Goal: Task Accomplishment & Management: Use online tool/utility

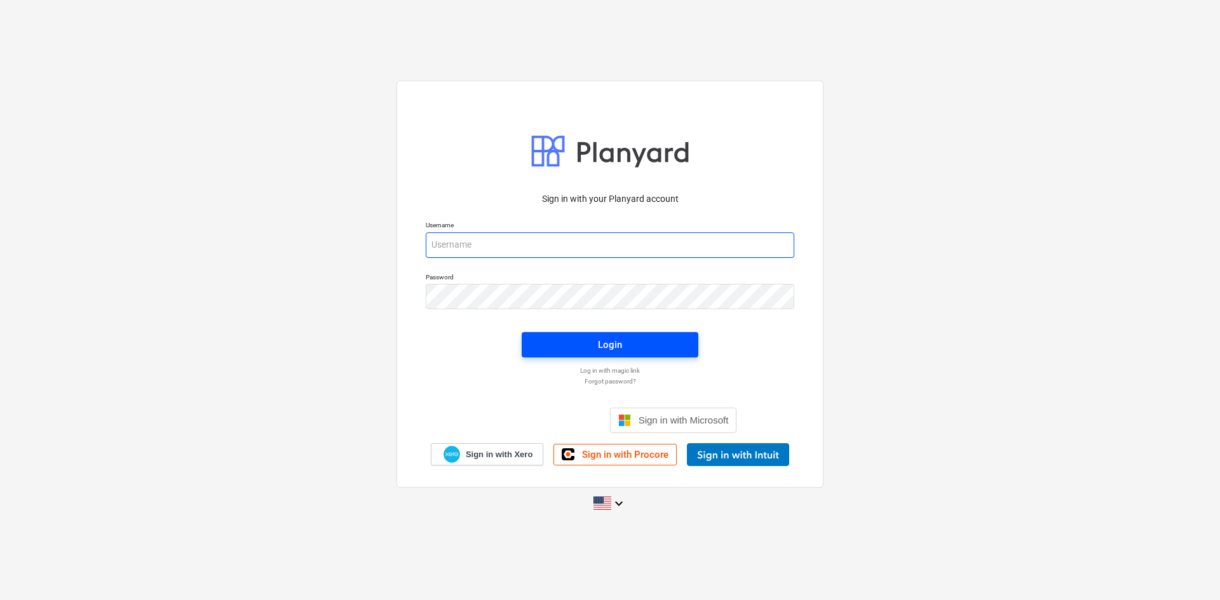
type input "[PERSON_NAME][EMAIL_ADDRESS][DOMAIN_NAME]"
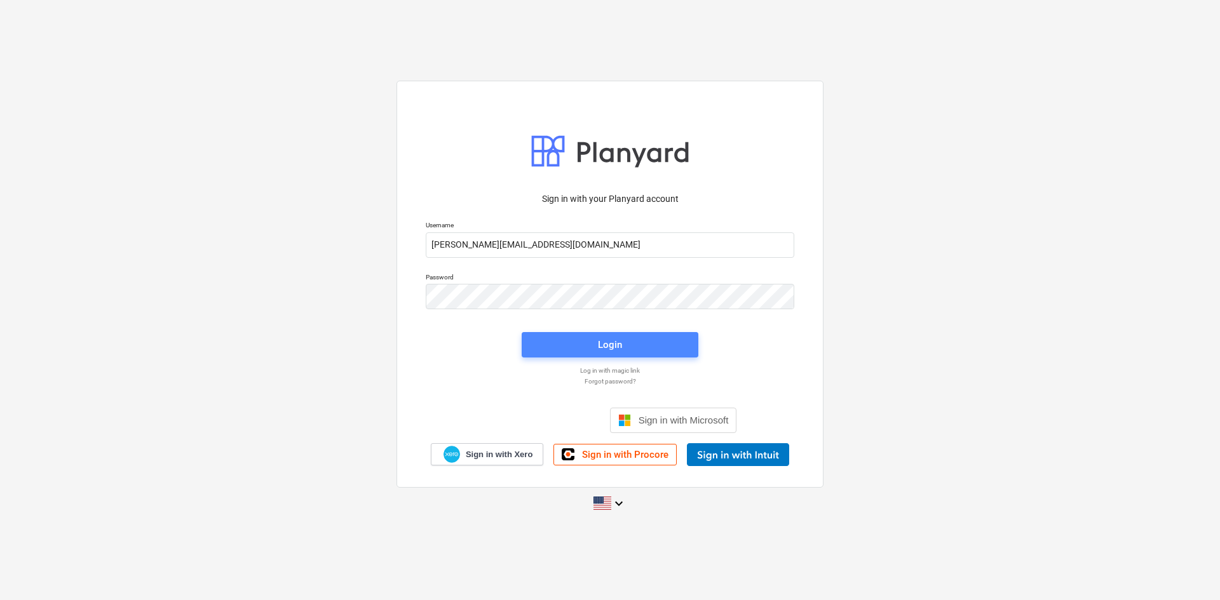
click at [592, 346] on span "Login" at bounding box center [610, 345] width 146 height 17
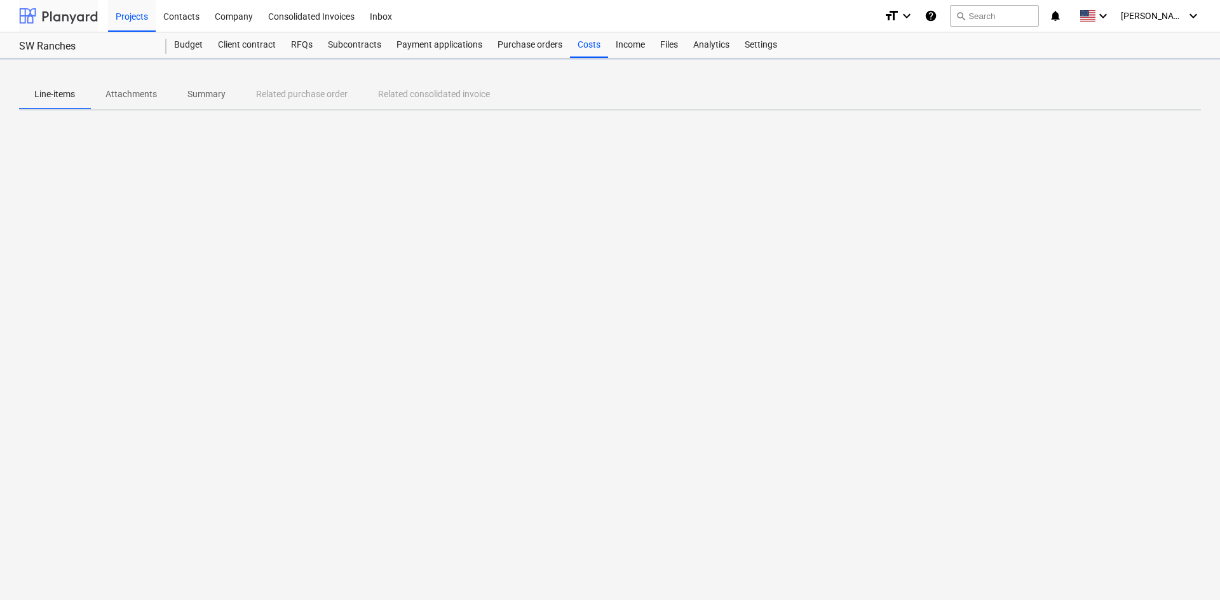
click at [63, 10] on div at bounding box center [58, 16] width 79 height 32
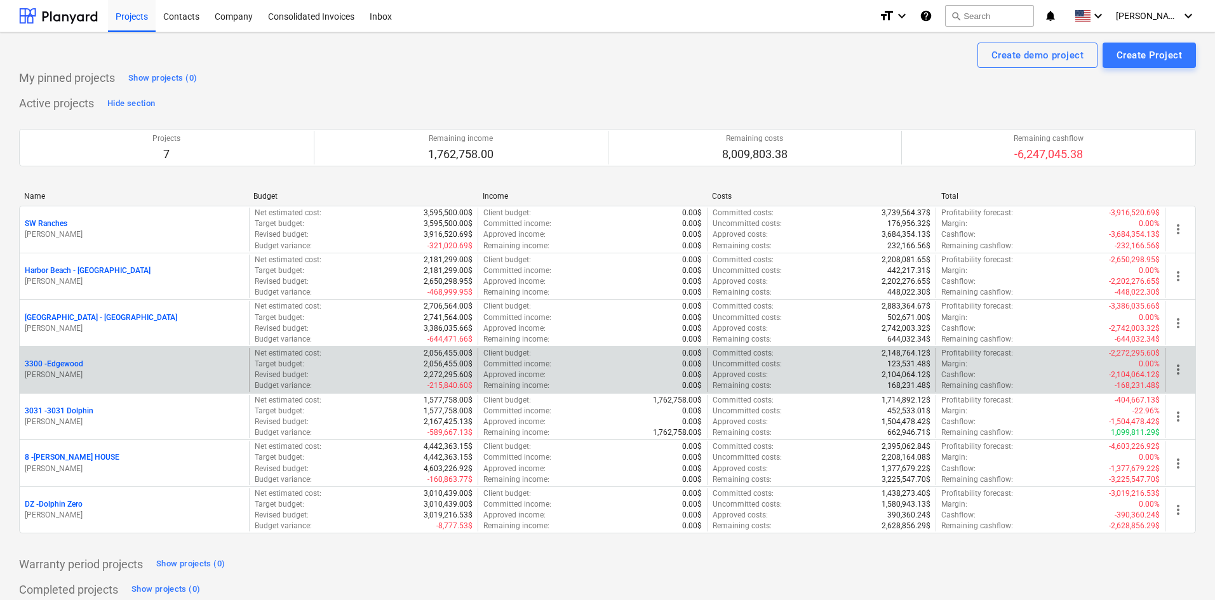
click at [77, 365] on p "3300 - [GEOGRAPHIC_DATA]" at bounding box center [54, 364] width 58 height 11
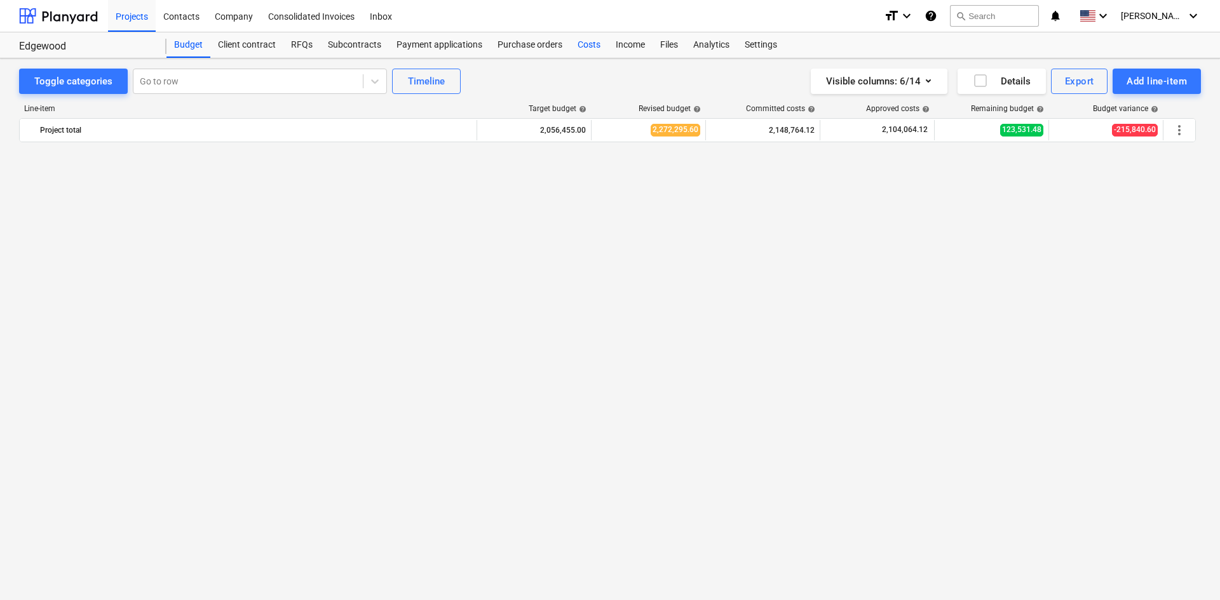
scroll to position [1379, 0]
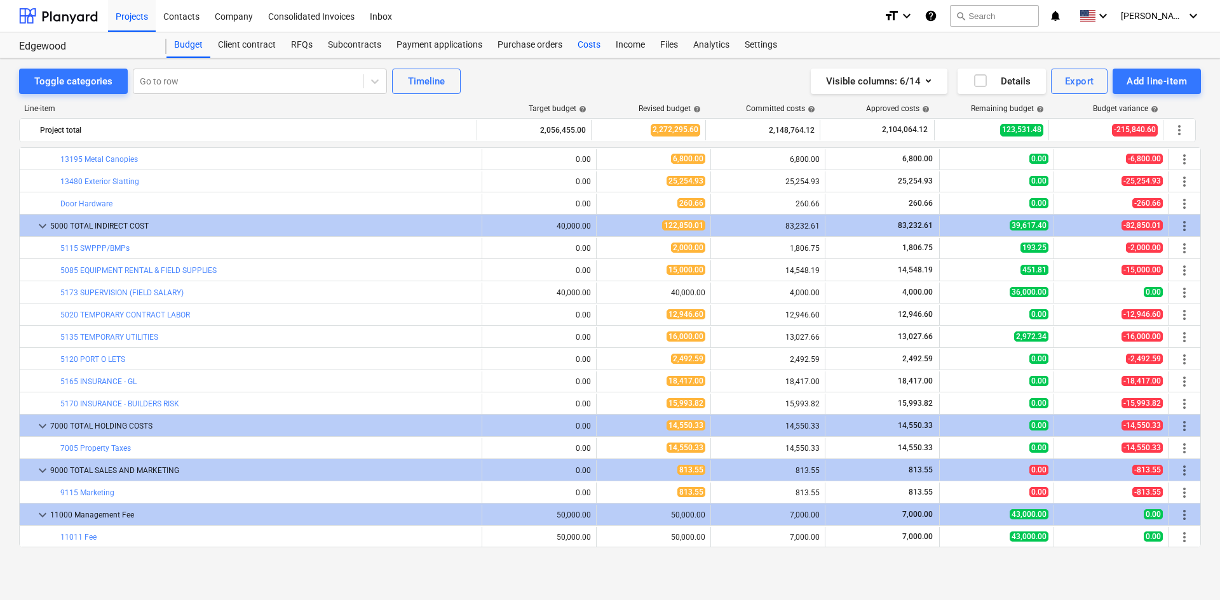
click at [595, 44] on div "Costs" at bounding box center [589, 44] width 38 height 25
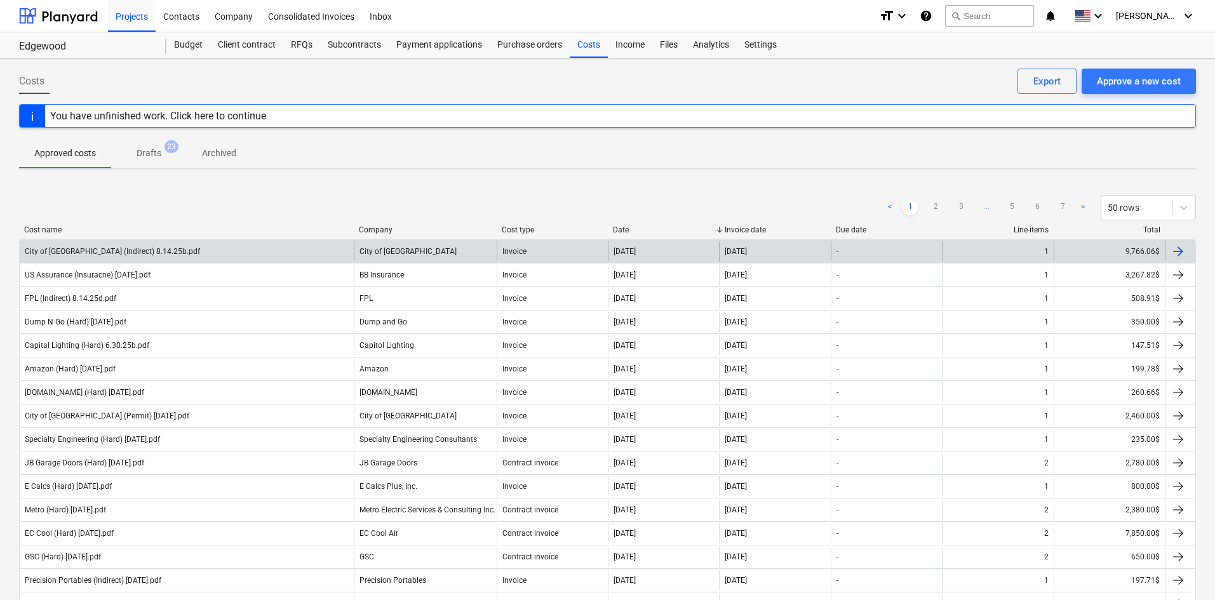
click at [277, 251] on div "City of [GEOGRAPHIC_DATA] (Indirect) 8.14.25b.pdf" at bounding box center [187, 251] width 334 height 20
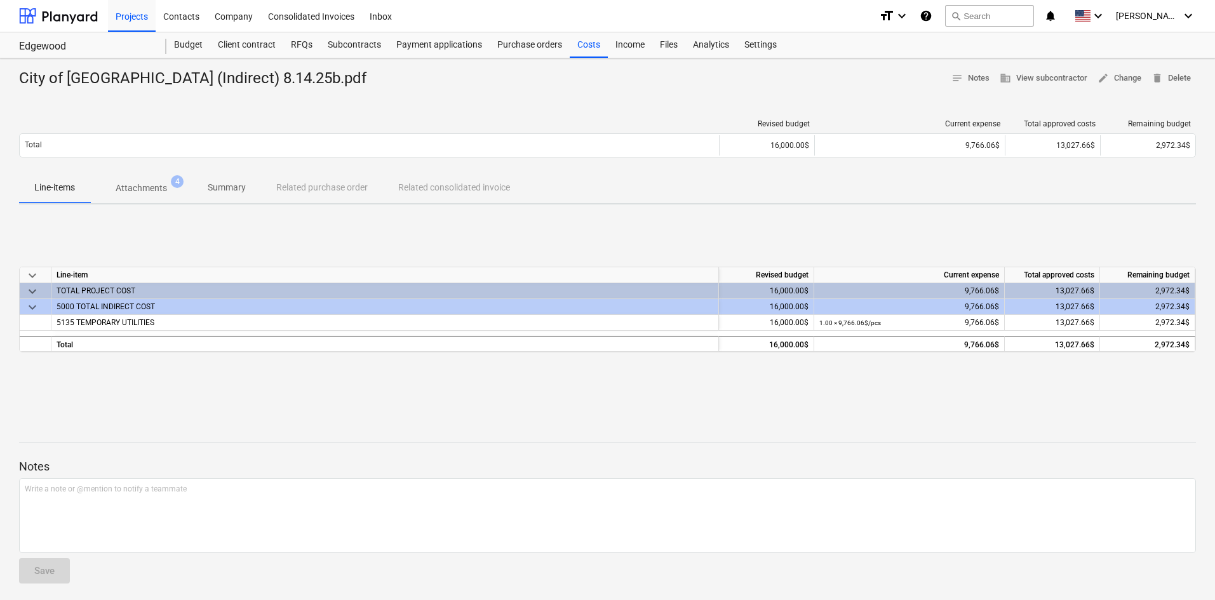
click at [143, 188] on p "Attachments" at bounding box center [141, 188] width 51 height 13
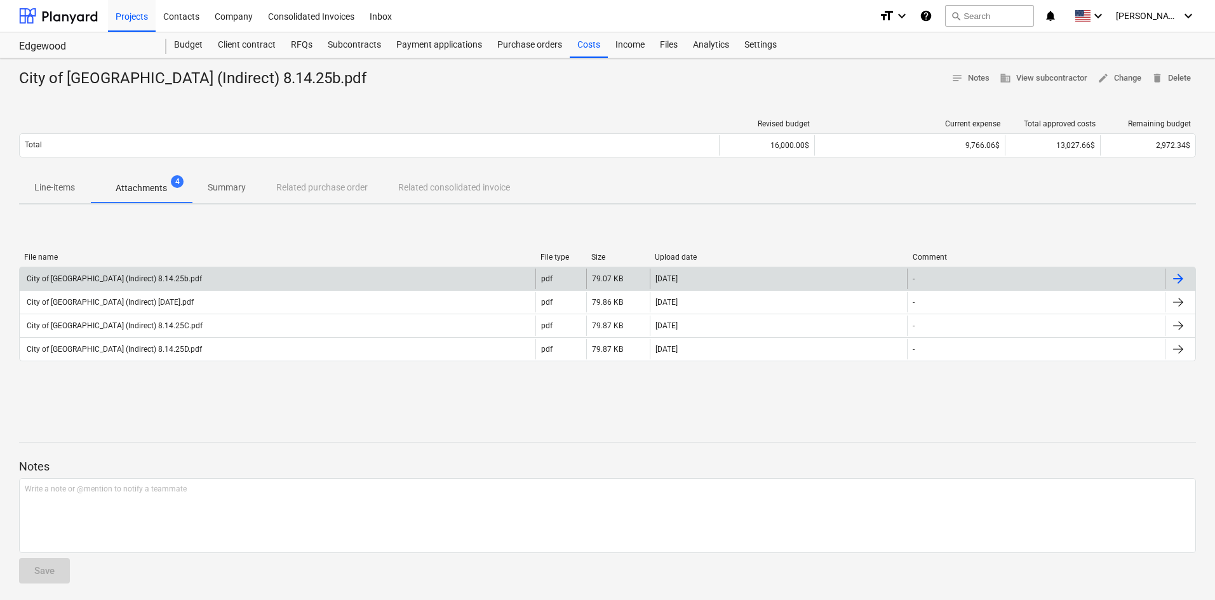
click at [247, 275] on div "City of [GEOGRAPHIC_DATA] (Indirect) 8.14.25b.pdf" at bounding box center [278, 279] width 516 height 20
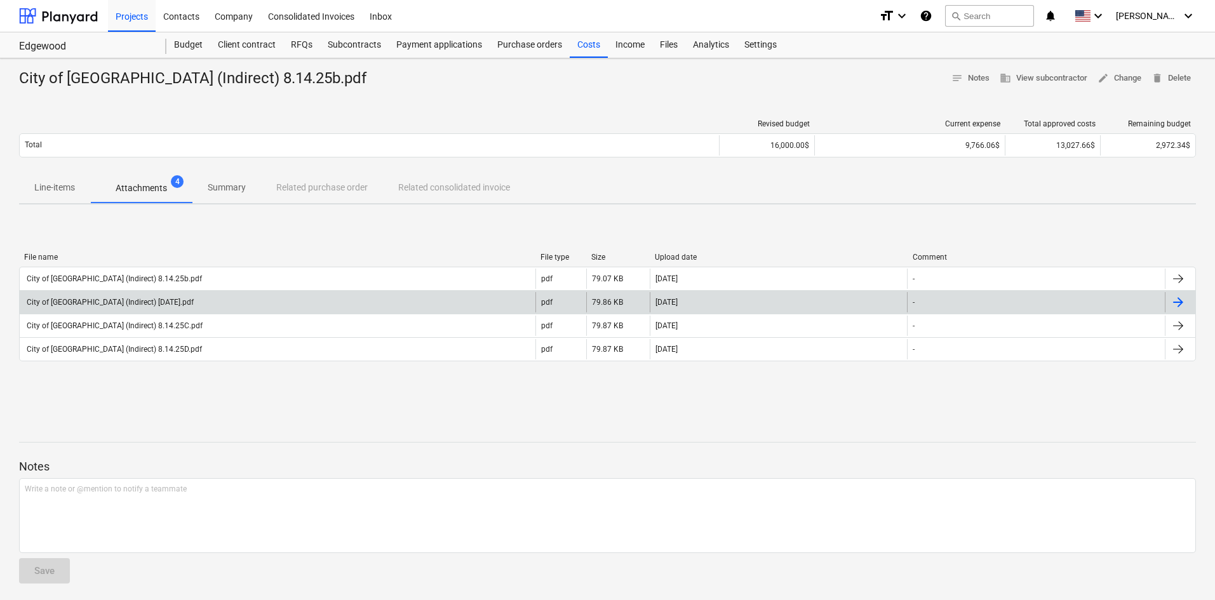
click at [212, 294] on div "City of [GEOGRAPHIC_DATA] (Indirect) [DATE].pdf" at bounding box center [278, 302] width 516 height 20
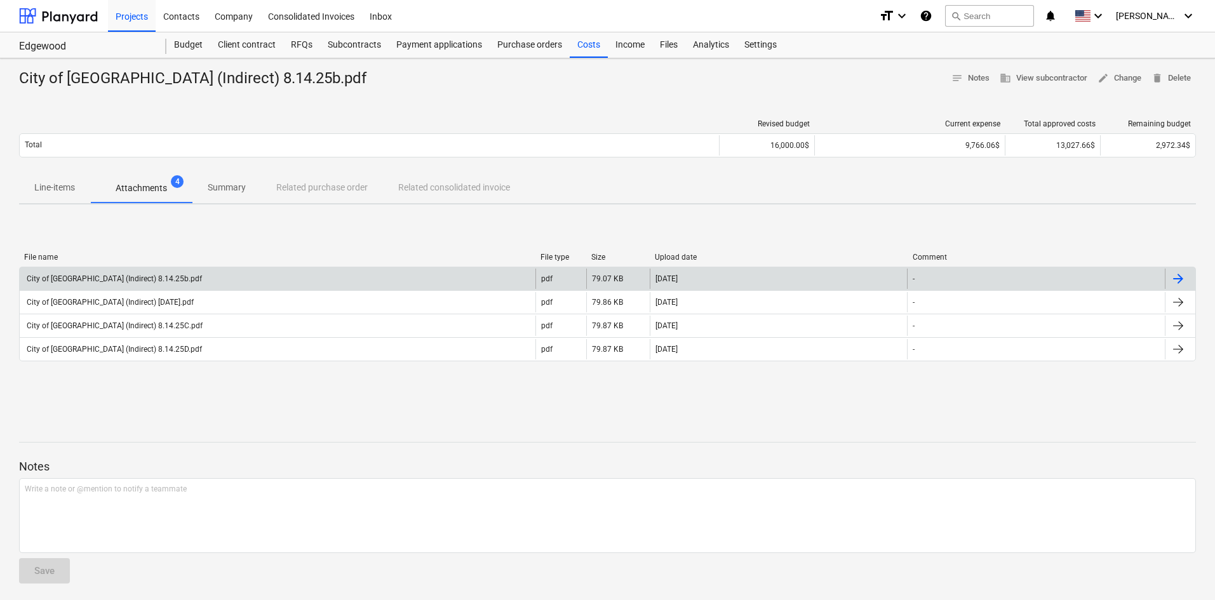
click at [233, 286] on div "City of [GEOGRAPHIC_DATA] (Indirect) 8.14.25b.pdf" at bounding box center [278, 279] width 516 height 20
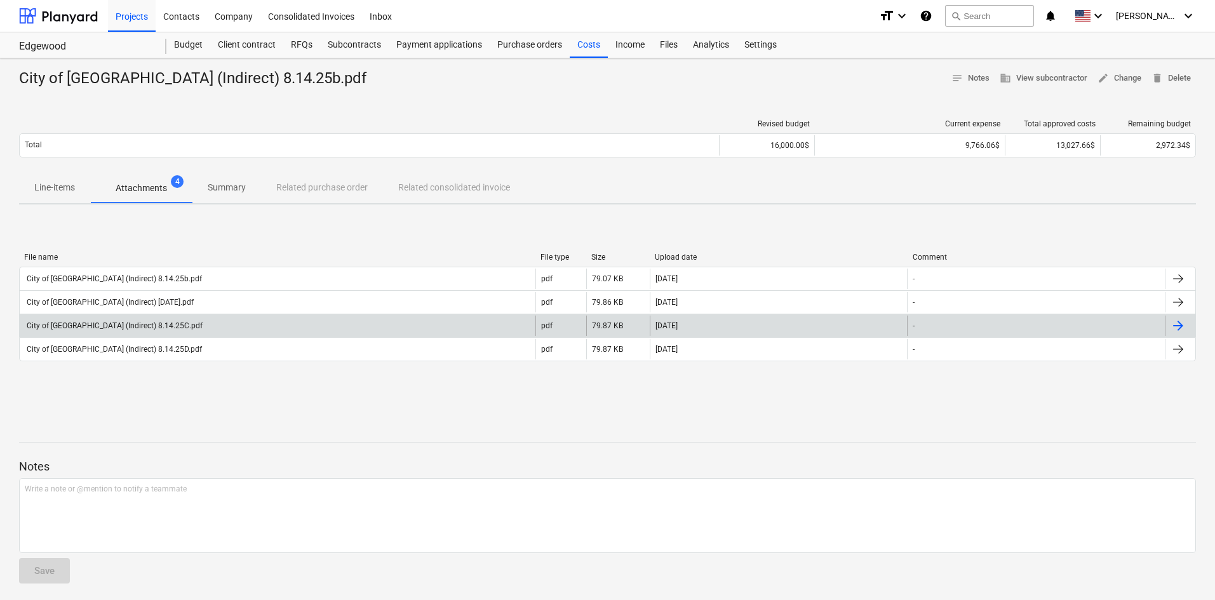
click at [224, 333] on div "City of [GEOGRAPHIC_DATA] (Indirect) 8.14.25C.pdf" at bounding box center [278, 326] width 516 height 20
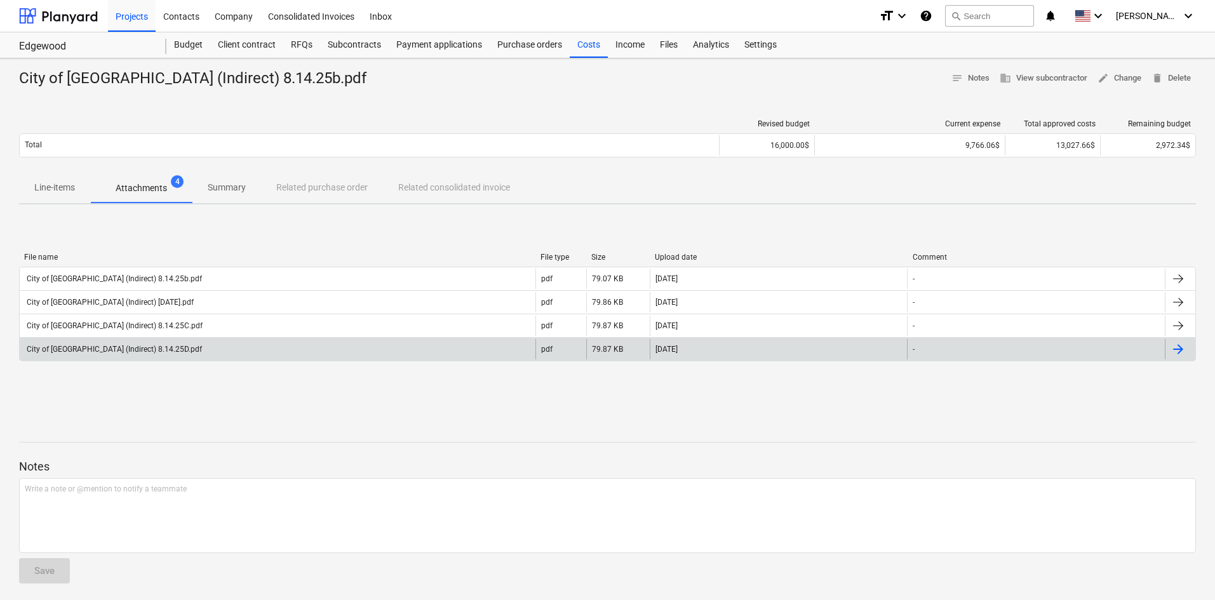
click at [229, 345] on div "City of [GEOGRAPHIC_DATA] (Indirect) 8.14.25D.pdf" at bounding box center [278, 349] width 516 height 20
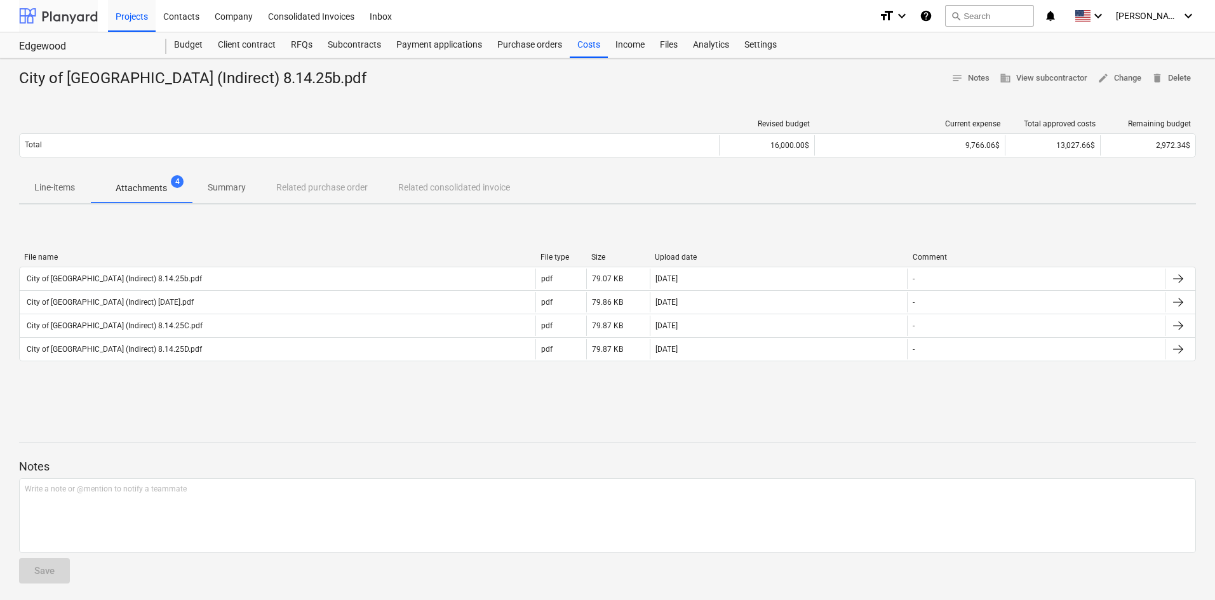
click at [37, 12] on div at bounding box center [58, 16] width 79 height 32
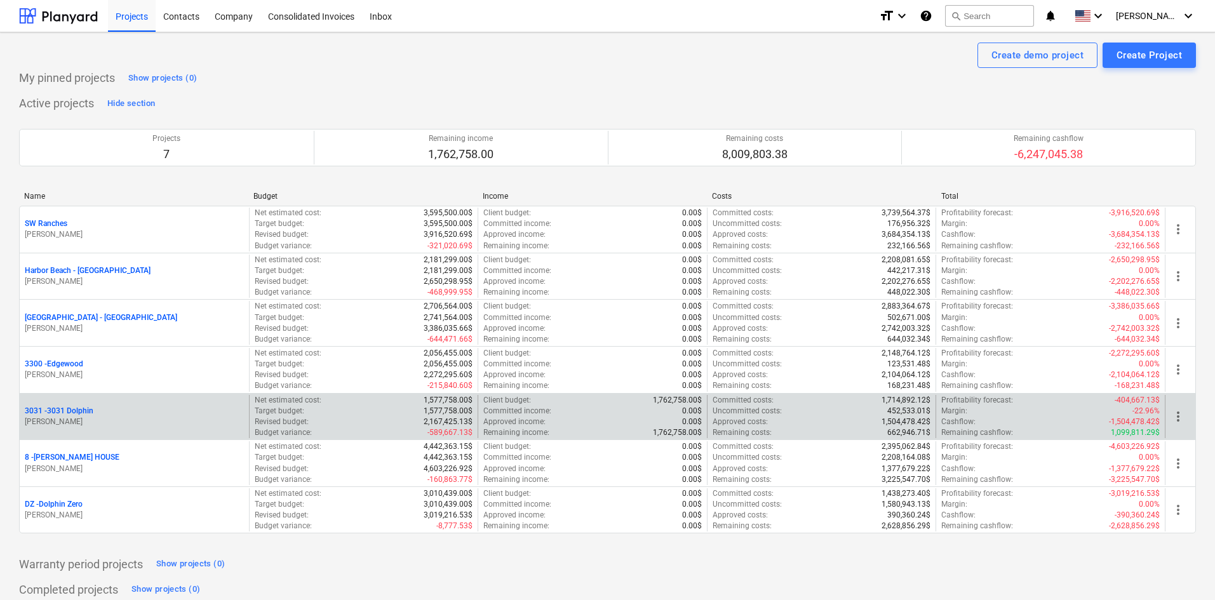
click at [81, 413] on p "3031 - 3031 Dolphin" at bounding box center [59, 411] width 69 height 11
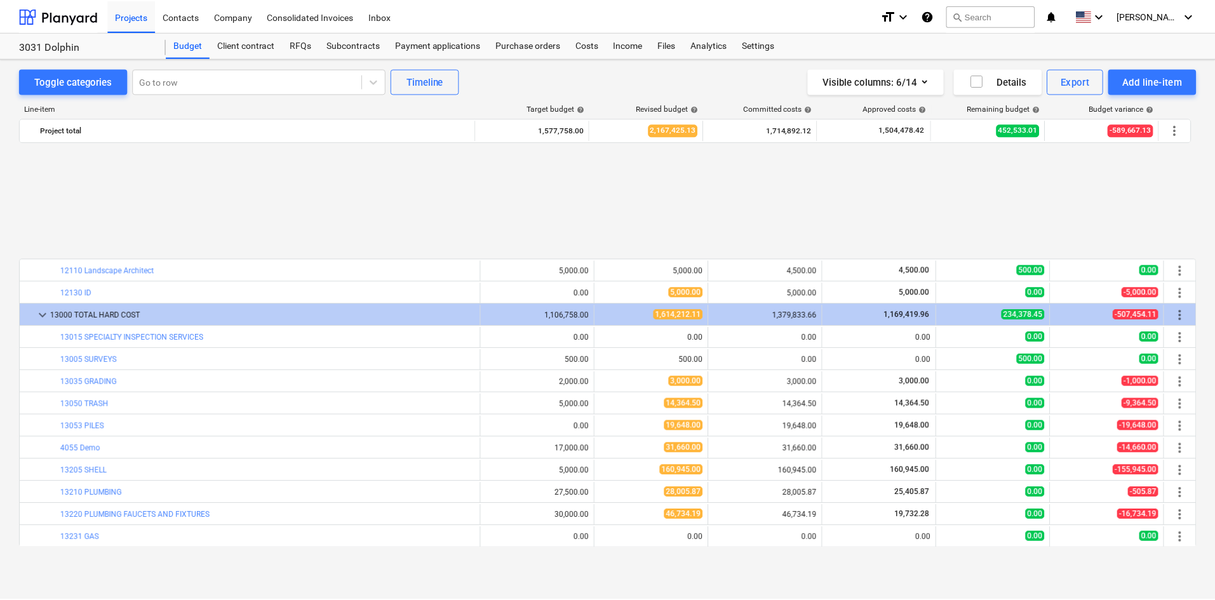
scroll to position [568, 0]
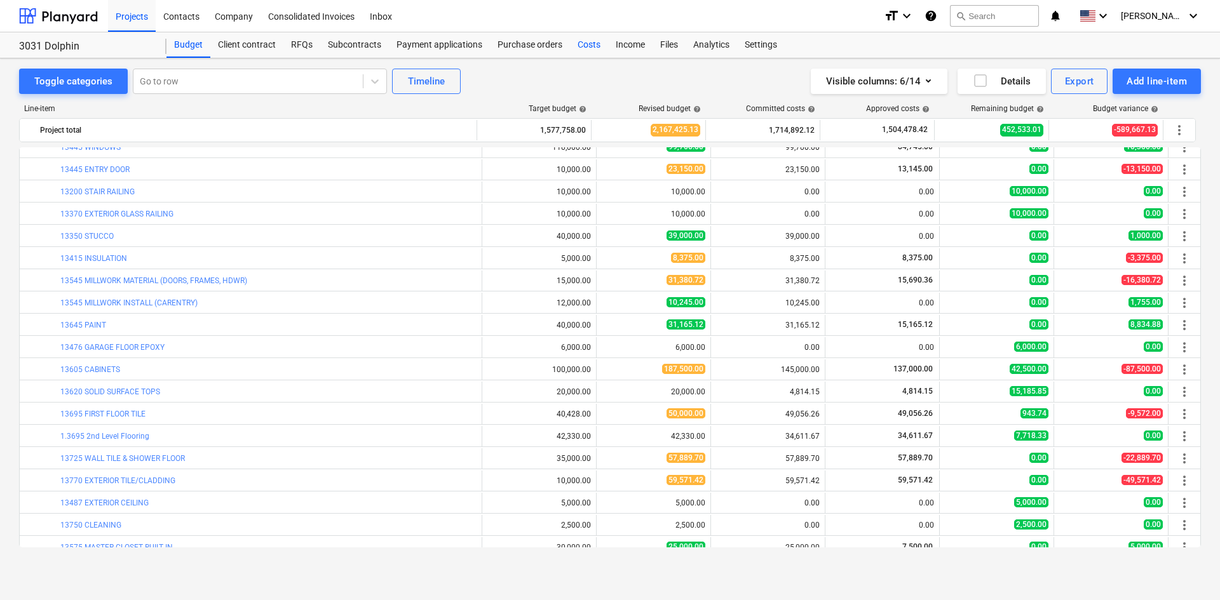
click at [582, 50] on div "Costs" at bounding box center [589, 44] width 38 height 25
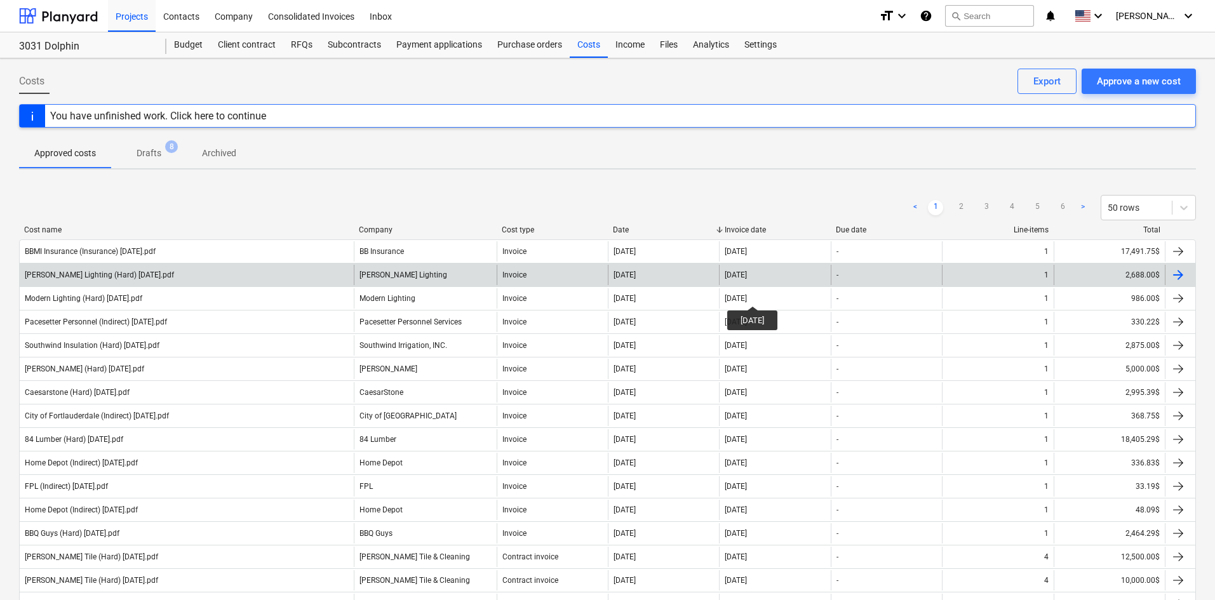
click at [207, 267] on div "[PERSON_NAME] Lighting (Hard) [DATE].pdf" at bounding box center [187, 275] width 334 height 20
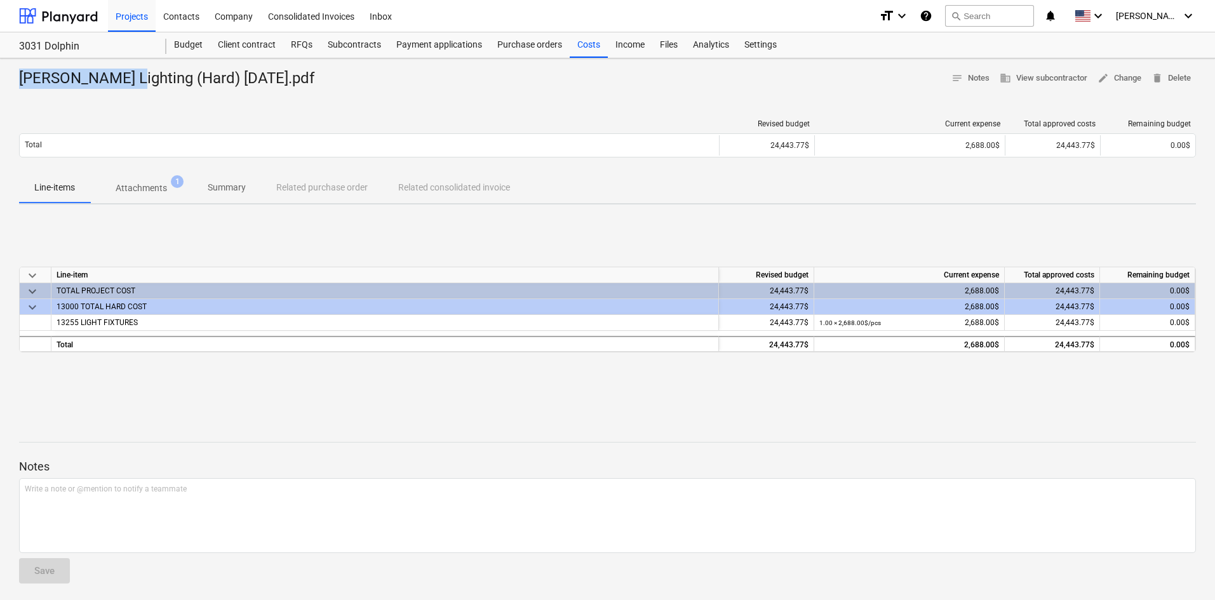
drag, startPoint x: 20, startPoint y: 83, endPoint x: 125, endPoint y: 82, distance: 105.5
click at [125, 82] on div "[PERSON_NAME] Lighting (Hard) [DATE].pdf" at bounding box center [172, 79] width 306 height 20
copy div "[PERSON_NAME] Lighting"
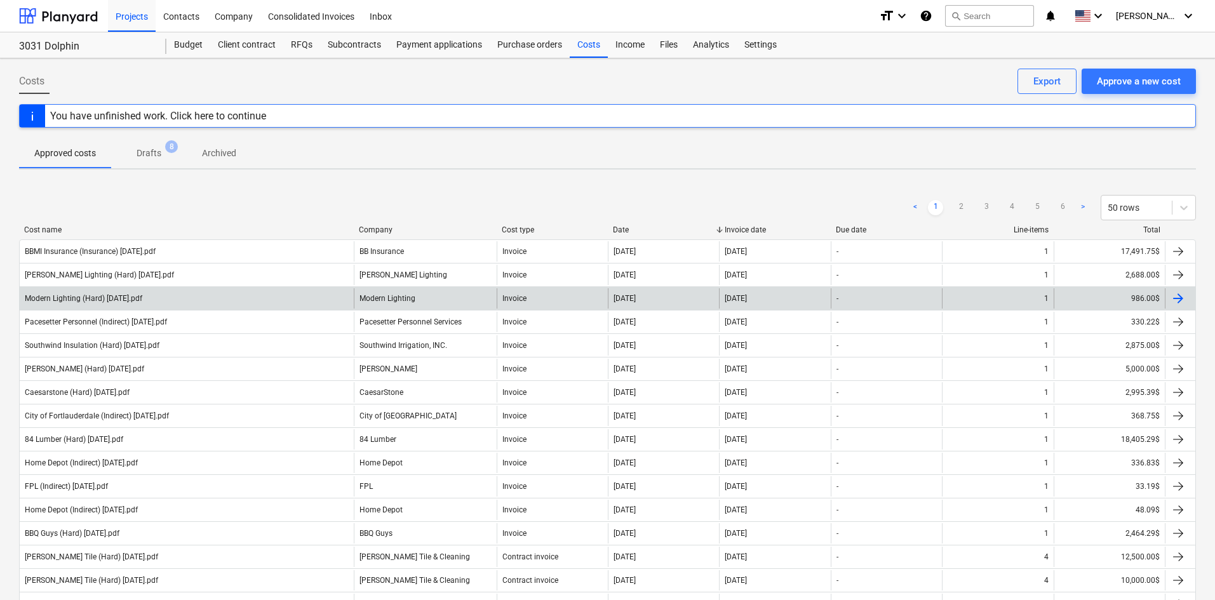
click at [241, 297] on div "Modern Lighting (Hard) [DATE].pdf" at bounding box center [187, 298] width 334 height 20
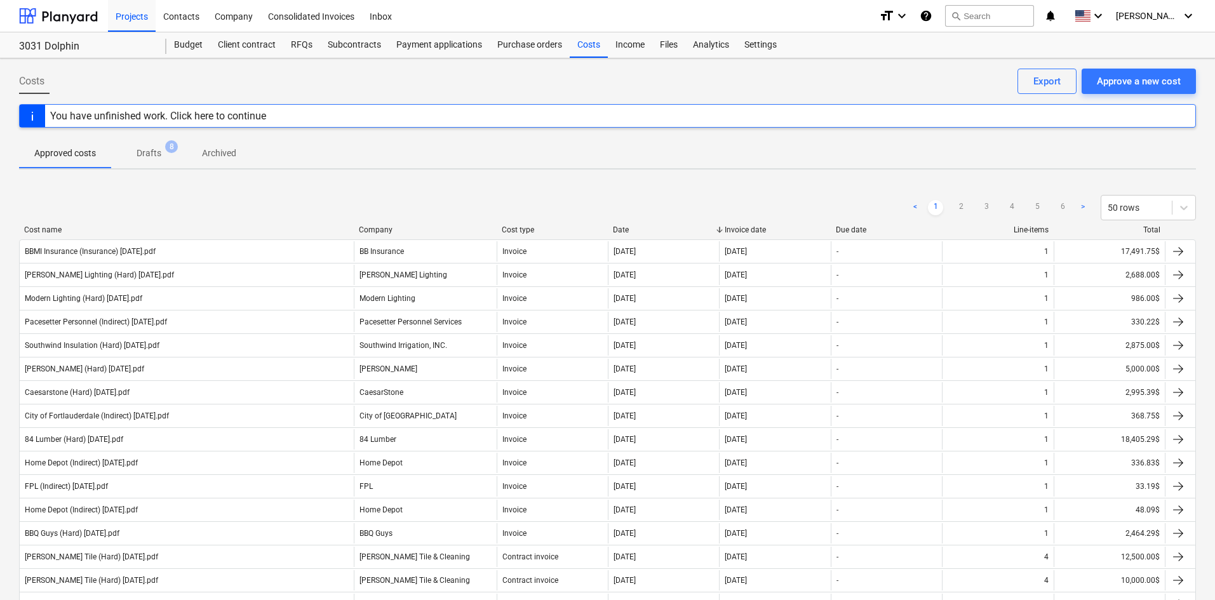
drag, startPoint x: 597, startPoint y: 52, endPoint x: 719, endPoint y: 58, distance: 122.8
click at [597, 52] on div "Costs" at bounding box center [589, 44] width 38 height 25
click at [1102, 75] on div "Approve a new cost" at bounding box center [1139, 81] width 84 height 17
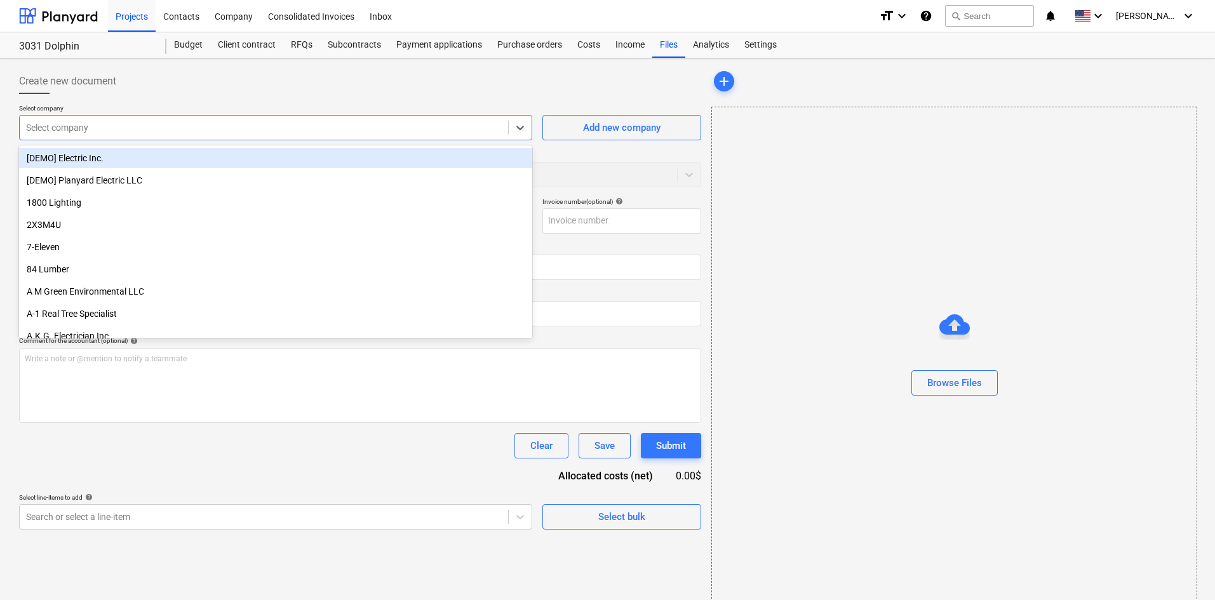
click at [169, 123] on div at bounding box center [264, 127] width 476 height 13
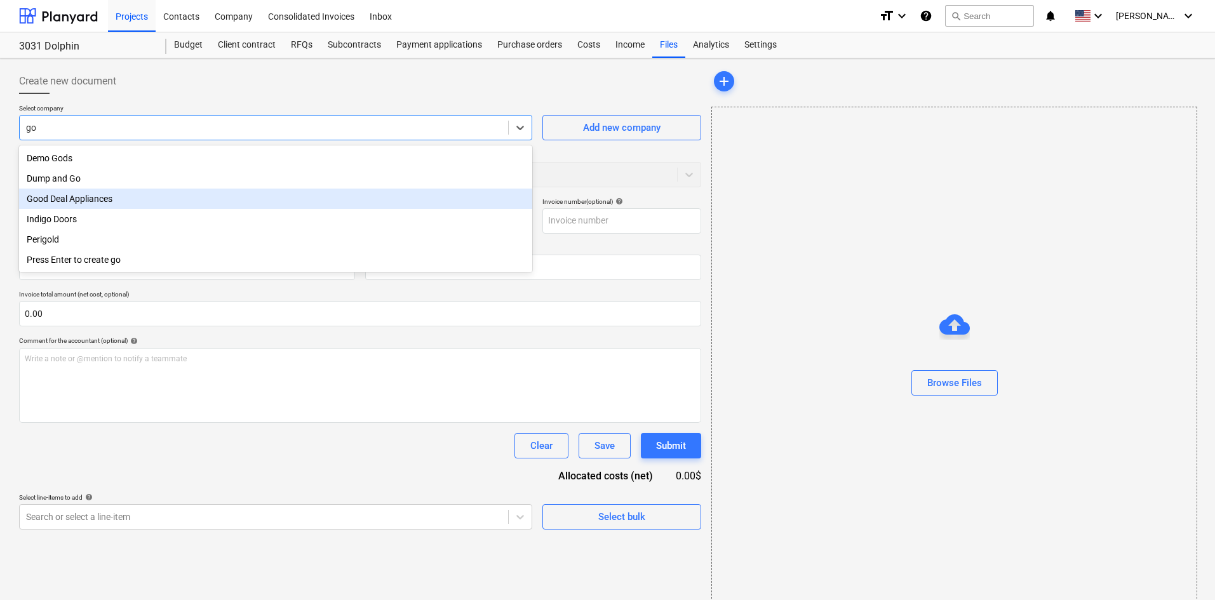
type input "g"
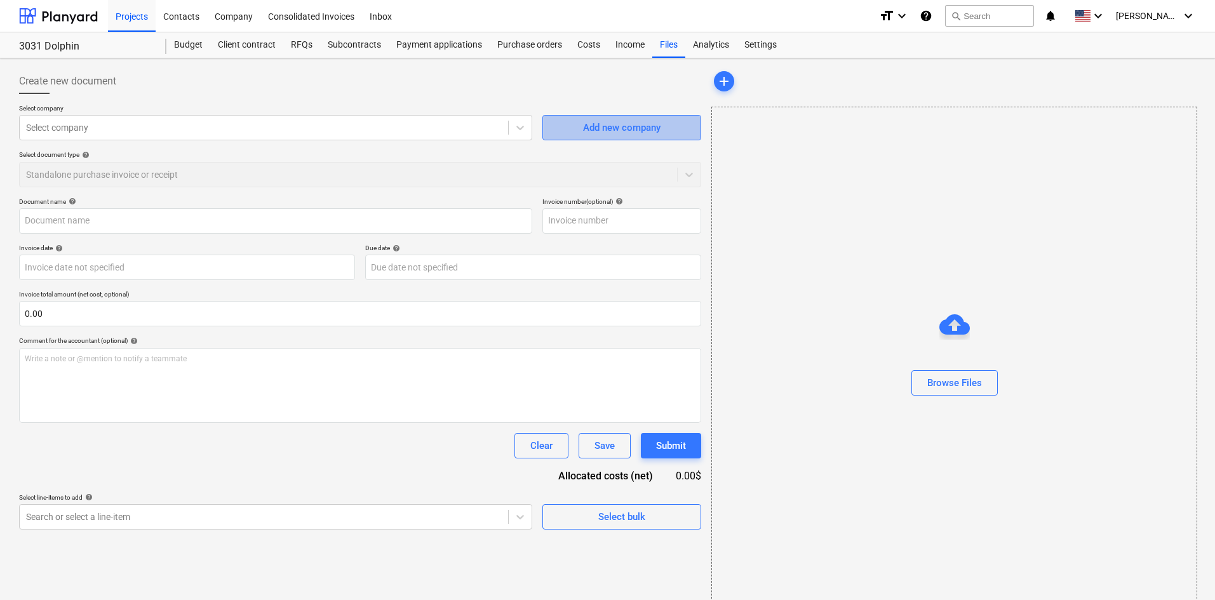
click at [670, 140] on button "Add new company" at bounding box center [622, 127] width 159 height 25
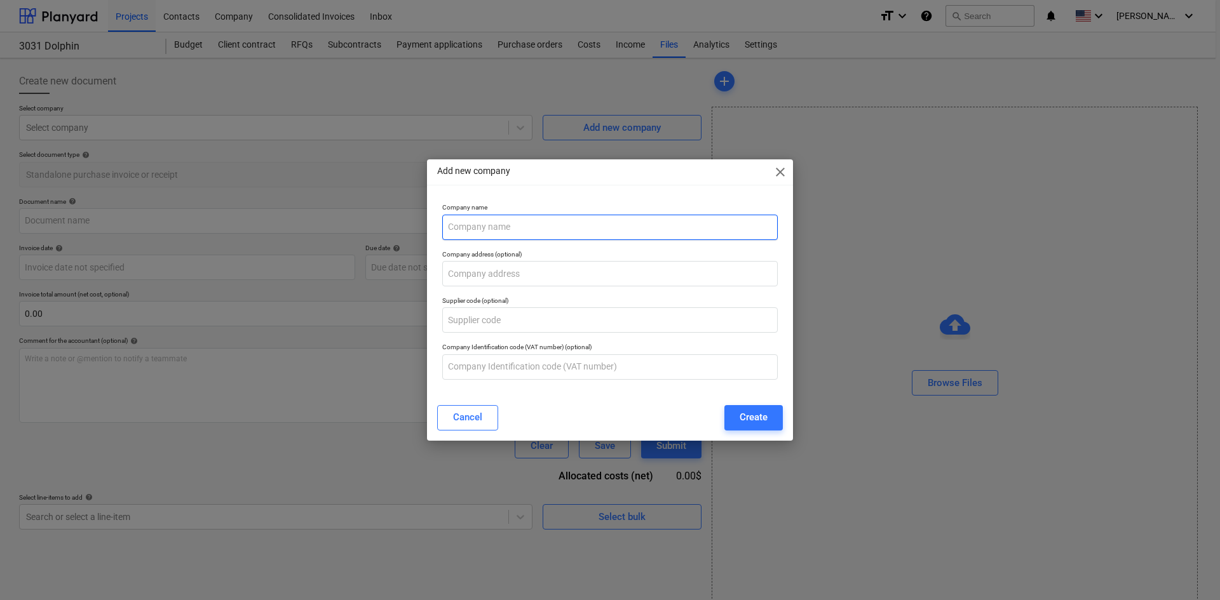
click at [560, 233] on input "text" at bounding box center [609, 227] width 335 height 25
click at [468, 226] on input "Gooddeco Lux Outdoor Design" at bounding box center [609, 227] width 335 height 25
click at [471, 227] on input "Goodeco Lux Outdoor Design" at bounding box center [609, 227] width 335 height 25
click at [666, 224] on input "Goodeco Lux Outdoor Design" at bounding box center [609, 227] width 335 height 25
type input "Goodeco Lux Outdoor Design"
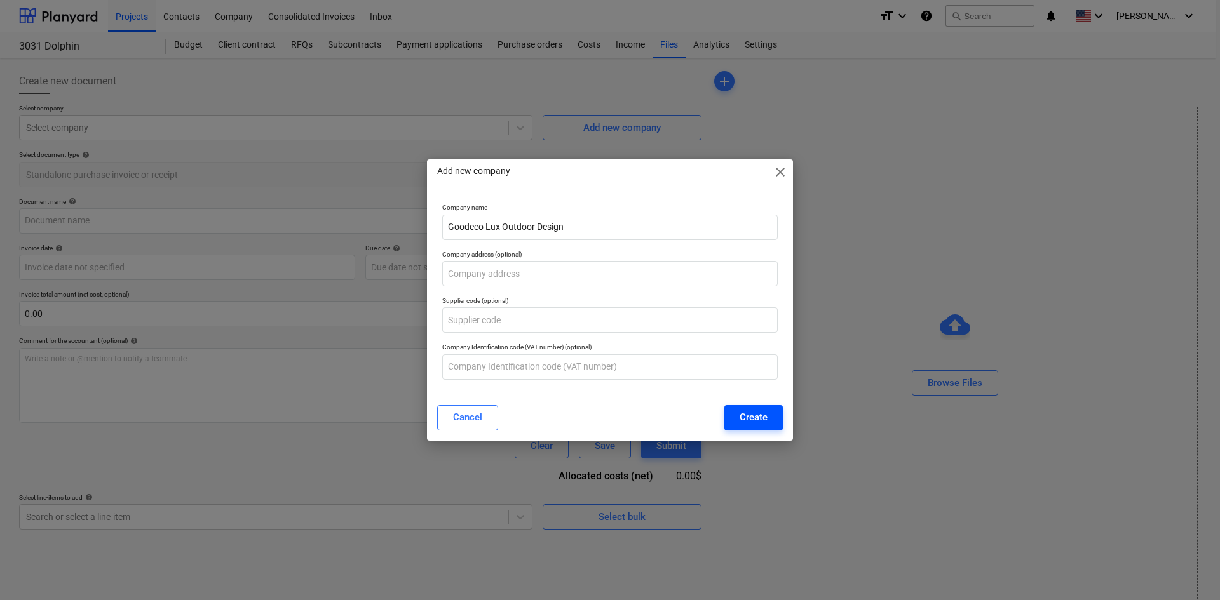
click at [766, 423] on div "Create" at bounding box center [754, 417] width 28 height 17
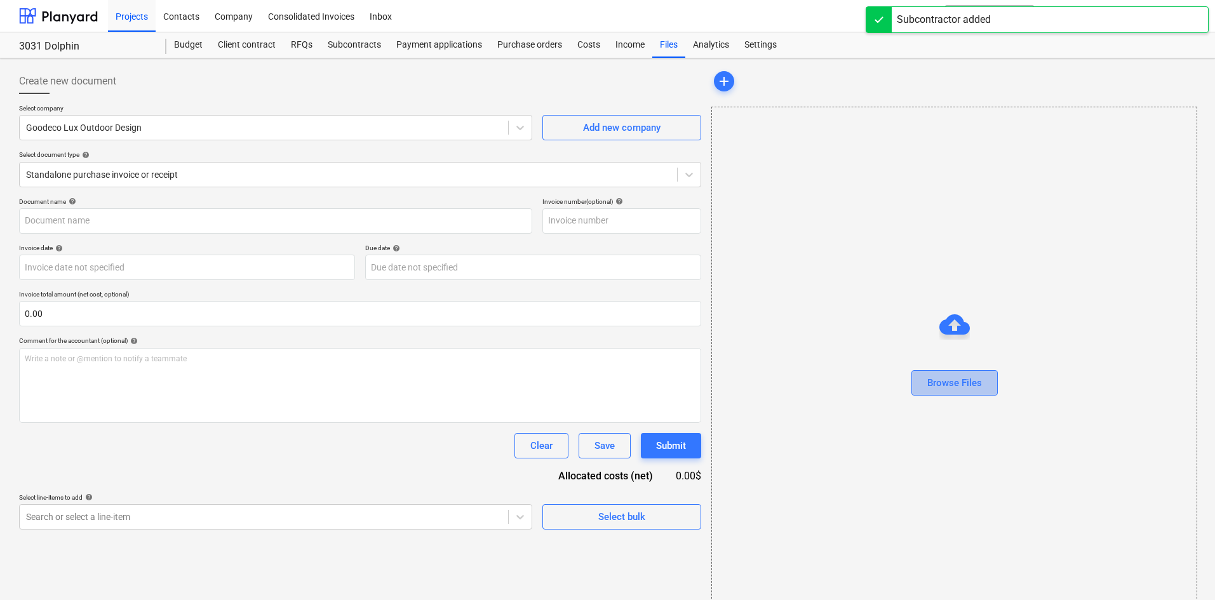
click at [984, 384] on button "Browse Files" at bounding box center [955, 382] width 86 height 25
type input "Goodeco Lux Outdoor (Hard) [DATE].pdf"
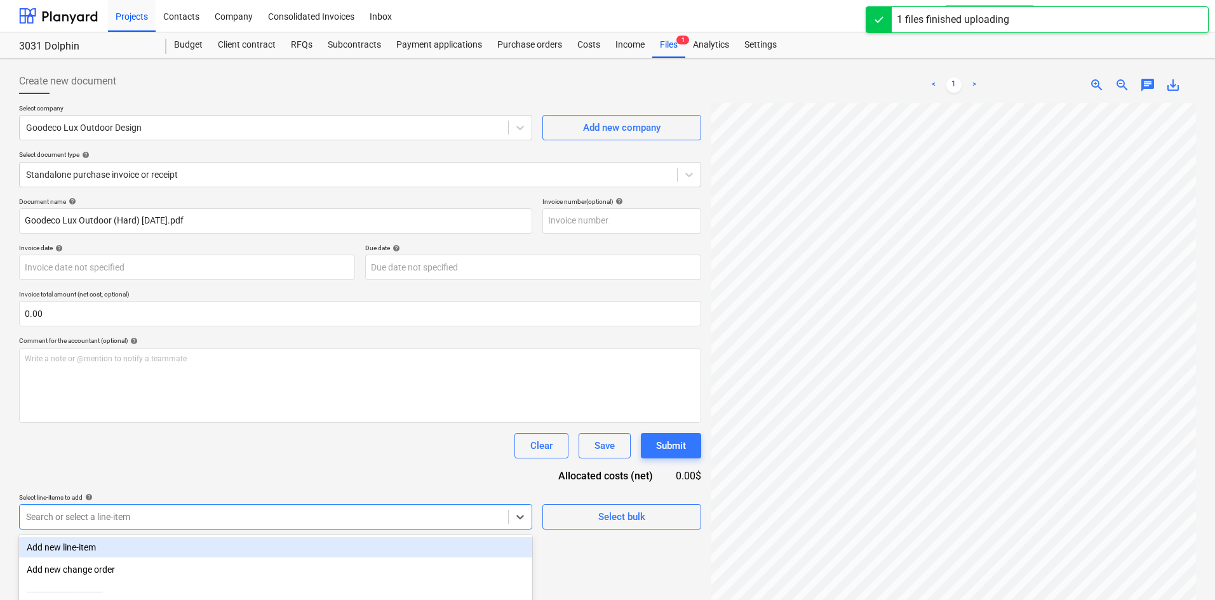
scroll to position [128, 0]
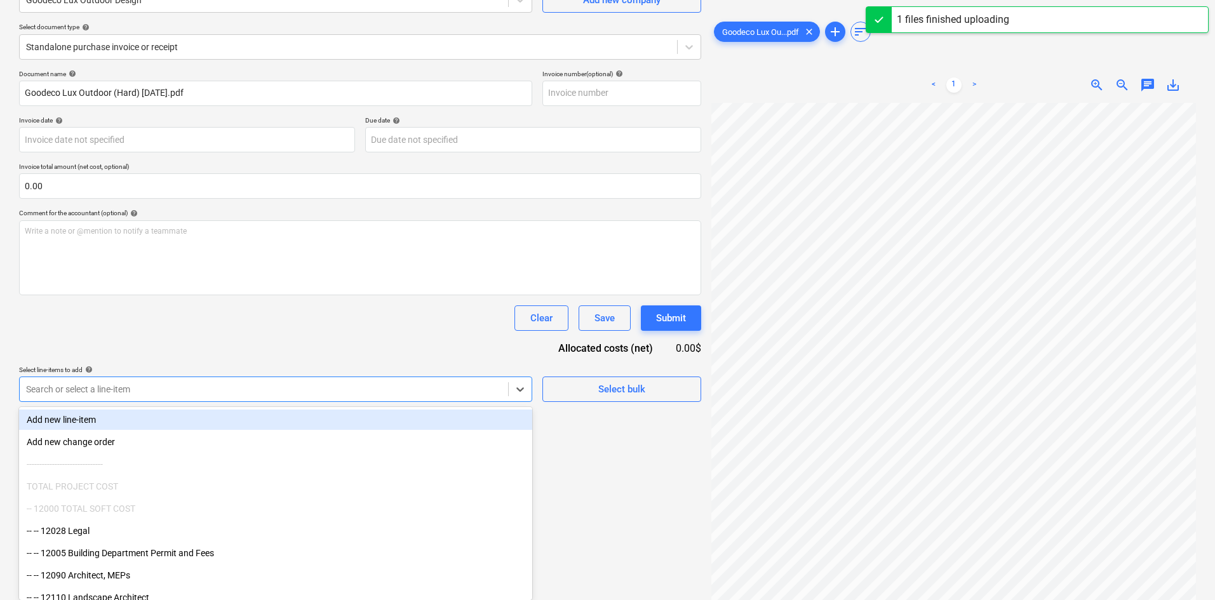
click at [356, 473] on body "Projects Contacts Company Consolidated Invoices Inbox format_size keyboard_arro…" at bounding box center [607, 172] width 1215 height 600
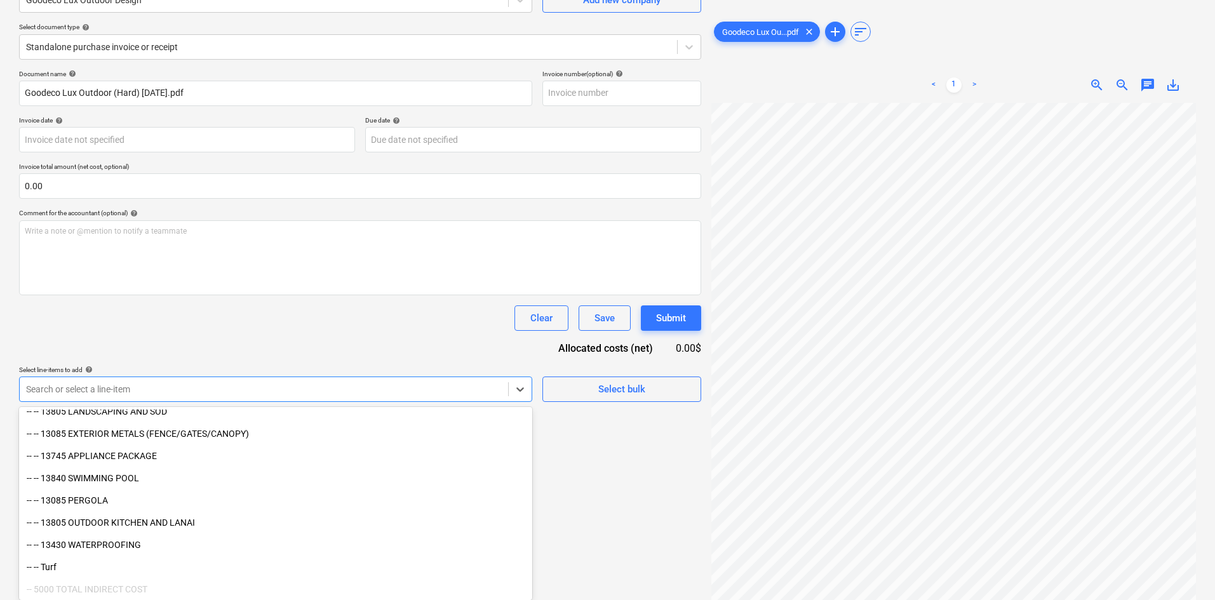
scroll to position [1201, 0]
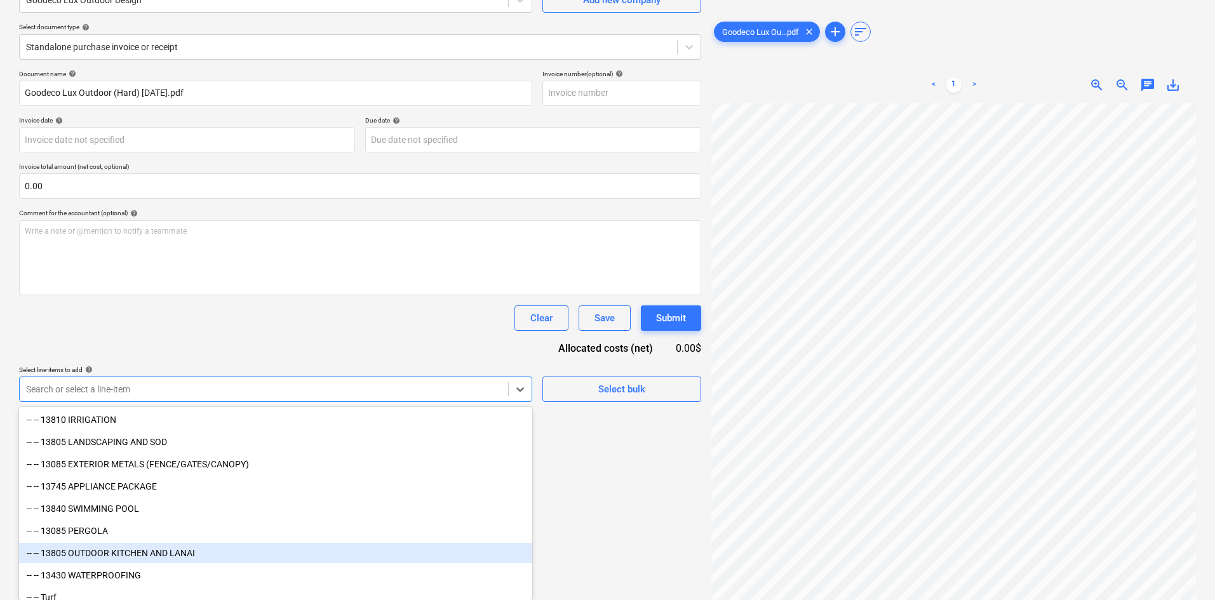
click at [233, 556] on div "-- -- 13805 OUTDOOR KITCHEN AND LANAI" at bounding box center [275, 553] width 513 height 20
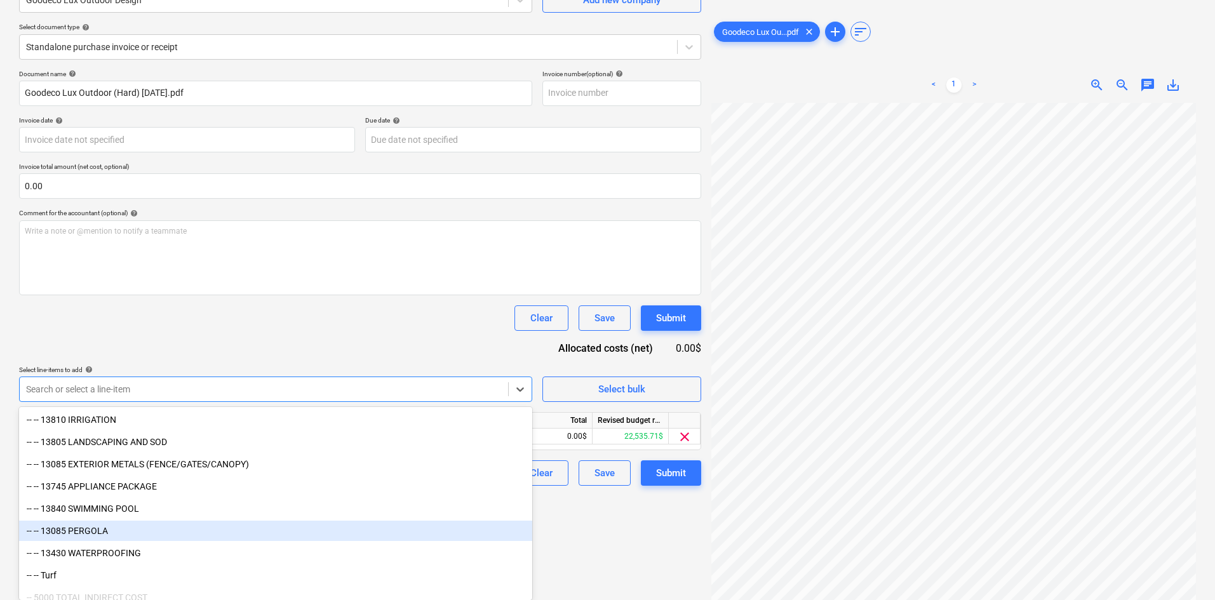
click at [182, 537] on div "-- -- 13085 PERGOLA" at bounding box center [275, 531] width 513 height 20
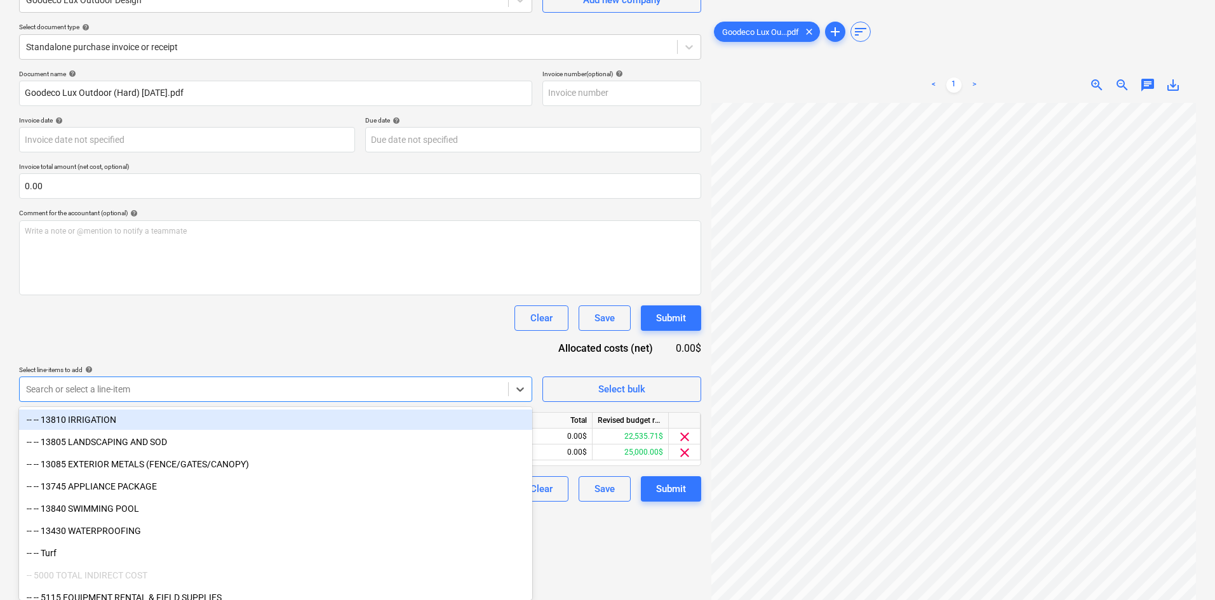
click at [386, 338] on div "Document name help Goodeco Lux Outdoor (Hard) [DATE].pdf Invoice number (option…" at bounding box center [360, 286] width 682 height 432
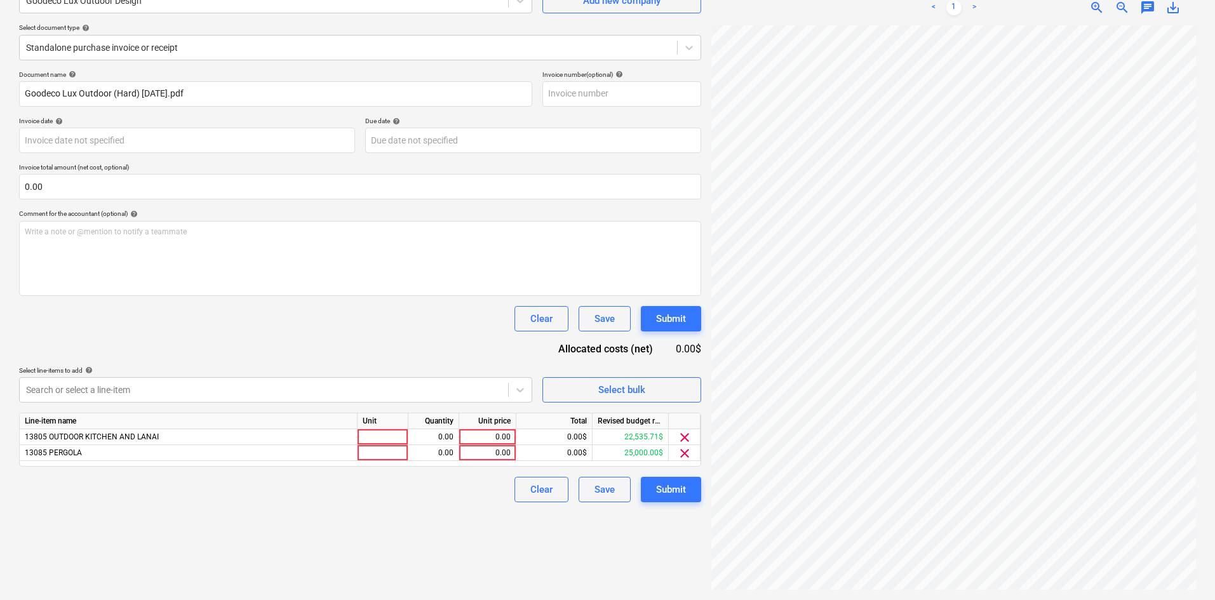
scroll to position [127, 0]
click at [687, 436] on span "clear" at bounding box center [684, 437] width 15 height 15
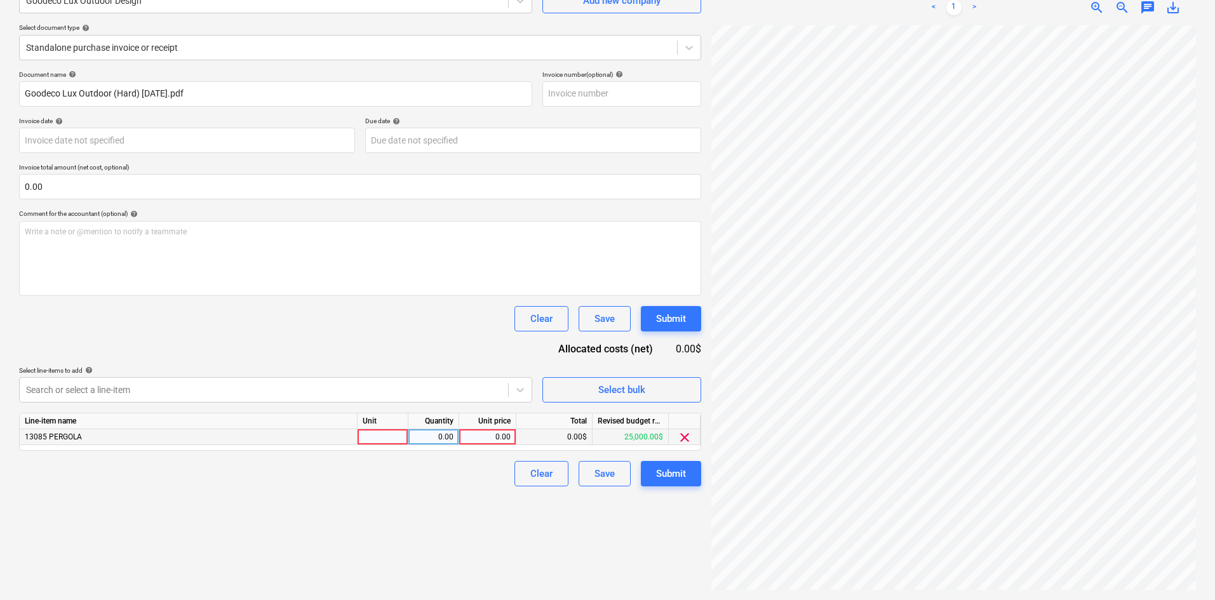
click at [486, 438] on div "0.00" at bounding box center [487, 437] width 46 height 16
type input "2500"
click at [405, 504] on div "Create new document Select company Goodeco Lux Outdoor Design Add new company S…" at bounding box center [360, 265] width 693 height 659
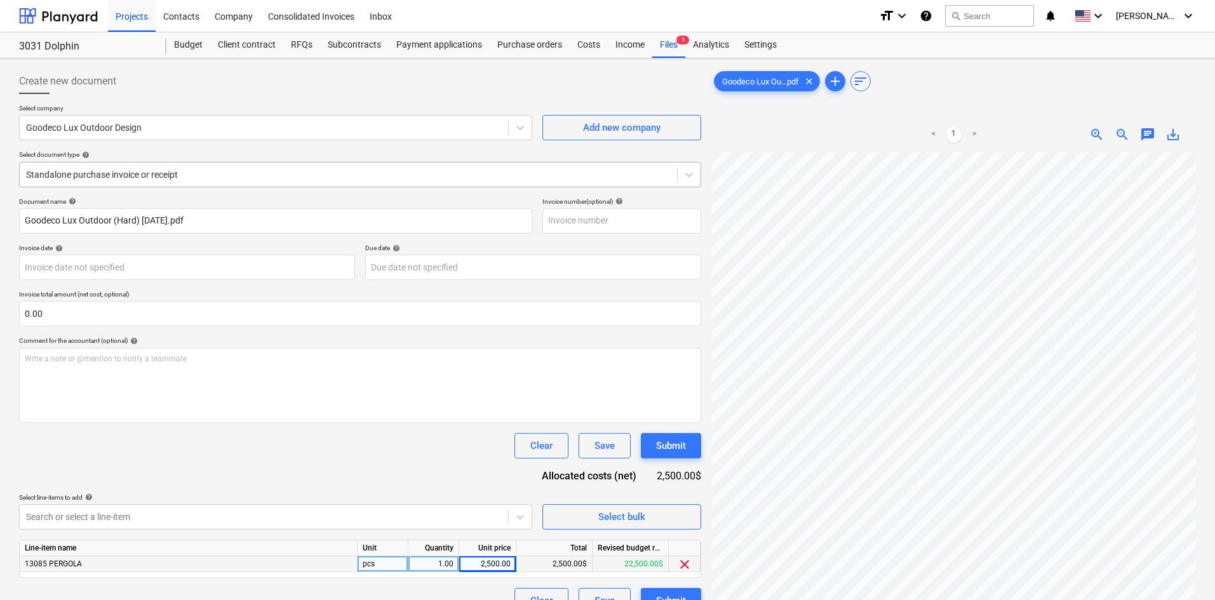
click at [158, 182] on div "Standalone purchase invoice or receipt" at bounding box center [349, 175] width 658 height 18
click at [301, 461] on div "Document name help Goodeco Lux Outdoor (Hard) [DATE].pdf Invoice number (option…" at bounding box center [360, 406] width 682 height 416
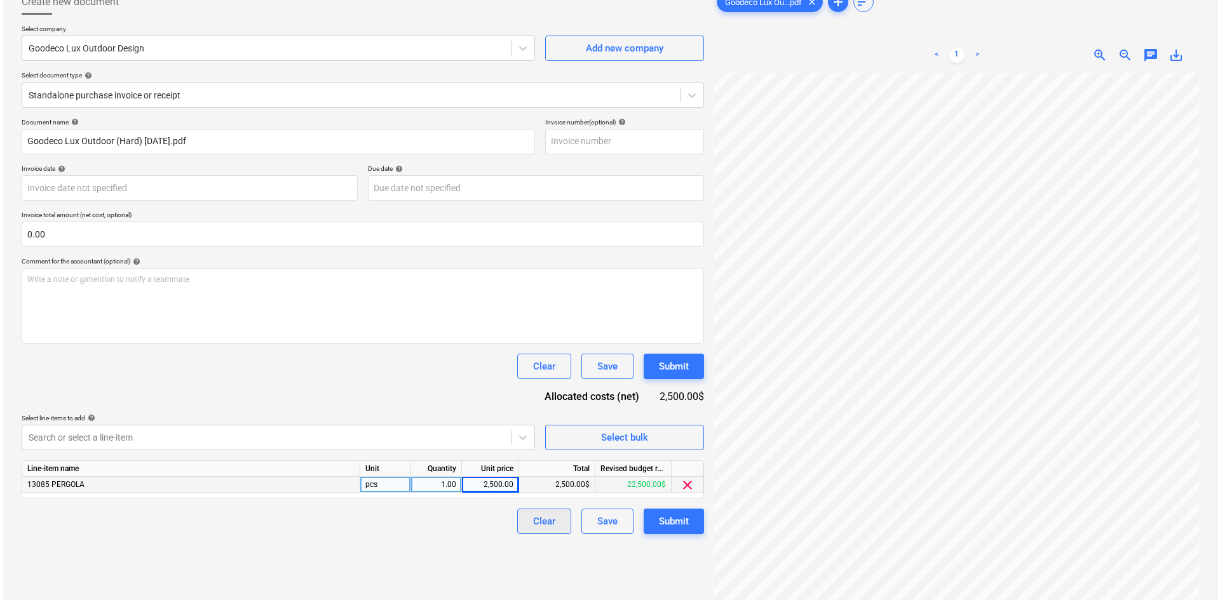
scroll to position [127, 0]
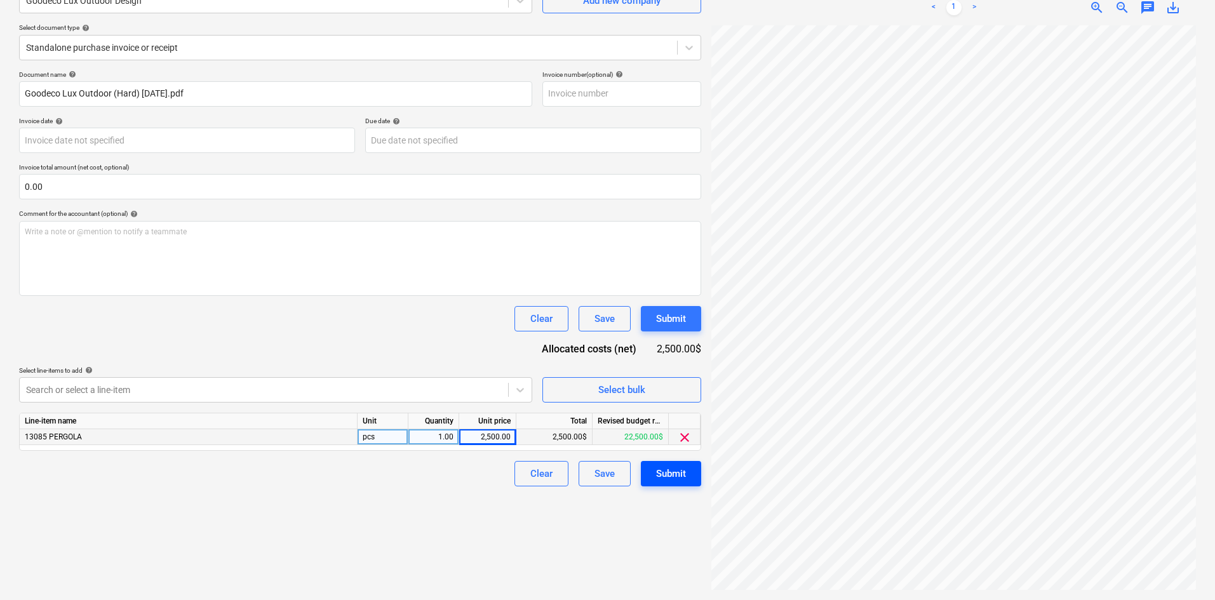
click at [684, 478] on div "Submit" at bounding box center [671, 474] width 30 height 17
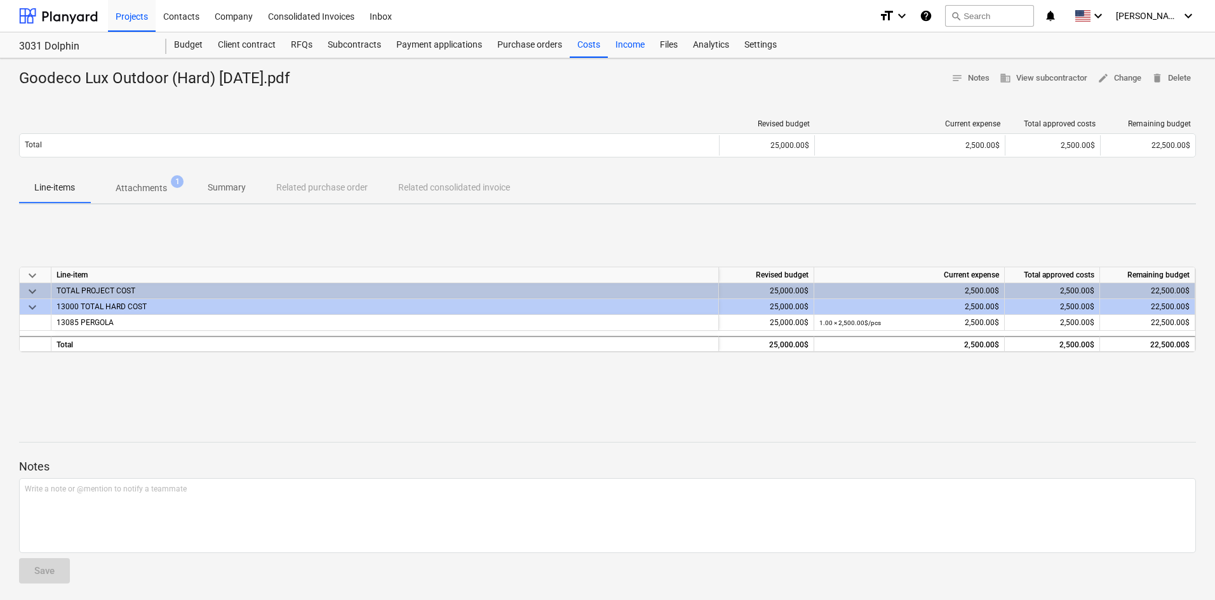
click at [596, 43] on div "Costs" at bounding box center [589, 44] width 38 height 25
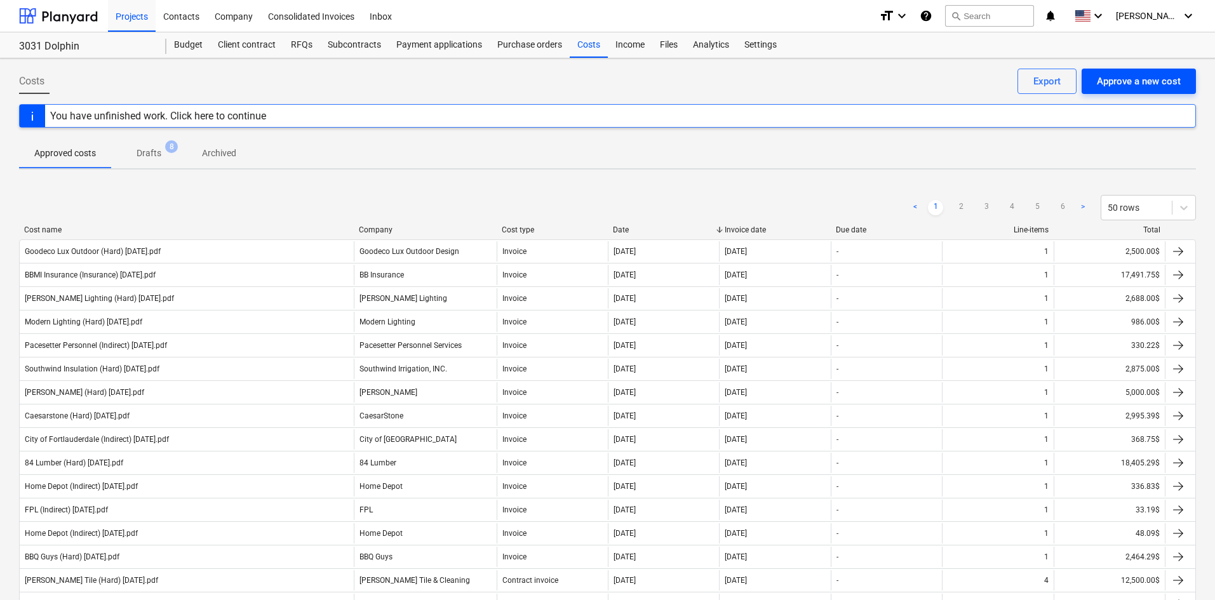
click at [1126, 86] on div "Approve a new cost" at bounding box center [1139, 81] width 84 height 17
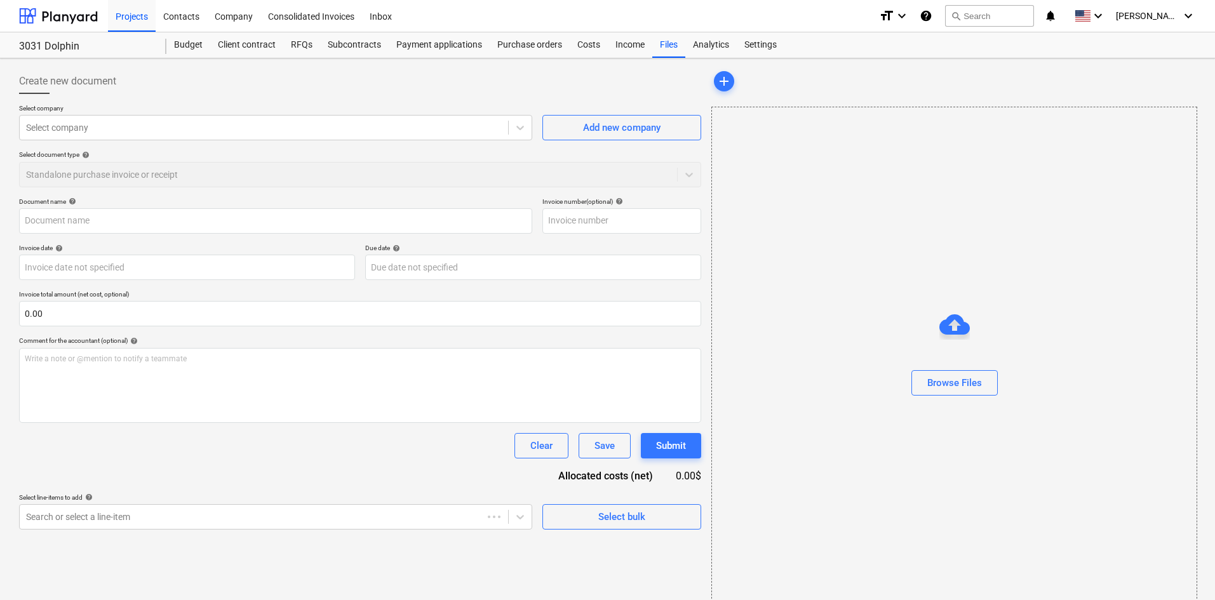
click at [241, 144] on div "Select company Select company Add new company Select document type help Standal…" at bounding box center [360, 150] width 682 height 93
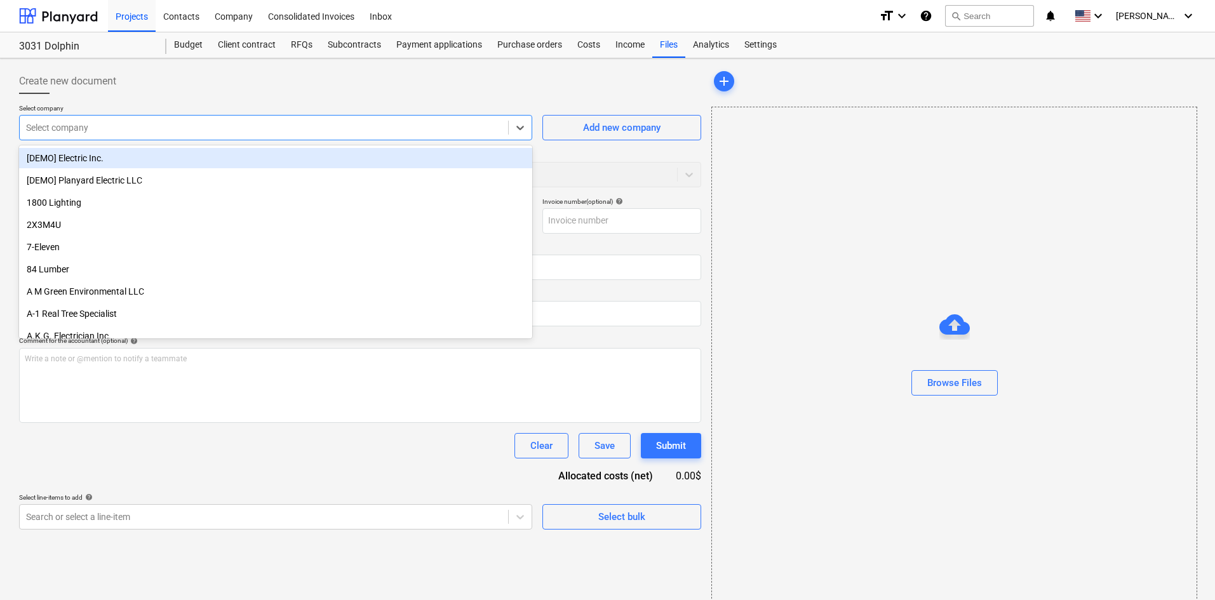
click at [248, 132] on div at bounding box center [264, 127] width 476 height 13
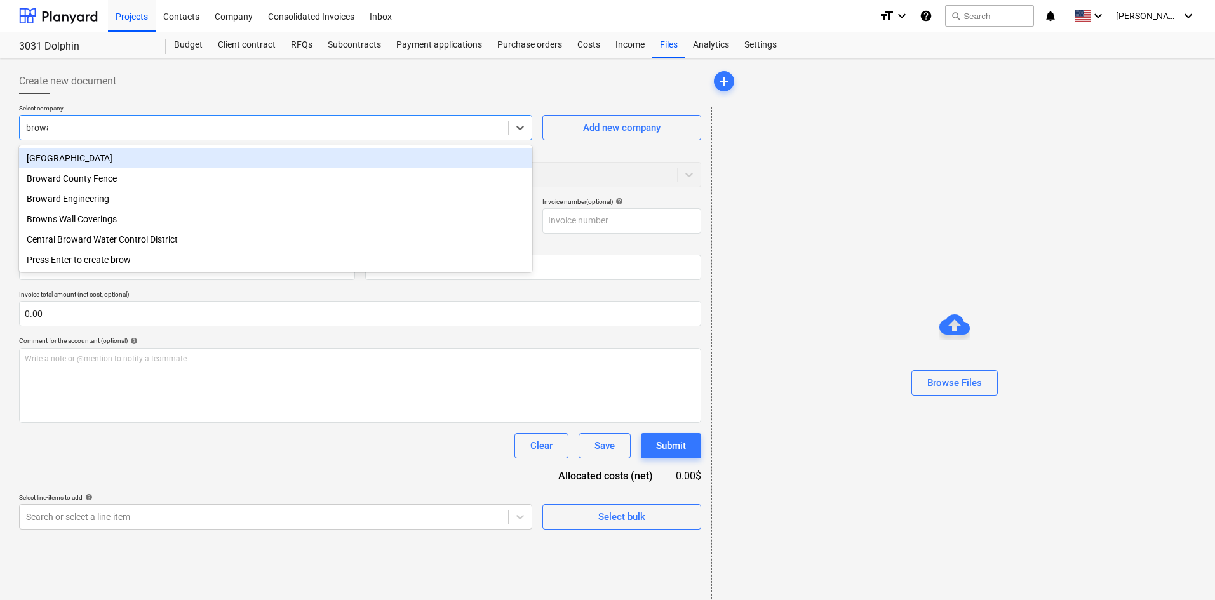
type input "browar"
click at [172, 158] on div "[GEOGRAPHIC_DATA]" at bounding box center [275, 158] width 513 height 20
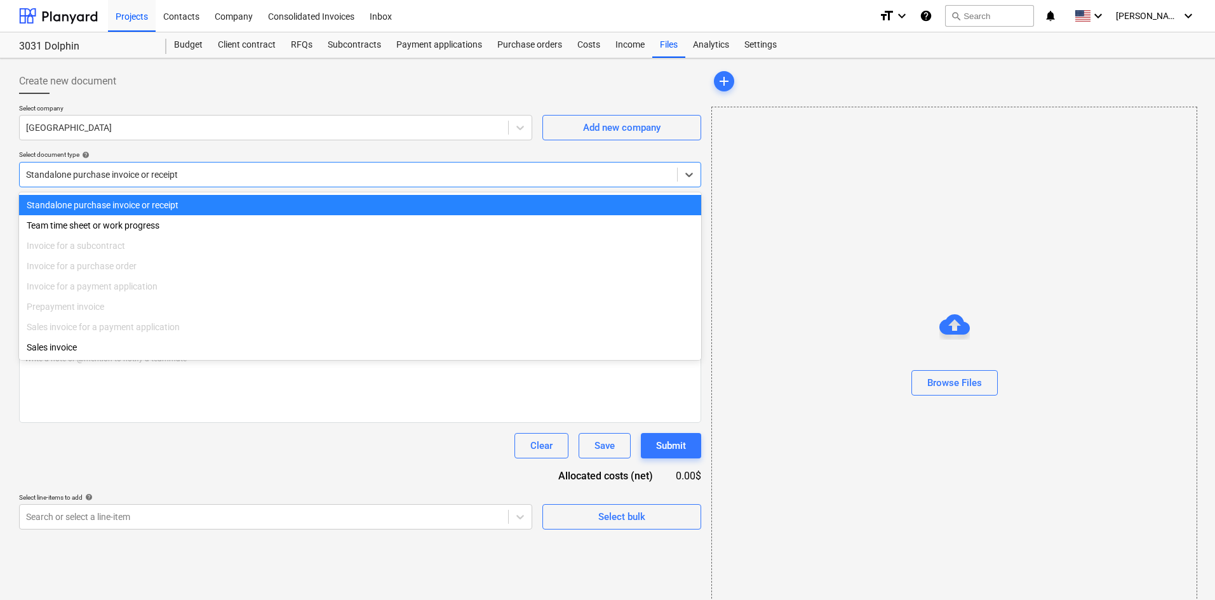
click at [145, 184] on div "Standalone purchase invoice or receipt" at bounding box center [360, 174] width 682 height 25
click at [147, 182] on div "Standalone purchase invoice or receipt" at bounding box center [349, 175] width 658 height 18
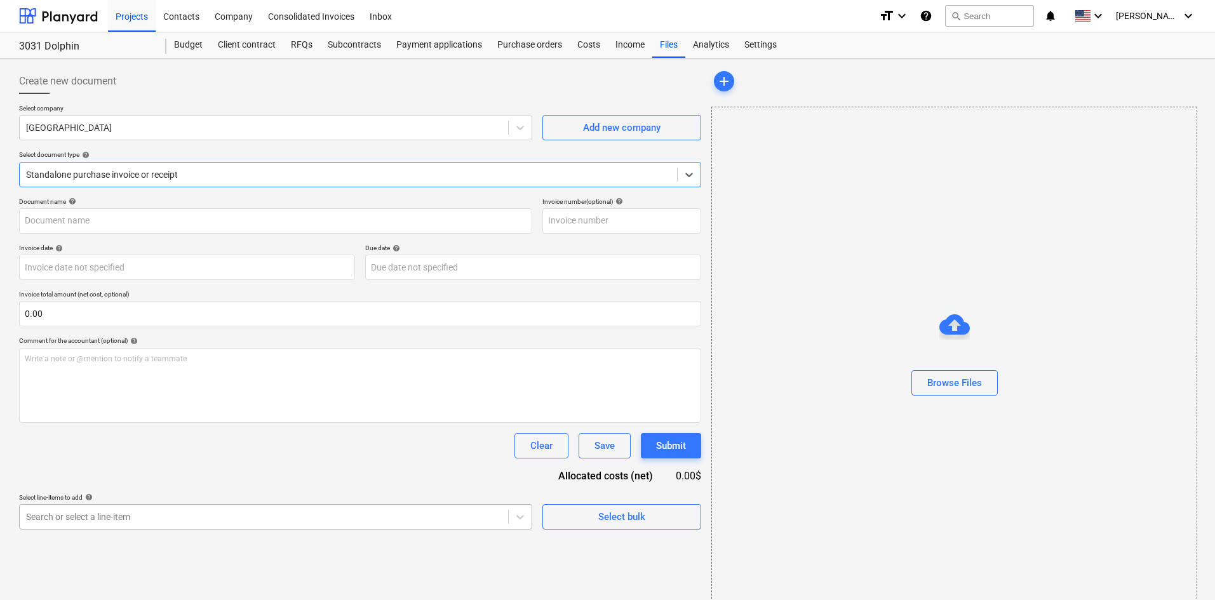
click at [122, 517] on body "Projects Contacts Company Consolidated Invoices Inbox format_size keyboard_arro…" at bounding box center [607, 300] width 1215 height 600
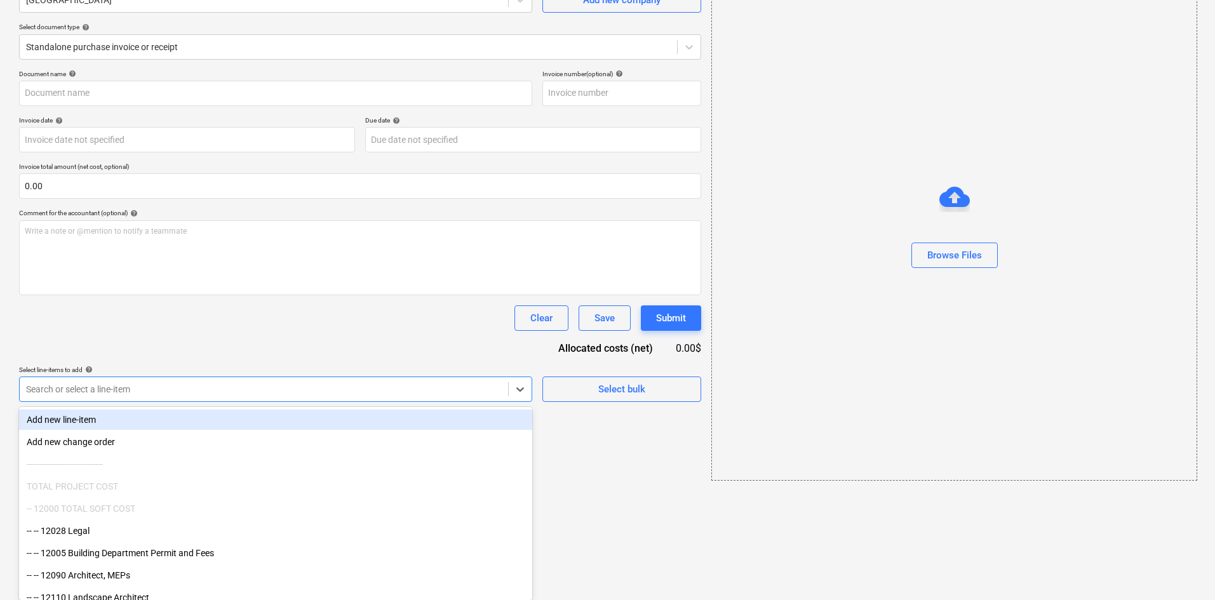
drag, startPoint x: 219, startPoint y: 556, endPoint x: 359, endPoint y: 315, distance: 278.4
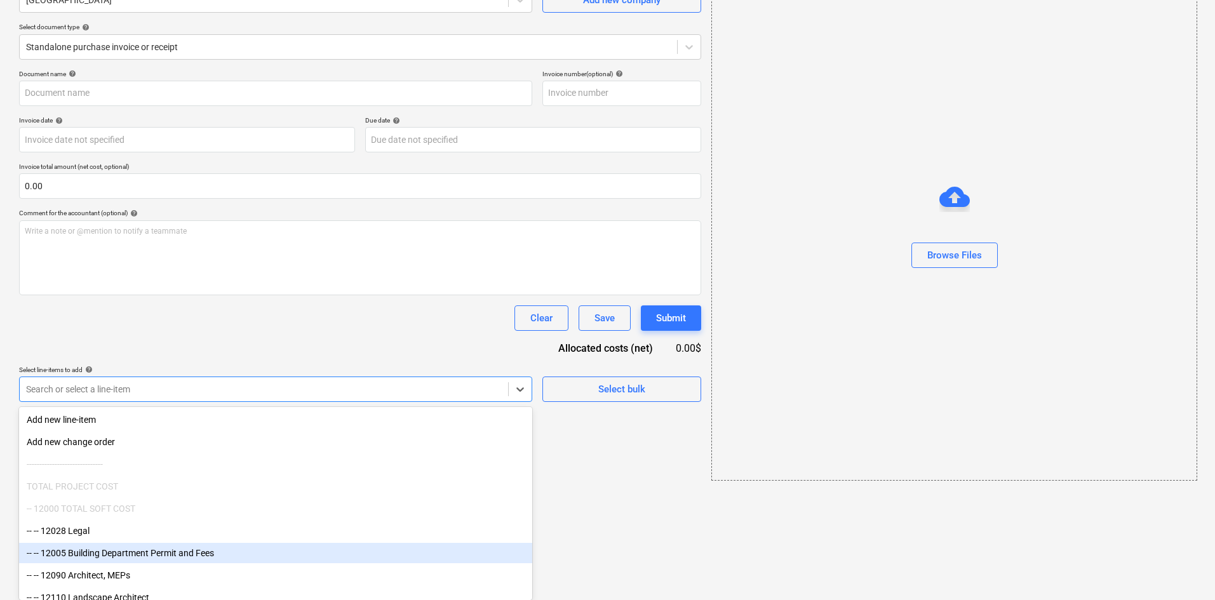
click at [210, 549] on div "-- -- 12005 Building Department Permit and Fees" at bounding box center [275, 553] width 513 height 20
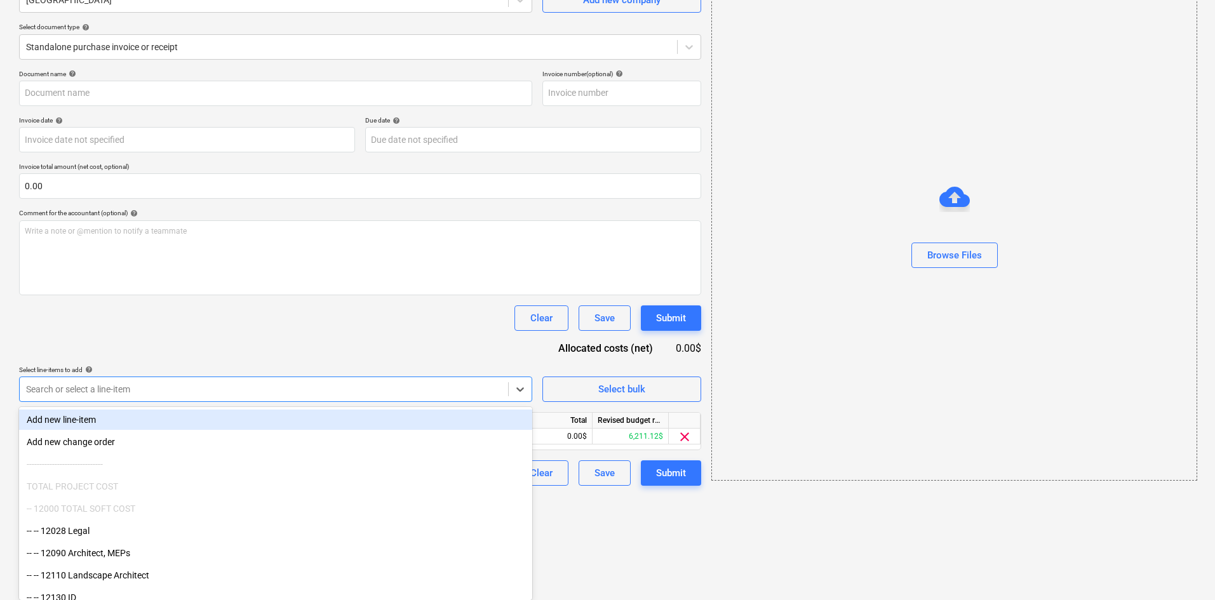
click at [316, 361] on div "Document name help Invoice number (optional) help Invoice date help Press the d…" at bounding box center [360, 278] width 682 height 416
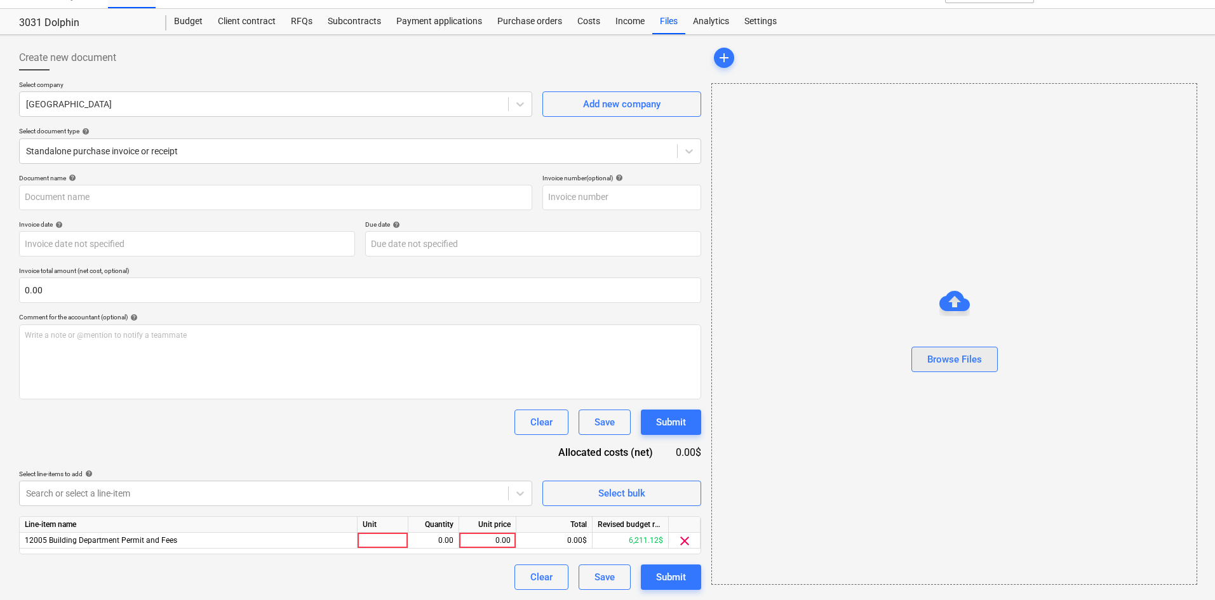
click at [935, 347] on button "Browse Files" at bounding box center [955, 359] width 86 height 25
type input "Broward County (Indirect) [DATE].pdf"
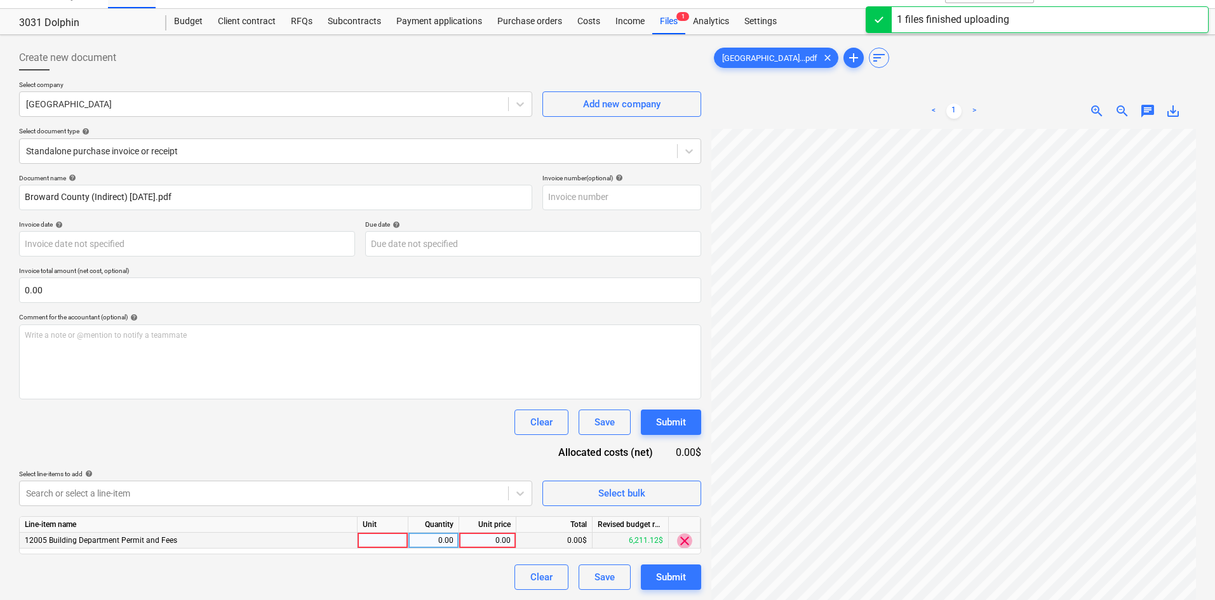
click at [687, 543] on span "clear" at bounding box center [684, 541] width 15 height 15
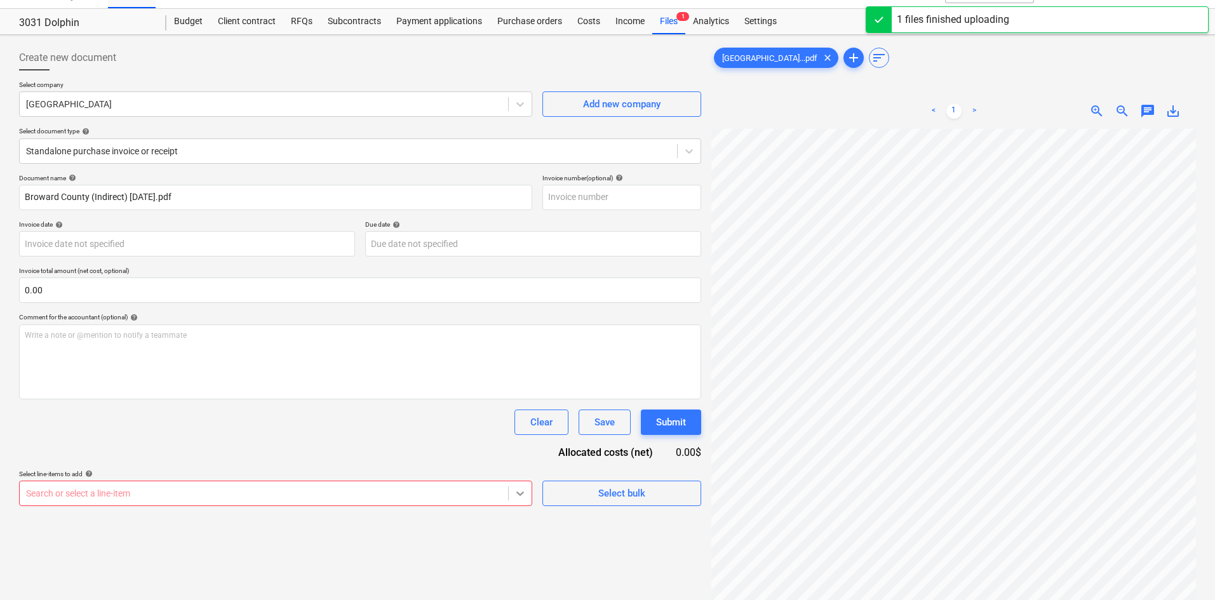
scroll to position [128, 0]
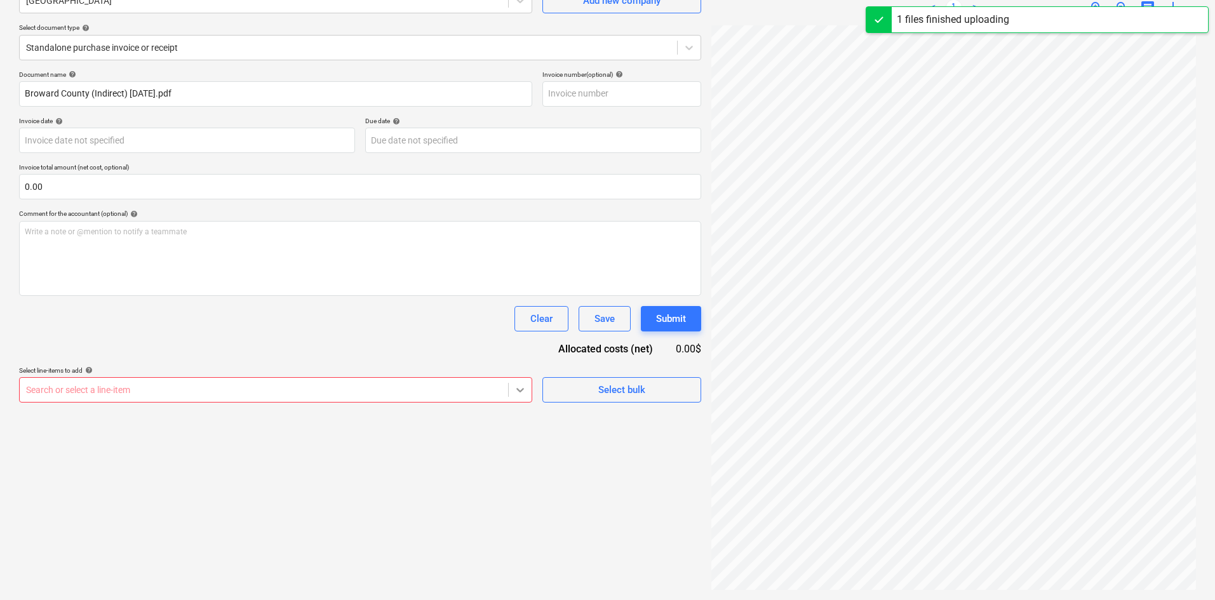
click at [530, 473] on body "Projects Contacts Company Consolidated Invoices Inbox format_size keyboard_arro…" at bounding box center [607, 173] width 1215 height 600
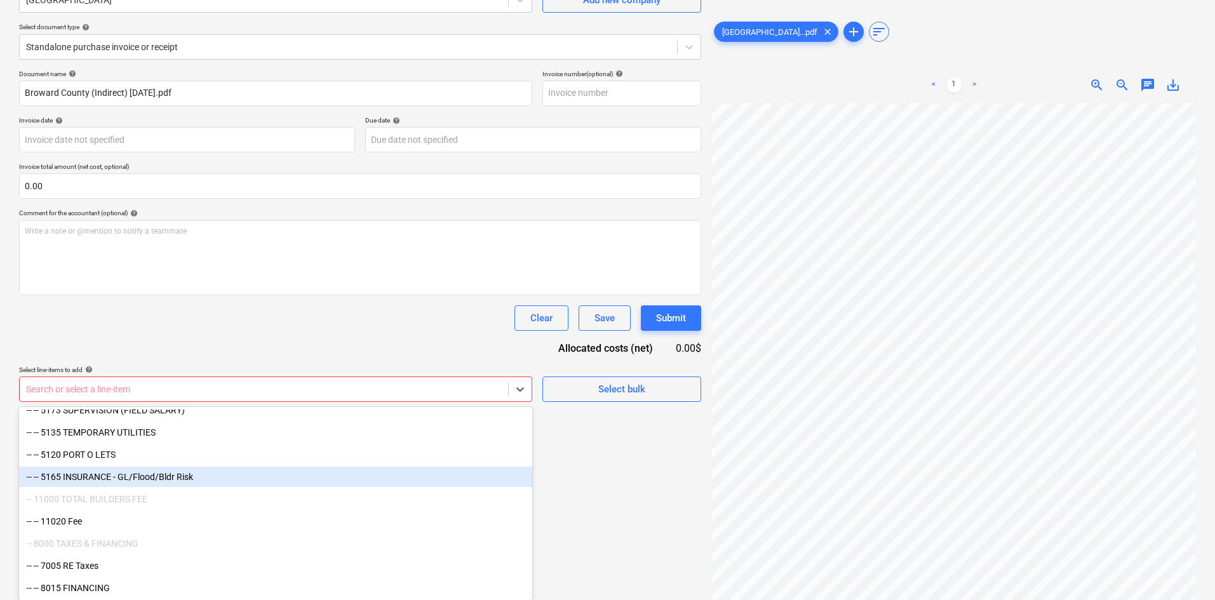
scroll to position [1328, 0]
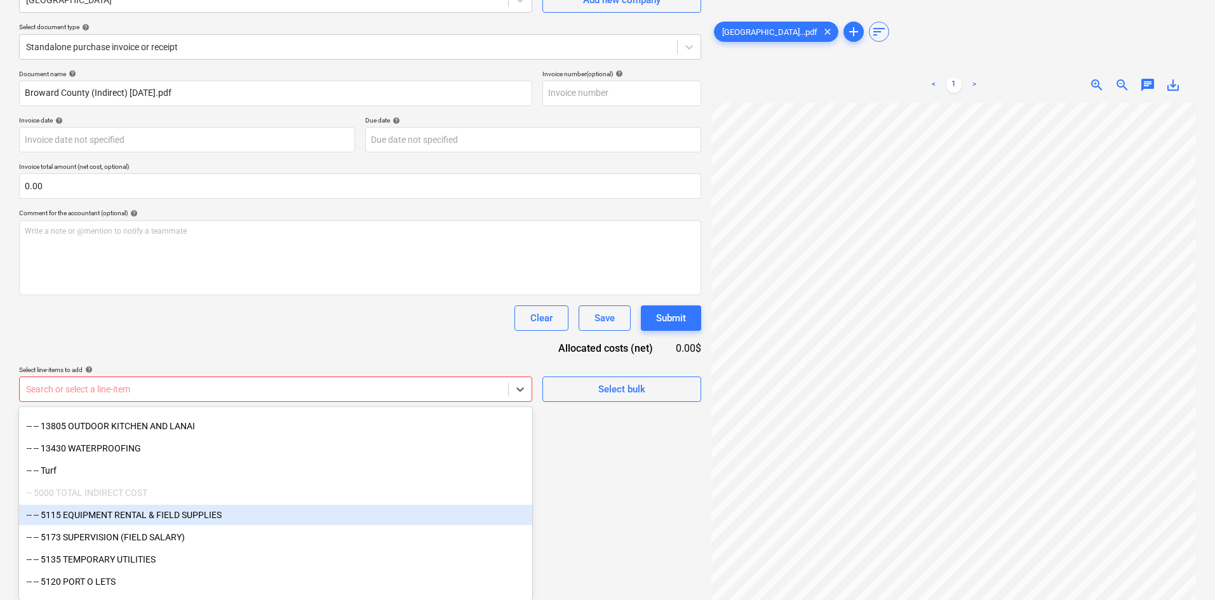
click at [219, 520] on div "-- -- 5115 EQUIPMENT RENTAL & FIELD SUPPLIES" at bounding box center [275, 515] width 513 height 20
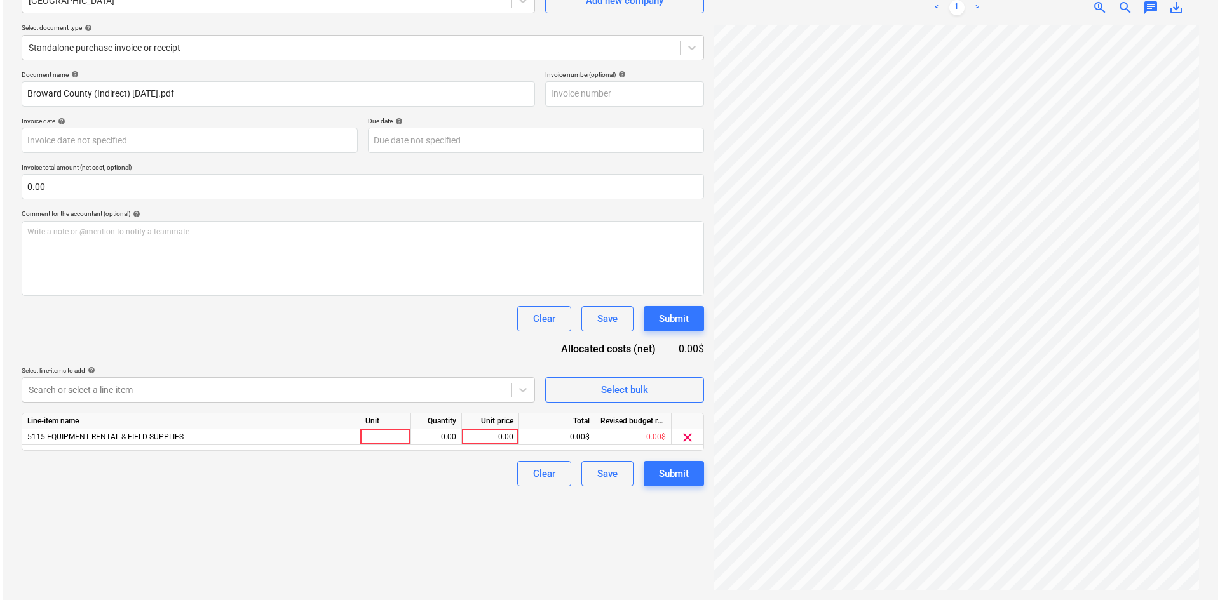
scroll to position [127, 0]
click at [380, 354] on div "Document name help Broward County (Indirect) [DATE].pdf Invoice number (optiona…" at bounding box center [360, 279] width 682 height 416
click at [476, 428] on div "Unit price" at bounding box center [487, 422] width 57 height 16
click at [490, 451] on div "Document name help Broward County (Indirect) [DATE].pdf Invoice number (optiona…" at bounding box center [360, 279] width 682 height 416
click at [489, 432] on div "0.00" at bounding box center [487, 437] width 46 height 16
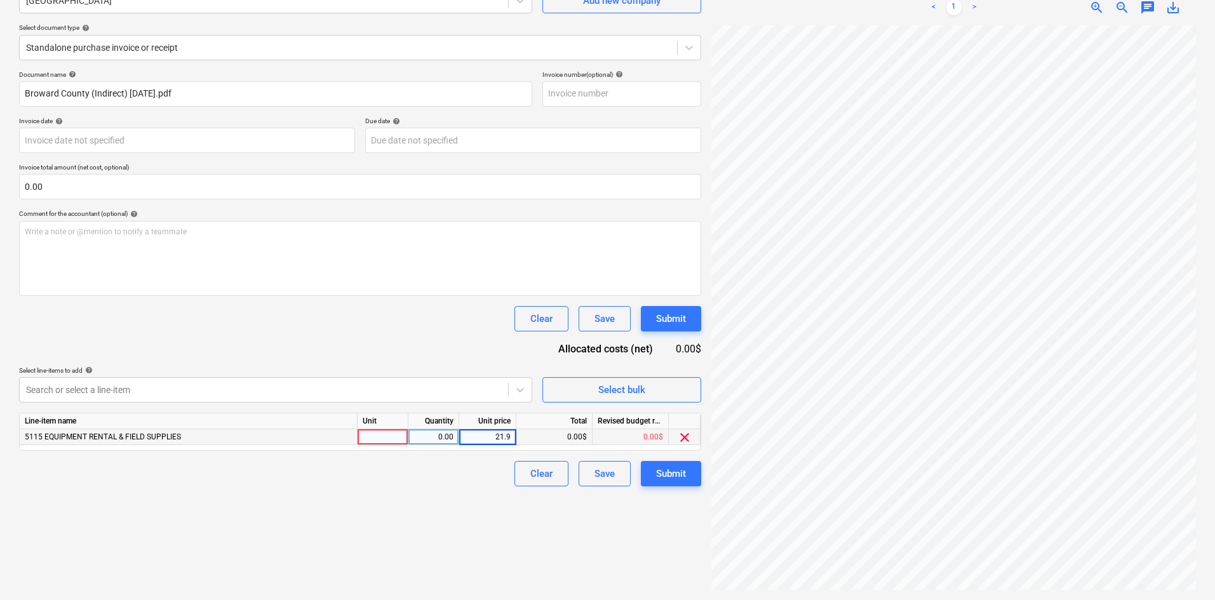
type input "21.95"
click at [406, 342] on div "Document name help Broward County (Indirect) [DATE].pdf Invoice number (optiona…" at bounding box center [360, 279] width 682 height 416
click at [672, 466] on div "Submit" at bounding box center [671, 474] width 30 height 17
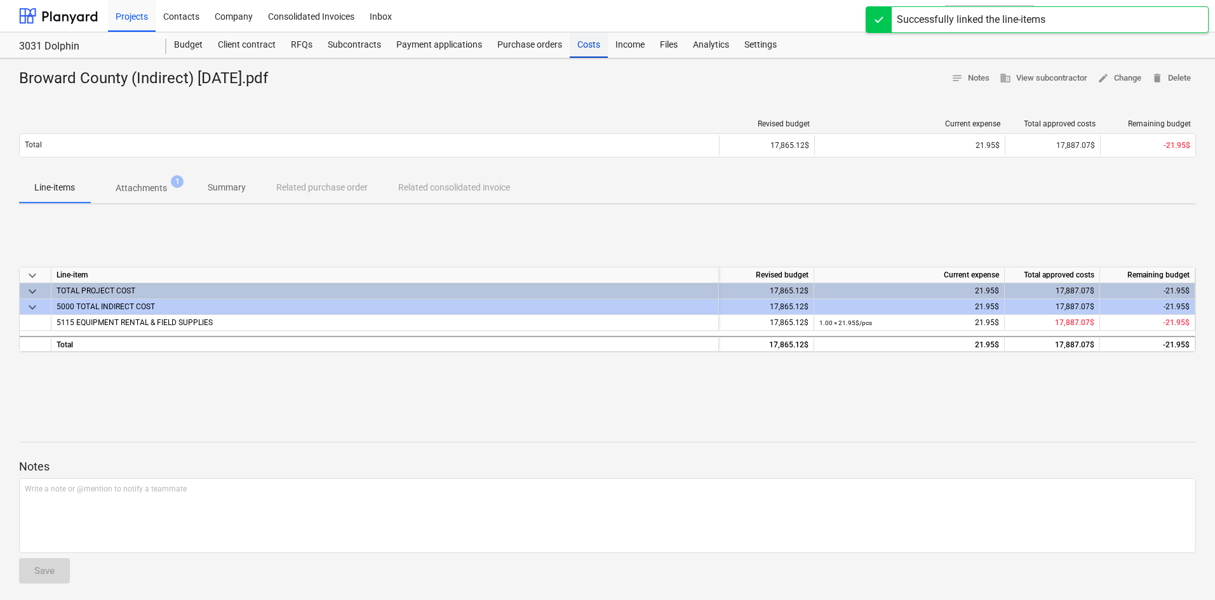
click at [581, 44] on div "Costs" at bounding box center [589, 44] width 38 height 25
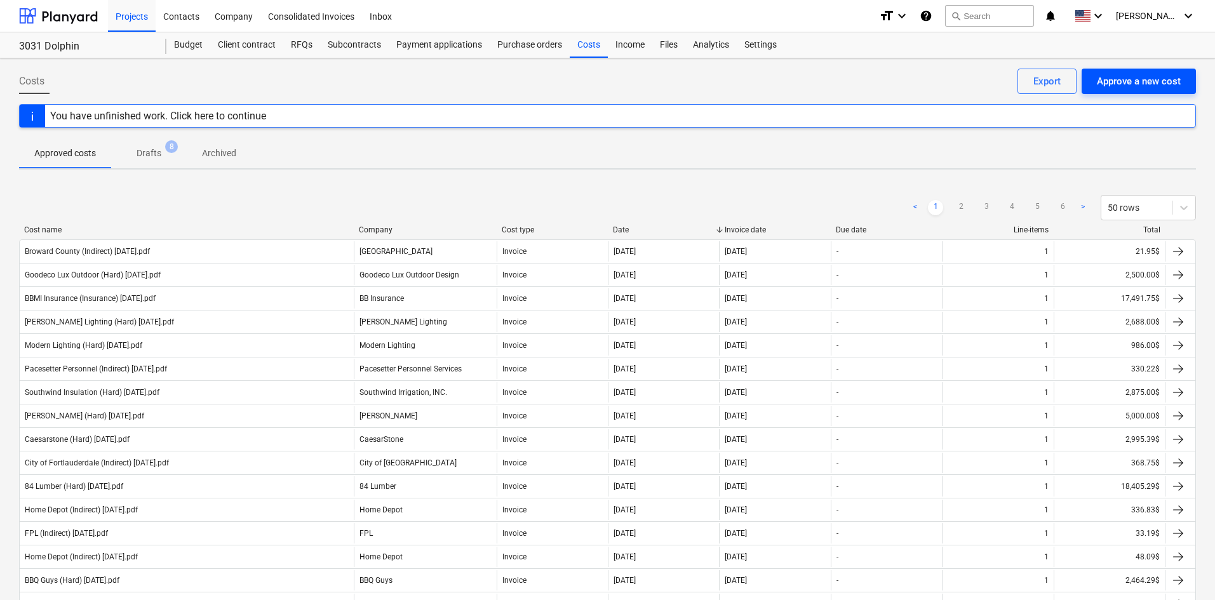
click at [1164, 79] on div "Approve a new cost" at bounding box center [1139, 81] width 84 height 17
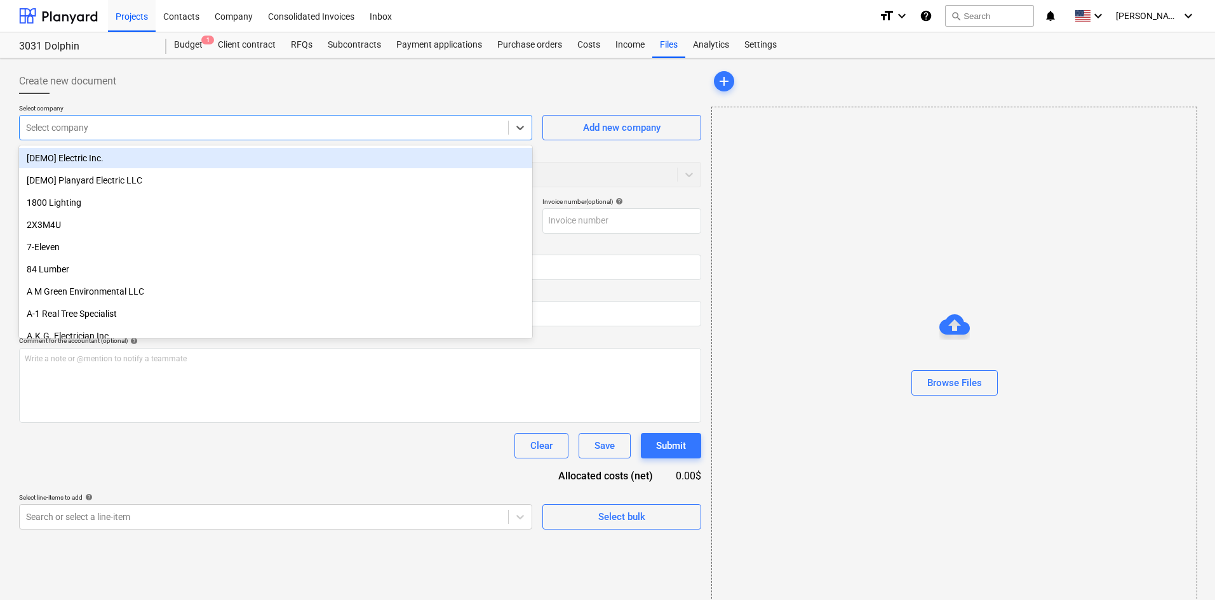
click at [88, 123] on div at bounding box center [264, 127] width 476 height 13
type input "home"
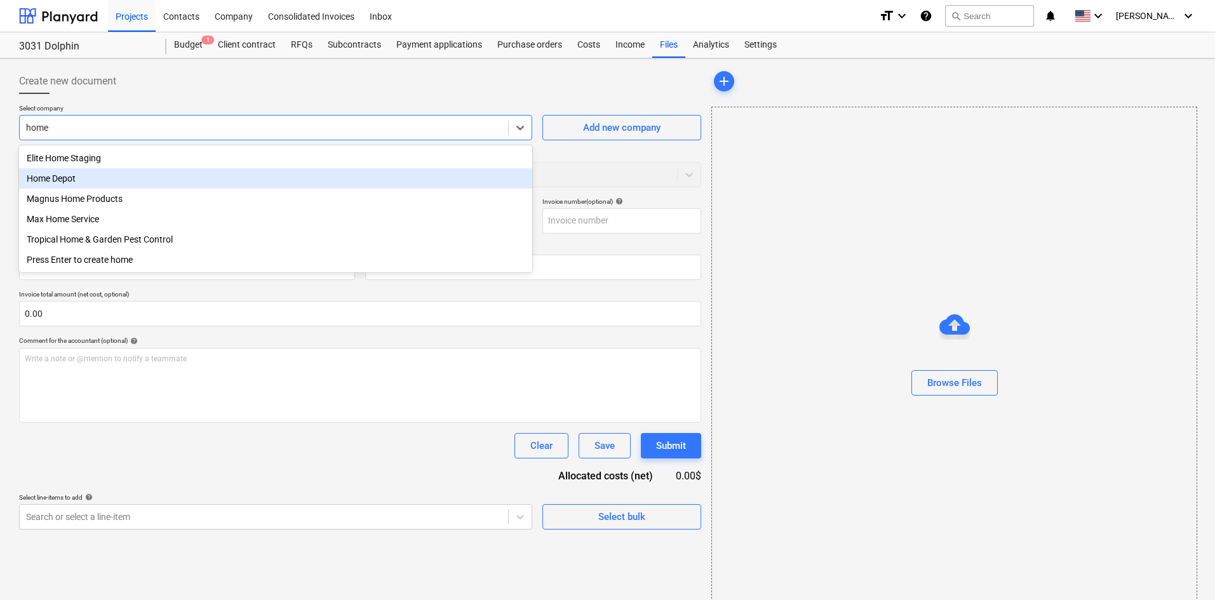
click at [75, 178] on div "Home Depot" at bounding box center [275, 178] width 513 height 20
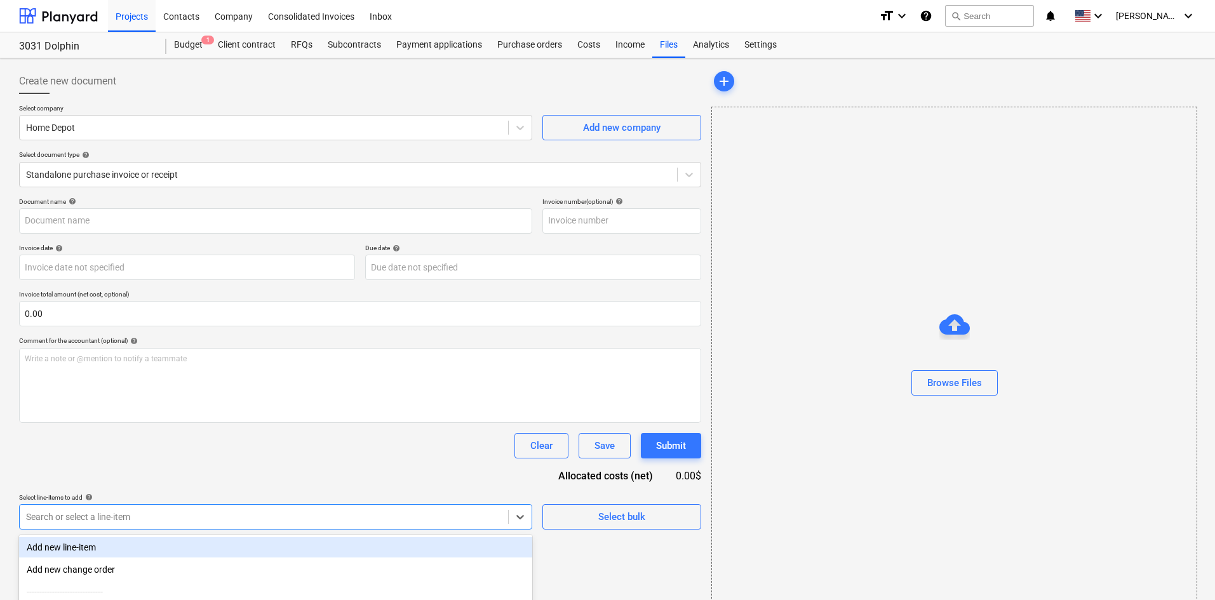
scroll to position [128, 0]
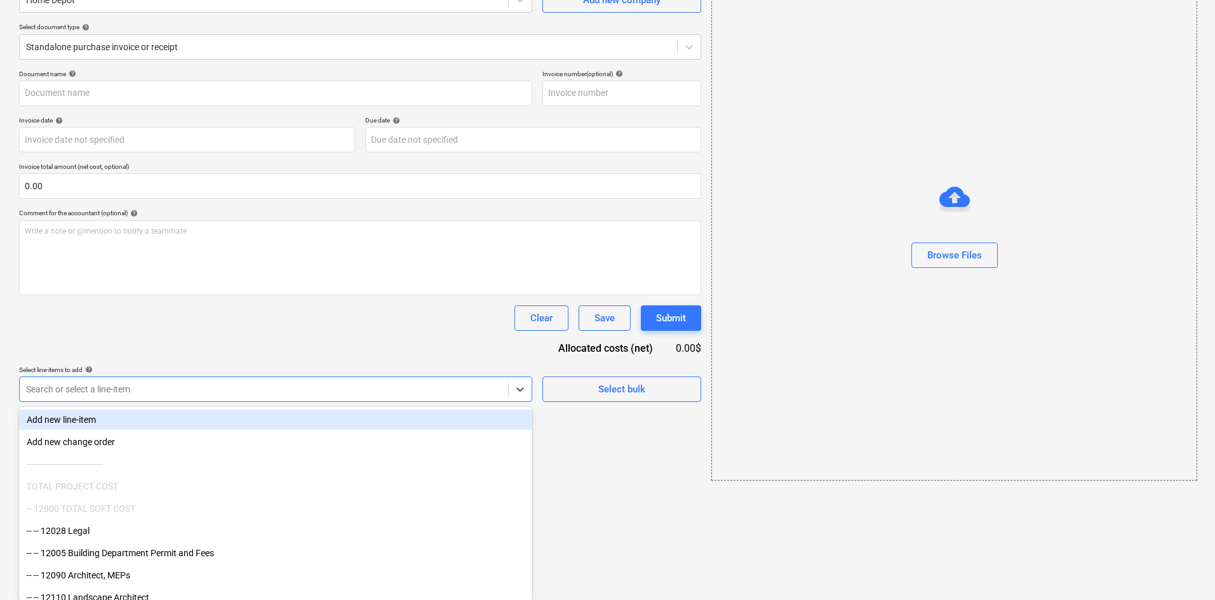
click at [176, 473] on body "Projects Contacts Company Consolidated Invoices Inbox format_size keyboard_arro…" at bounding box center [607, 172] width 1215 height 600
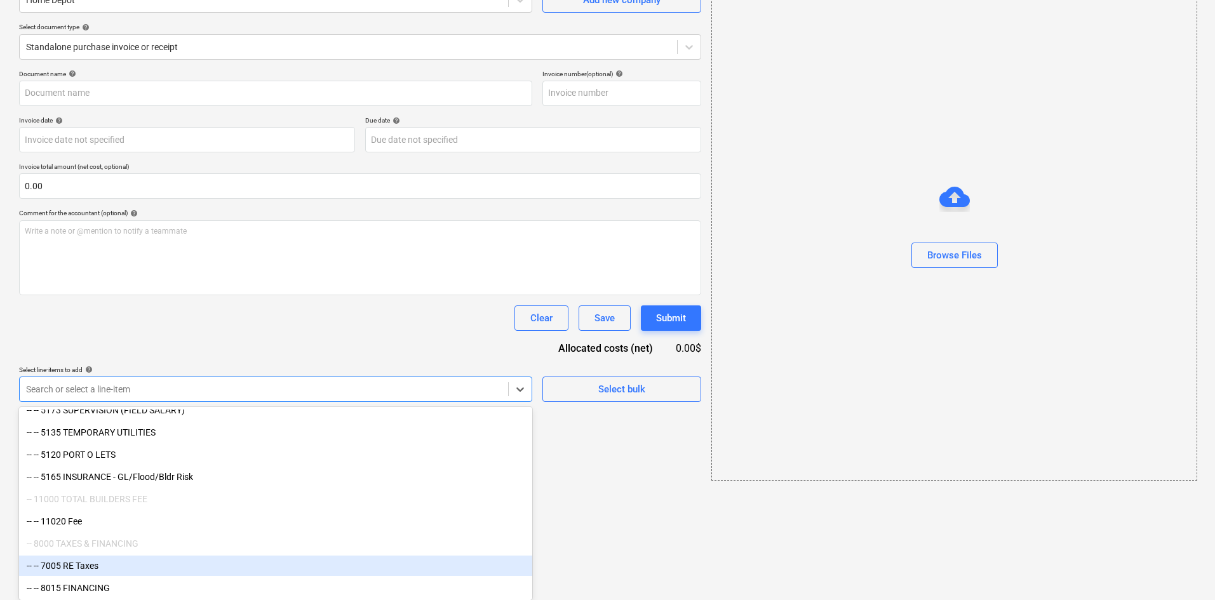
scroll to position [1328, 0]
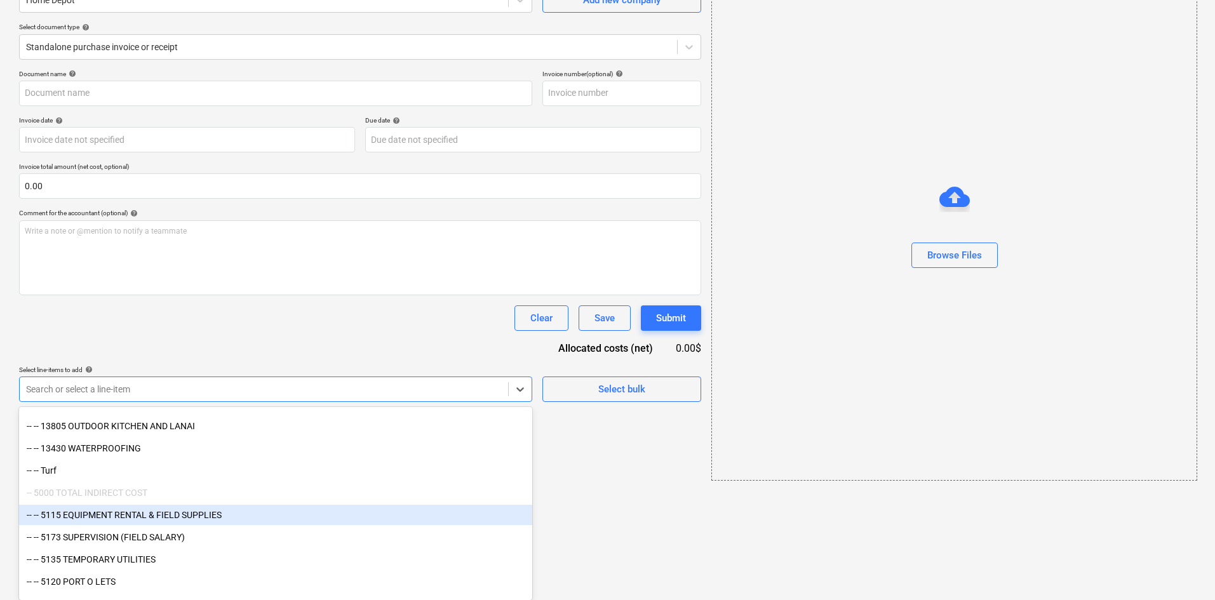
click at [187, 523] on div "-- -- 5115 EQUIPMENT RENTAL & FIELD SUPPLIES" at bounding box center [275, 515] width 513 height 20
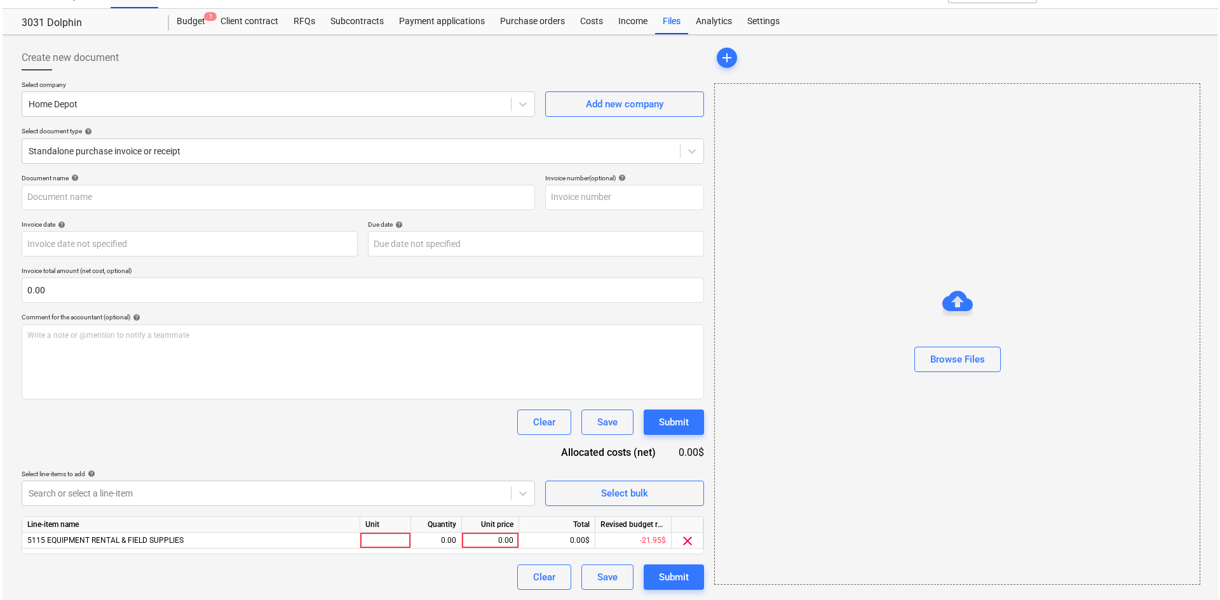
scroll to position [24, 0]
drag, startPoint x: 356, startPoint y: 342, endPoint x: 884, endPoint y: 265, distance: 533.5
click at [357, 341] on div "Document name help Invoice number (optional) help Invoice date help Press the d…" at bounding box center [360, 382] width 682 height 416
click at [985, 368] on button "Browse Files" at bounding box center [955, 359] width 86 height 25
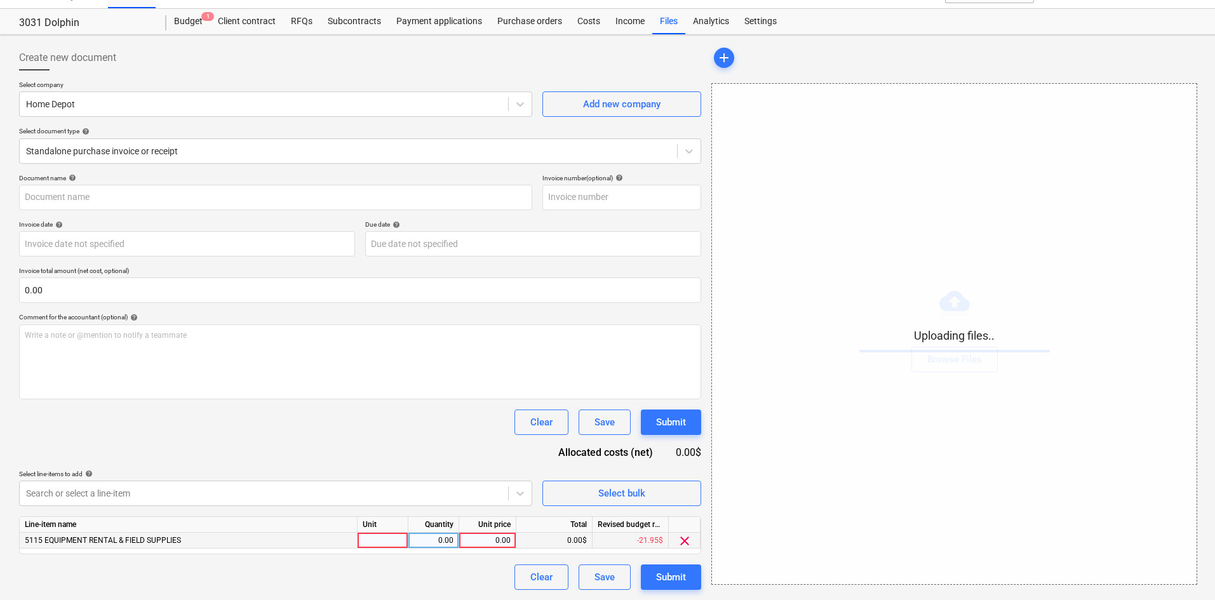
click at [502, 539] on div "0.00" at bounding box center [487, 541] width 46 height 16
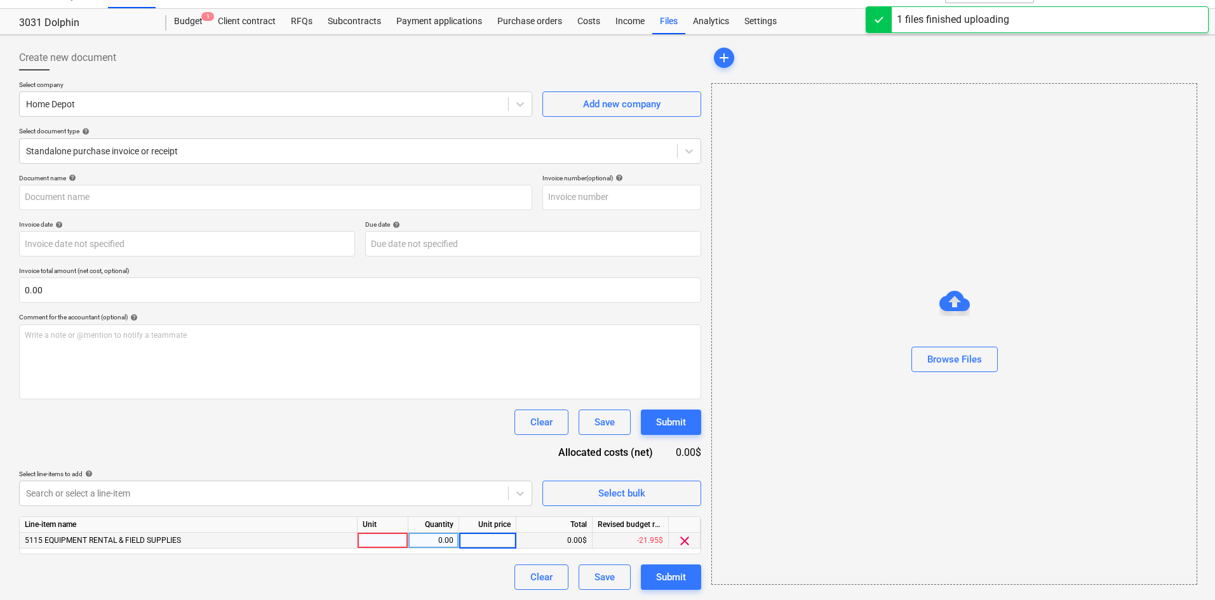
type input "Home Depot (Indirect) [DATE].pdf"
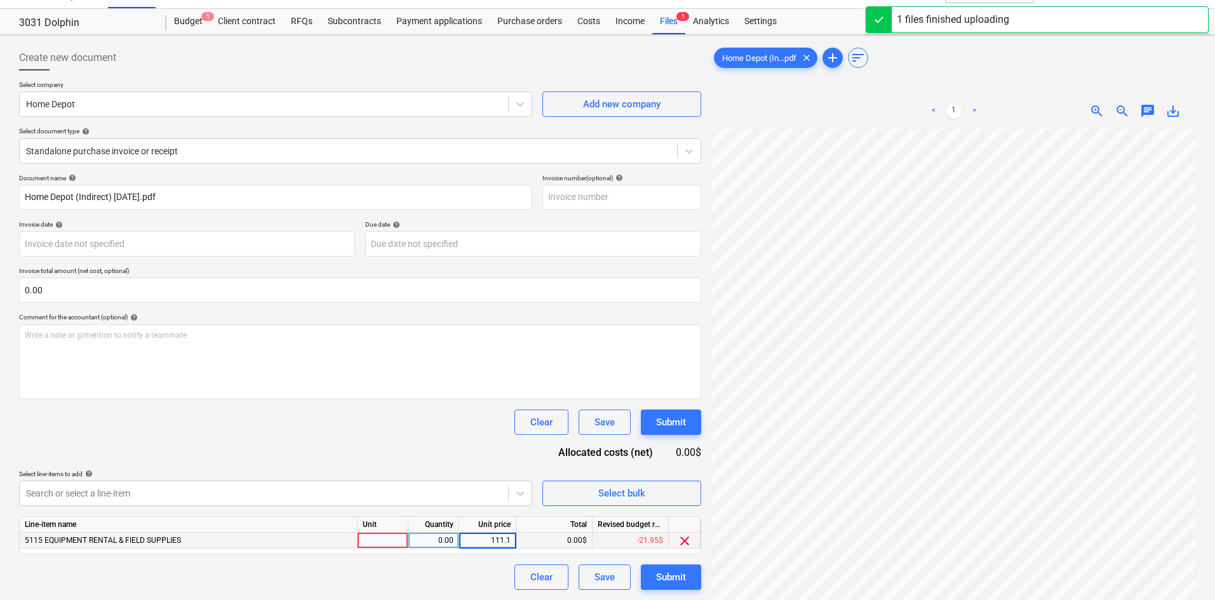
type input "111.11"
click at [438, 448] on div "Document name help Home Depot (Indirect) [DATE].pdf Invoice number (optional) h…" at bounding box center [360, 382] width 682 height 416
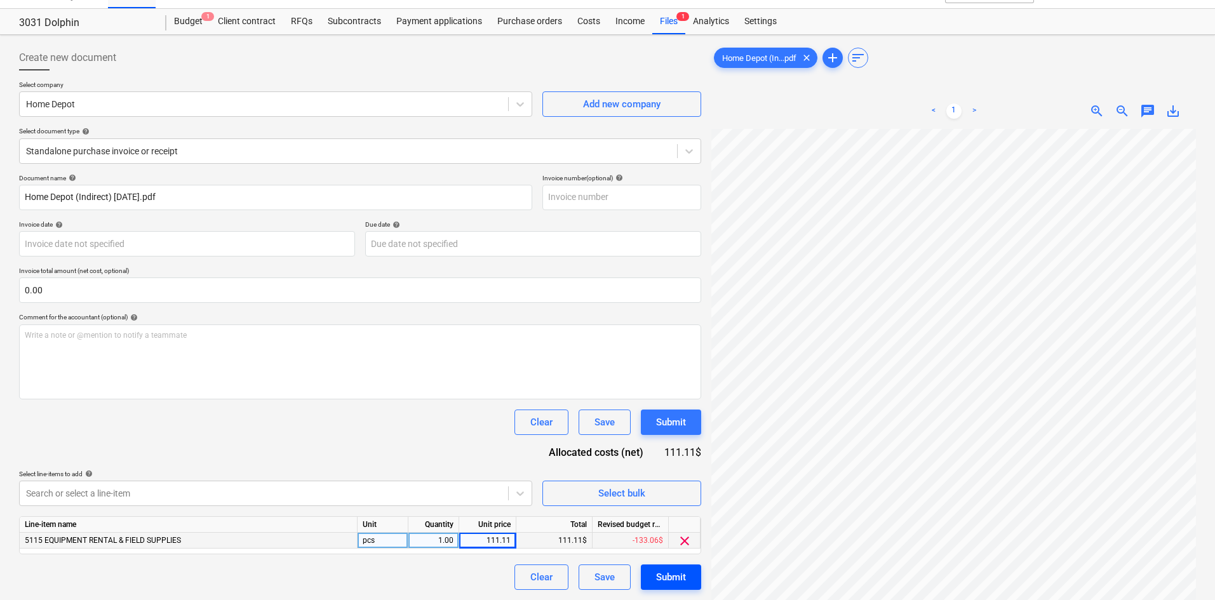
click at [677, 581] on div "Submit" at bounding box center [671, 577] width 30 height 17
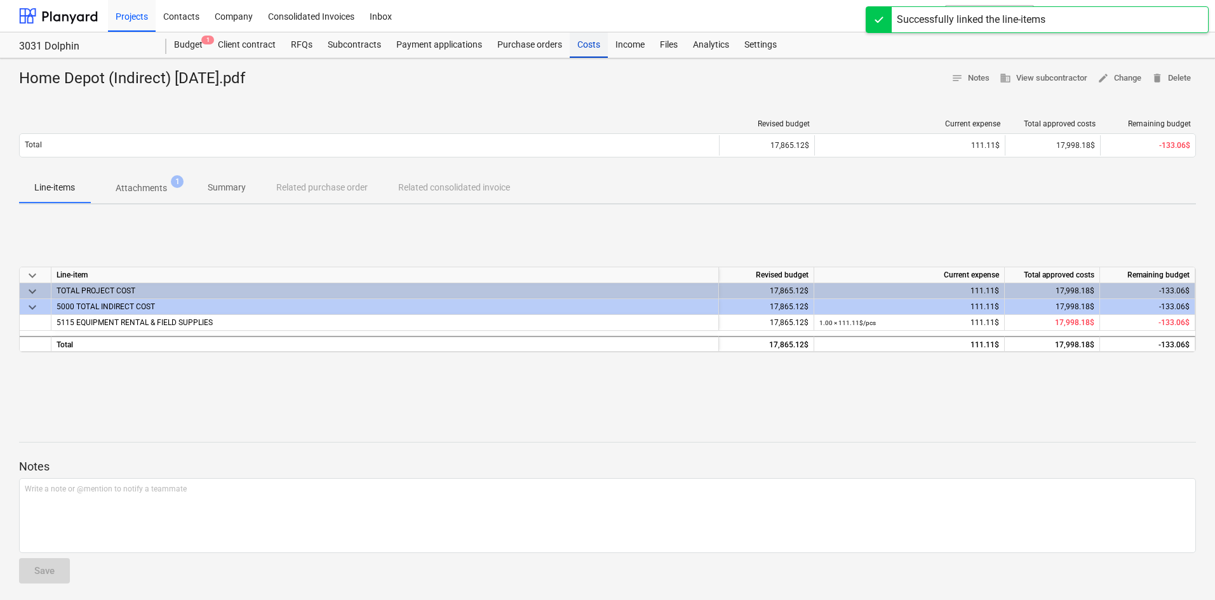
click at [570, 44] on div "Costs" at bounding box center [589, 44] width 38 height 25
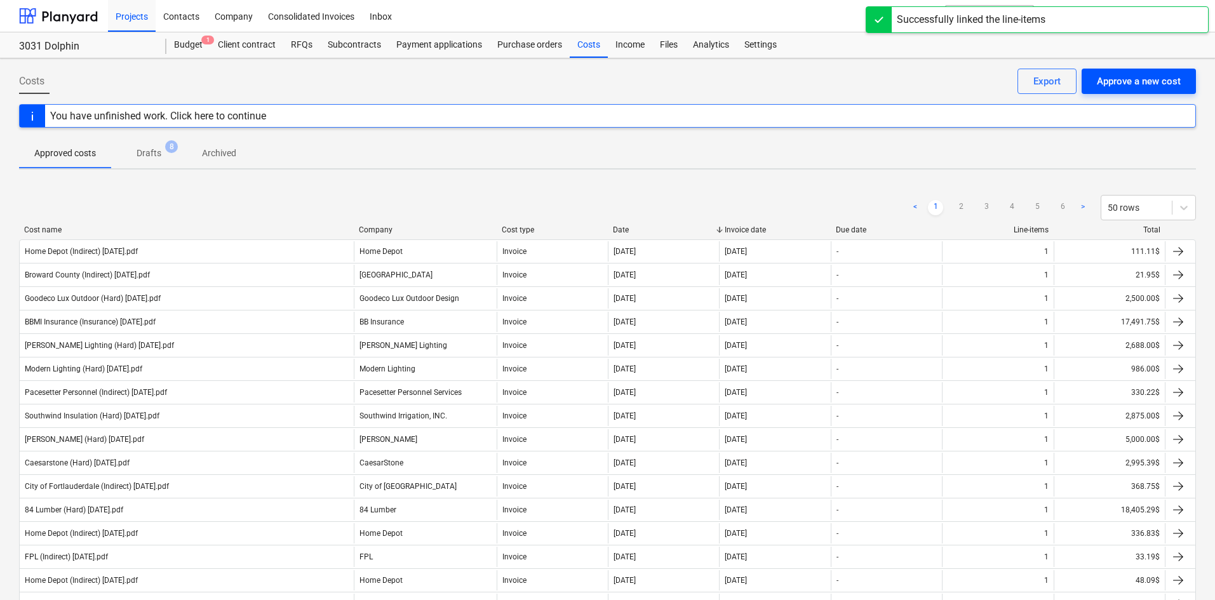
click at [1109, 85] on div "Approve a new cost" at bounding box center [1139, 81] width 84 height 17
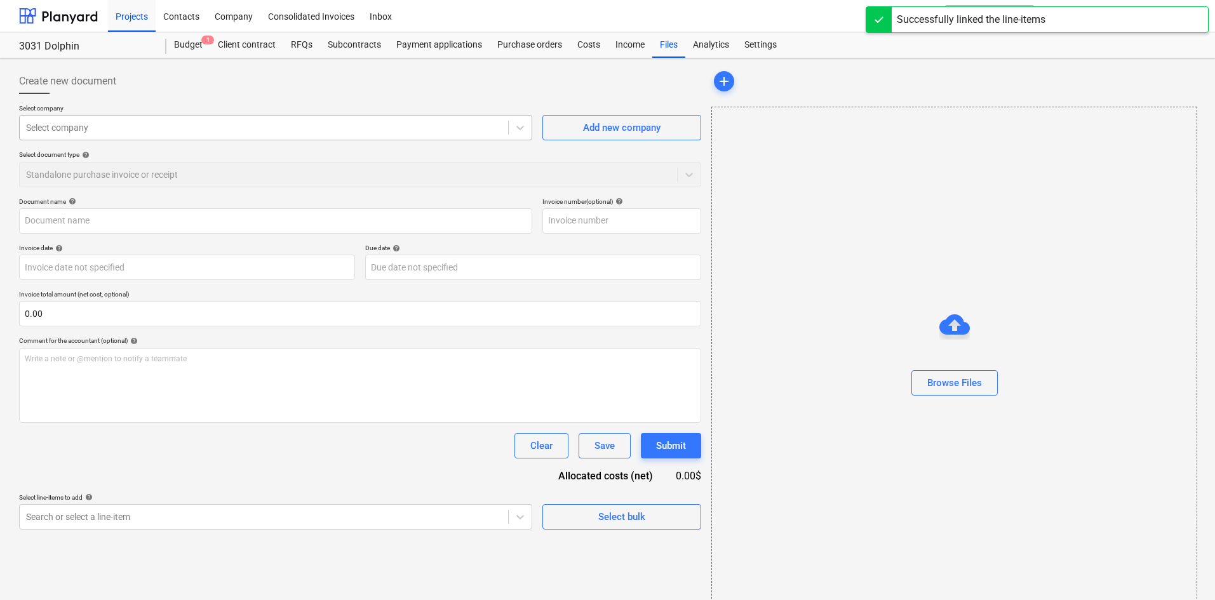
click at [241, 126] on div at bounding box center [264, 127] width 476 height 13
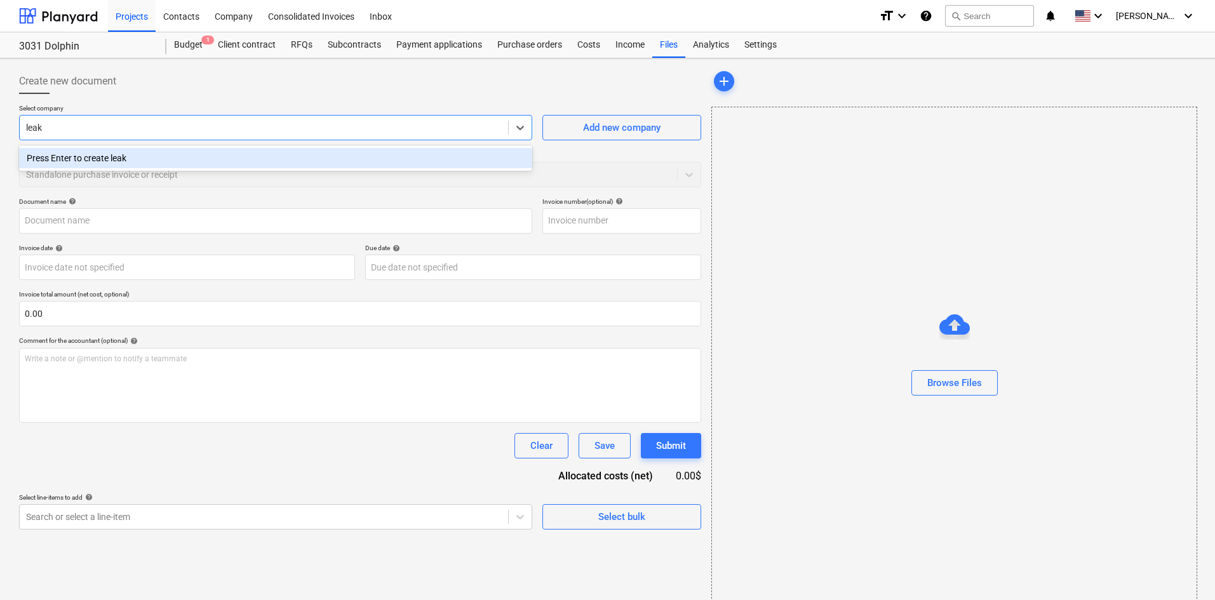
type input "leak"
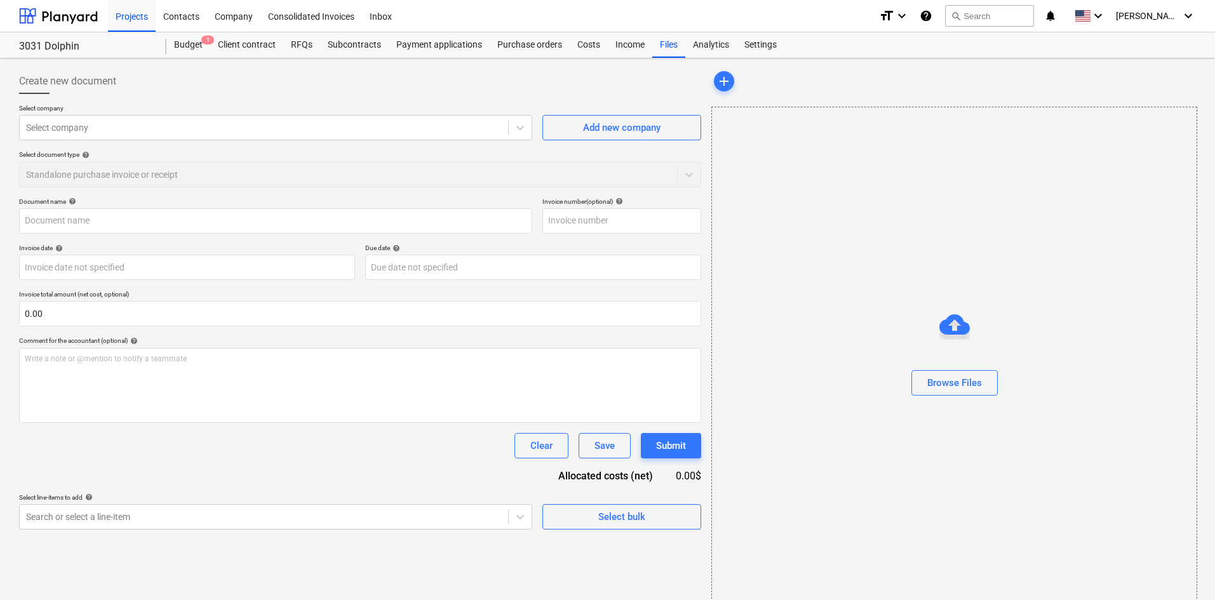
click at [623, 108] on div "Add new company" at bounding box center [622, 122] width 159 height 36
click at [623, 125] on div "Add new company" at bounding box center [622, 127] width 78 height 17
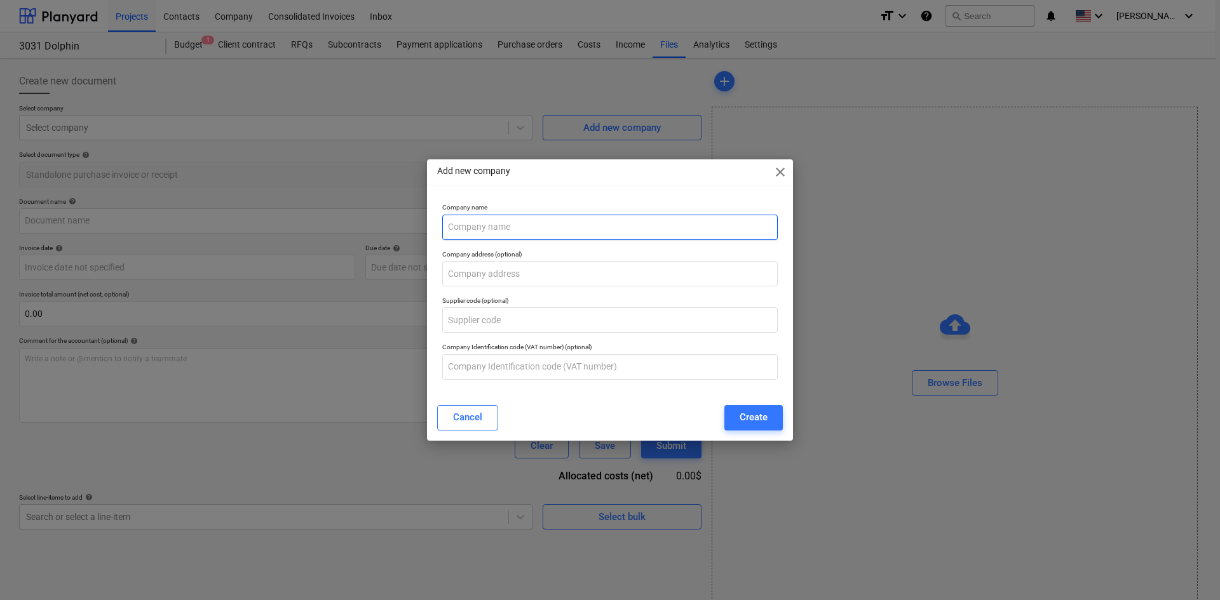
click at [638, 236] on input "text" at bounding box center [609, 227] width 335 height 25
click at [458, 226] on input "LEak and Subsurface Locators" at bounding box center [609, 227] width 335 height 25
type input "Leak and Subsurface Locators"
click at [755, 422] on div "Create" at bounding box center [754, 417] width 28 height 17
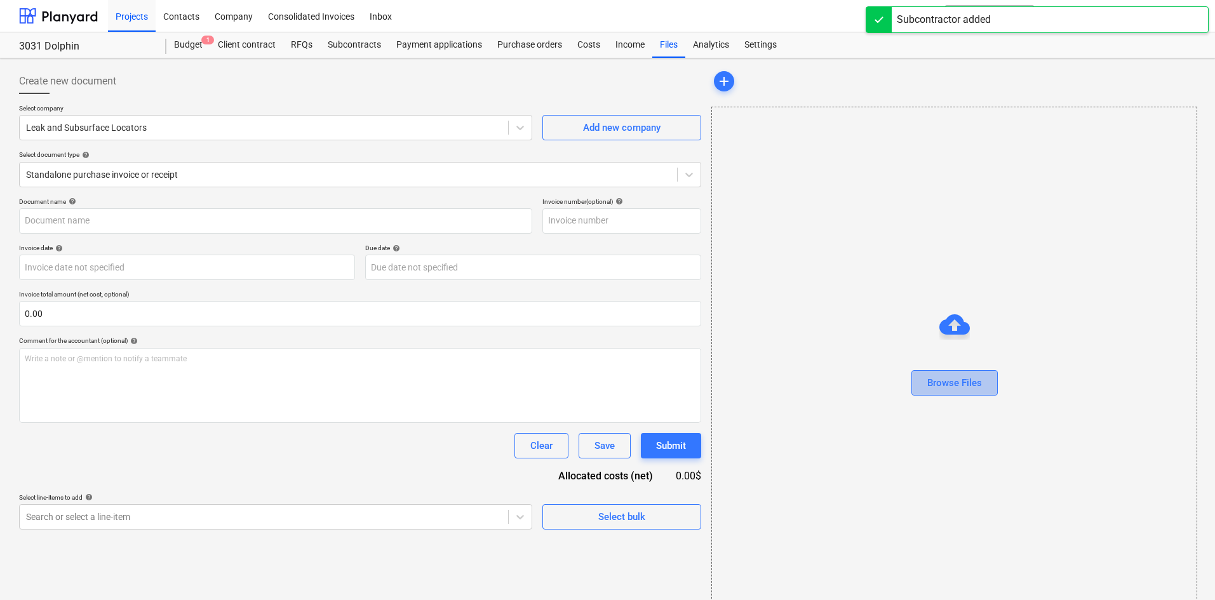
click at [982, 380] on div "Browse Files" at bounding box center [955, 383] width 55 height 17
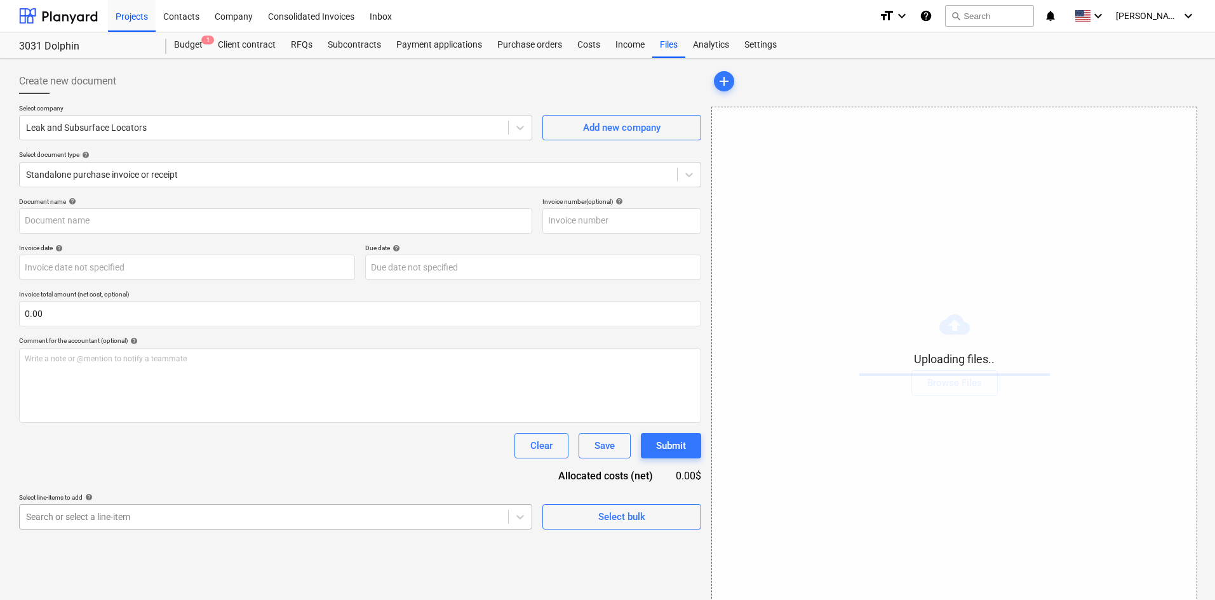
click at [244, 522] on body "Projects Contacts Company Consolidated Invoices Inbox format_size keyboard_arro…" at bounding box center [607, 300] width 1215 height 600
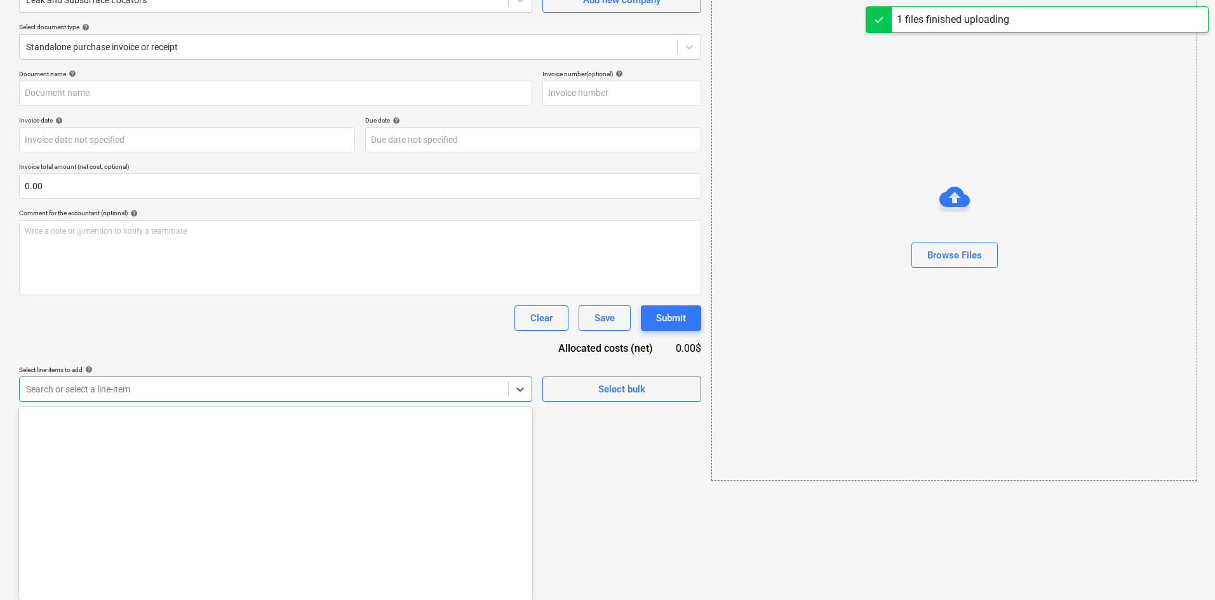
type input "Leak and Surface Locators (Indirect) [DATE].pdf"
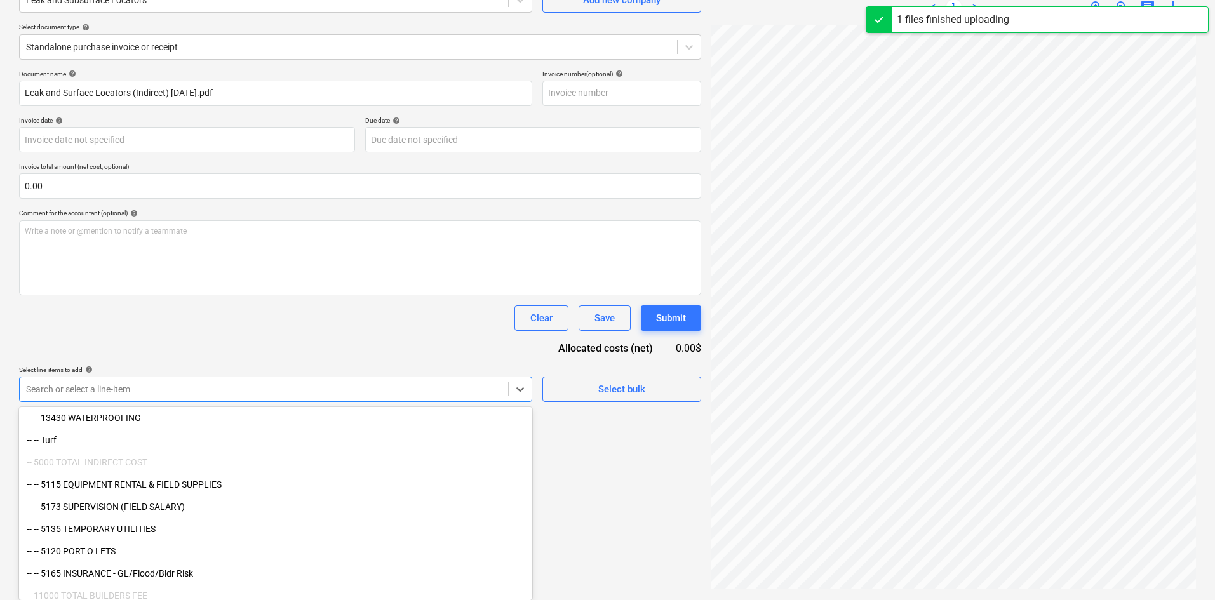
scroll to position [1328, 0]
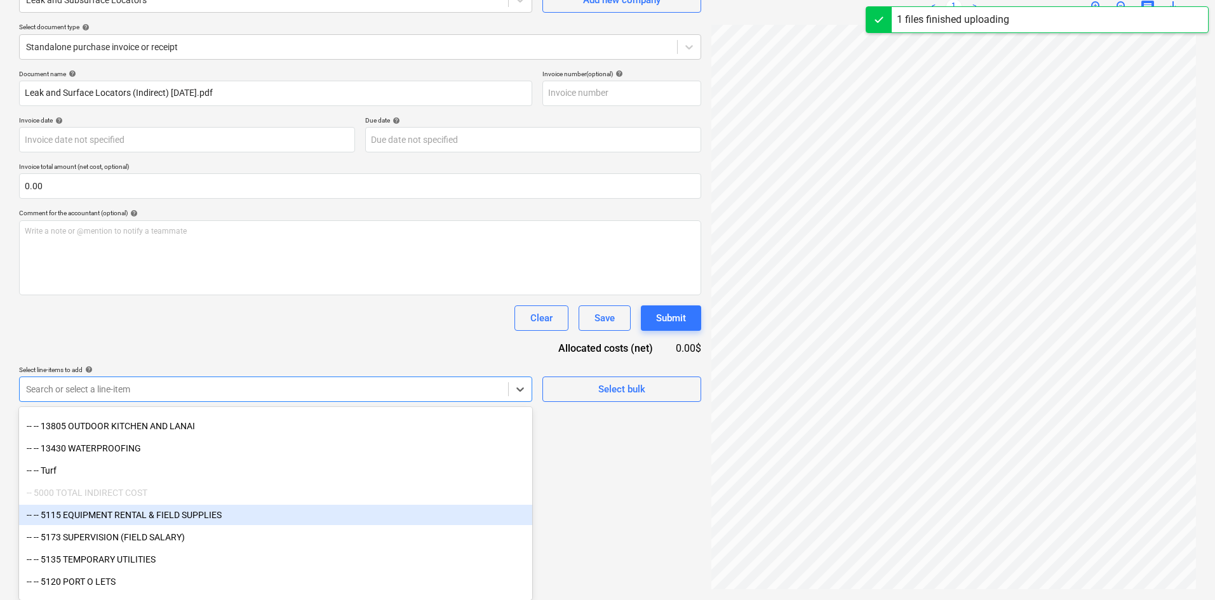
click at [229, 519] on div "-- -- 5115 EQUIPMENT RENTAL & FIELD SUPPLIES" at bounding box center [275, 515] width 513 height 20
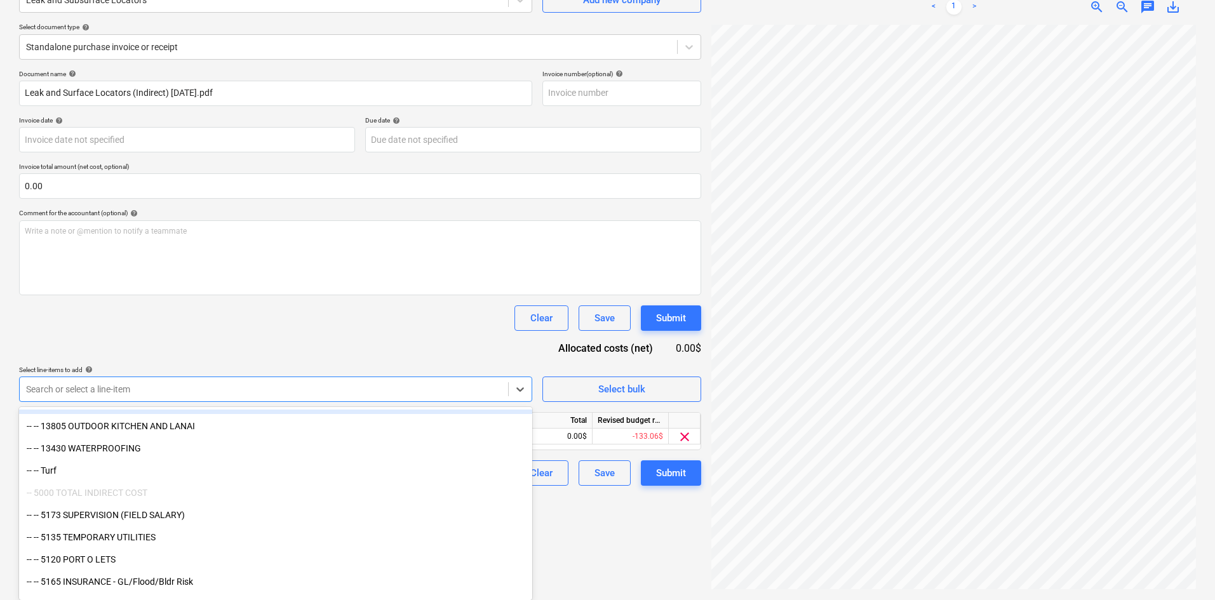
click at [336, 344] on div "Document name help [PERSON_NAME] and Surface Locators (Indirect) [DATE].pdf Inv…" at bounding box center [360, 278] width 682 height 416
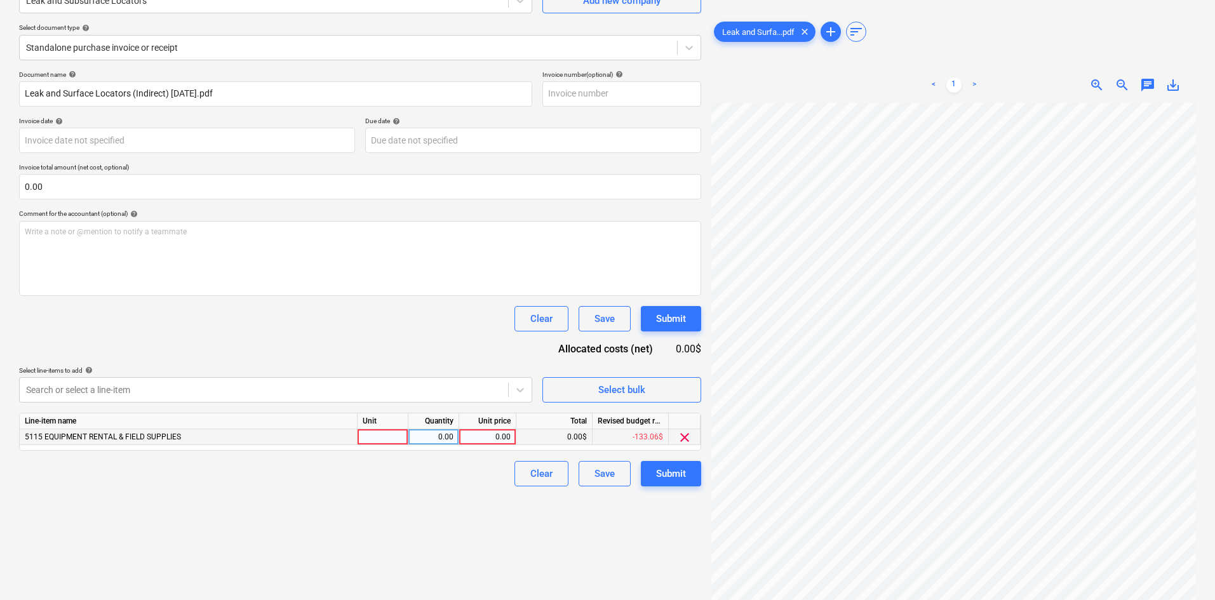
click at [495, 436] on div "0.00" at bounding box center [487, 437] width 46 height 16
click at [467, 438] on div "0.00" at bounding box center [487, 437] width 46 height 16
type input "325"
click at [474, 539] on div "Create new document Select company Leak and Subsurface Locators Add new company…" at bounding box center [360, 265] width 693 height 659
click at [672, 475] on div "Submit" at bounding box center [671, 474] width 30 height 17
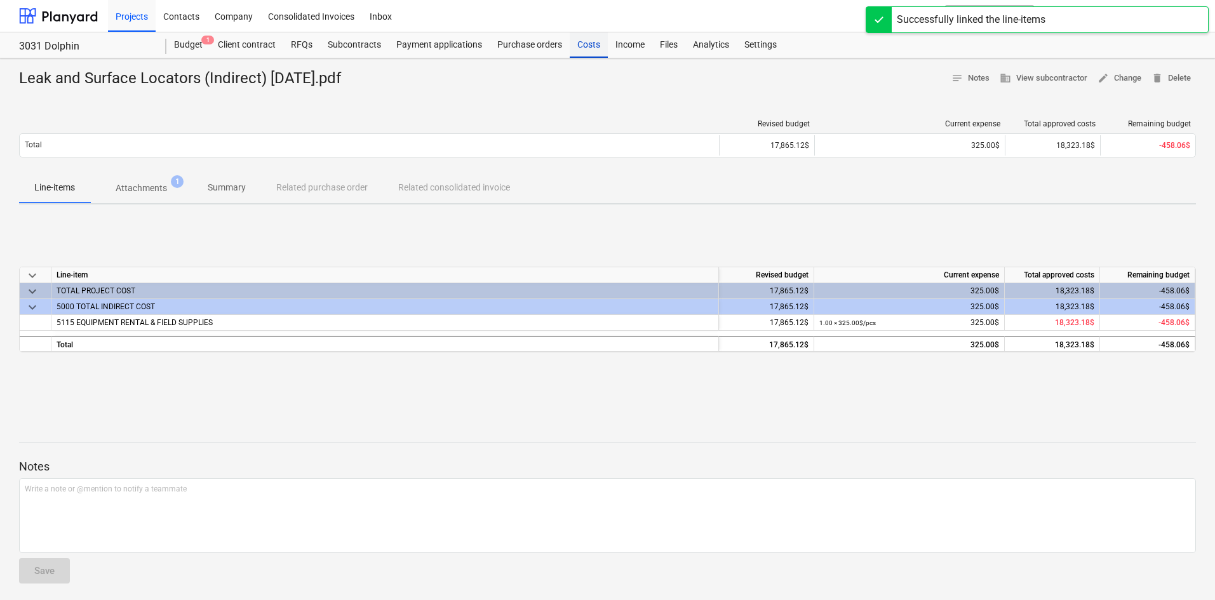
click at [588, 50] on div "Costs" at bounding box center [589, 44] width 38 height 25
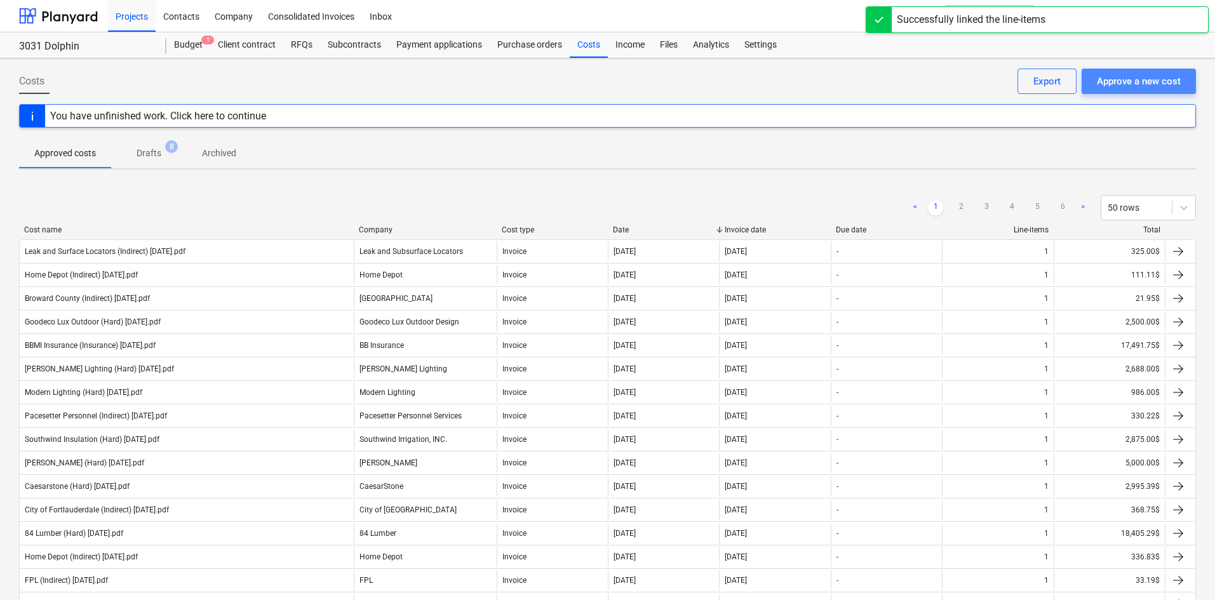
click at [1177, 74] on div "Approve a new cost" at bounding box center [1139, 81] width 84 height 17
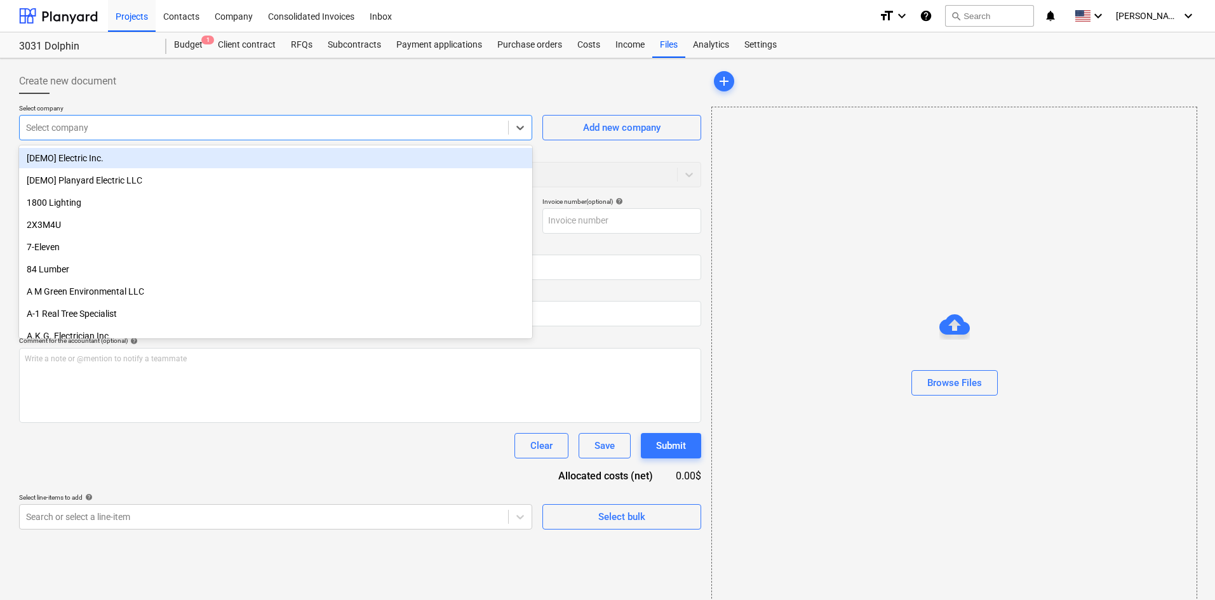
click at [112, 123] on div at bounding box center [264, 127] width 476 height 13
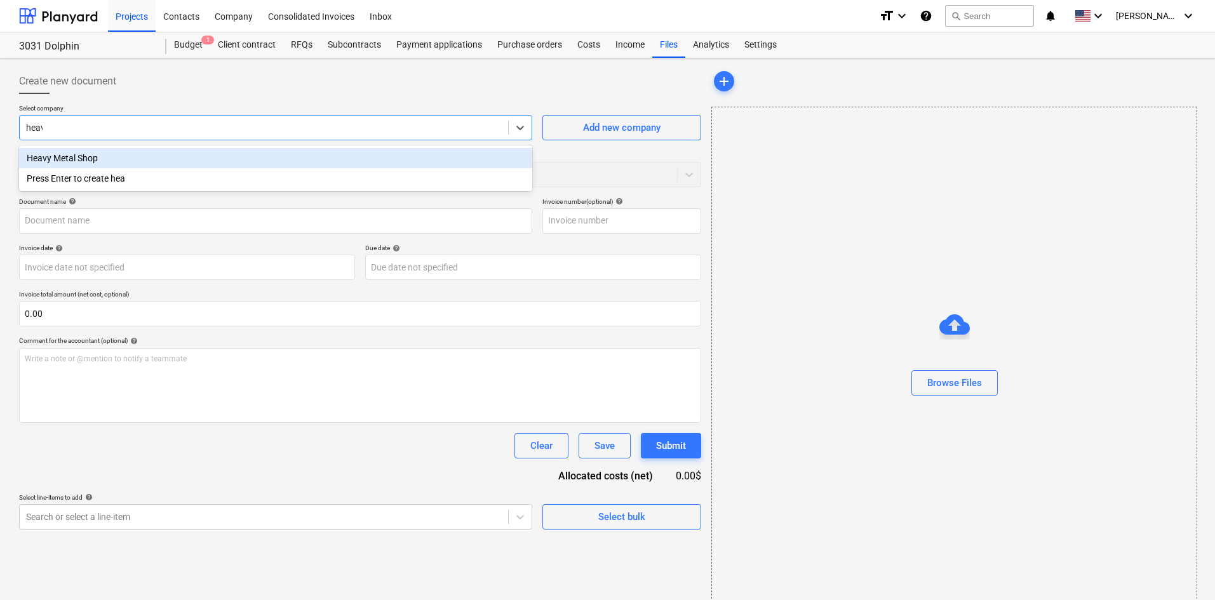
type input "heavy"
click at [111, 160] on div "Heavy Metal Shop" at bounding box center [275, 158] width 513 height 20
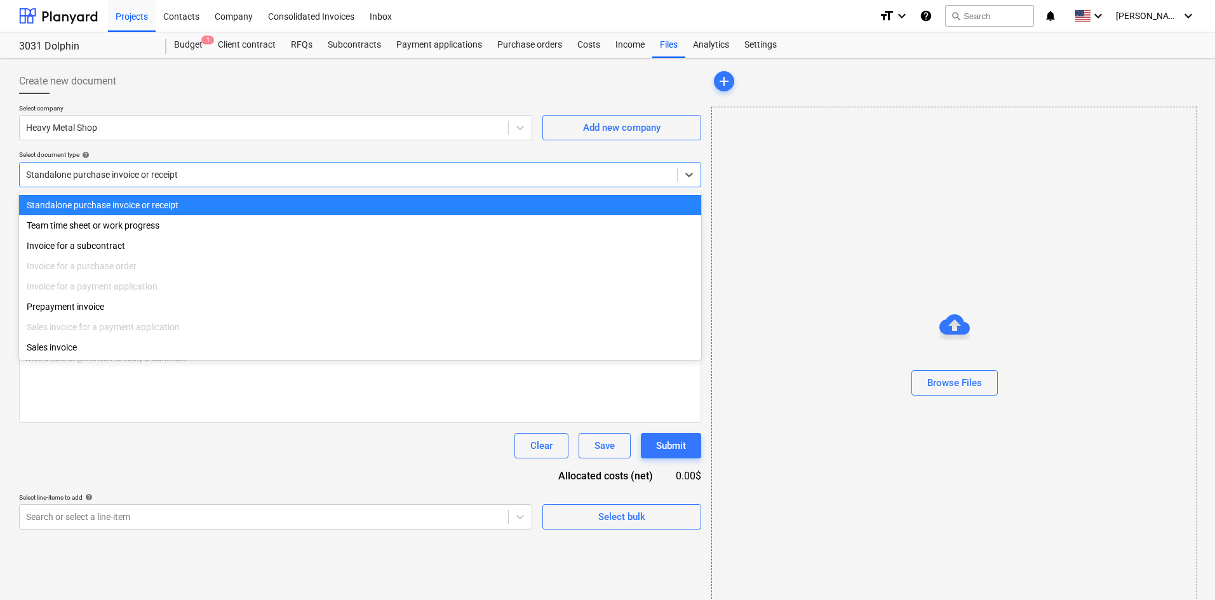
click at [123, 174] on div at bounding box center [348, 174] width 645 height 13
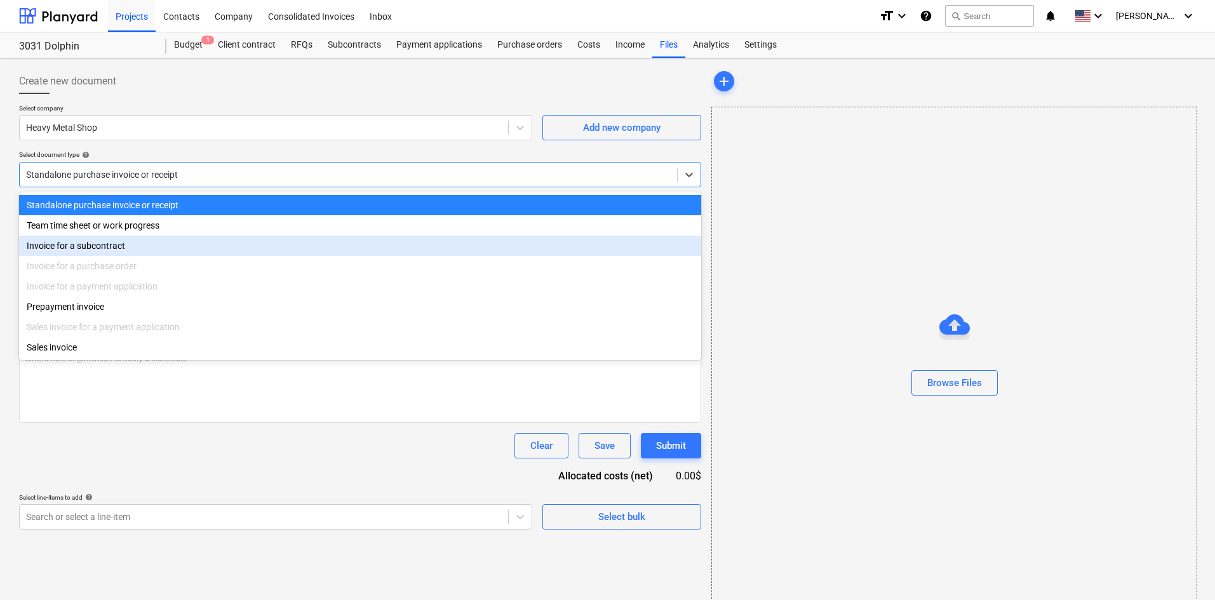
click at [108, 245] on div "Invoice for a subcontract" at bounding box center [360, 246] width 682 height 20
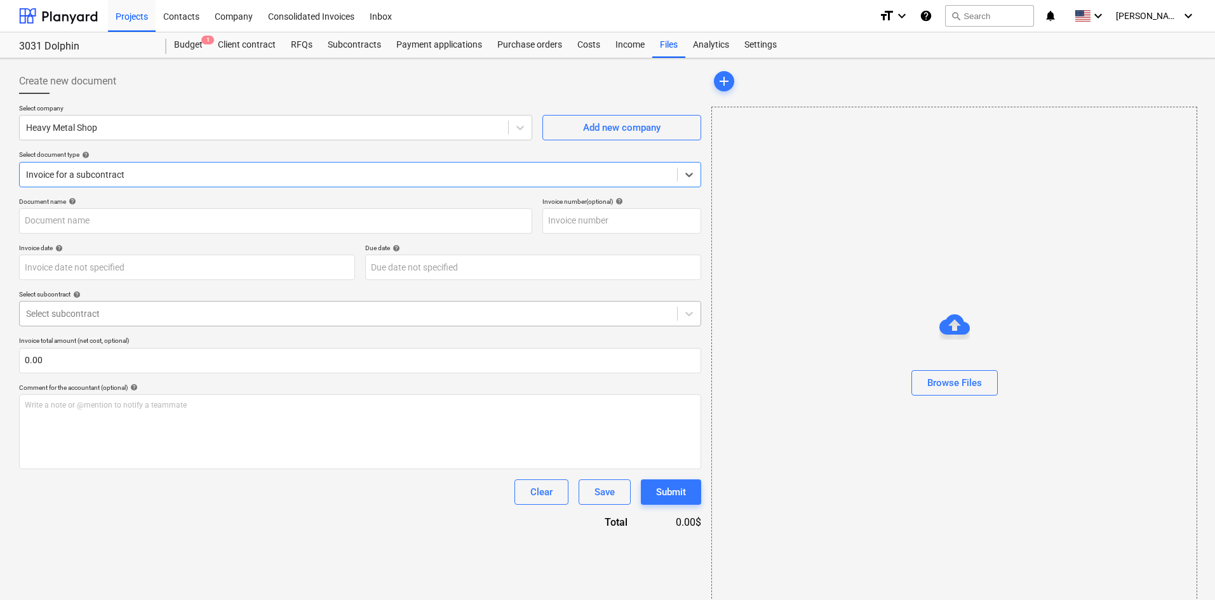
click at [123, 309] on div at bounding box center [348, 313] width 645 height 13
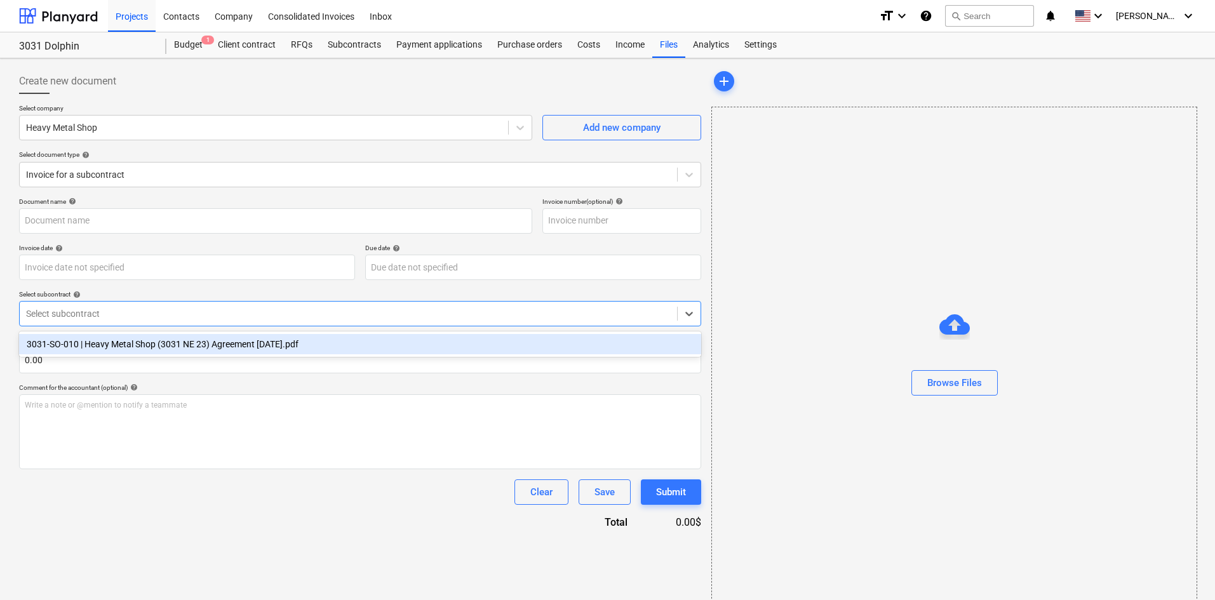
click at [122, 342] on div "3031-SO-010 | Heavy Metal Shop (3031 NE 23) Agreement [DATE].pdf" at bounding box center [360, 344] width 682 height 20
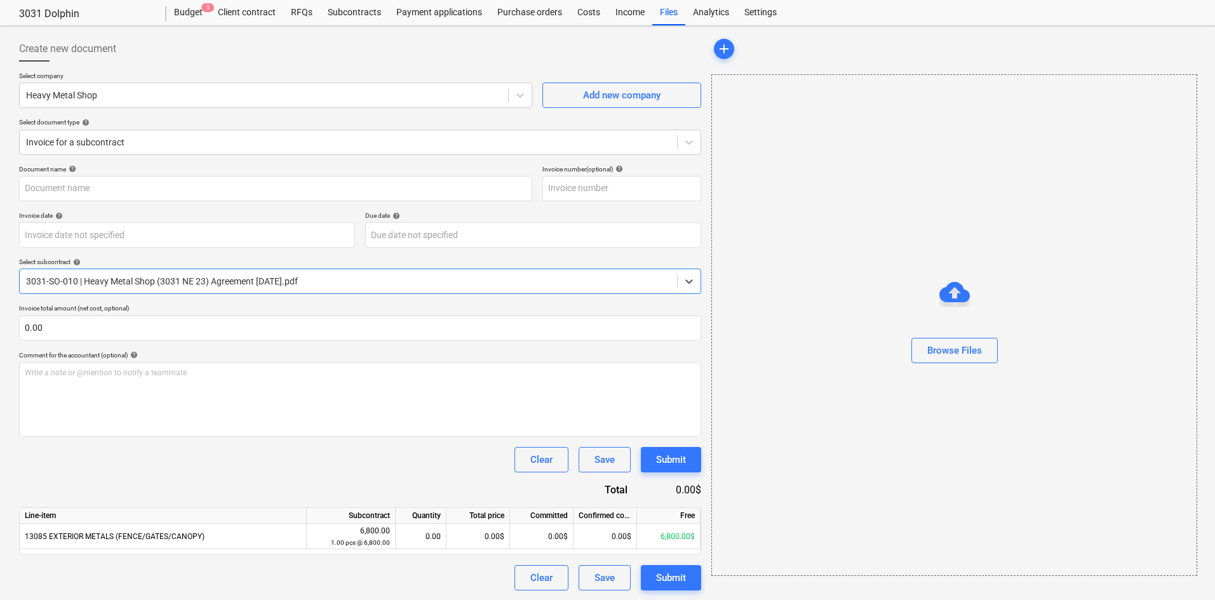
scroll to position [33, 0]
click at [470, 534] on div "0.00$" at bounding box center [479, 536] width 64 height 25
type input "6500"
click at [417, 437] on div "Document name help Invoice number (optional) help Invoice date help Press the d…" at bounding box center [360, 378] width 682 height 426
click at [951, 354] on div "Browse Files" at bounding box center [955, 350] width 55 height 17
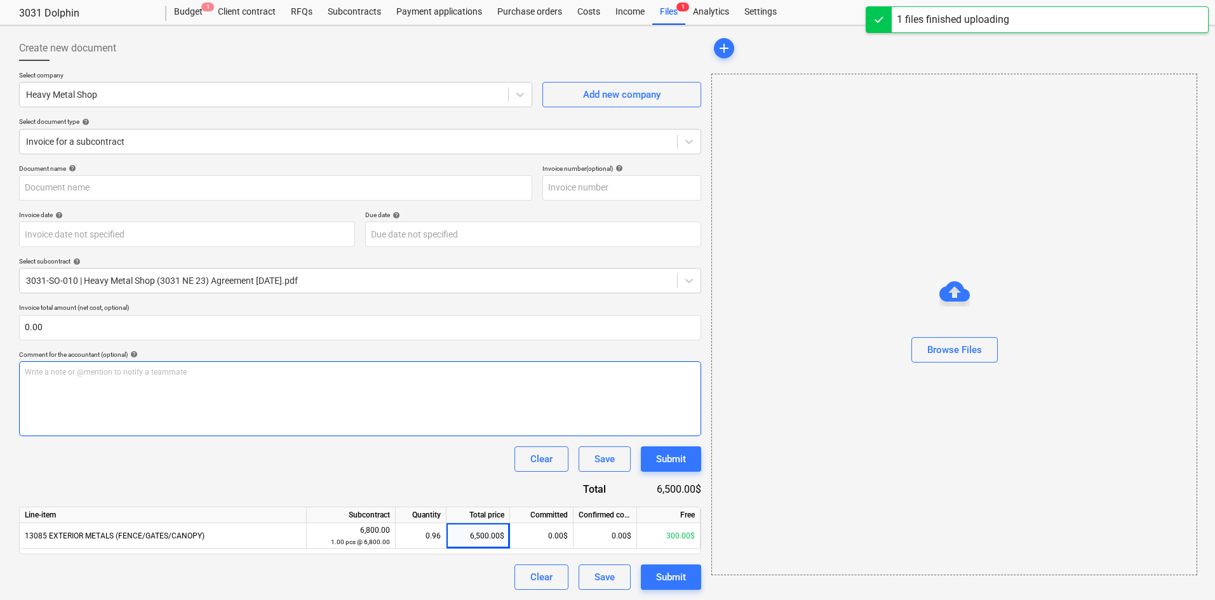
type input "Heavy Metal Shop (Hard) [DATE].pdf"
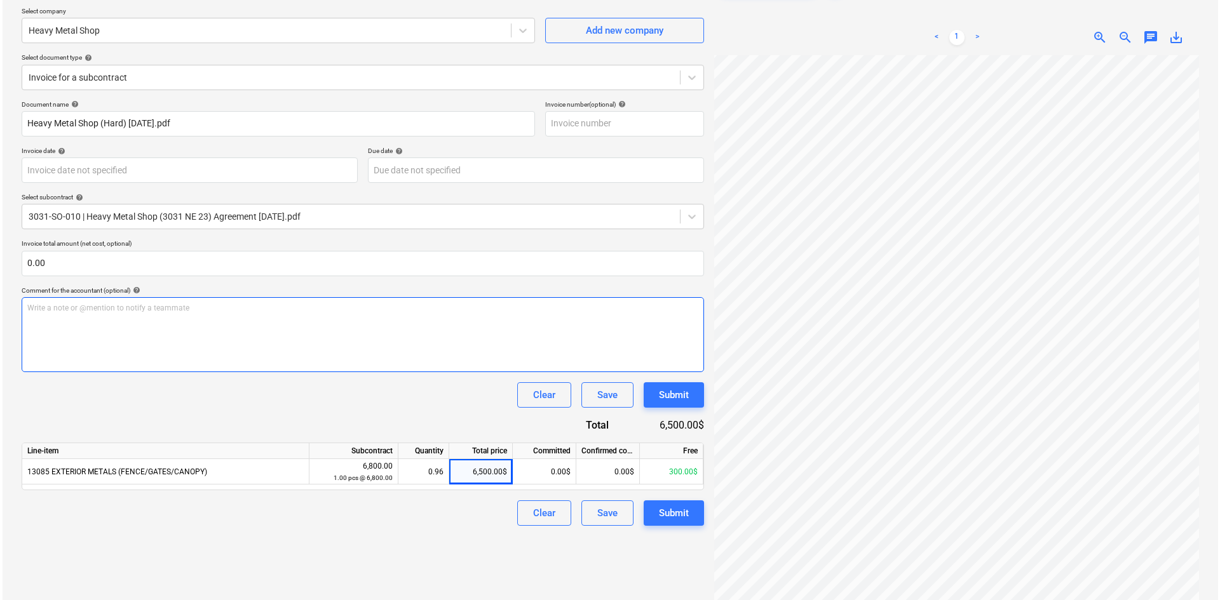
scroll to position [127, 0]
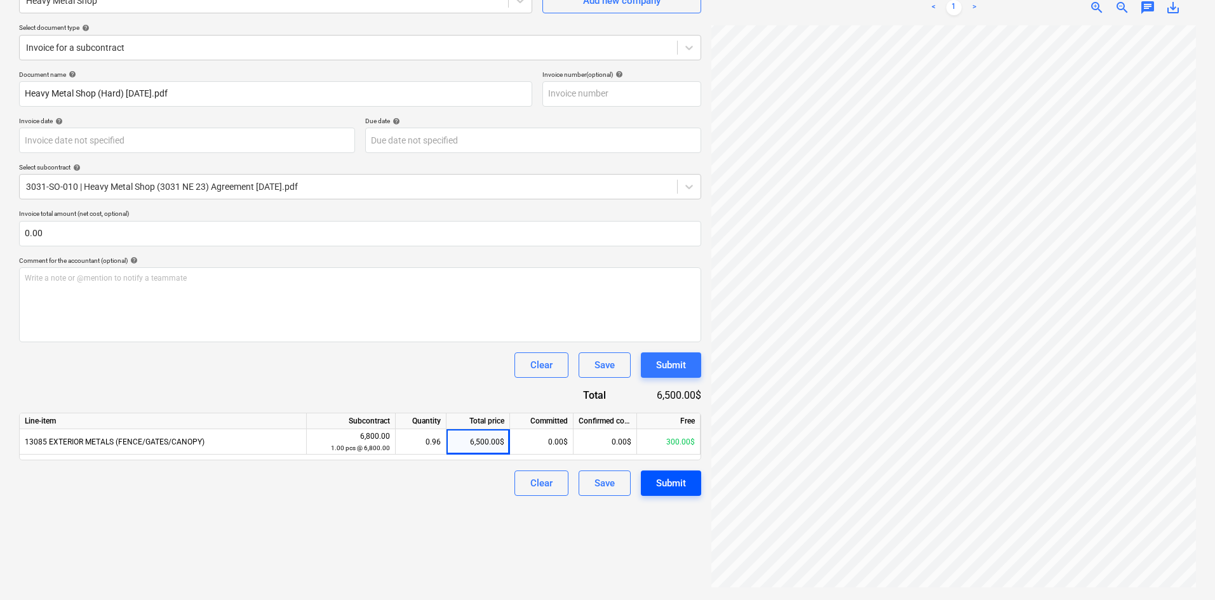
click at [673, 479] on div "Submit" at bounding box center [671, 483] width 30 height 17
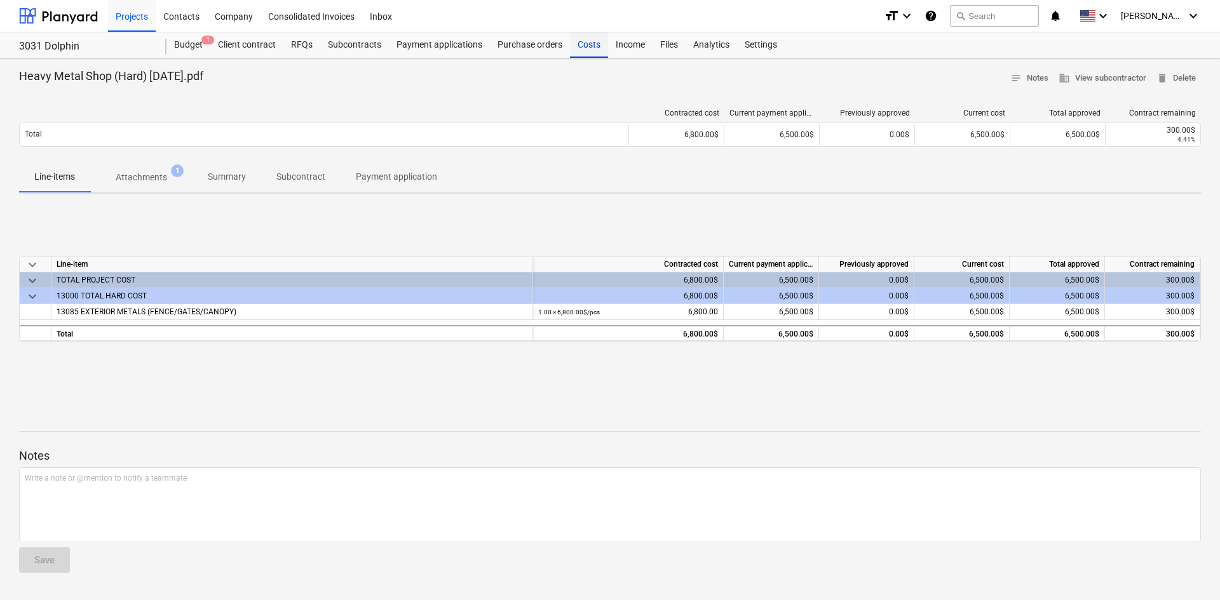
click at [591, 46] on div "Costs" at bounding box center [589, 44] width 38 height 25
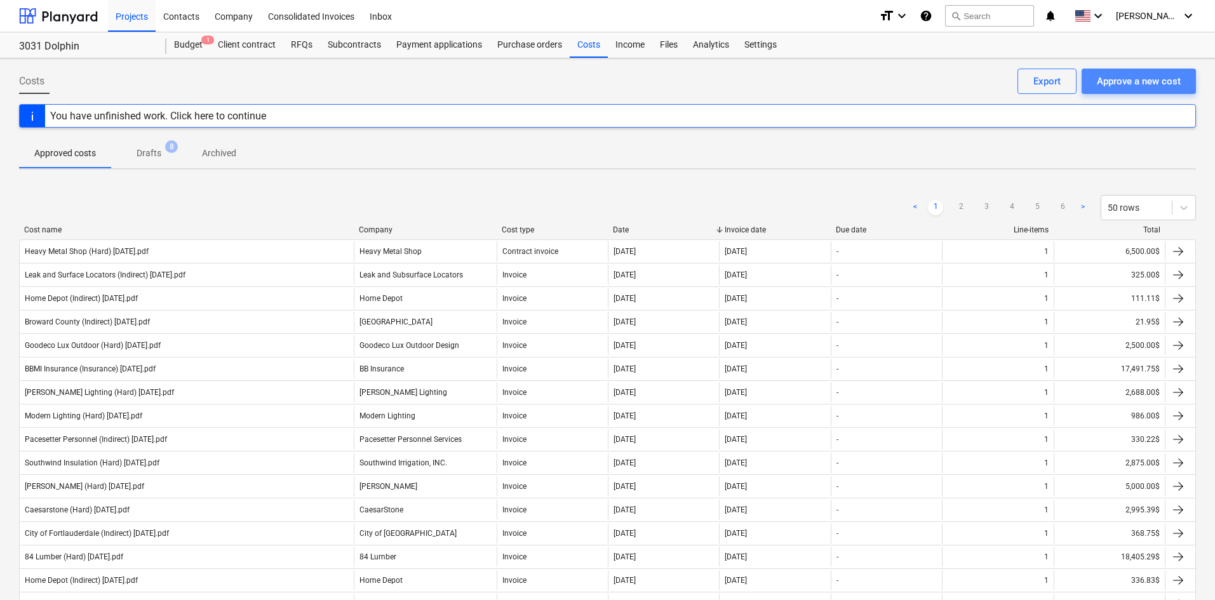
click at [1161, 76] on div "Approve a new cost" at bounding box center [1139, 81] width 84 height 17
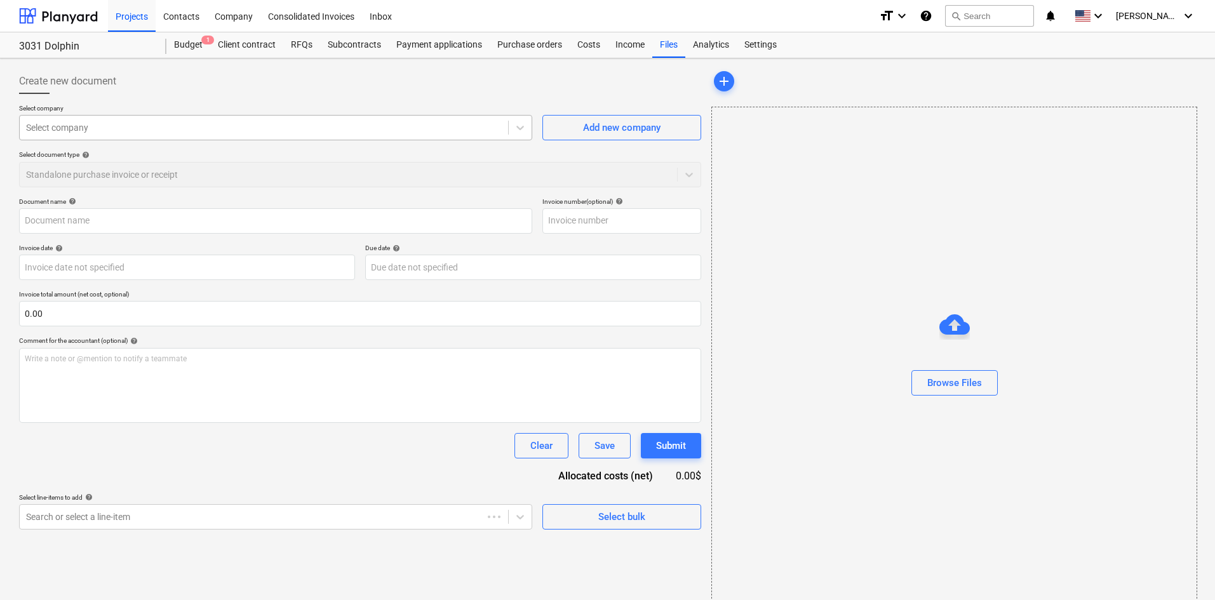
click at [91, 132] on div at bounding box center [264, 127] width 476 height 13
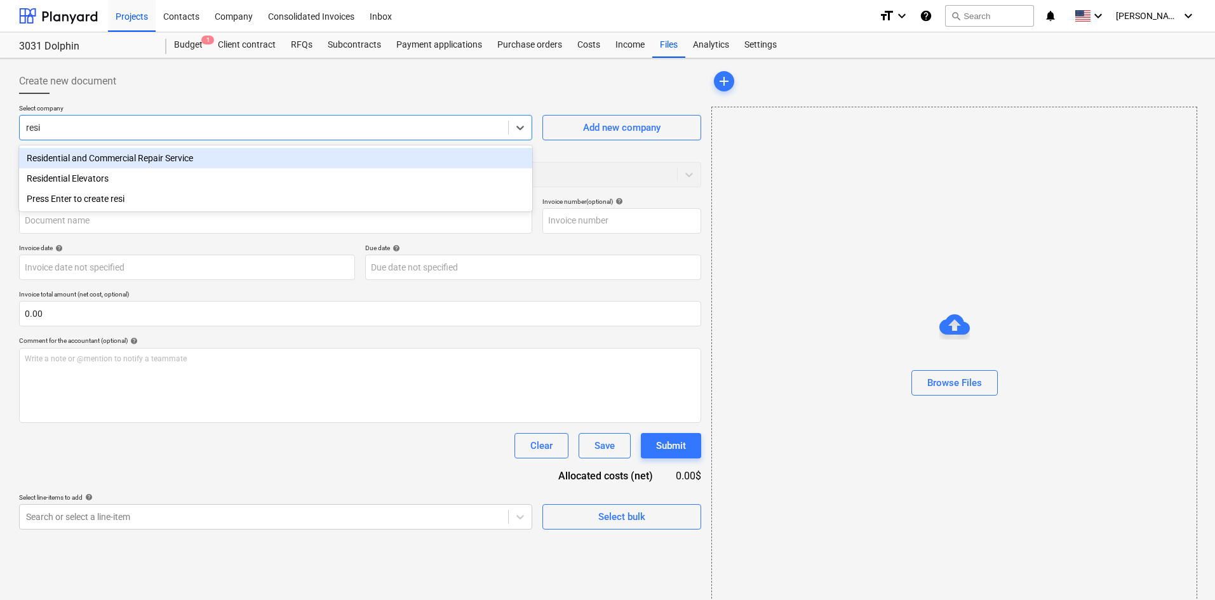
type input "resid"
click at [136, 159] on div "Residential and Commercial Repair Service" at bounding box center [275, 158] width 513 height 20
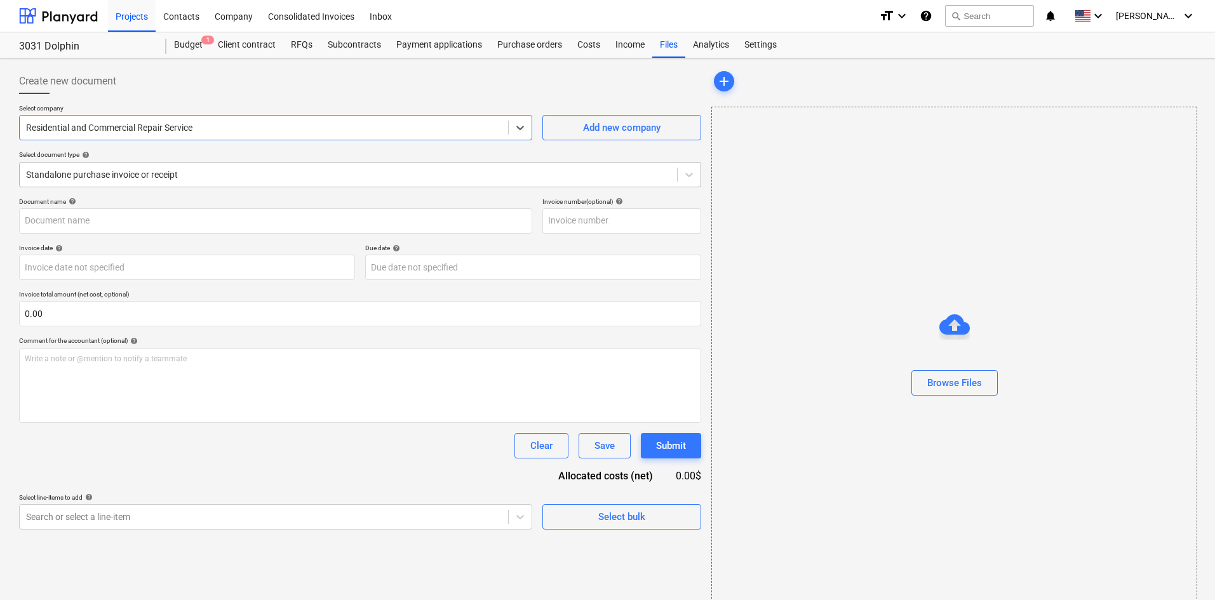
click at [138, 184] on div "Standalone purchase invoice or receipt" at bounding box center [360, 174] width 682 height 25
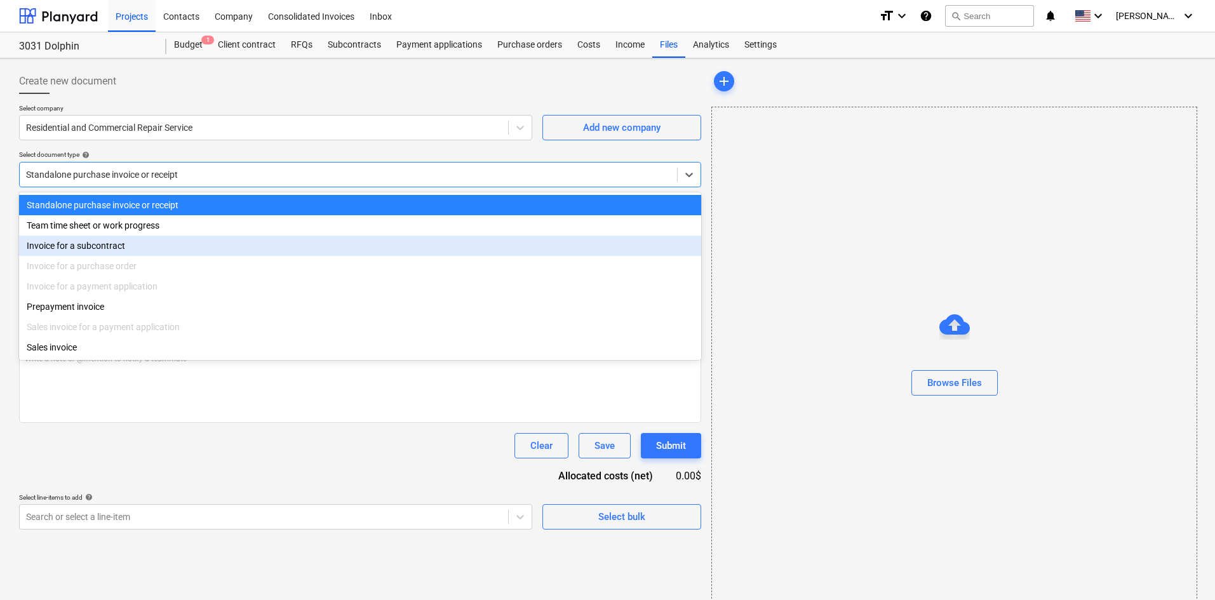
click at [126, 241] on div "Invoice for a subcontract" at bounding box center [360, 246] width 682 height 20
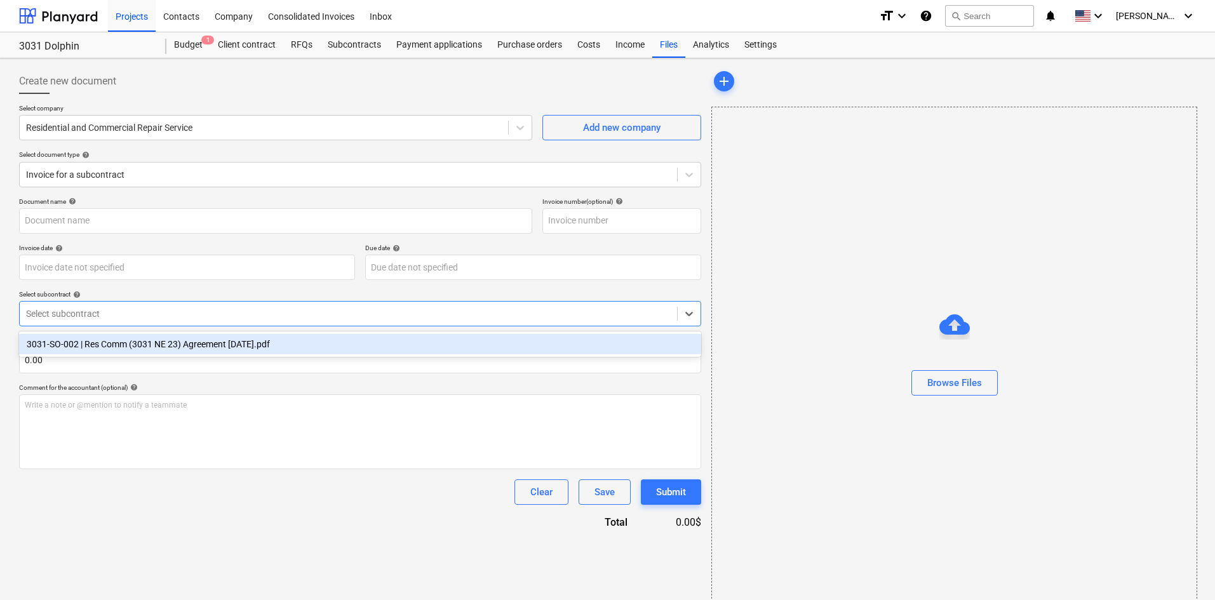
click at [135, 316] on div at bounding box center [348, 313] width 645 height 13
click at [146, 349] on div "3031-SO-002 | Res Comm (3031 NE 23) Agreement [DATE].pdf" at bounding box center [360, 344] width 682 height 20
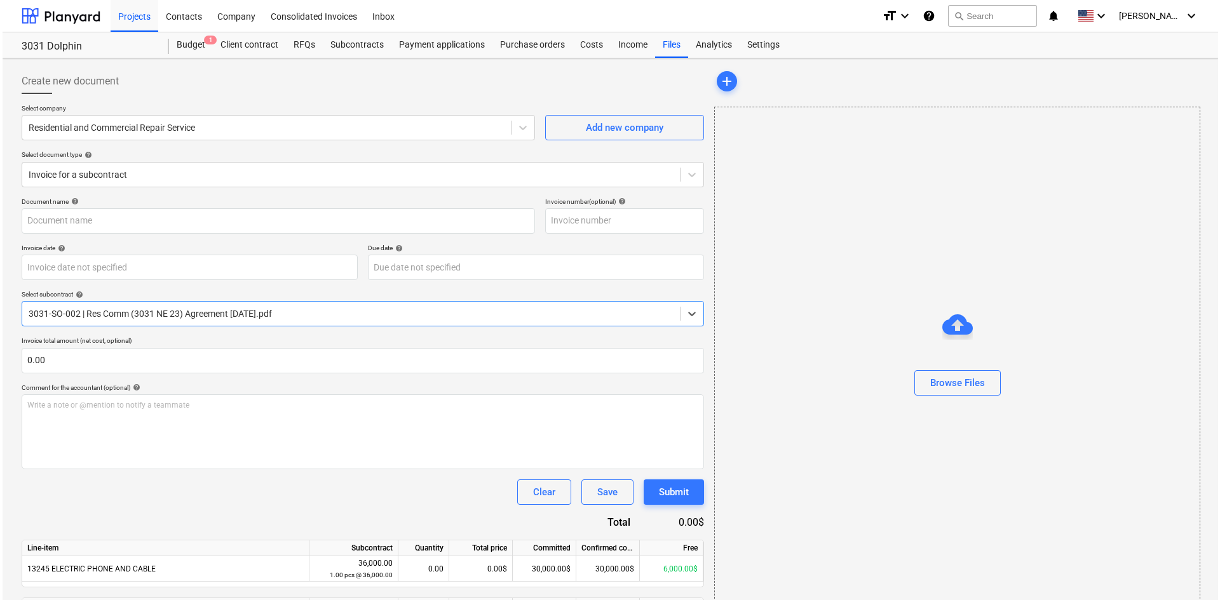
scroll to position [91, 0]
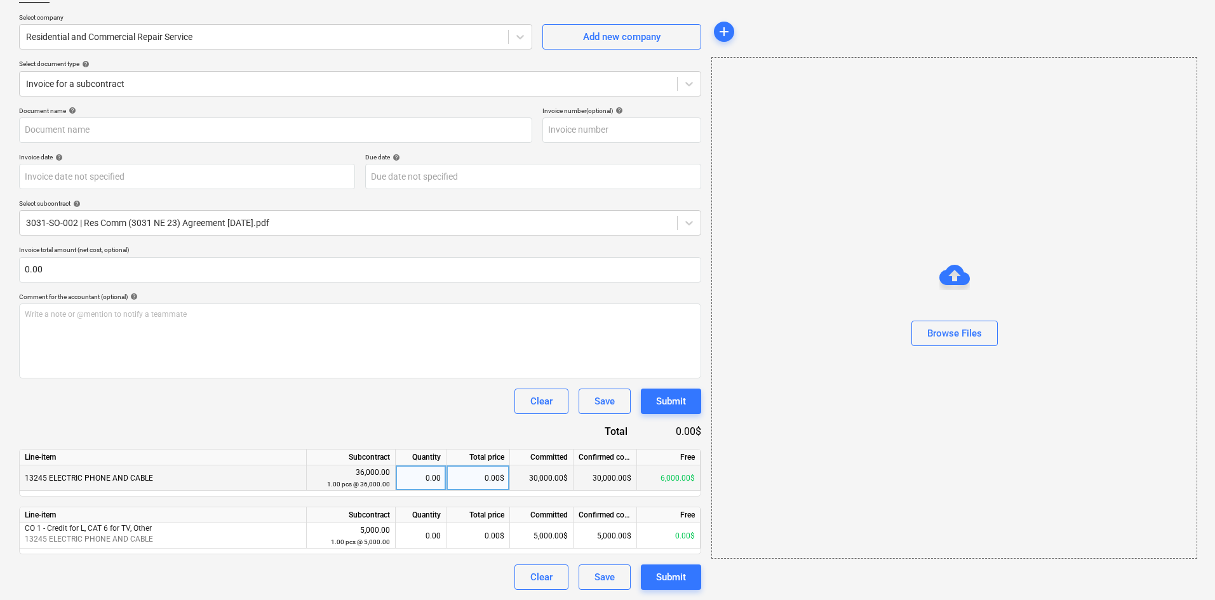
click at [454, 487] on div "0.00$" at bounding box center [479, 478] width 64 height 25
type input "4000"
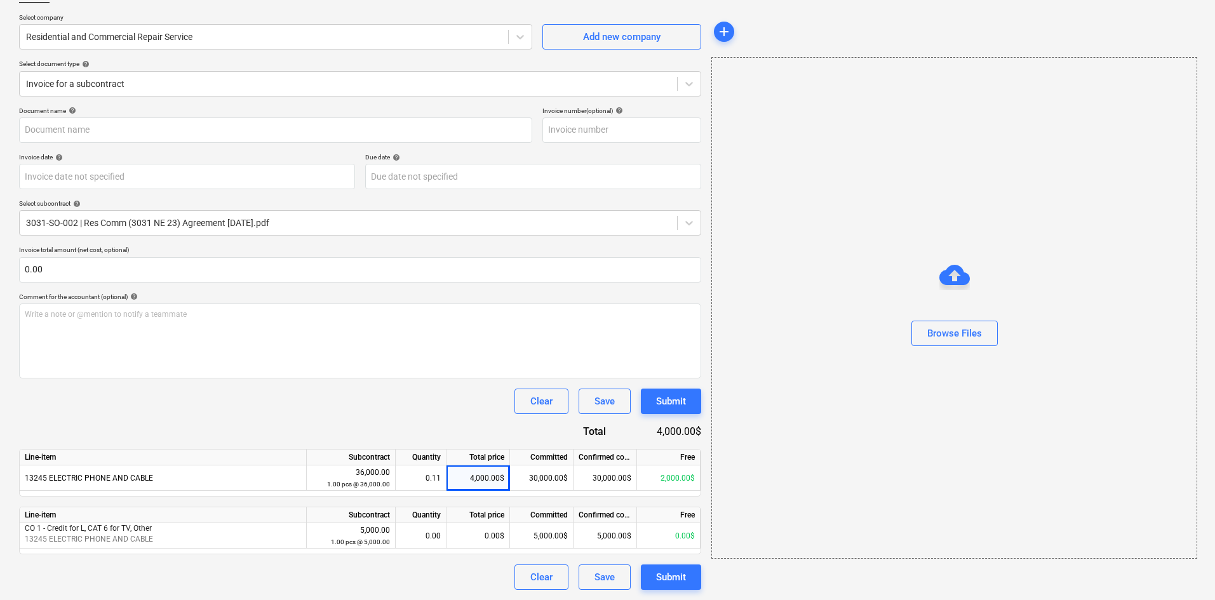
click at [337, 405] on div "Clear Save Submit" at bounding box center [360, 401] width 682 height 25
click at [982, 339] on div "Browse Files" at bounding box center [955, 333] width 55 height 17
click at [539, 584] on div "Clear" at bounding box center [541, 577] width 22 height 17
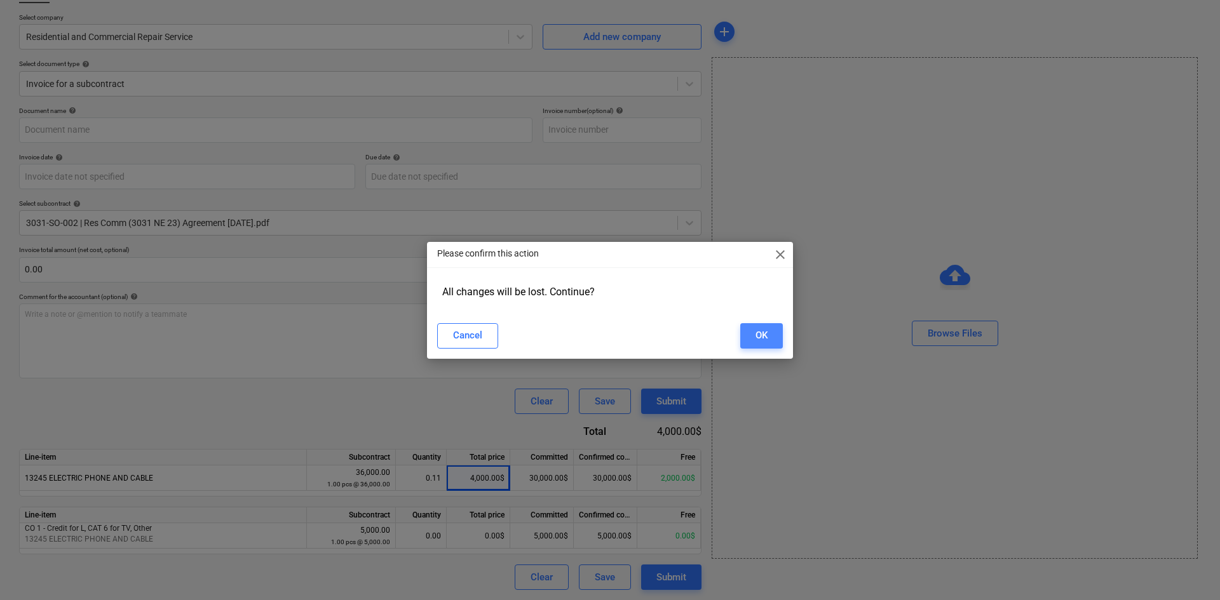
click at [775, 331] on button "OK" at bounding box center [761, 335] width 43 height 25
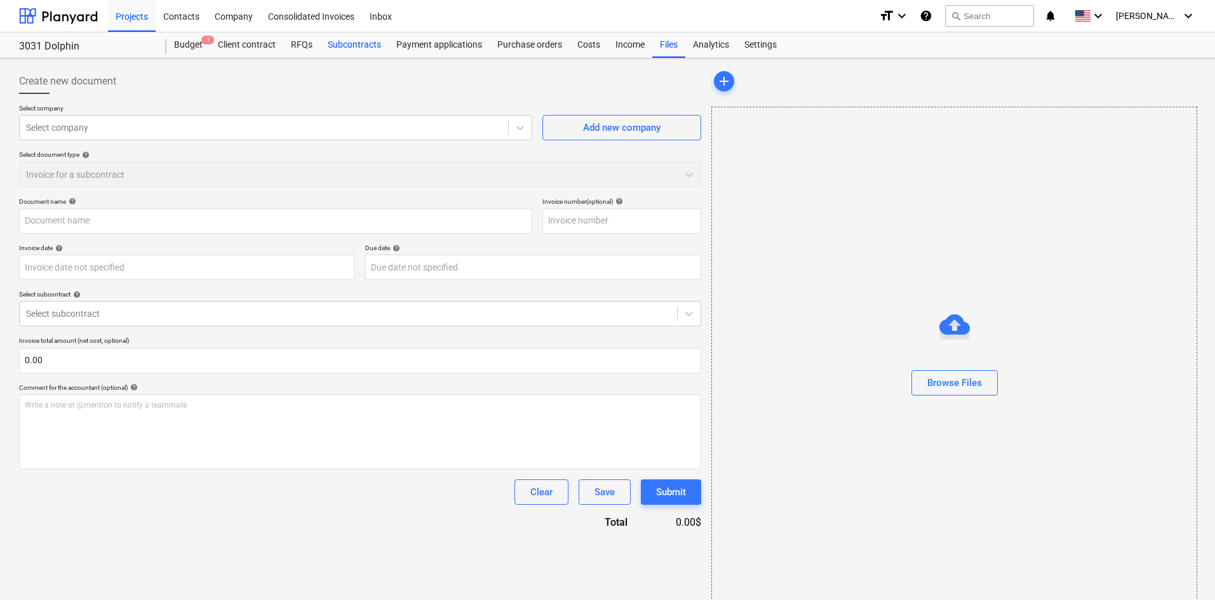
click at [376, 50] on div "Subcontracts" at bounding box center [354, 44] width 69 height 25
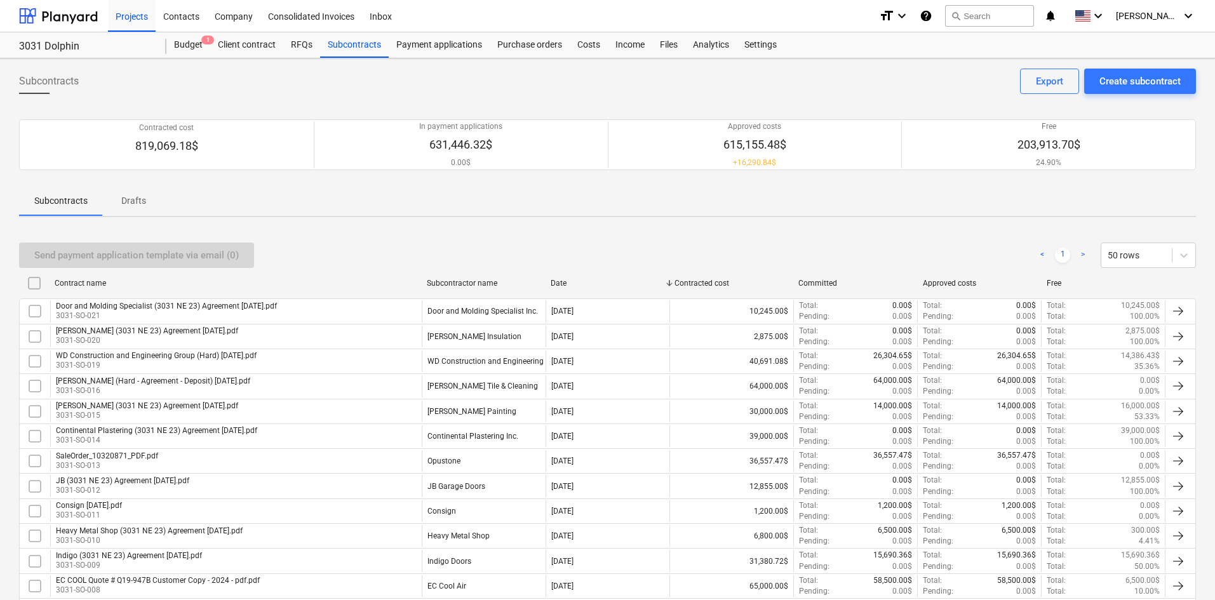
scroll to position [245, 0]
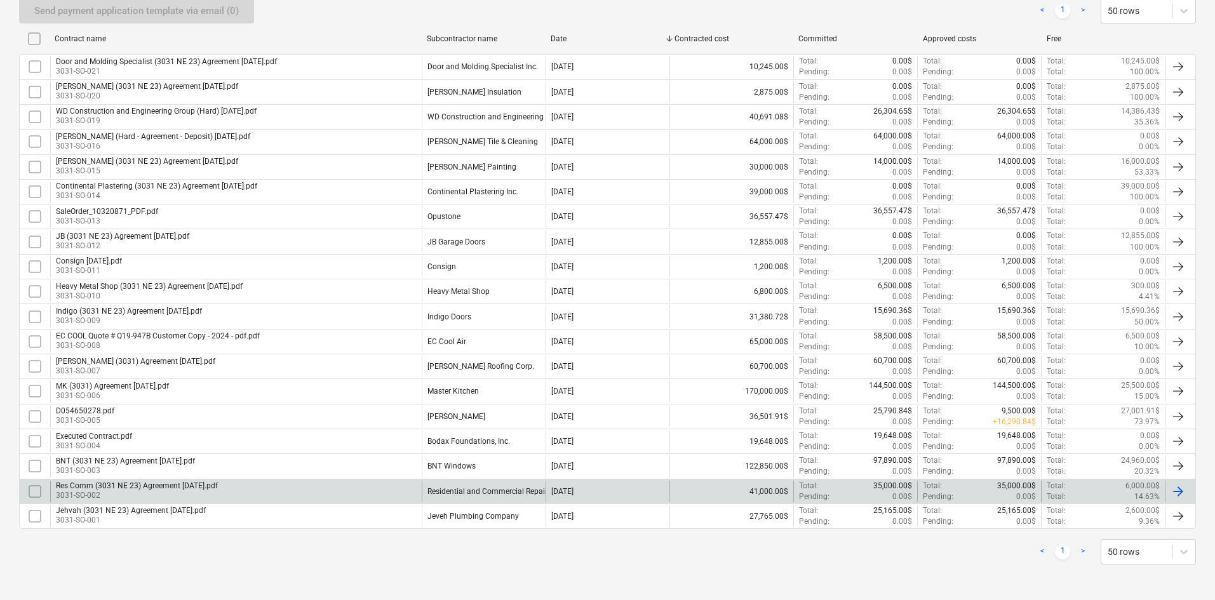
click at [252, 489] on div "Res Comm (3031 NE 23) Agreement [DATE].pdf 3031-SO-002" at bounding box center [236, 492] width 372 height 22
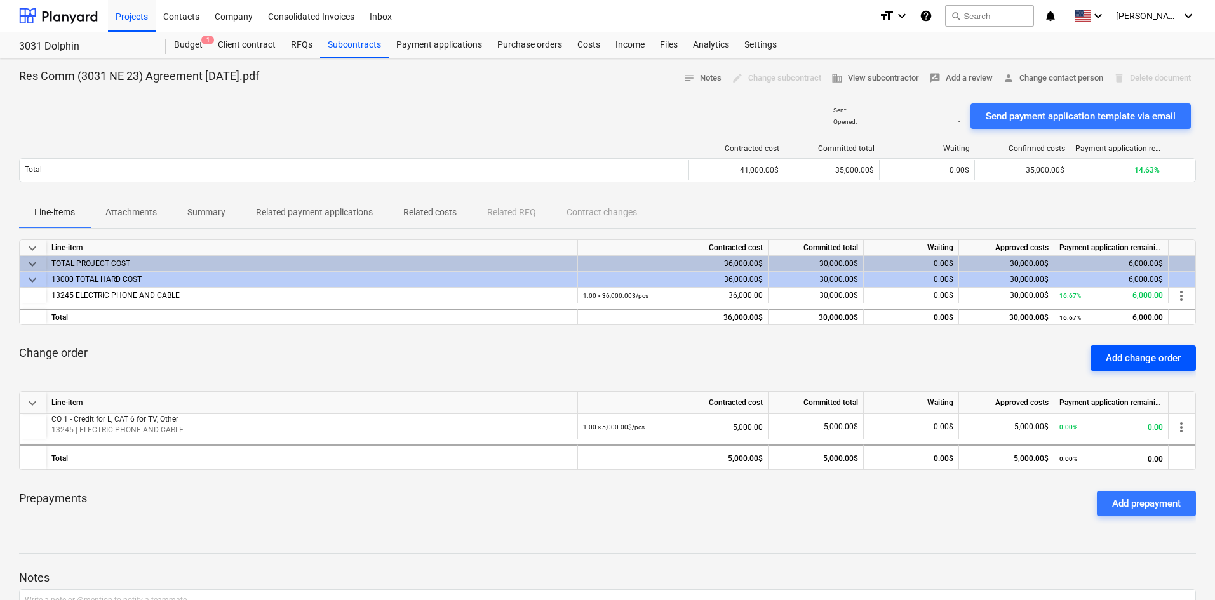
click at [1155, 358] on div "Add change order" at bounding box center [1143, 358] width 75 height 17
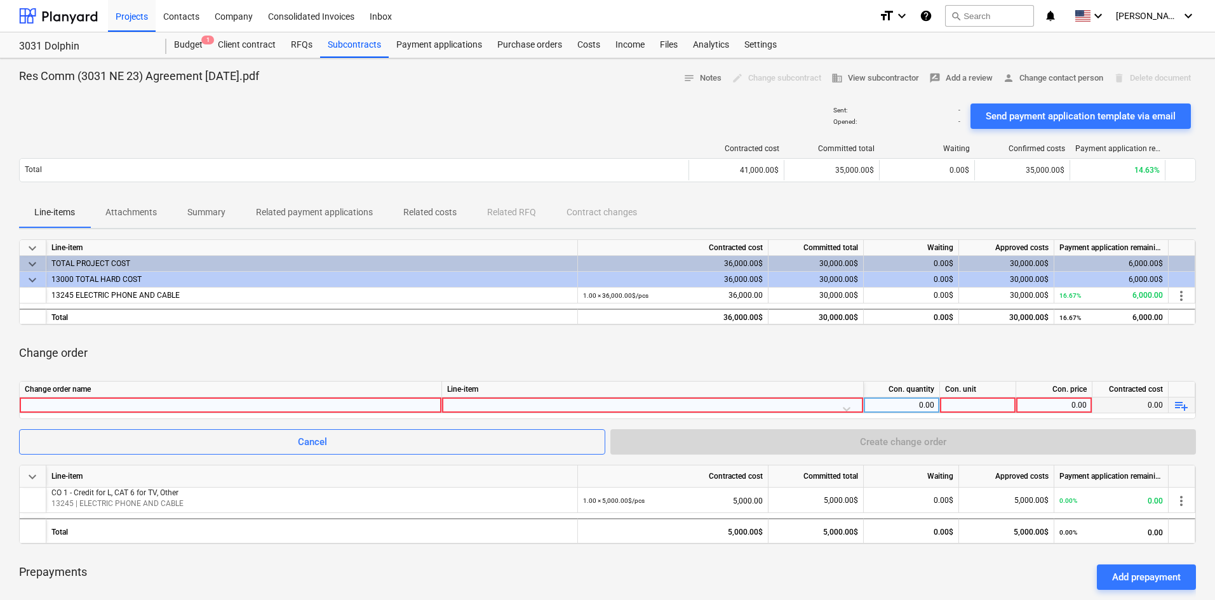
click at [164, 406] on div at bounding box center [231, 405] width 412 height 15
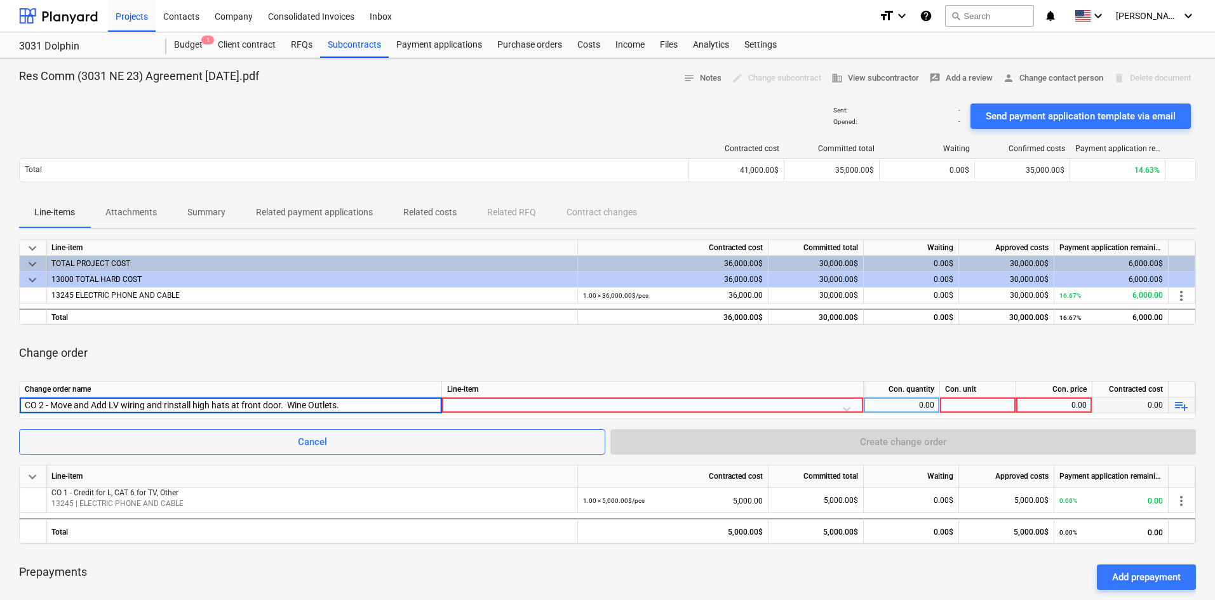
click at [164, 406] on input "CO 2 - Move and Add LV wiring and rinstall high hats at front door. Wine Outlet…" at bounding box center [231, 405] width 422 height 15
click at [186, 408] on input "CO 2 - Move and Add LV wiring and rinstall high hats at front door. Wine Outlet…" at bounding box center [231, 405] width 422 height 15
type input "CO 2 - Move and Add LV wiring and reinstall high hats at front door. Wine Outle…"
click at [503, 407] on div at bounding box center [652, 409] width 411 height 22
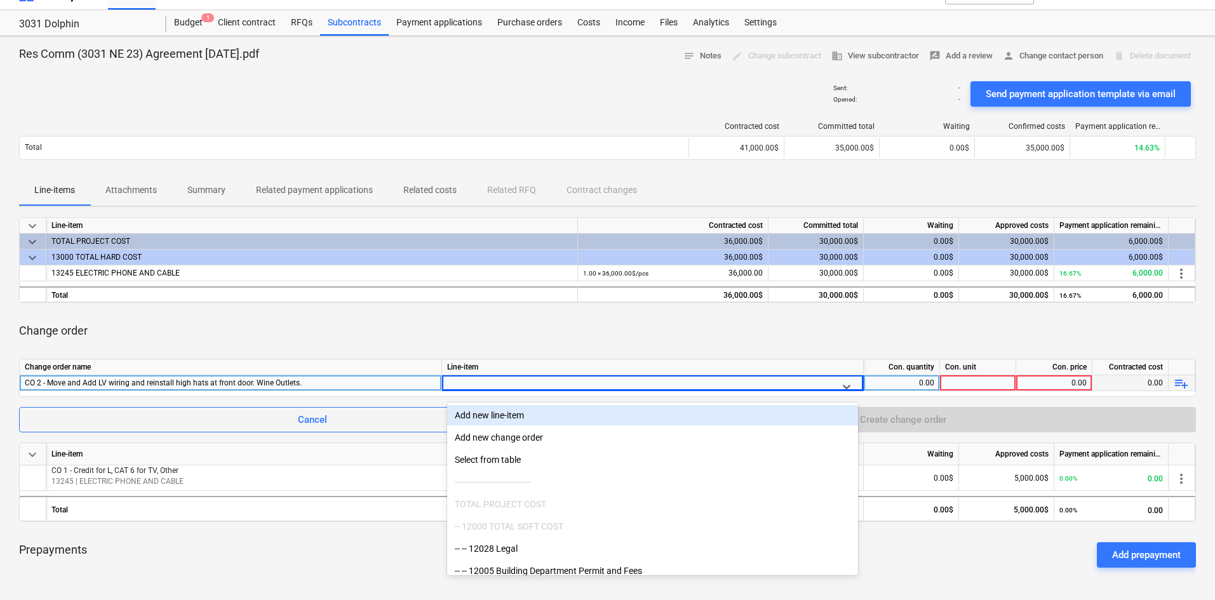
scroll to position [23, 0]
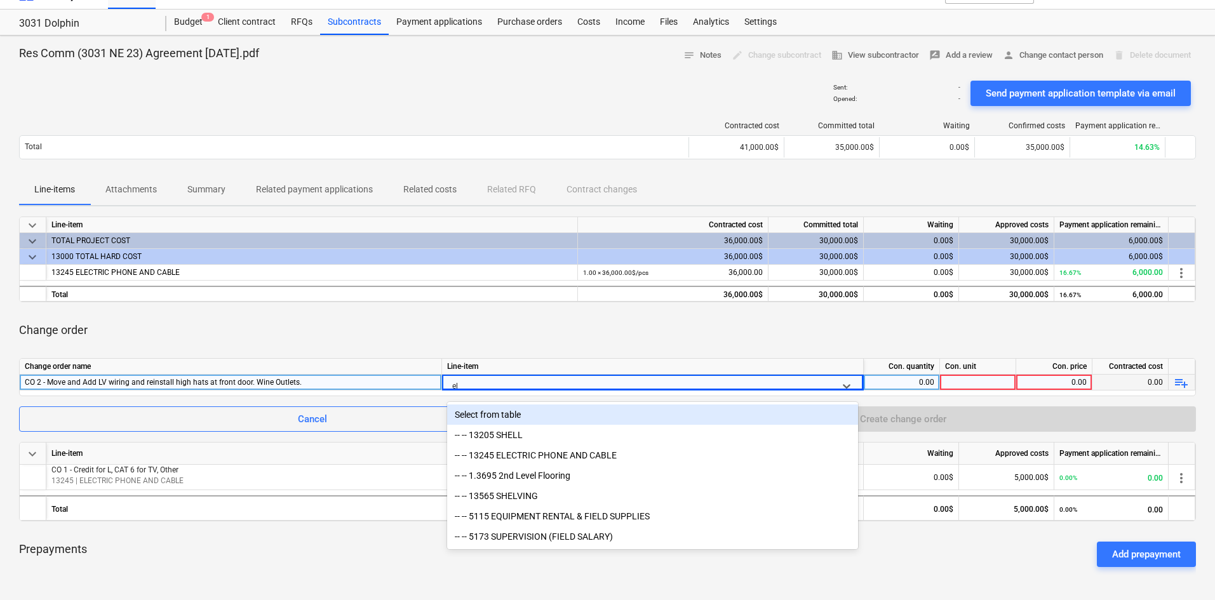
type input "ele"
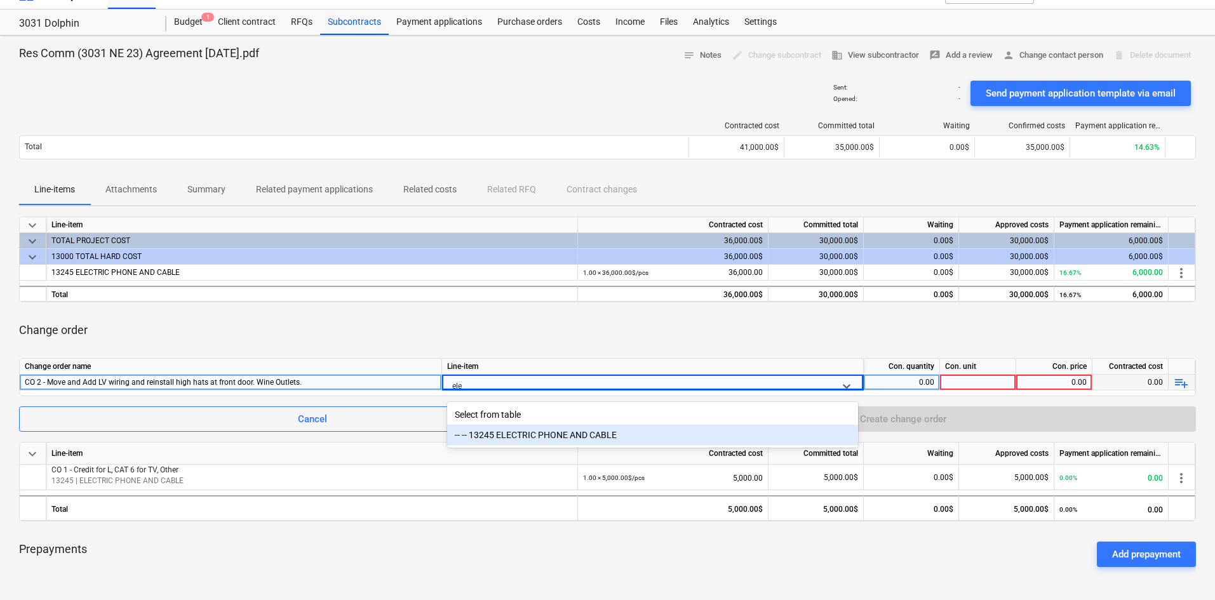
click at [509, 434] on div "-- -- 13245 ELECTRIC PHONE AND CABLE" at bounding box center [652, 435] width 411 height 20
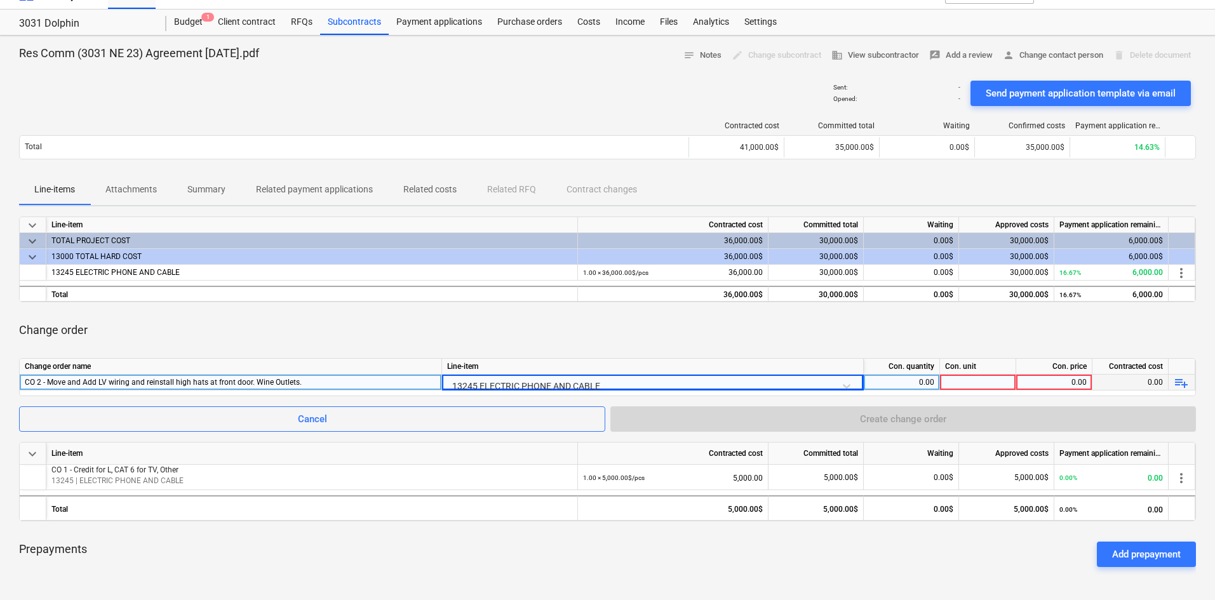
click at [617, 336] on div "Change order" at bounding box center [607, 331] width 1177 height 36
click at [692, 391] on div "Change order name Line-item Con. quantity Con. unit Con. price Contracted cost …" at bounding box center [607, 377] width 1177 height 38
click at [924, 388] on div "0.00" at bounding box center [901, 383] width 65 height 16
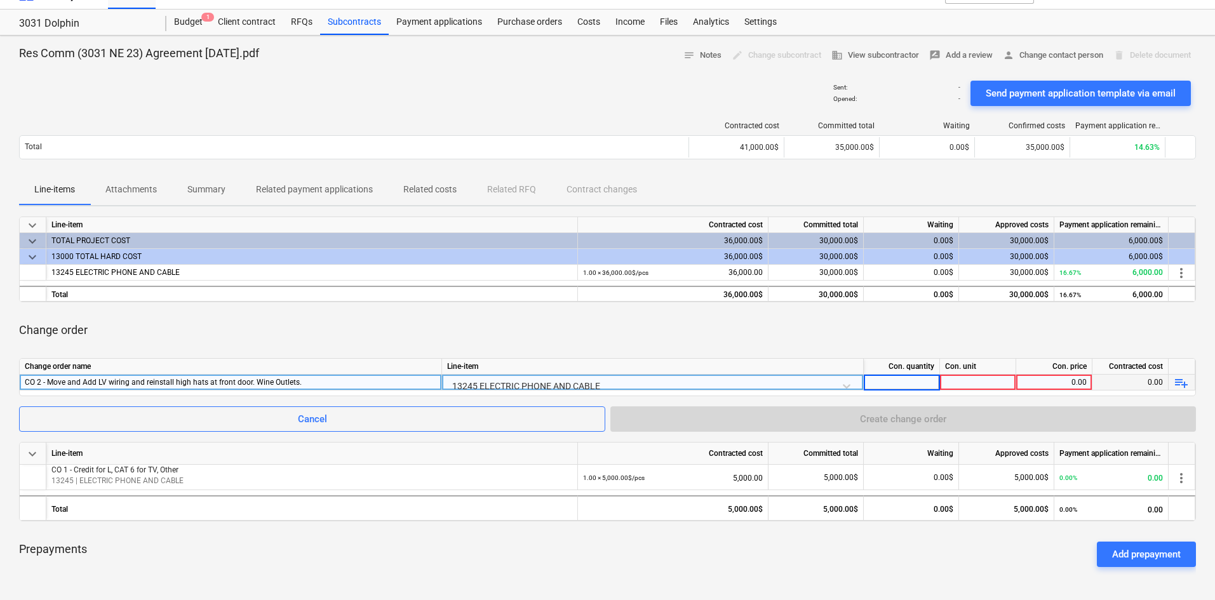
type input "1"
click at [979, 381] on div at bounding box center [978, 383] width 76 height 16
type input "pcs"
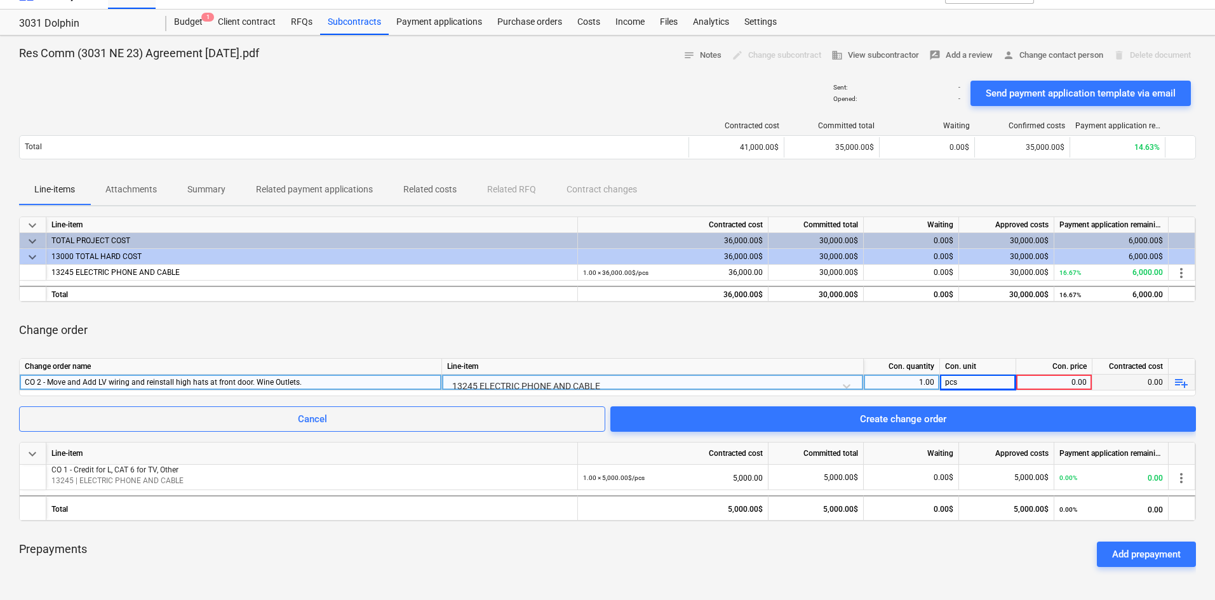
click at [1050, 379] on div "0.00" at bounding box center [1054, 383] width 65 height 16
type input "350"
click at [818, 328] on div "Change order" at bounding box center [607, 331] width 1177 height 36
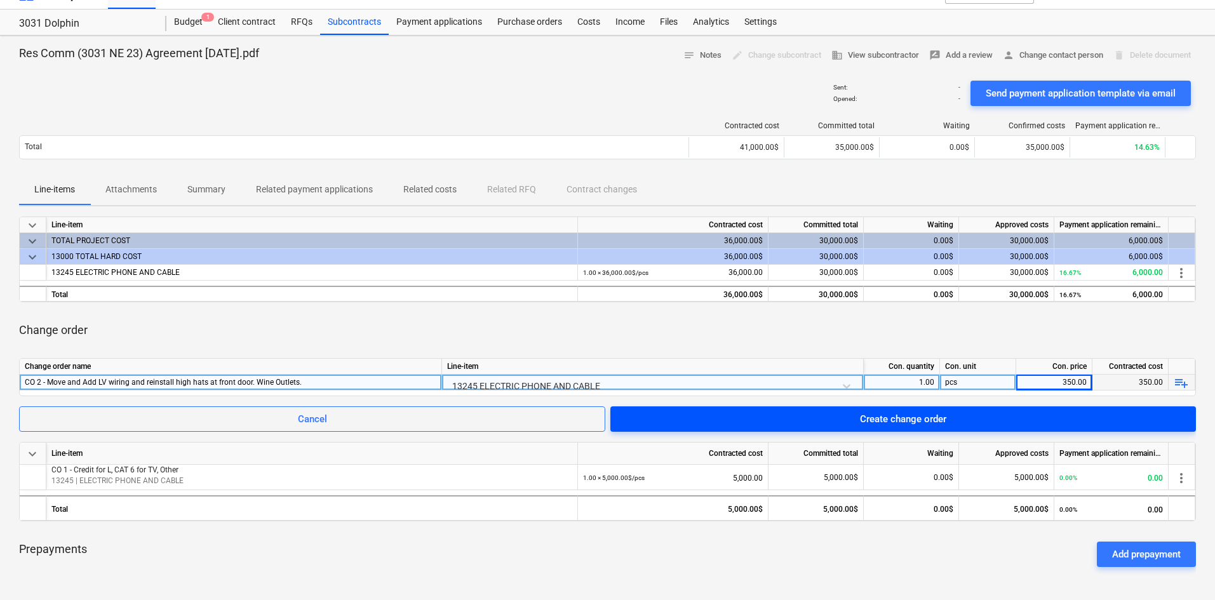
click at [841, 419] on span "Create change order" at bounding box center [903, 419] width 555 height 17
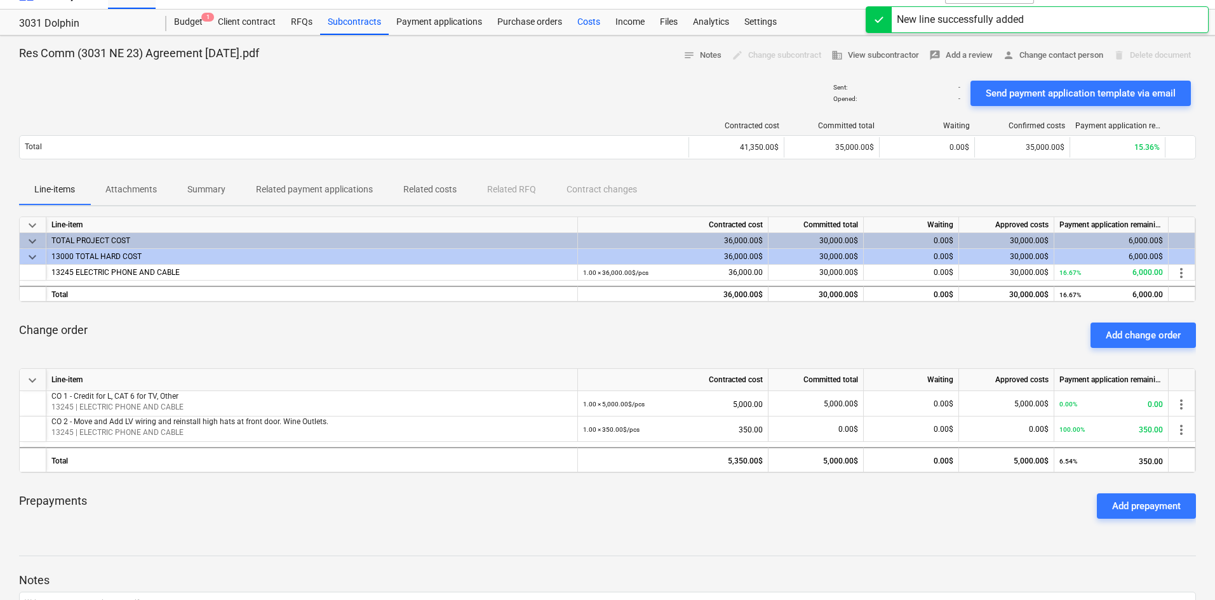
click at [591, 25] on div "Costs" at bounding box center [589, 22] width 38 height 25
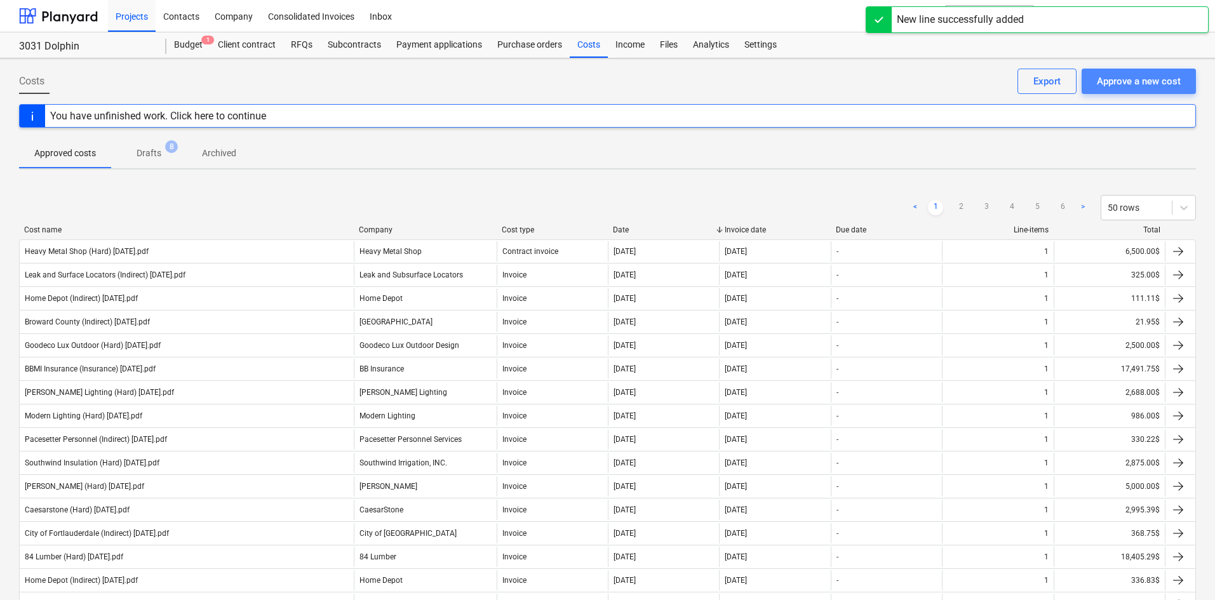
click at [1160, 76] on div "Approve a new cost" at bounding box center [1139, 81] width 84 height 17
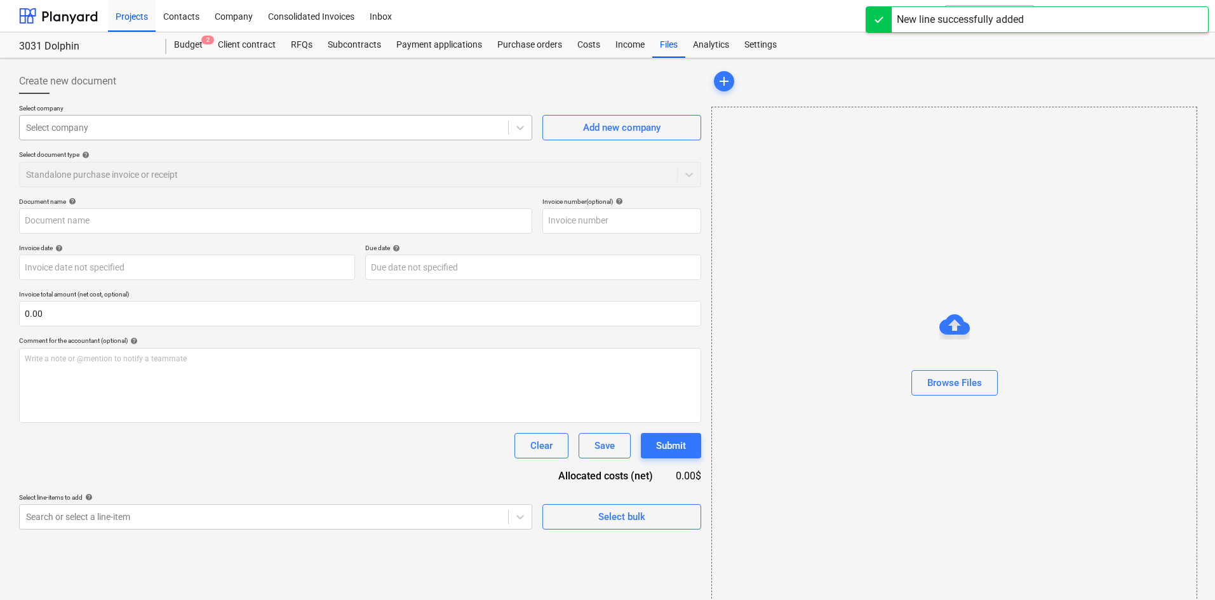
click at [314, 130] on div at bounding box center [264, 127] width 476 height 13
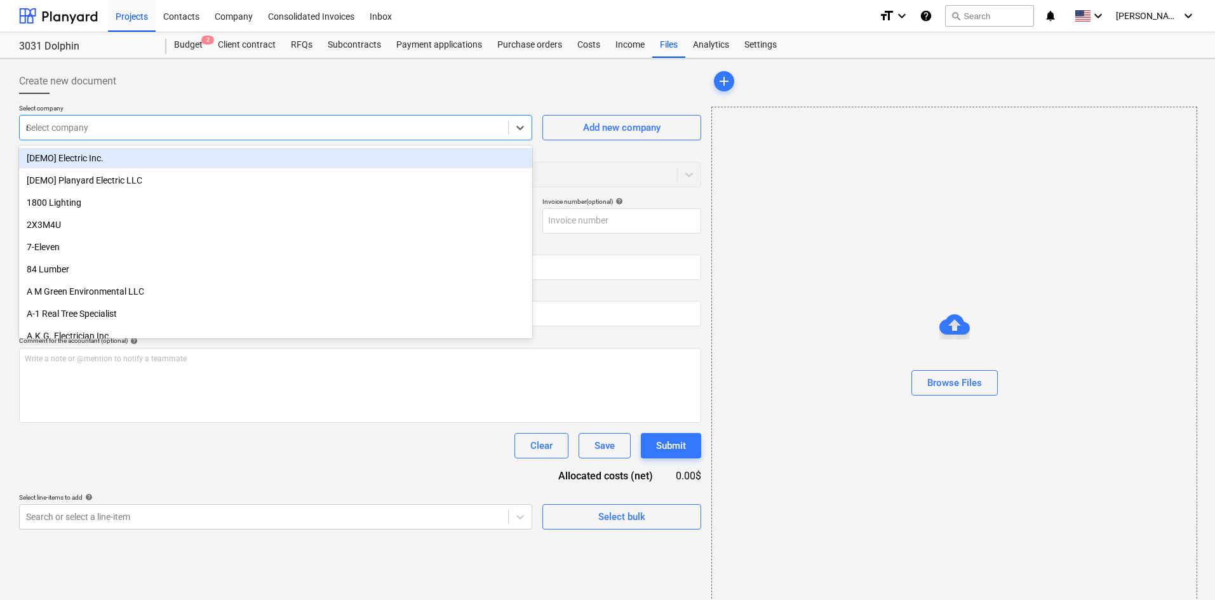
type input "res"
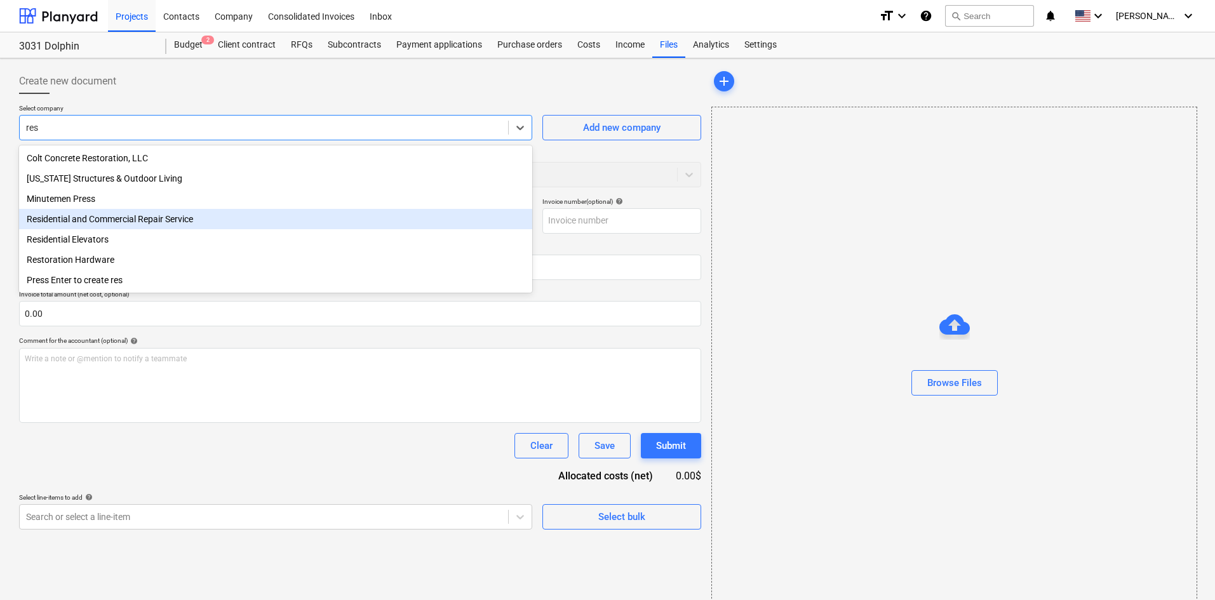
click at [196, 228] on div "Residential and Commercial Repair Service" at bounding box center [275, 219] width 513 height 20
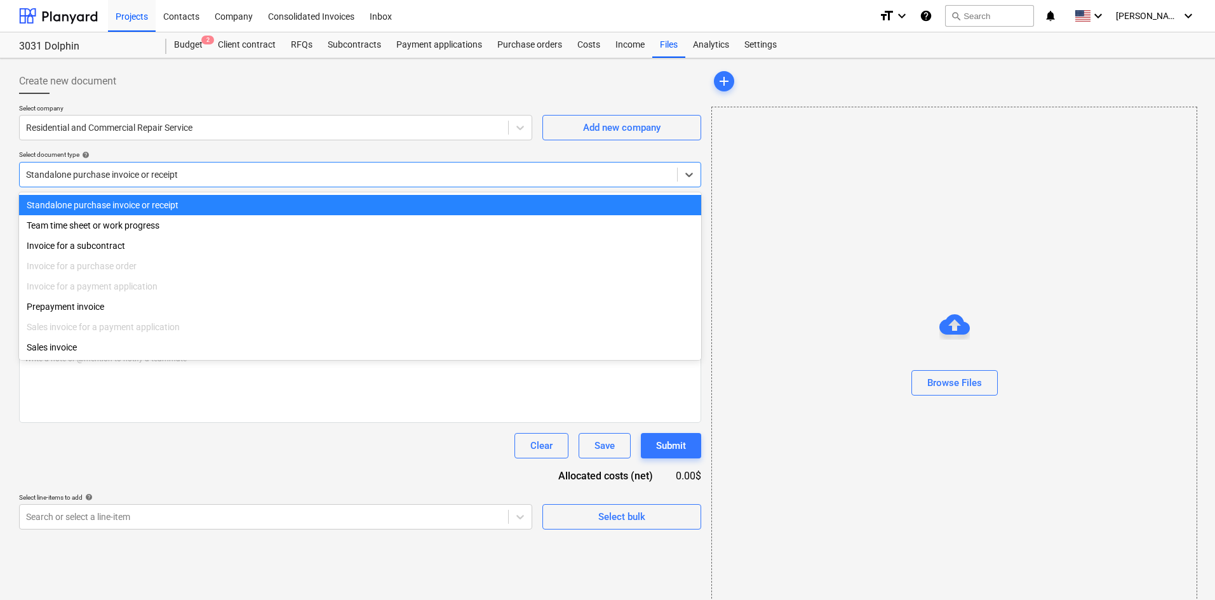
click at [158, 182] on div "Standalone purchase invoice or receipt" at bounding box center [349, 175] width 658 height 18
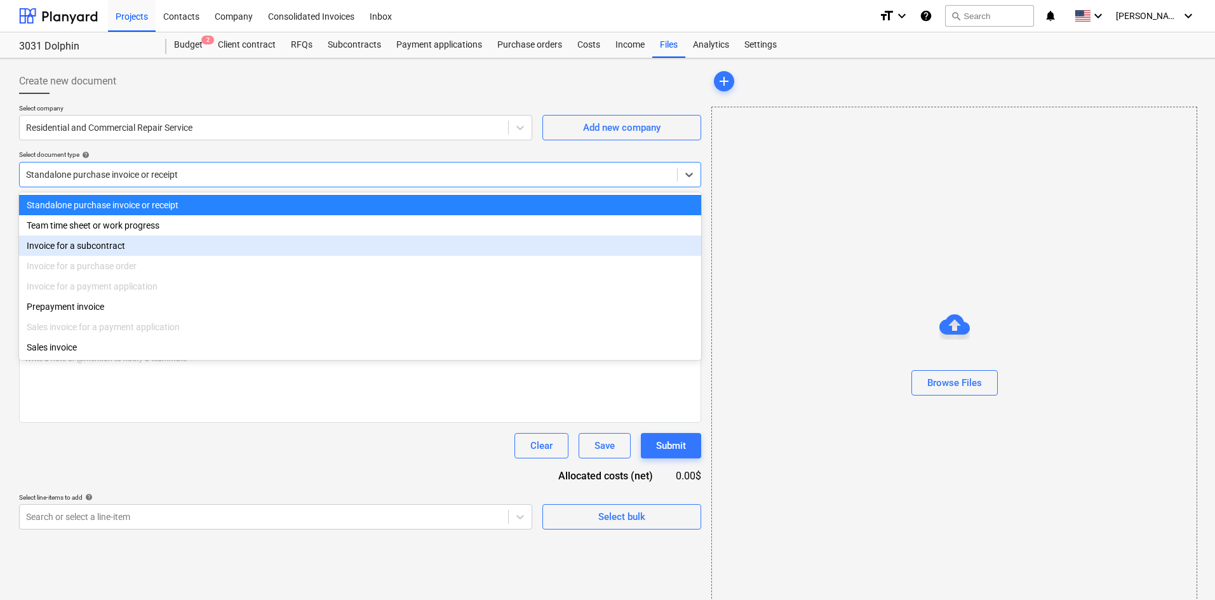
click at [132, 250] on div "Invoice for a subcontract" at bounding box center [360, 246] width 682 height 20
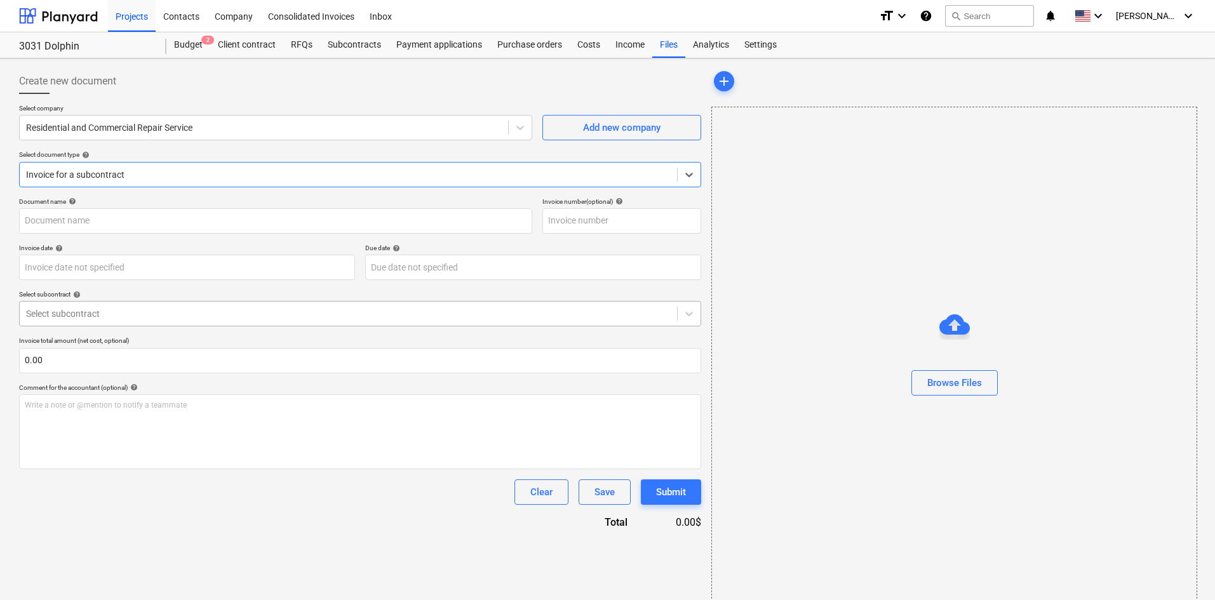
click at [142, 314] on div at bounding box center [348, 313] width 645 height 13
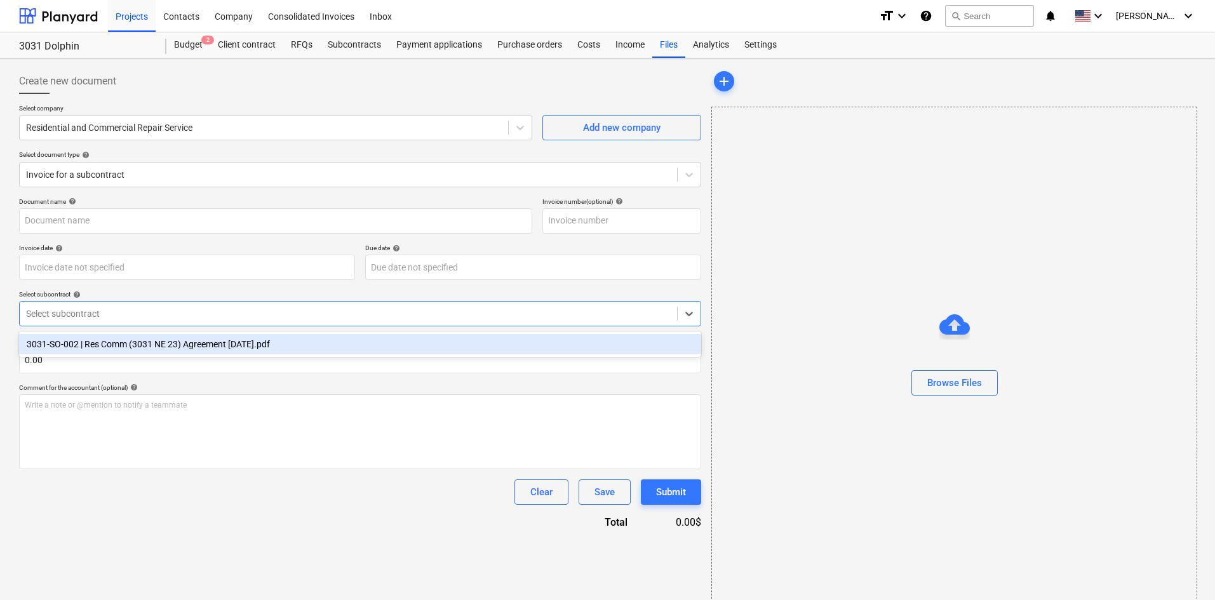
click at [144, 351] on div "3031-SO-002 | Res Comm (3031 NE 23) Agreement [DATE].pdf" at bounding box center [360, 344] width 682 height 20
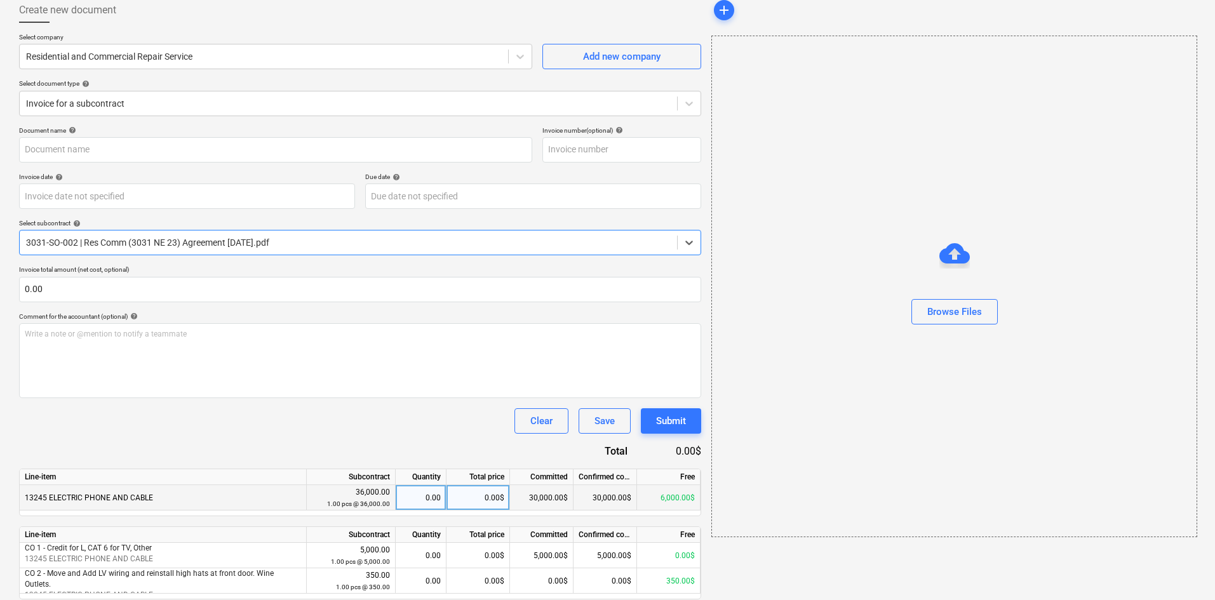
scroll to position [116, 0]
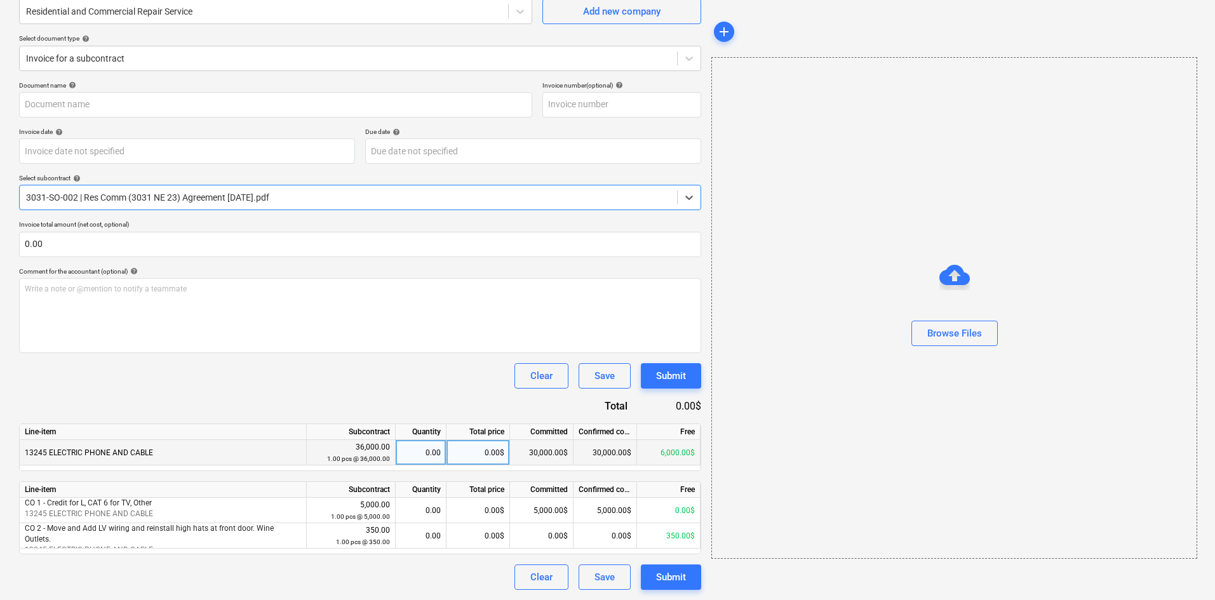
click at [469, 462] on div "0.00$" at bounding box center [479, 452] width 64 height 25
type input "6"
type input "4000"
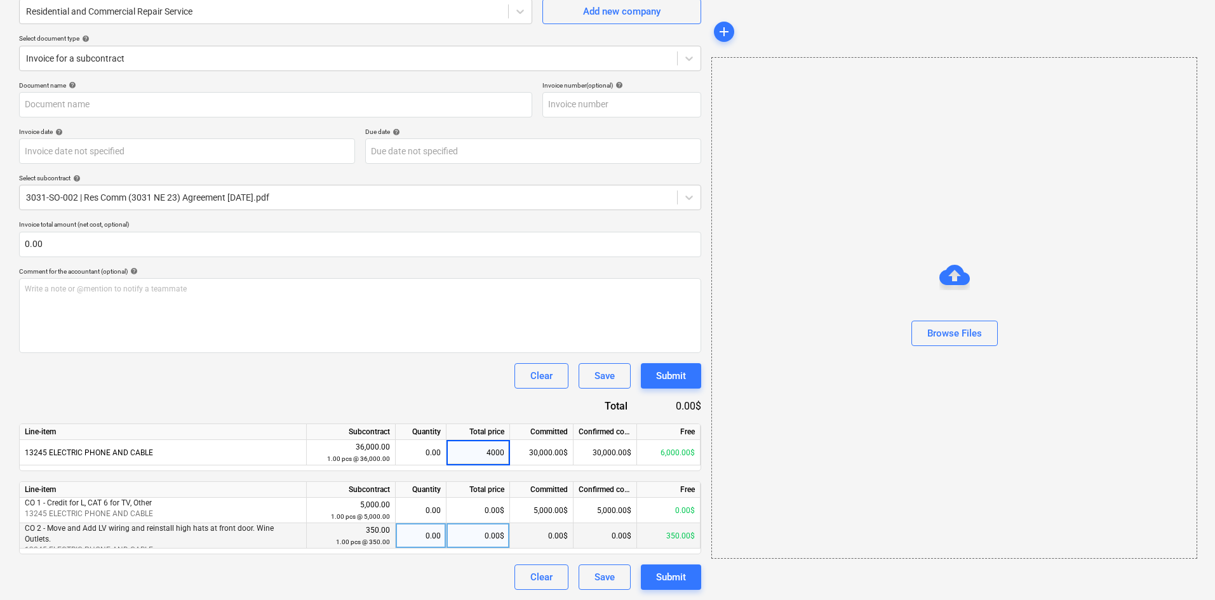
click at [485, 536] on div "0.00$" at bounding box center [479, 536] width 64 height 25
type input "350"
click at [347, 405] on div "Document name help Invoice number (optional) help Invoice date help Press the d…" at bounding box center [360, 335] width 682 height 509
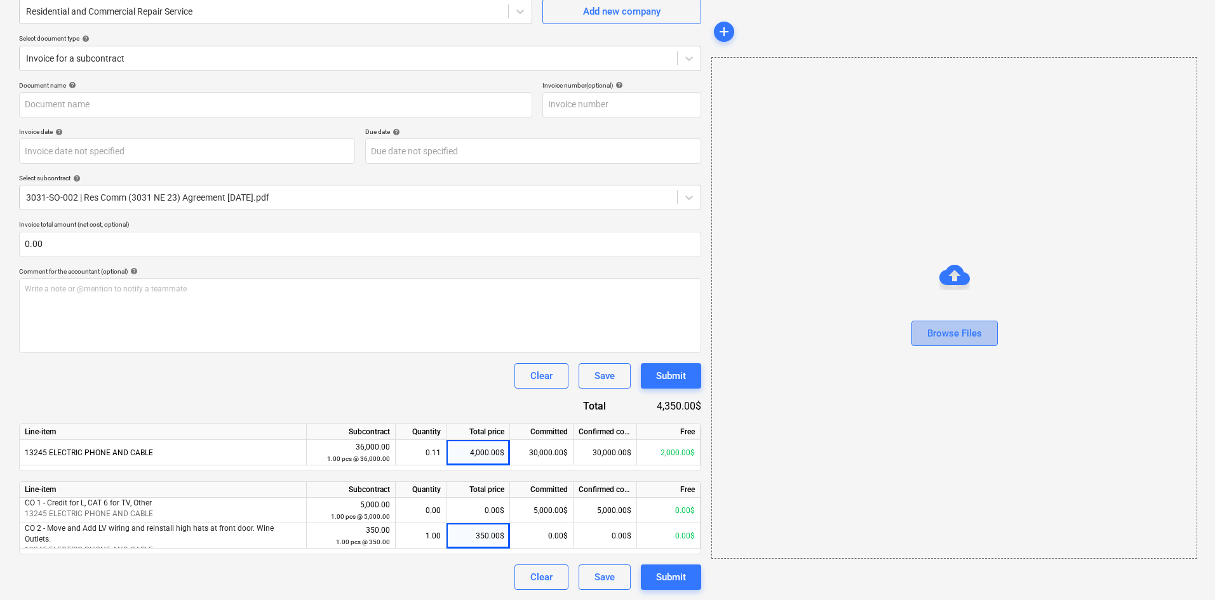
click at [948, 329] on div "Browse Files" at bounding box center [955, 333] width 55 height 17
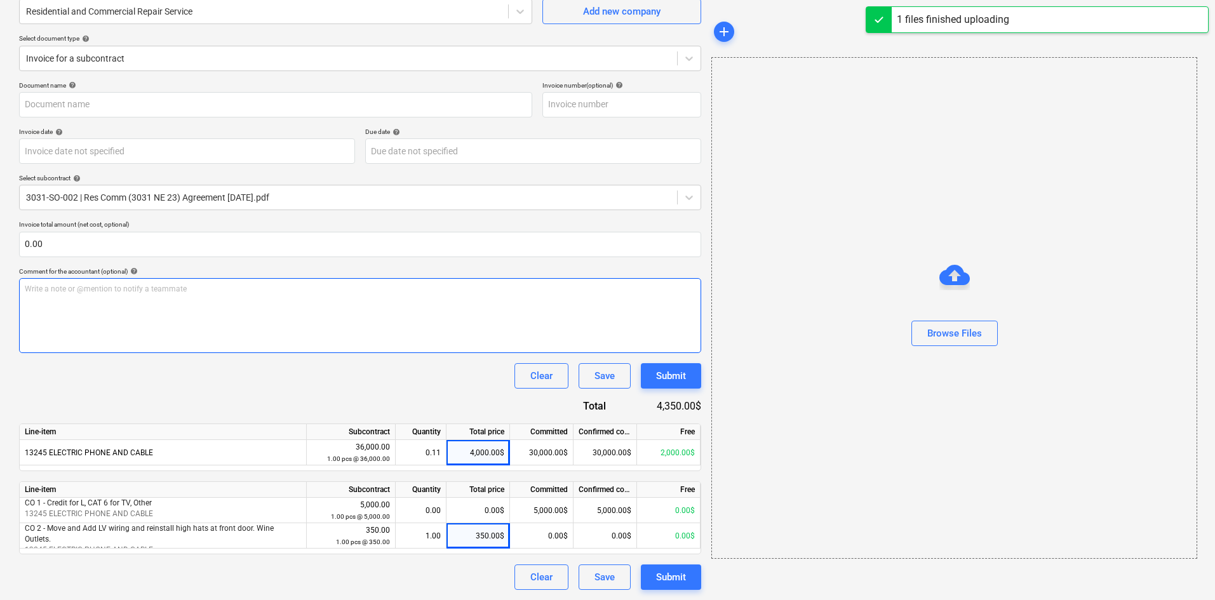
type input "Residential and Commerical Repair (Hard) [DATE].pdf"
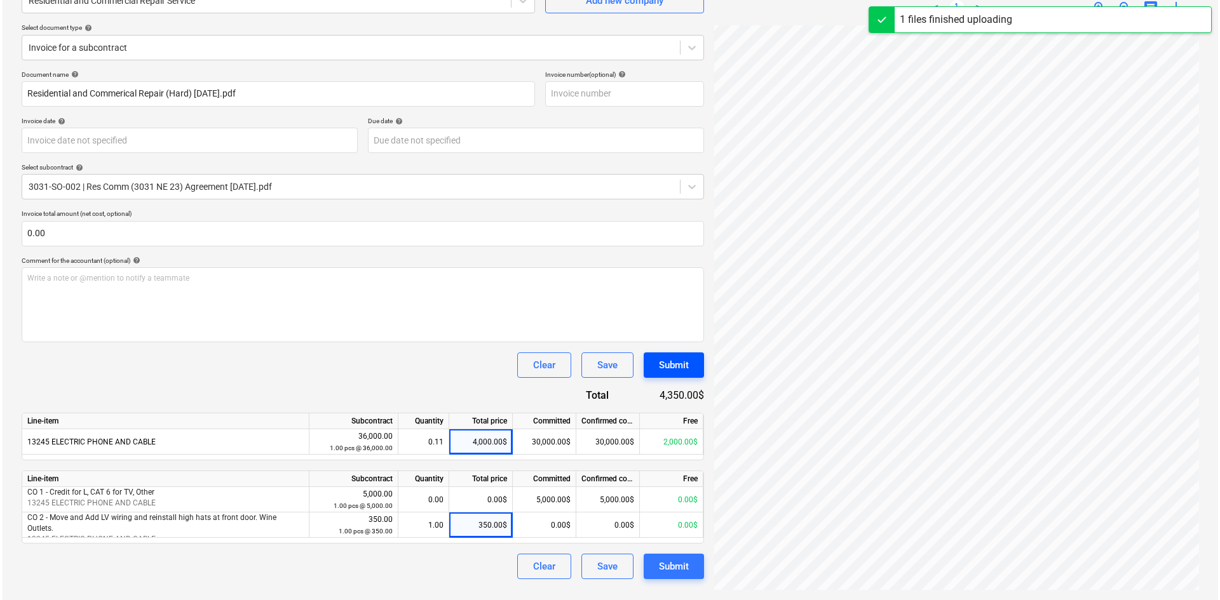
scroll to position [88, 105]
click at [666, 570] on div "Submit" at bounding box center [671, 566] width 30 height 17
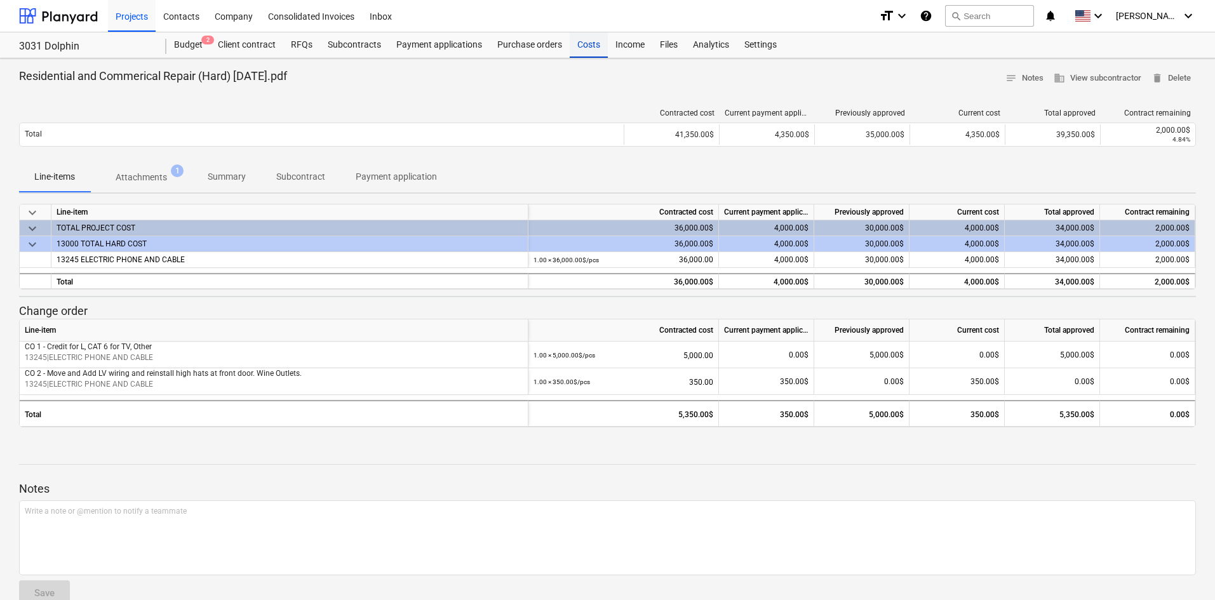
click at [596, 46] on div "Costs" at bounding box center [589, 44] width 38 height 25
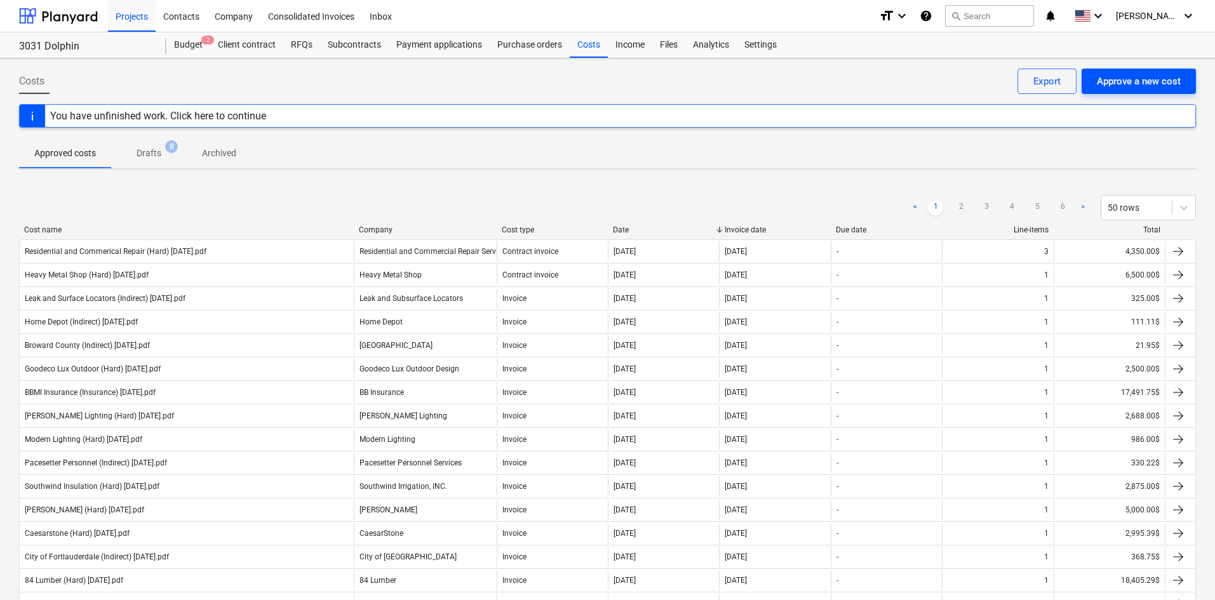
click at [1147, 88] on div "Approve a new cost" at bounding box center [1139, 81] width 84 height 17
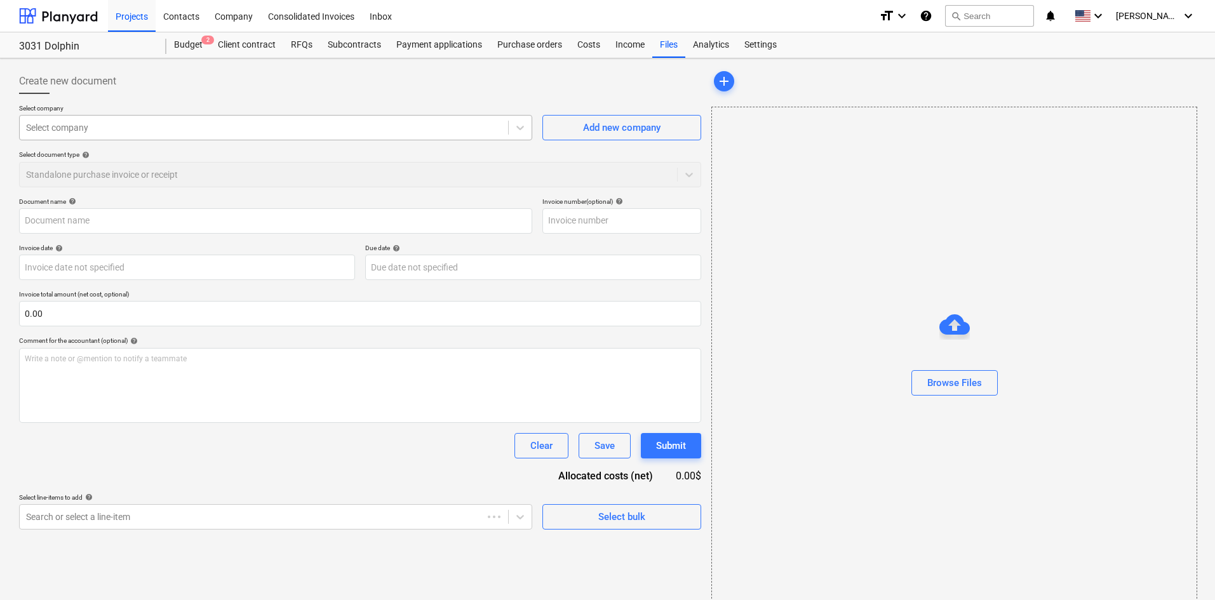
click at [184, 141] on div "Select company Select company Add new company Select document type help Standal…" at bounding box center [360, 150] width 682 height 93
click at [184, 137] on div "Select company" at bounding box center [275, 127] width 513 height 25
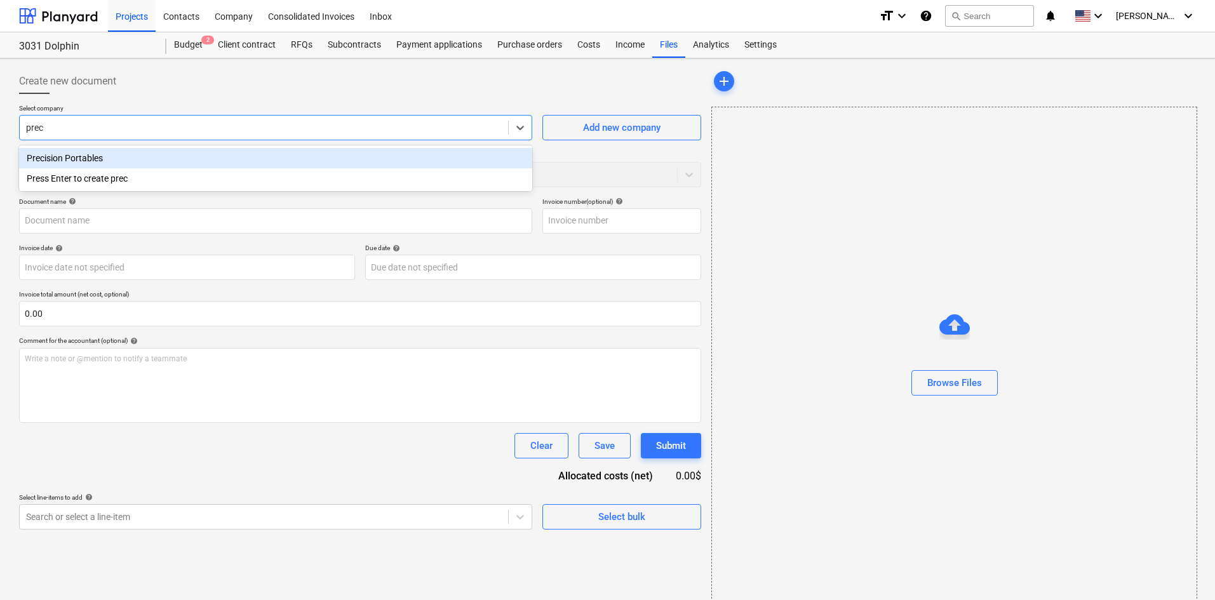
type input "preci"
click at [181, 156] on div "Precision Portables" at bounding box center [275, 158] width 513 height 20
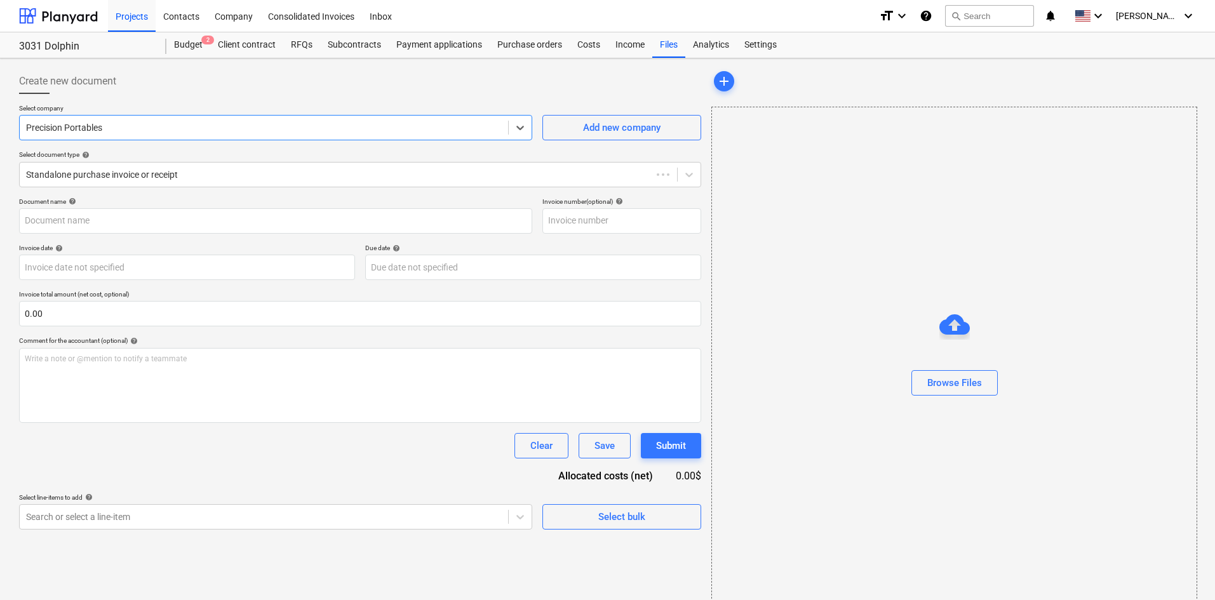
click at [145, 189] on div "Select company option Precision Portables , selected. Select is focused ,type t…" at bounding box center [360, 150] width 682 height 93
click at [155, 179] on div at bounding box center [348, 174] width 645 height 13
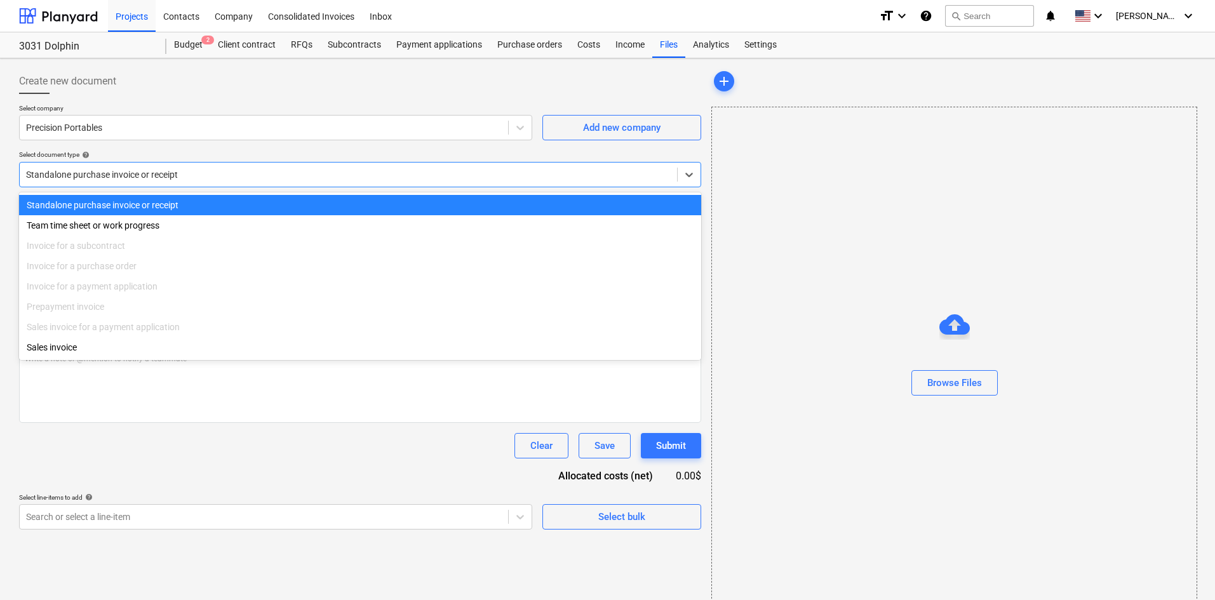
click at [154, 189] on div "Select company Precision Portables Add new company Select document type help op…" at bounding box center [360, 150] width 682 height 93
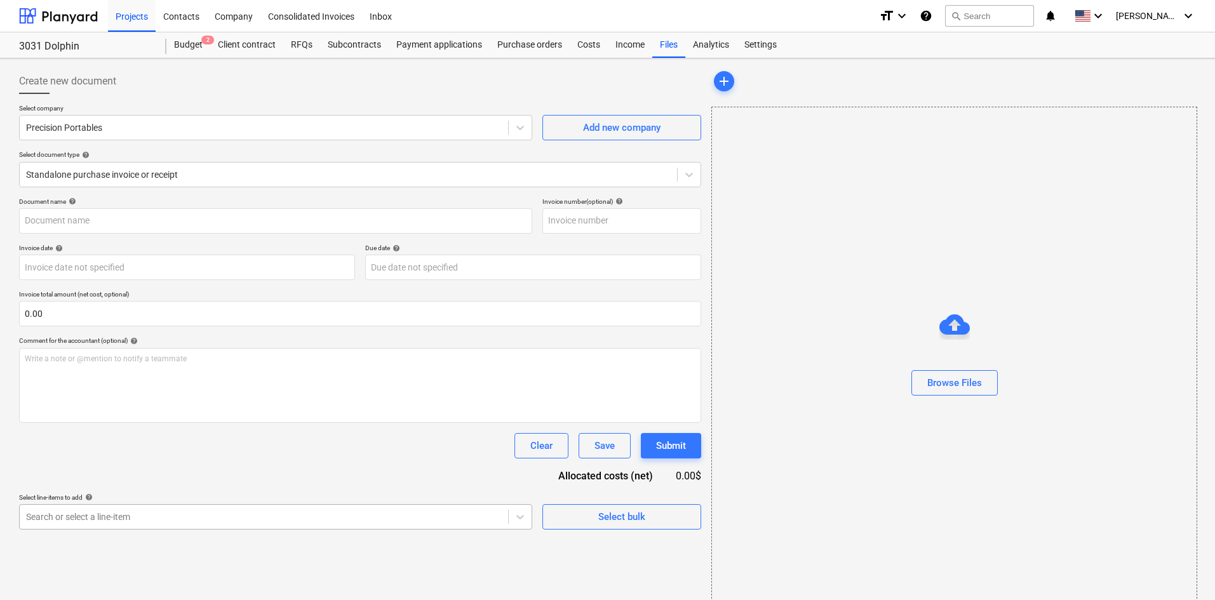
click at [198, 515] on body "Projects Contacts Company Consolidated Invoices Inbox format_size keyboard_arro…" at bounding box center [607, 300] width 1215 height 600
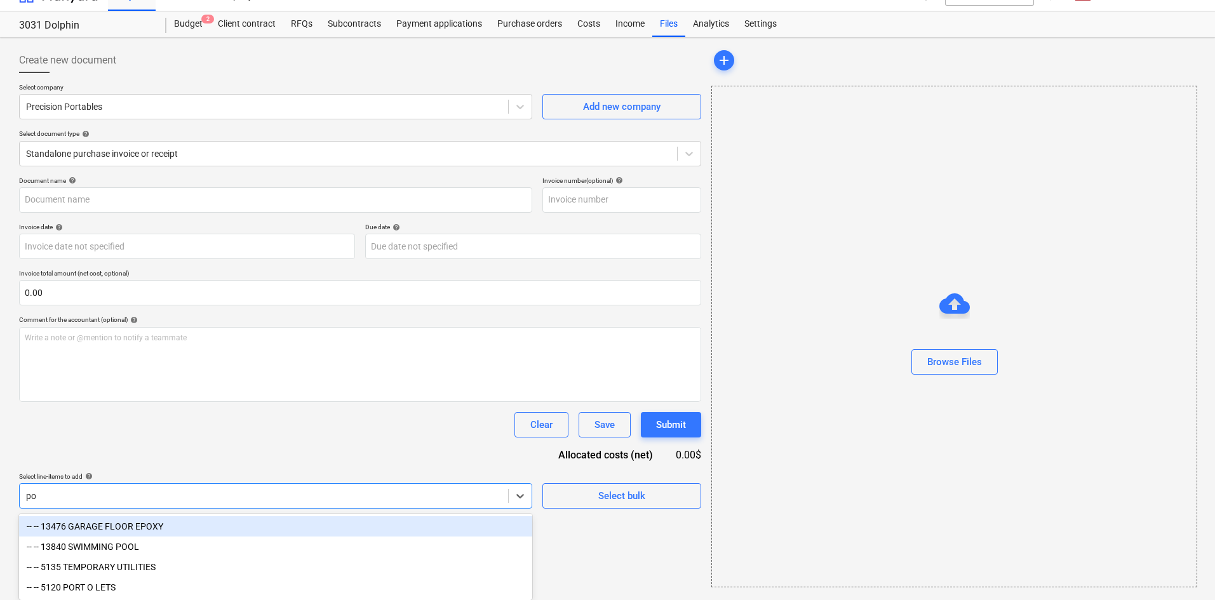
type input "por"
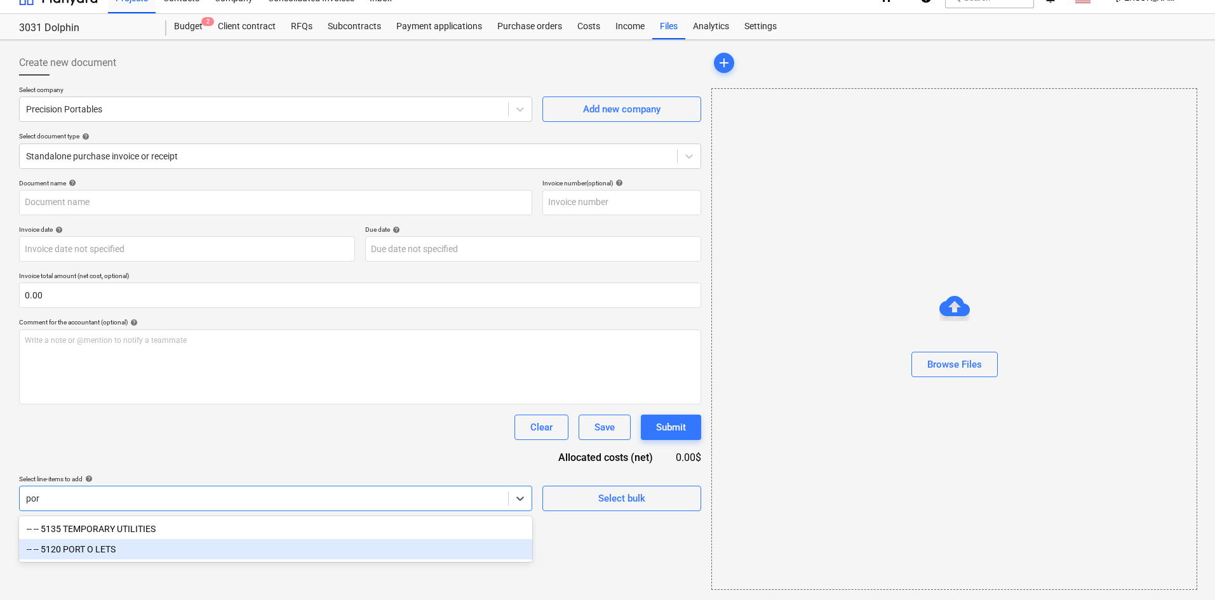
click at [128, 557] on div "-- -- 5120 PORT O LETS" at bounding box center [275, 549] width 513 height 20
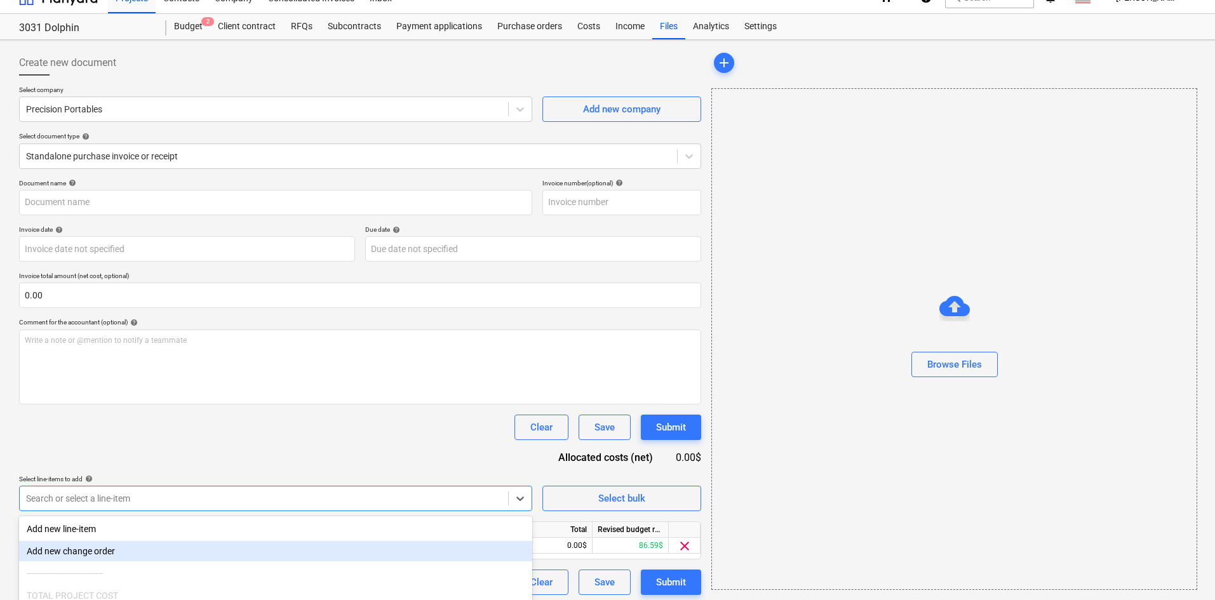
click at [226, 468] on div "Document name help Invoice number (optional) help Invoice date help Press the d…" at bounding box center [360, 387] width 682 height 416
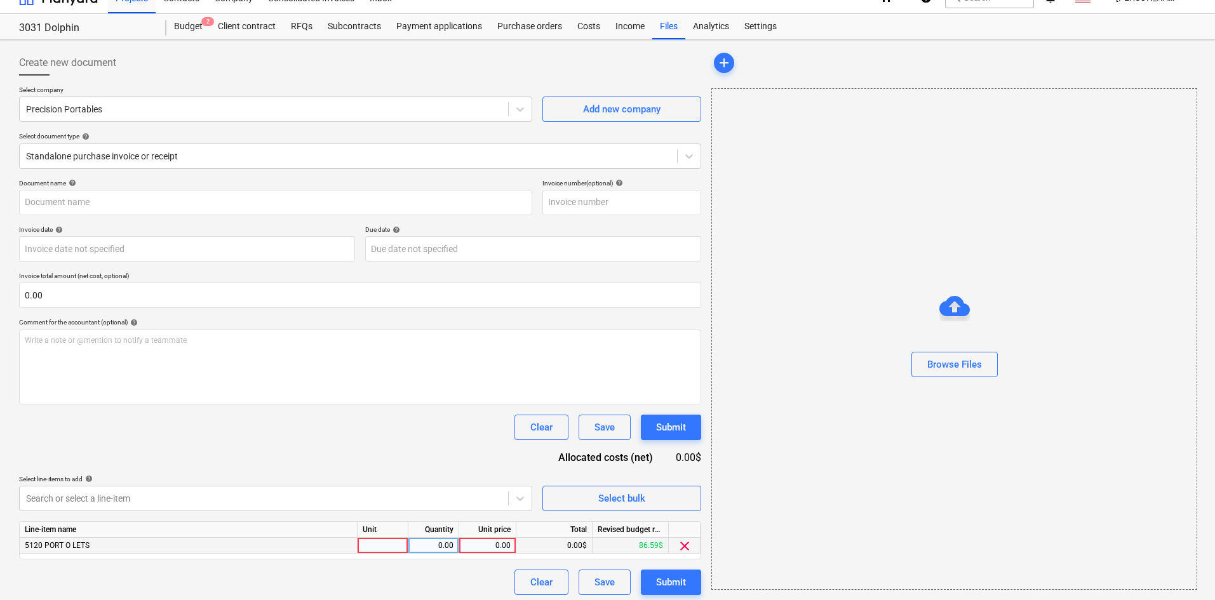
click at [485, 547] on div "0.00" at bounding box center [487, 546] width 46 height 16
type input "197.71"
click at [407, 435] on div "Clear Save Submit" at bounding box center [360, 427] width 682 height 25
click at [994, 367] on button "Browse Files" at bounding box center [955, 364] width 86 height 25
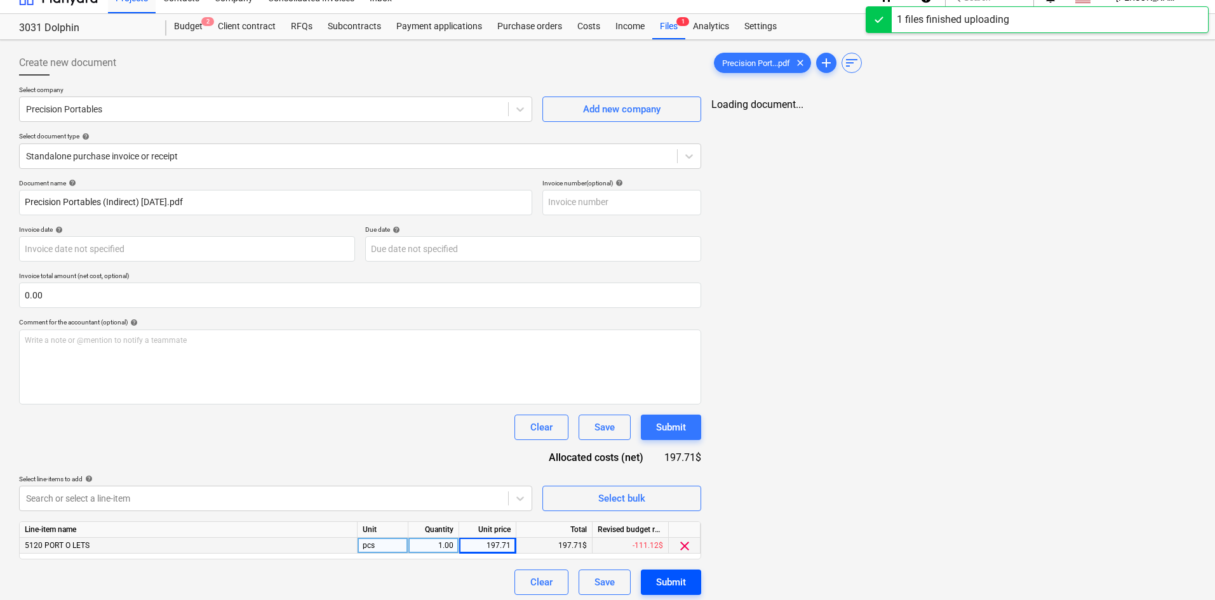
type input "Precision Portables (Indirect) [DATE].pdf"
click at [670, 586] on div "Submit" at bounding box center [671, 582] width 30 height 17
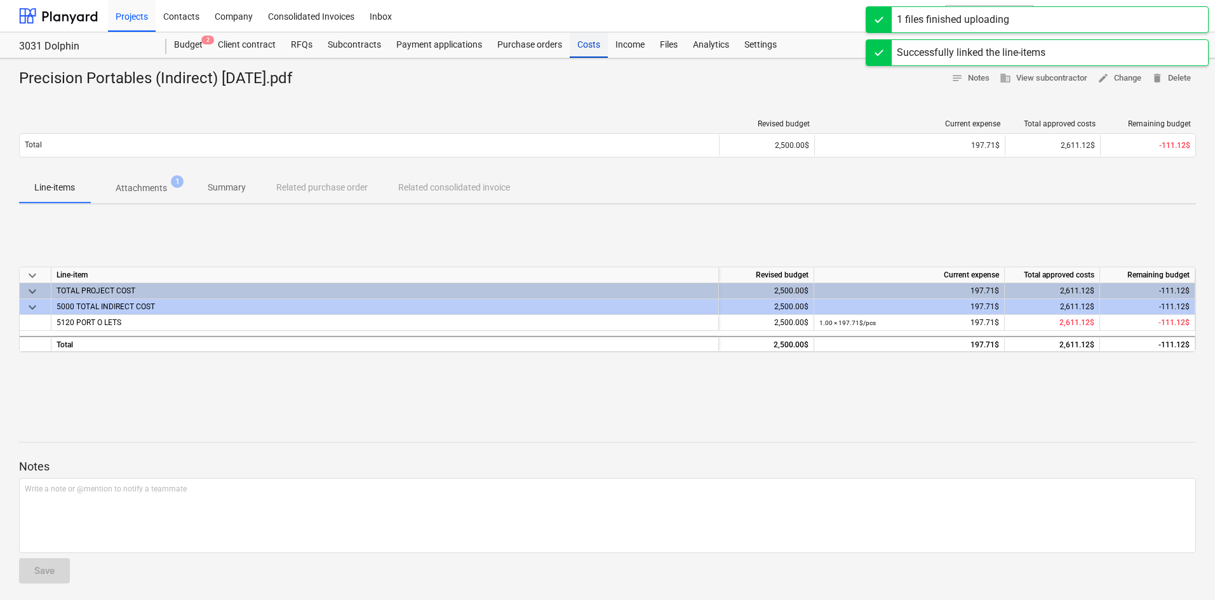
click at [589, 51] on div "Costs" at bounding box center [589, 44] width 38 height 25
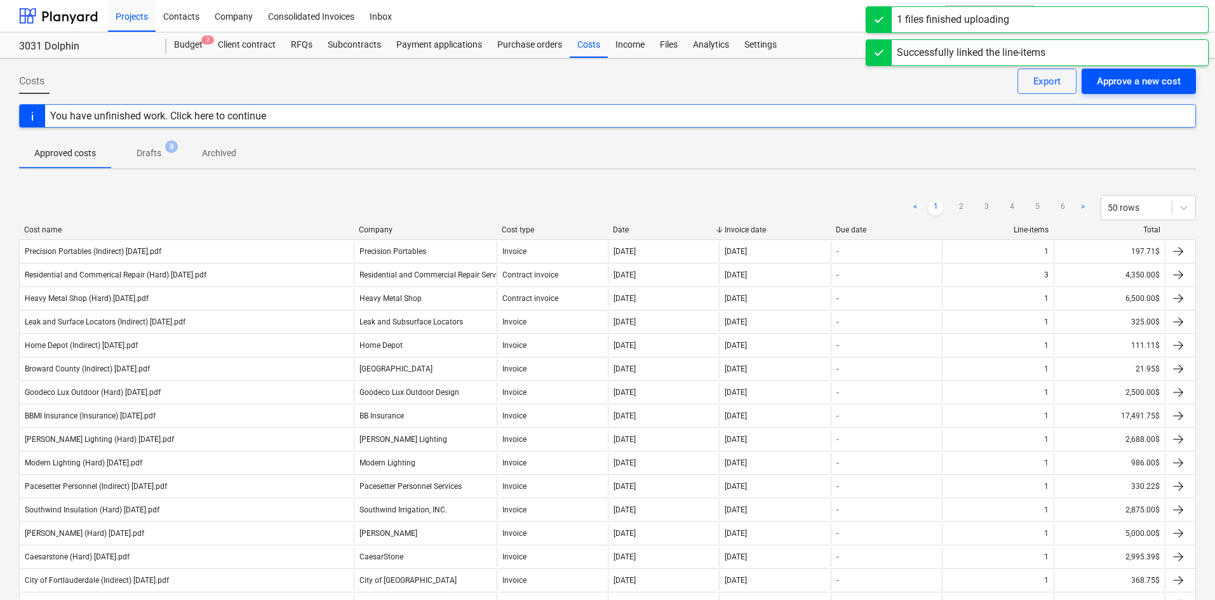
click at [1166, 81] on div "Approve a new cost" at bounding box center [1139, 81] width 84 height 17
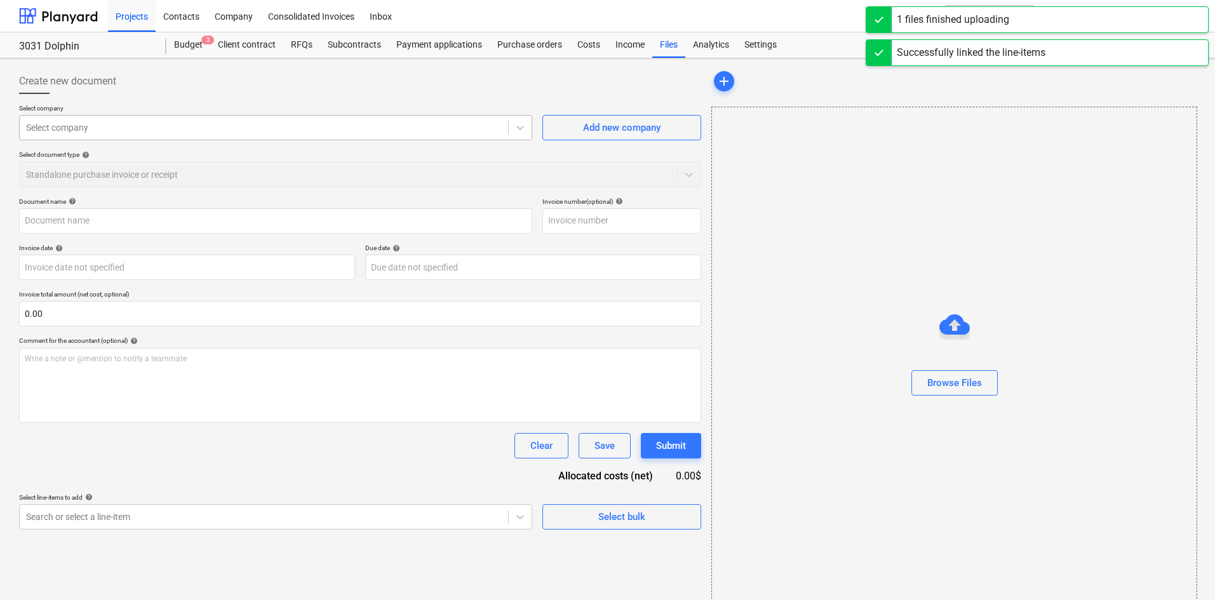
click at [182, 128] on div at bounding box center [264, 127] width 476 height 13
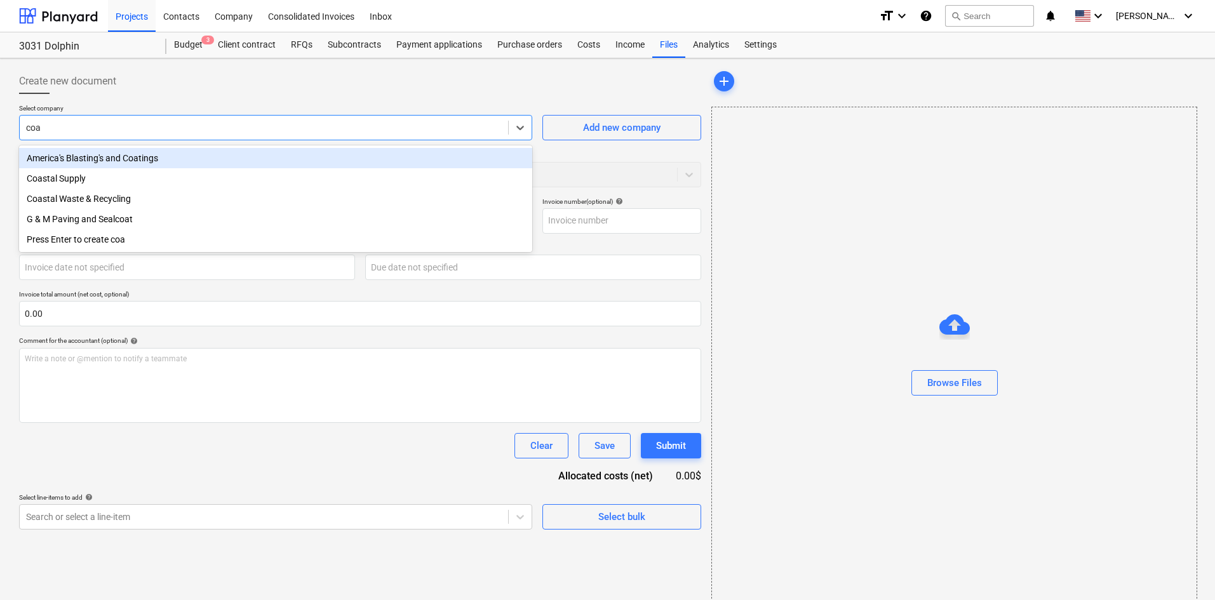
type input "coas"
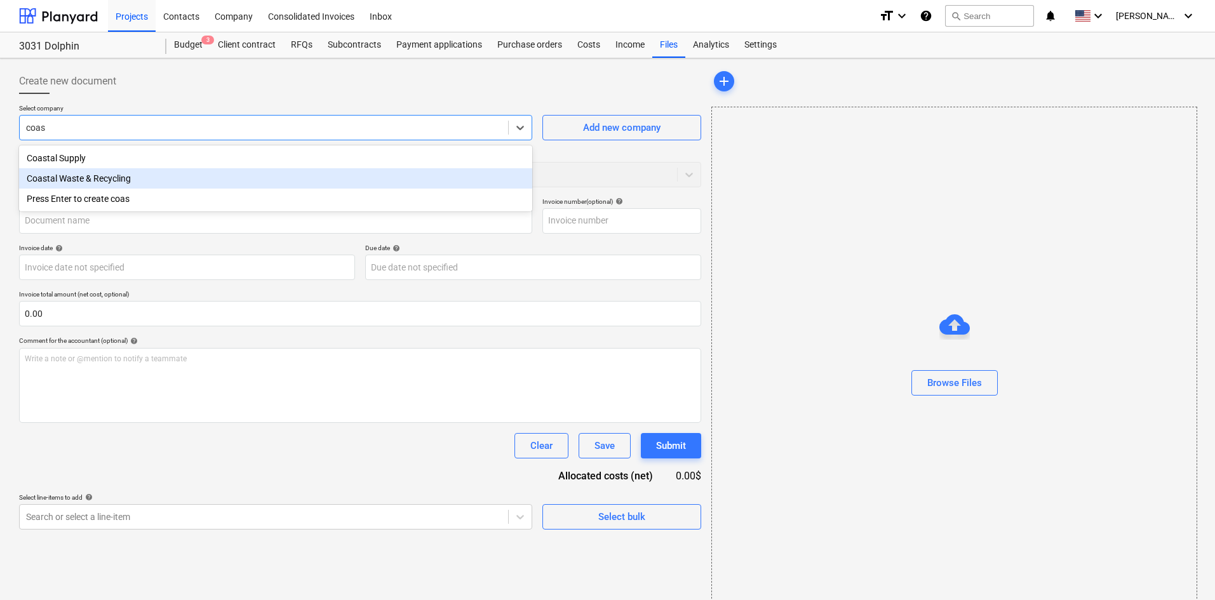
click at [172, 182] on div "Coastal Waste & Recycling" at bounding box center [275, 178] width 513 height 20
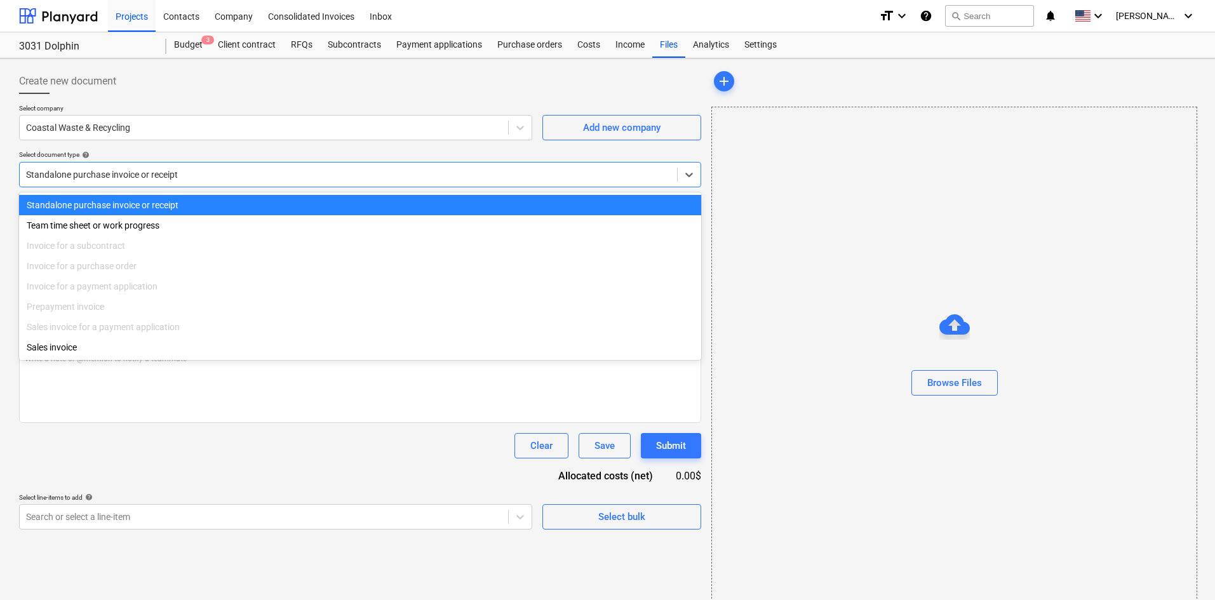
click at [153, 180] on div at bounding box center [348, 174] width 645 height 13
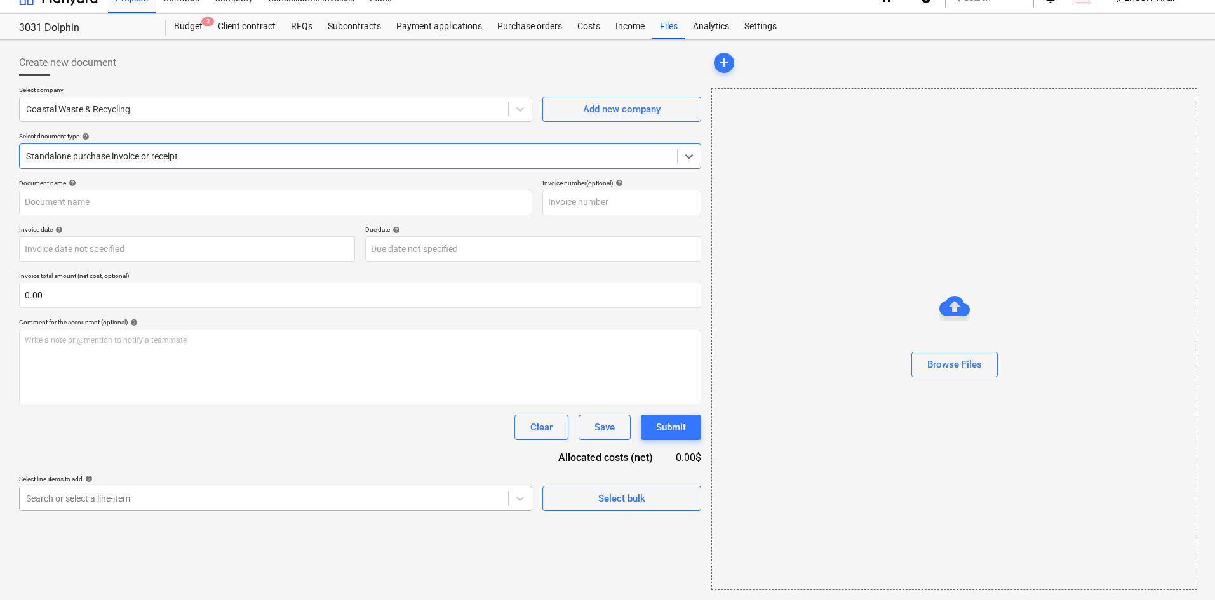
click at [150, 519] on body "Projects Contacts Company Consolidated Invoices Inbox format_size keyboard_arro…" at bounding box center [607, 282] width 1215 height 600
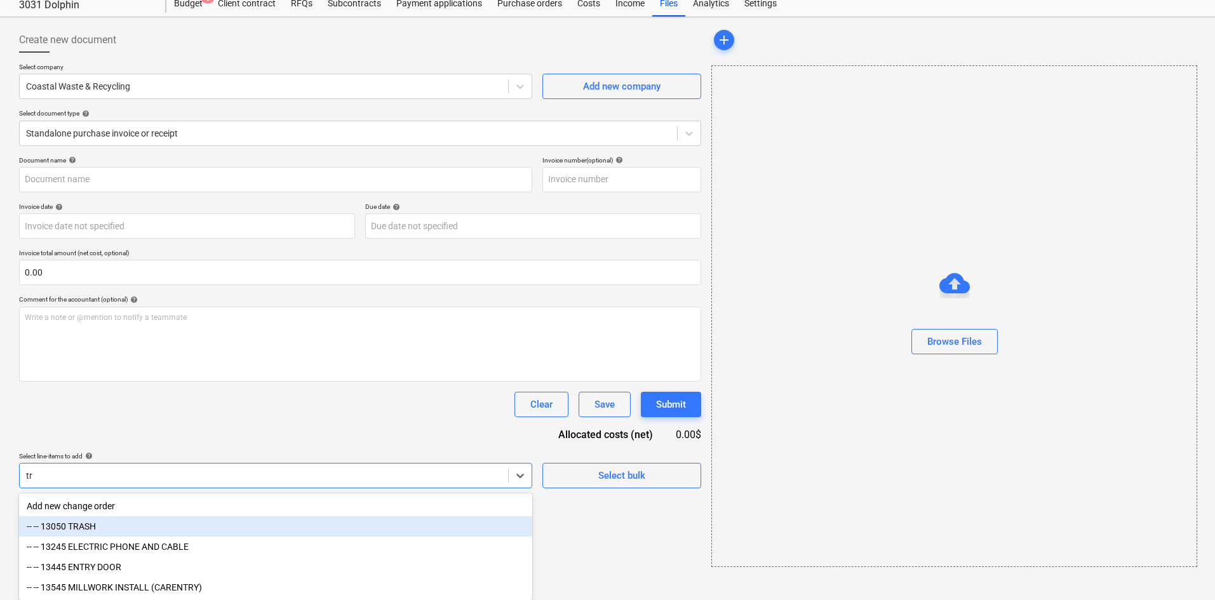
type input "tra"
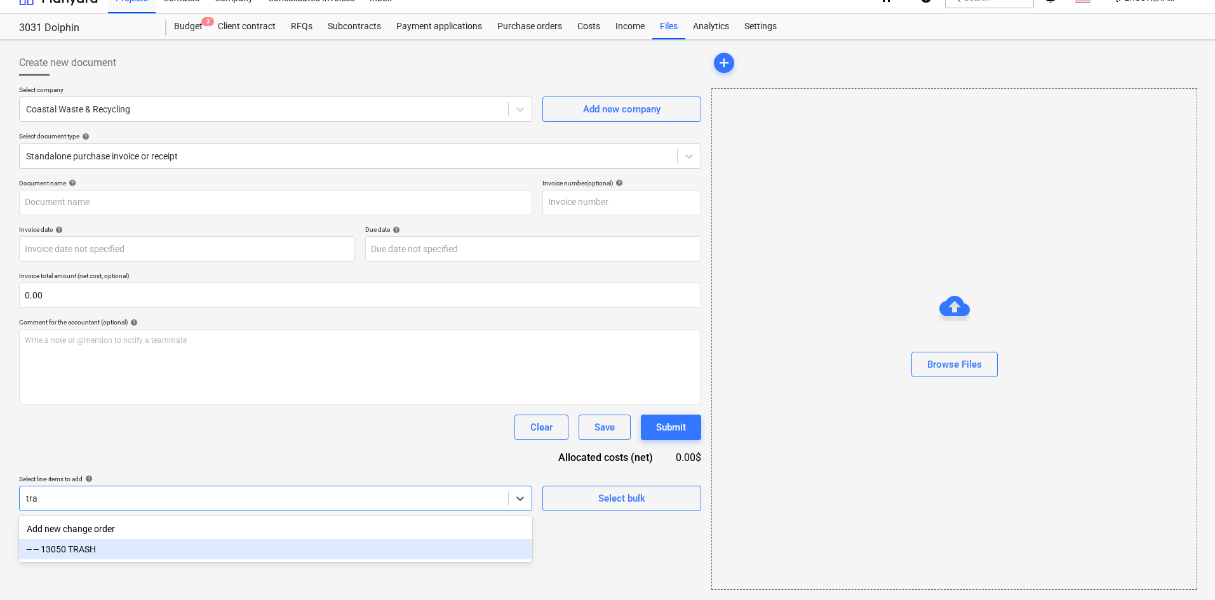
click at [117, 547] on div "-- -- 13050 TRASH" at bounding box center [275, 549] width 513 height 20
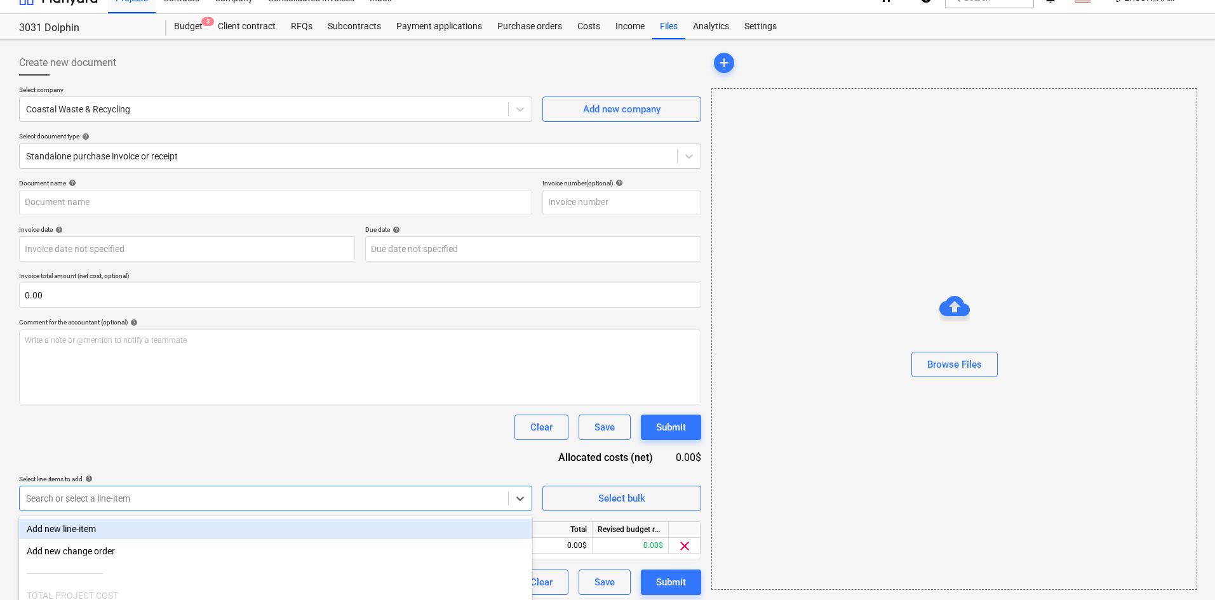
click at [245, 435] on div "Clear Save Submit" at bounding box center [360, 427] width 682 height 25
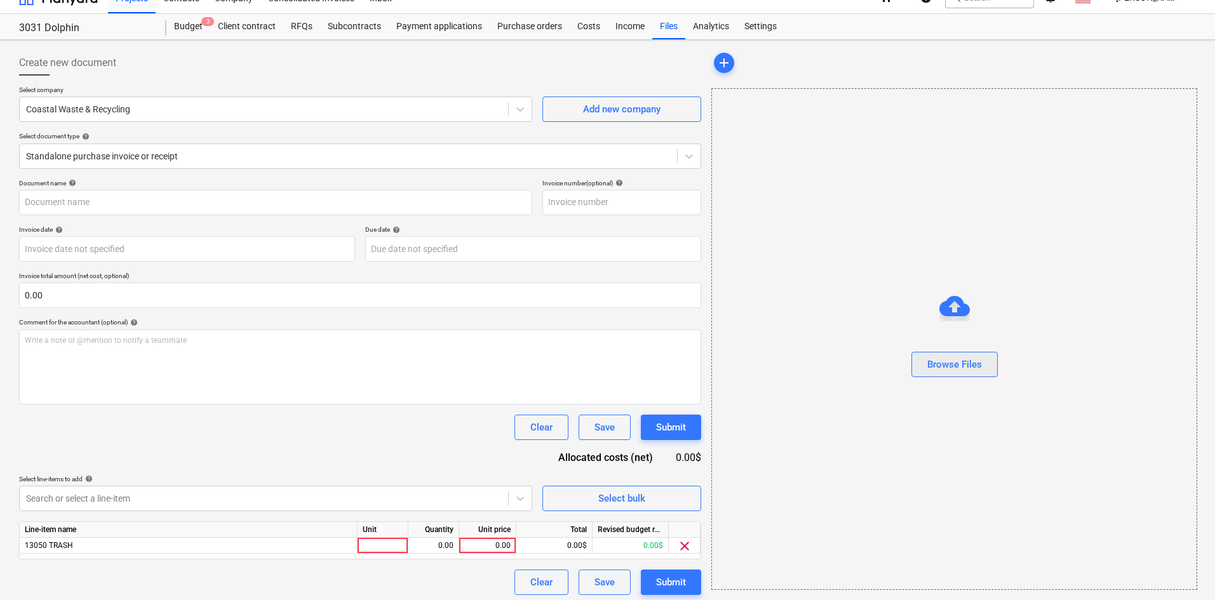
click at [971, 367] on div "Browse Files" at bounding box center [955, 364] width 55 height 17
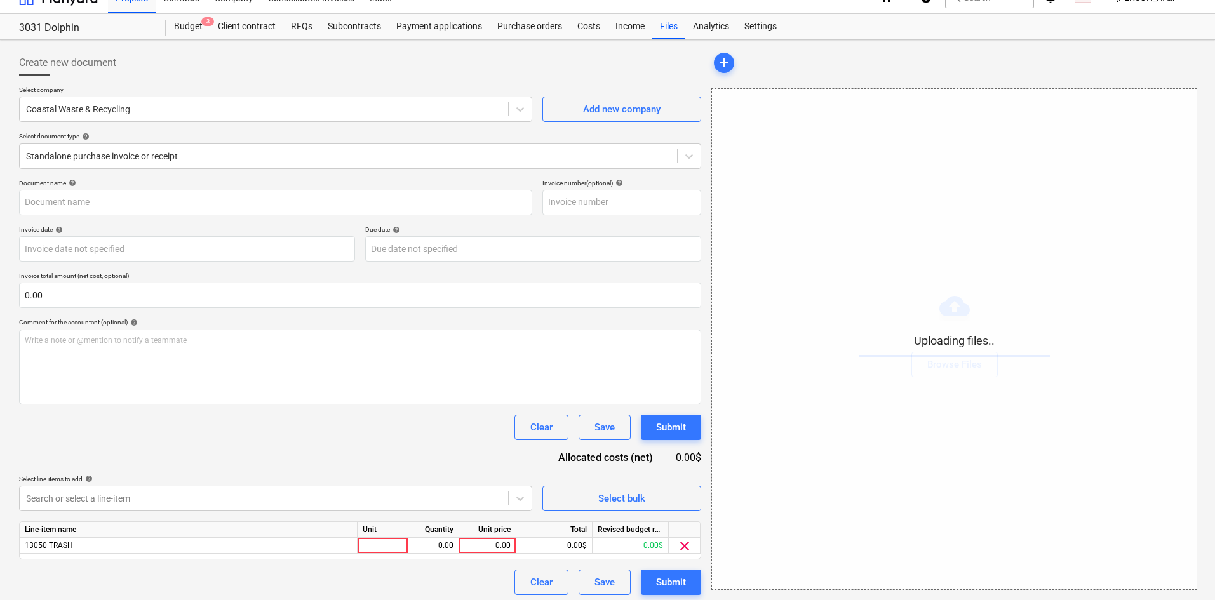
type input "Coastal Waste and Recycling (Hard) [DATE].pdf"
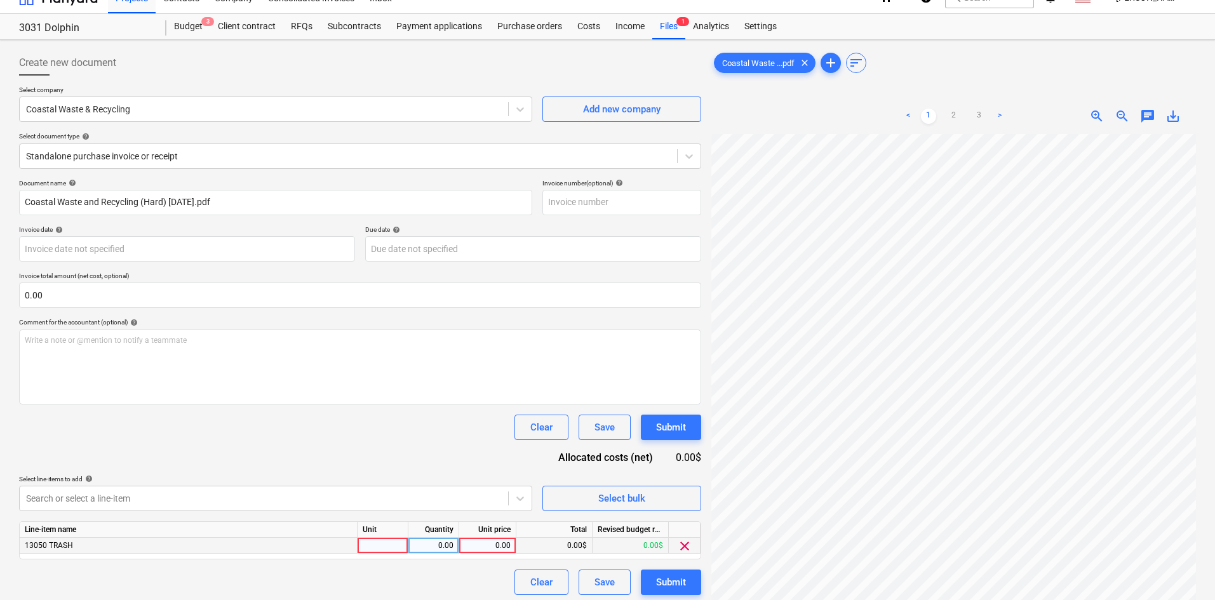
click at [477, 550] on div "0.00" at bounding box center [487, 546] width 46 height 16
type input "1567.88"
click at [432, 459] on div "Document name help Coastal Waste and Recycling (Hard) [DATE].pdf Invoice number…" at bounding box center [360, 387] width 682 height 416
click at [952, 118] on link "2" at bounding box center [954, 116] width 15 height 15
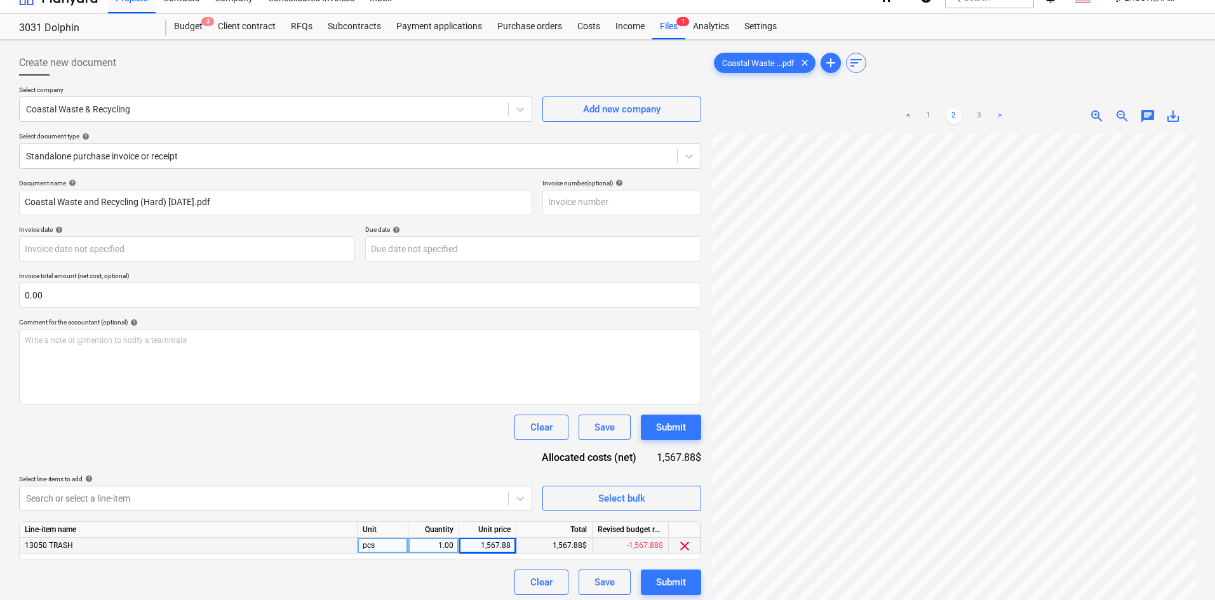
scroll to position [95, 105]
click at [979, 114] on link "3" at bounding box center [979, 116] width 15 height 15
click at [956, 114] on link "2" at bounding box center [954, 116] width 15 height 15
click at [930, 118] on link "1" at bounding box center [928, 116] width 15 height 15
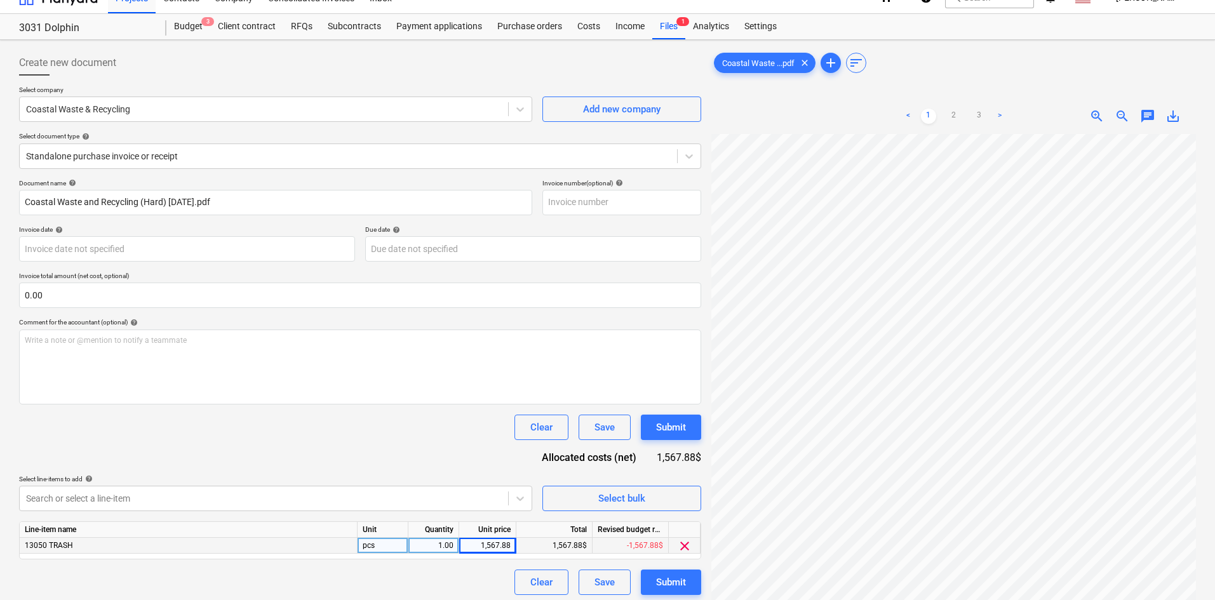
click at [815, 111] on div "< 1 2 3 > zoom_in zoom_out chat 0 save_alt" at bounding box center [954, 116] width 485 height 36
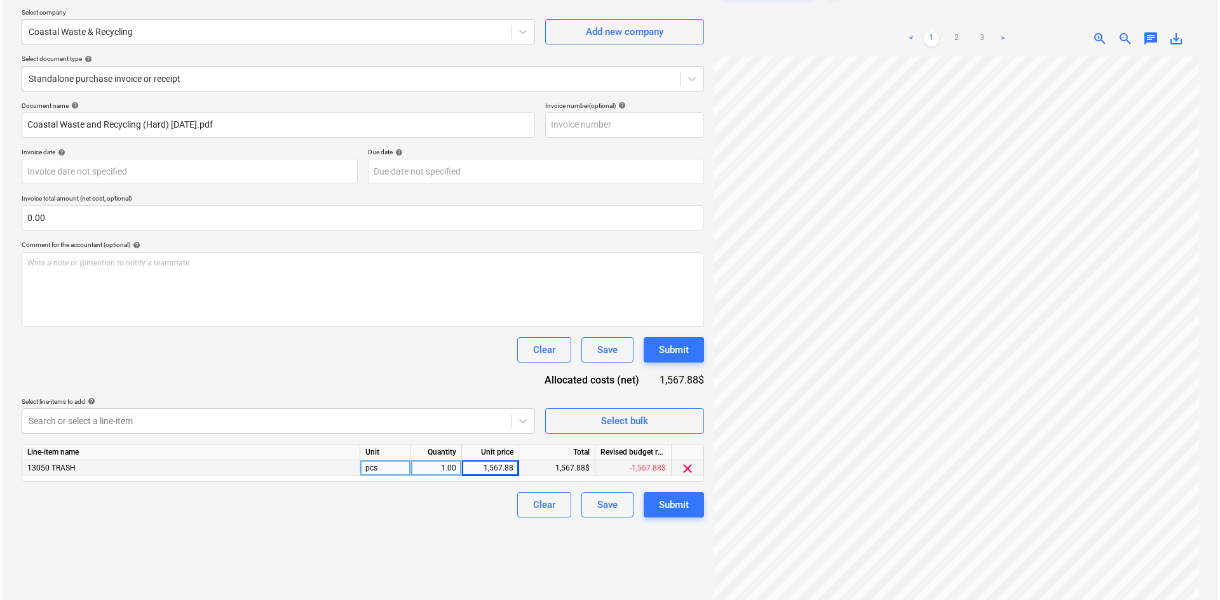
scroll to position [127, 0]
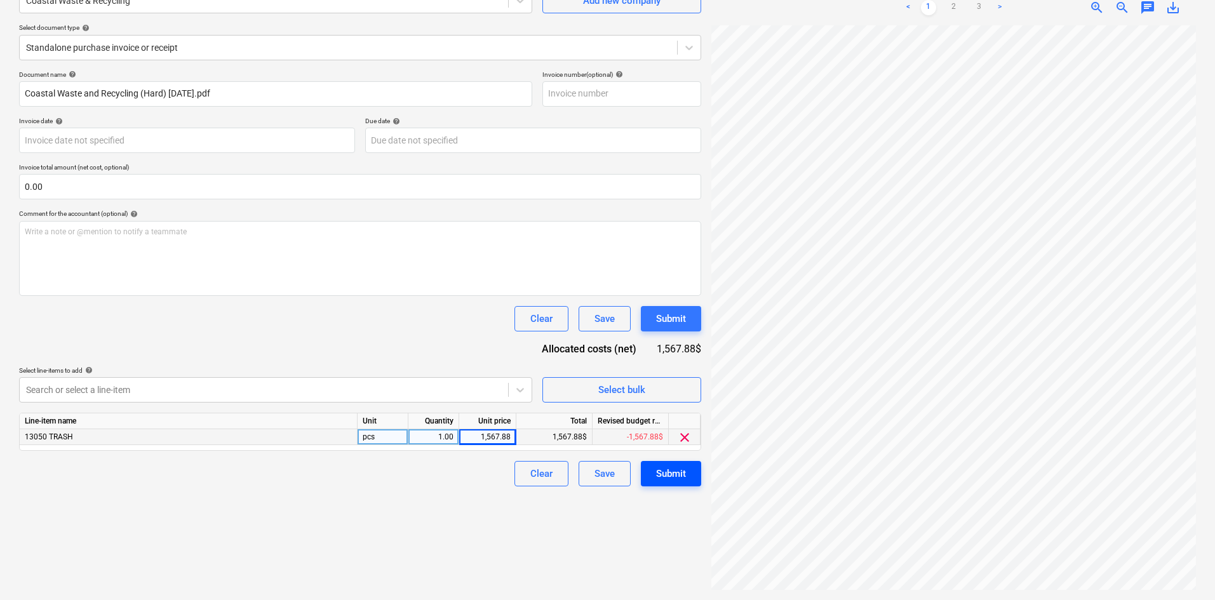
click at [658, 476] on div "Submit" at bounding box center [671, 474] width 30 height 17
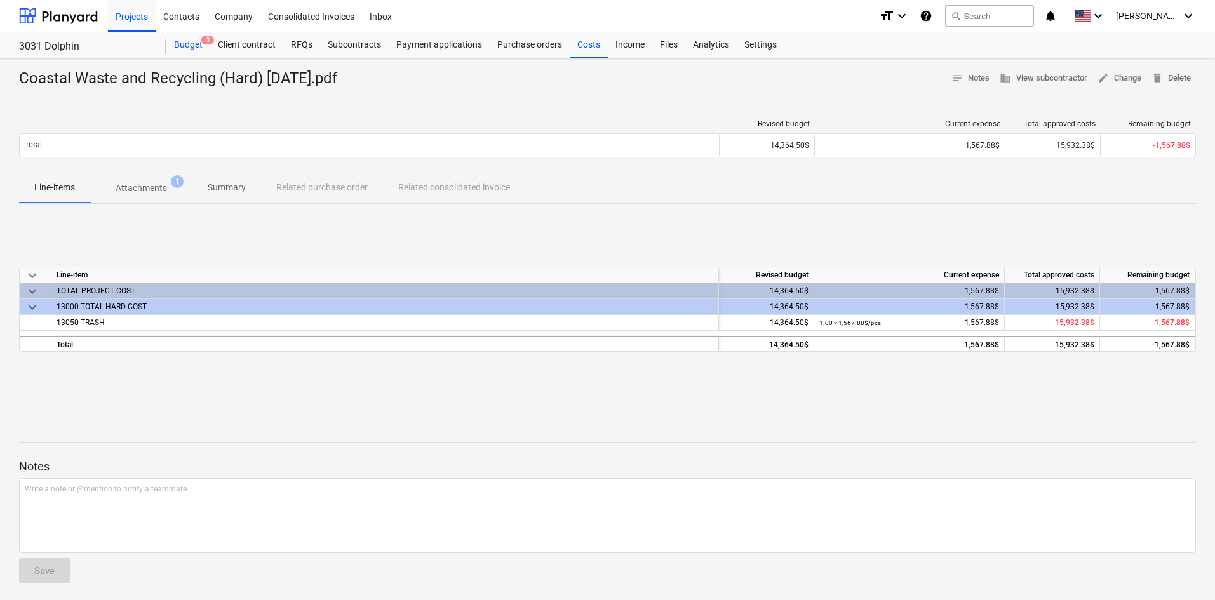
drag, startPoint x: 193, startPoint y: 51, endPoint x: 206, endPoint y: 50, distance: 13.4
click at [193, 51] on div "Budget 3" at bounding box center [188, 44] width 44 height 25
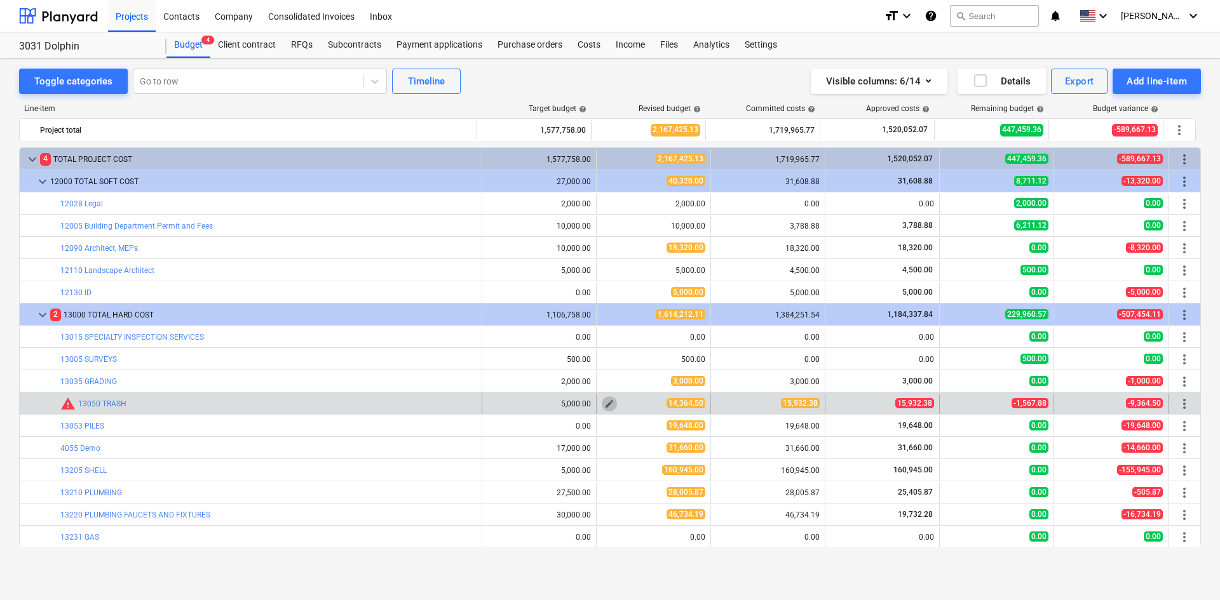
click at [606, 405] on span "edit" at bounding box center [609, 404] width 10 height 10
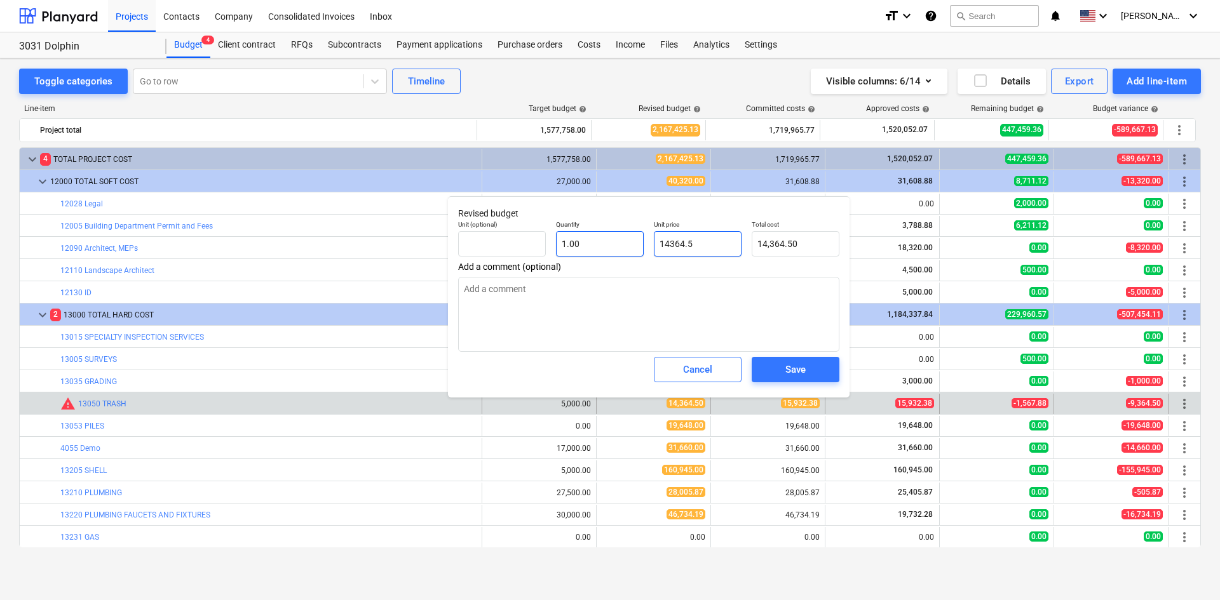
drag, startPoint x: 720, startPoint y: 241, endPoint x: 592, endPoint y: 241, distance: 128.3
click at [592, 241] on div "Unit (optional) Quantity 1.00 Unit price 14364.5 Total cost 14,364.50" at bounding box center [648, 238] width 391 height 46
type input "1"
type textarea "x"
type input "1.00"
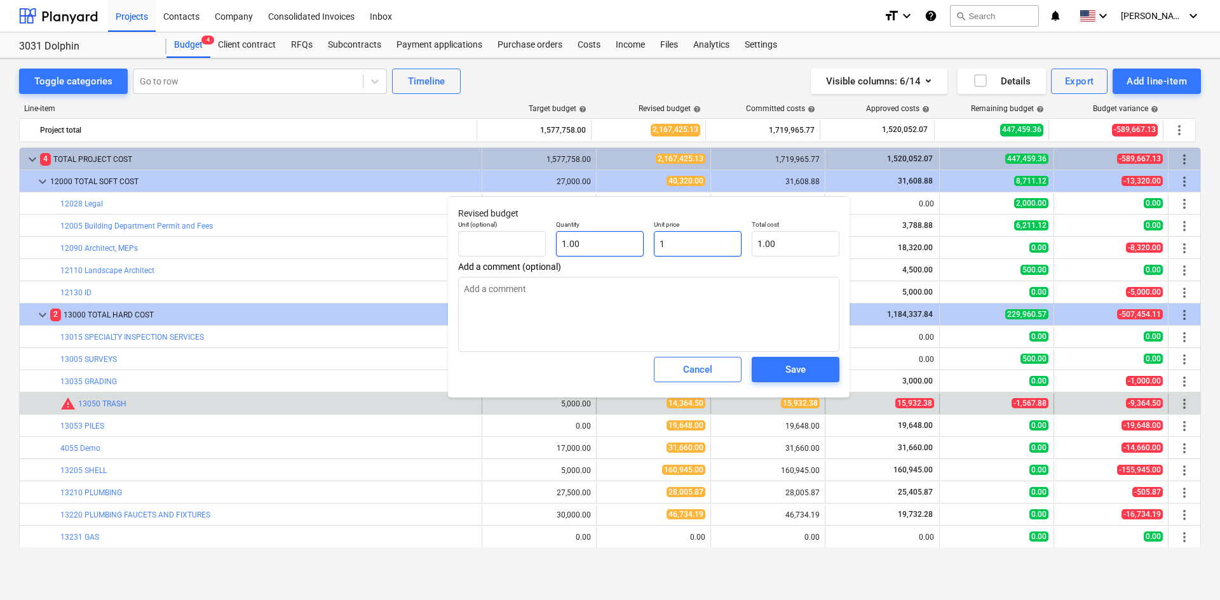
type input "17"
type textarea "x"
type input "17.00"
type input "170"
type textarea "x"
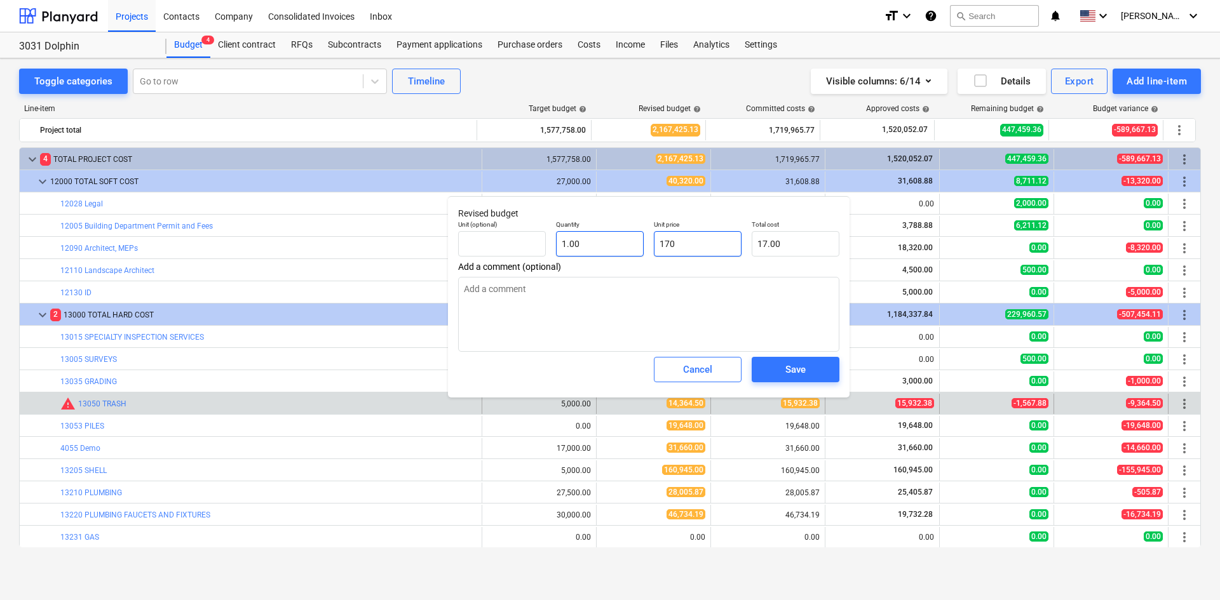
type input "170.00"
type input "1700"
type textarea "x"
type input "1,700.00"
type input "17000"
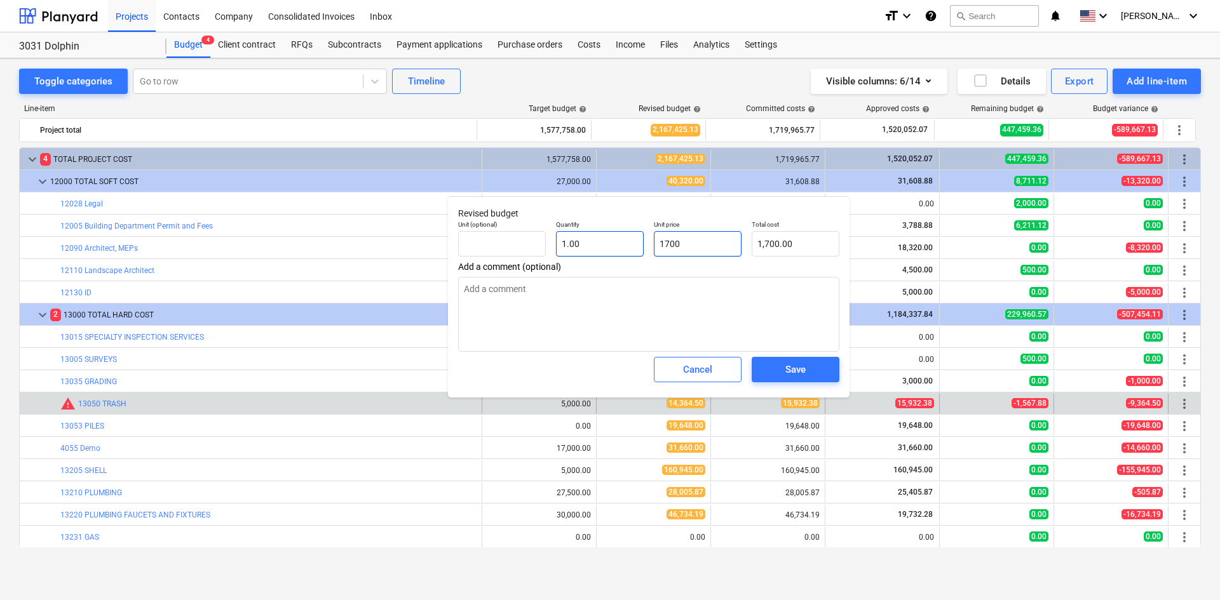
type textarea "x"
type input "17,000.00"
click at [784, 374] on span "Save" at bounding box center [795, 369] width 57 height 17
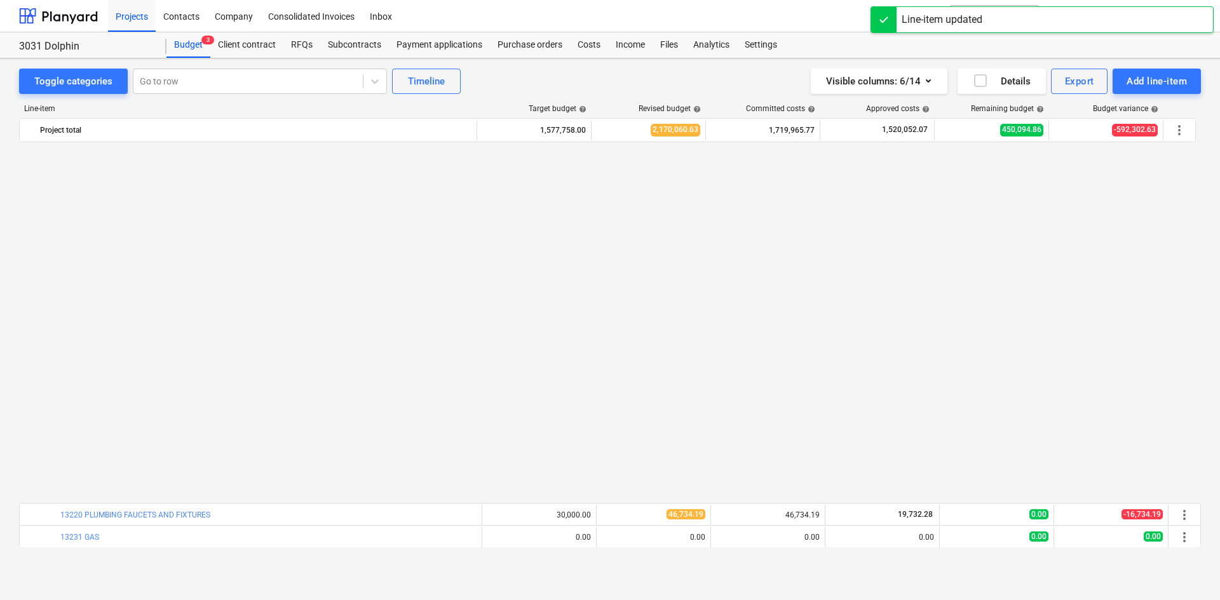
scroll to position [381, 0]
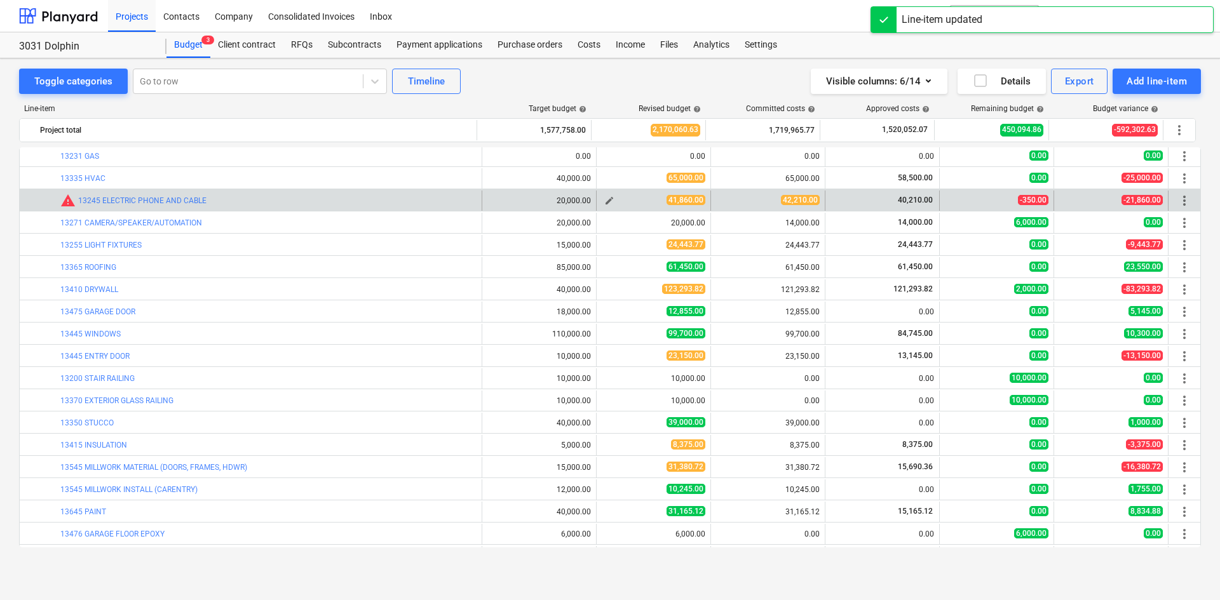
click at [607, 203] on span "edit" at bounding box center [609, 201] width 10 height 10
type textarea "x"
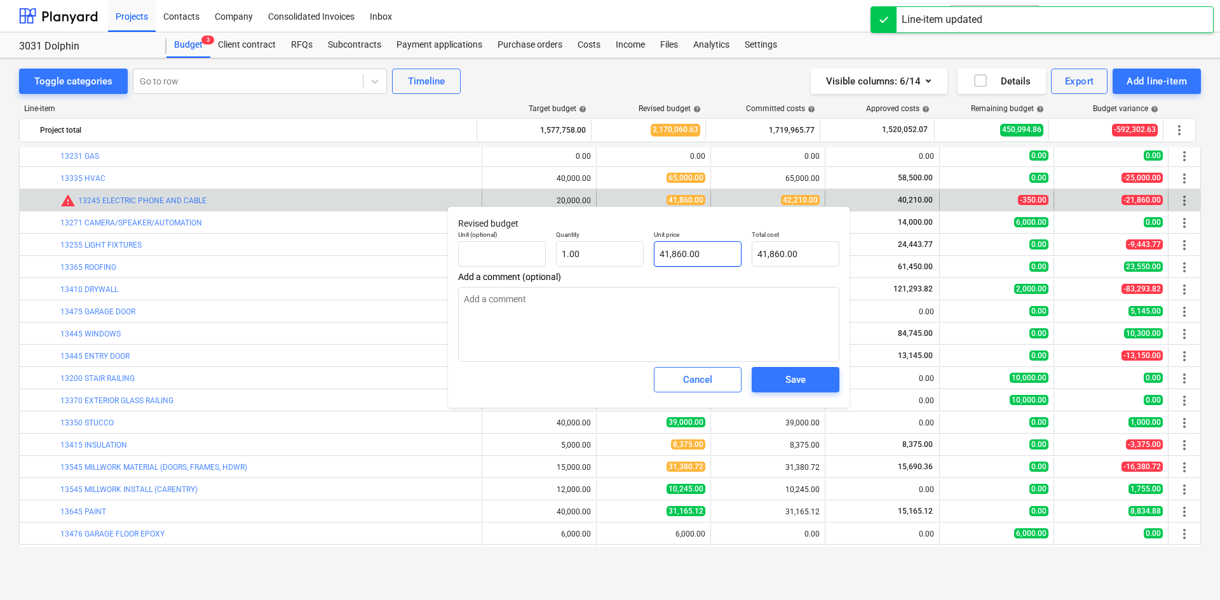
type input "41860"
drag, startPoint x: 721, startPoint y: 255, endPoint x: 572, endPoint y: 255, distance: 148.7
click at [572, 255] on div "Unit (optional) Quantity 1.00 Unit price 41860 Total cost 41,860.00" at bounding box center [648, 249] width 391 height 46
type textarea "x"
type input "4"
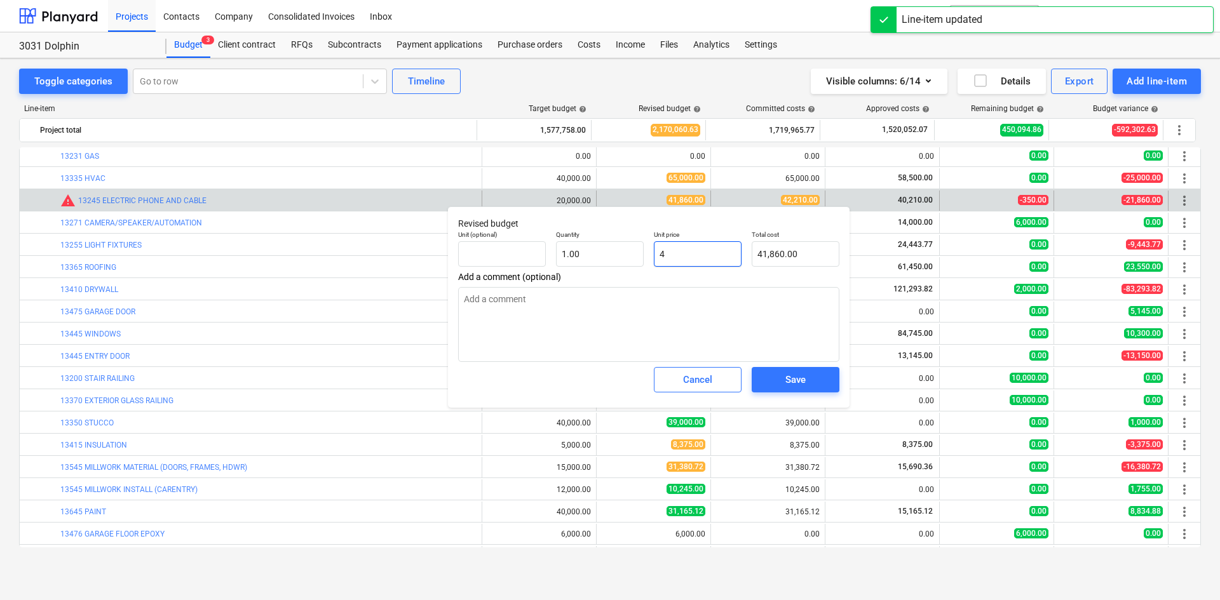
type input "4.00"
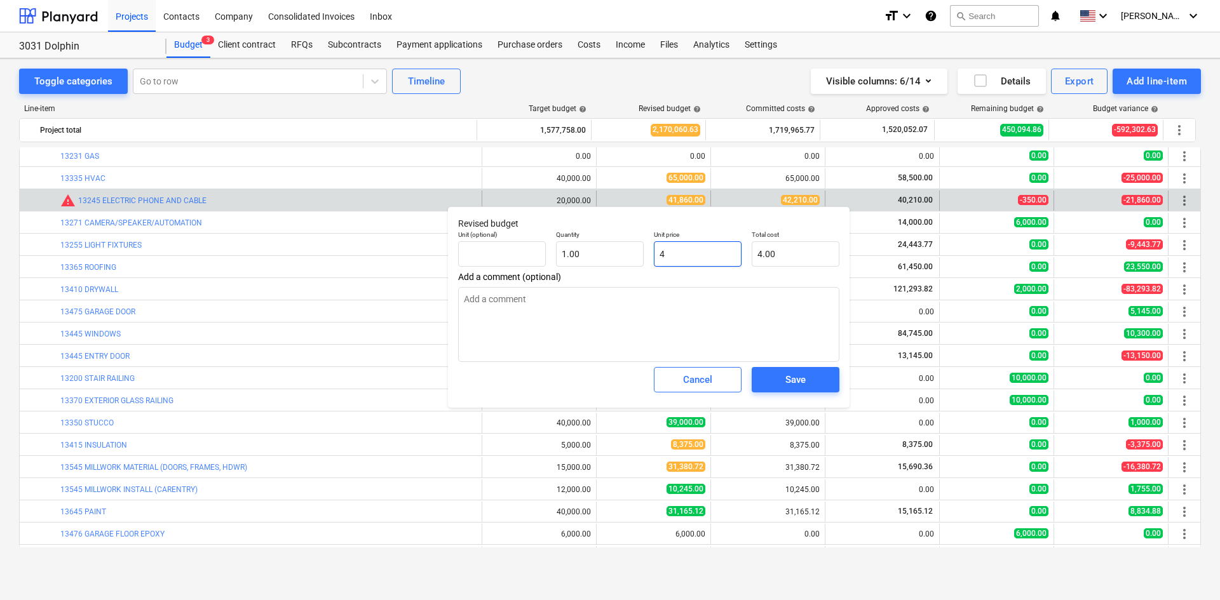
type textarea "x"
type input "42"
type input "42.00"
type textarea "x"
type input "422"
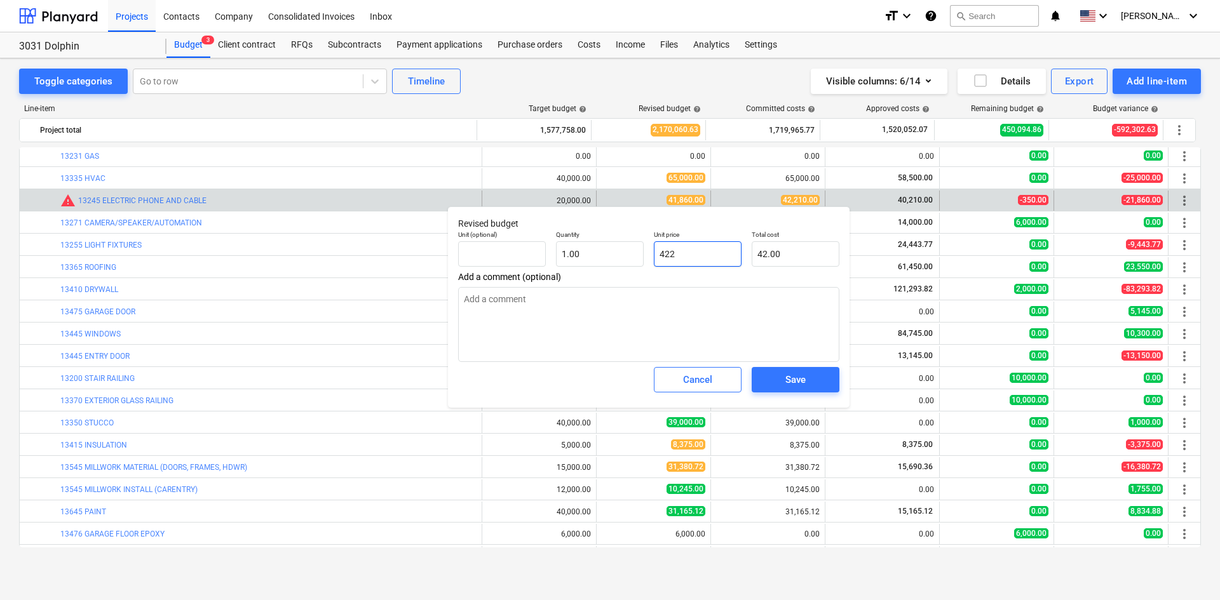
type input "422.00"
type textarea "x"
type input "4221"
type input "4,221.00"
type textarea "x"
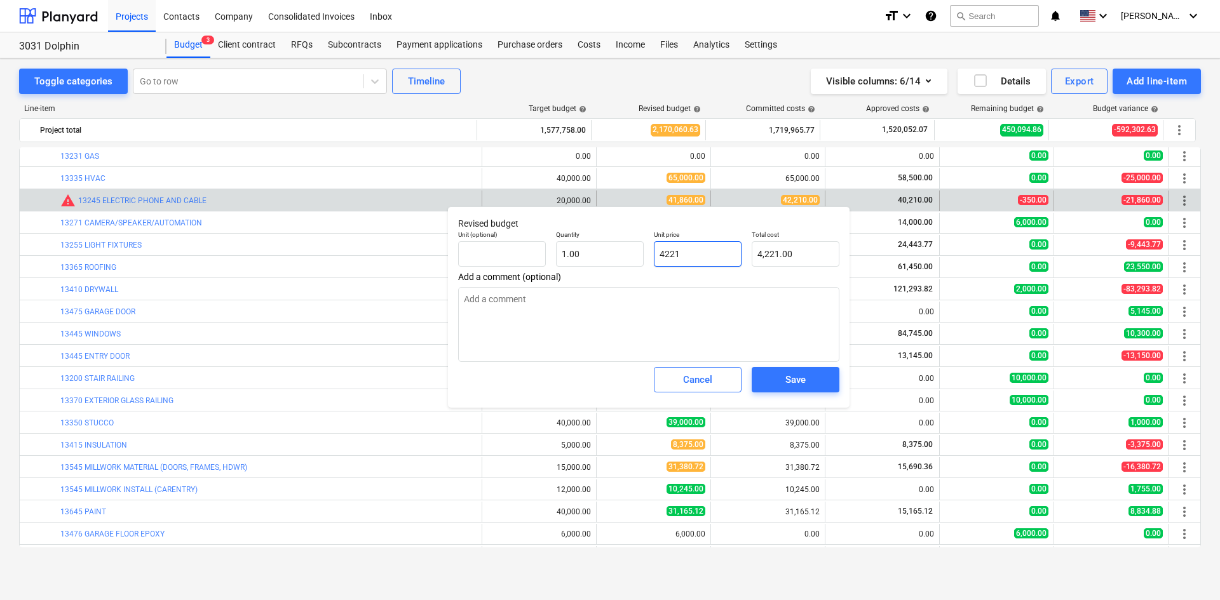
type input "42210"
type input "42,210.00"
type input "42210"
type textarea "x"
type input "42,210.00"
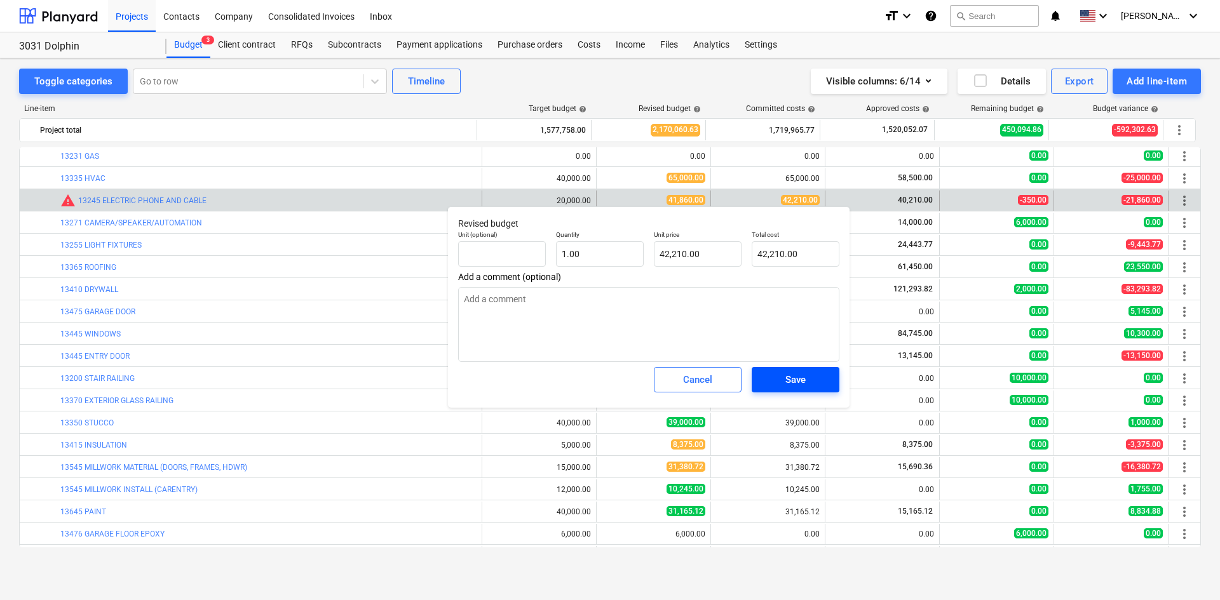
click at [813, 387] on span "Save" at bounding box center [795, 380] width 57 height 17
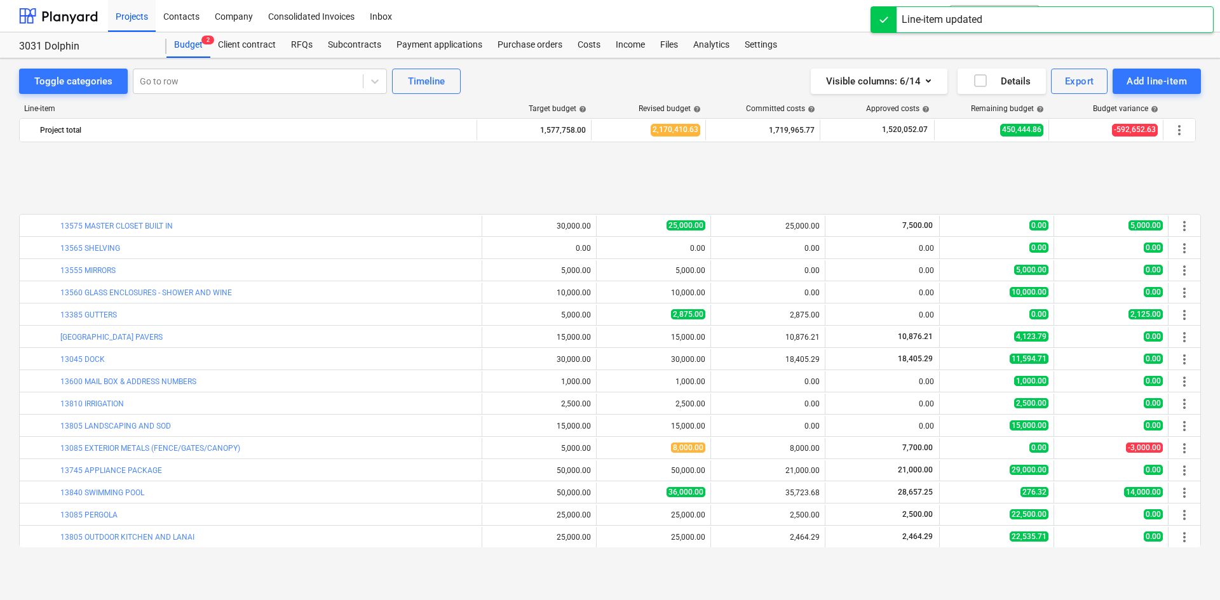
scroll to position [1179, 0]
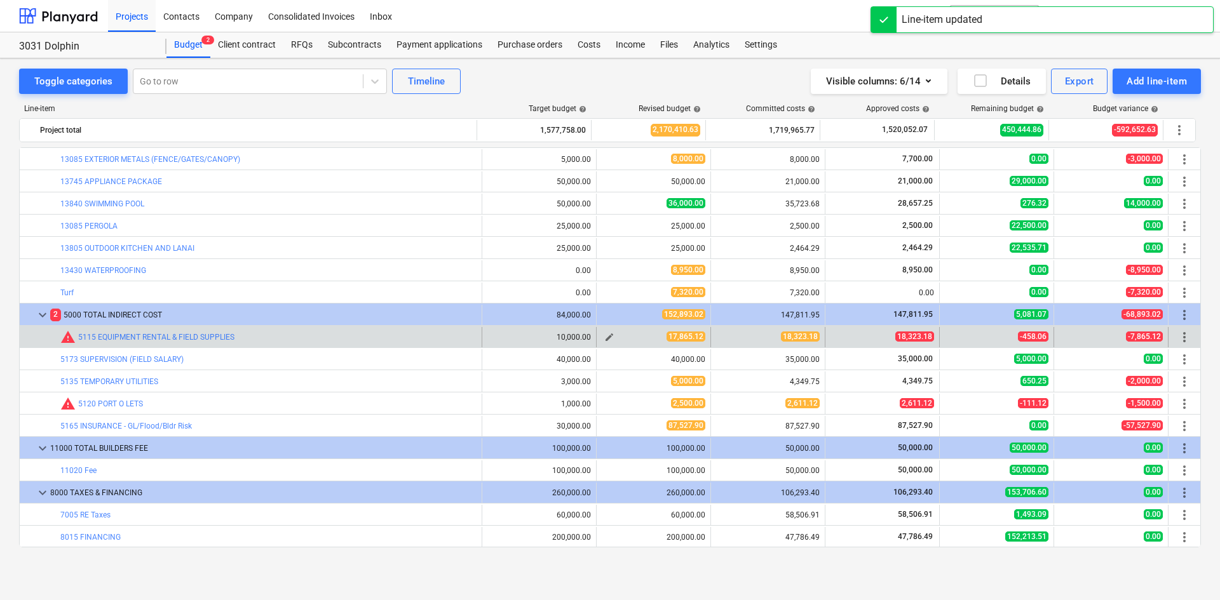
click at [608, 341] on span "edit" at bounding box center [609, 337] width 10 height 10
type textarea "x"
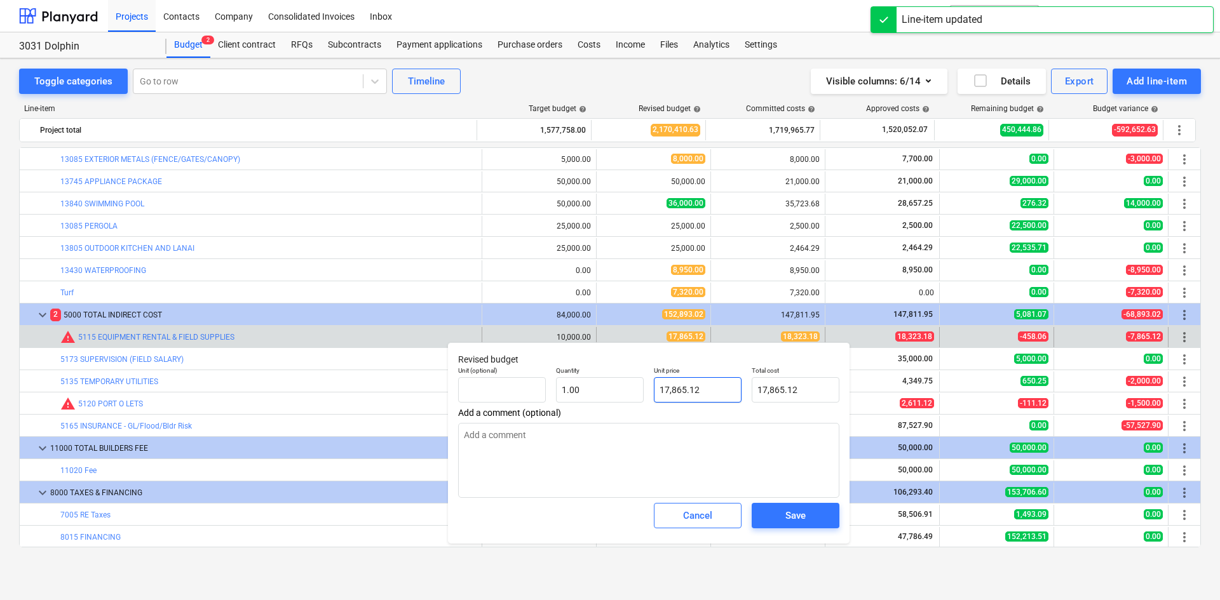
type input "17865.12"
drag, startPoint x: 715, startPoint y: 405, endPoint x: 578, endPoint y: 412, distance: 137.4
click at [578, 412] on div "Revised budget Unit (optional) Quantity 1.00 Unit price 17865.12 Total cost 17,…" at bounding box center [649, 442] width 402 height 201
type textarea "x"
type input "1"
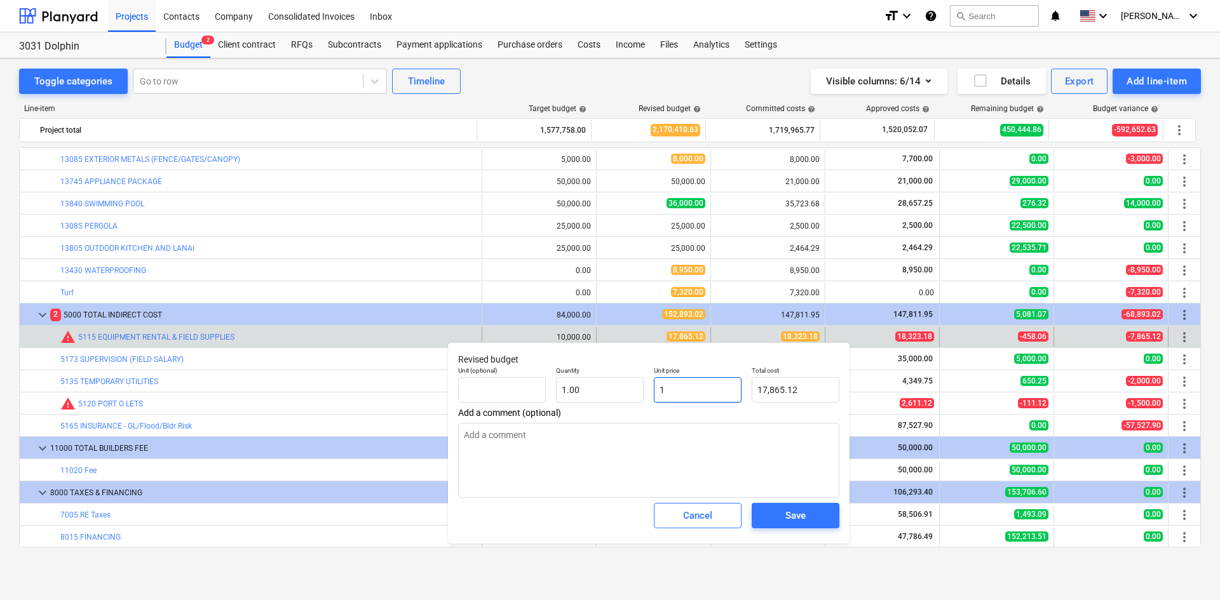
type input "1.00"
type textarea "x"
type input "18"
type input "18.00"
type textarea "x"
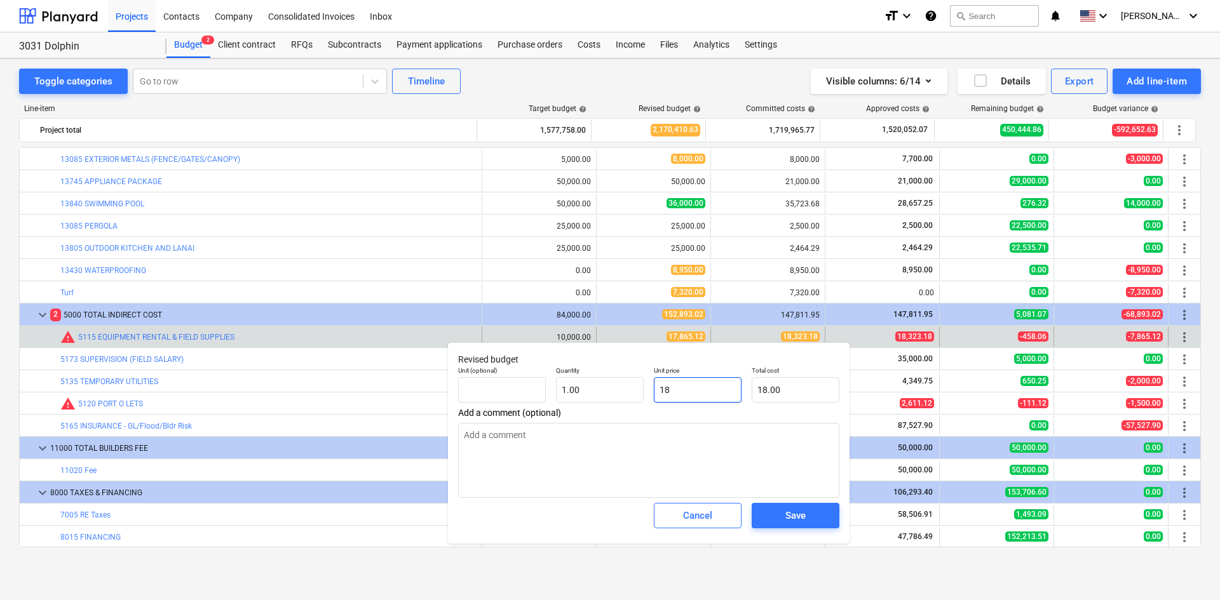
type input "183"
type input "183.00"
type textarea "x"
type input "1832"
type input "1,832.00"
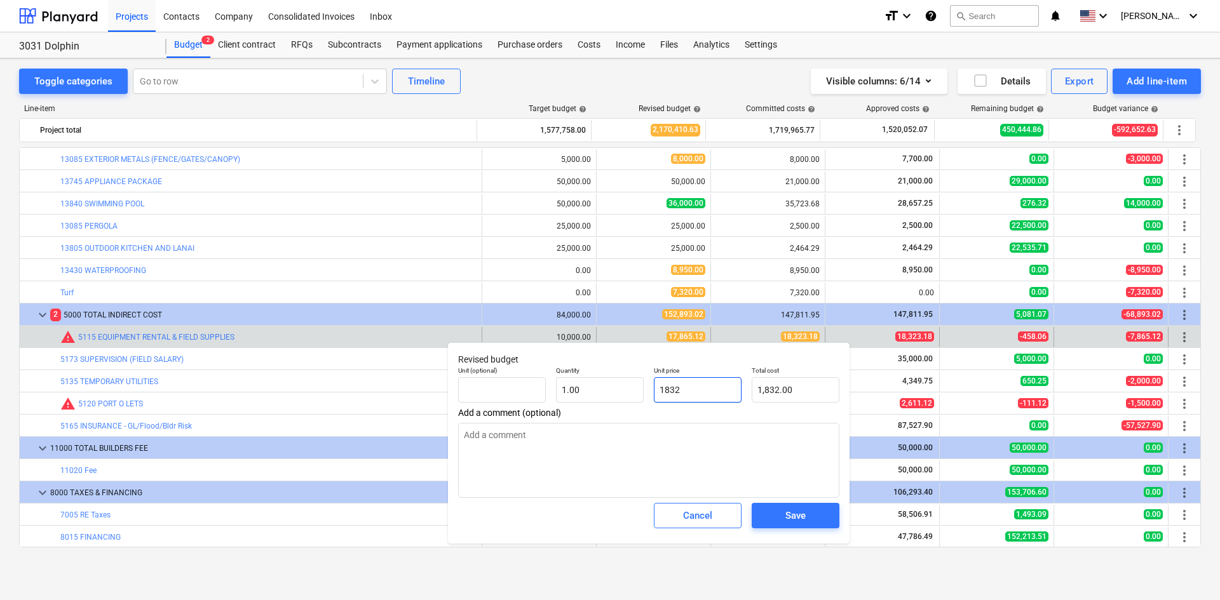
type textarea "x"
type input "18323"
type input "18,323.00"
type textarea "x"
type input "18323."
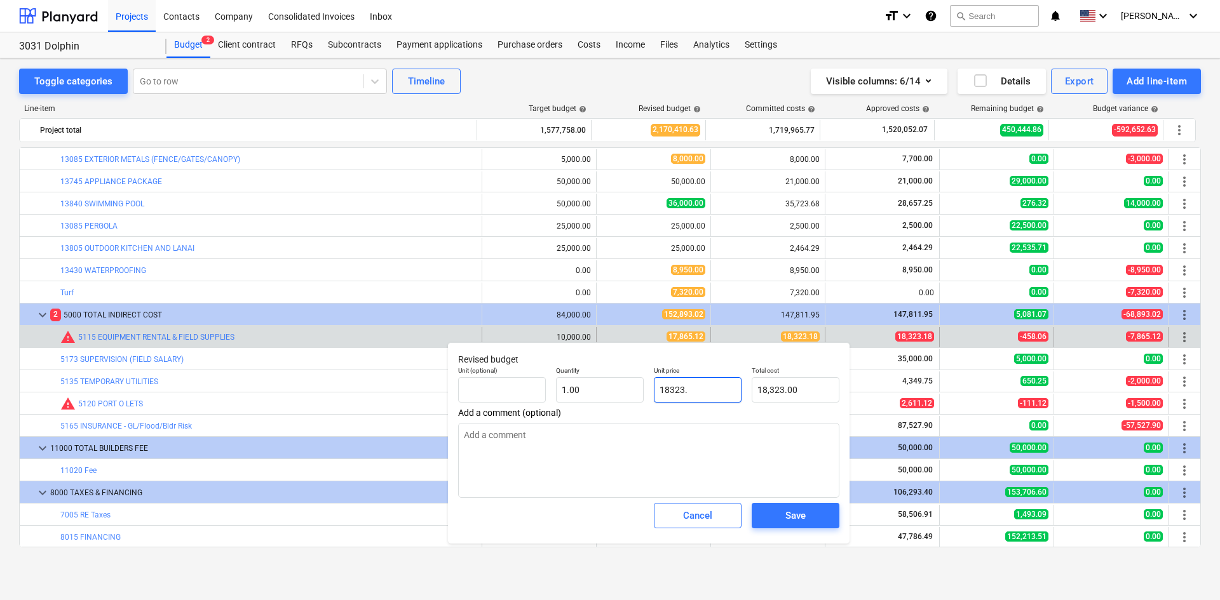
type textarea "x"
type input "18323.1"
type input "18,323.10"
type input "18323.18"
type textarea "x"
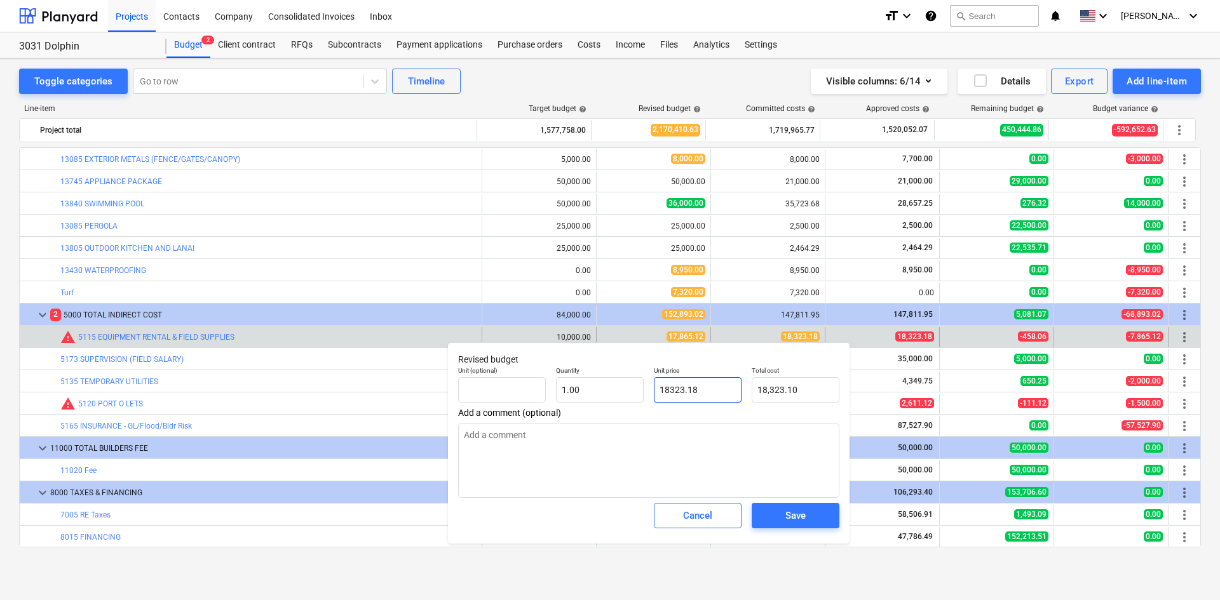
type input "18,323.18"
type input "18323.18"
type textarea "x"
type input "18,323.18"
click at [809, 520] on span "Save" at bounding box center [795, 516] width 57 height 17
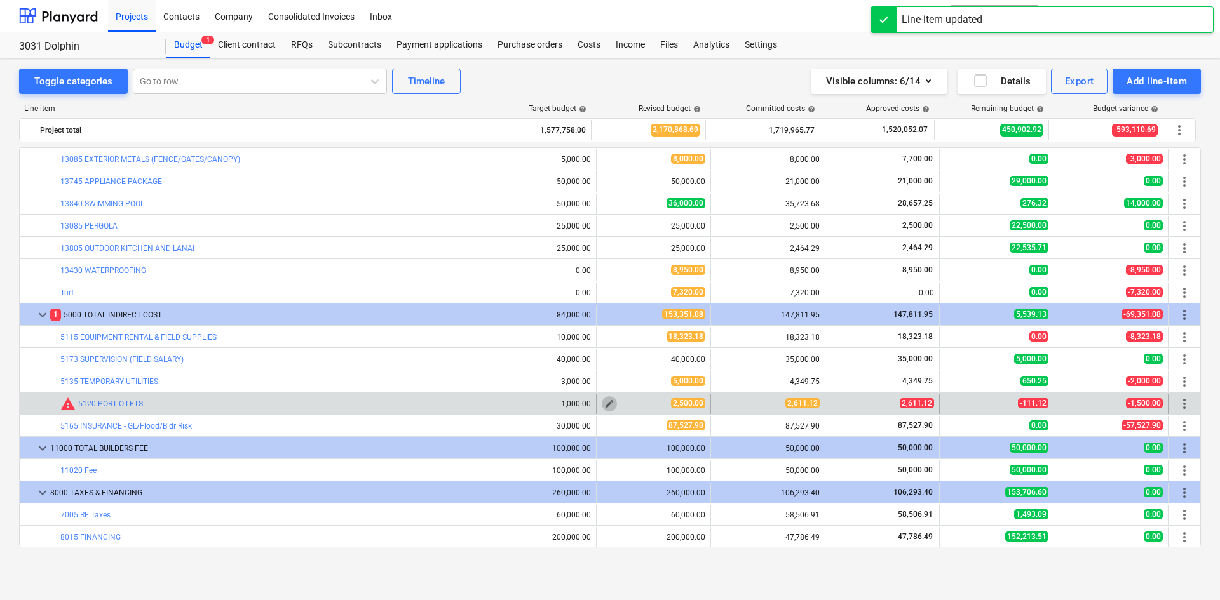
click at [605, 402] on span "edit" at bounding box center [609, 404] width 10 height 10
type textarea "x"
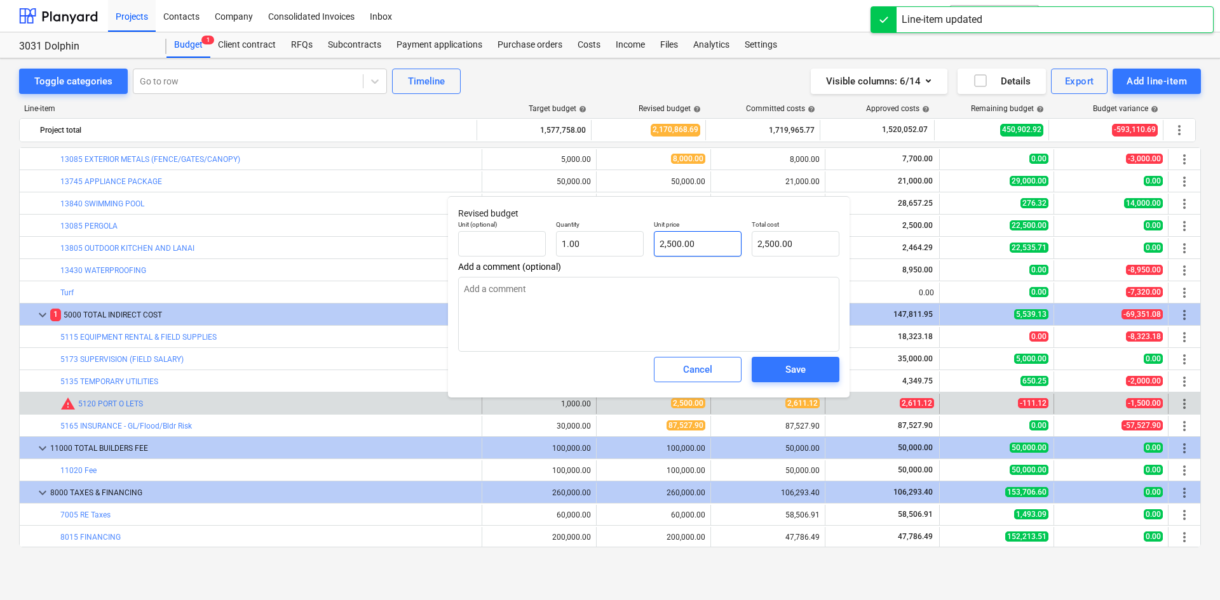
type input "2500"
drag, startPoint x: 727, startPoint y: 236, endPoint x: 574, endPoint y: 243, distance: 153.3
click at [576, 243] on div "Unit (optional) Quantity 1.00 Unit price 2500 Total cost 2,500.00" at bounding box center [648, 238] width 391 height 46
type textarea "x"
type input "2"
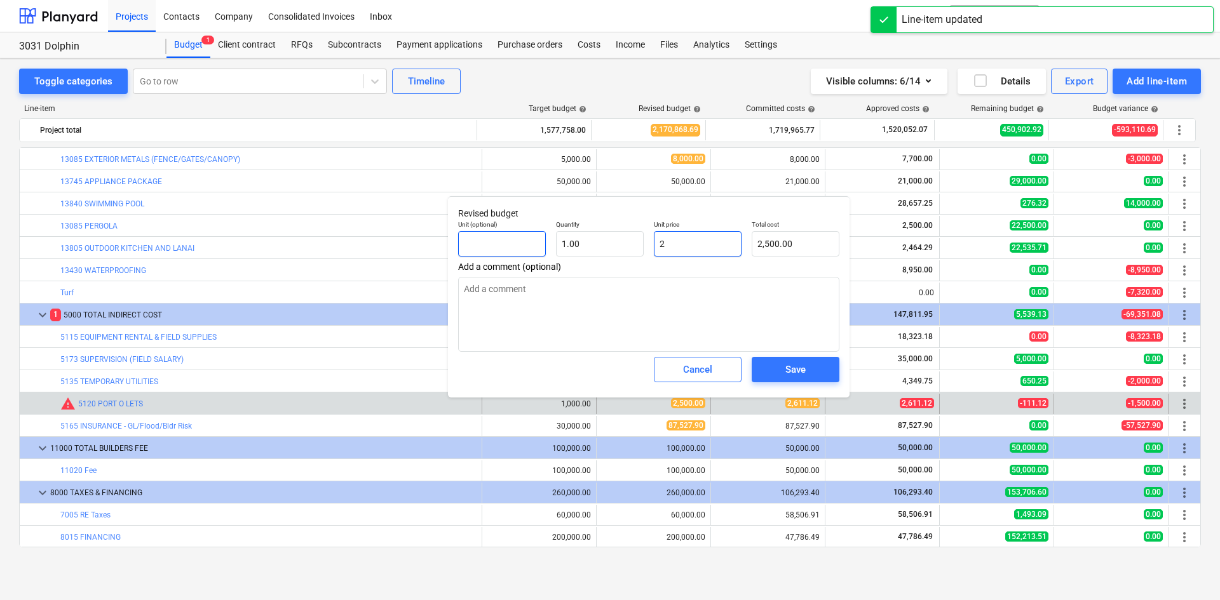
type input "2.00"
type textarea "x"
type input "29"
type input "29.00"
type textarea "x"
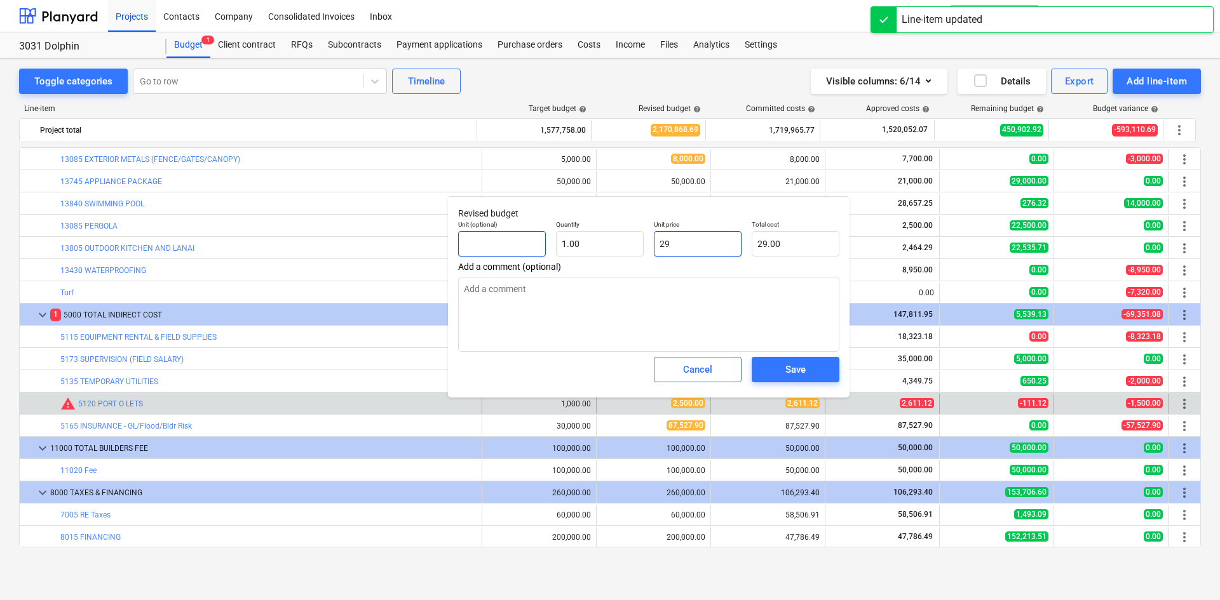
type input "290"
type input "290.00"
type textarea "x"
type input "2900"
type input "2,900.00"
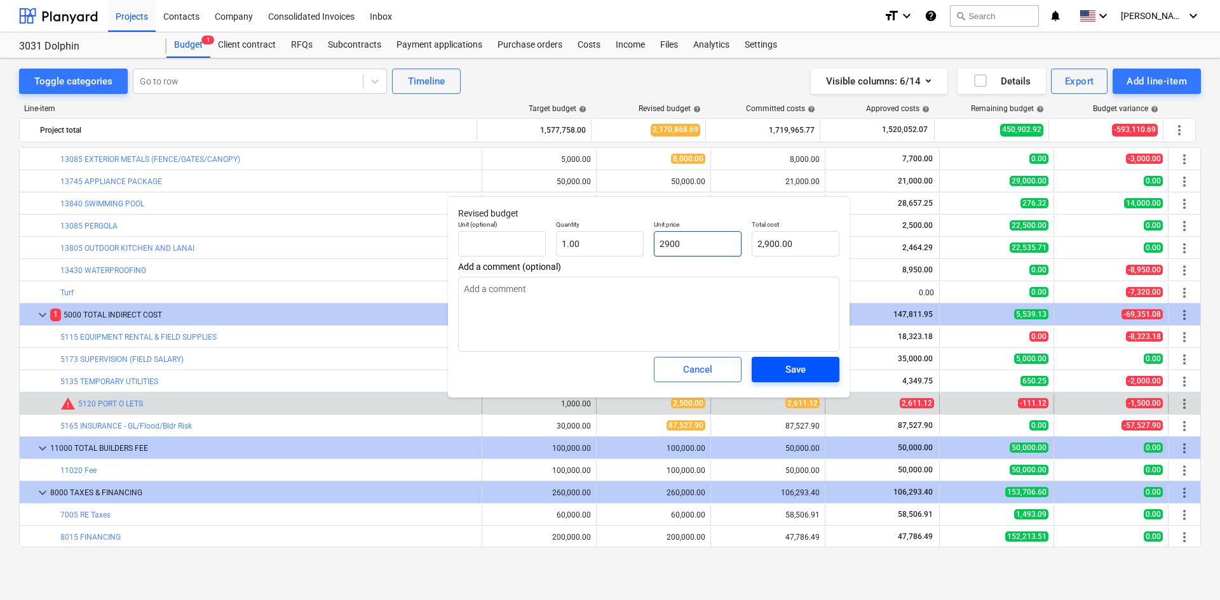
type input "2900"
type textarea "x"
type input "2,900.00"
click at [797, 374] on div "Save" at bounding box center [795, 369] width 20 height 17
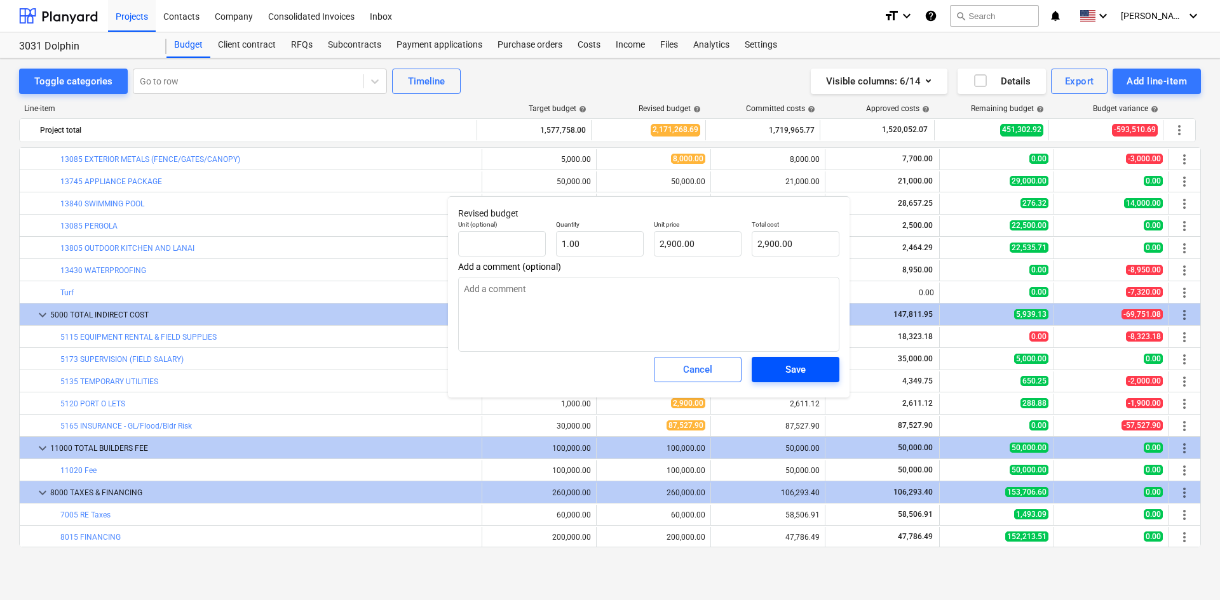
type textarea "x"
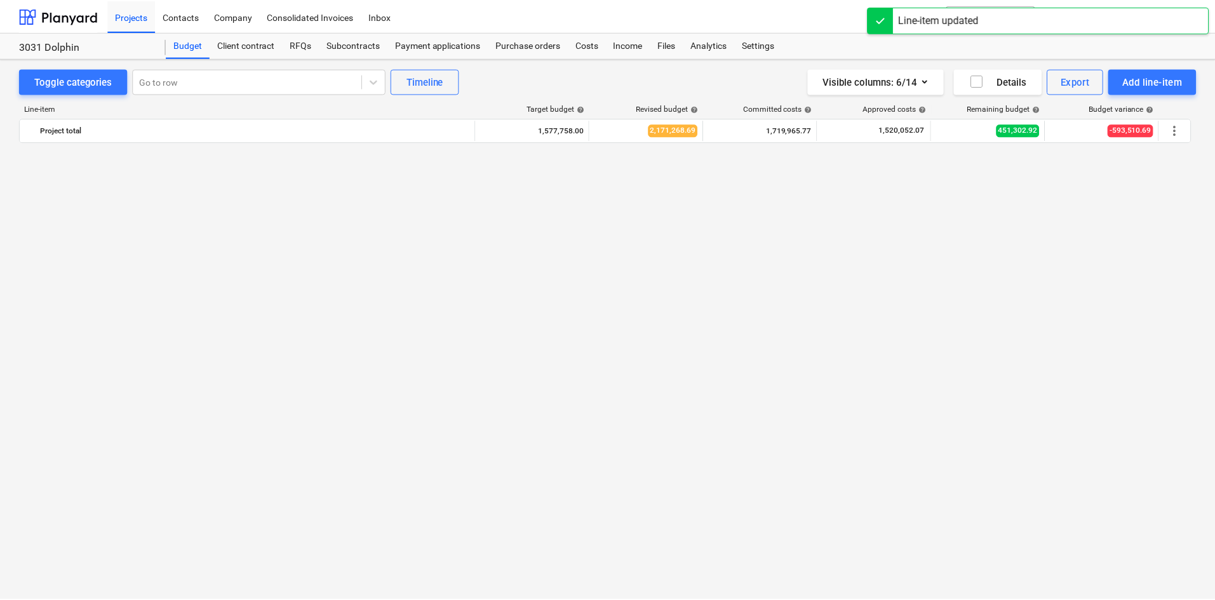
scroll to position [0, 0]
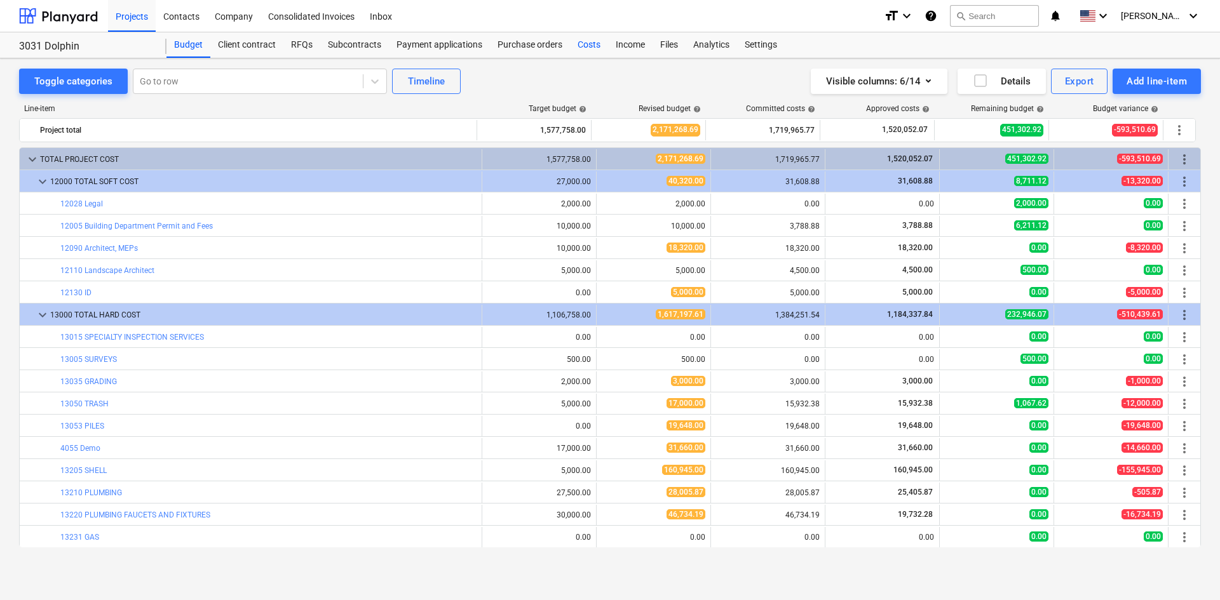
click at [584, 52] on div "Costs" at bounding box center [589, 44] width 38 height 25
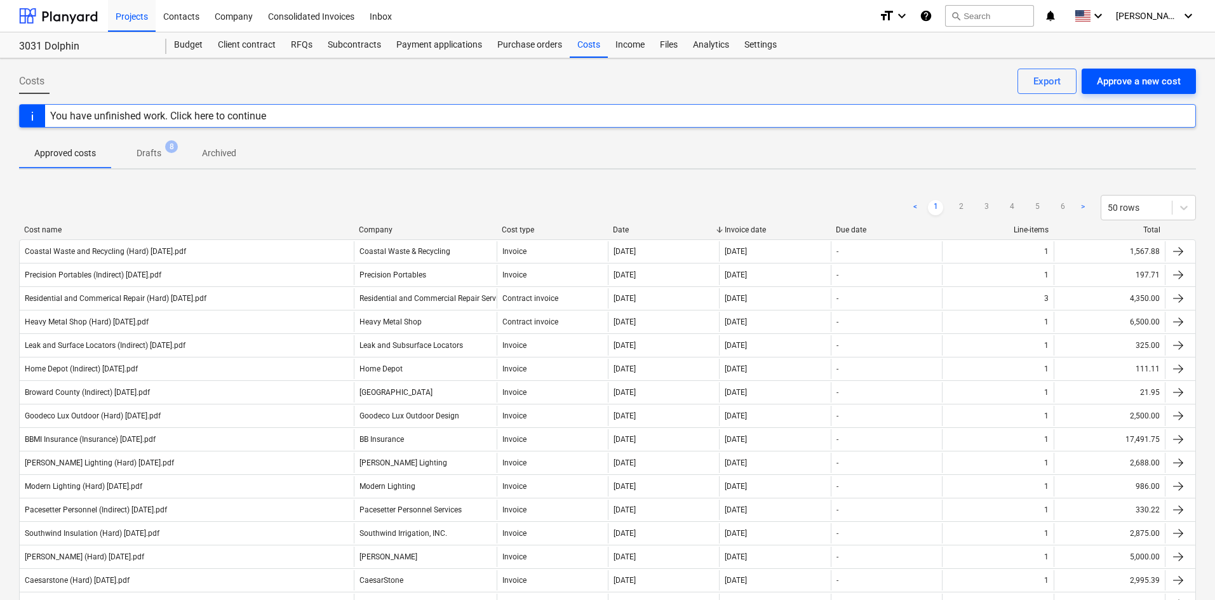
click at [1155, 79] on div "Approve a new cost" at bounding box center [1139, 81] width 84 height 17
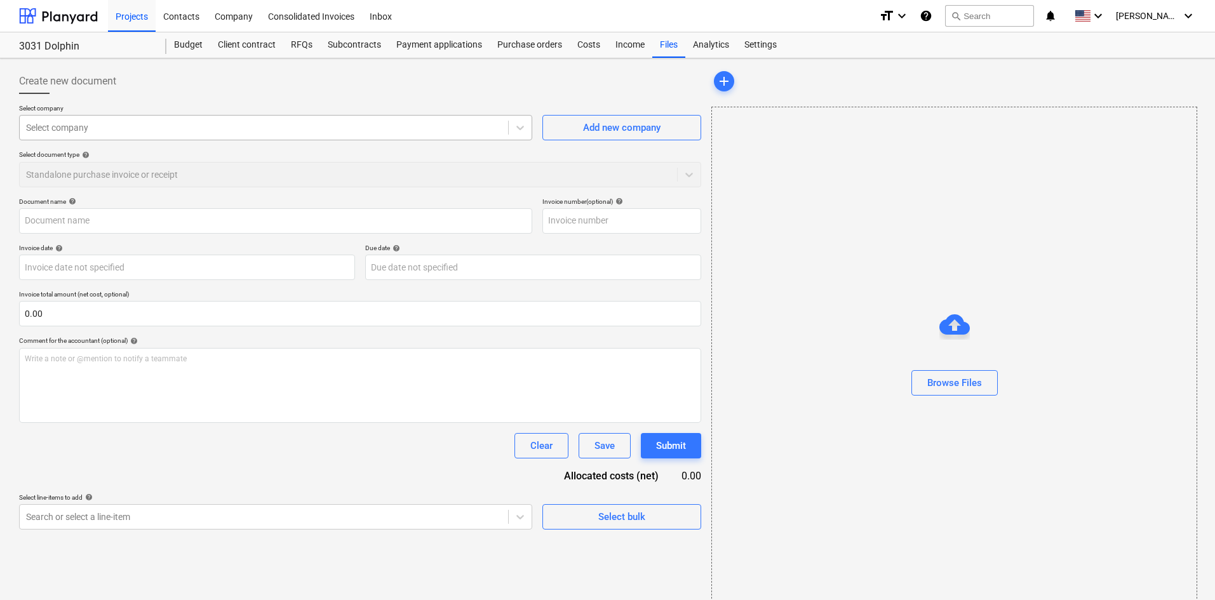
click at [142, 135] on div "Select company" at bounding box center [264, 128] width 489 height 18
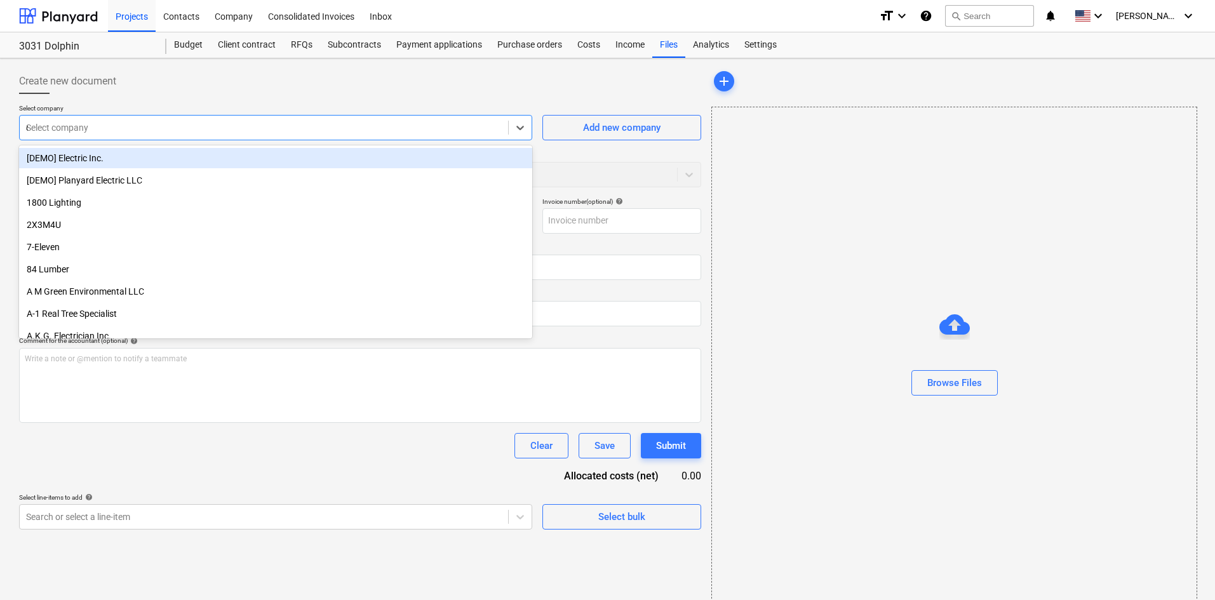
type input "city"
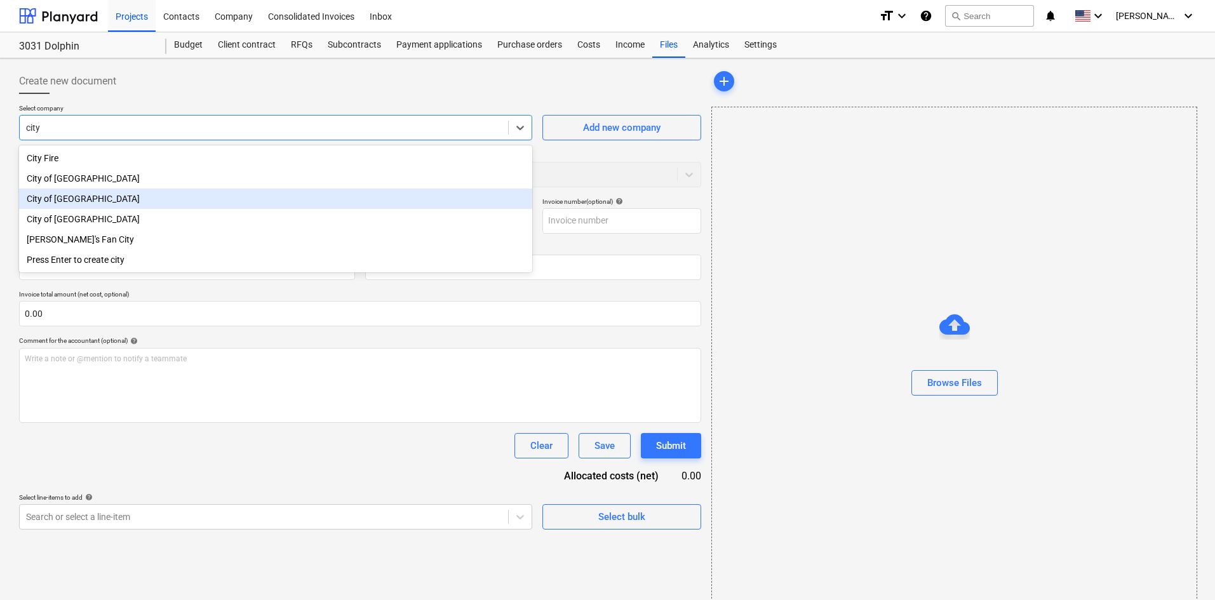
click at [104, 205] on div "City of [GEOGRAPHIC_DATA]" at bounding box center [275, 199] width 513 height 20
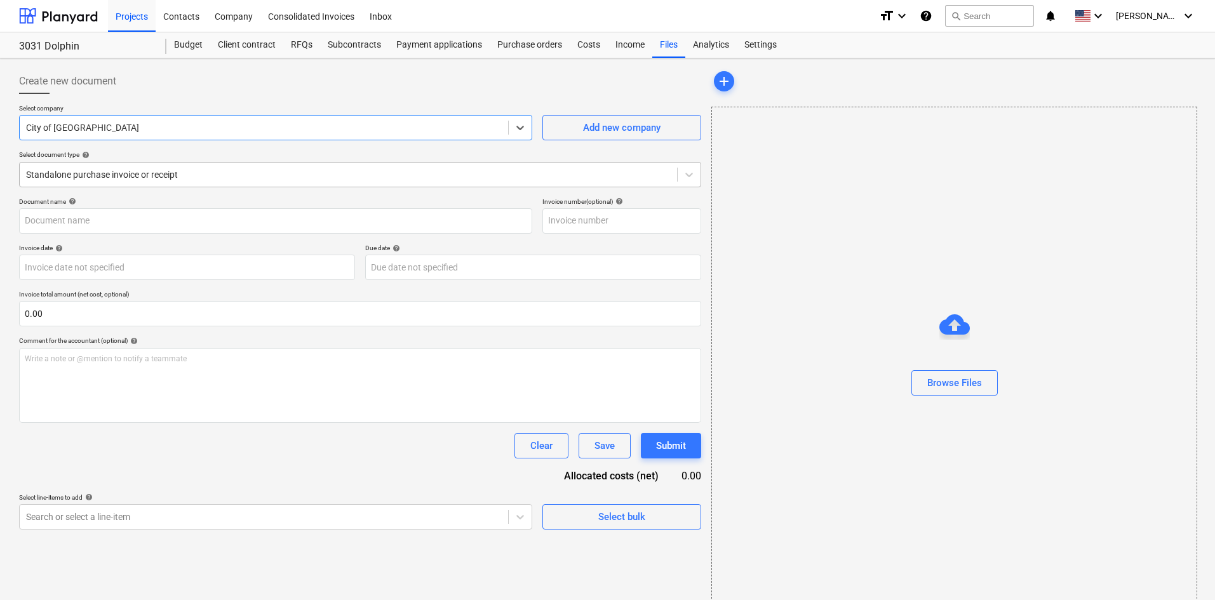
click at [140, 186] on div "Standalone purchase invoice or receipt" at bounding box center [360, 174] width 682 height 25
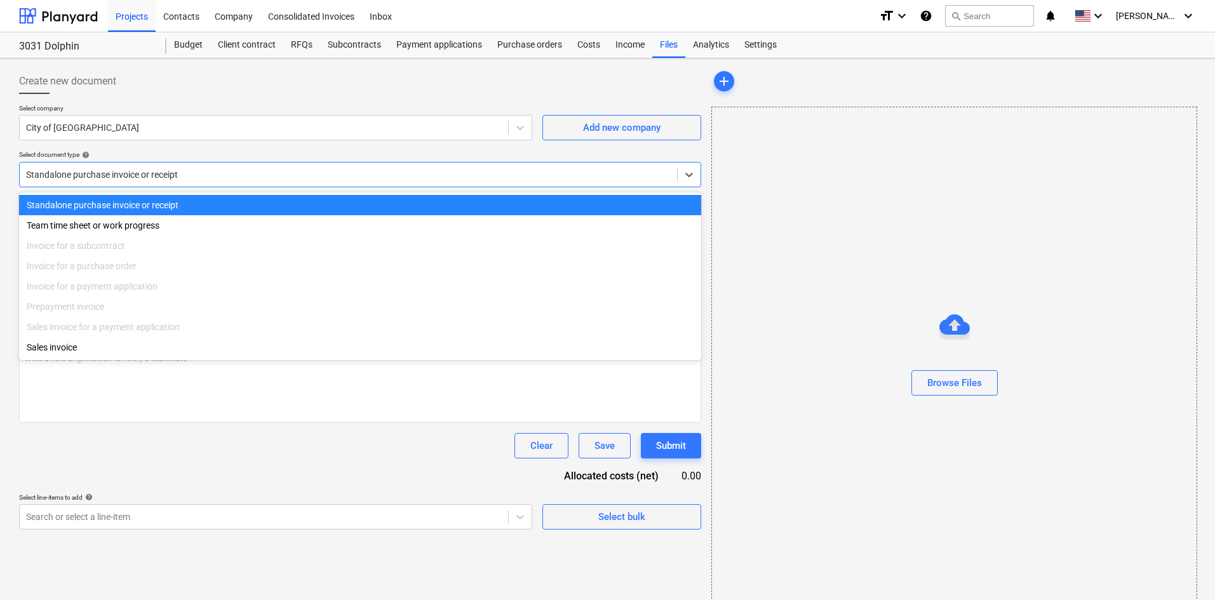
click at [142, 181] on div at bounding box center [348, 174] width 645 height 13
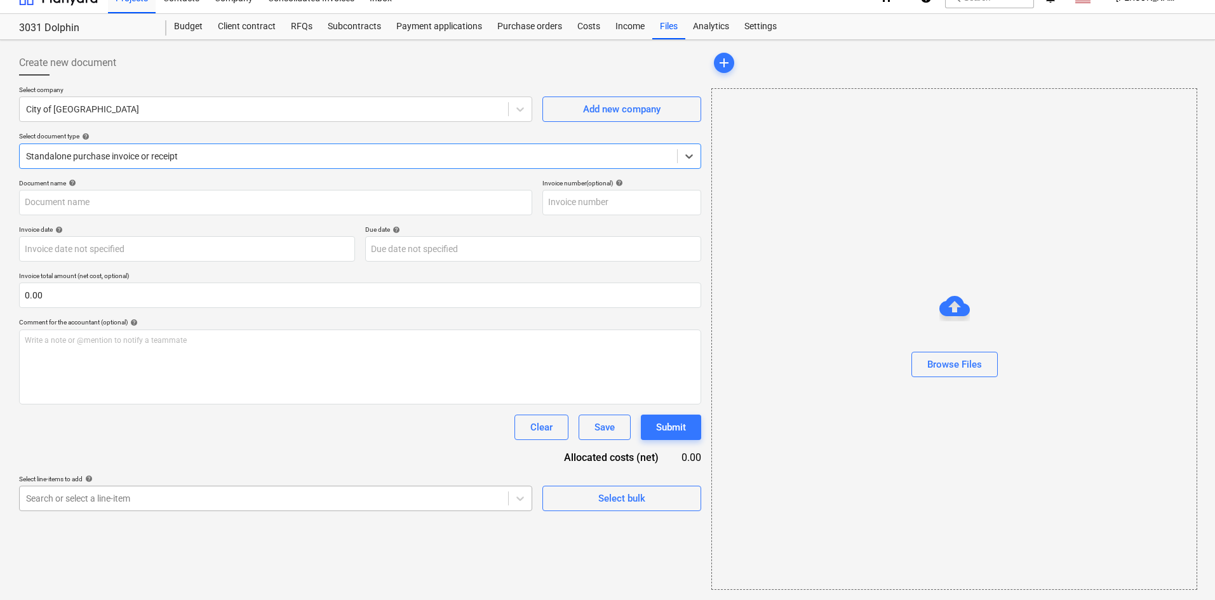
click at [102, 517] on body "Projects Contacts Company Consolidated Invoices Inbox format_size keyboard_arro…" at bounding box center [607, 282] width 1215 height 600
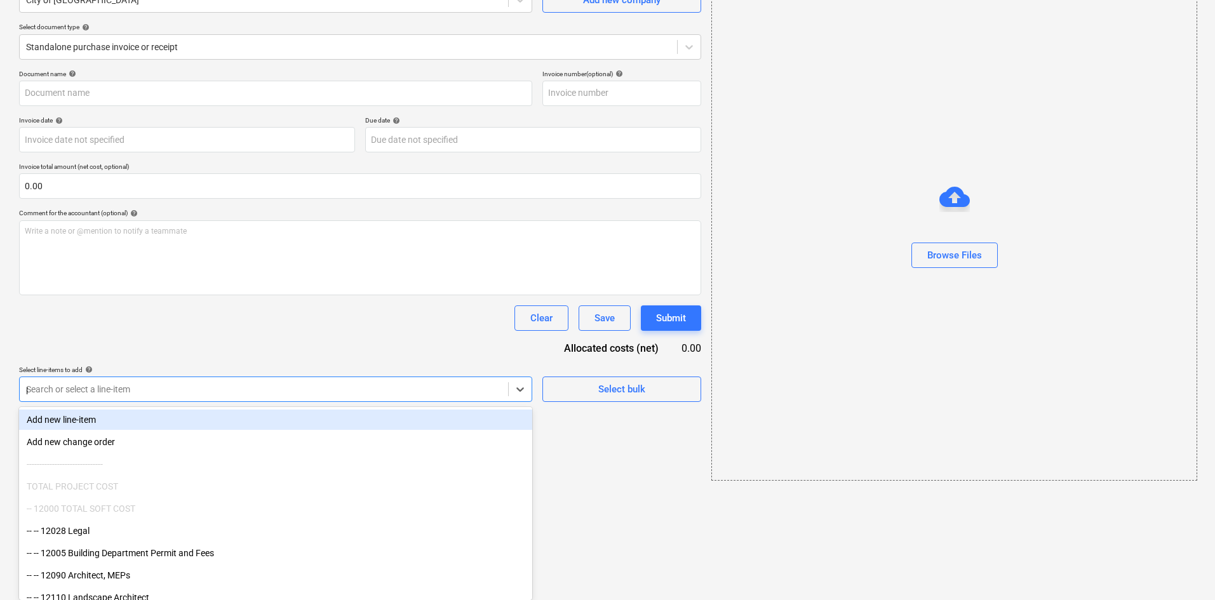
type input "per"
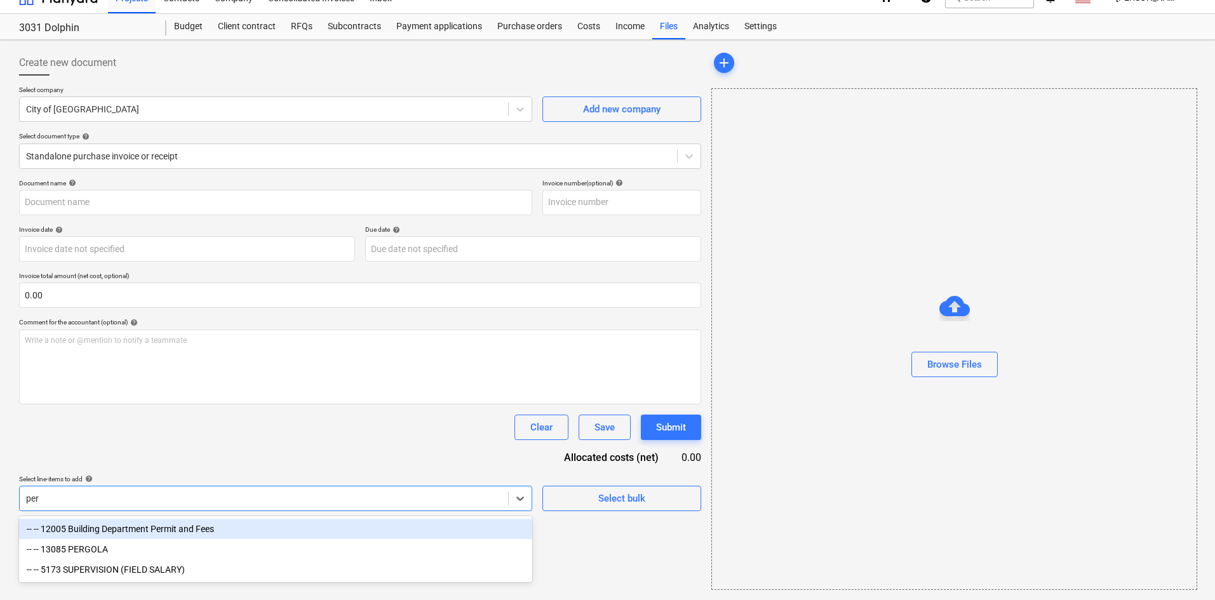
click at [168, 535] on div "-- -- 12005 Building Department Permit and Fees" at bounding box center [275, 529] width 513 height 20
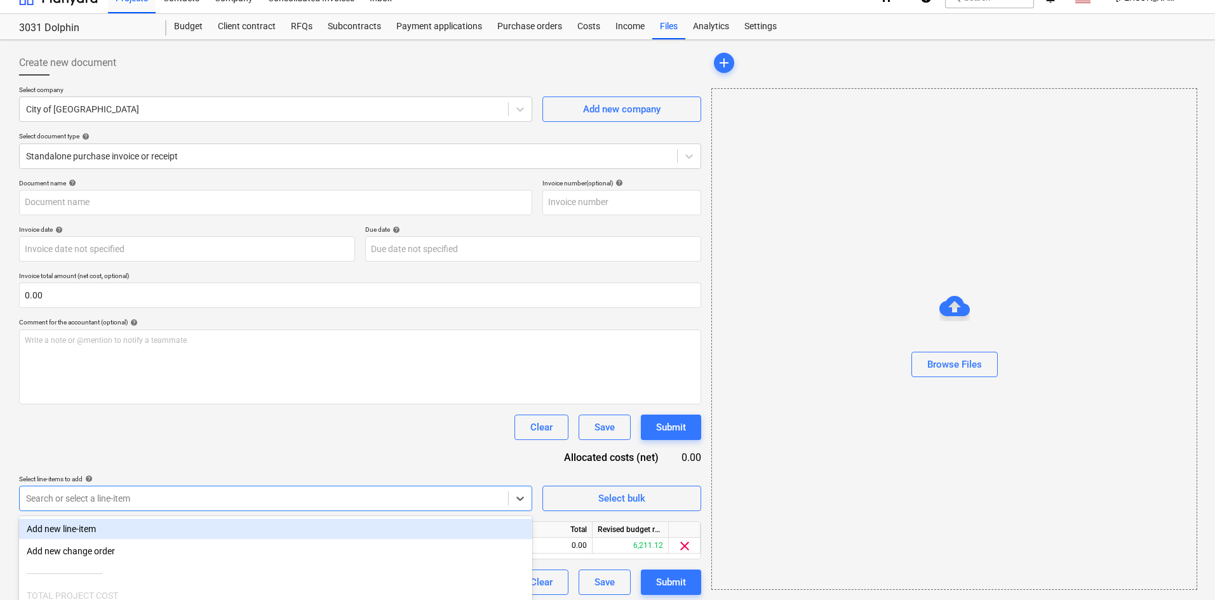
click at [219, 473] on div "Document name help Invoice number (optional) help Invoice date help Press the d…" at bounding box center [360, 387] width 682 height 416
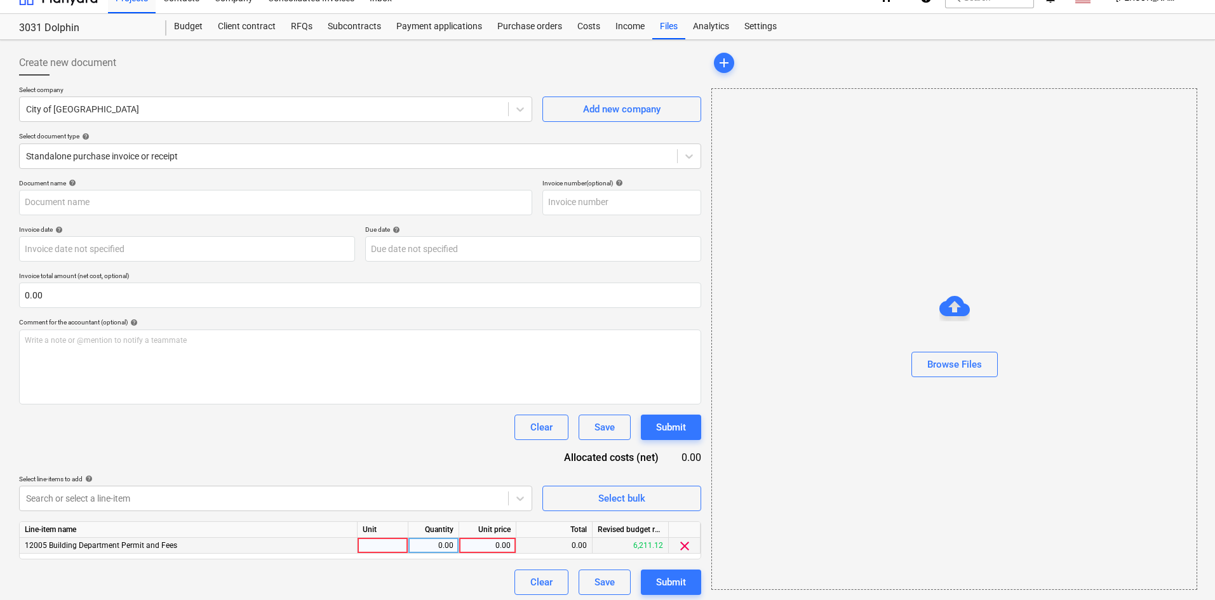
click at [477, 545] on div "0.00" at bounding box center [487, 546] width 46 height 16
type input "131"
click at [437, 473] on div "Document name help Invoice number (optional) help Invoice date help Press the d…" at bounding box center [360, 387] width 682 height 416
click at [958, 366] on div "Browse Files" at bounding box center [955, 364] width 55 height 17
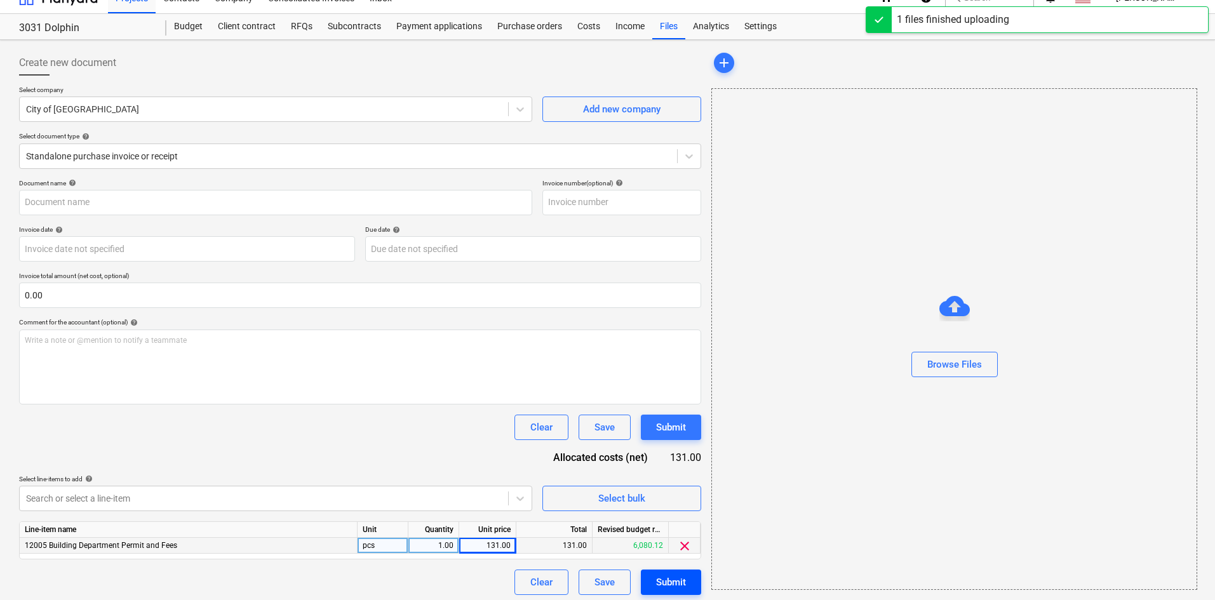
type input "City of [GEOGRAPHIC_DATA] (Permit) [DATE].pdf"
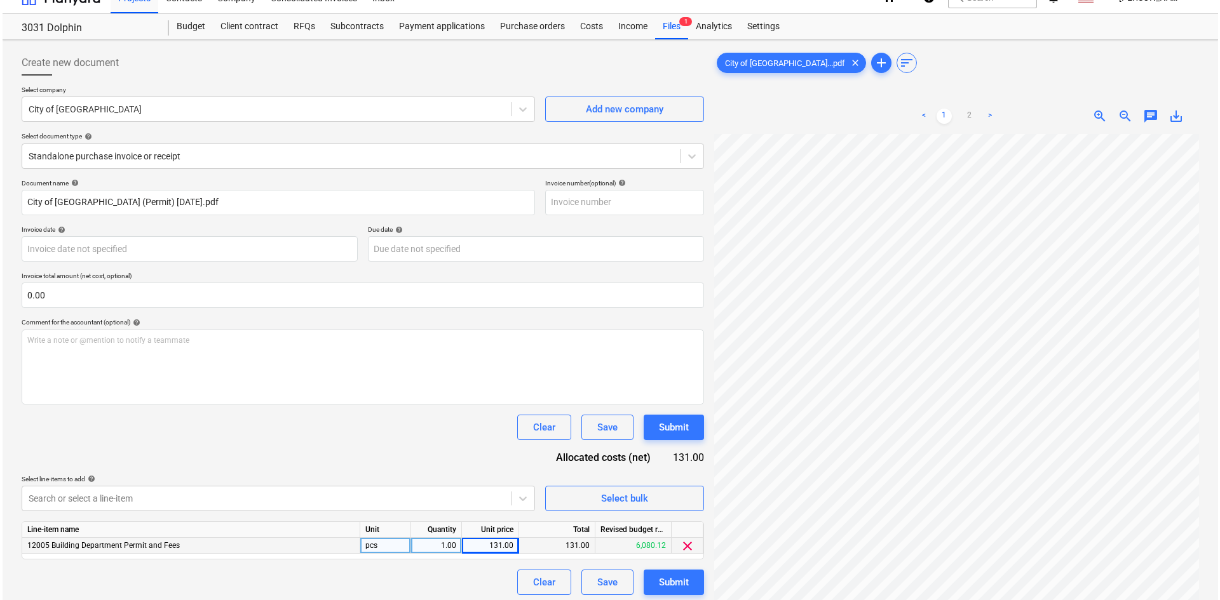
scroll to position [199, 0]
click at [686, 586] on div "Submit" at bounding box center [671, 582] width 30 height 17
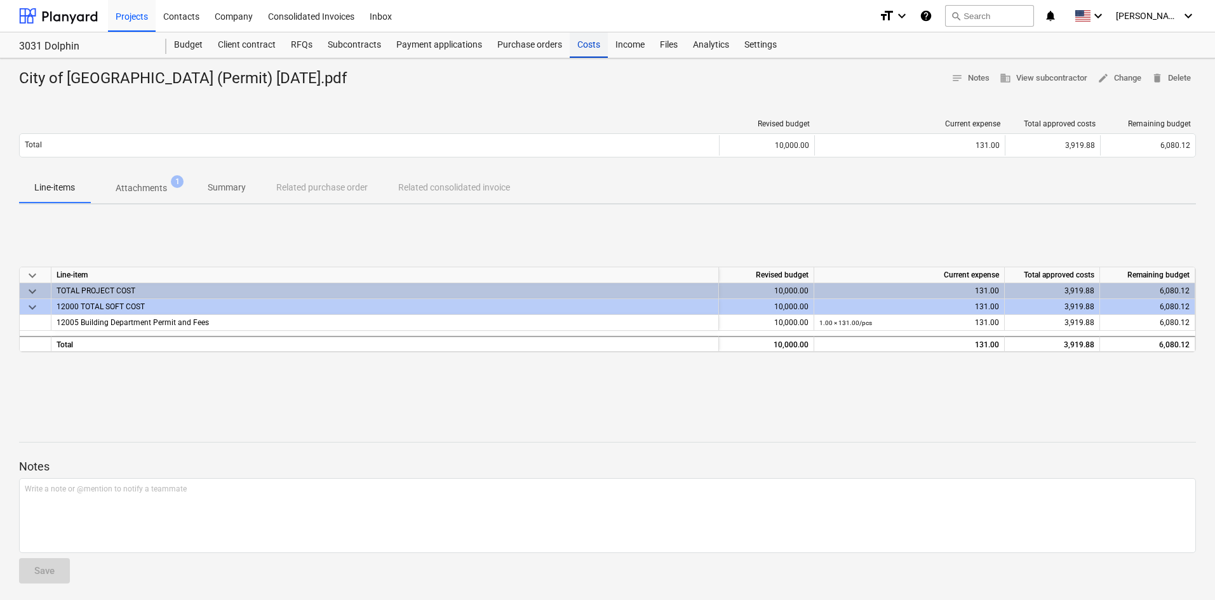
click at [588, 48] on div "Costs" at bounding box center [589, 44] width 38 height 25
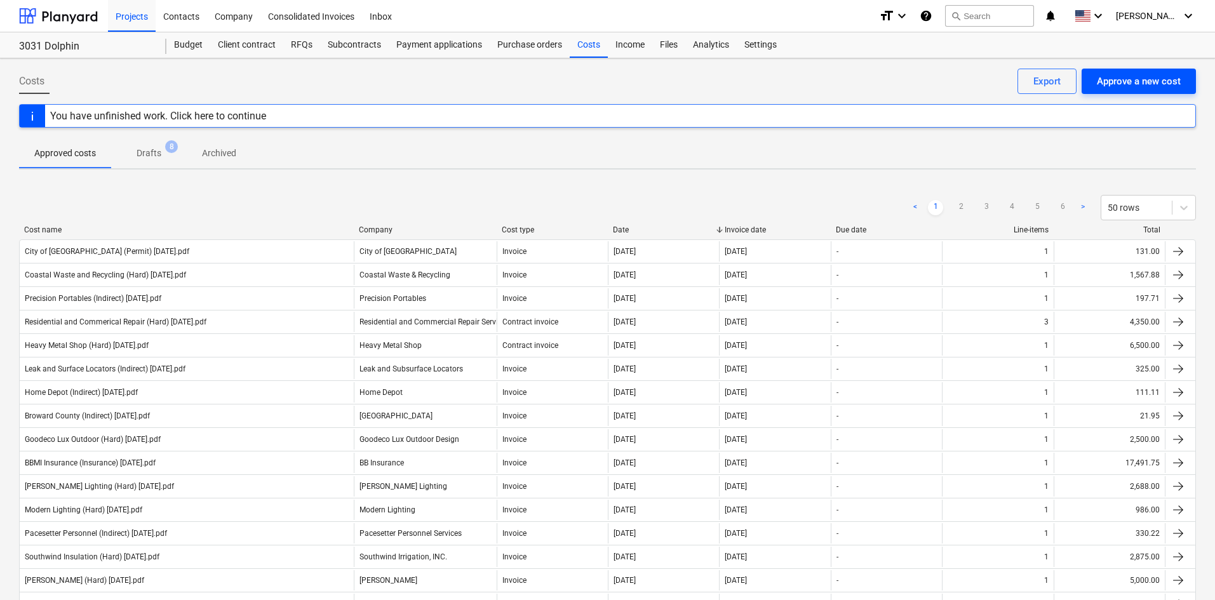
click at [1127, 83] on div "Approve a new cost" at bounding box center [1139, 81] width 84 height 17
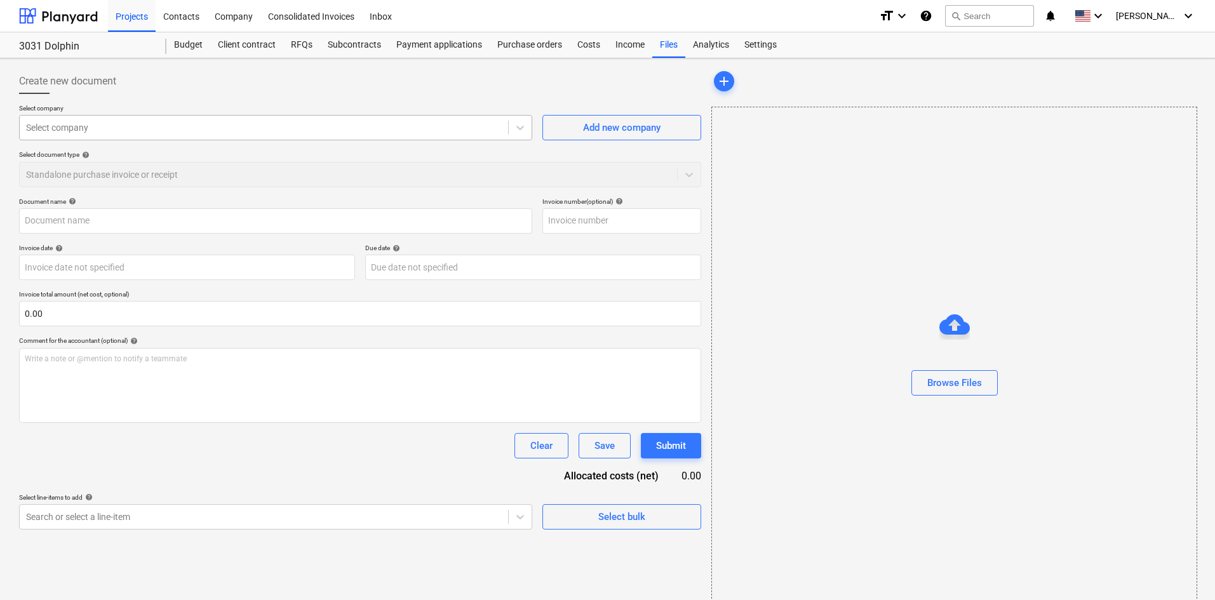
click at [144, 130] on div at bounding box center [264, 127] width 476 height 13
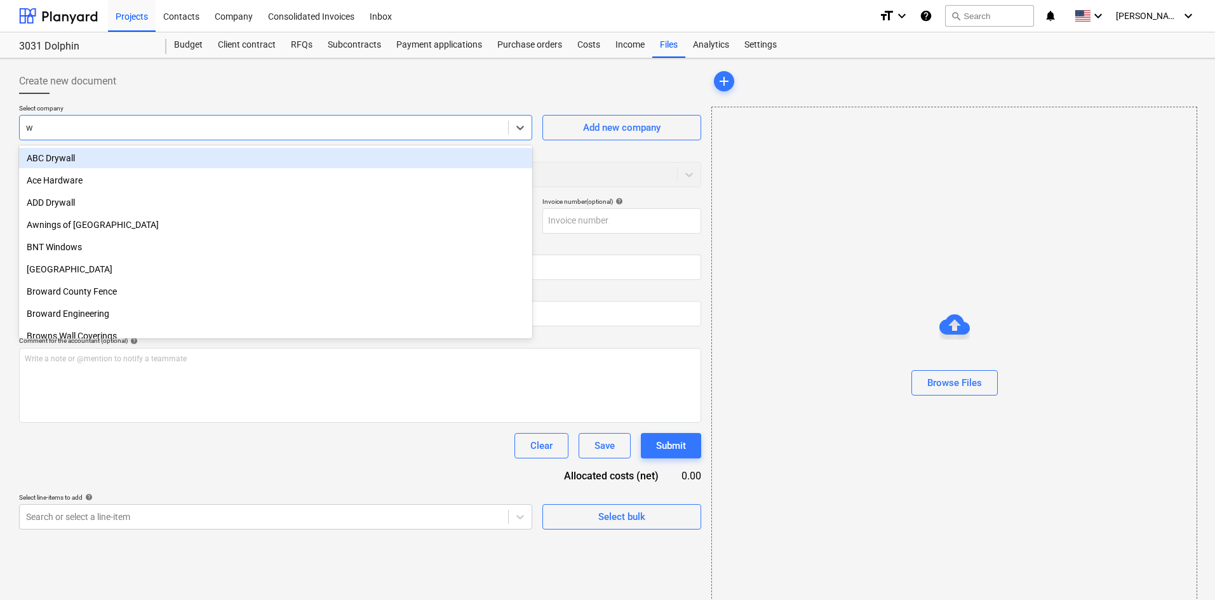
type input "wd"
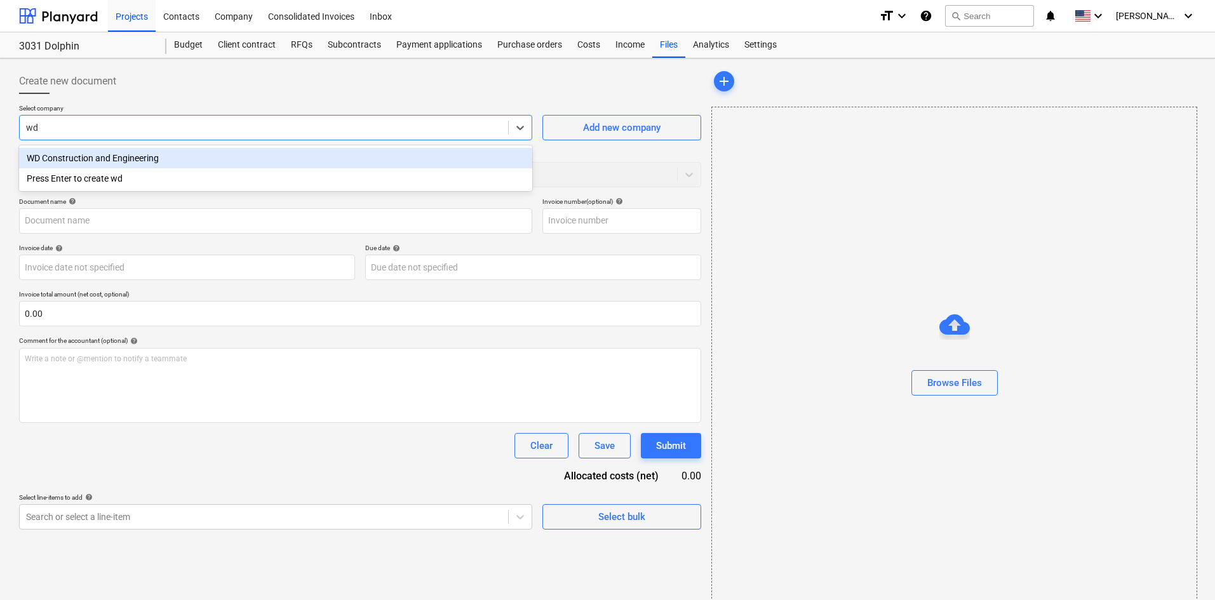
click at [152, 158] on div "WD Construction and Engineering" at bounding box center [275, 158] width 513 height 20
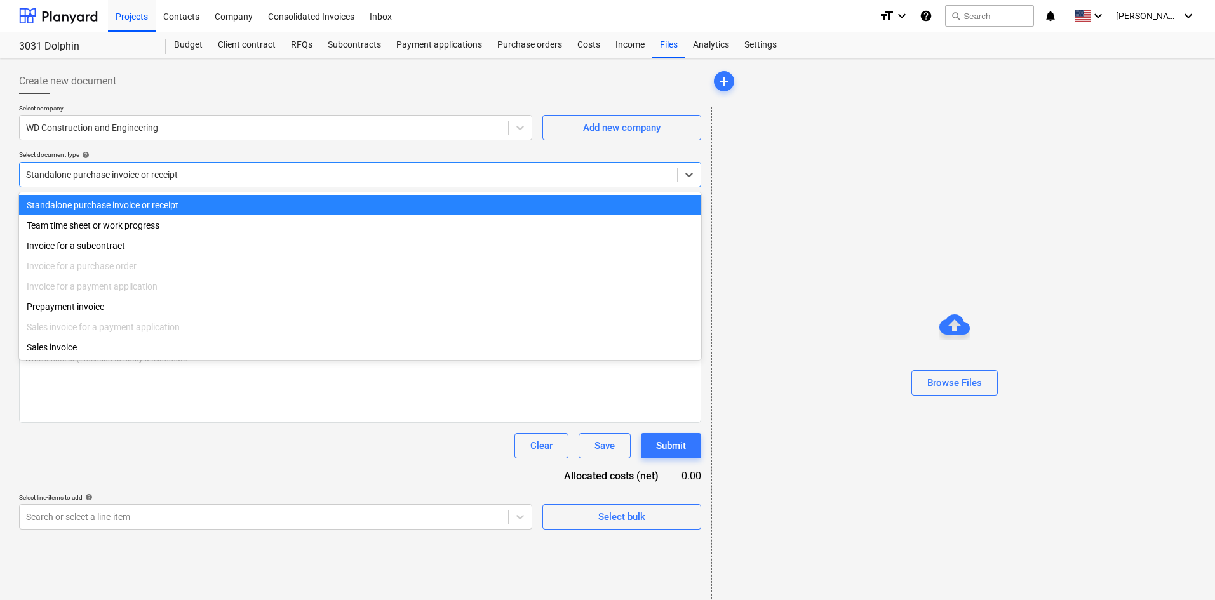
click at [139, 171] on div at bounding box center [348, 174] width 645 height 13
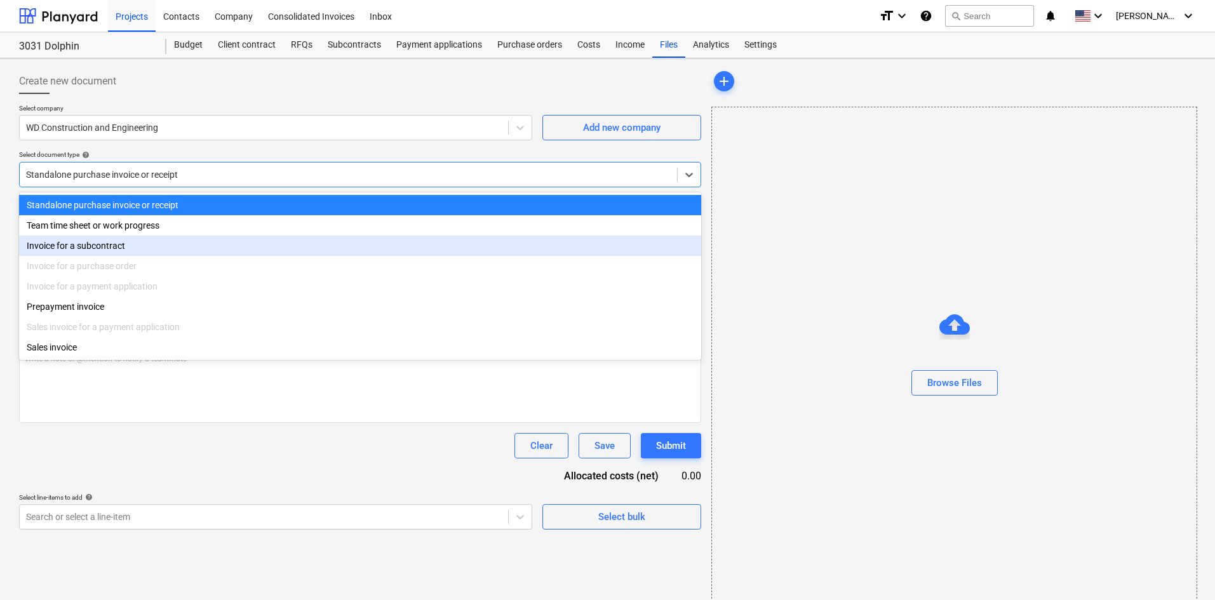
click at [107, 252] on div "Invoice for a subcontract" at bounding box center [360, 246] width 682 height 20
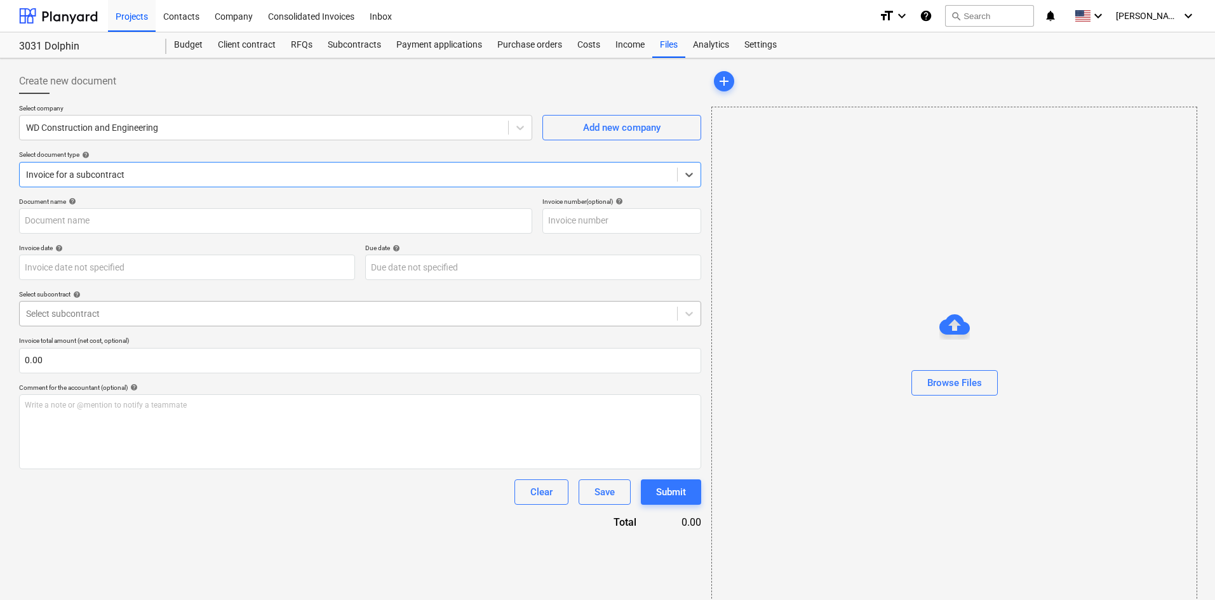
click at [118, 311] on div at bounding box center [348, 313] width 645 height 13
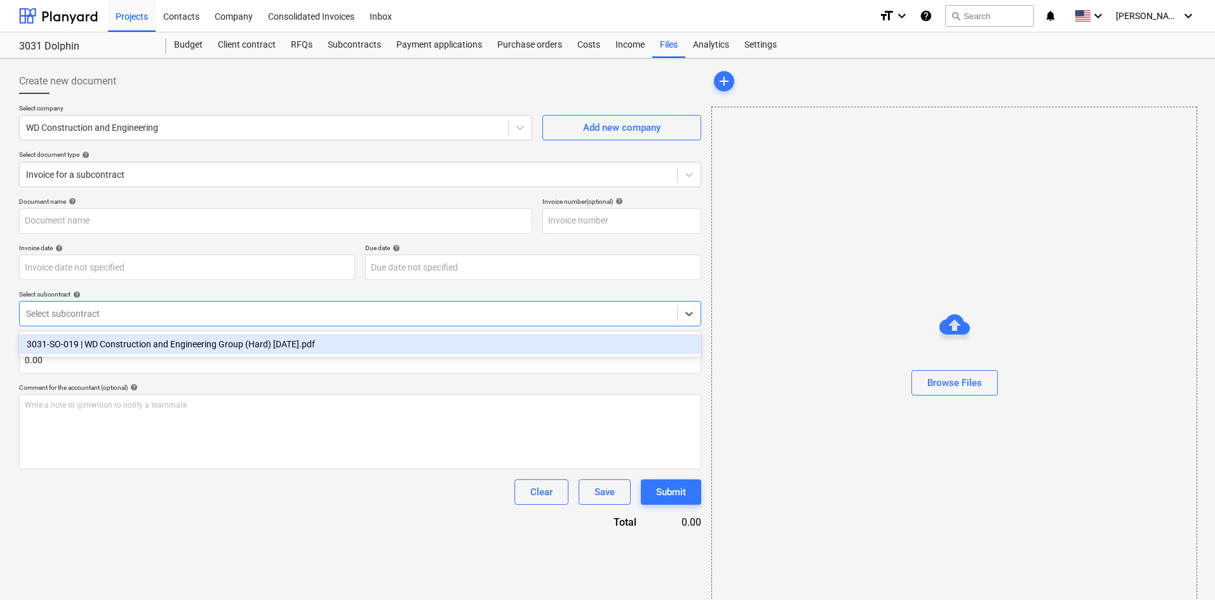
click at [114, 336] on div "3031-SO-019 | WD Construction and Engineering Group (Hard) [DATE].pdf" at bounding box center [360, 344] width 682 height 20
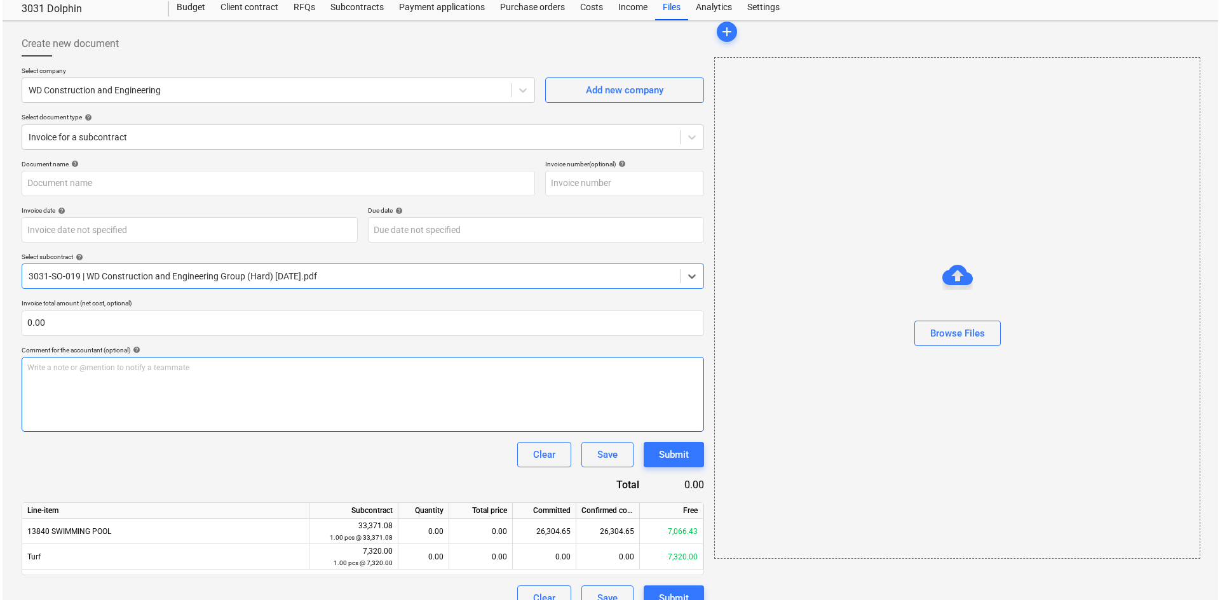
scroll to position [58, 0]
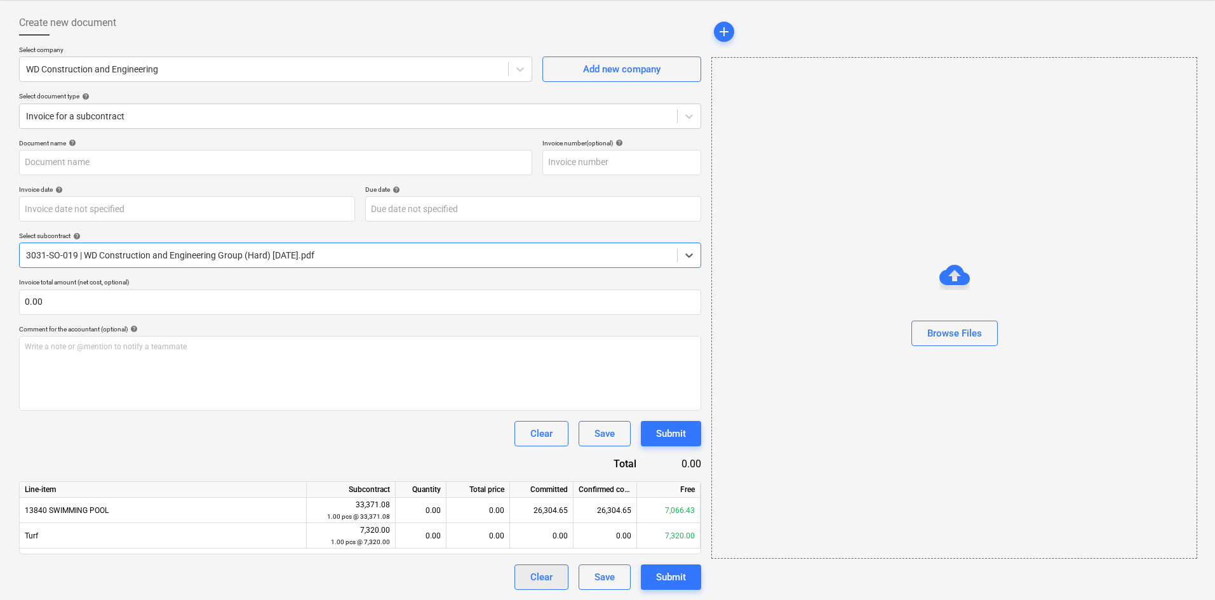
click at [538, 583] on div "Clear" at bounding box center [541, 577] width 22 height 17
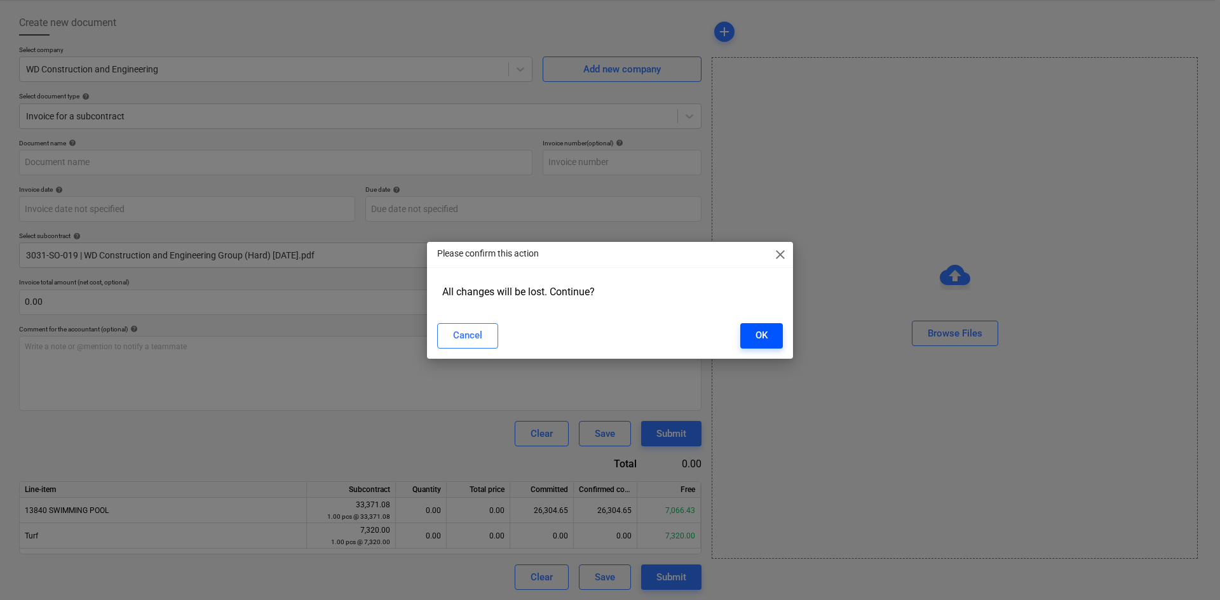
click at [764, 341] on div "OK" at bounding box center [761, 335] width 12 height 17
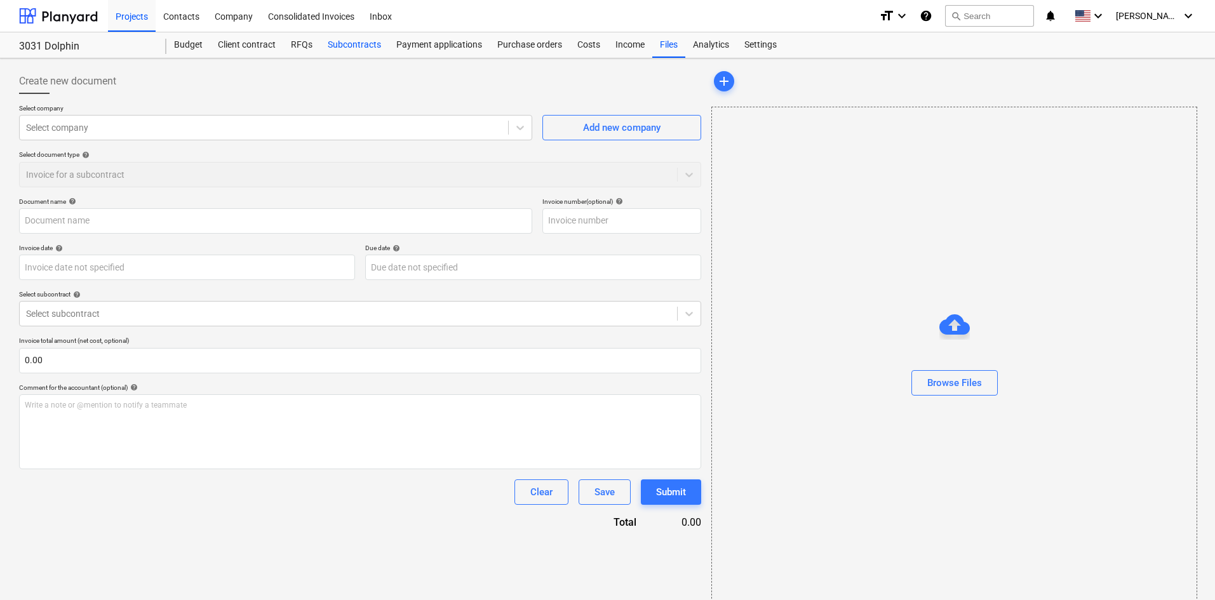
click at [368, 48] on div "Subcontracts" at bounding box center [354, 44] width 69 height 25
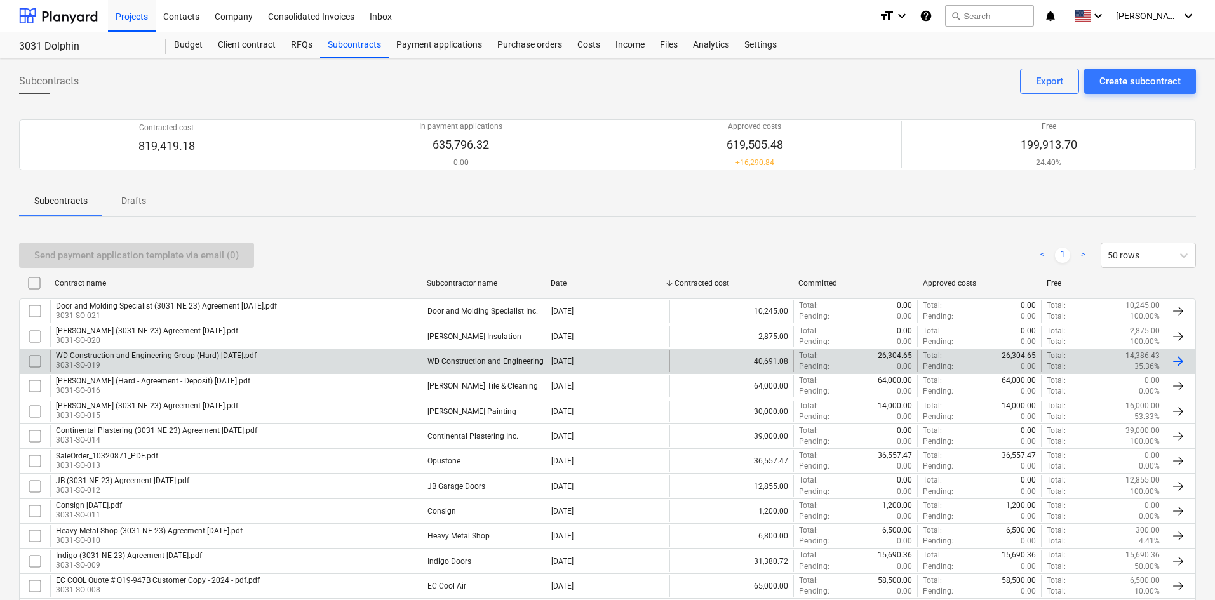
click at [361, 357] on div "WD Construction and Engineering Group (Hard) [DATE].pdf 3031-SO-019" at bounding box center [236, 362] width 372 height 22
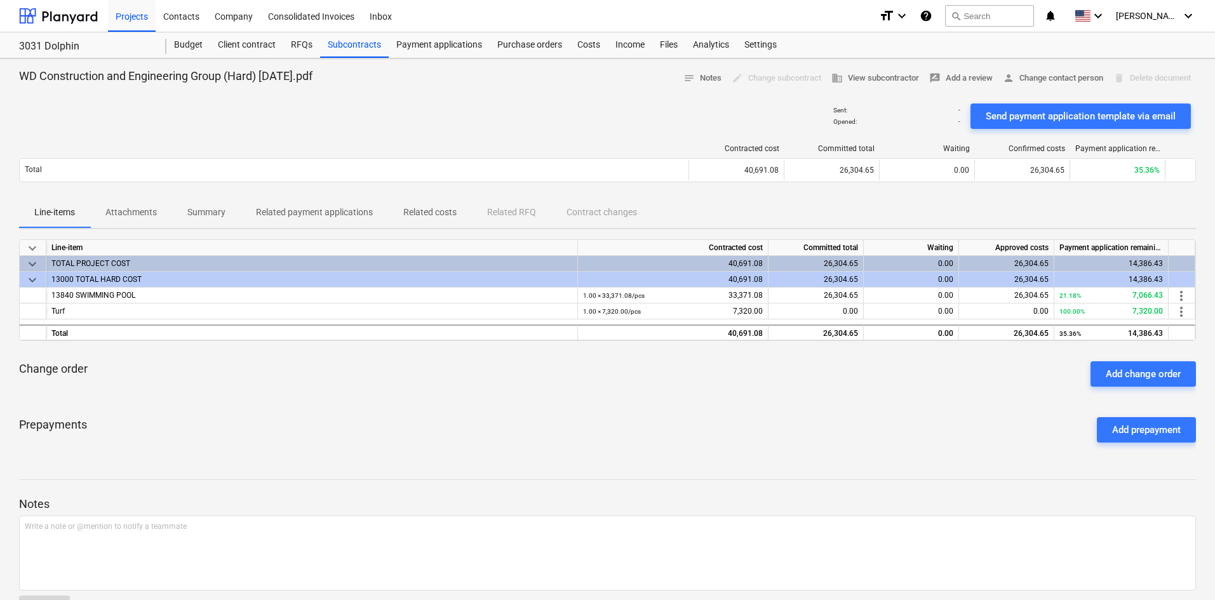
click at [1135, 368] on div "Add change order" at bounding box center [1143, 374] width 75 height 17
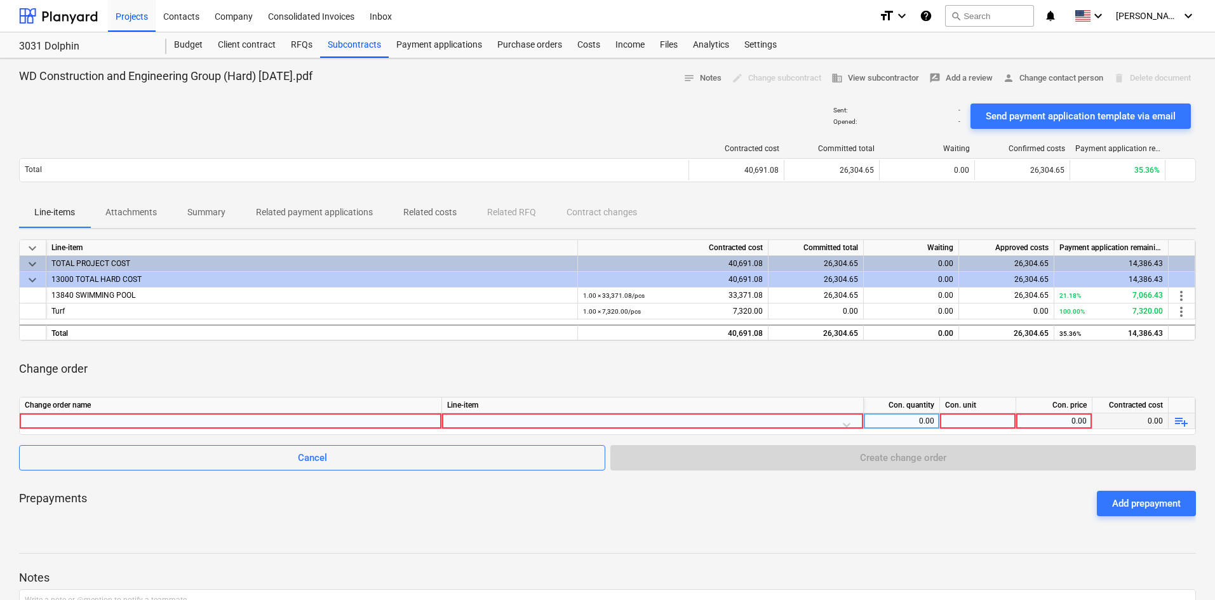
click at [259, 422] on div at bounding box center [231, 421] width 412 height 15
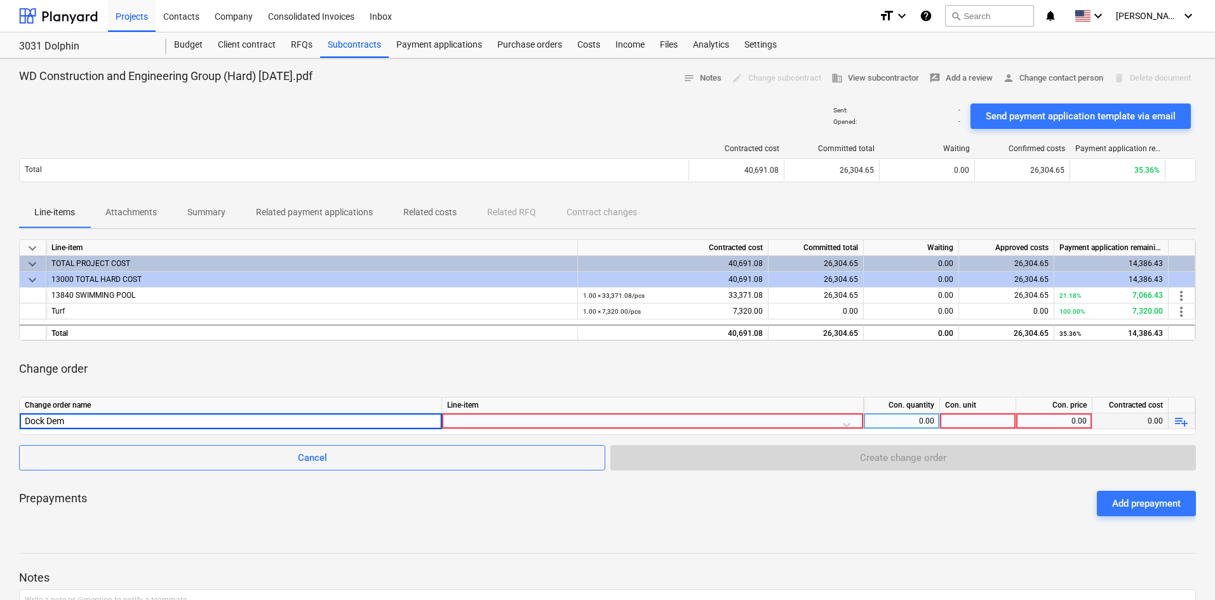
type input "Dock Demo"
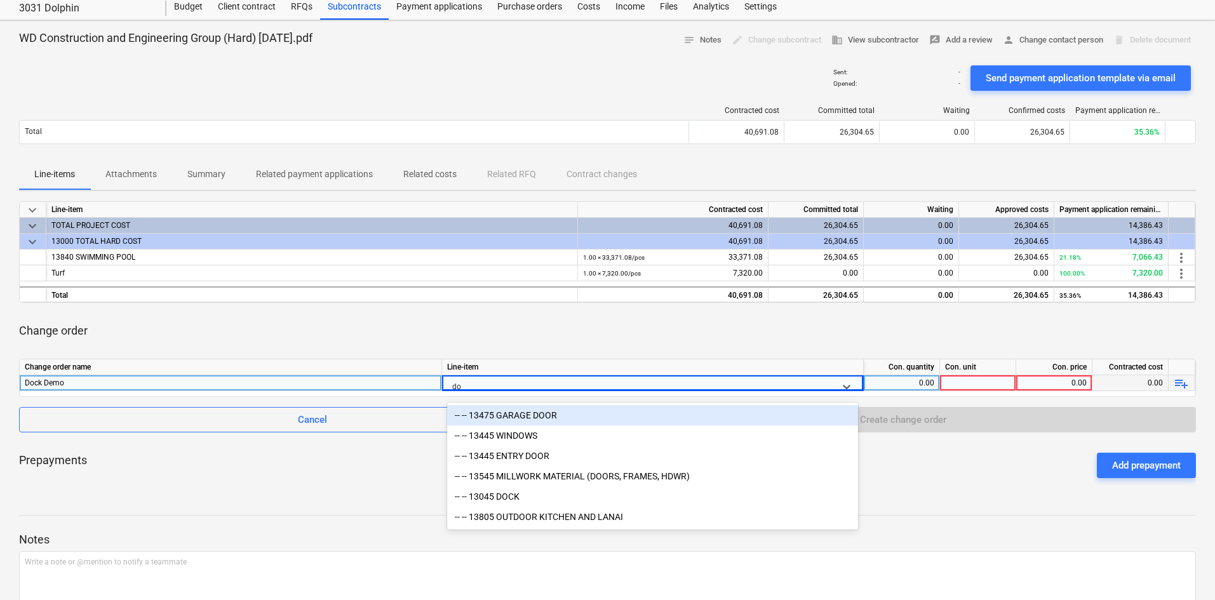
scroll to position [39, 0]
type input "doc"
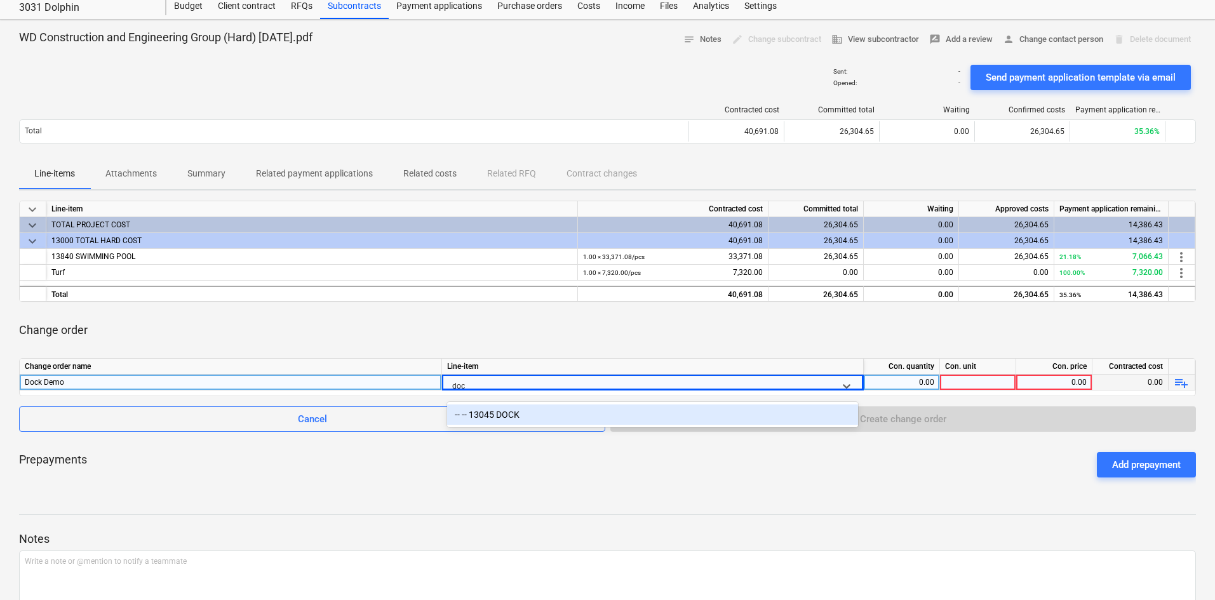
click at [509, 410] on div "-- -- 13045 DOCK" at bounding box center [652, 415] width 411 height 20
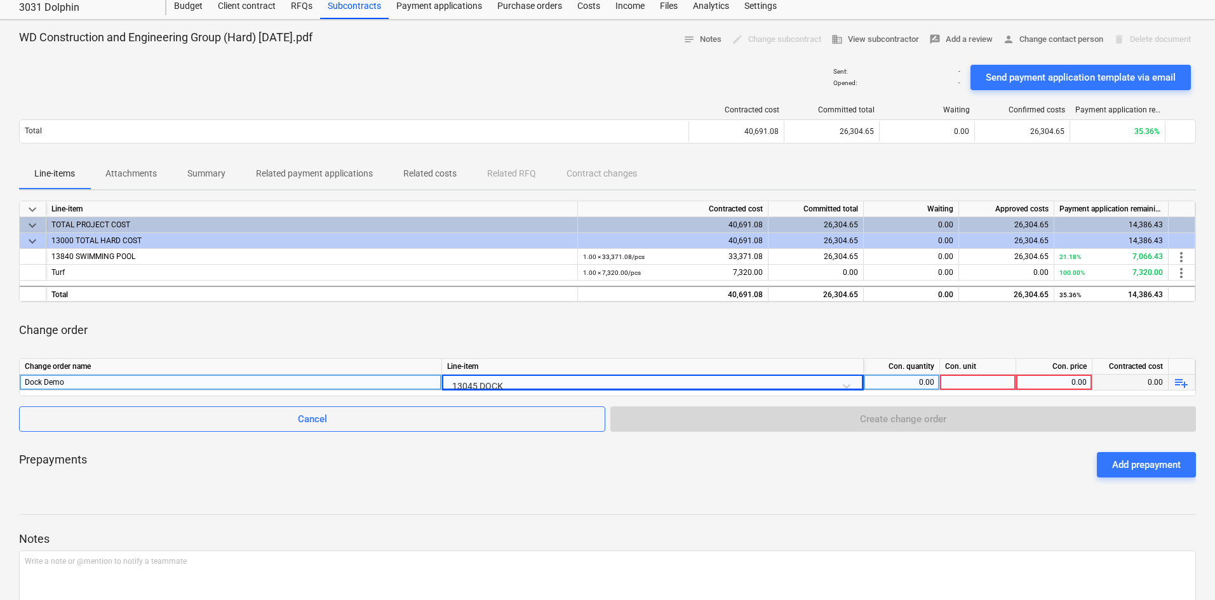
click at [915, 389] on div "0.00" at bounding box center [901, 383] width 65 height 16
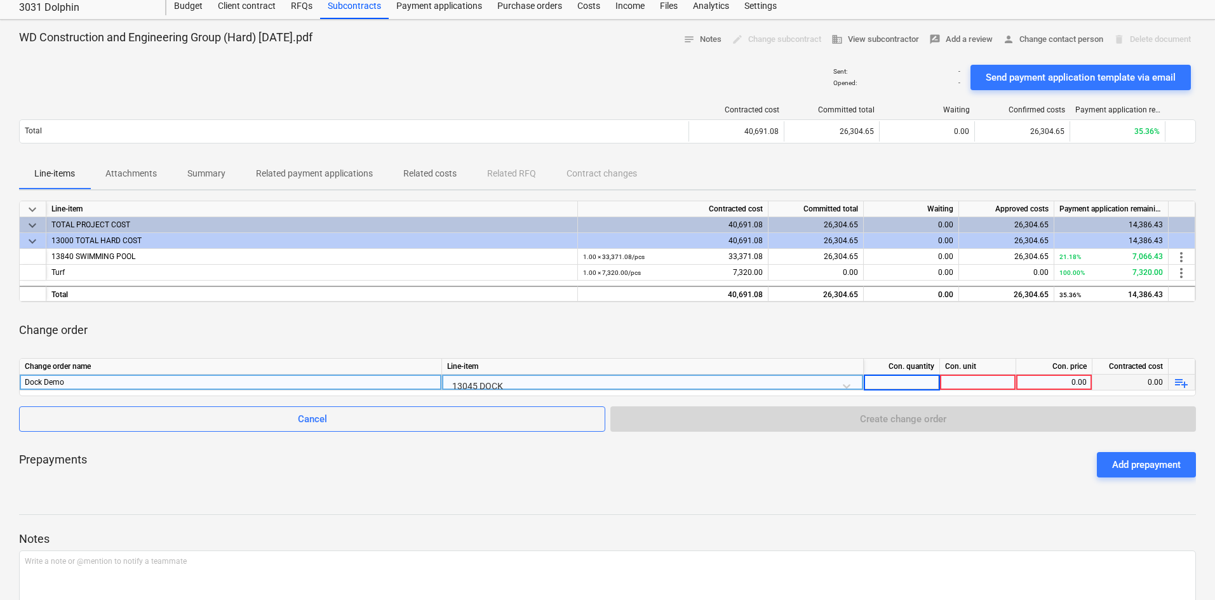
type input "1"
click at [973, 386] on div at bounding box center [978, 383] width 76 height 16
type input "pcs"
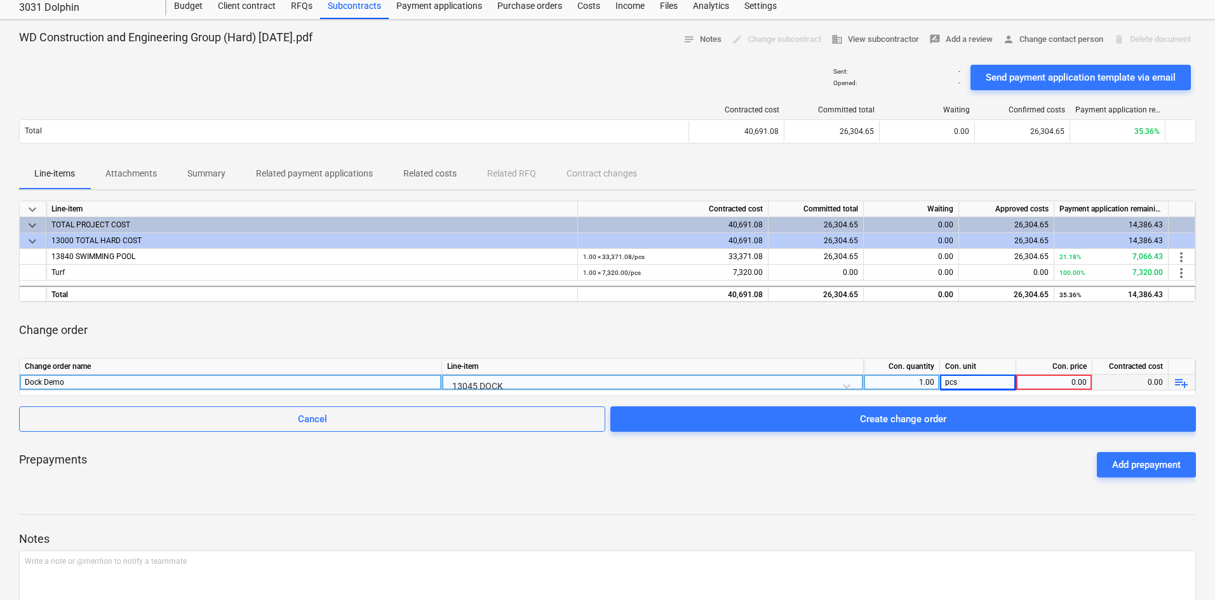
click at [1037, 375] on div "0.00" at bounding box center [1054, 383] width 65 height 16
type input "2660.92"
click at [780, 463] on div "Prepayments Add prepayment" at bounding box center [607, 465] width 1177 height 46
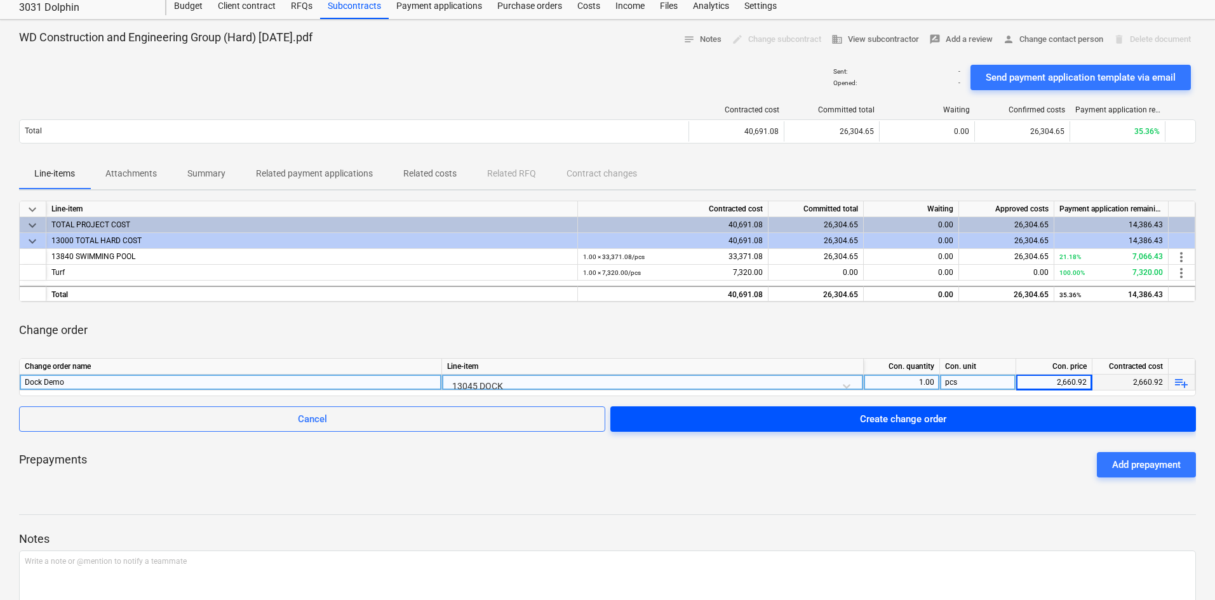
click at [831, 416] on span "Create change order" at bounding box center [903, 419] width 555 height 17
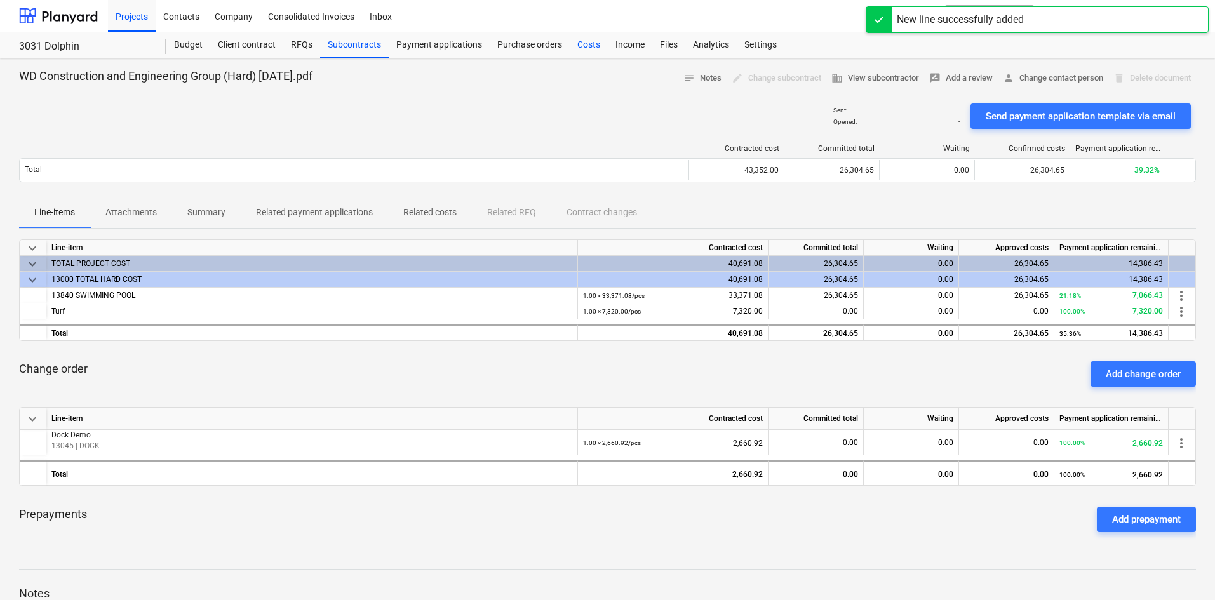
click at [588, 50] on div "Costs" at bounding box center [589, 44] width 38 height 25
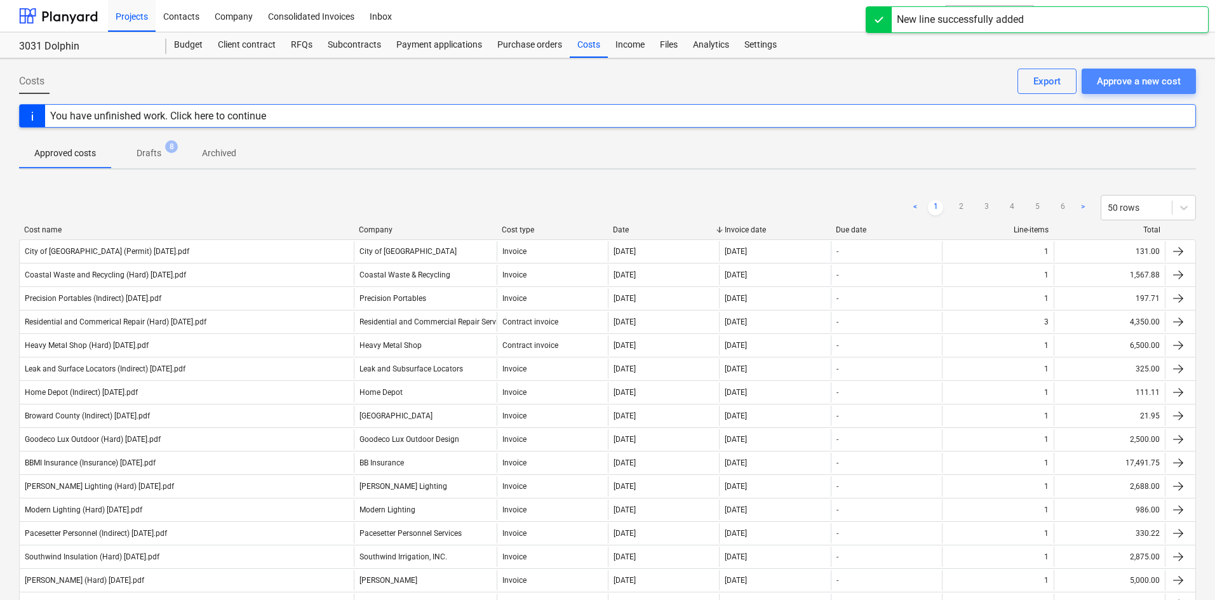
click at [1158, 86] on div "Approve a new cost" at bounding box center [1139, 81] width 84 height 17
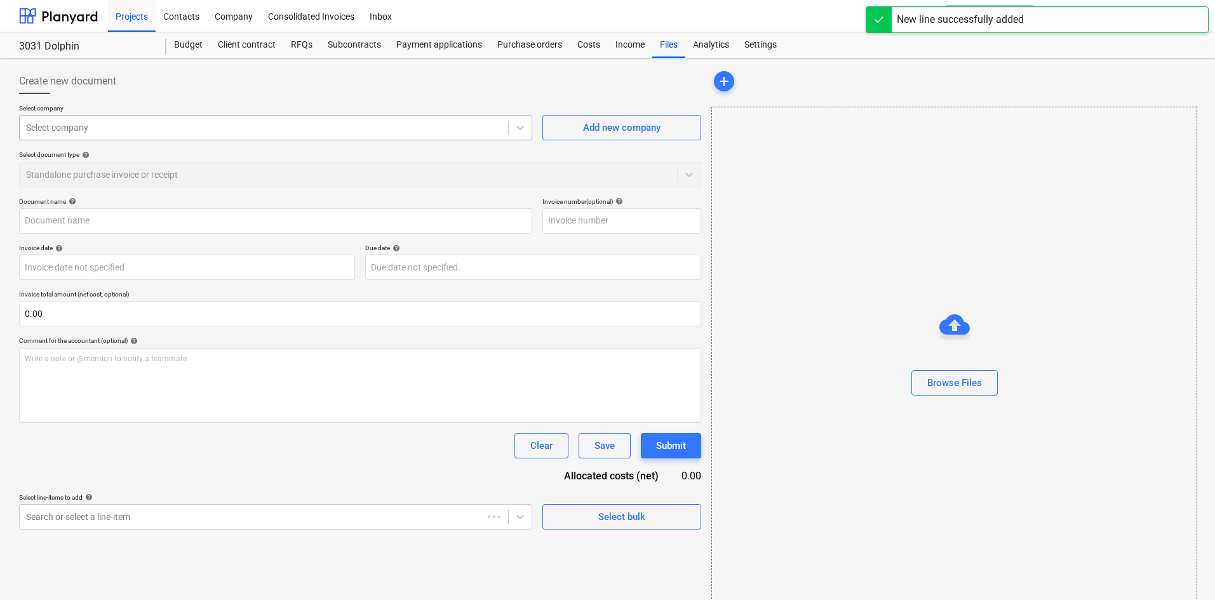
click at [142, 132] on div at bounding box center [264, 127] width 476 height 13
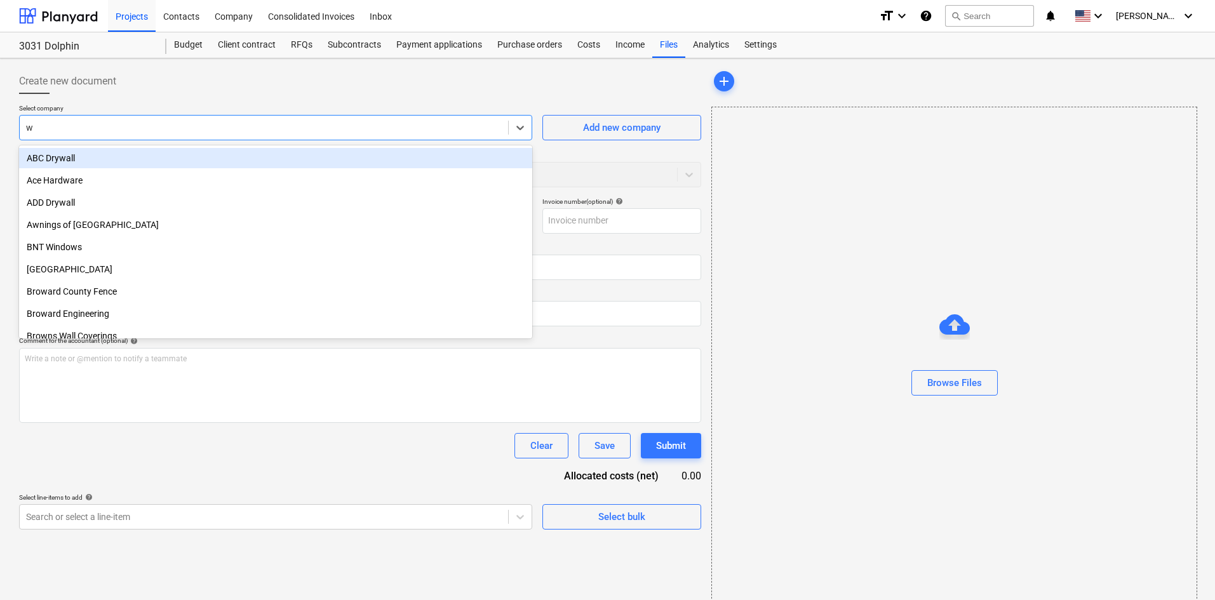
type input "wd"
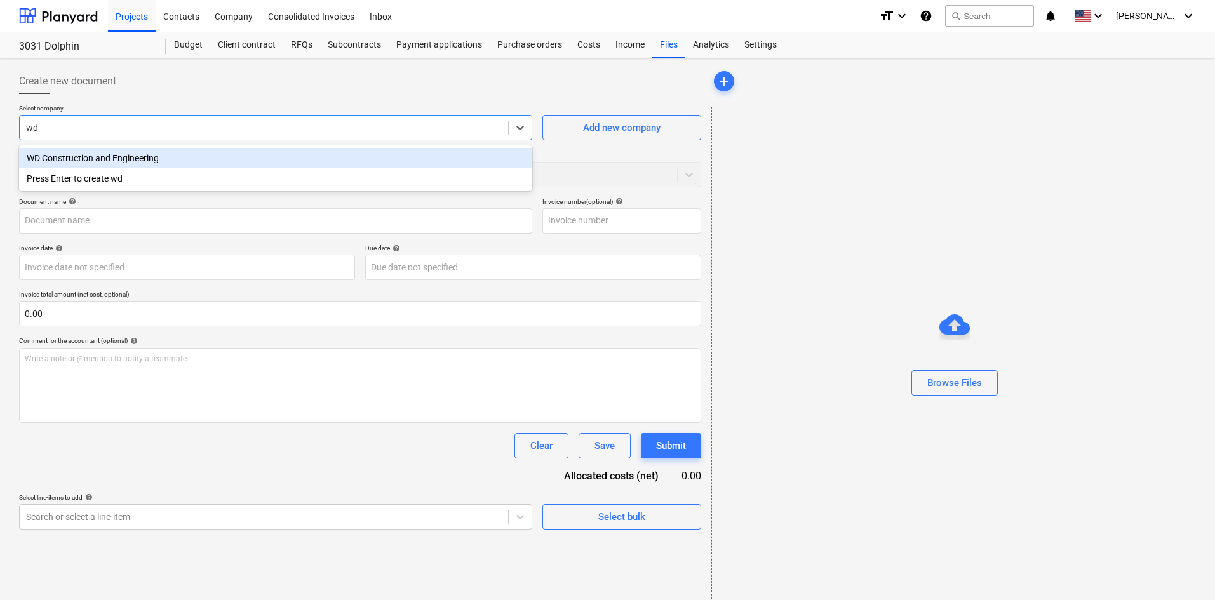
click at [120, 158] on div "WD Construction and Engineering" at bounding box center [275, 158] width 513 height 20
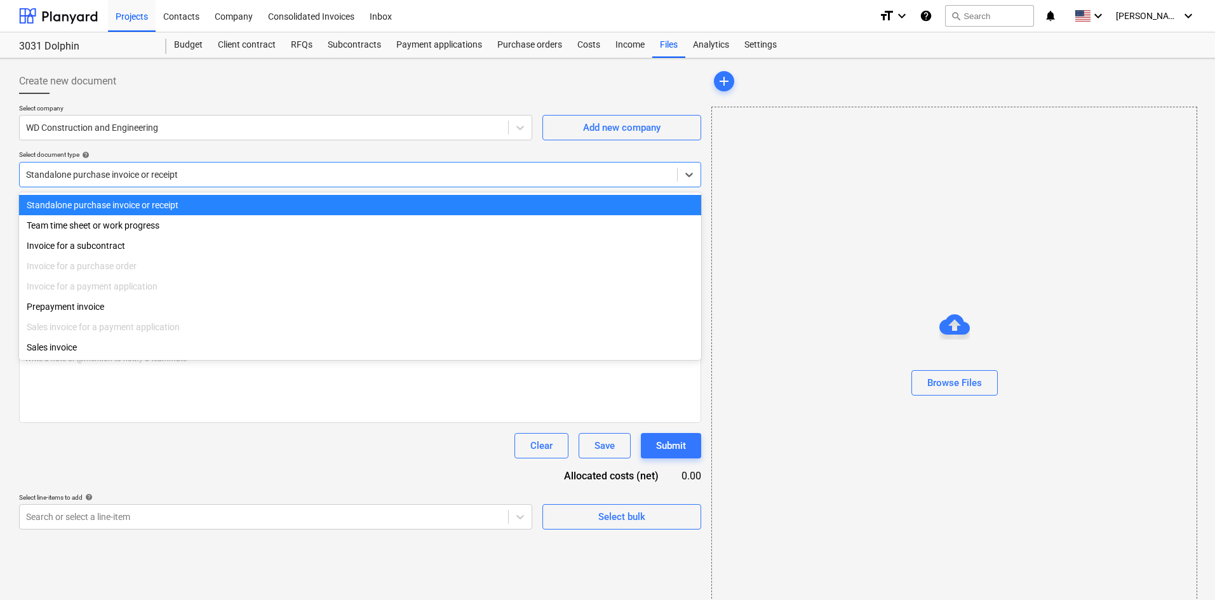
click at [106, 183] on div "Standalone purchase invoice or receipt" at bounding box center [349, 175] width 658 height 18
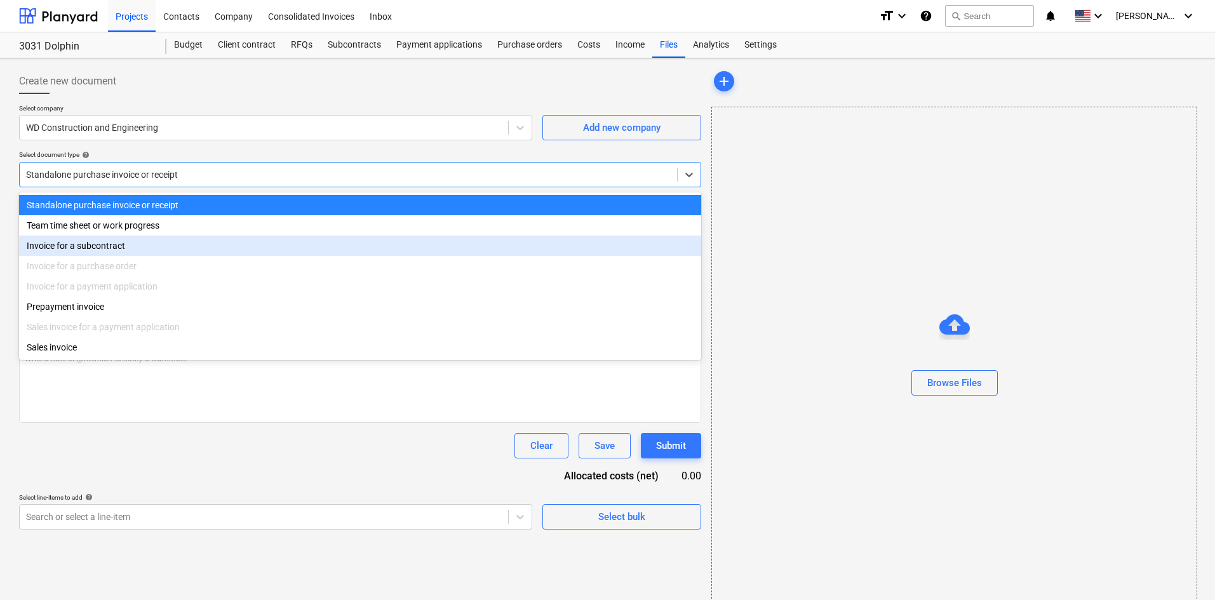
click at [95, 245] on div "Invoice for a subcontract" at bounding box center [360, 246] width 682 height 20
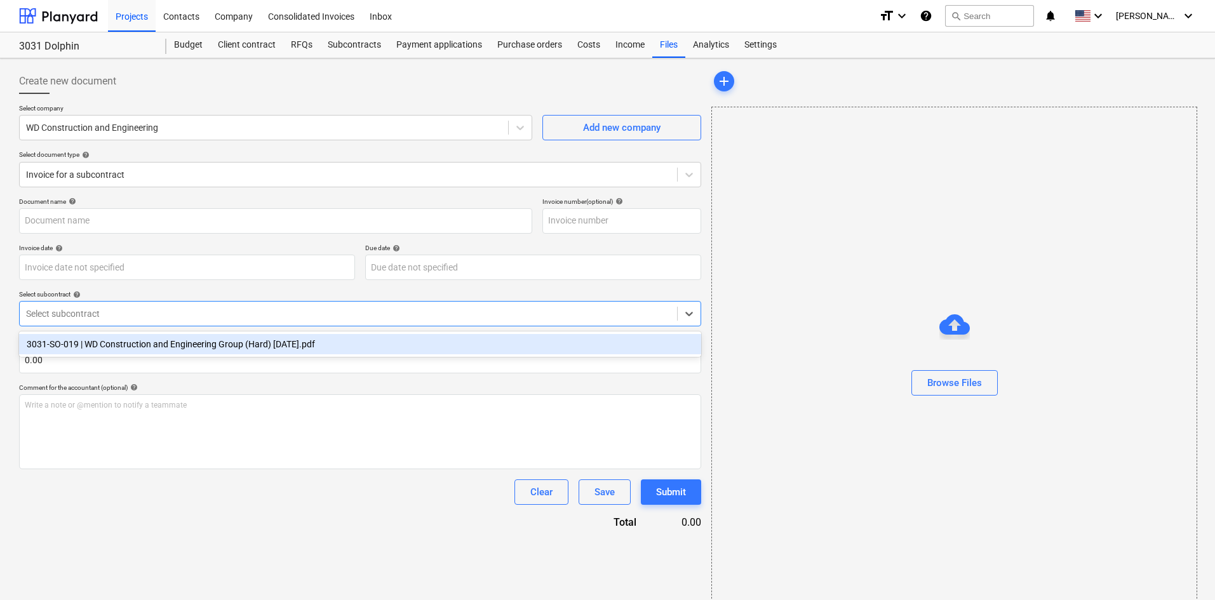
click at [102, 307] on div at bounding box center [348, 313] width 645 height 13
click at [107, 338] on div "3031-SO-019 | WD Construction and Engineering Group (Hard) [DATE].pdf" at bounding box center [360, 344] width 682 height 20
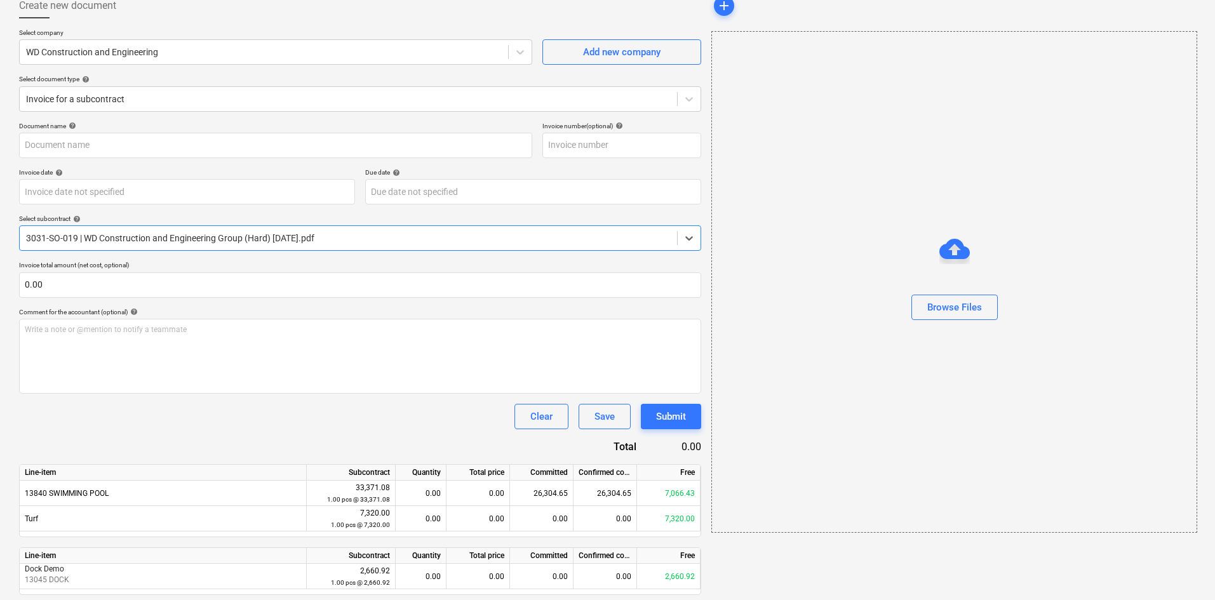
scroll to position [116, 0]
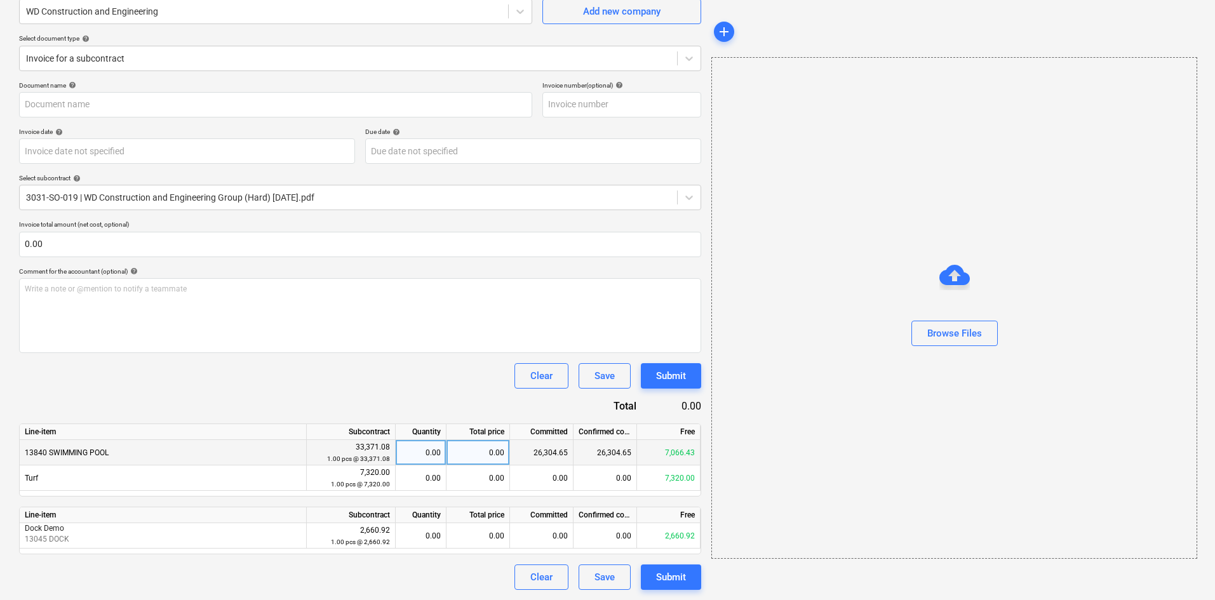
click at [468, 453] on div "0.00" at bounding box center [479, 452] width 64 height 25
type input "7066.43"
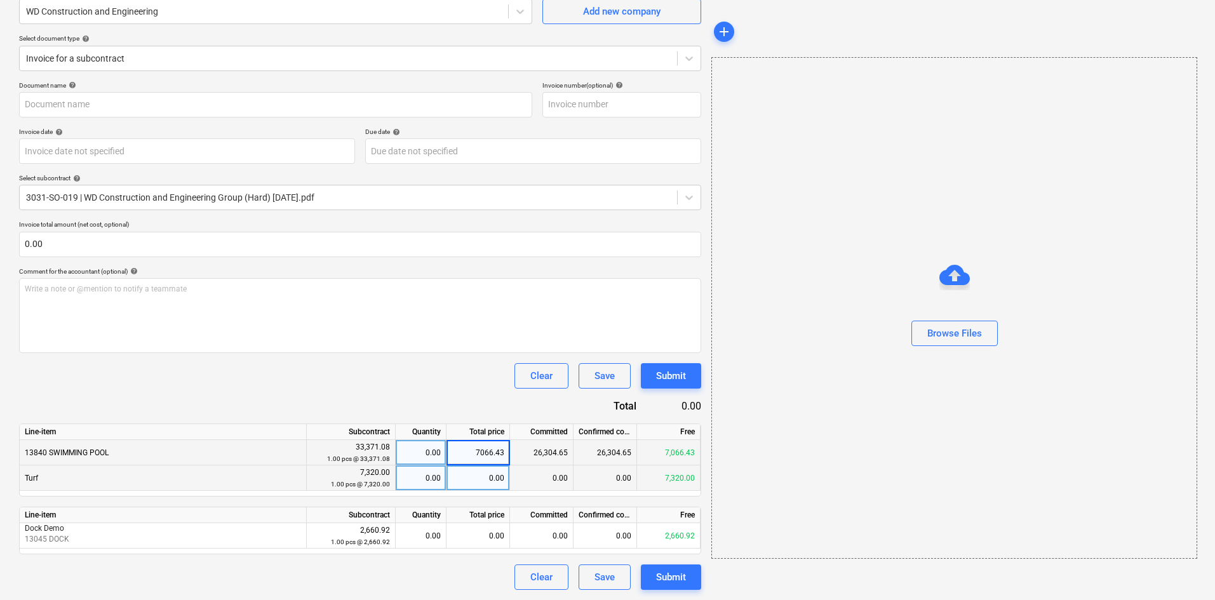
click at [478, 485] on div "0.00" at bounding box center [479, 478] width 64 height 25
type input "3106.34"
click at [433, 388] on div "Clear Save Submit" at bounding box center [360, 375] width 682 height 25
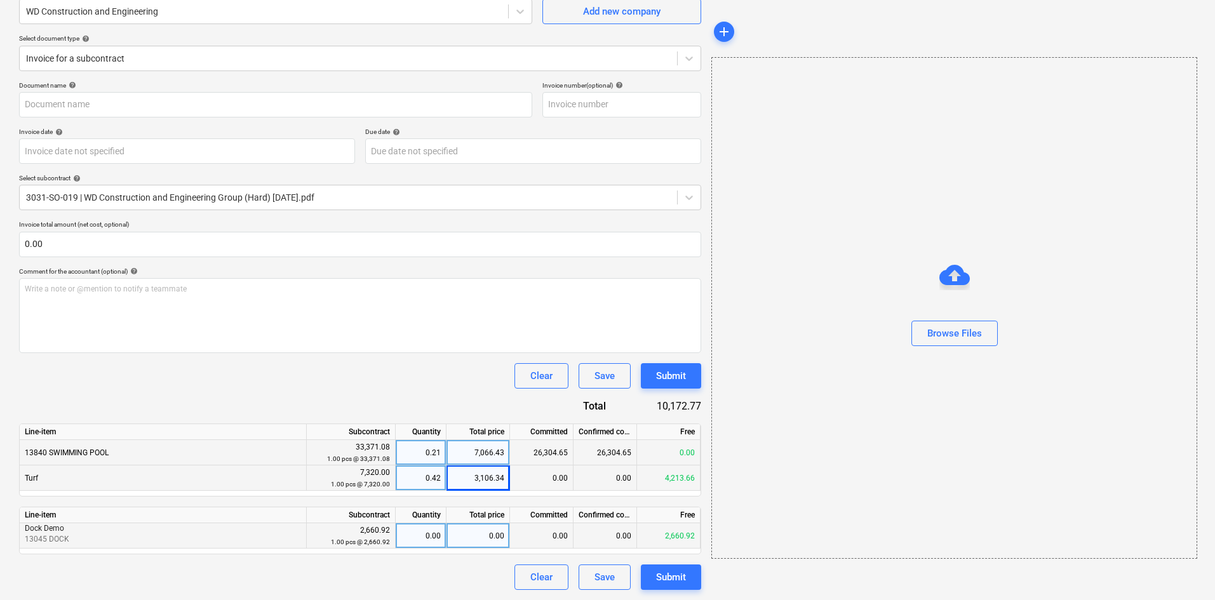
click at [456, 536] on div "0.00" at bounding box center [479, 536] width 64 height 25
type input "2660.92"
click at [410, 391] on div "Document name help Invoice number (optional) help Invoice date help Press the d…" at bounding box center [360, 335] width 682 height 509
click at [959, 329] on div "Browse Files" at bounding box center [955, 333] width 55 height 17
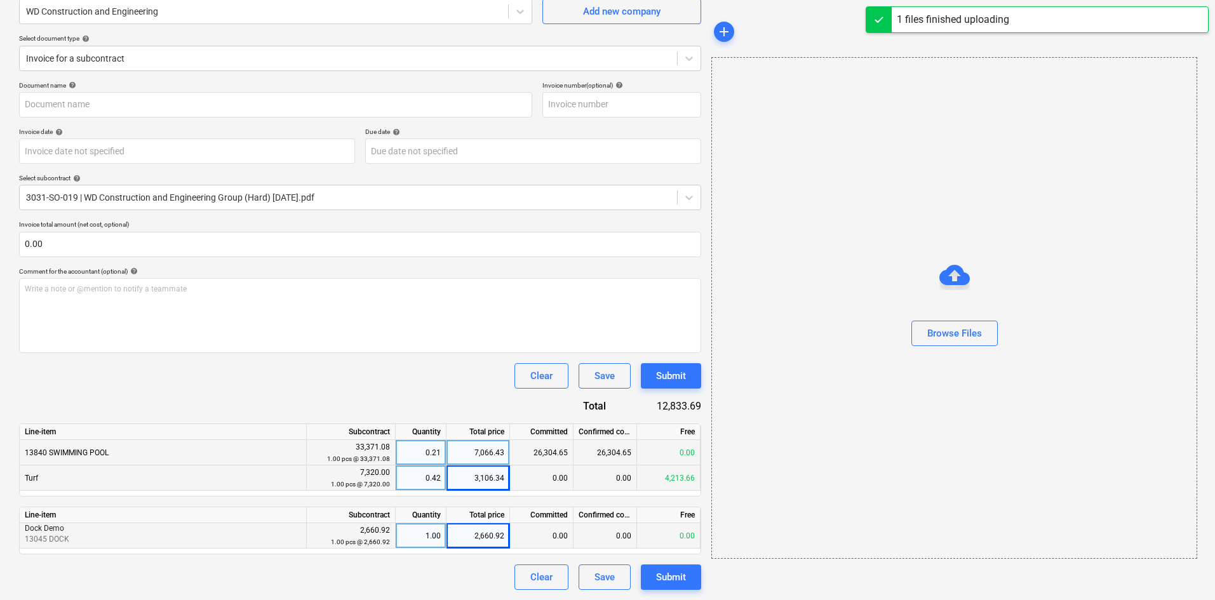
type input "WD Construction and Engineering Group (Hard) [DATE].pdf"
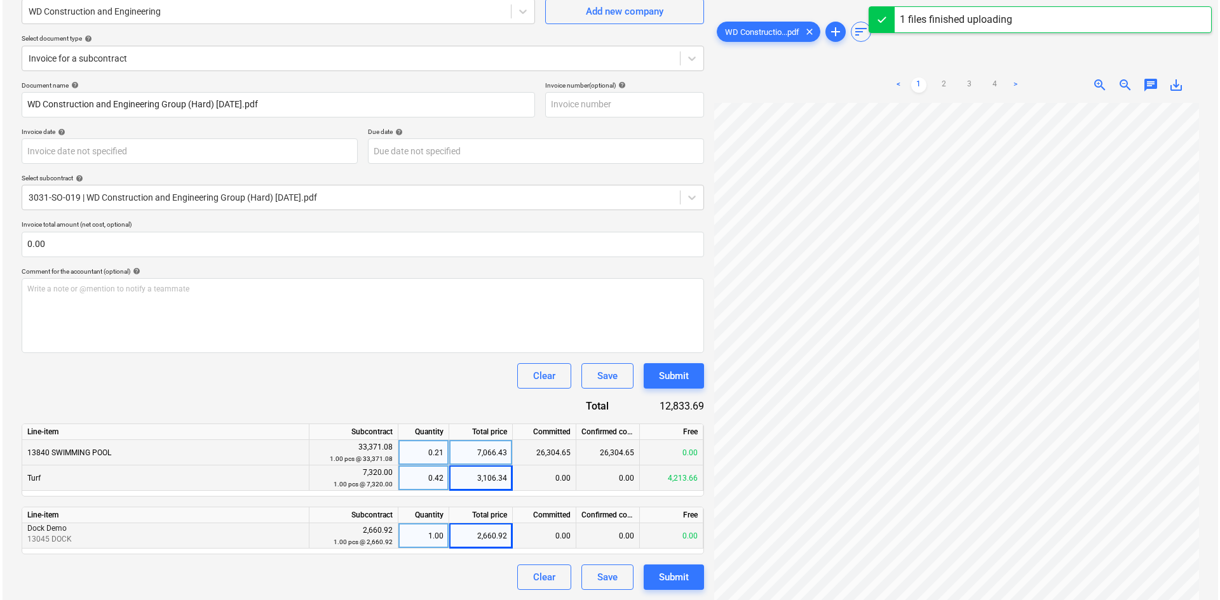
scroll to position [199, 105]
click at [691, 572] on button "Submit" at bounding box center [671, 577] width 60 height 25
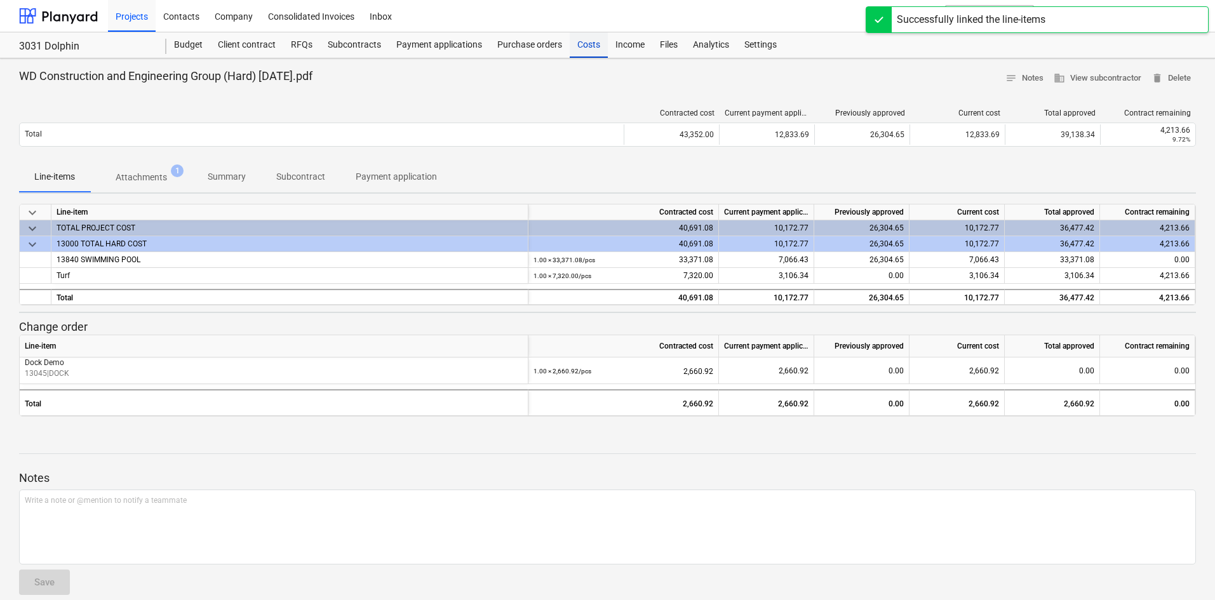
click at [597, 48] on div "Costs" at bounding box center [589, 44] width 38 height 25
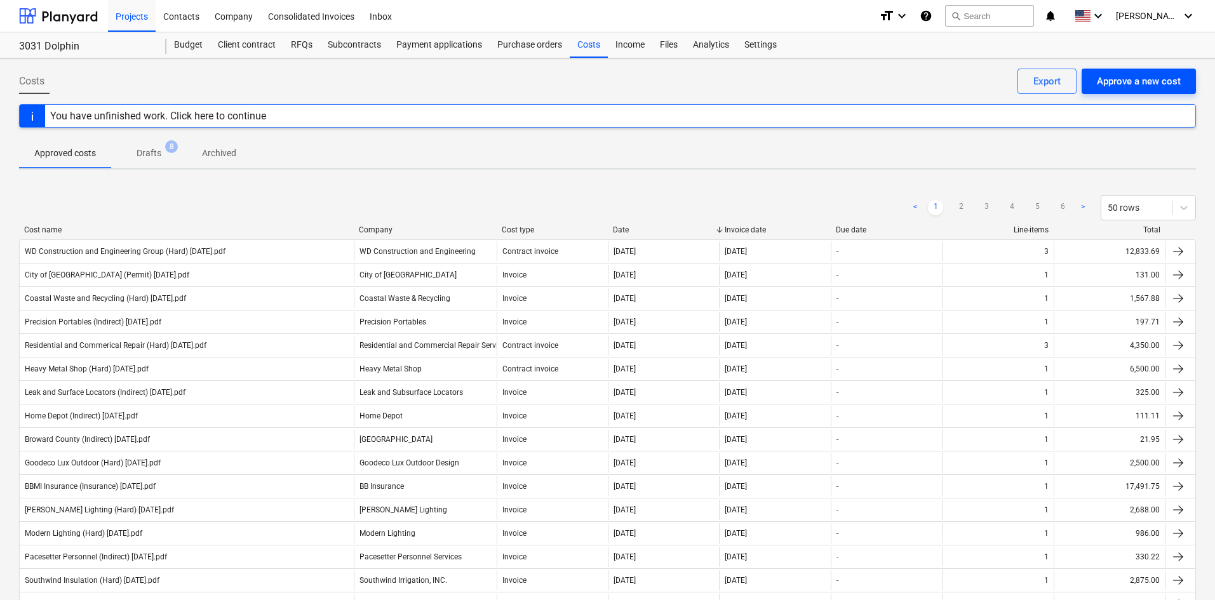
click at [1110, 79] on div "Approve a new cost" at bounding box center [1139, 81] width 84 height 17
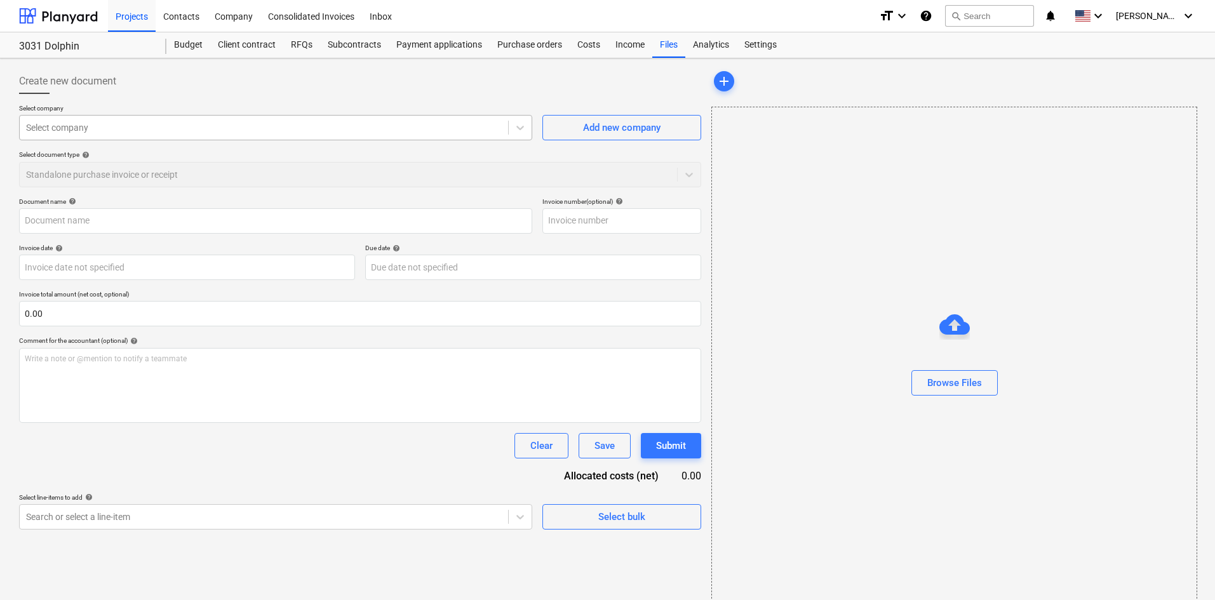
click at [234, 133] on div at bounding box center [264, 127] width 476 height 13
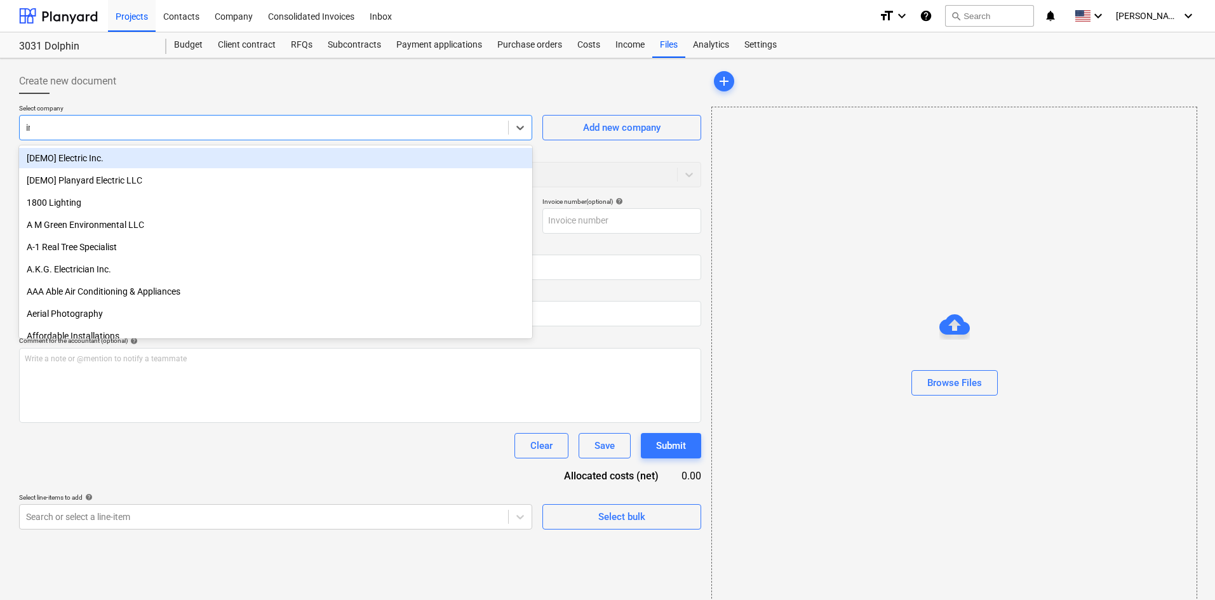
type input "ind"
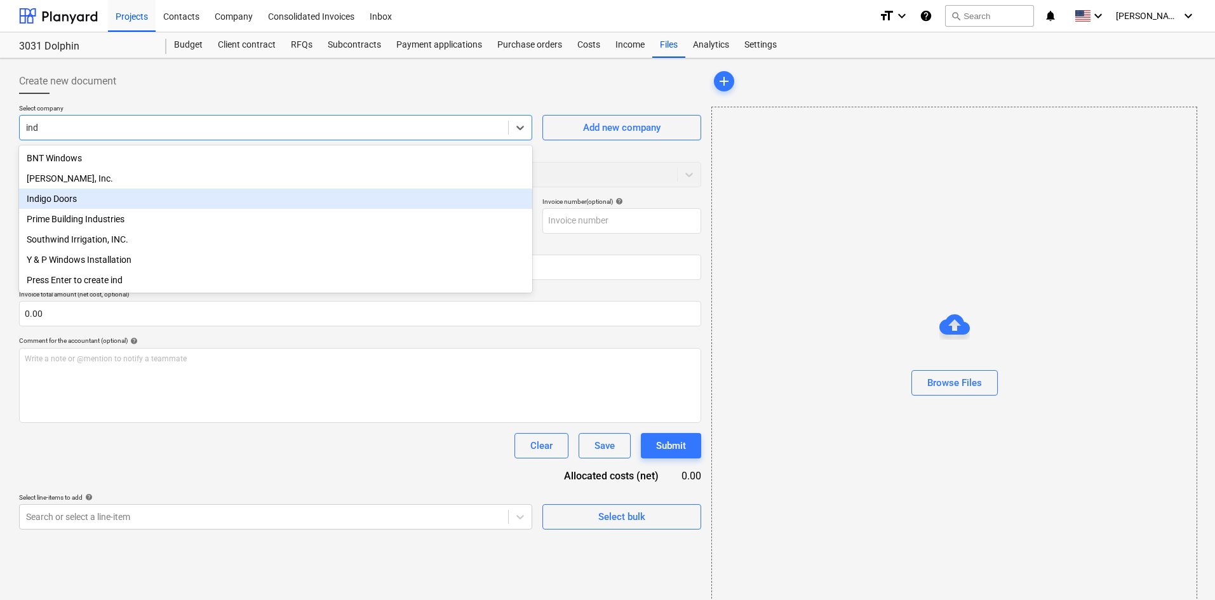
click at [59, 196] on div "Indigo Doors" at bounding box center [275, 199] width 513 height 20
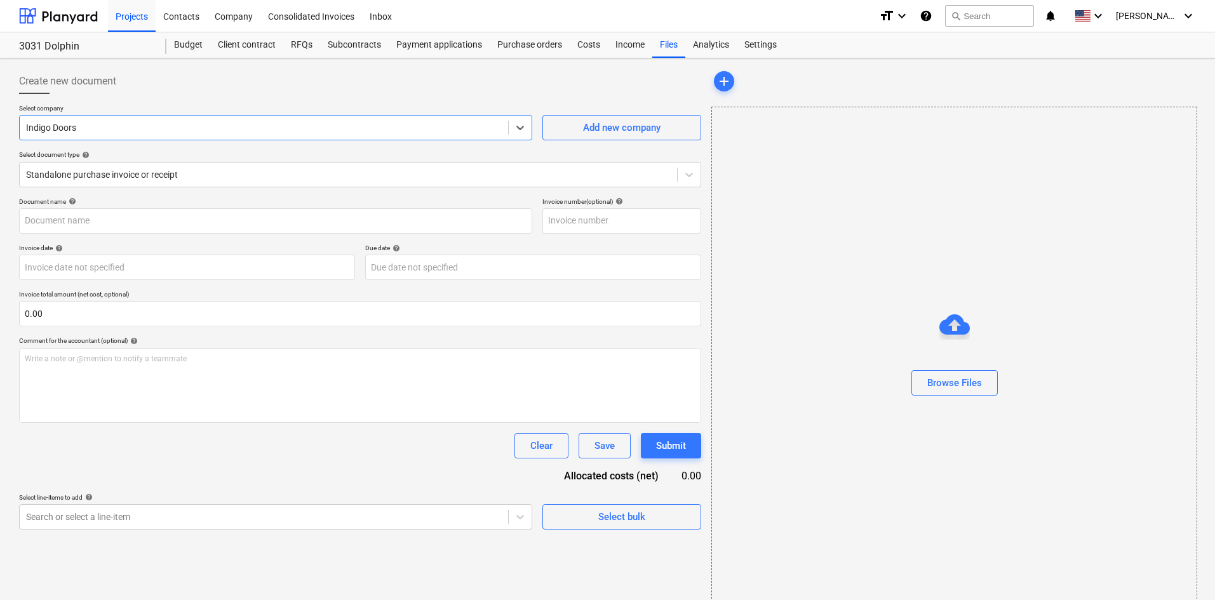
click at [166, 93] on div "Create new document" at bounding box center [360, 81] width 682 height 25
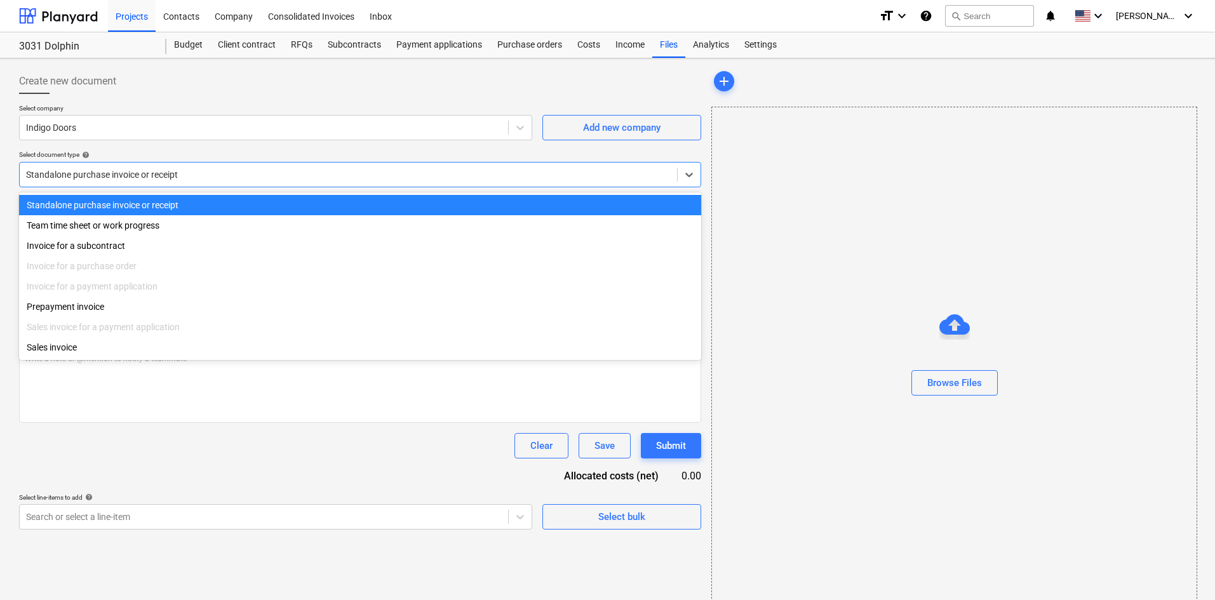
click at [145, 177] on div at bounding box center [348, 174] width 645 height 13
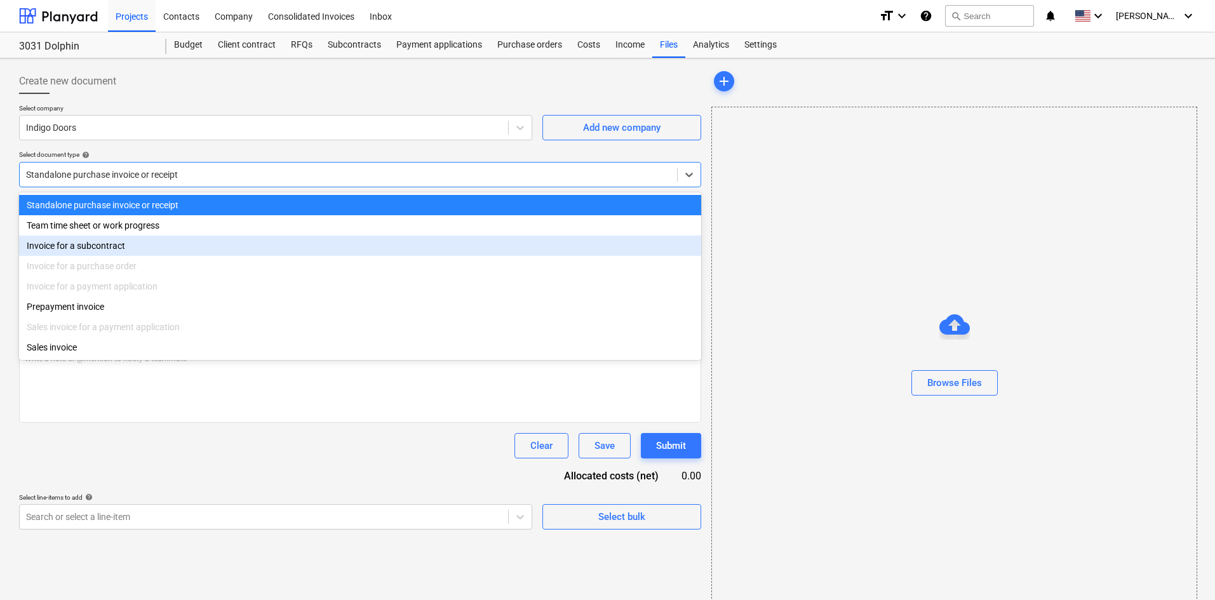
click at [116, 240] on div "Invoice for a subcontract" at bounding box center [360, 246] width 682 height 20
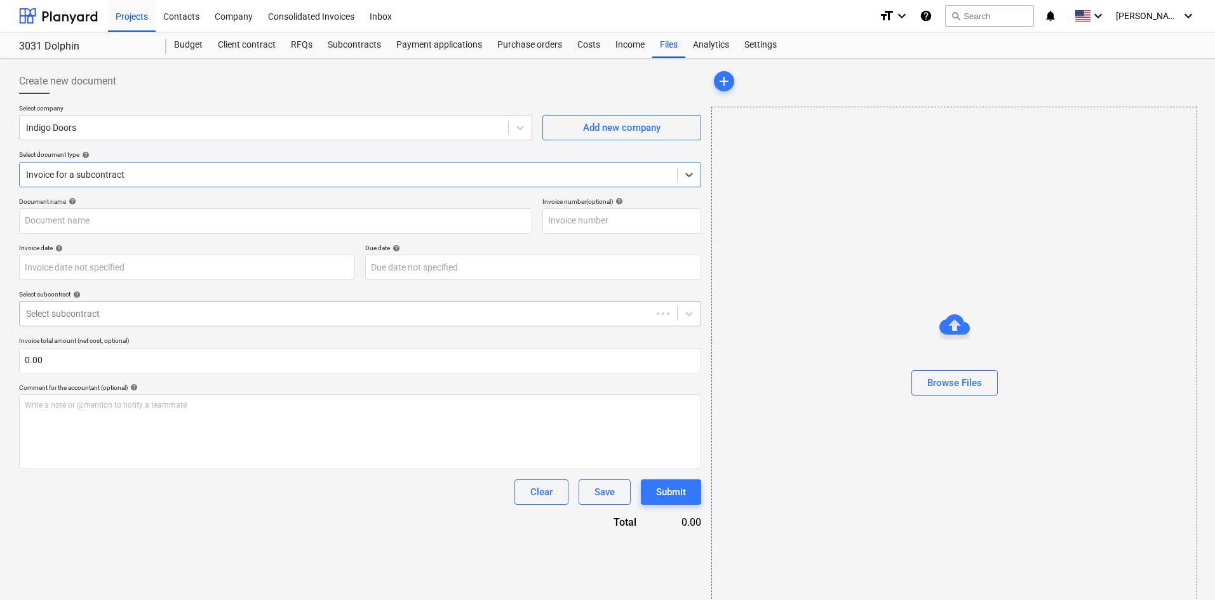
click at [125, 324] on div "Select subcontract" at bounding box center [360, 313] width 682 height 25
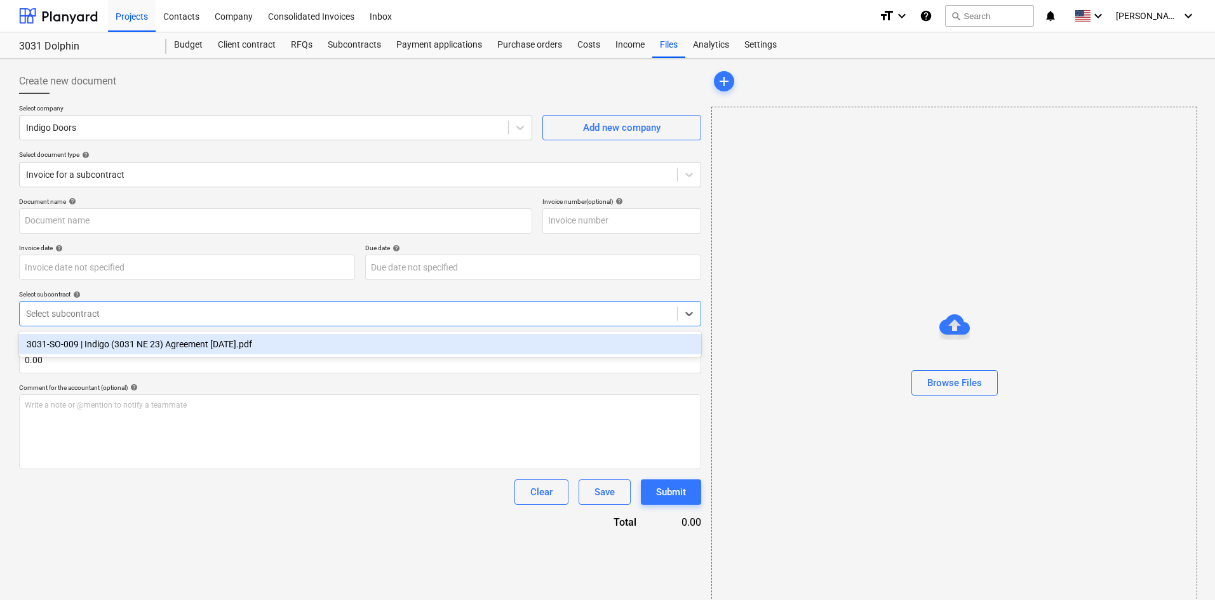
click at [126, 344] on div "3031-SO-009 | Indigo (3031 NE 23) Agreement [DATE].pdf" at bounding box center [360, 344] width 682 height 20
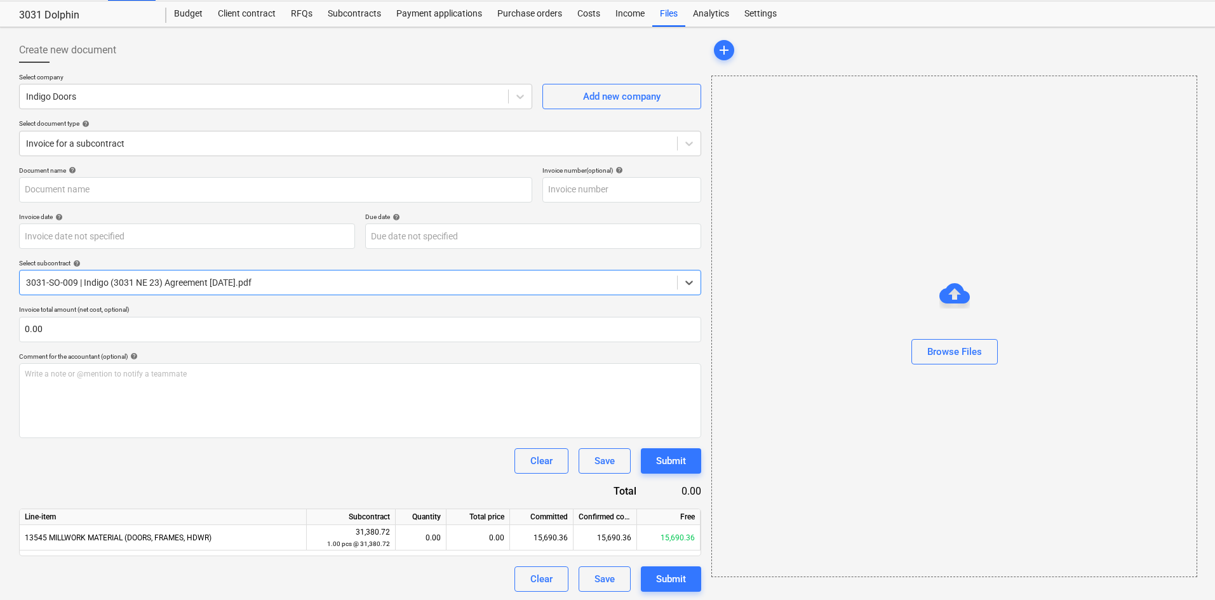
scroll to position [33, 0]
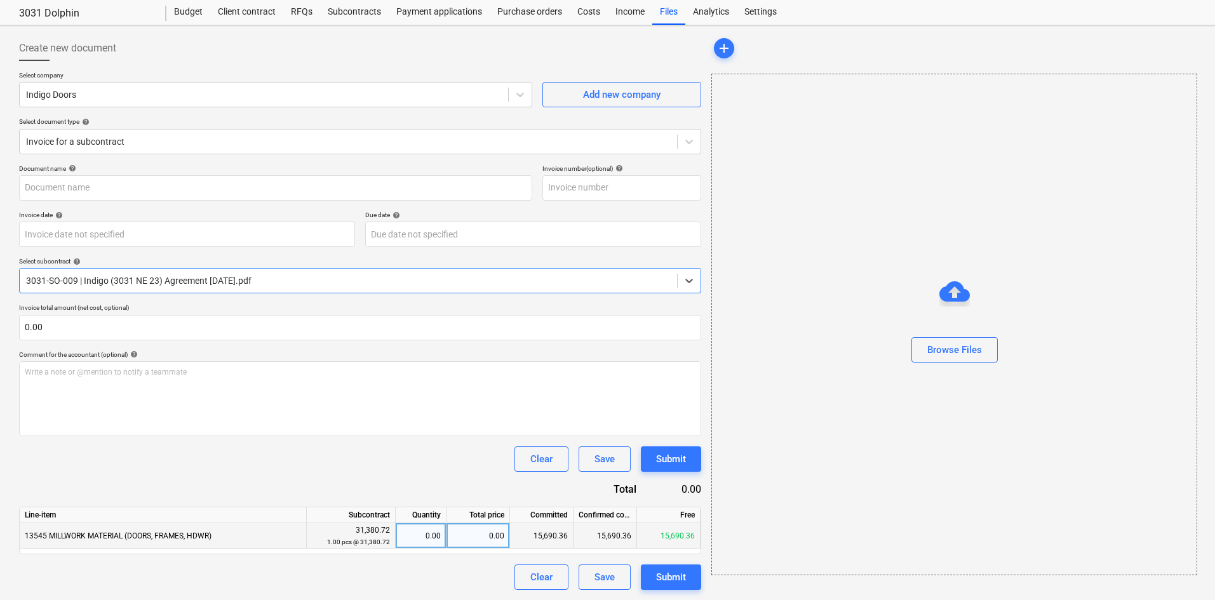
click at [483, 540] on div "0.00" at bounding box center [479, 536] width 64 height 25
type input "14717.20"
click at [442, 471] on div "Clear Save Submit" at bounding box center [360, 459] width 682 height 25
click at [957, 346] on div "Browse Files" at bounding box center [955, 350] width 55 height 17
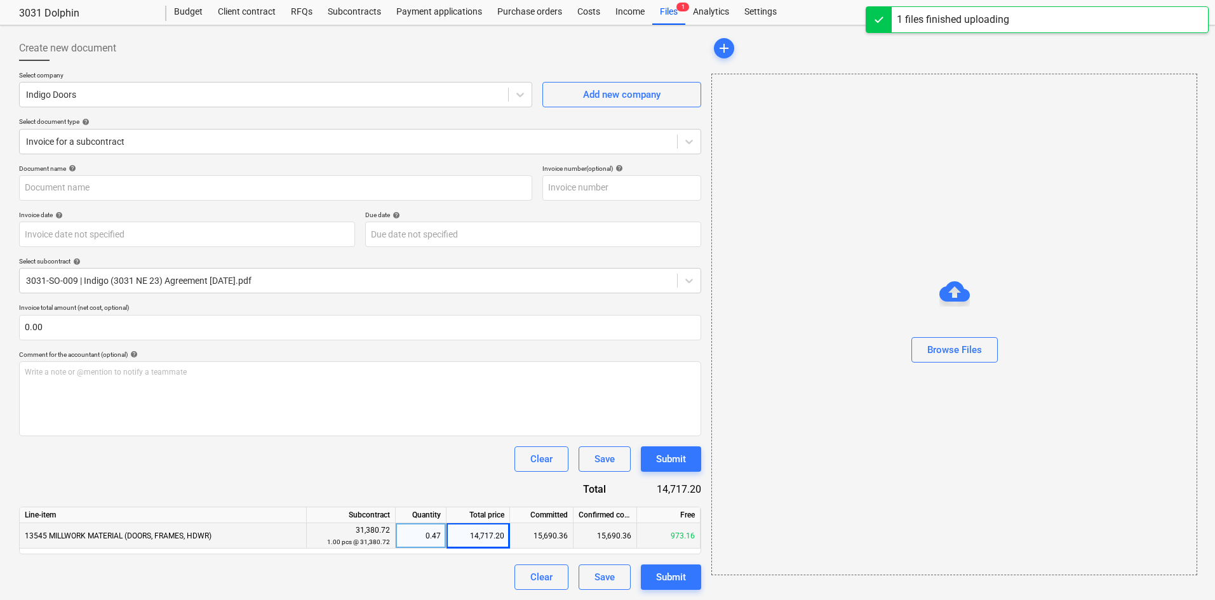
type input "Indigo Doors (Hard) [DATE].pdf"
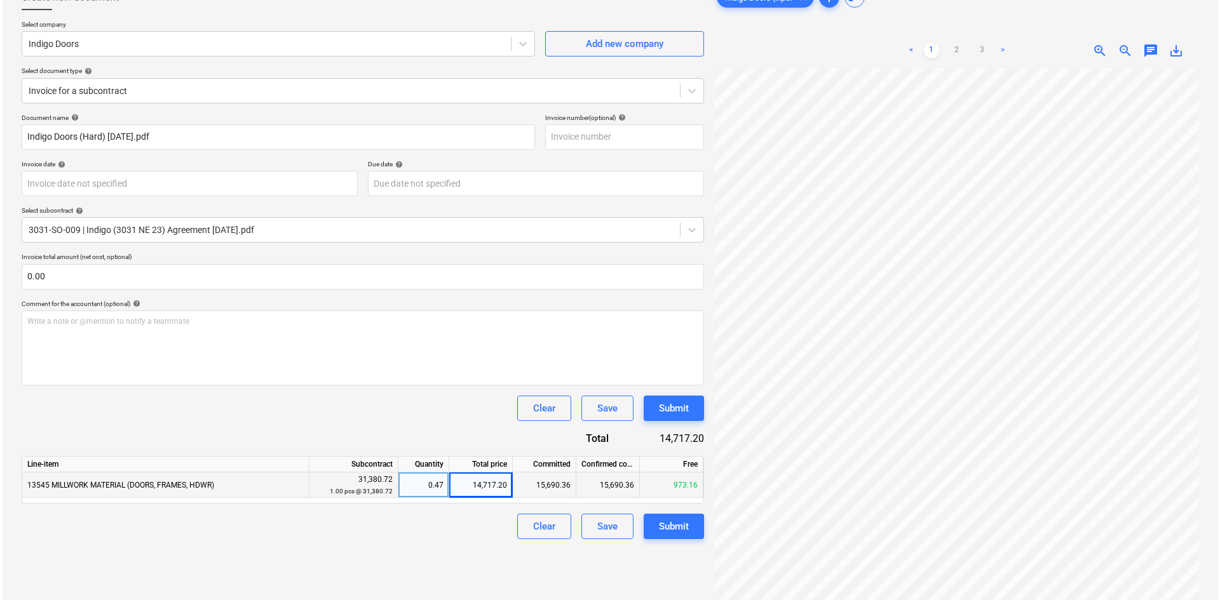
scroll to position [127, 0]
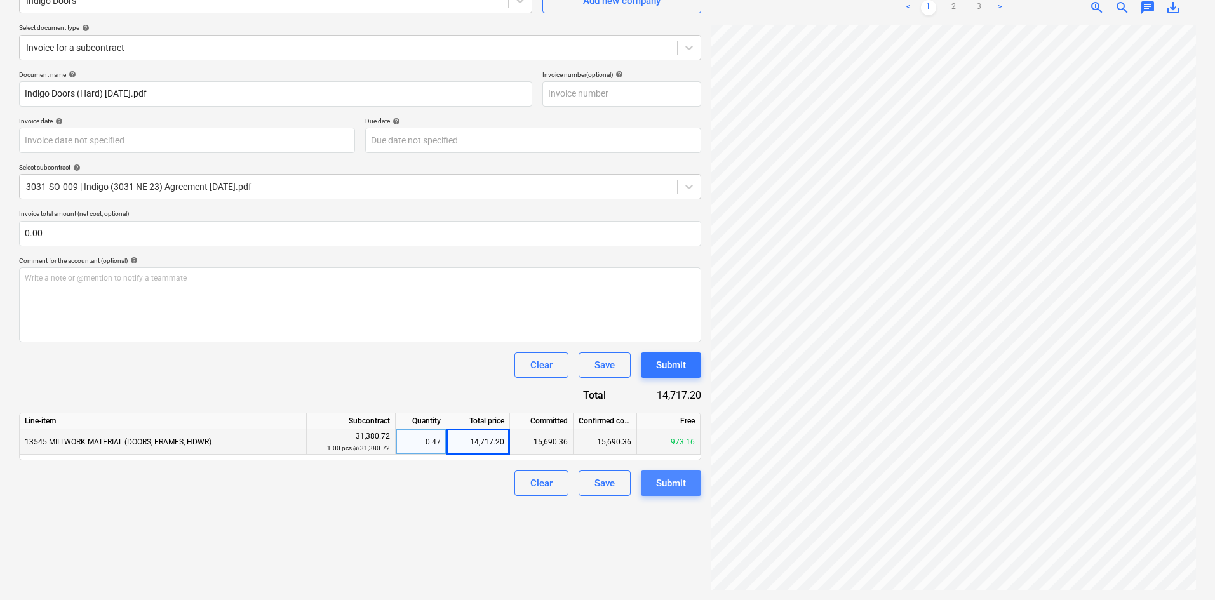
click at [680, 486] on div "Submit" at bounding box center [671, 483] width 30 height 17
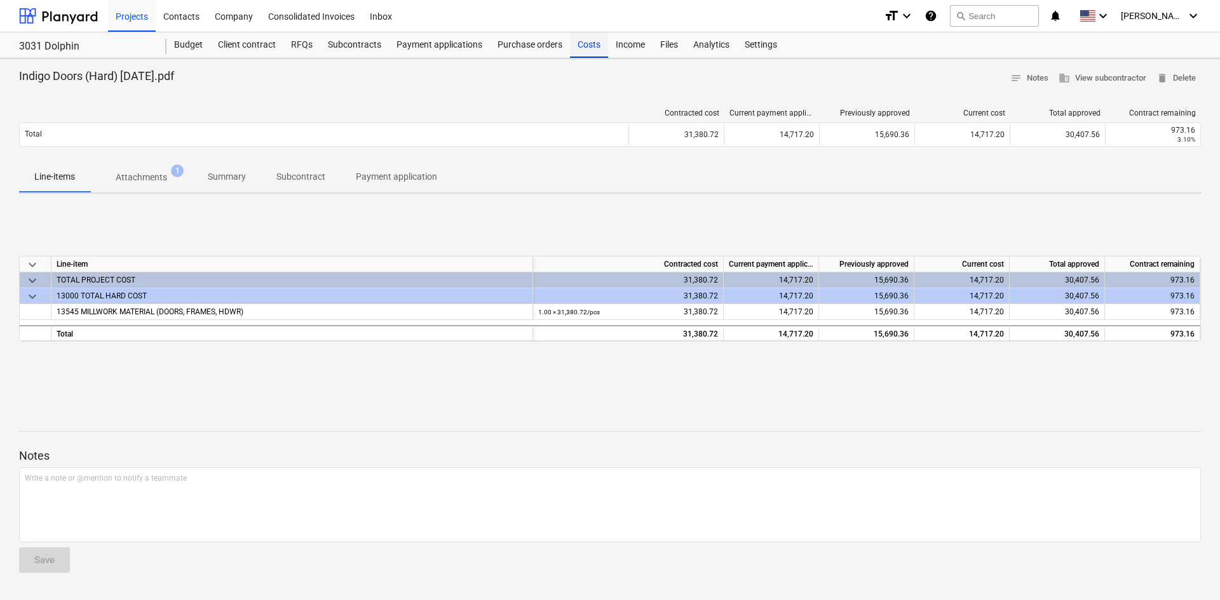
click at [579, 51] on div "Costs" at bounding box center [589, 44] width 38 height 25
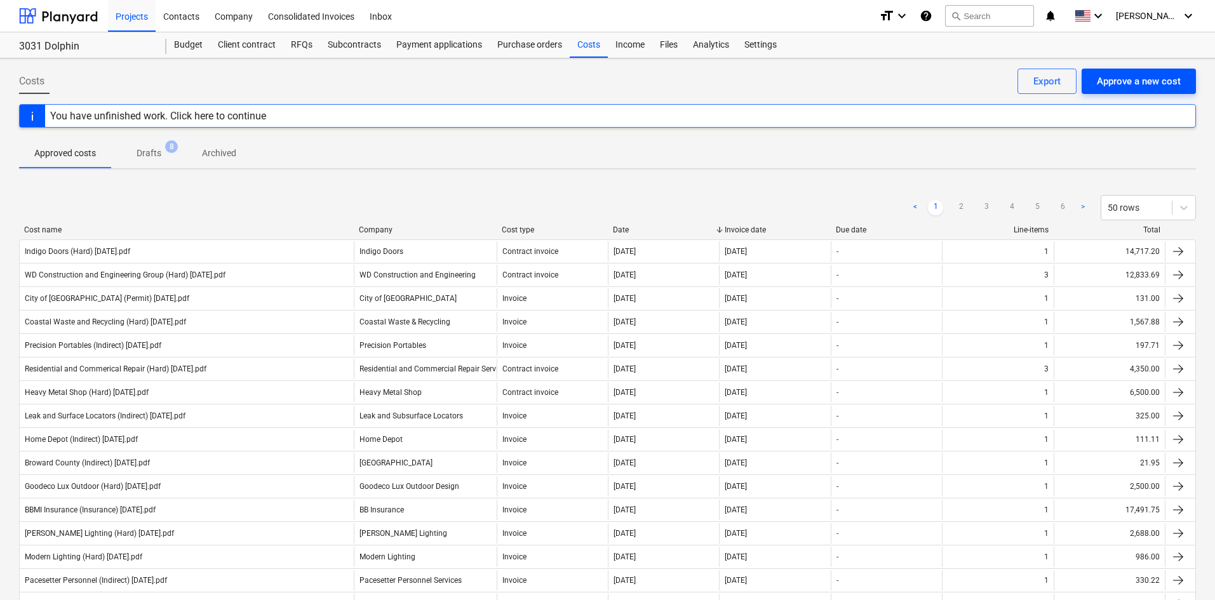
click at [1134, 90] on div "Approve a new cost" at bounding box center [1139, 81] width 84 height 17
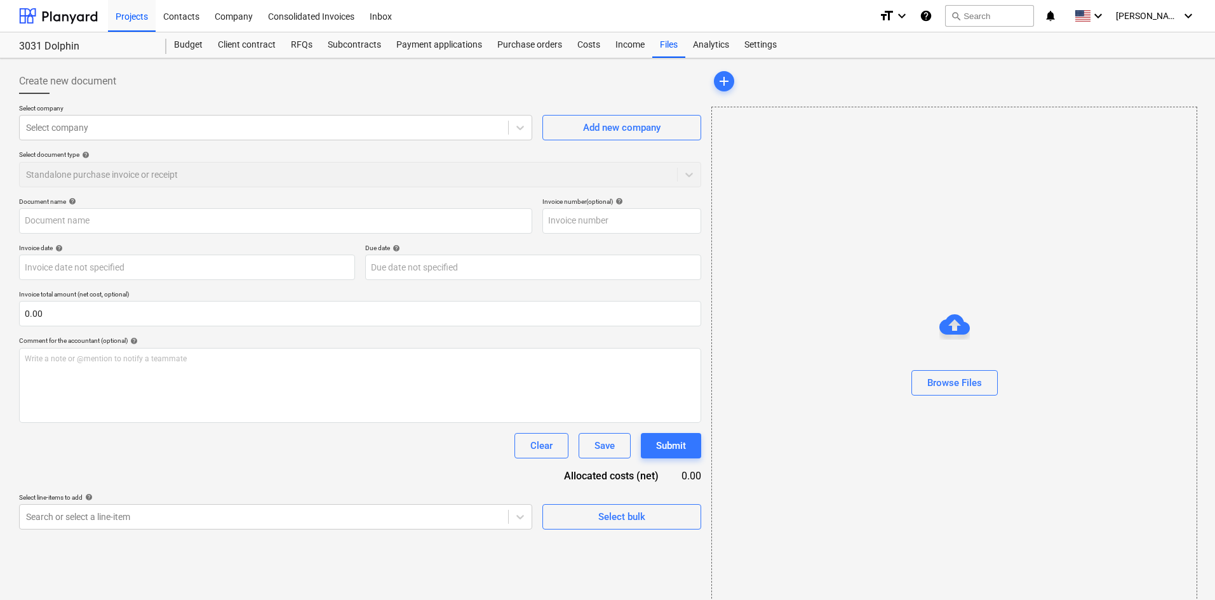
click at [196, 114] on p "Select company" at bounding box center [275, 109] width 513 height 11
click at [191, 122] on div at bounding box center [264, 127] width 476 height 13
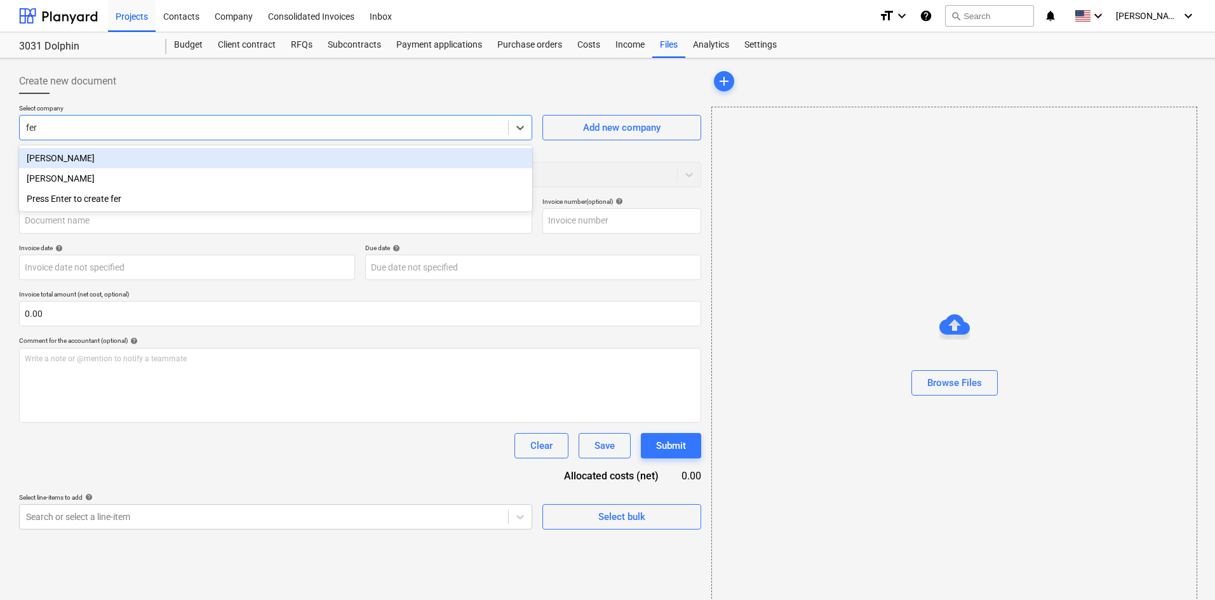
type input "ferg"
click at [159, 155] on div "[PERSON_NAME]" at bounding box center [275, 158] width 513 height 20
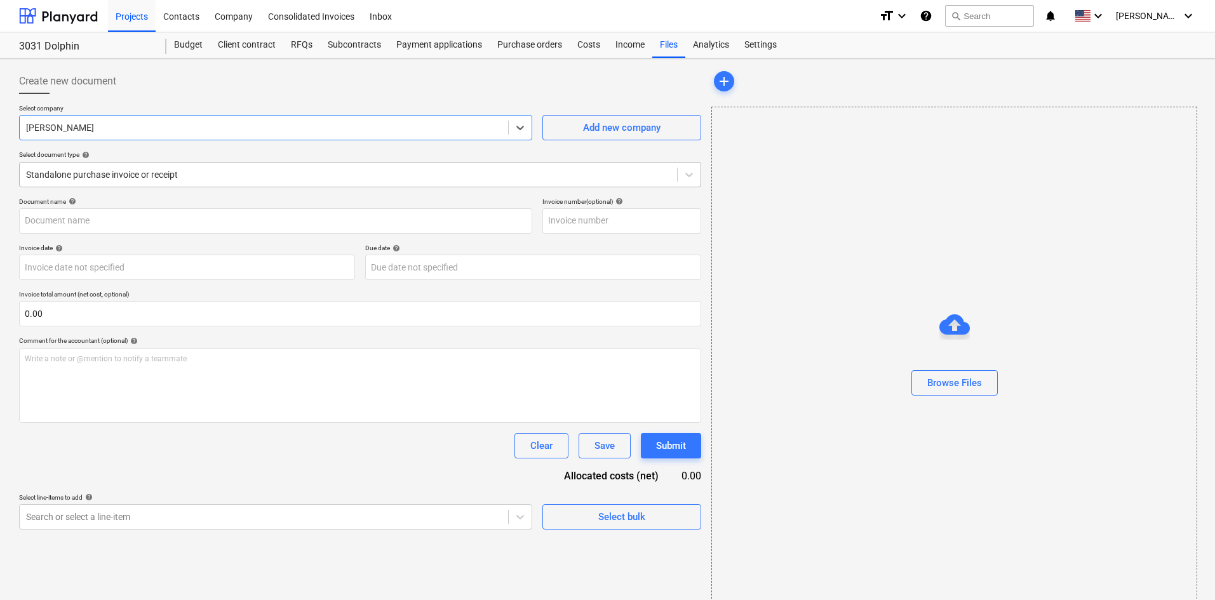
click at [209, 182] on div "Standalone purchase invoice or receipt" at bounding box center [349, 175] width 658 height 18
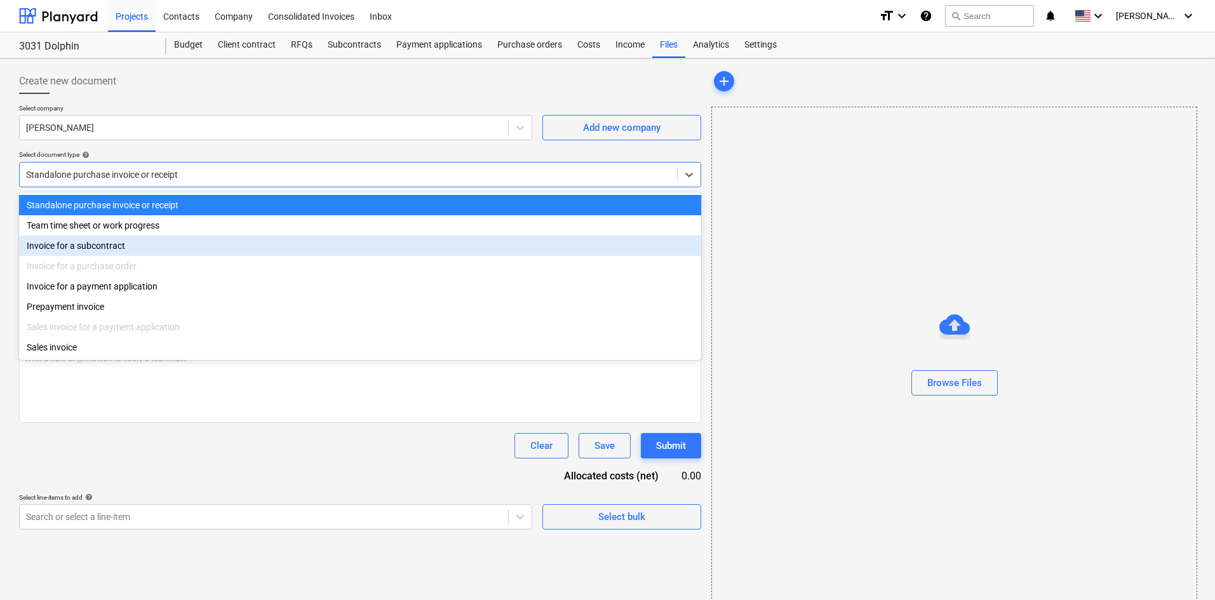
click at [147, 250] on div "Invoice for a subcontract" at bounding box center [360, 246] width 682 height 20
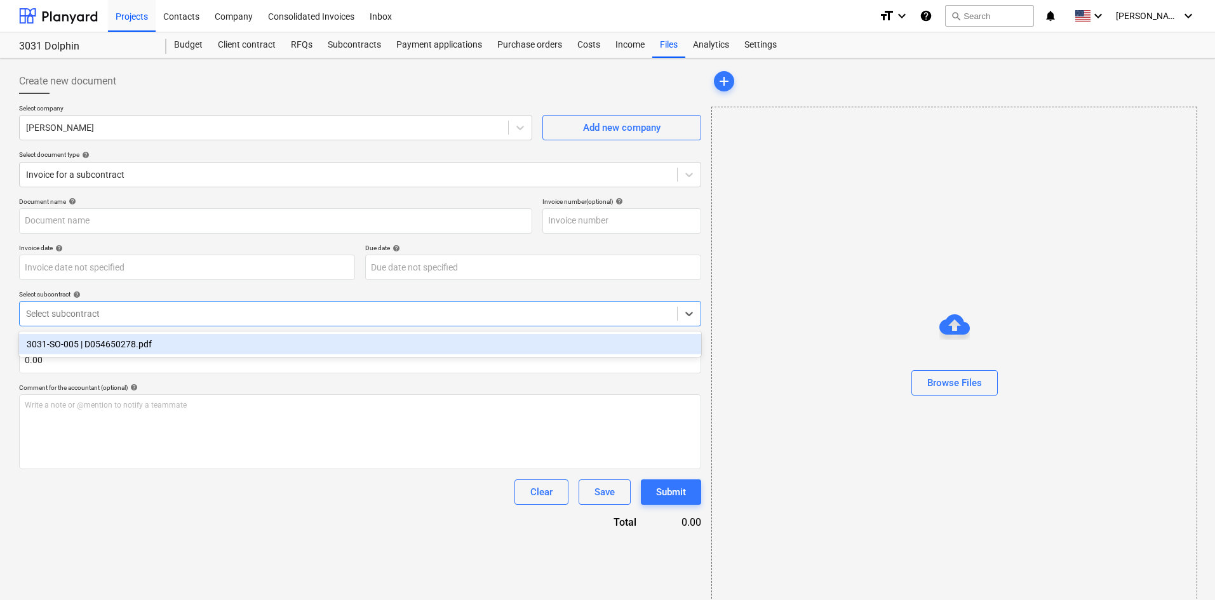
click at [165, 317] on div at bounding box center [348, 313] width 645 height 13
click at [172, 353] on div "3031-SO-005 | D054650278.pdf" at bounding box center [360, 344] width 682 height 20
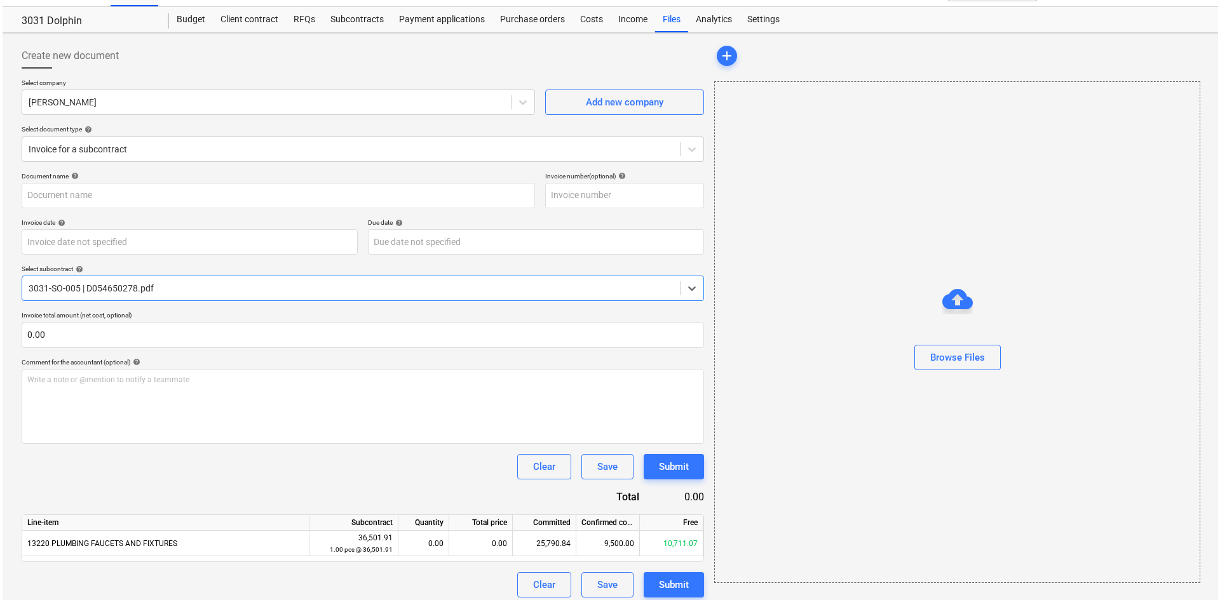
scroll to position [33, 0]
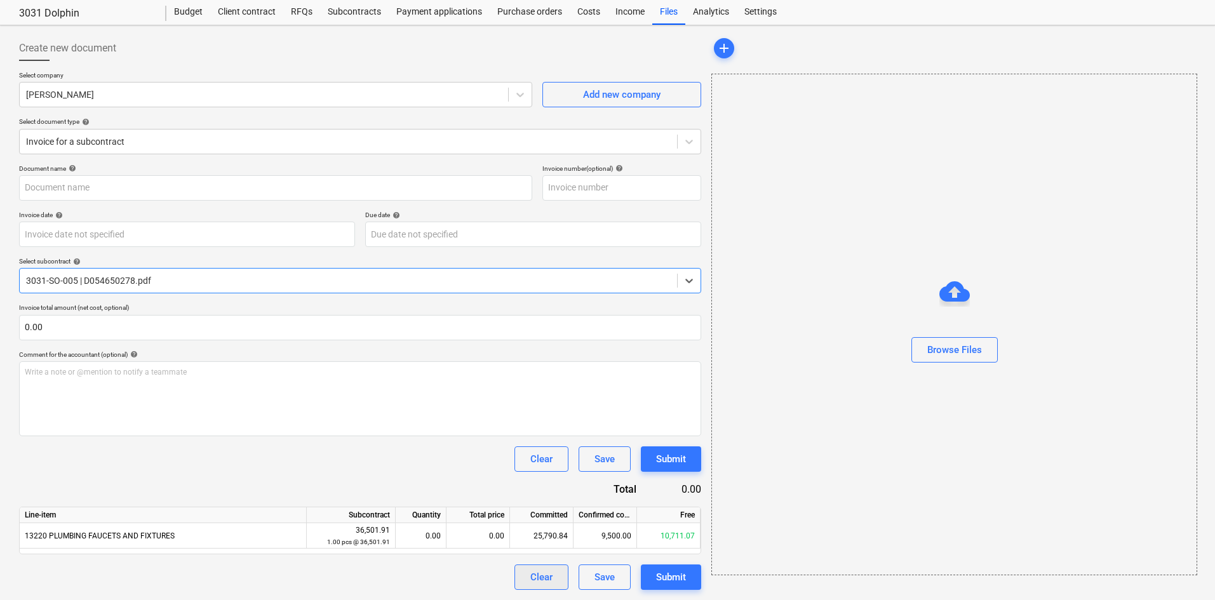
click at [548, 569] on div "Clear" at bounding box center [541, 577] width 22 height 17
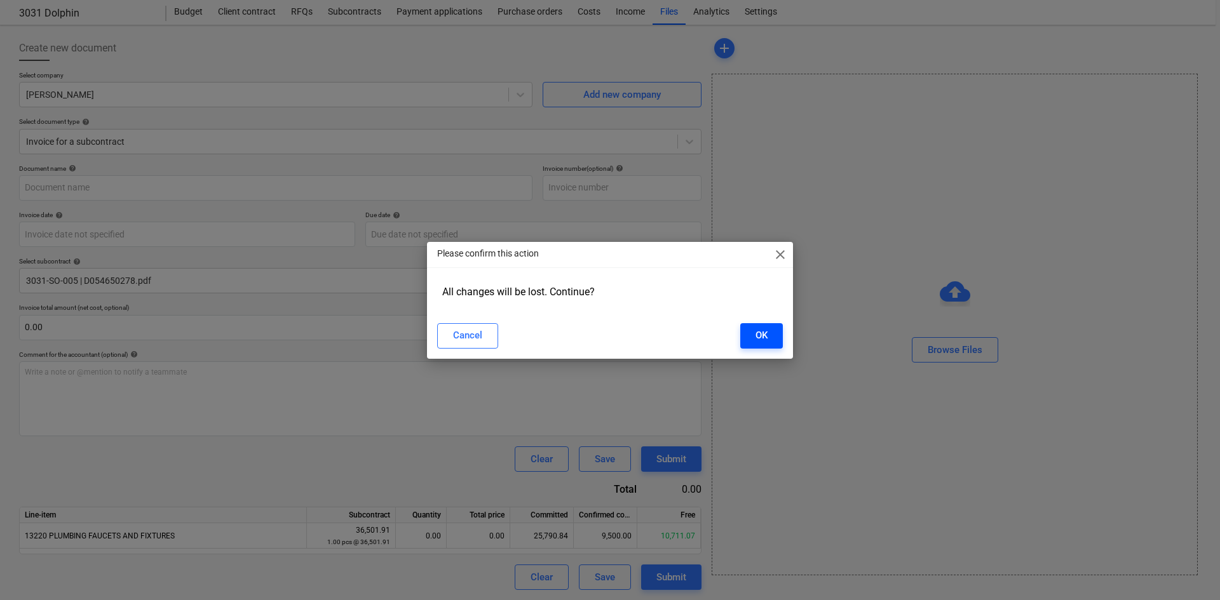
click at [768, 339] on button "OK" at bounding box center [761, 335] width 43 height 25
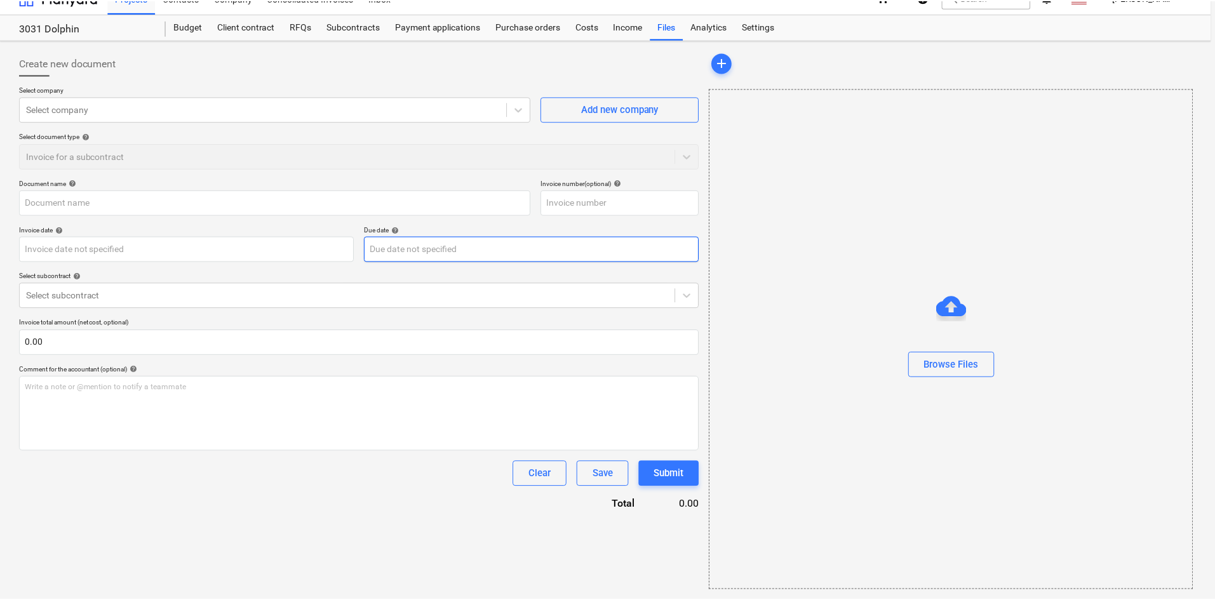
scroll to position [18, 0]
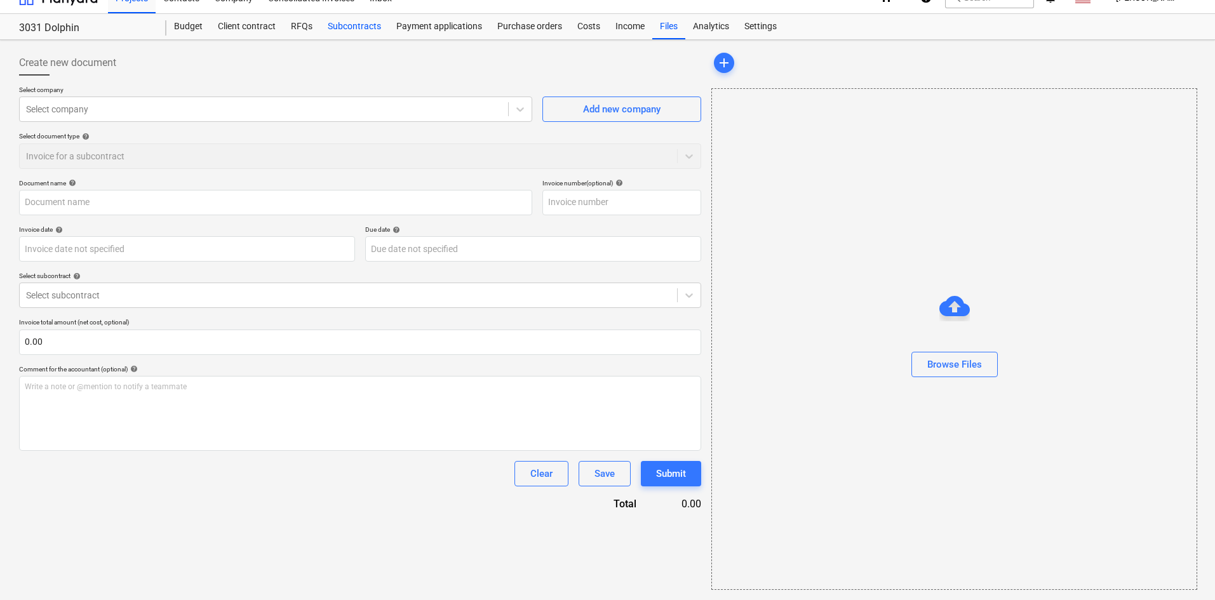
click at [365, 26] on div "Subcontracts" at bounding box center [354, 26] width 69 height 25
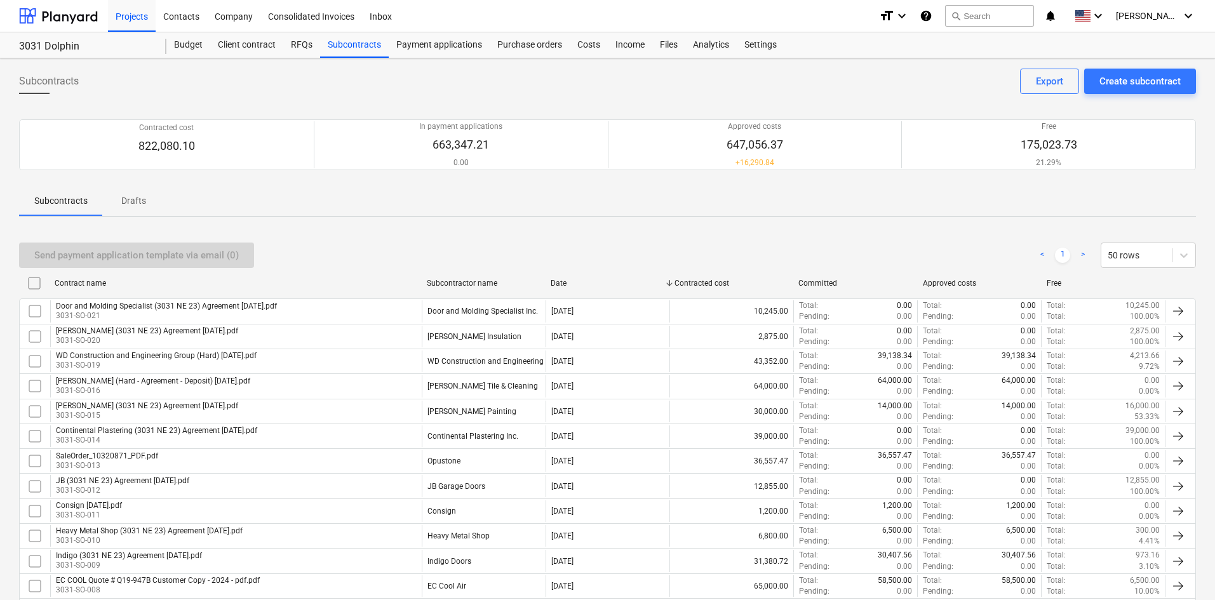
scroll to position [245, 0]
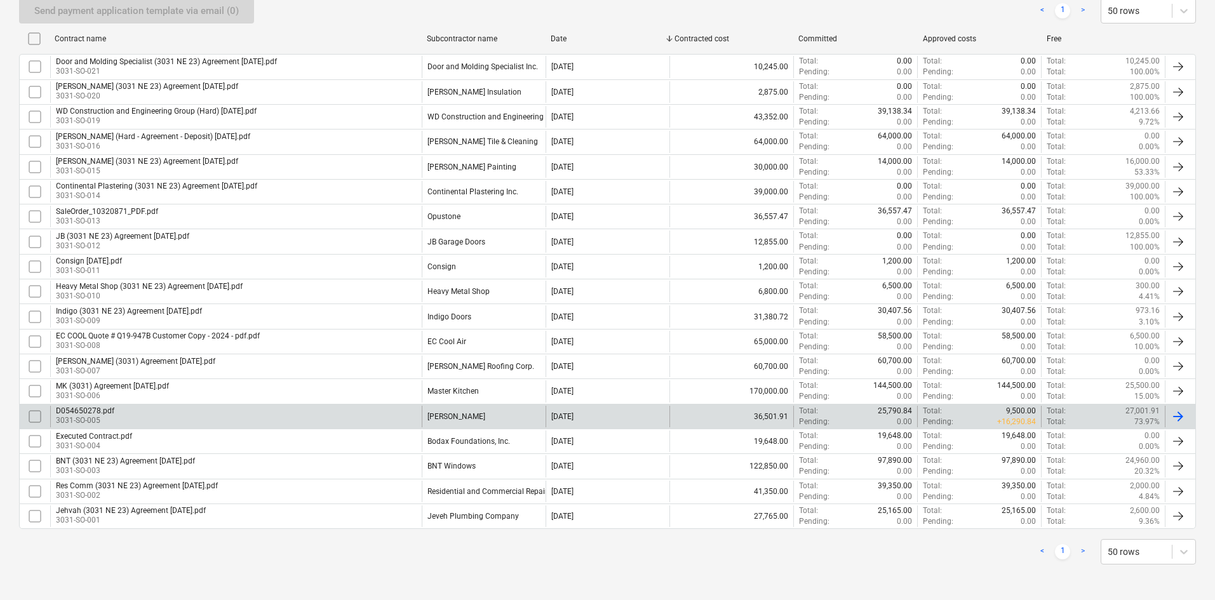
click at [275, 411] on div "D054650278.pdf 3031-SO-005" at bounding box center [236, 417] width 372 height 22
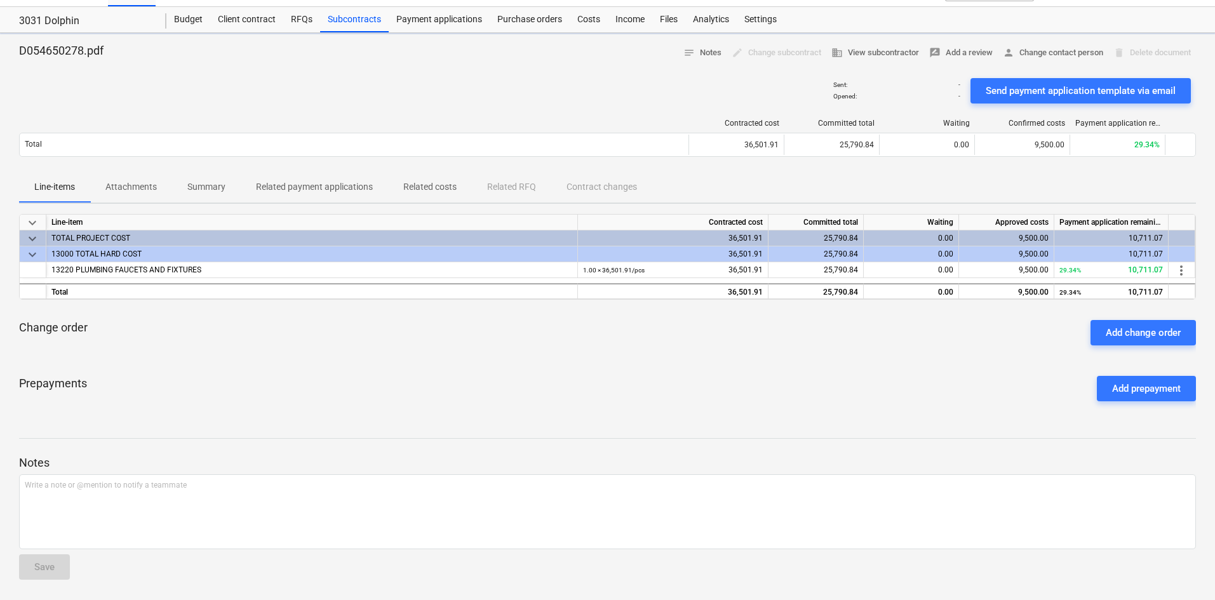
scroll to position [25, 0]
click at [132, 189] on p "Attachments" at bounding box center [130, 186] width 51 height 13
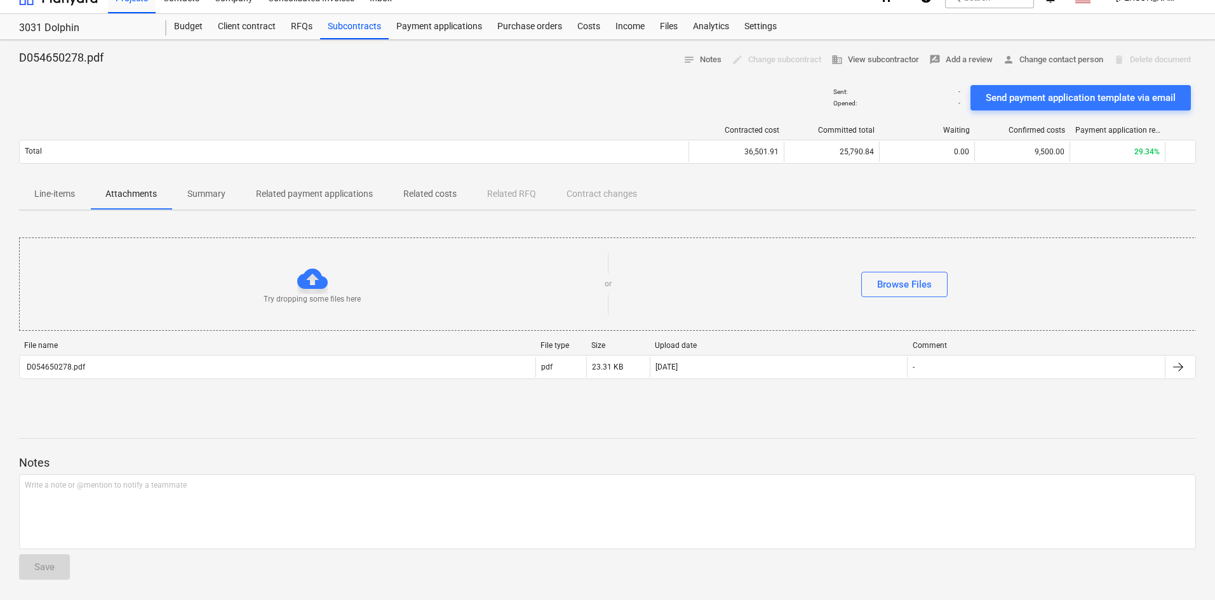
scroll to position [18, 0]
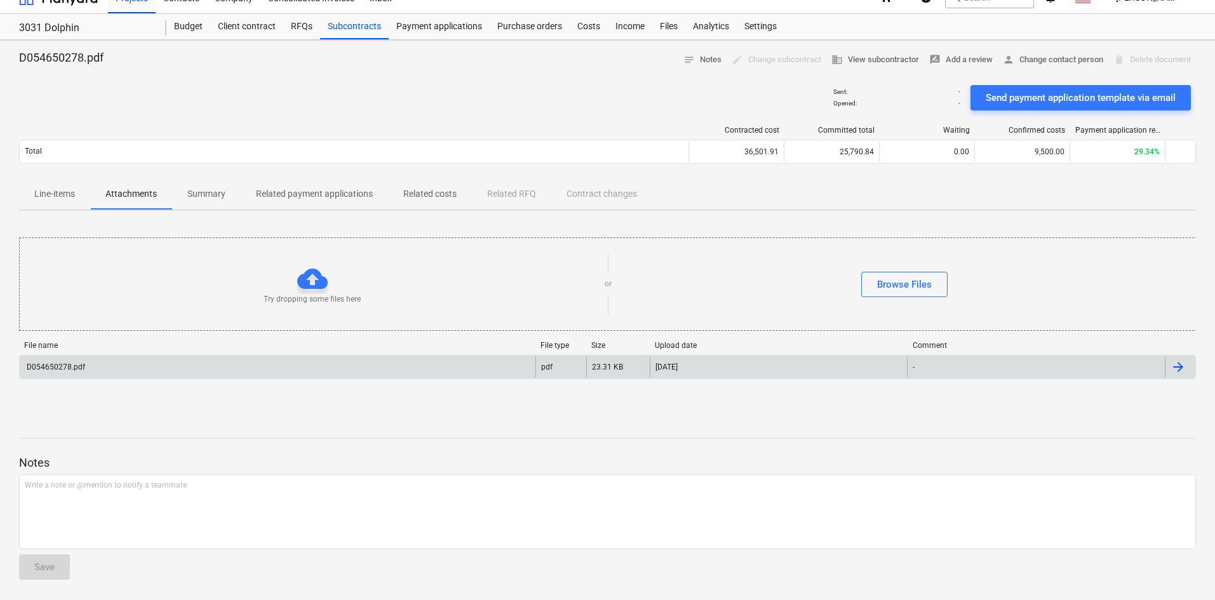
click at [173, 359] on div "D054650278.pdf" at bounding box center [278, 367] width 516 height 20
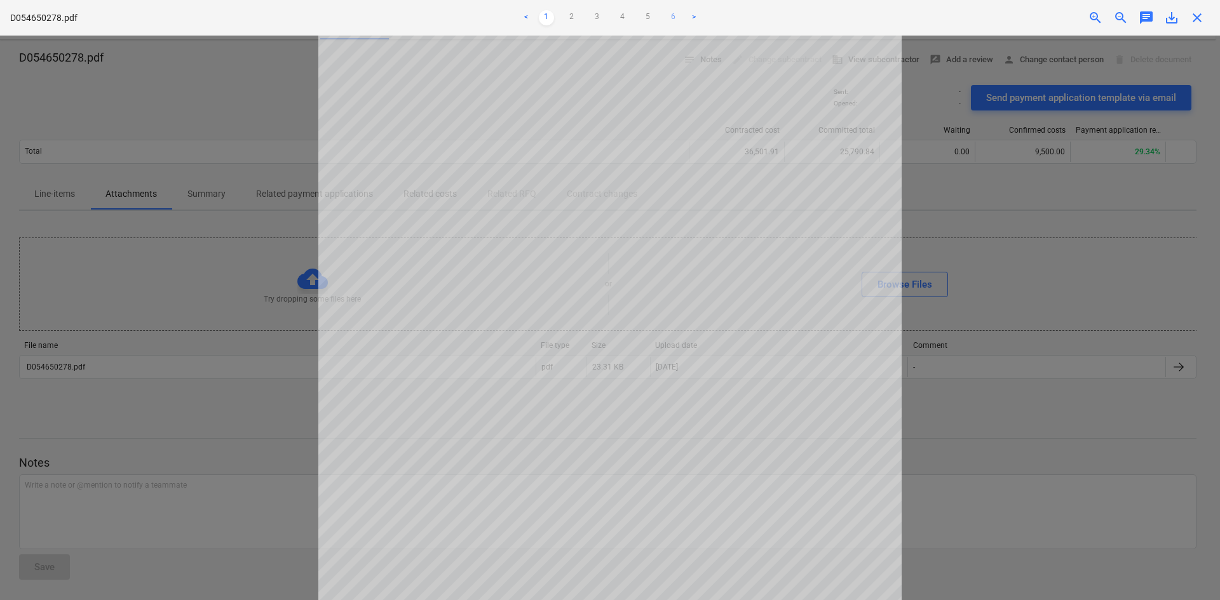
click at [672, 13] on link "6" at bounding box center [673, 17] width 15 height 15
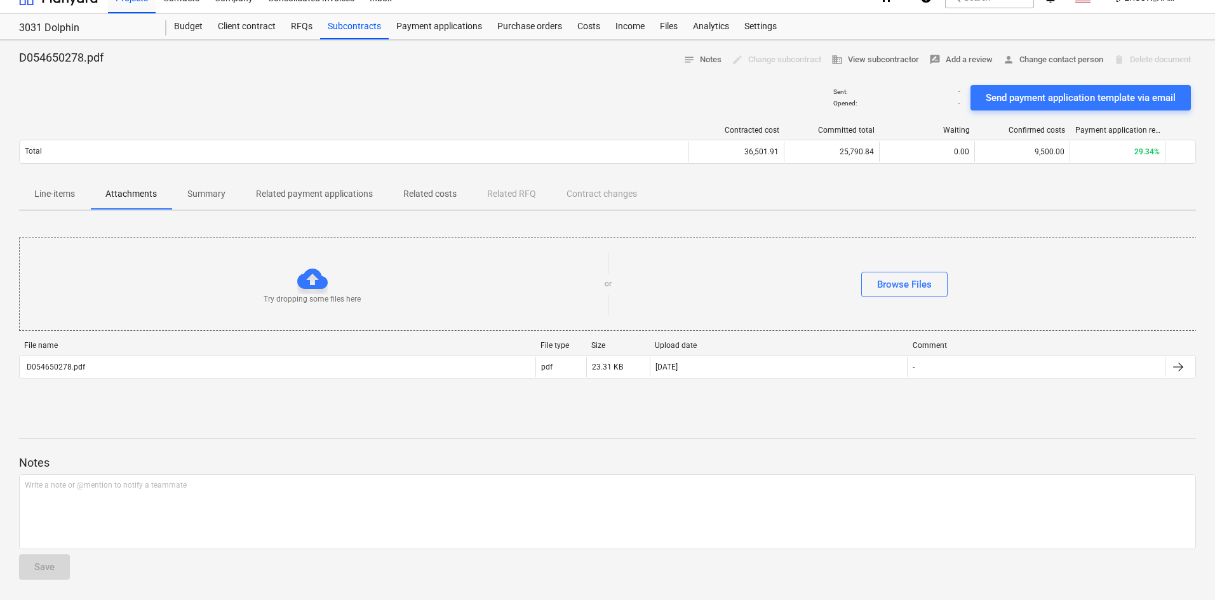
scroll to position [0, 0]
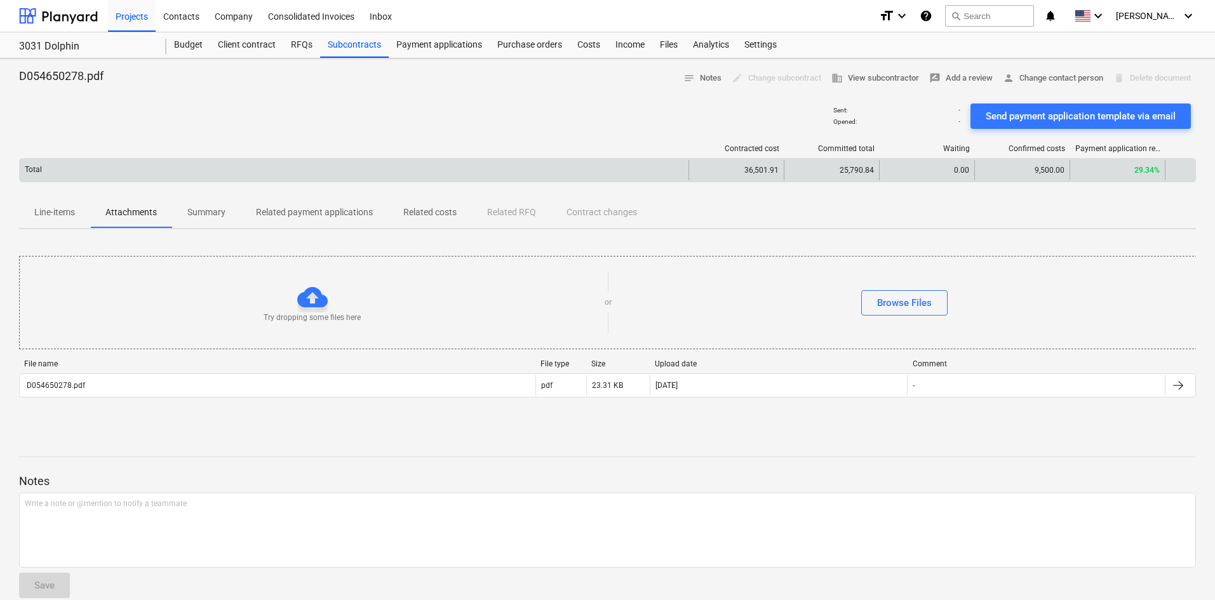
click at [605, 178] on div "Total" at bounding box center [354, 170] width 669 height 20
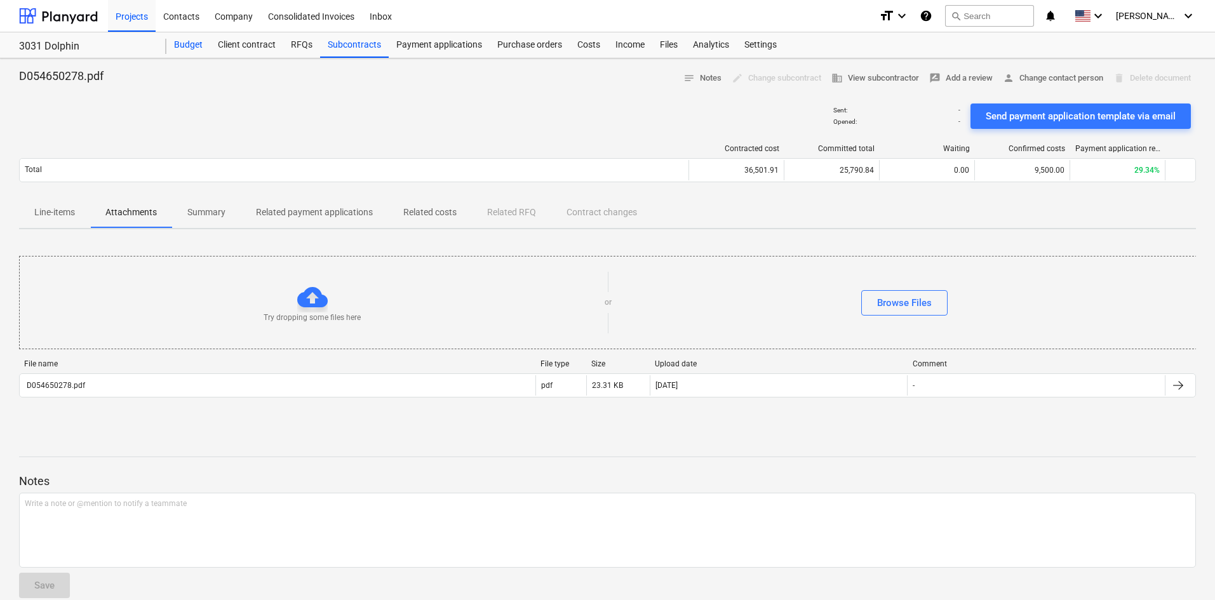
click at [189, 46] on div "Budget" at bounding box center [188, 44] width 44 height 25
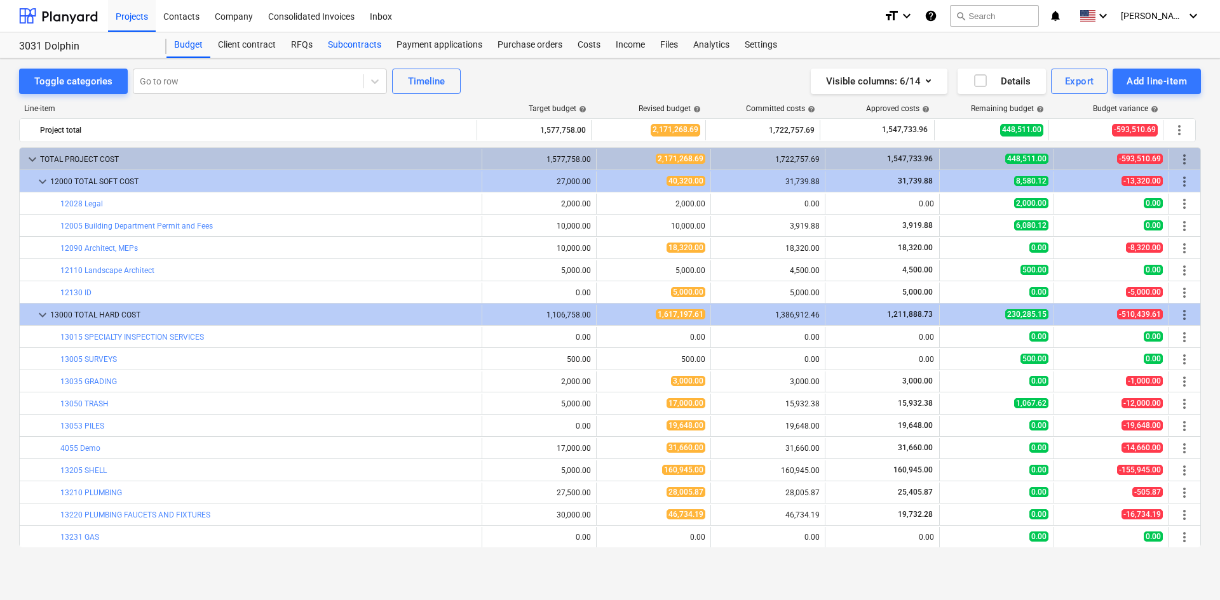
click at [352, 48] on div "Subcontracts" at bounding box center [354, 44] width 69 height 25
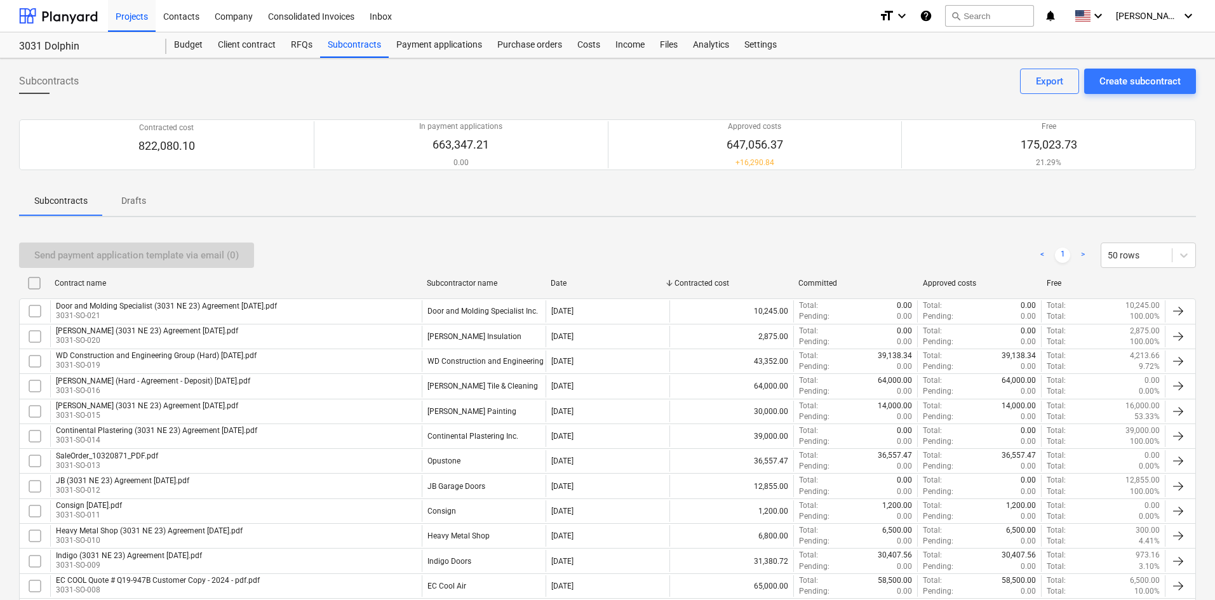
scroll to position [245, 0]
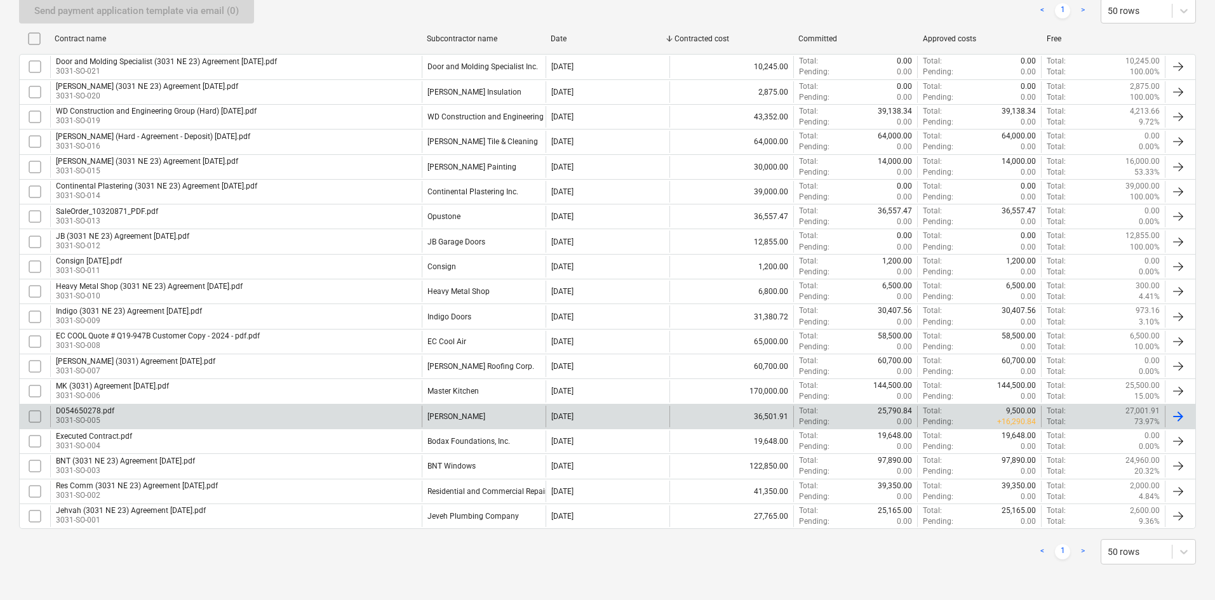
click at [292, 417] on div "D054650278.pdf 3031-SO-005" at bounding box center [236, 417] width 372 height 22
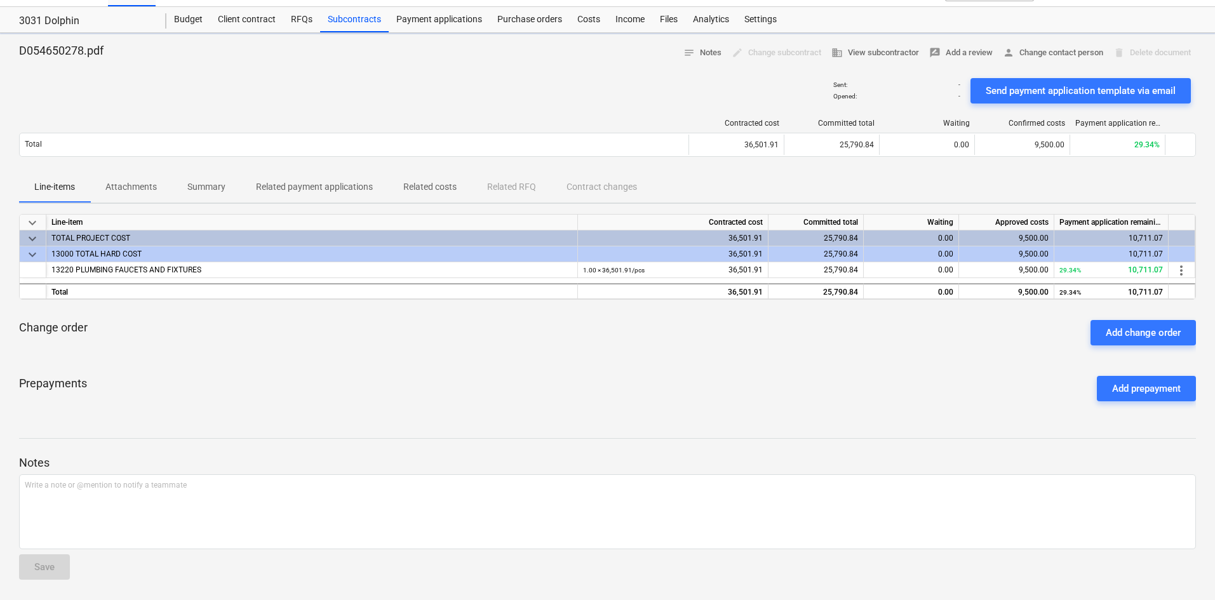
scroll to position [25, 0]
click at [429, 194] on p "Related costs" at bounding box center [429, 186] width 53 height 13
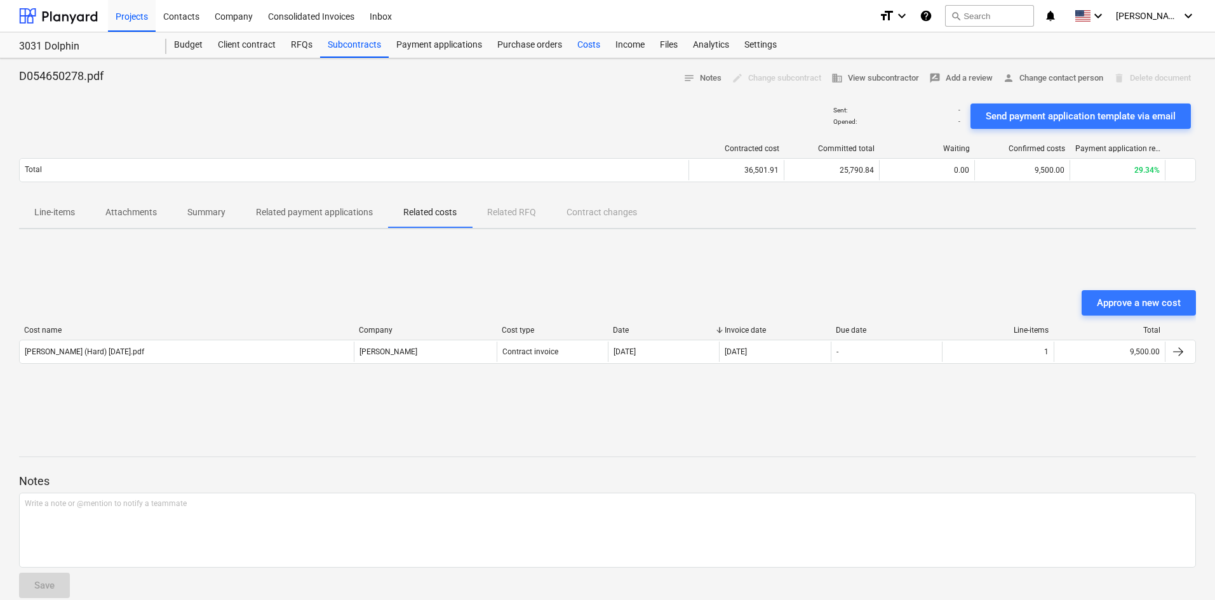
click at [582, 46] on div "Costs" at bounding box center [589, 44] width 38 height 25
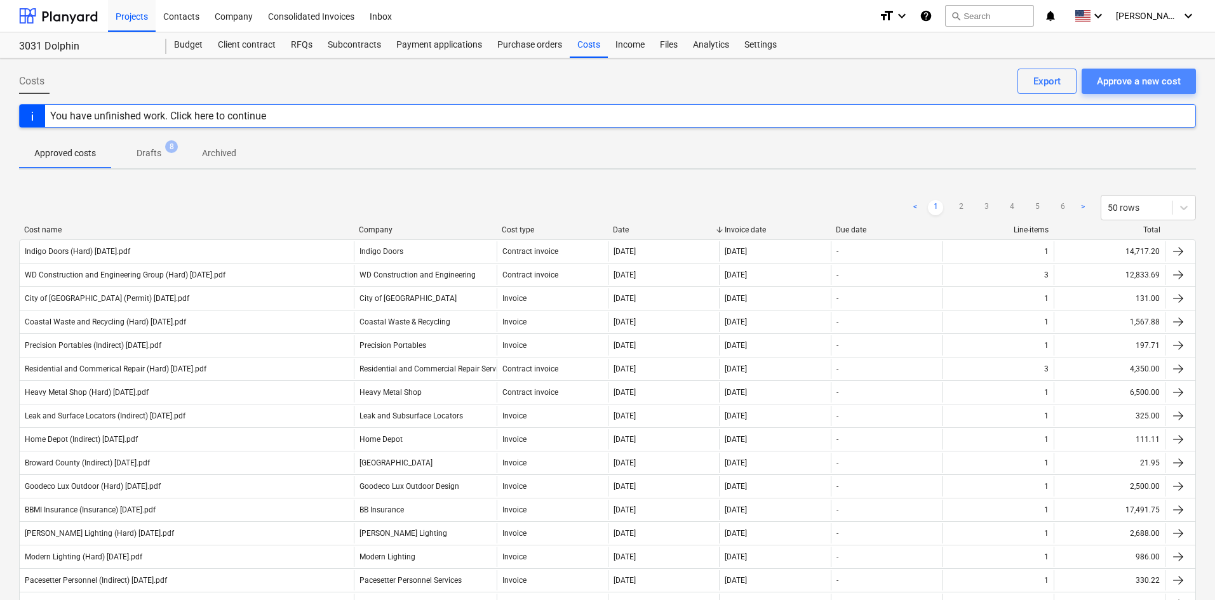
click at [1169, 82] on div "Approve a new cost" at bounding box center [1139, 81] width 84 height 17
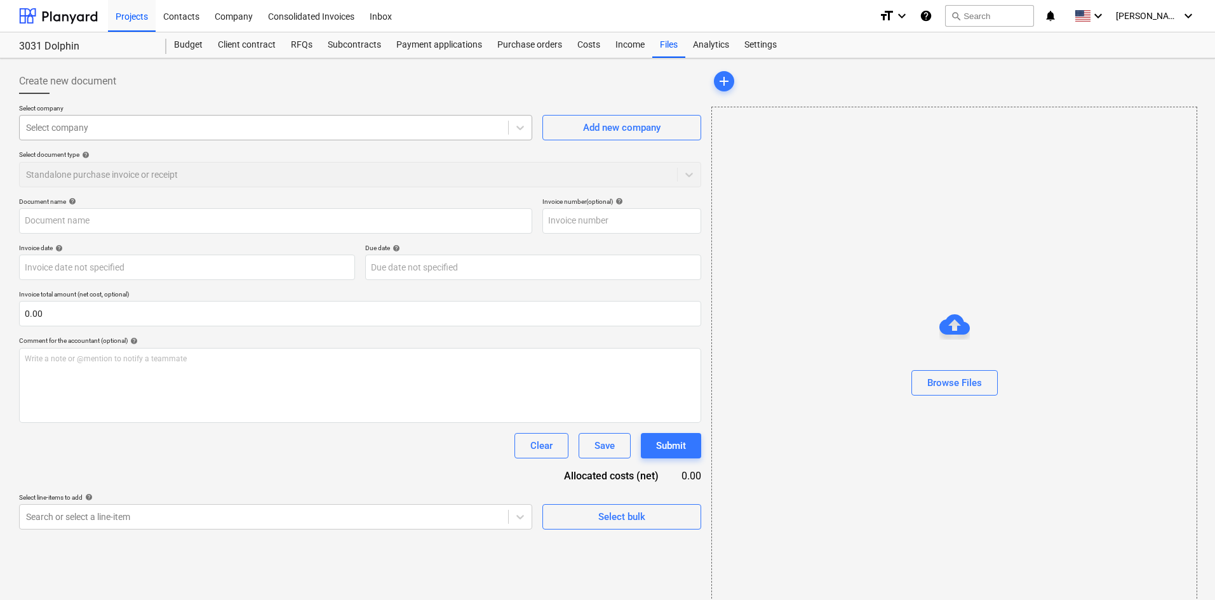
click at [194, 123] on div at bounding box center [264, 127] width 476 height 13
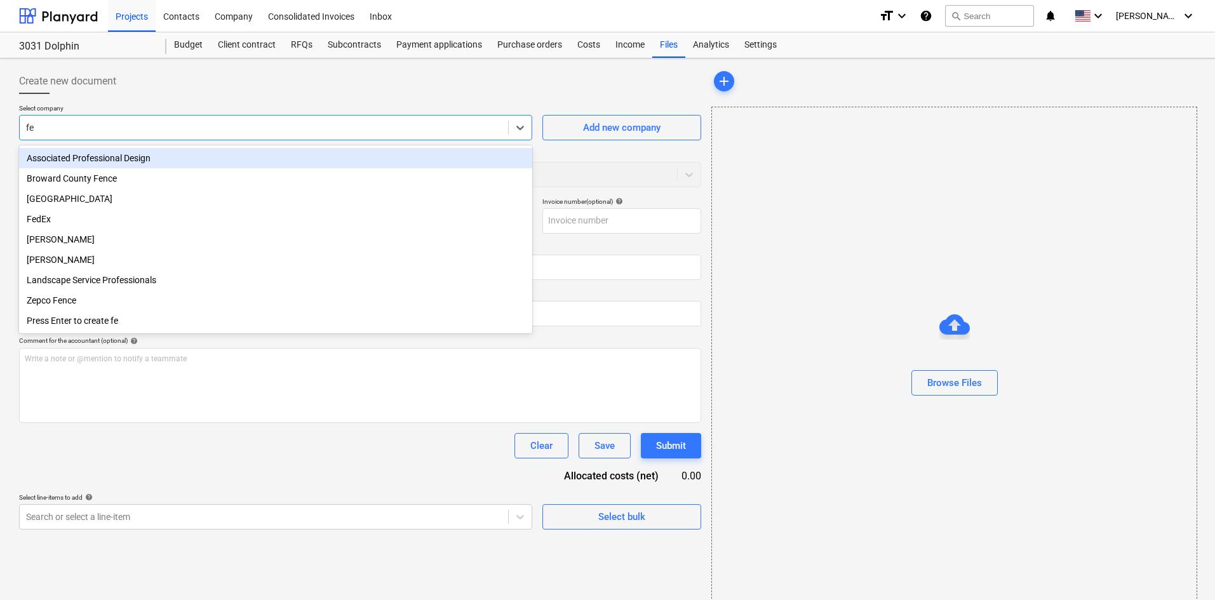
type input "fer"
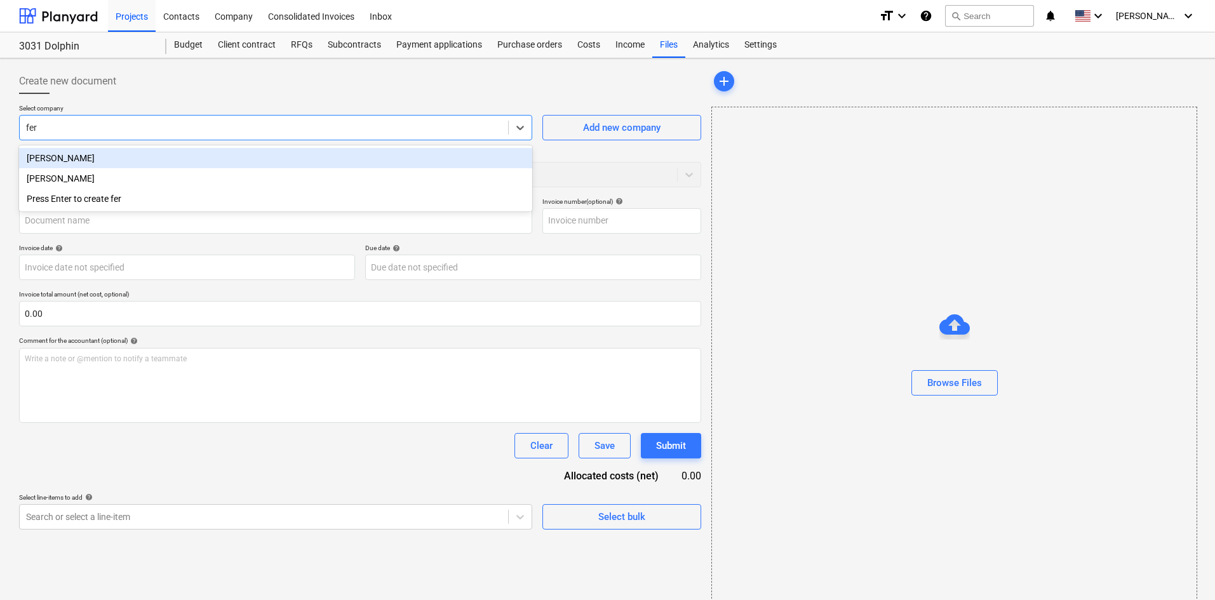
click at [67, 158] on div "[PERSON_NAME]" at bounding box center [275, 158] width 513 height 20
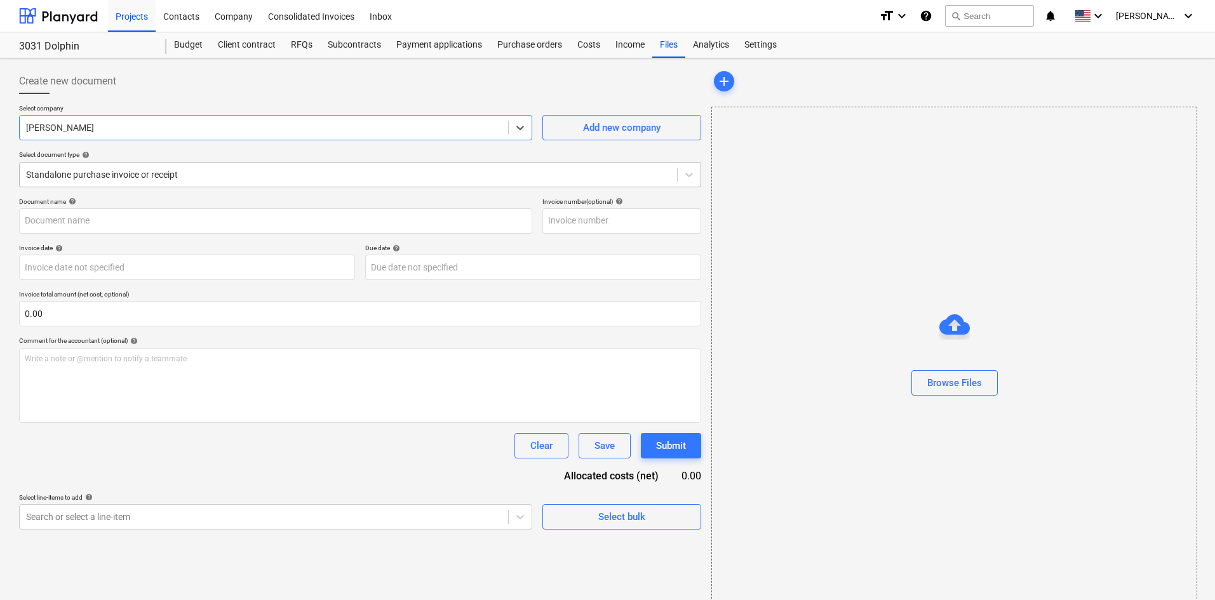
click at [87, 180] on div at bounding box center [348, 174] width 645 height 13
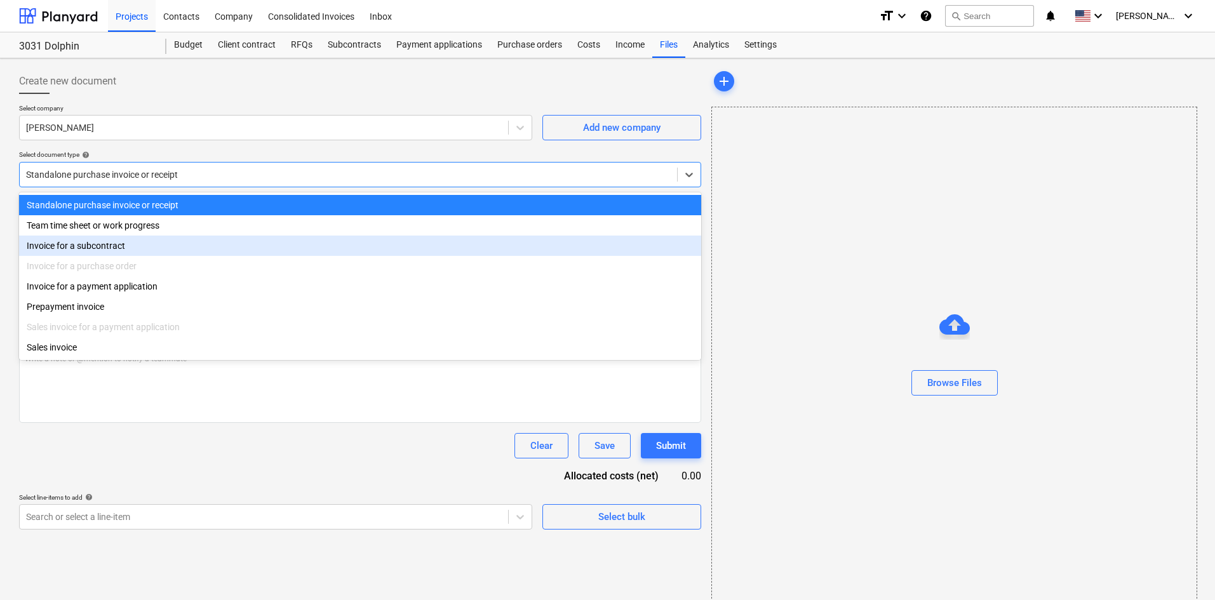
click at [81, 245] on div "Invoice for a subcontract" at bounding box center [360, 246] width 682 height 20
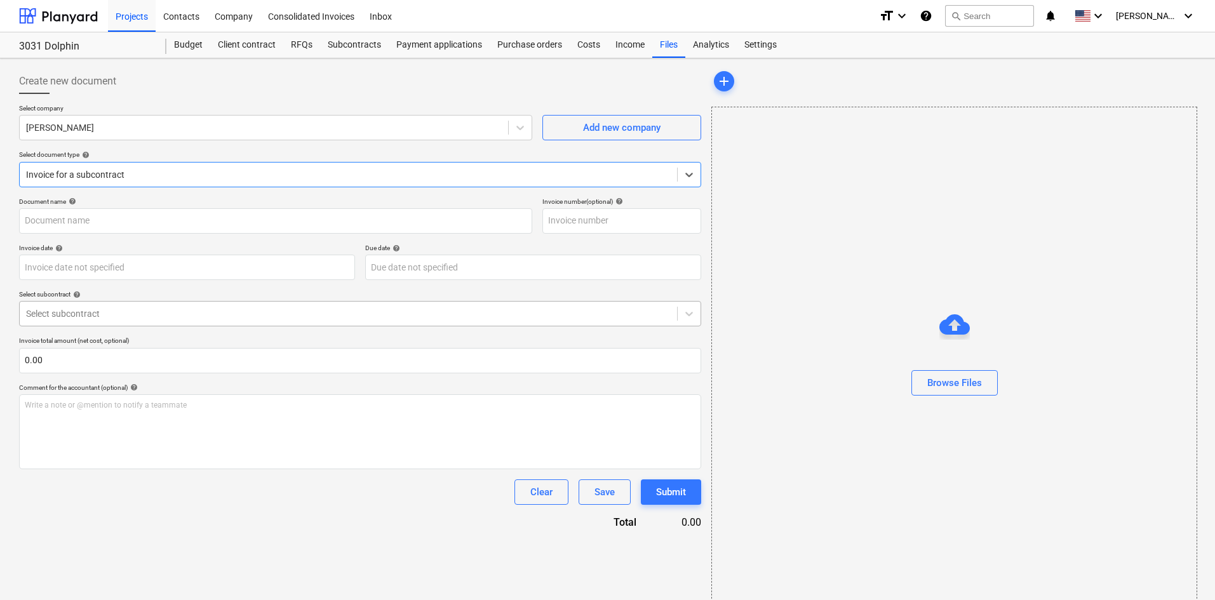
click at [108, 309] on div at bounding box center [348, 313] width 645 height 13
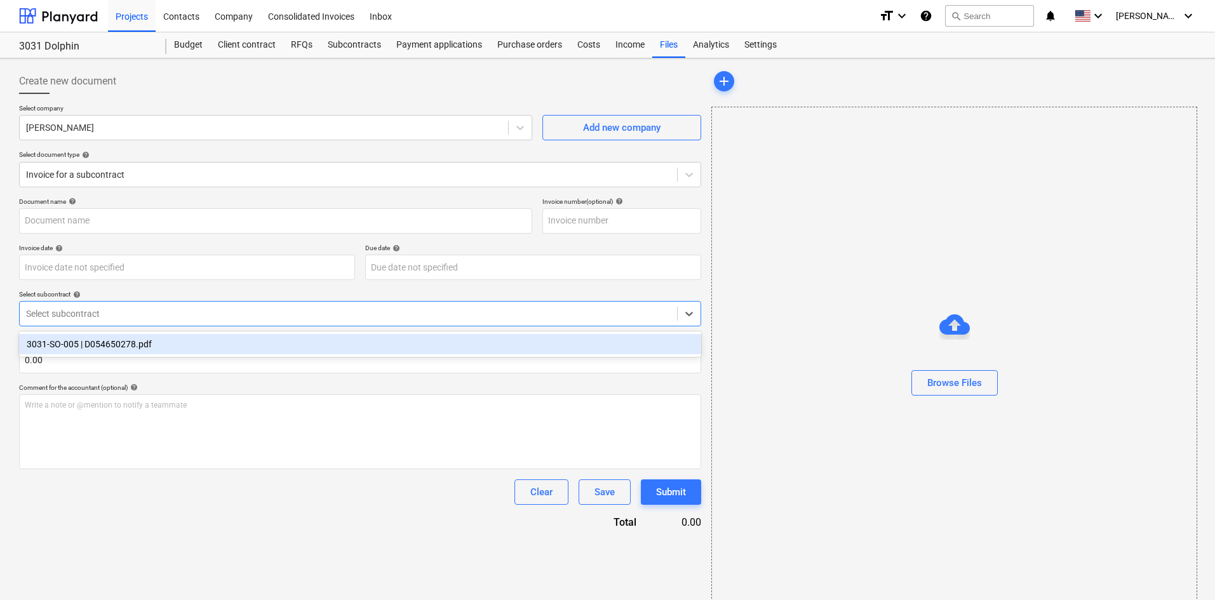
click at [120, 337] on div "3031-SO-005 | D054650278.pdf" at bounding box center [360, 344] width 682 height 20
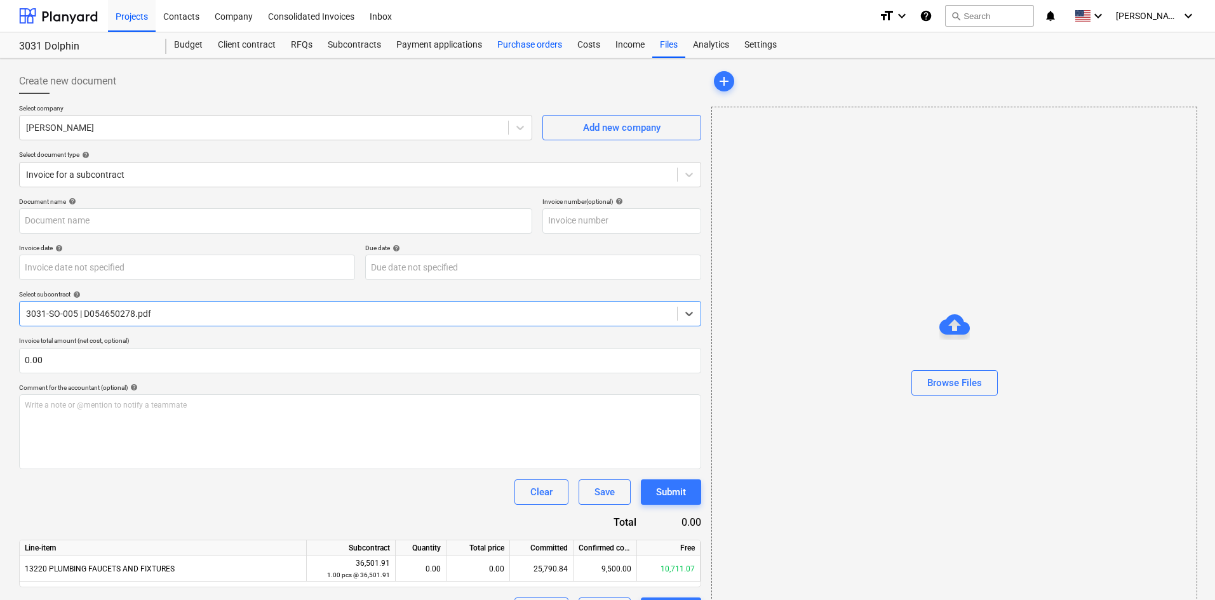
click at [521, 50] on div "Purchase orders" at bounding box center [530, 44] width 80 height 25
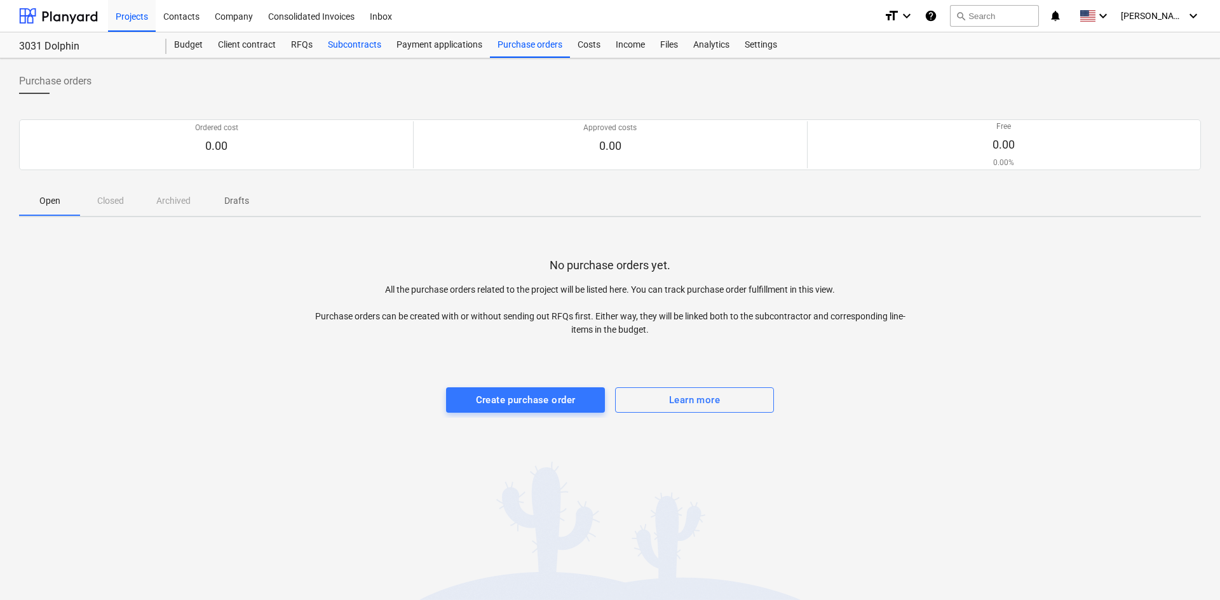
click at [368, 53] on div "Subcontracts" at bounding box center [354, 44] width 69 height 25
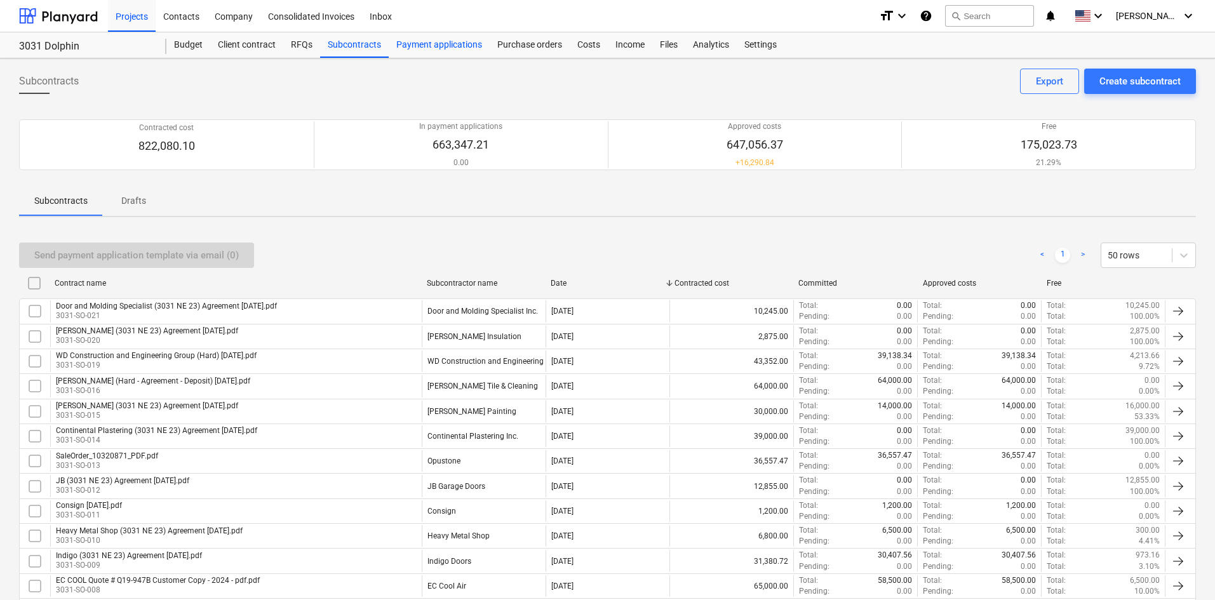
click at [430, 51] on div "Payment applications" at bounding box center [439, 44] width 101 height 25
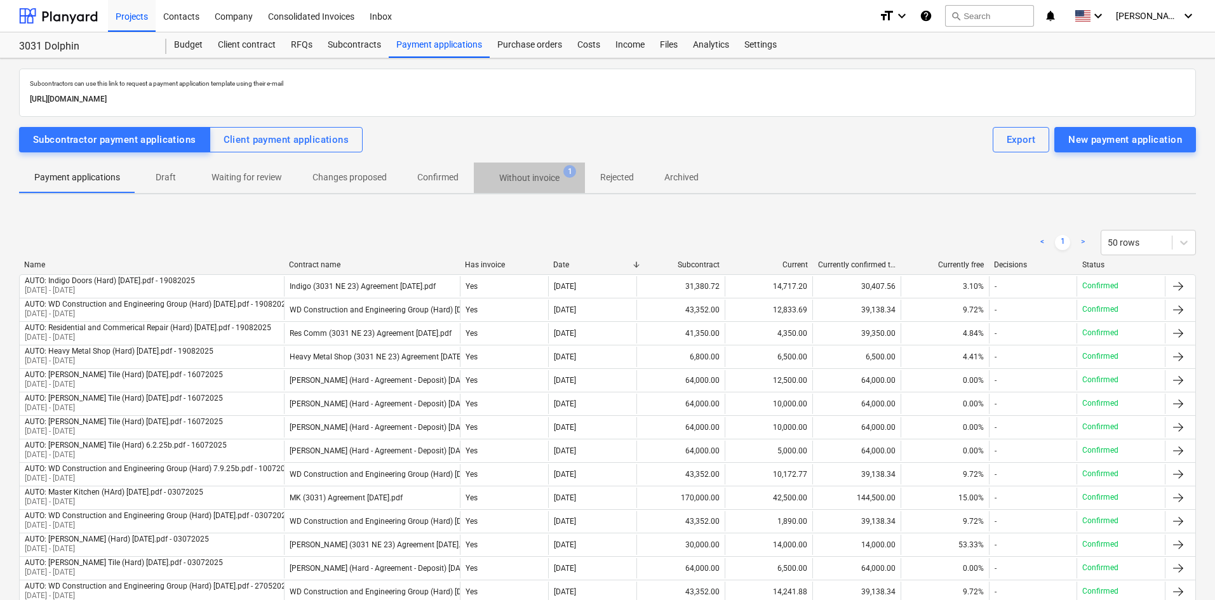
click at [525, 183] on p "Without invoice" at bounding box center [529, 178] width 60 height 13
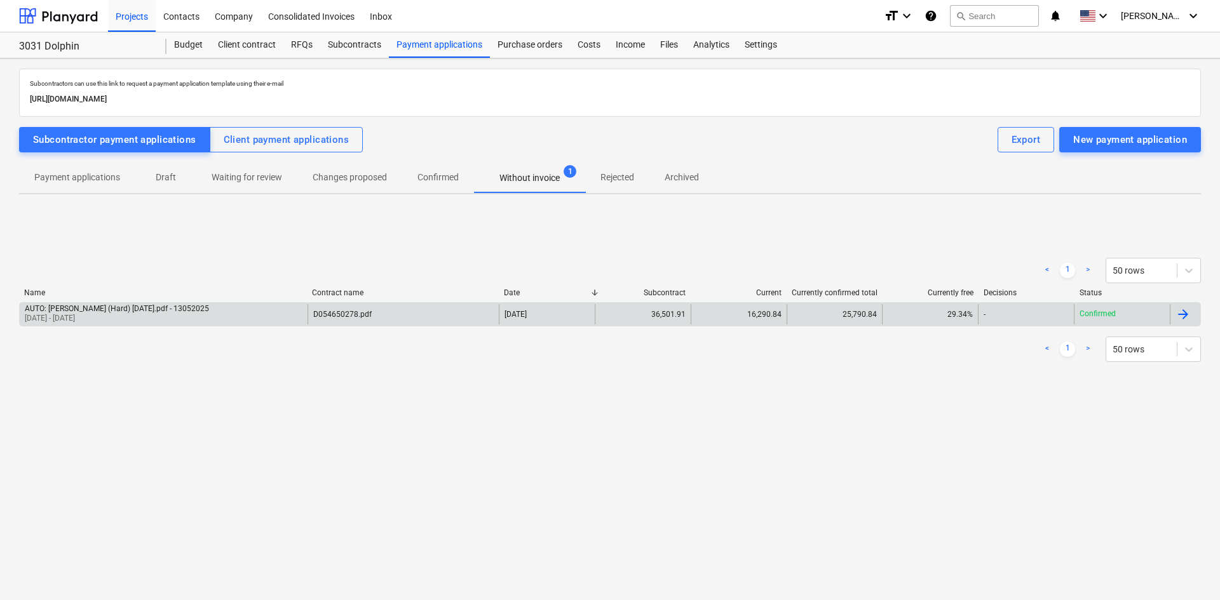
click at [265, 318] on div "AUTO: [PERSON_NAME] (Hard) [DATE].pdf - 13052025 [DATE] - [DATE]" at bounding box center [164, 314] width 288 height 20
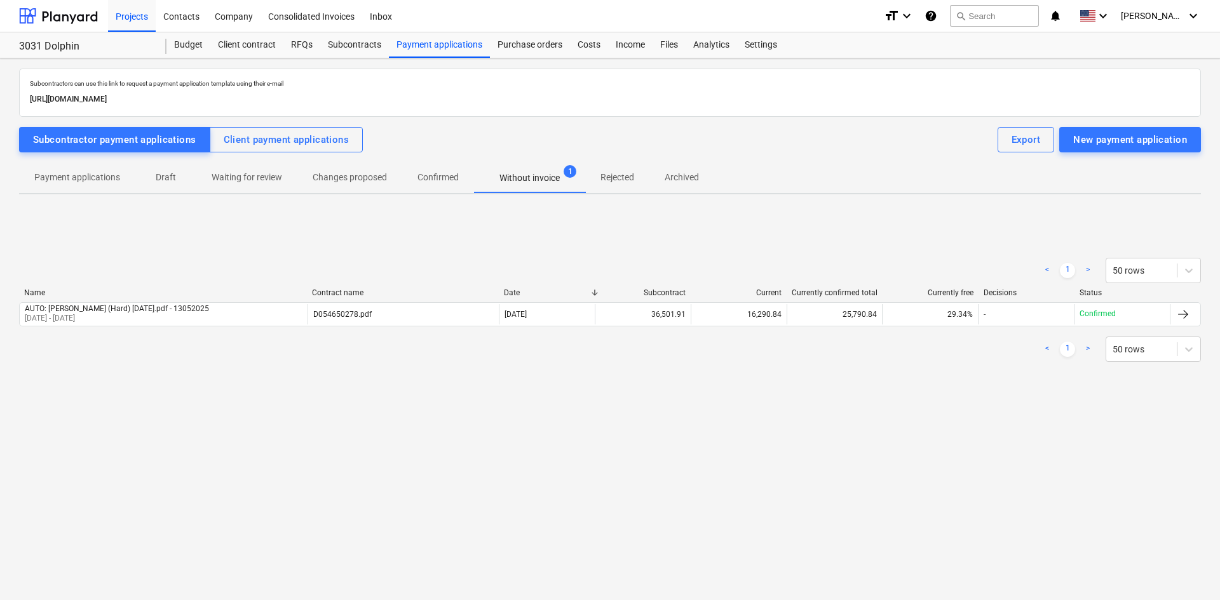
drag, startPoint x: 447, startPoint y: 180, endPoint x: 470, endPoint y: 181, distance: 22.2
click at [447, 180] on p "Confirmed" at bounding box center [437, 177] width 41 height 13
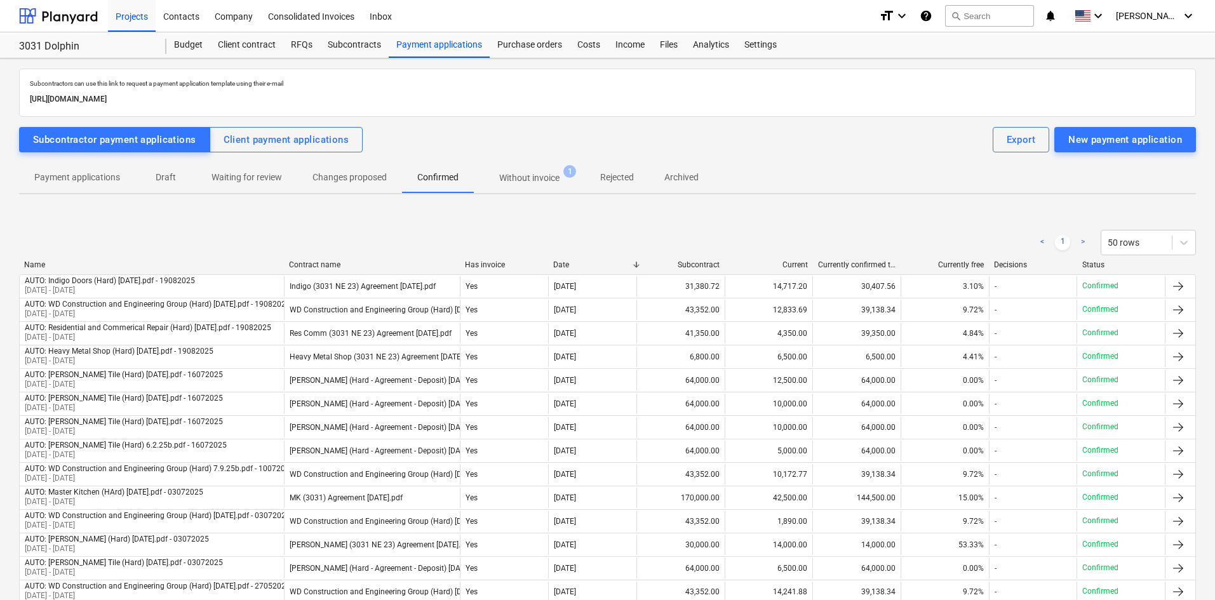
click at [526, 184] on p "Without invoice" at bounding box center [529, 178] width 60 height 13
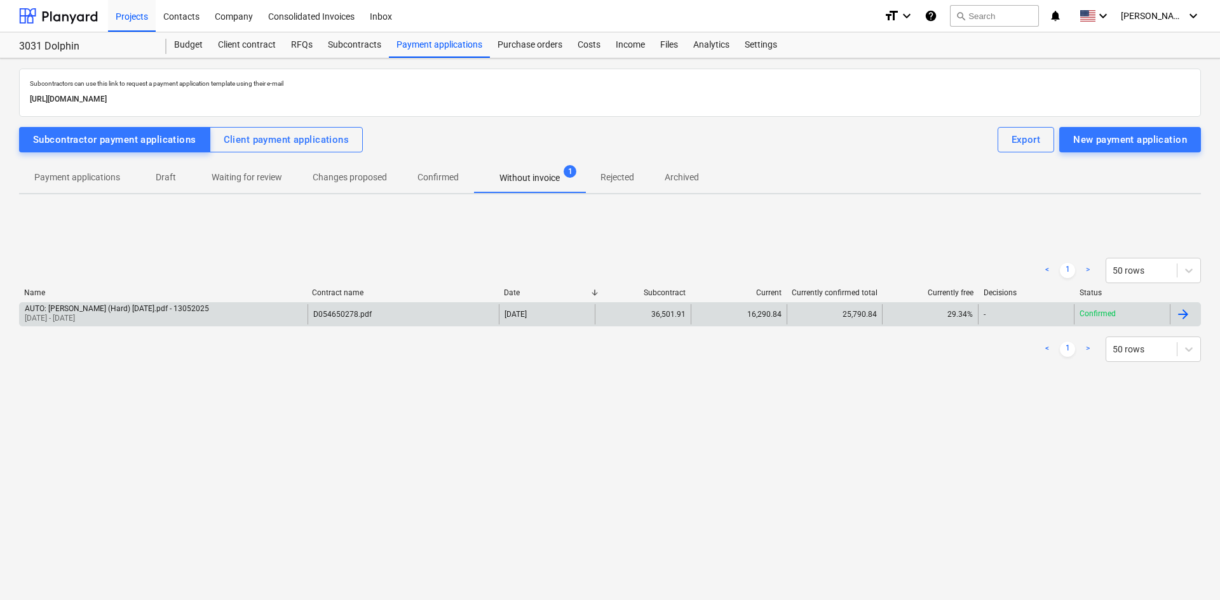
click at [1182, 318] on div at bounding box center [1182, 314] width 15 height 15
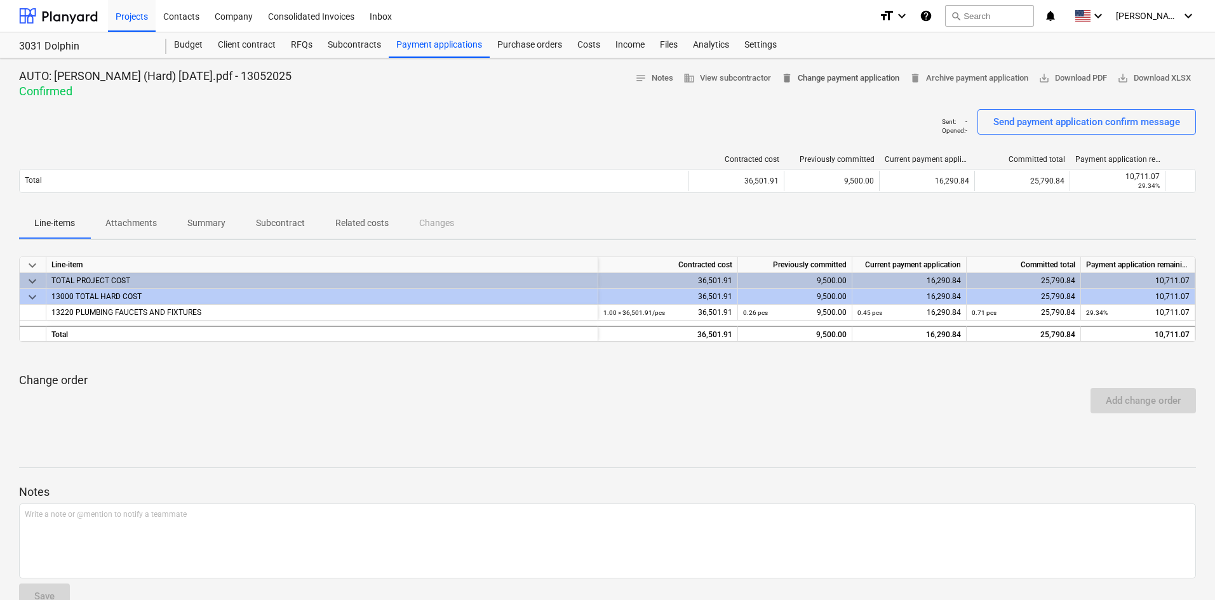
click at [852, 80] on span "delete Change payment application" at bounding box center [840, 78] width 118 height 15
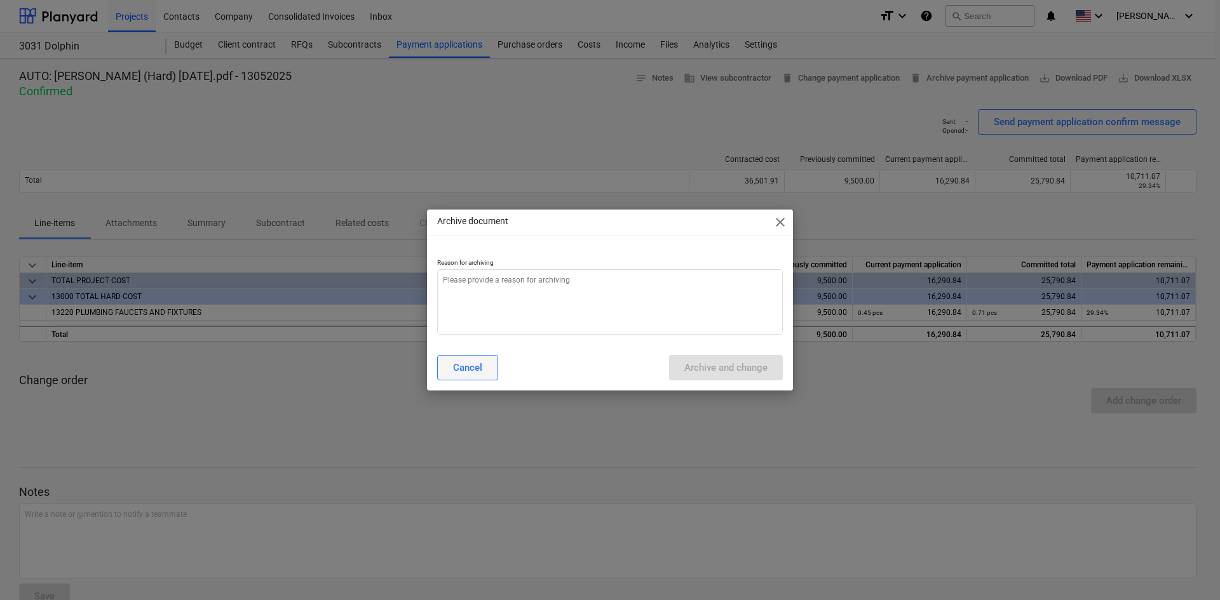
click at [474, 362] on div "Cancel" at bounding box center [467, 368] width 29 height 17
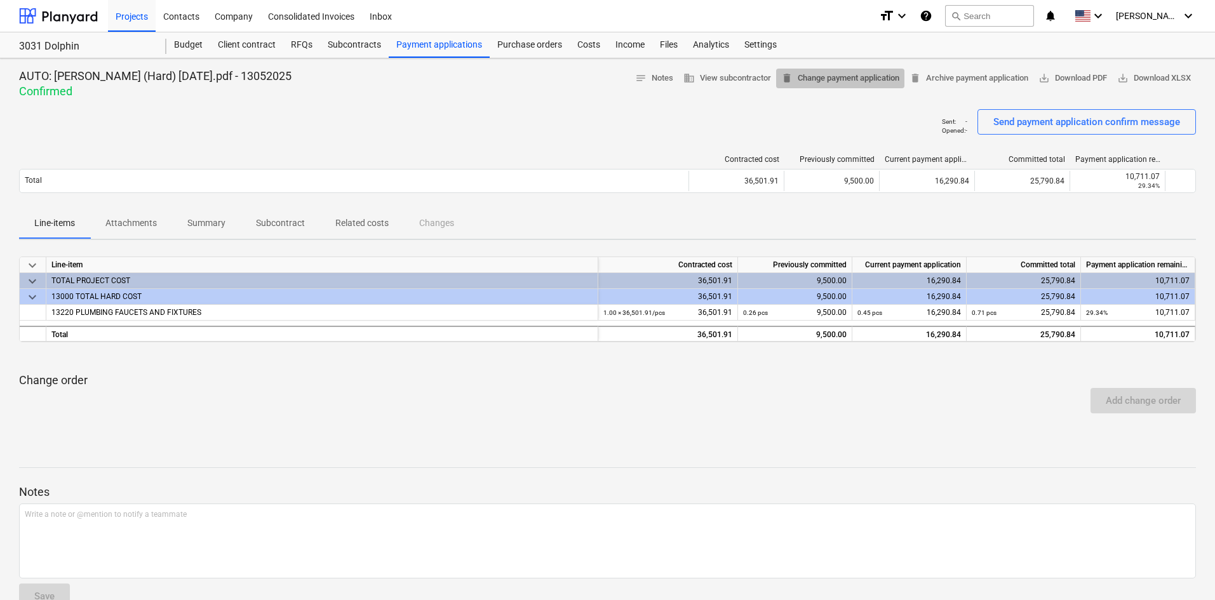
click at [809, 81] on span "delete Change payment application" at bounding box center [840, 78] width 118 height 15
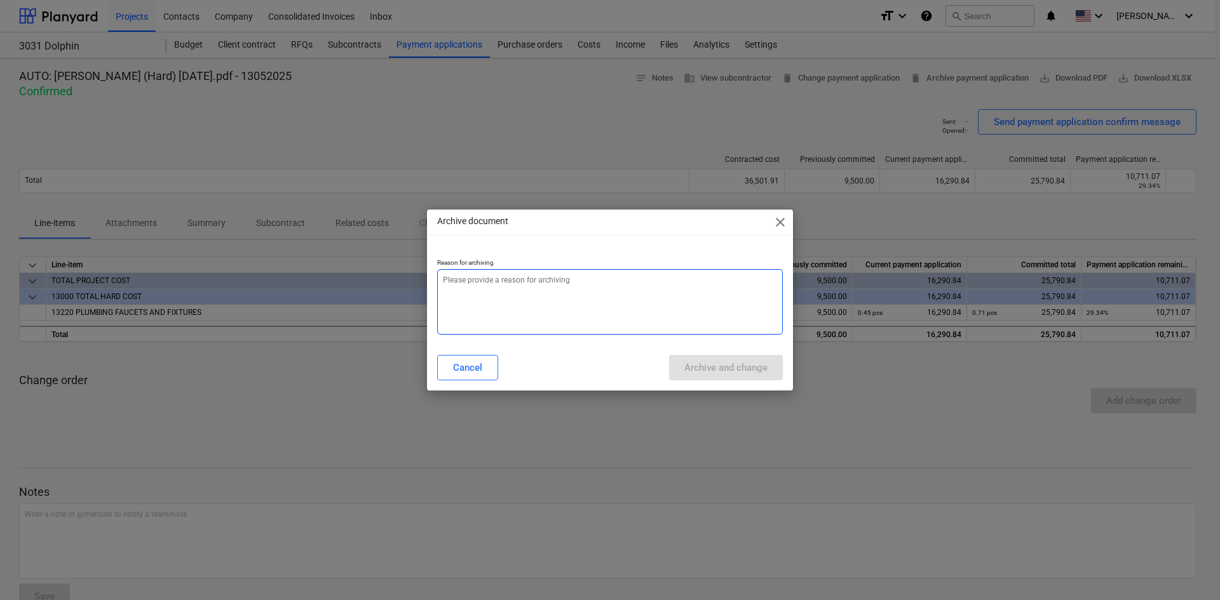
click at [539, 315] on textarea at bounding box center [610, 301] width 346 height 65
type textarea "x"
type textarea "w"
type textarea "x"
type textarea "wr"
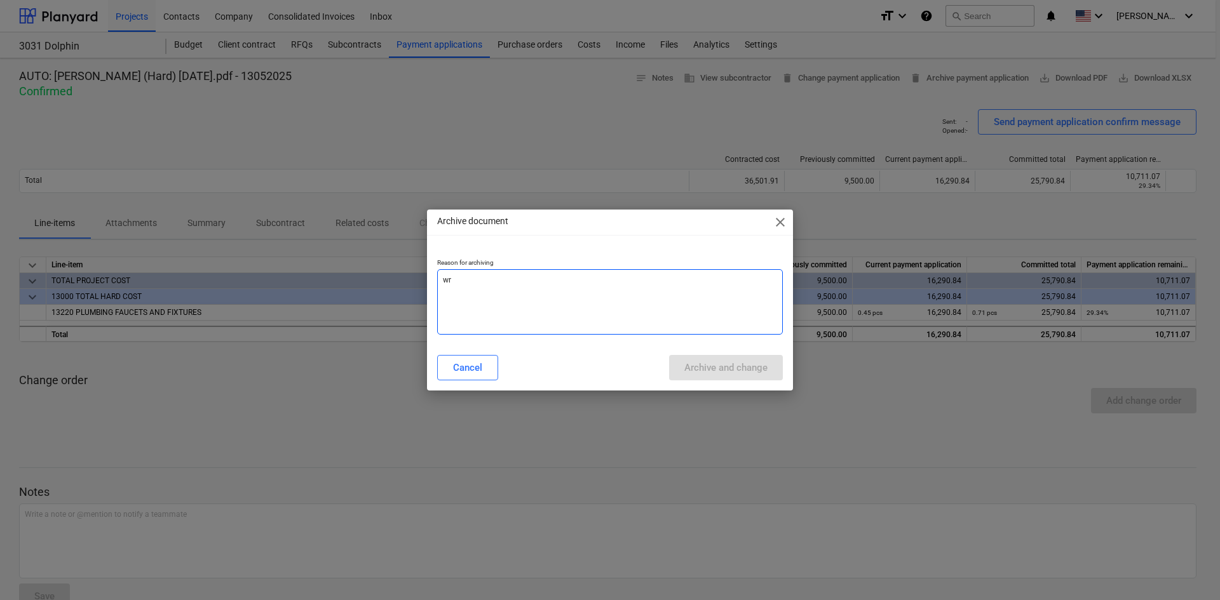
type textarea "x"
type textarea "wro"
type textarea "x"
type textarea "wron"
type textarea "x"
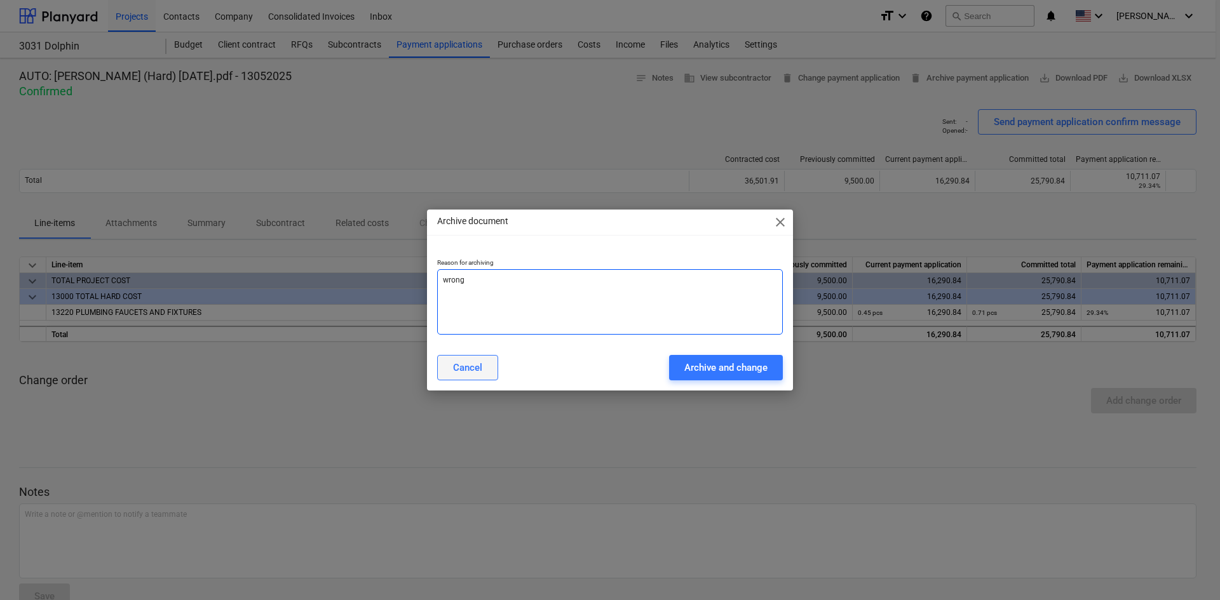
type textarea "wrong"
click at [459, 368] on div "Cancel" at bounding box center [467, 368] width 29 height 17
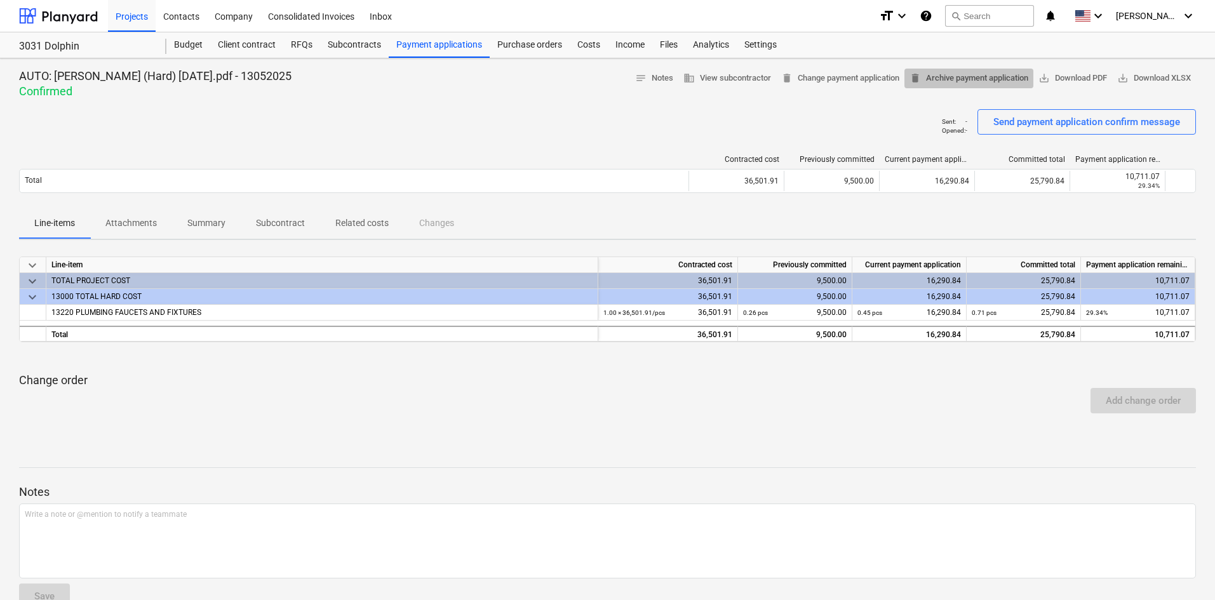
click at [929, 83] on span "delete Archive payment application" at bounding box center [969, 78] width 119 height 15
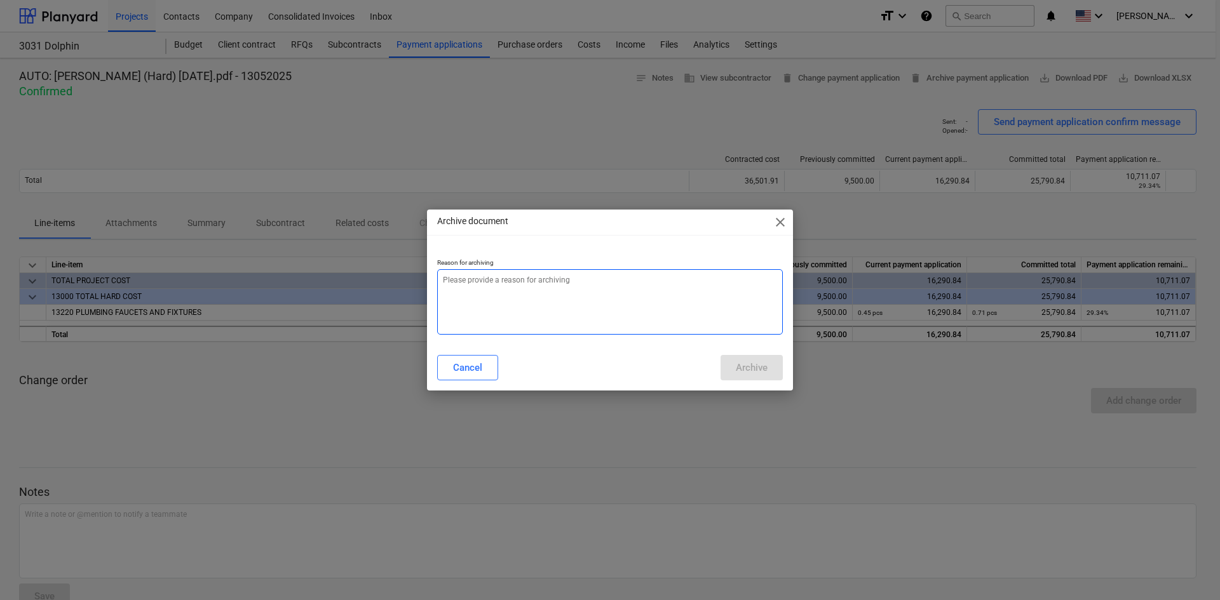
click at [558, 299] on textarea at bounding box center [610, 301] width 346 height 65
type textarea "x"
type textarea "w"
type textarea "x"
type textarea "wr"
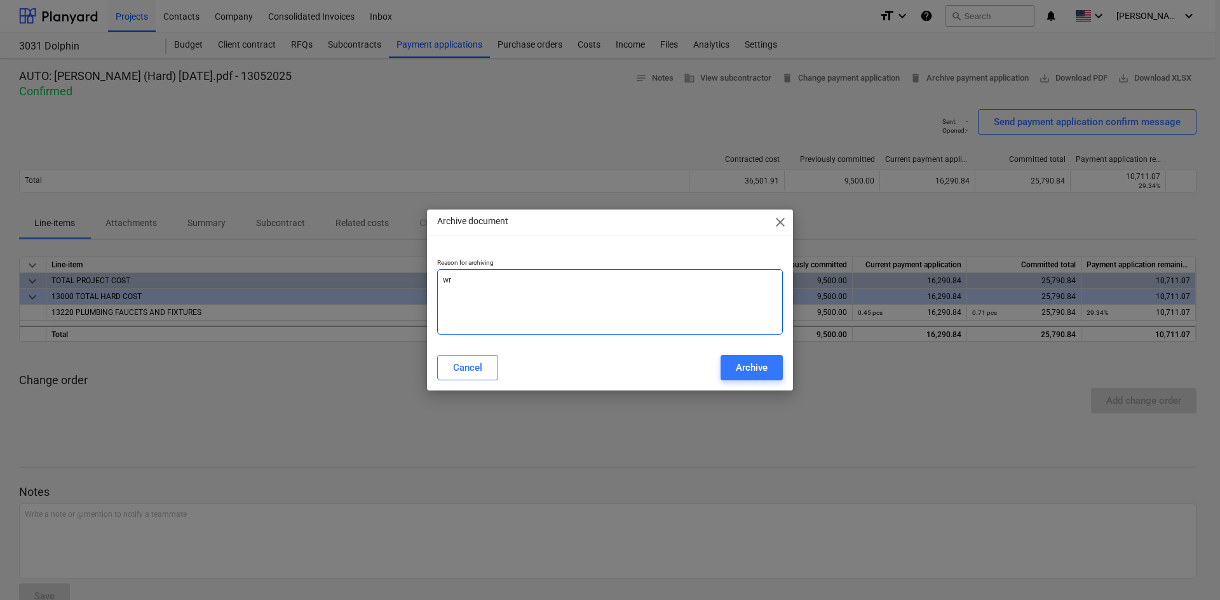
type textarea "x"
type textarea "wro"
type textarea "x"
type textarea "wron"
type textarea "x"
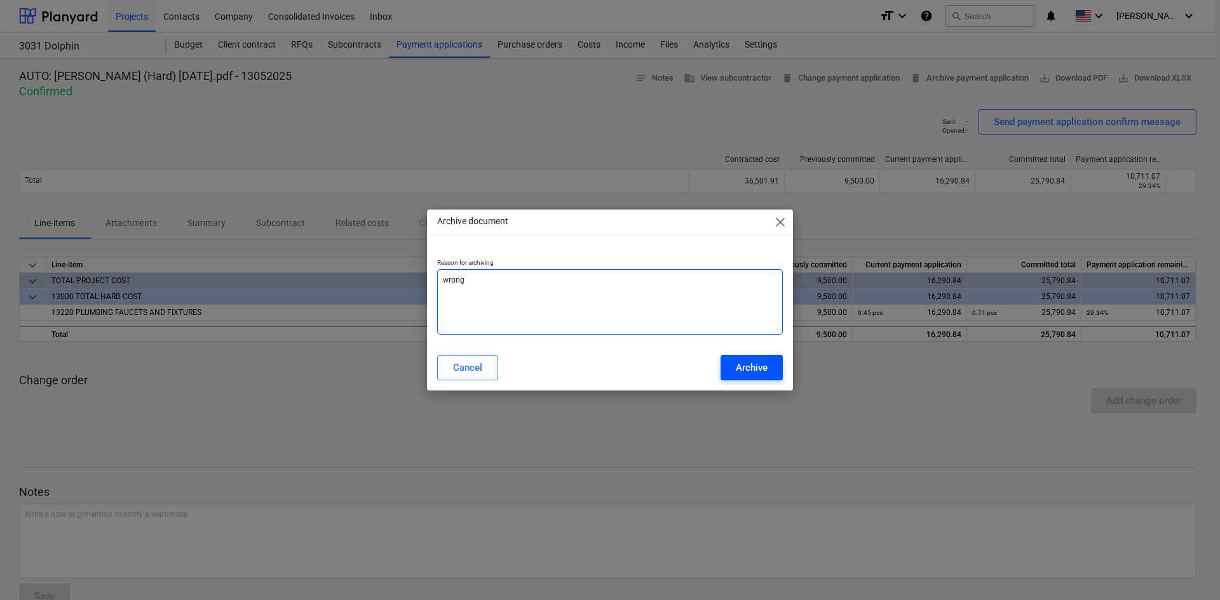
type textarea "wrong"
click at [764, 367] on div "Archive" at bounding box center [752, 368] width 32 height 17
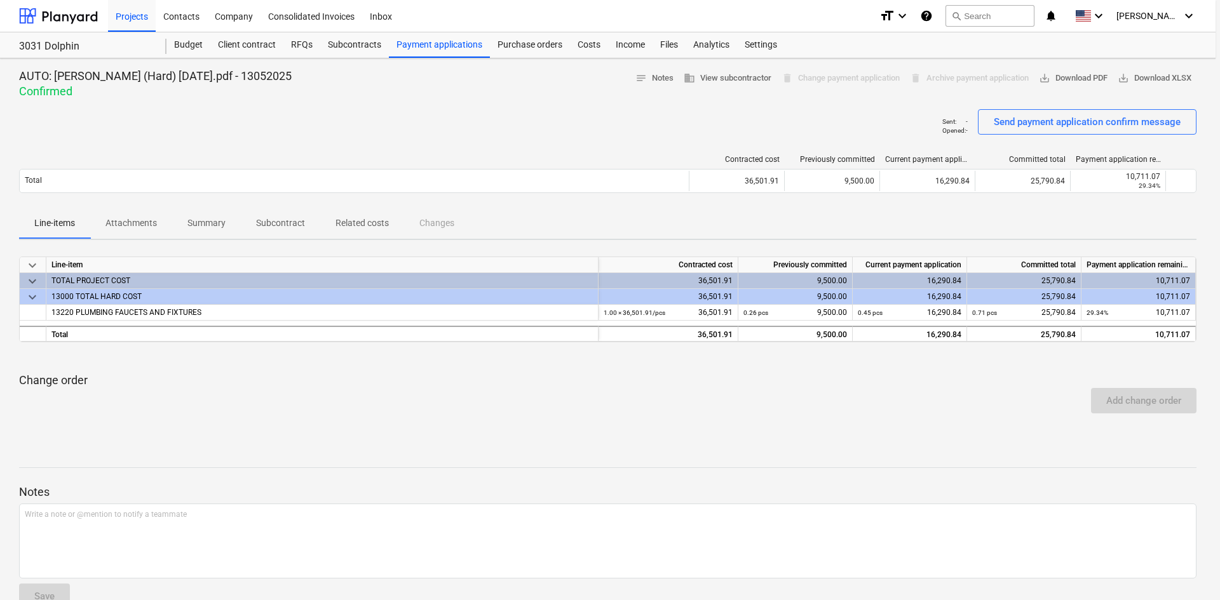
type textarea "x"
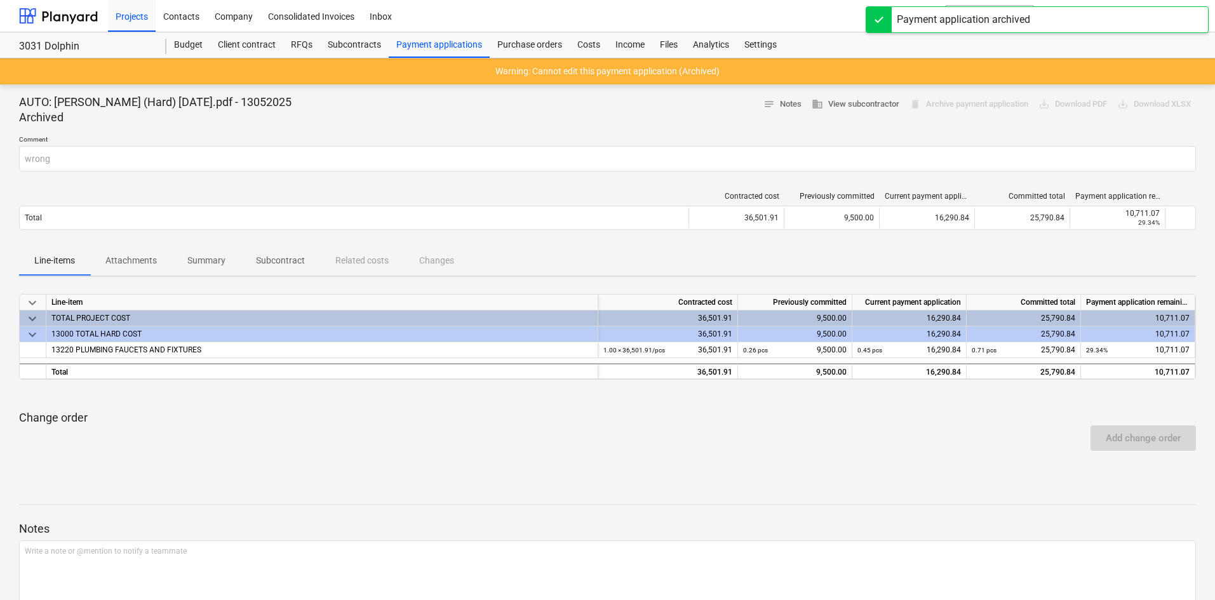
click at [591, 127] on div at bounding box center [607, 130] width 1177 height 10
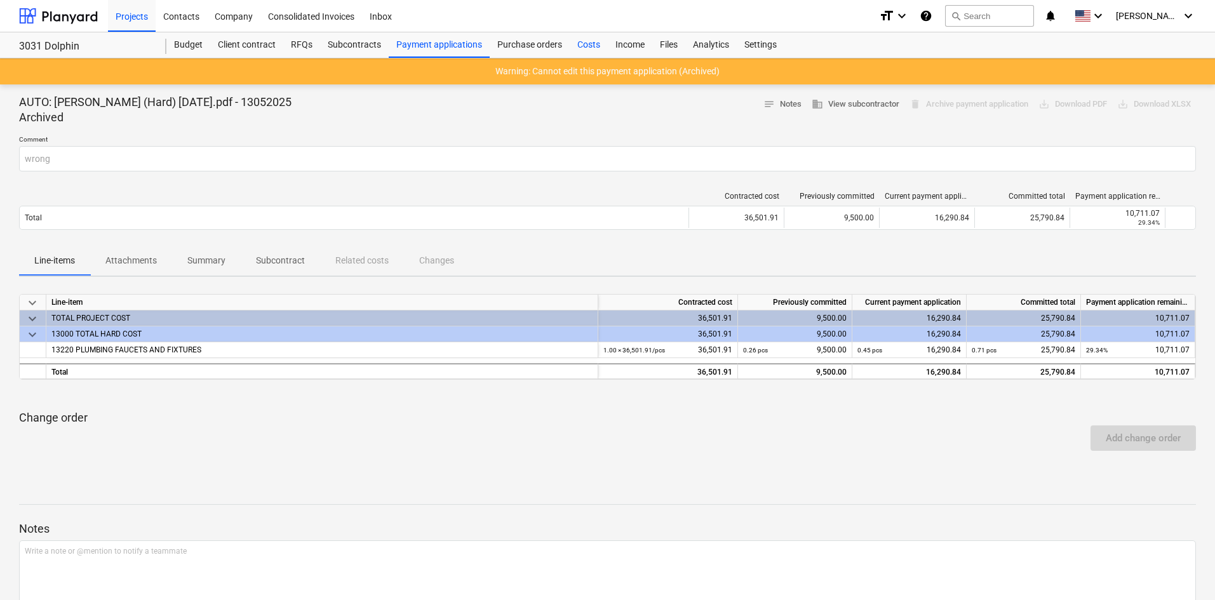
click at [576, 45] on div "Costs" at bounding box center [589, 44] width 38 height 25
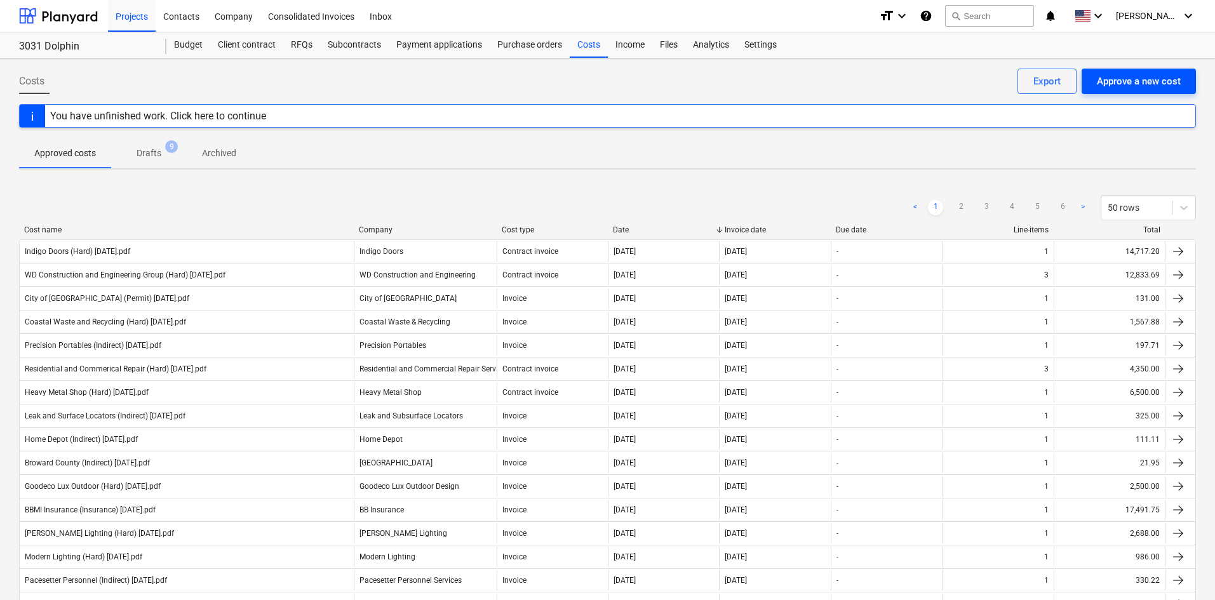
click at [1111, 73] on div "Approve a new cost" at bounding box center [1139, 81] width 84 height 17
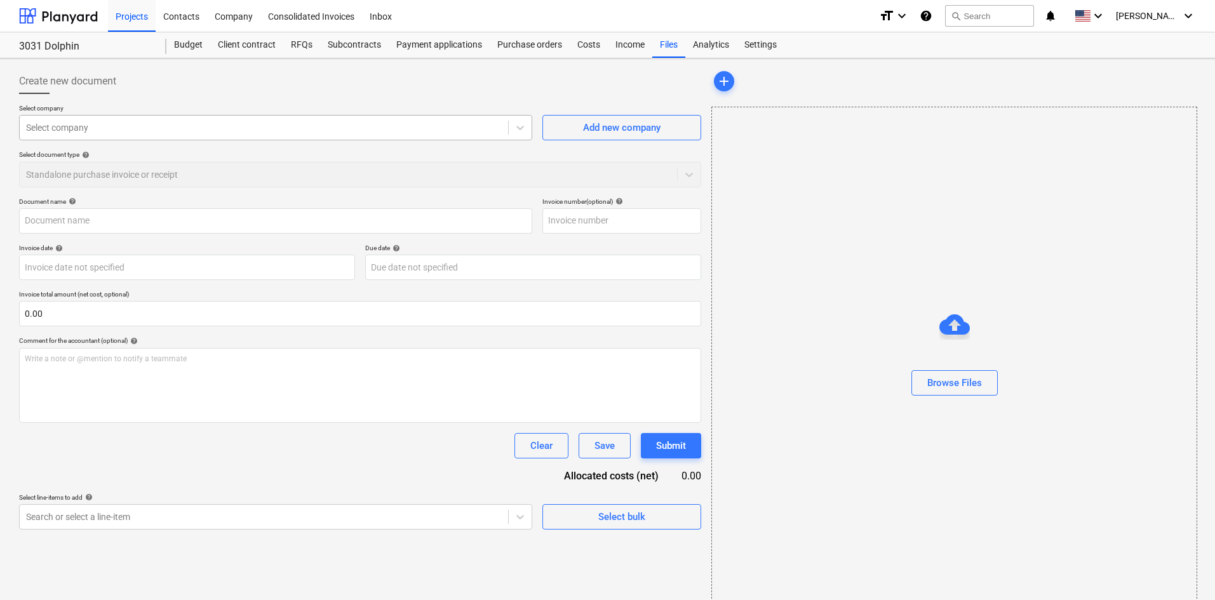
click at [309, 126] on div at bounding box center [264, 127] width 476 height 13
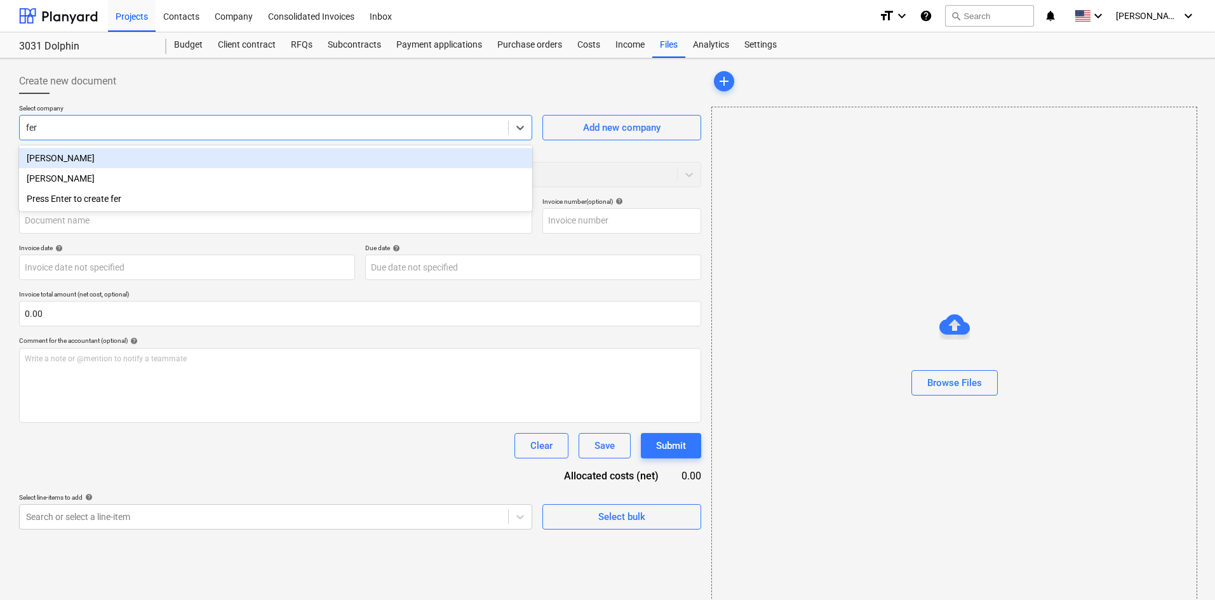
type input "ferg"
click at [243, 155] on div "[PERSON_NAME]" at bounding box center [275, 158] width 513 height 20
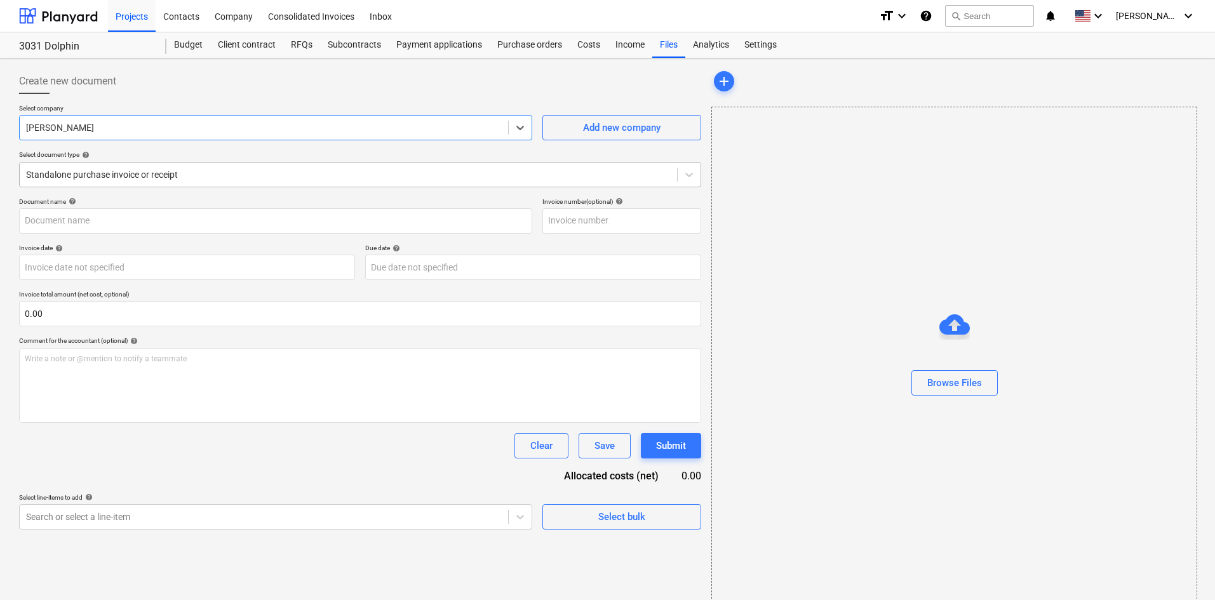
click at [188, 176] on div at bounding box center [348, 174] width 645 height 13
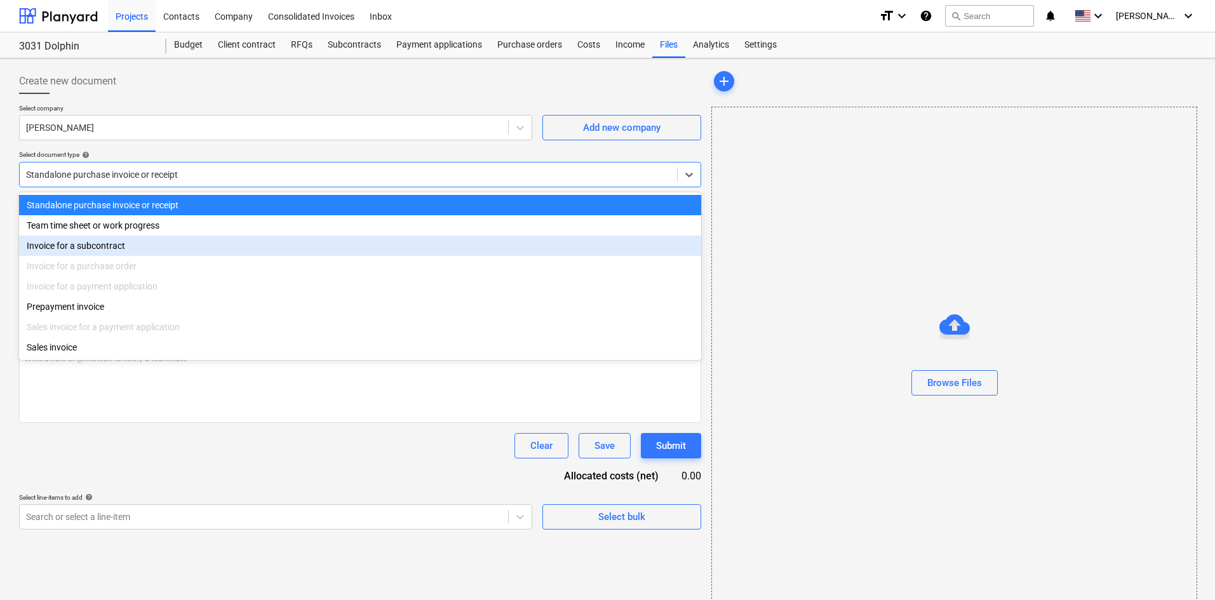
click at [149, 245] on div "Invoice for a subcontract" at bounding box center [360, 246] width 682 height 20
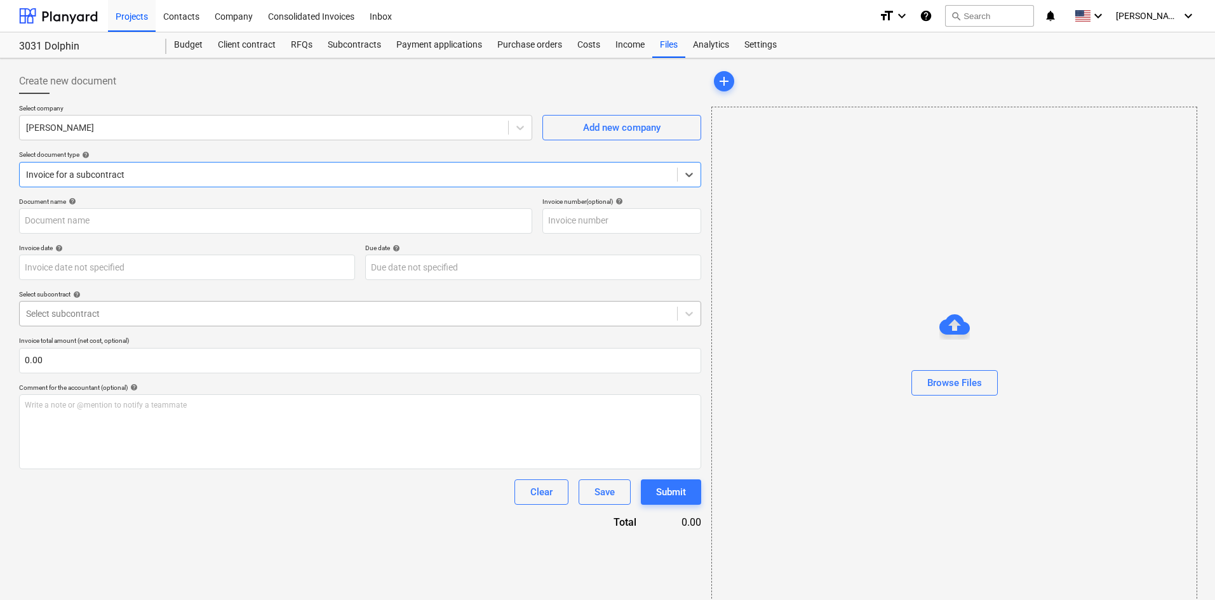
click at [132, 317] on div at bounding box center [348, 313] width 645 height 13
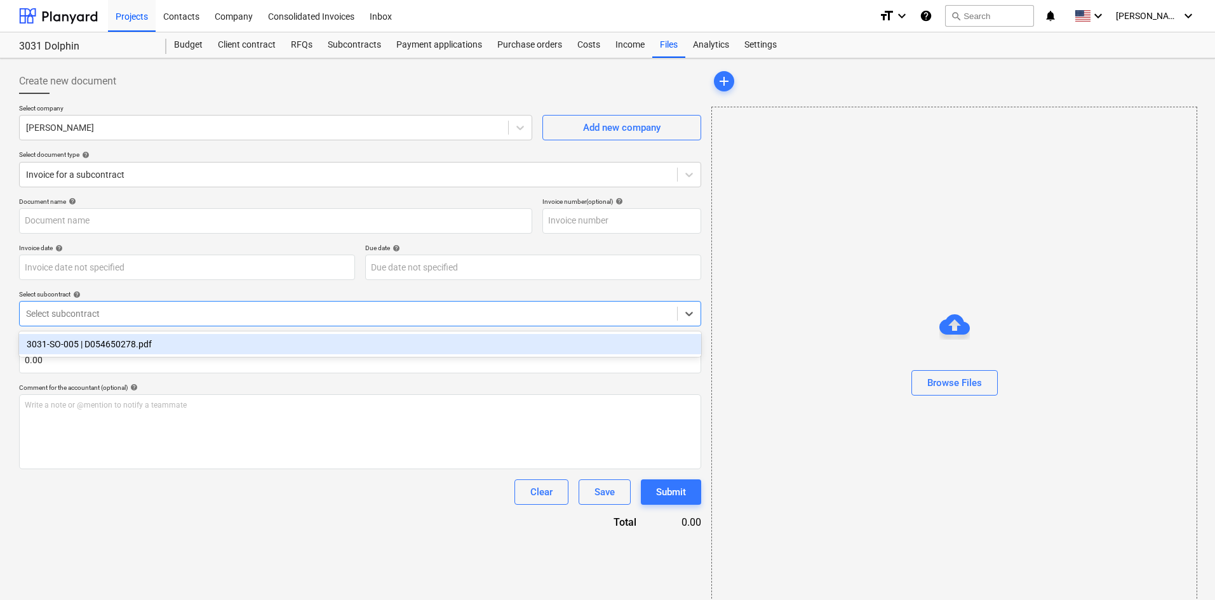
click at [131, 341] on div "3031-SO-005 | D054650278.pdf" at bounding box center [360, 344] width 682 height 20
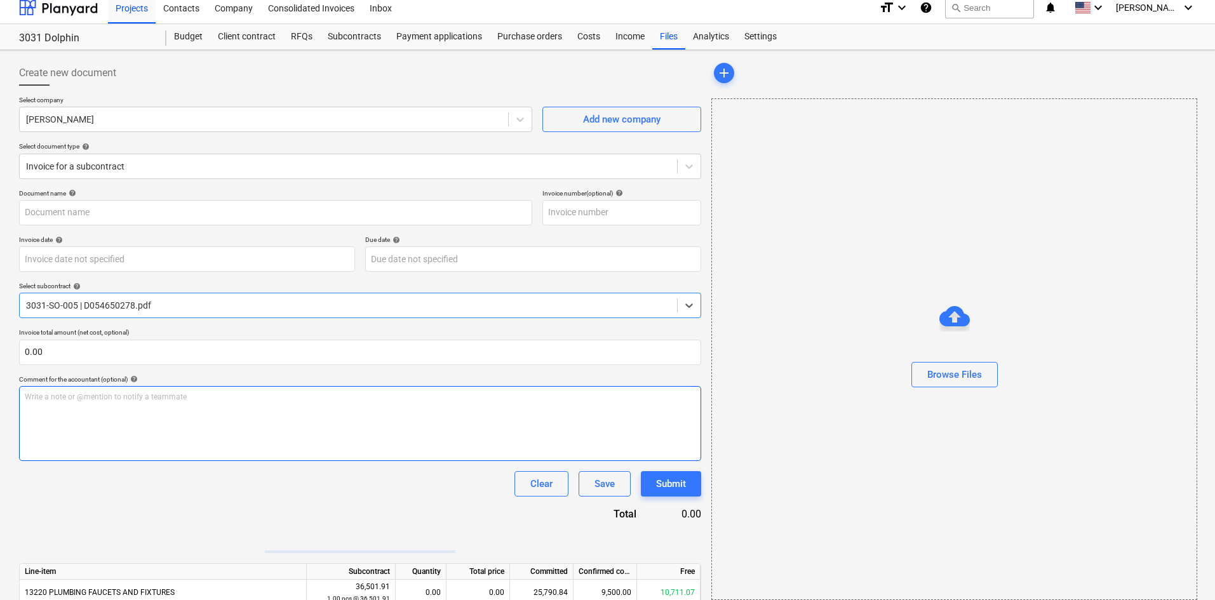
scroll to position [33, 0]
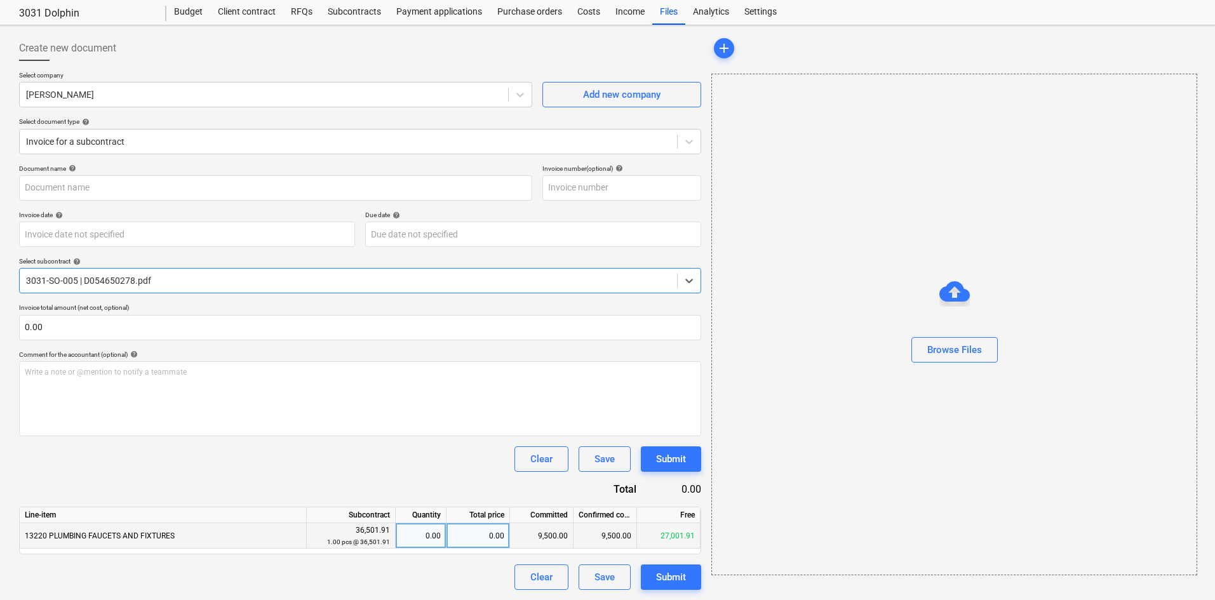
click at [471, 536] on div "0.00" at bounding box center [479, 536] width 64 height 25
type input "27001.91"
click at [430, 453] on div "Clear Save Submit" at bounding box center [360, 459] width 682 height 25
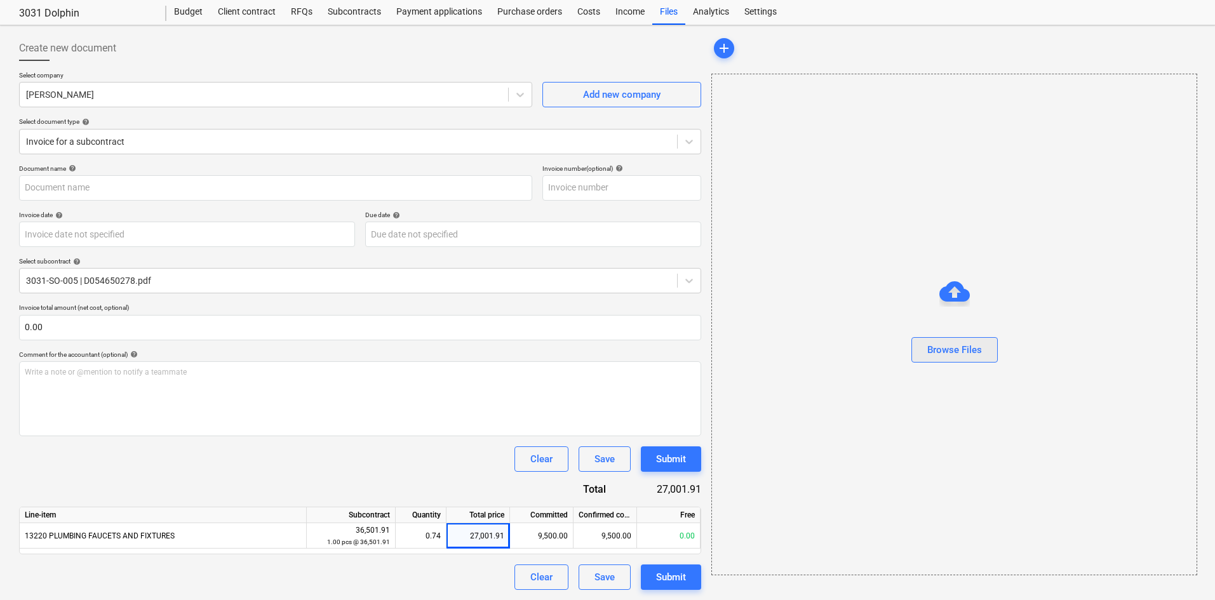
click at [972, 349] on div "Browse Files" at bounding box center [955, 350] width 55 height 17
type input "[PERSON_NAME] (Hard) [DATE].pdf"
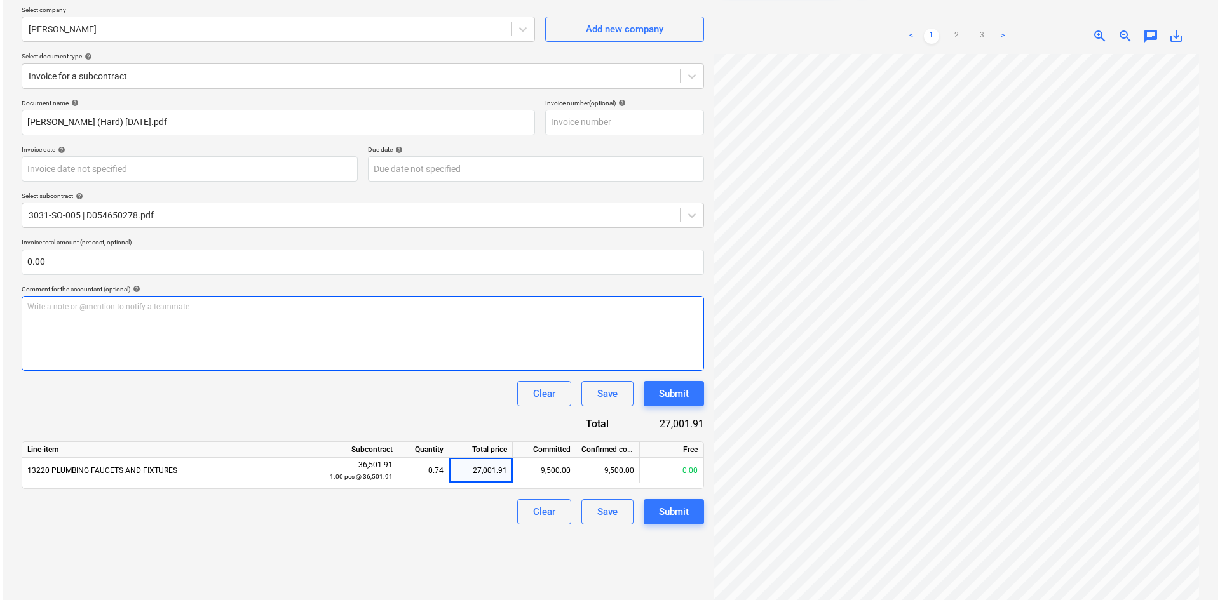
scroll to position [127, 0]
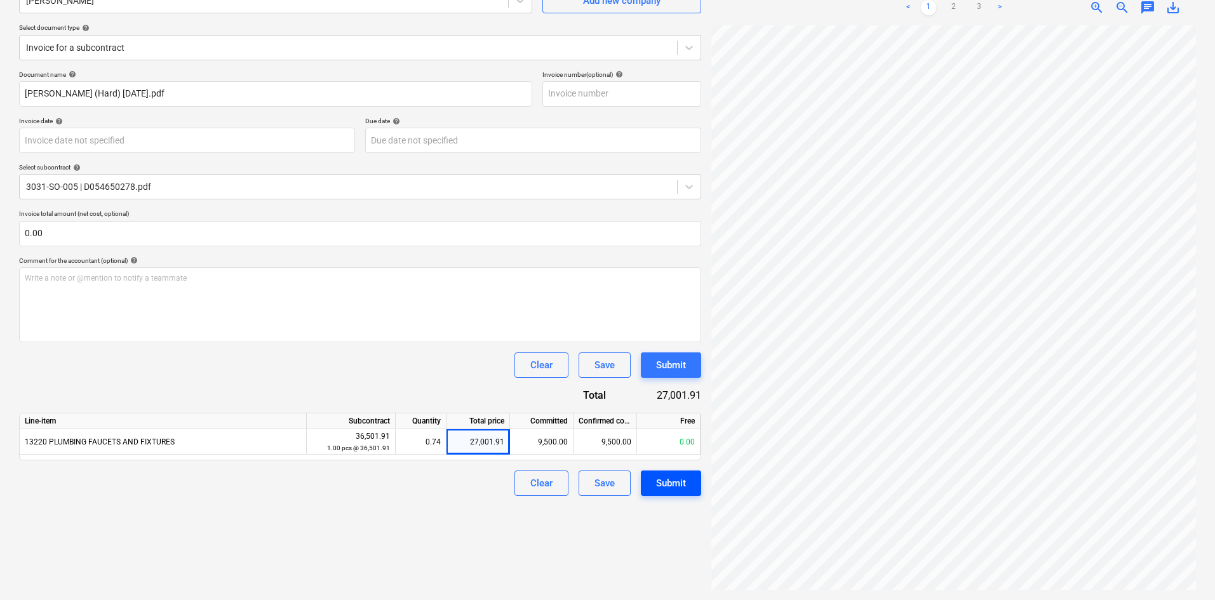
click at [686, 476] on button "Submit" at bounding box center [671, 483] width 60 height 25
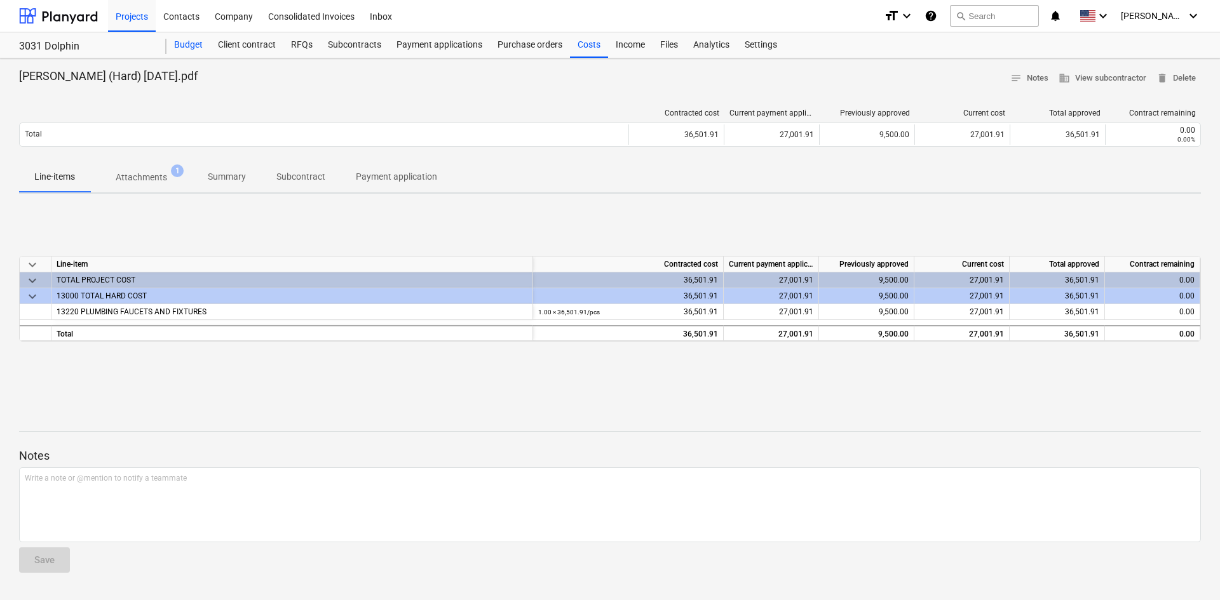
click at [194, 49] on div "Budget" at bounding box center [188, 44] width 44 height 25
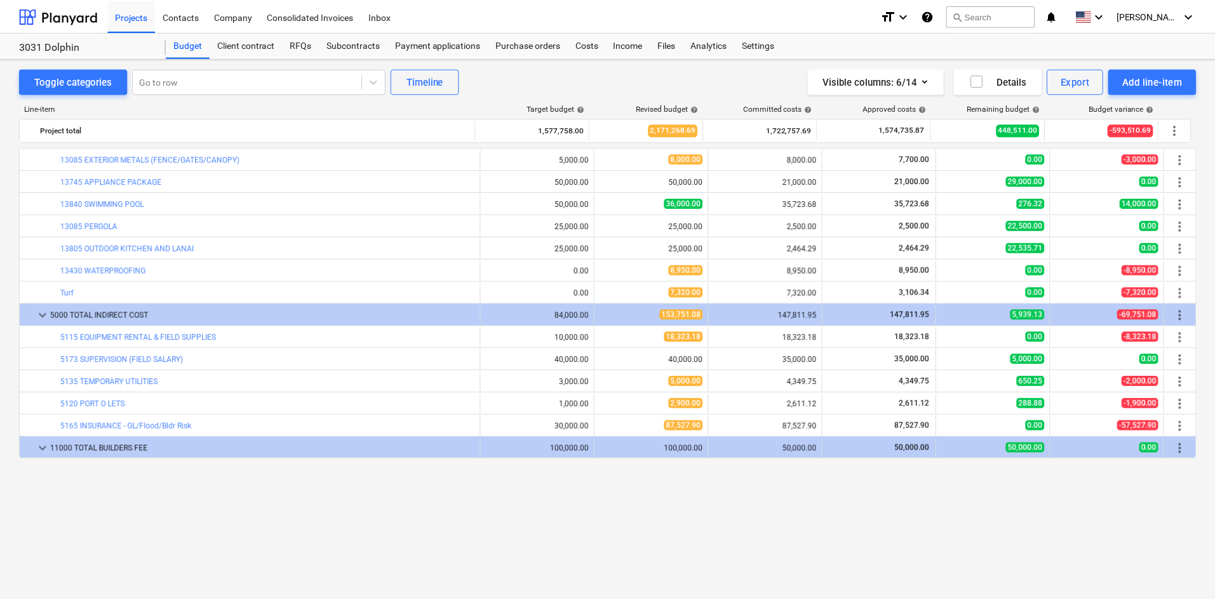
scroll to position [1051, 0]
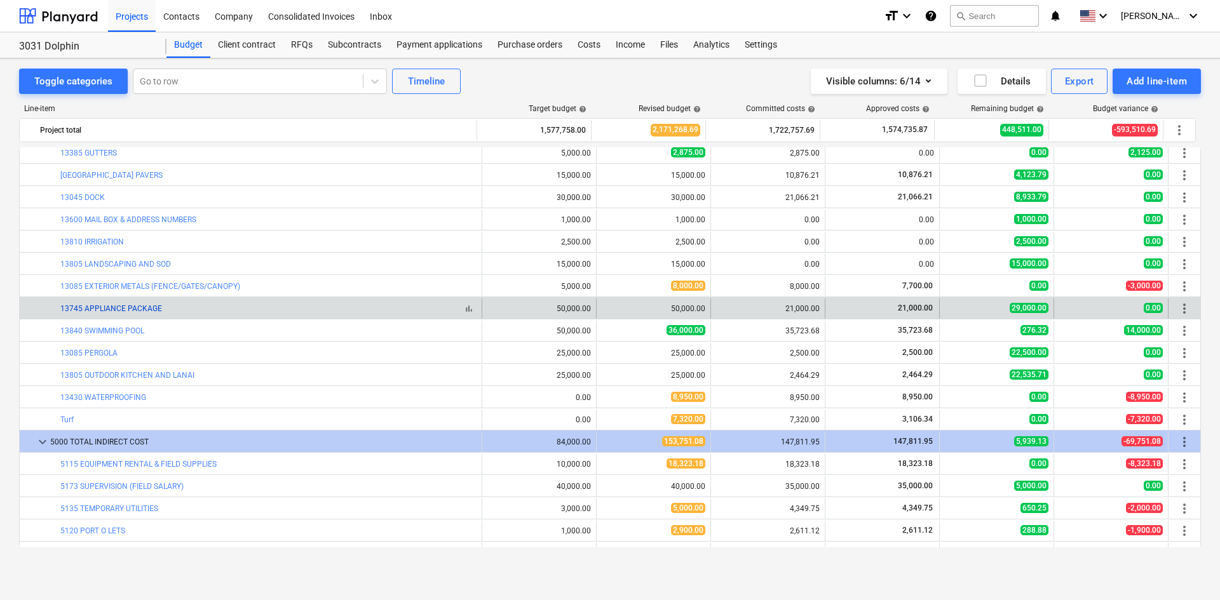
click at [137, 308] on link "13745 APPLIANCE PACKAGE" at bounding box center [111, 308] width 102 height 9
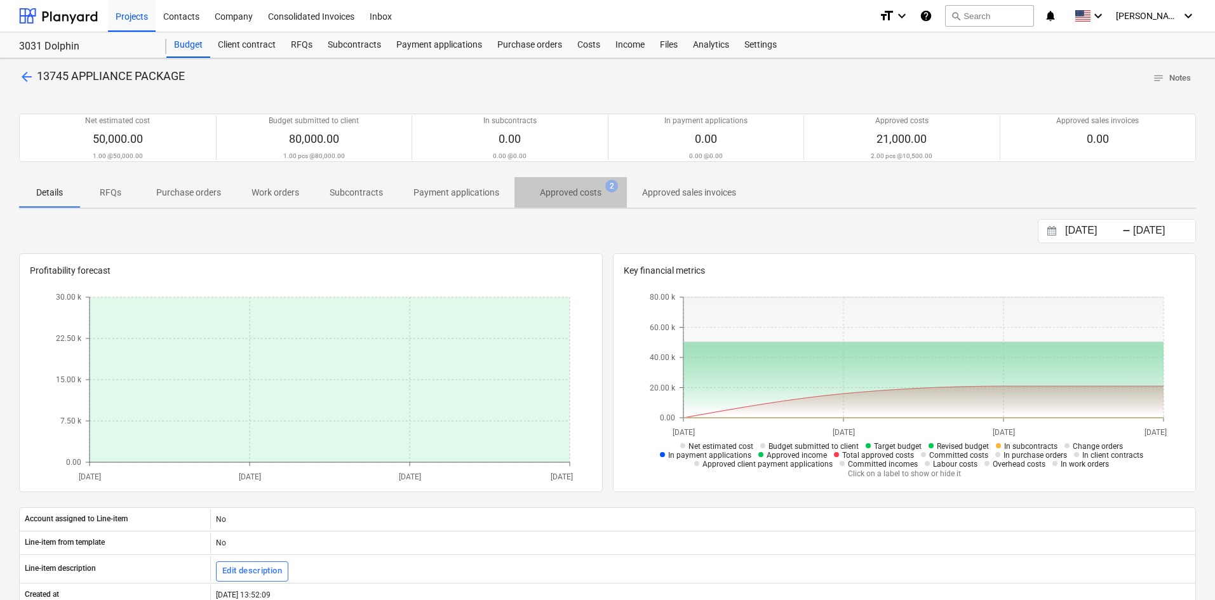
click at [581, 189] on p "Approved costs" at bounding box center [571, 192] width 62 height 13
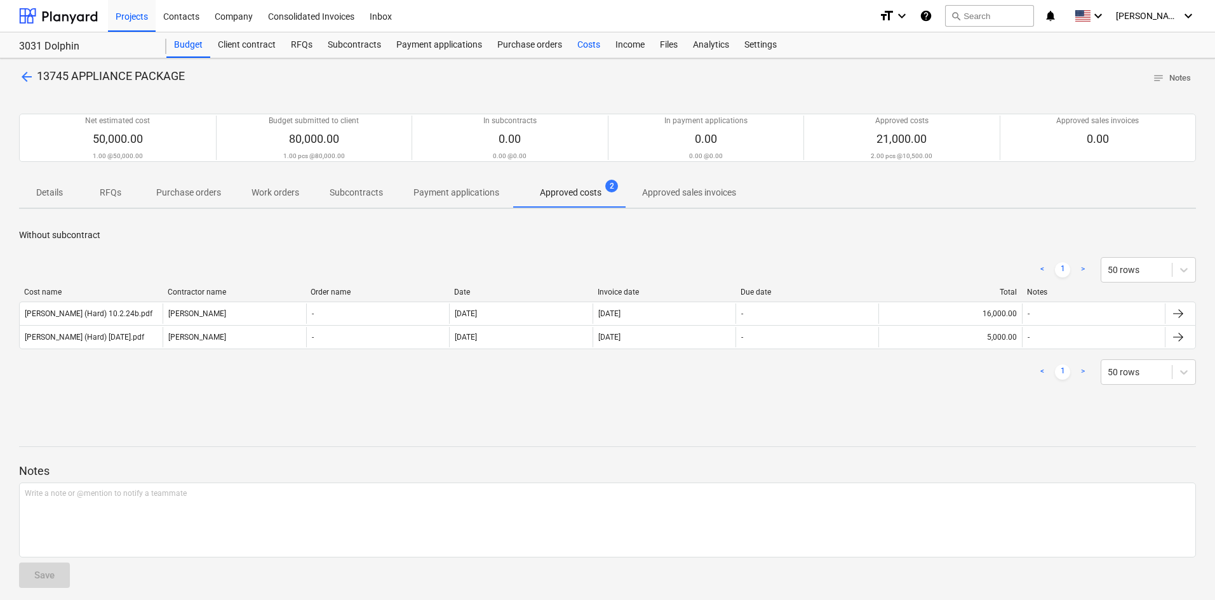
click at [593, 46] on div "Costs" at bounding box center [589, 44] width 38 height 25
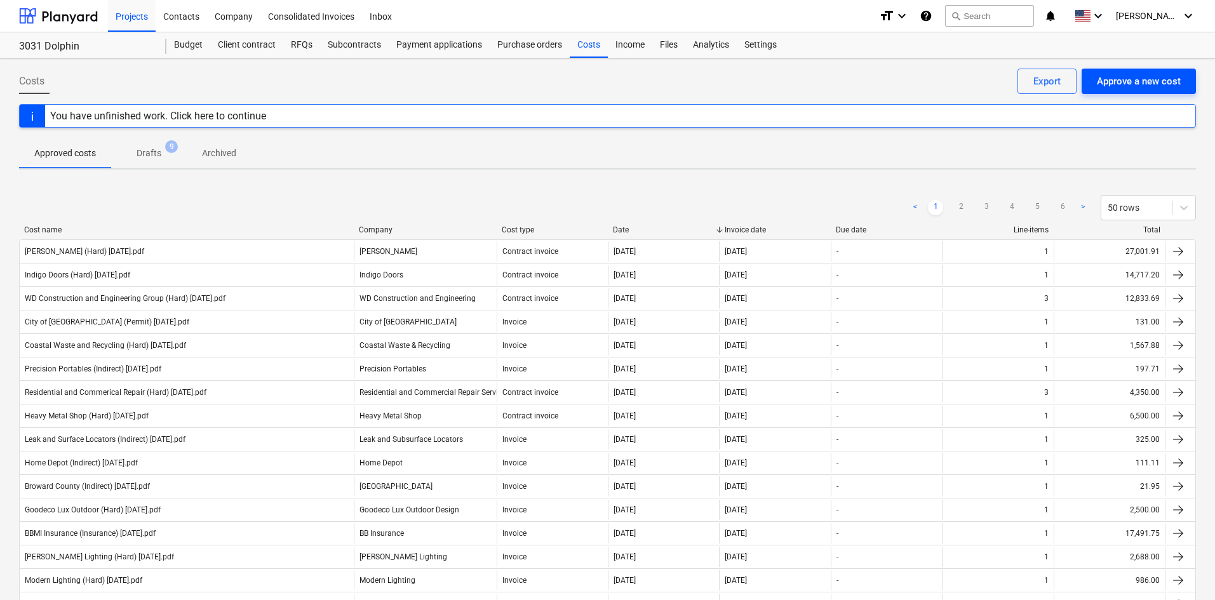
click at [1190, 86] on button "Approve a new cost" at bounding box center [1139, 81] width 114 height 25
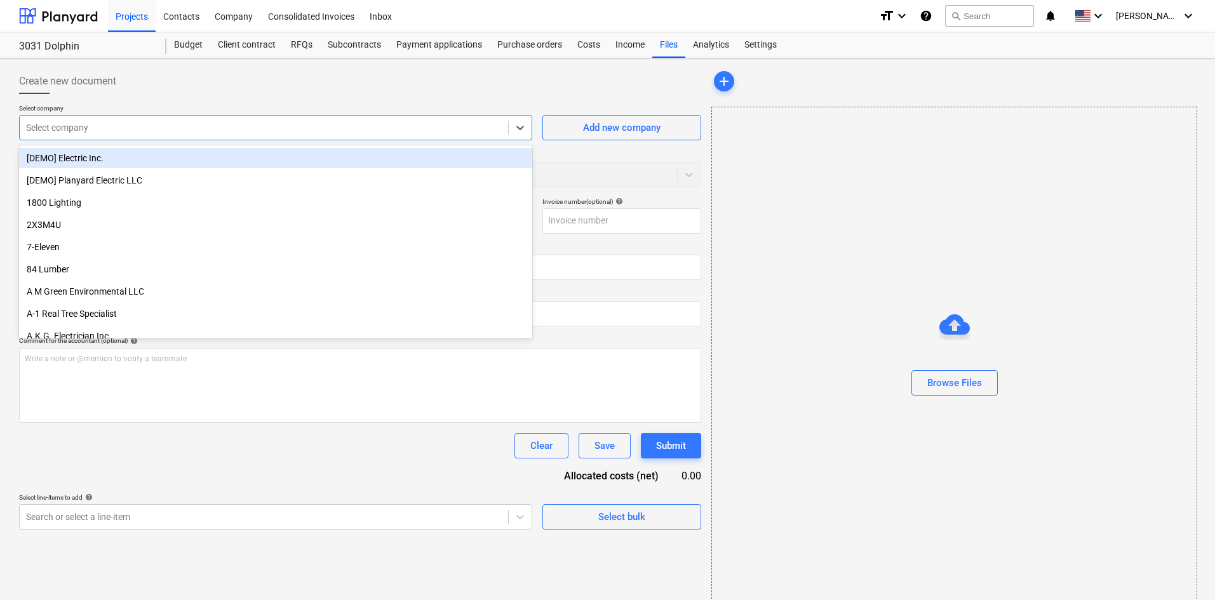
click at [134, 136] on div "Select company" at bounding box center [264, 128] width 489 height 18
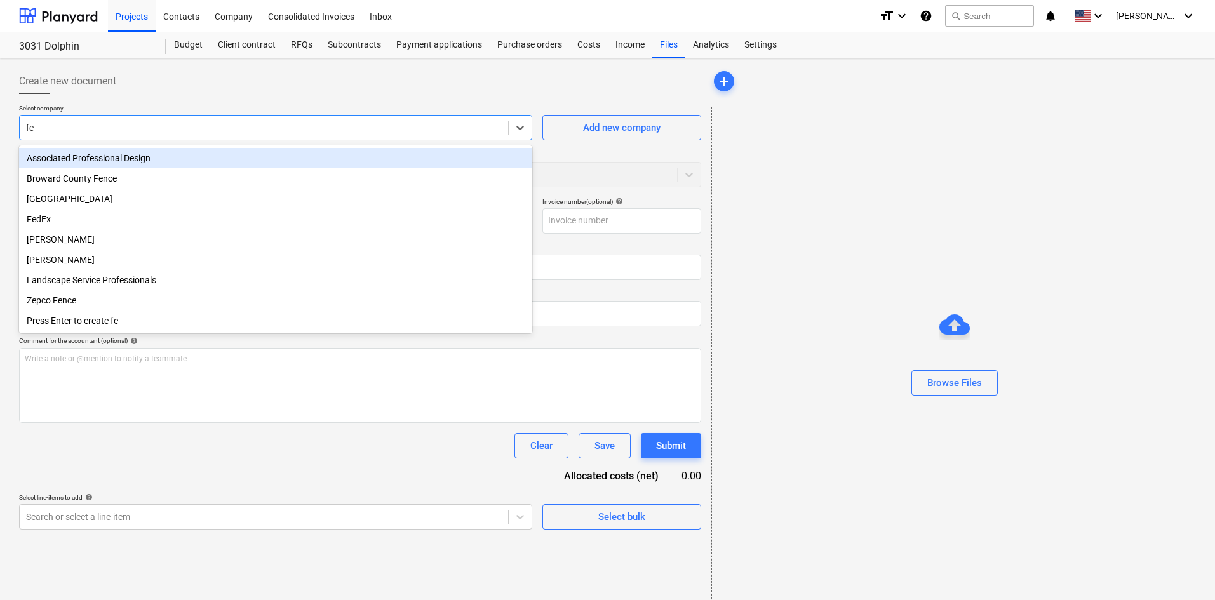
type input "fer"
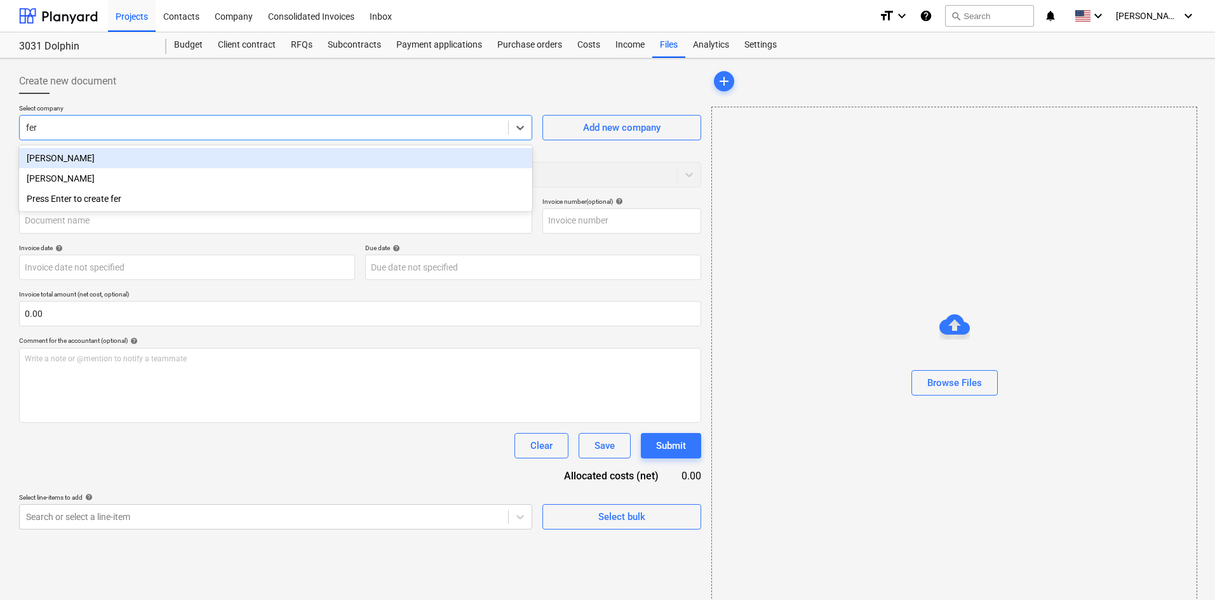
click at [131, 156] on div "[PERSON_NAME]" at bounding box center [275, 158] width 513 height 20
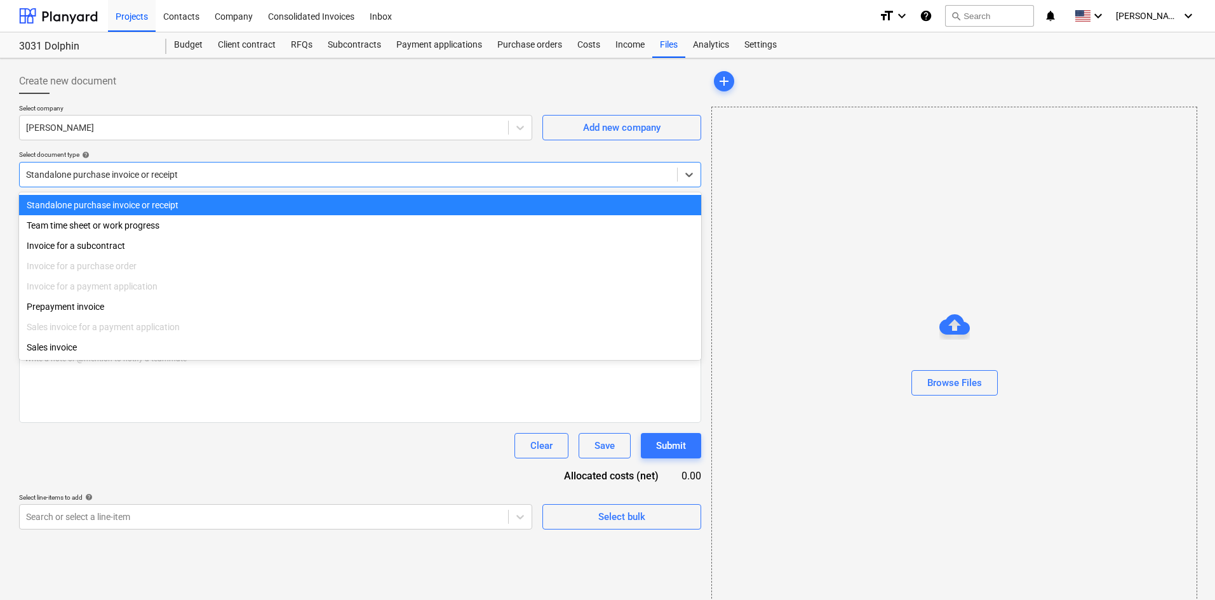
click at [130, 169] on div at bounding box center [348, 174] width 645 height 13
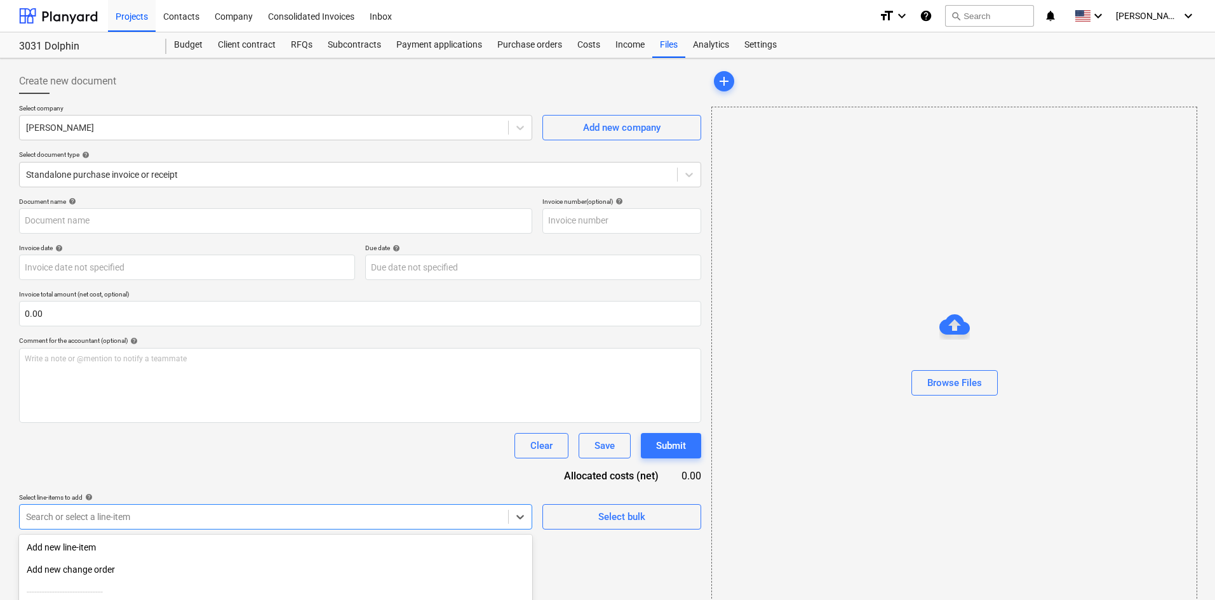
scroll to position [128, 0]
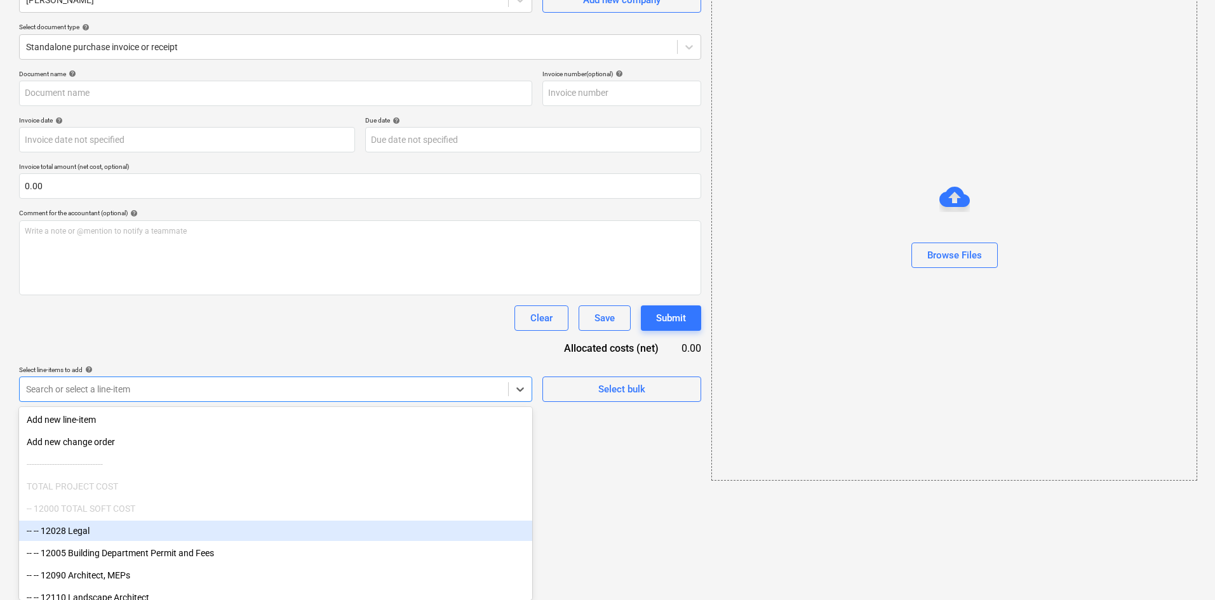
click at [165, 473] on body "Projects Contacts Company Consolidated Invoices Inbox format_size keyboard_arro…" at bounding box center [607, 172] width 1215 height 600
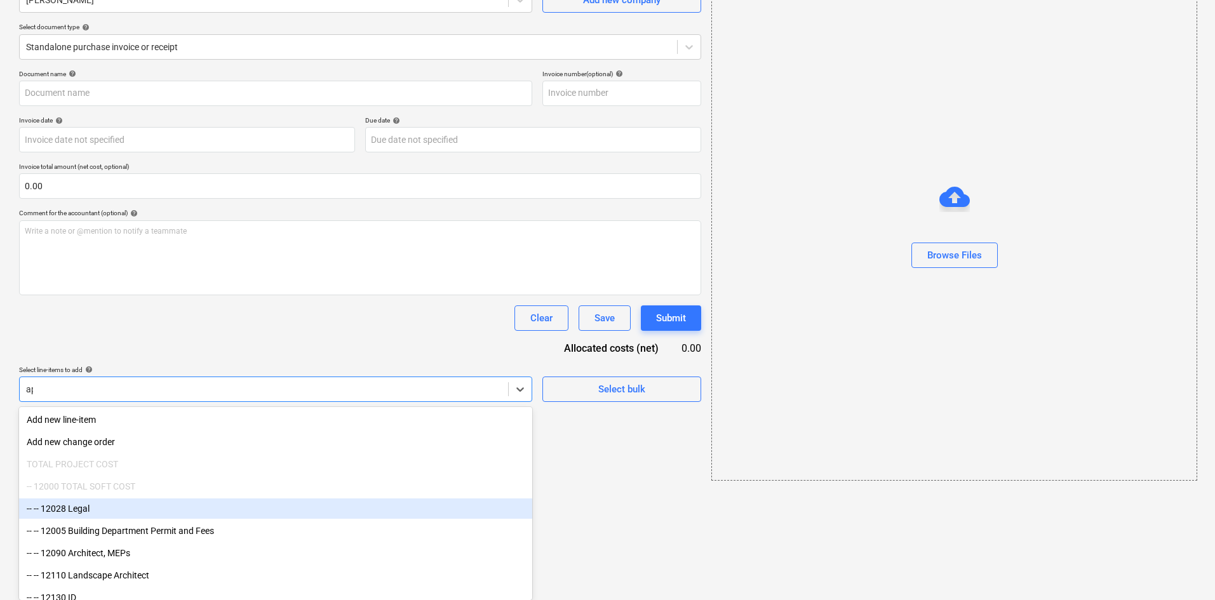
scroll to position [18, 0]
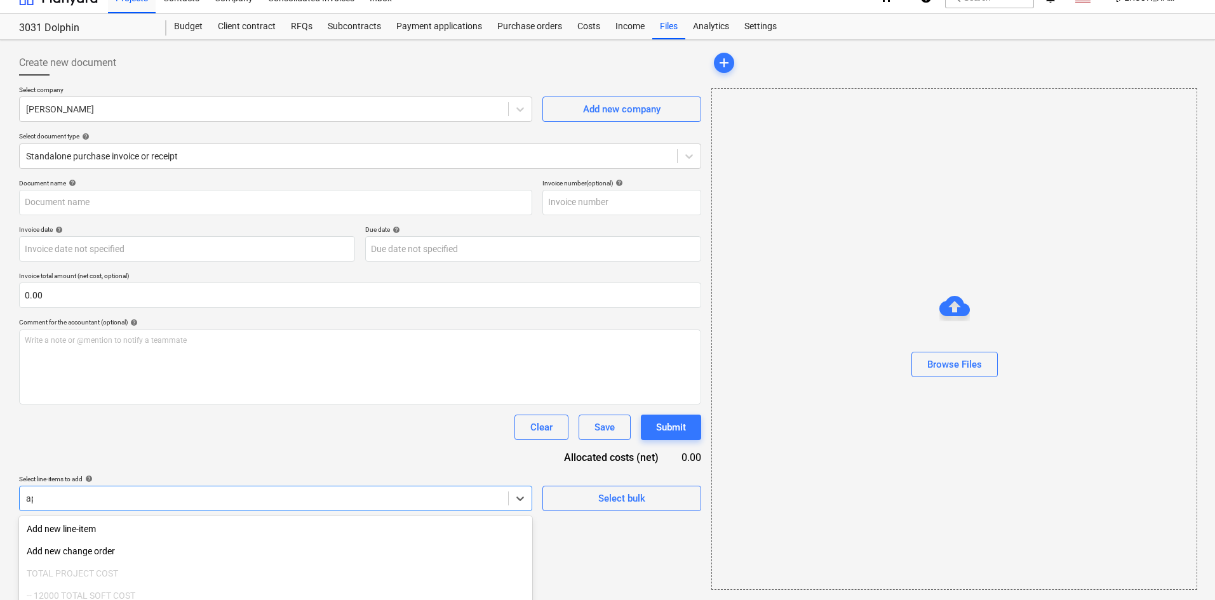
type input "app"
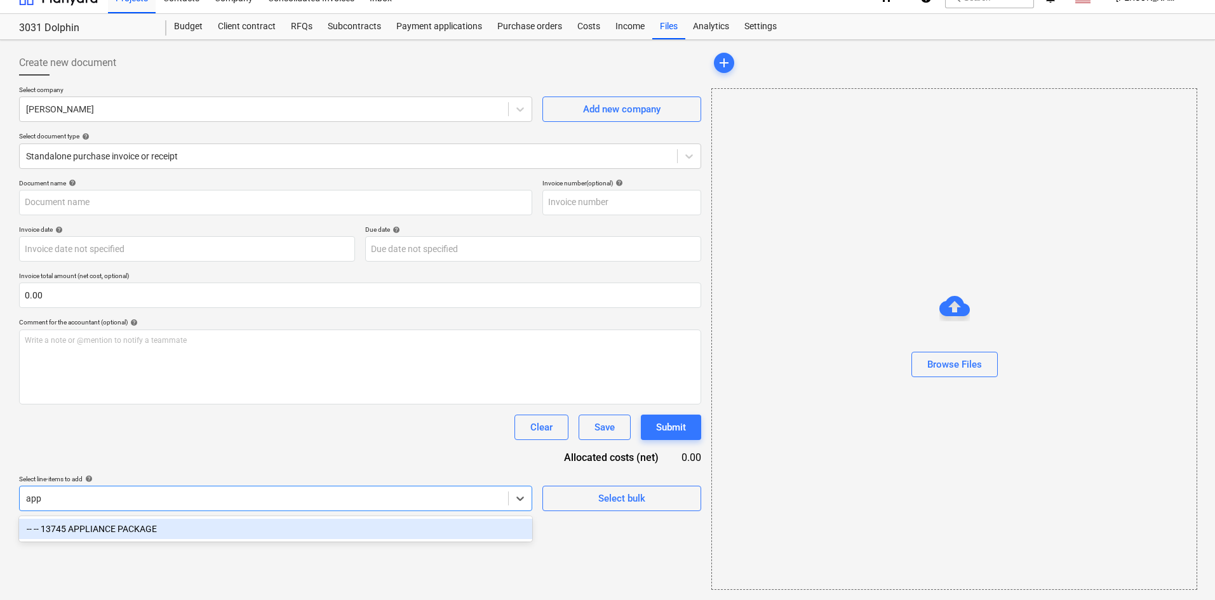
click at [167, 521] on div "-- -- 13745 APPLIANCE PACKAGE" at bounding box center [275, 529] width 513 height 20
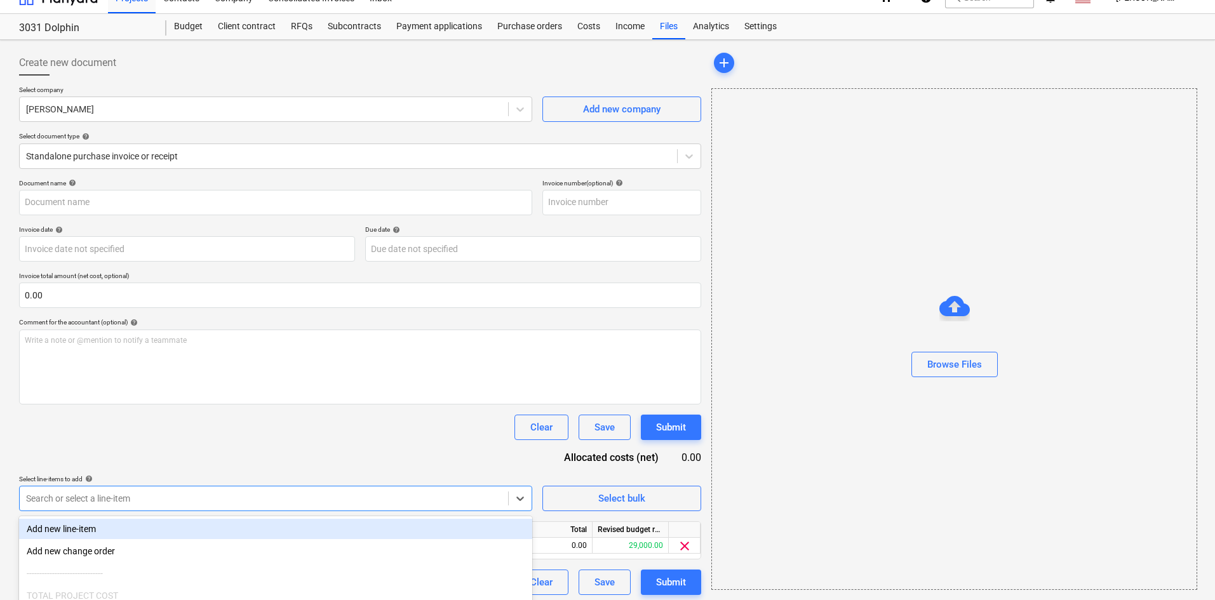
click at [260, 463] on div "Document name help Invoice number (optional) help Invoice date help Press the d…" at bounding box center [360, 387] width 682 height 416
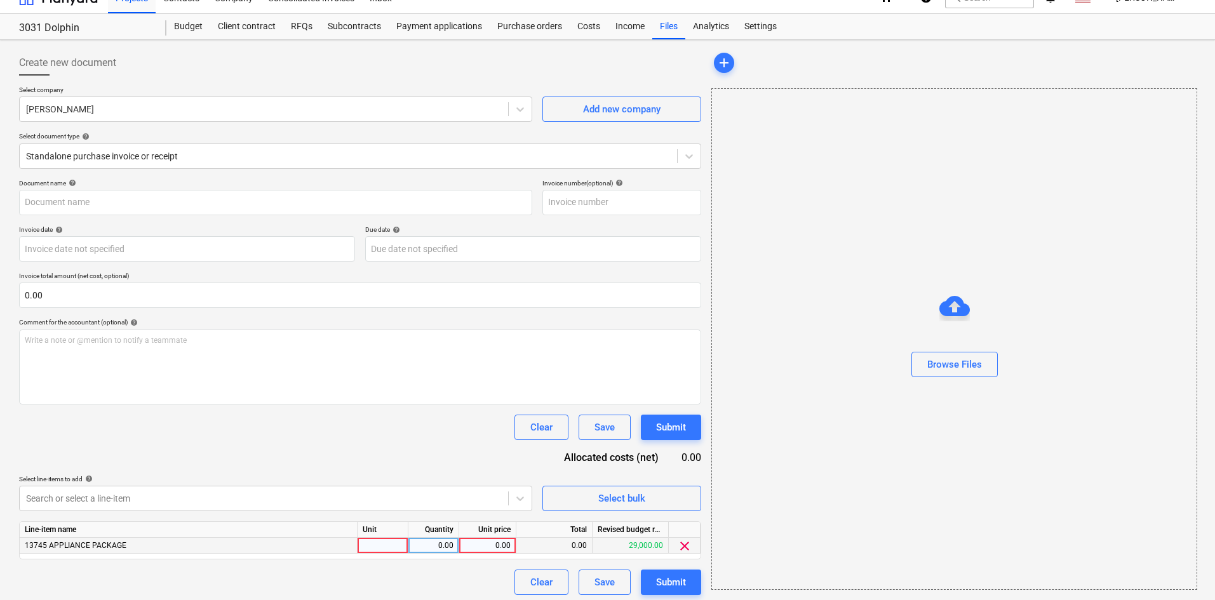
click at [470, 548] on div "0.00" at bounding box center [487, 546] width 46 height 16
type input "39542.43"
click at [451, 470] on div "Document name help Invoice number (optional) help Invoice date help Press the d…" at bounding box center [360, 387] width 682 height 416
click at [974, 359] on div "Browse Files" at bounding box center [955, 364] width 55 height 17
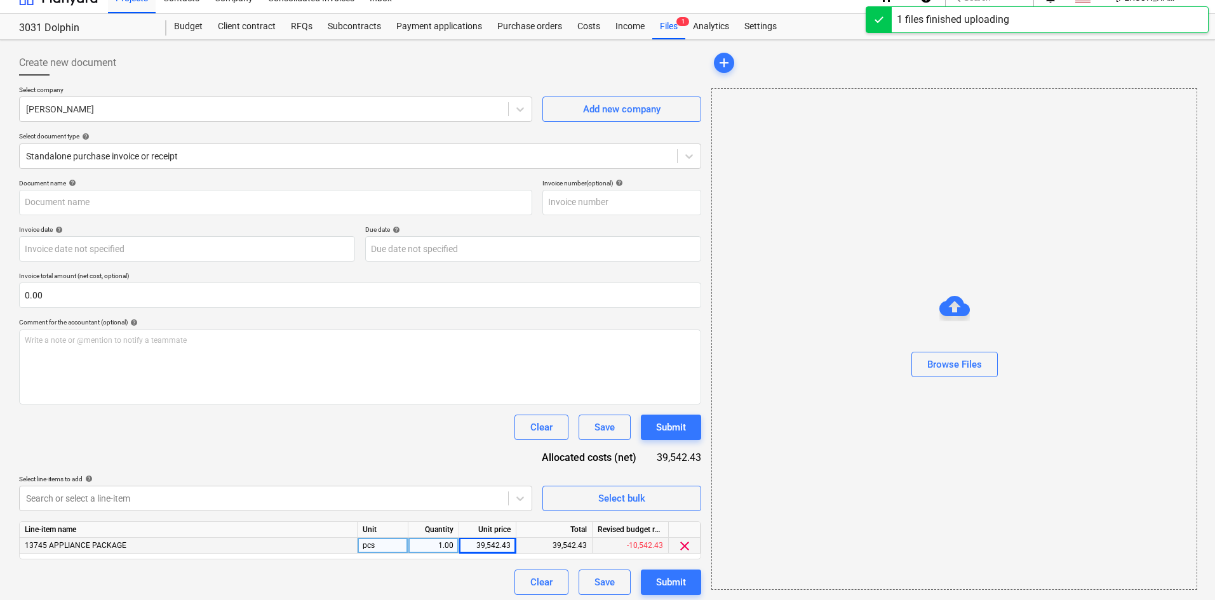
type input "[PERSON_NAME] (Hard) 8.13.25b.pdf"
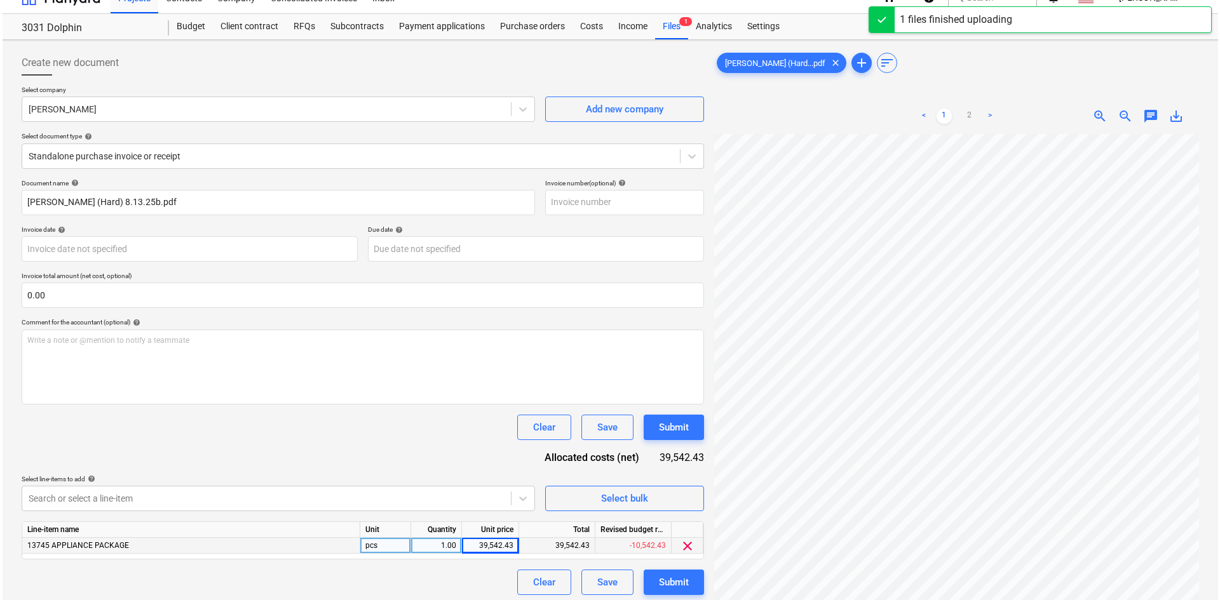
scroll to position [127, 0]
click at [681, 578] on div "Submit" at bounding box center [671, 582] width 30 height 17
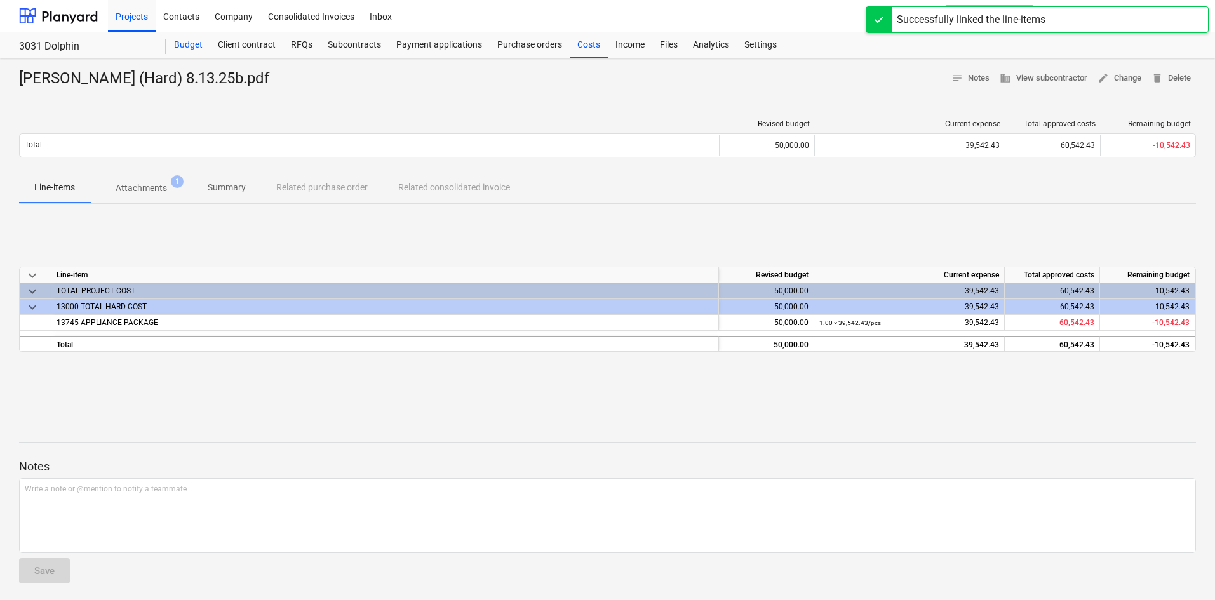
click at [187, 45] on div "Budget" at bounding box center [188, 44] width 44 height 25
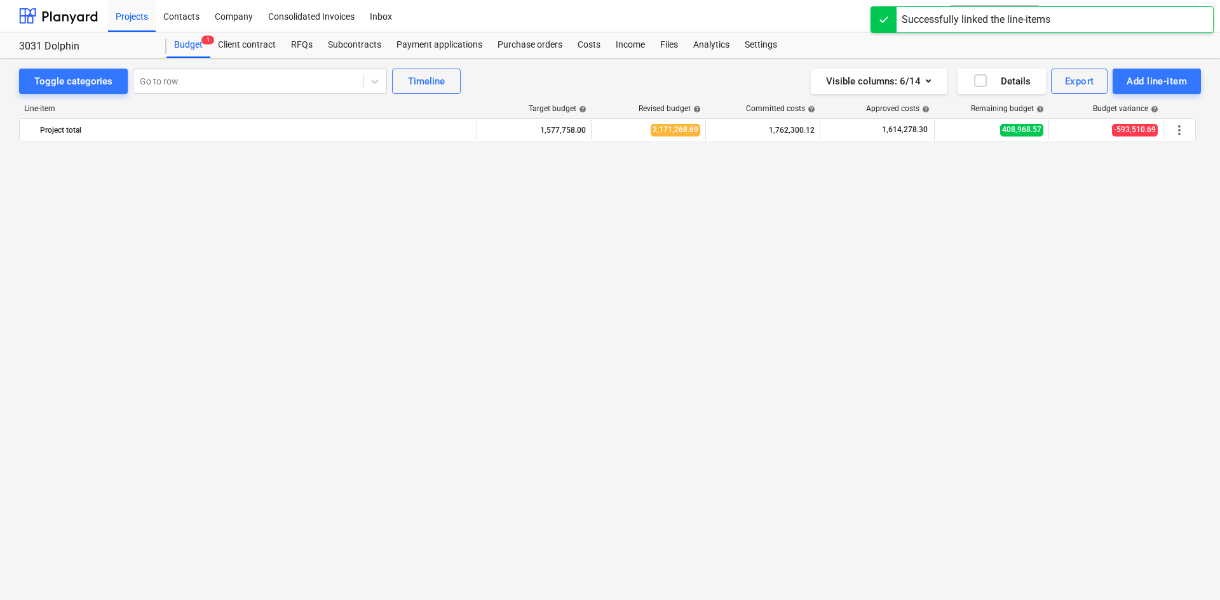
scroll to position [1051, 0]
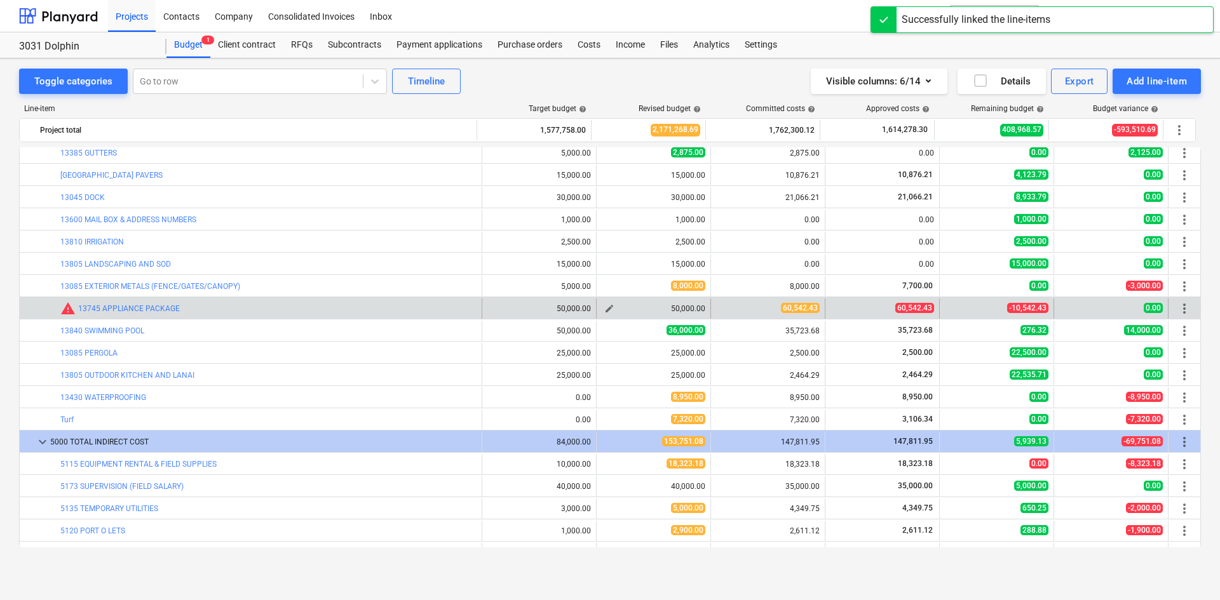
click at [606, 310] on span "edit" at bounding box center [609, 309] width 10 height 10
type textarea "x"
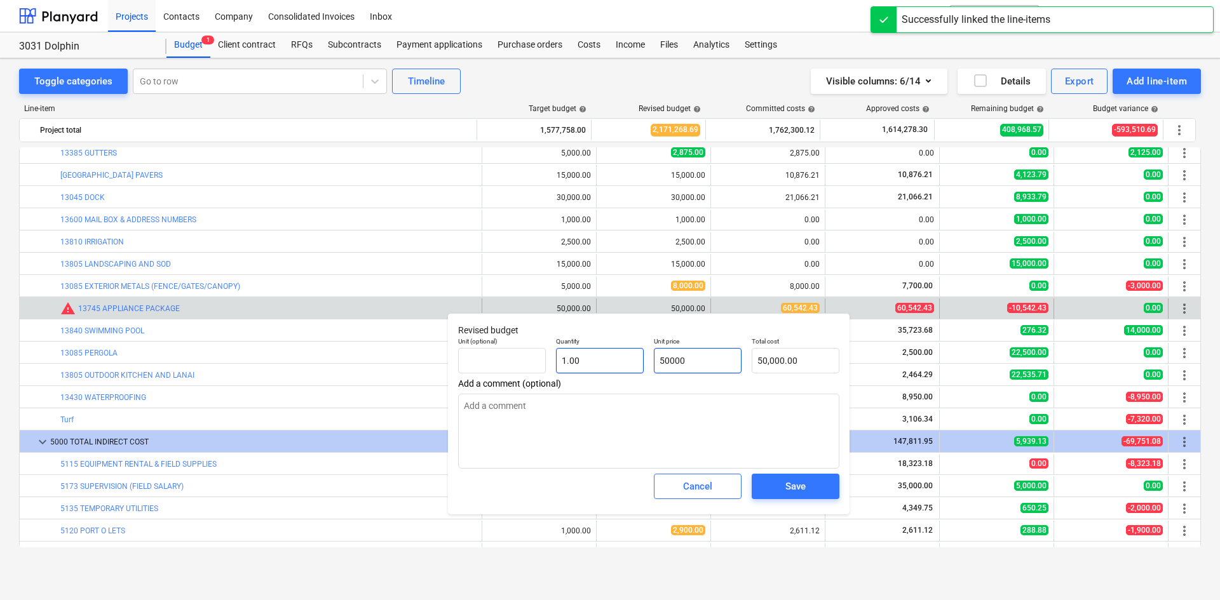
drag, startPoint x: 725, startPoint y: 363, endPoint x: 607, endPoint y: 366, distance: 118.2
click at [607, 366] on div "Unit (optional) Quantity 1.00 Unit price 50000 Total cost 50,000.00" at bounding box center [648, 355] width 391 height 46
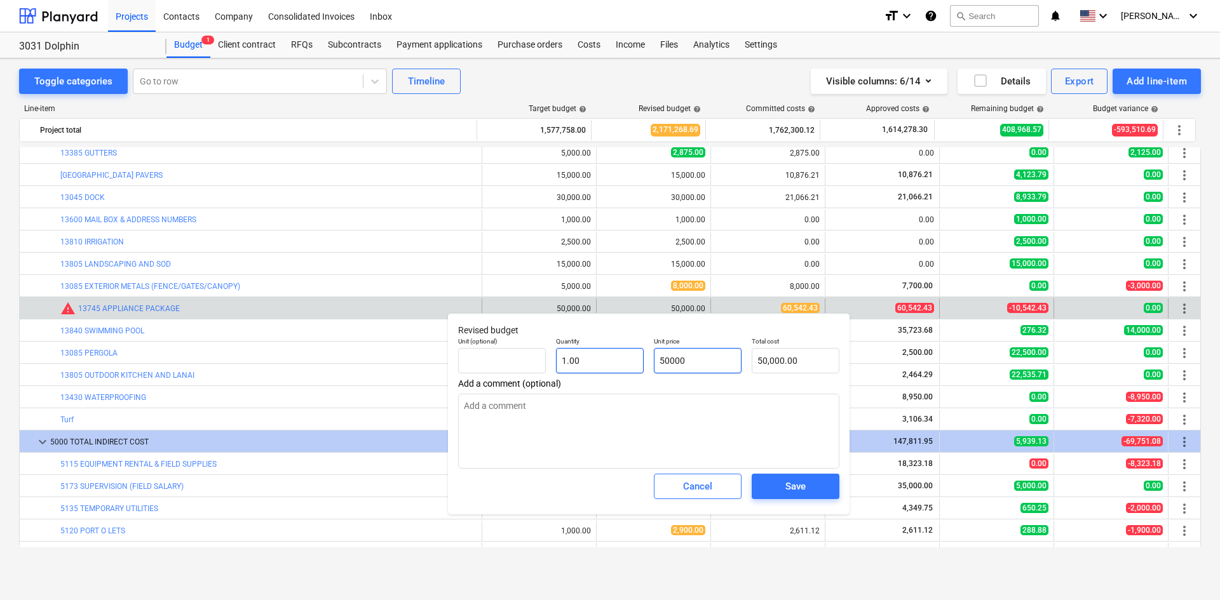
type input "6"
type textarea "x"
type input "6.00"
type textarea "x"
type input "60"
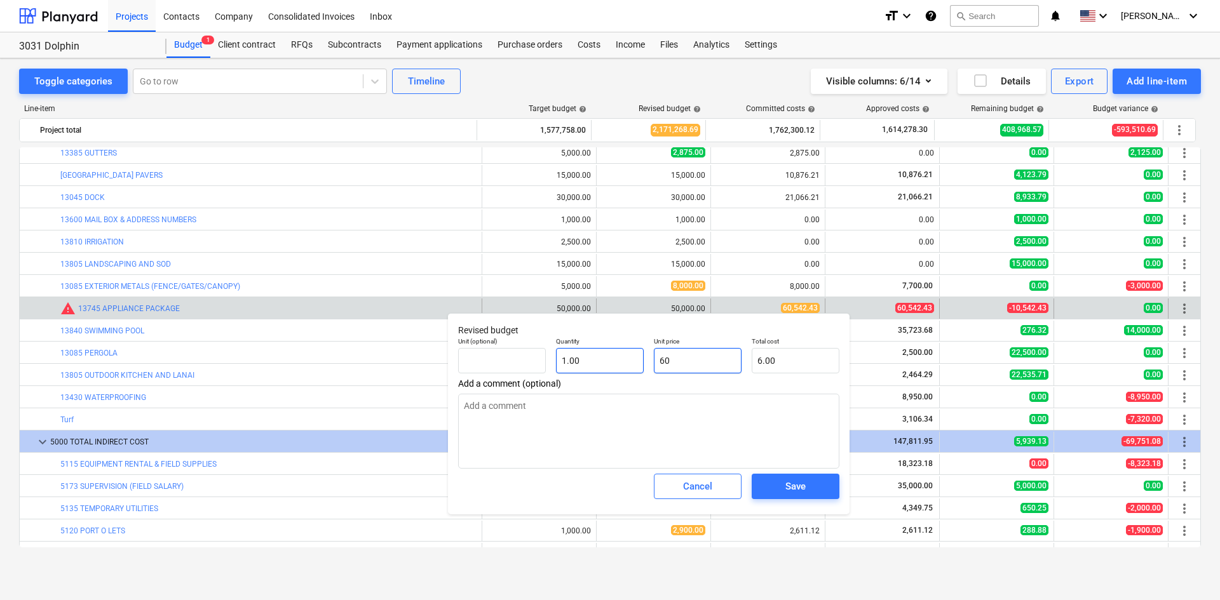
type input "60.00"
type textarea "x"
type input "605"
type input "605.00"
type textarea "x"
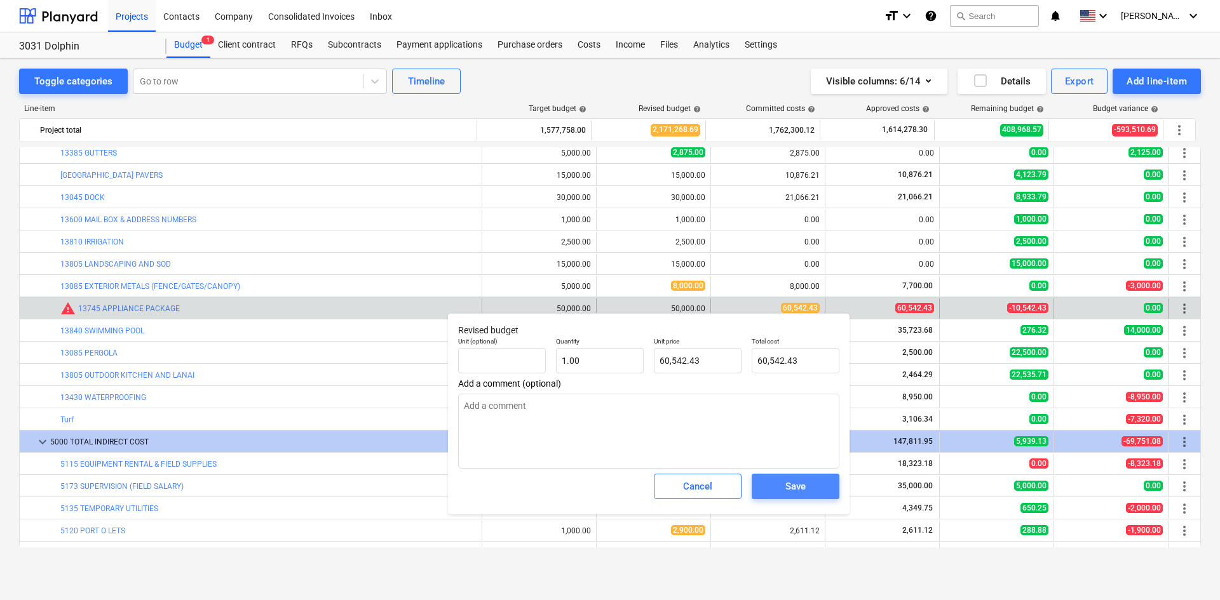
click at [793, 490] on div "Save" at bounding box center [795, 486] width 20 height 17
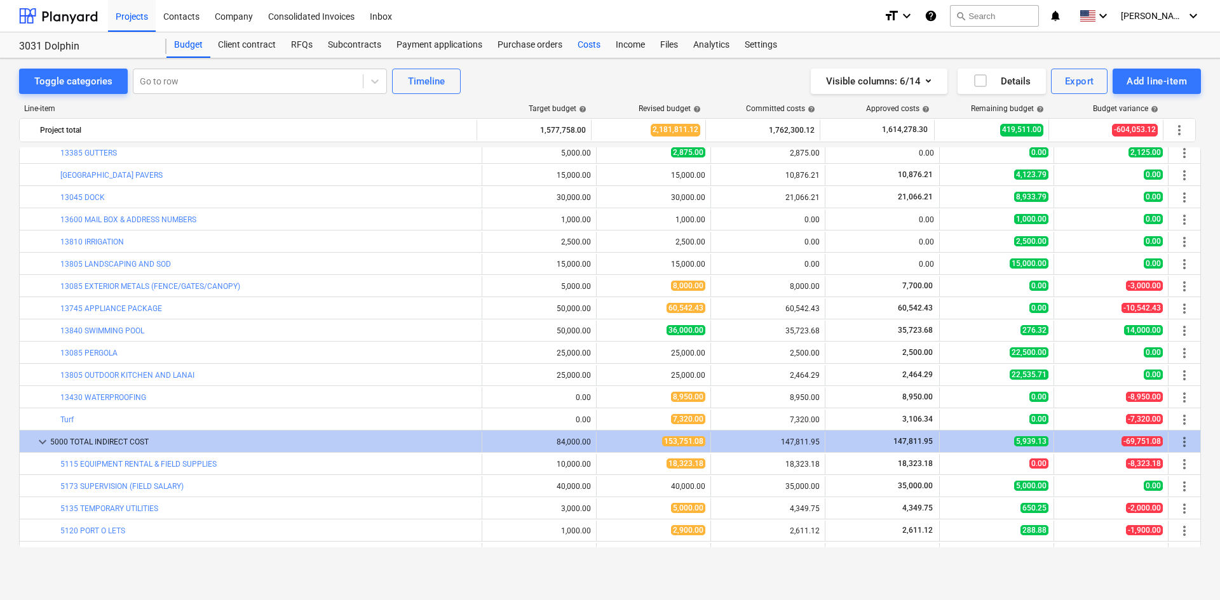
click at [587, 47] on div "Costs" at bounding box center [589, 44] width 38 height 25
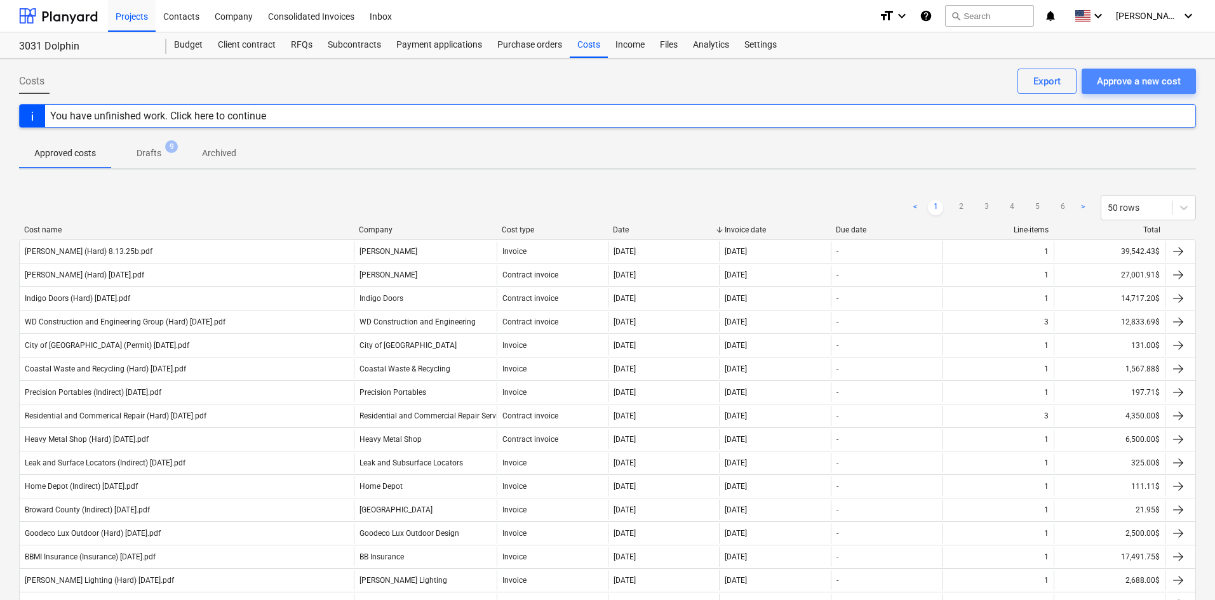
click at [1173, 85] on div "Approve a new cost" at bounding box center [1139, 81] width 84 height 17
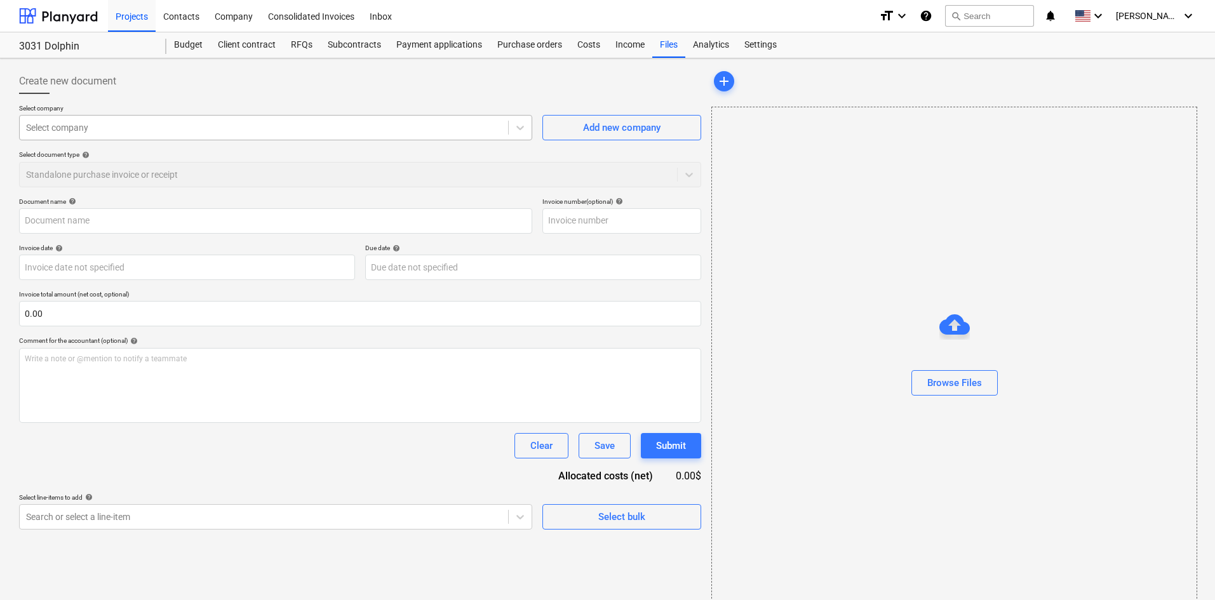
click at [102, 127] on div at bounding box center [264, 127] width 476 height 13
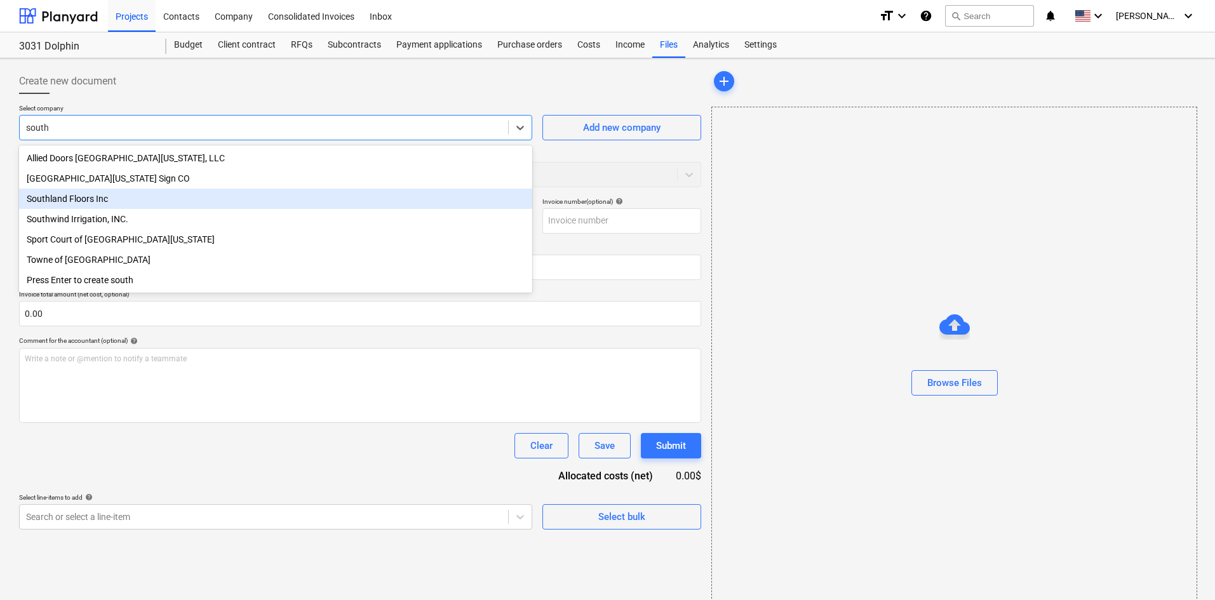
click at [109, 204] on div "Southland Floors Inc" at bounding box center [275, 199] width 513 height 20
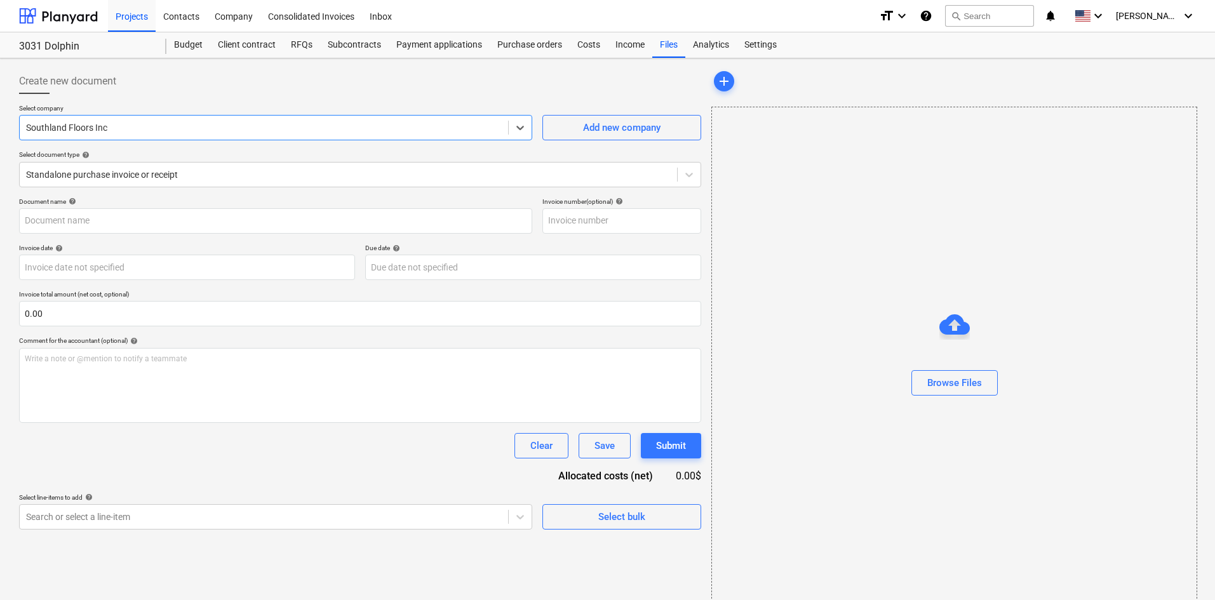
click at [241, 112] on p "Select company" at bounding box center [275, 109] width 513 height 11
click at [253, 181] on div at bounding box center [348, 174] width 645 height 13
click at [931, 387] on div "Browse Files" at bounding box center [955, 383] width 55 height 17
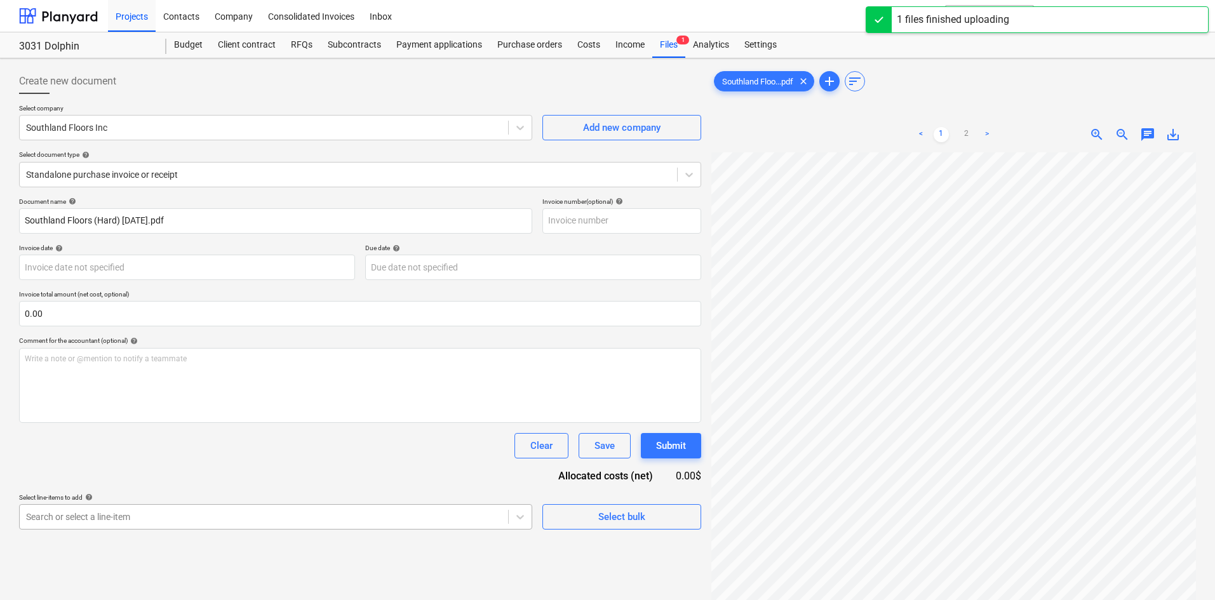
click at [347, 527] on body "Projects Contacts Company Consolidated Invoices Inbox format_size keyboard_arro…" at bounding box center [607, 300] width 1215 height 600
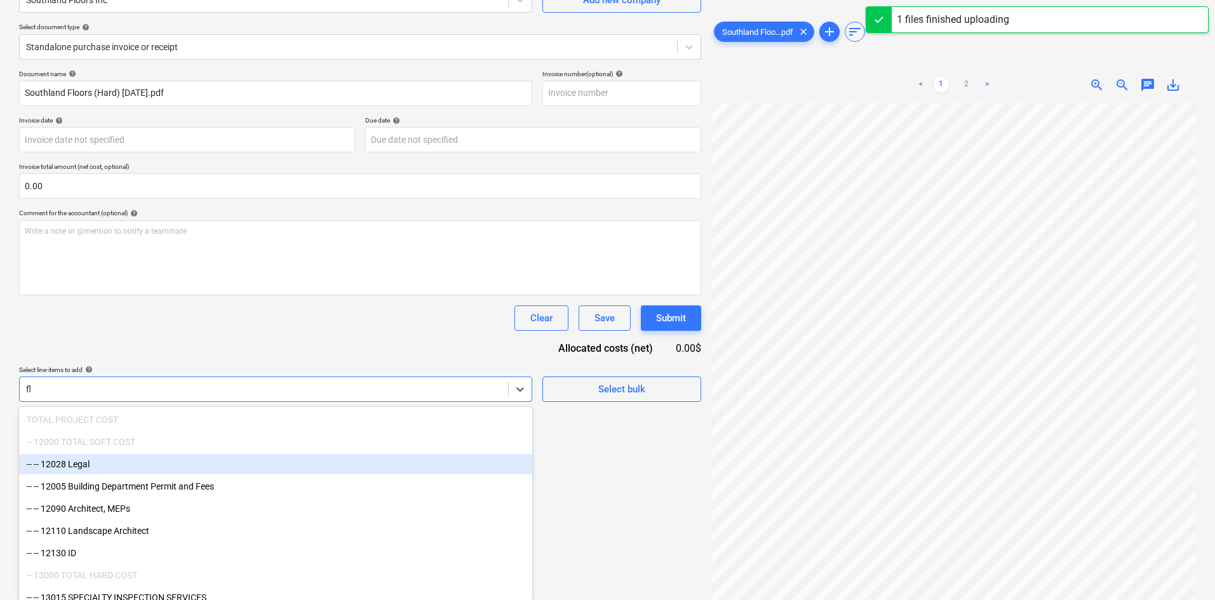
scroll to position [127, 0]
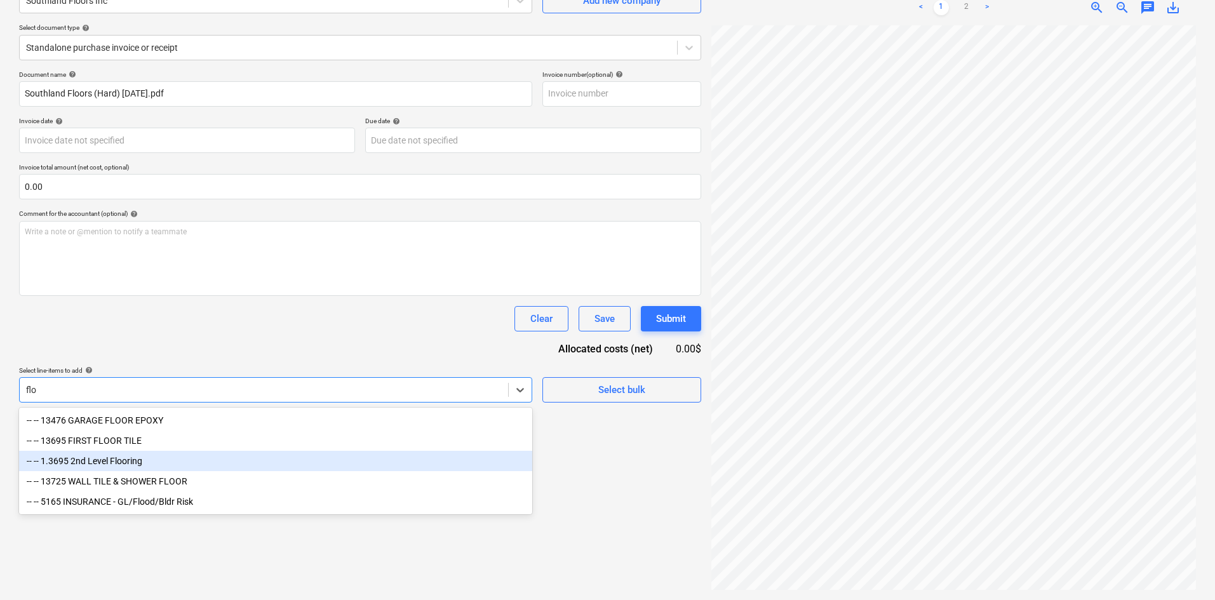
click at [221, 463] on div "-- -- 1.3695 2nd Level Flooring" at bounding box center [275, 461] width 513 height 20
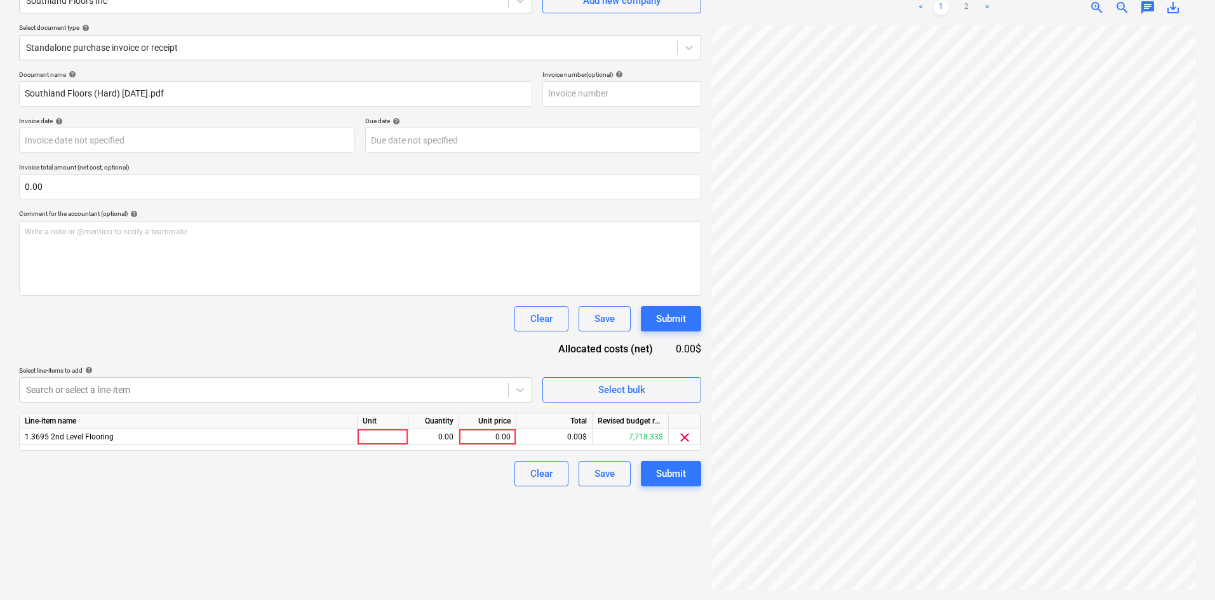
click at [337, 332] on div "Document name help Southland Floors (Hard) [DATE].pdf Invoice number (optional)…" at bounding box center [360, 279] width 682 height 416
click at [476, 435] on div "0.00" at bounding box center [487, 437] width 46 height 16
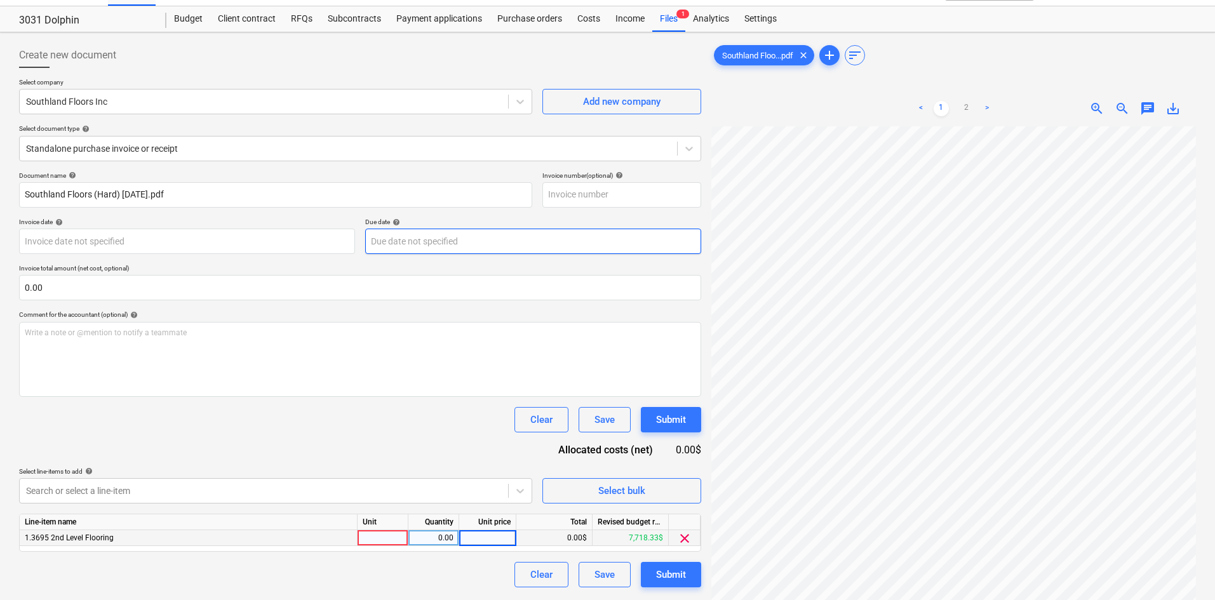
scroll to position [0, 0]
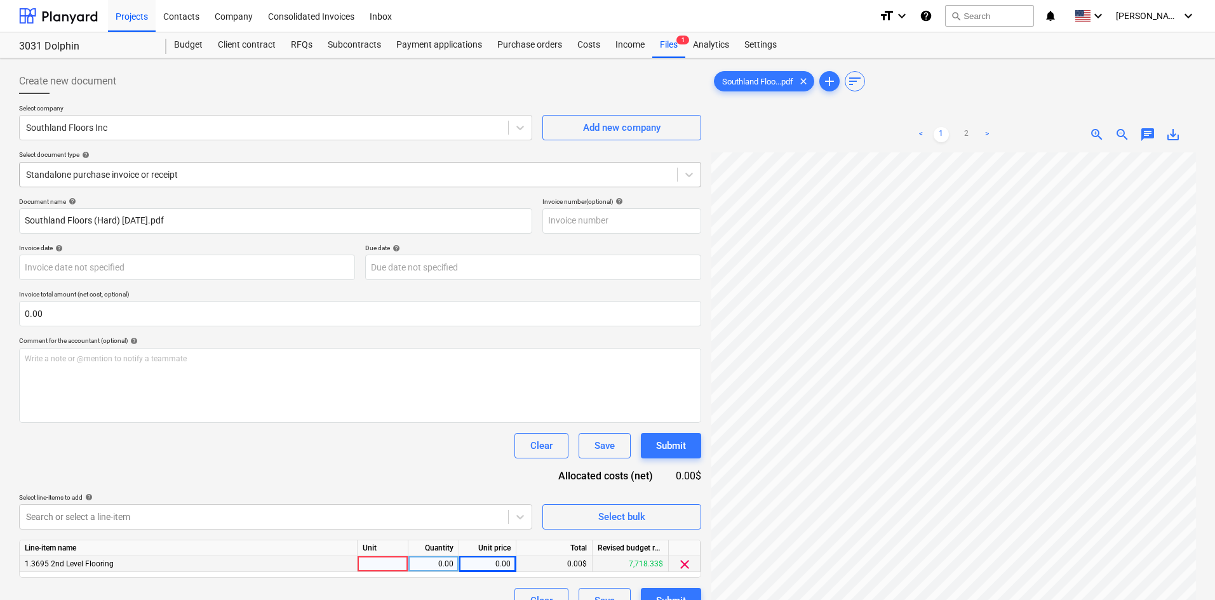
click at [187, 182] on div "Standalone purchase invoice or receipt" at bounding box center [349, 175] width 658 height 18
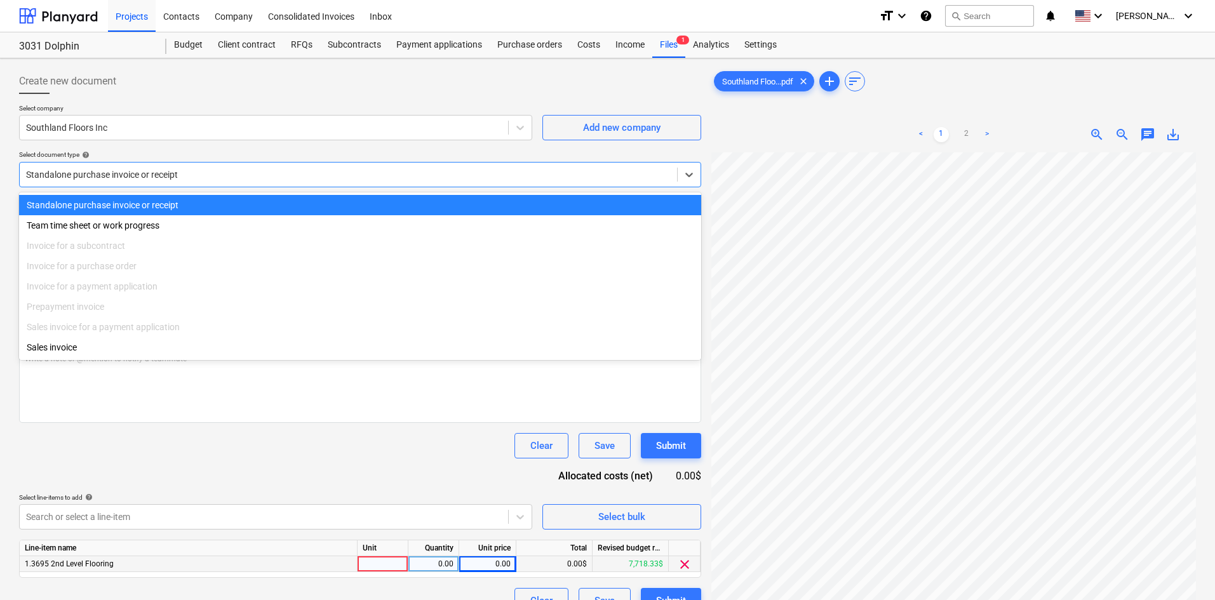
click at [194, 172] on div at bounding box center [348, 174] width 645 height 13
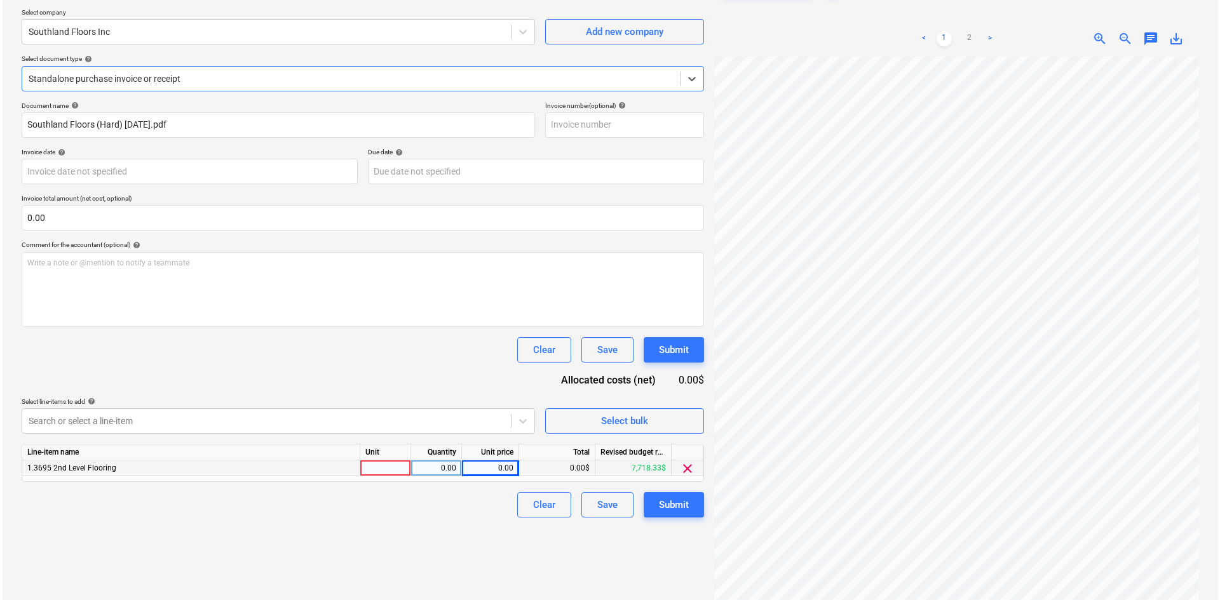
scroll to position [127, 0]
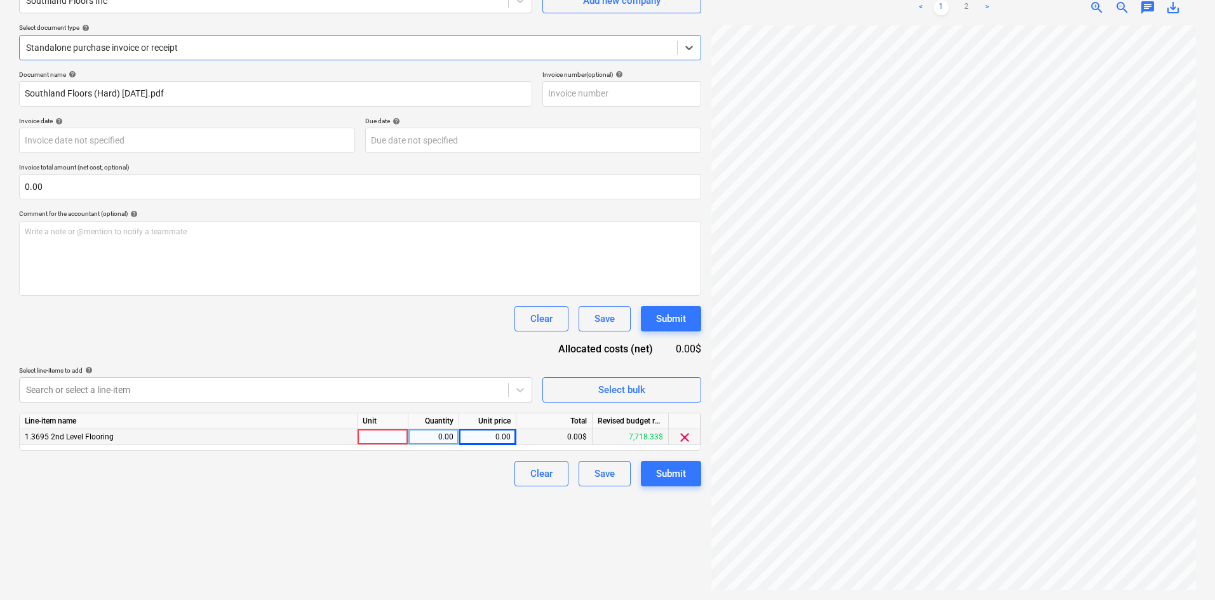
click at [474, 444] on div "0.00" at bounding box center [487, 437] width 46 height 16
click at [478, 532] on div "Create new document Select company Southland Floors Inc Add new company Select …" at bounding box center [360, 265] width 693 height 659
click at [692, 481] on button "Submit" at bounding box center [671, 473] width 60 height 25
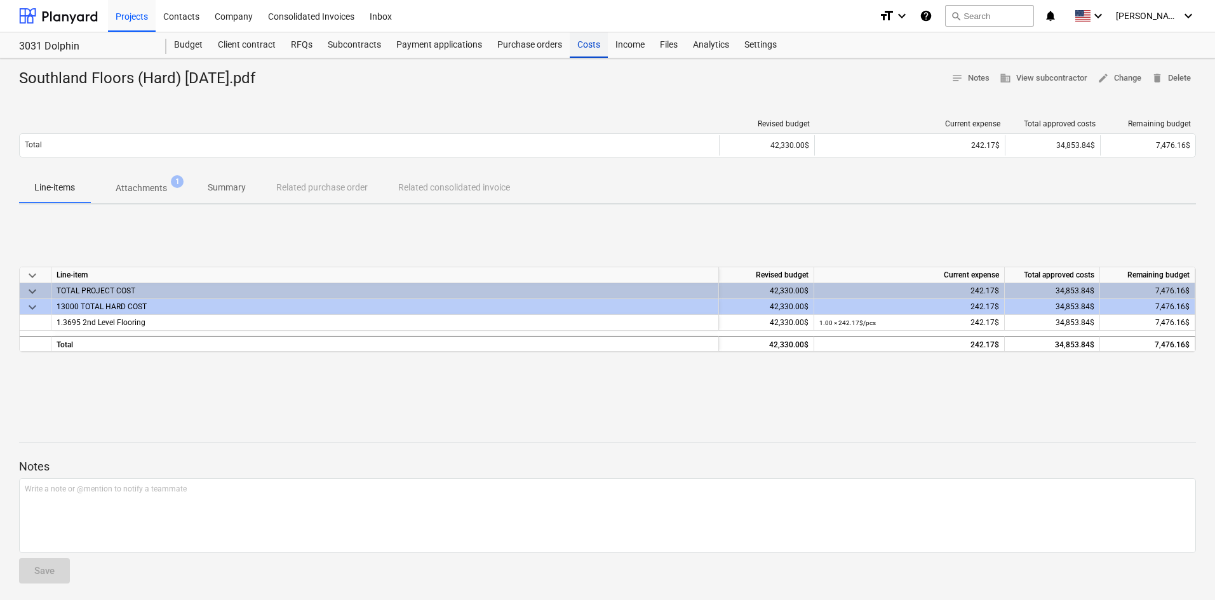
click at [584, 51] on div "Costs" at bounding box center [589, 44] width 38 height 25
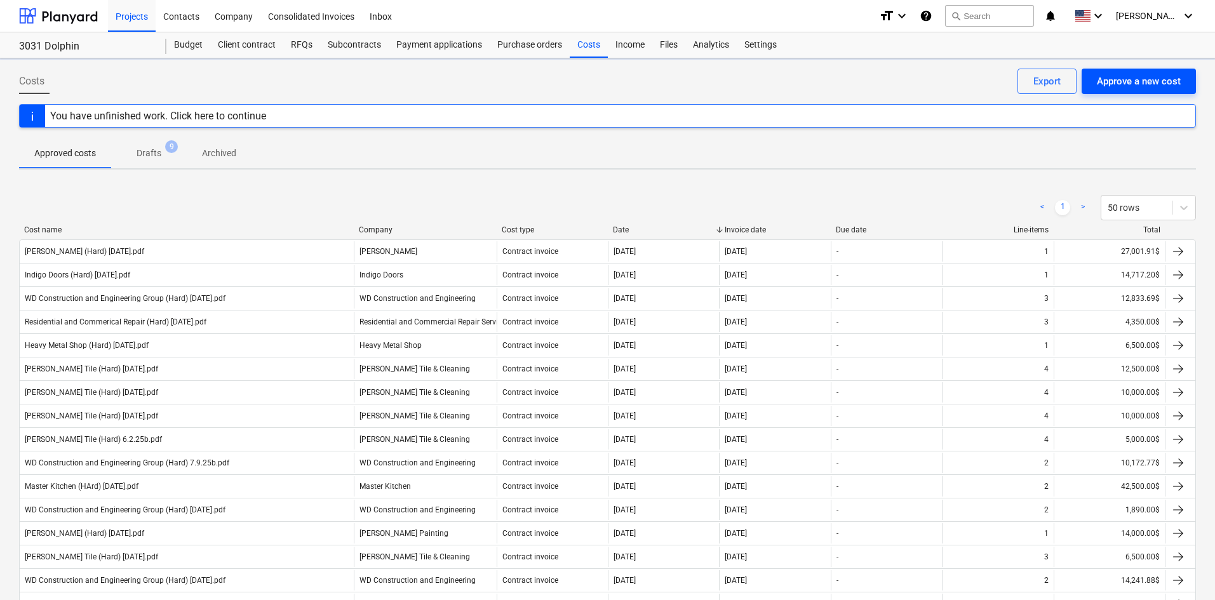
click at [1126, 79] on div "Approve a new cost" at bounding box center [1139, 81] width 84 height 17
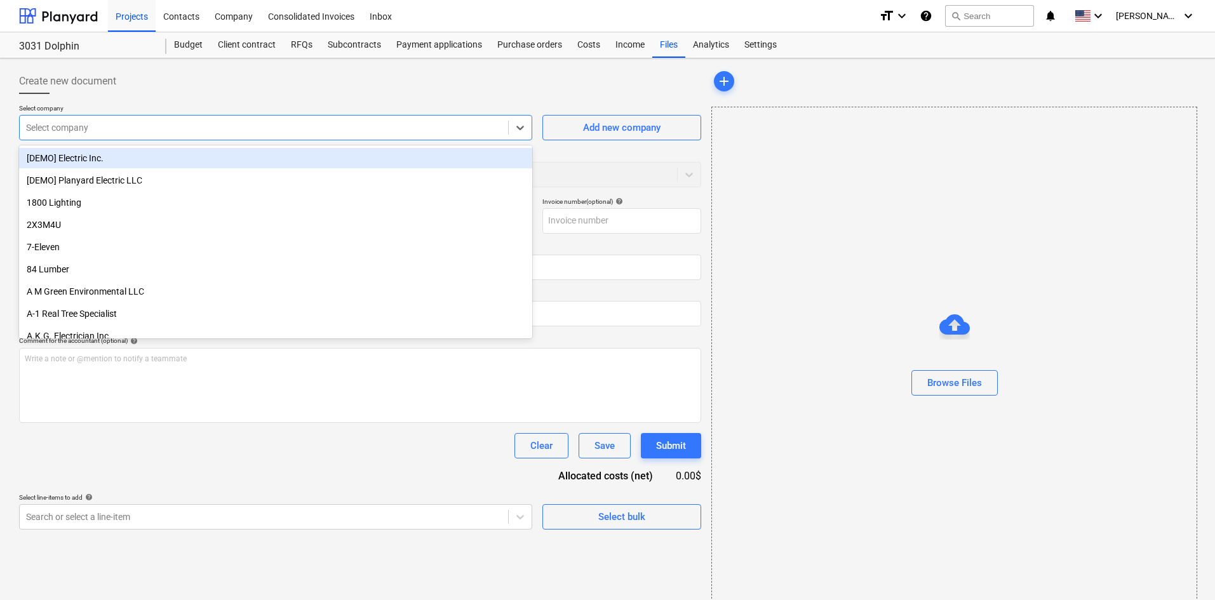
click at [145, 128] on div at bounding box center [264, 127] width 476 height 13
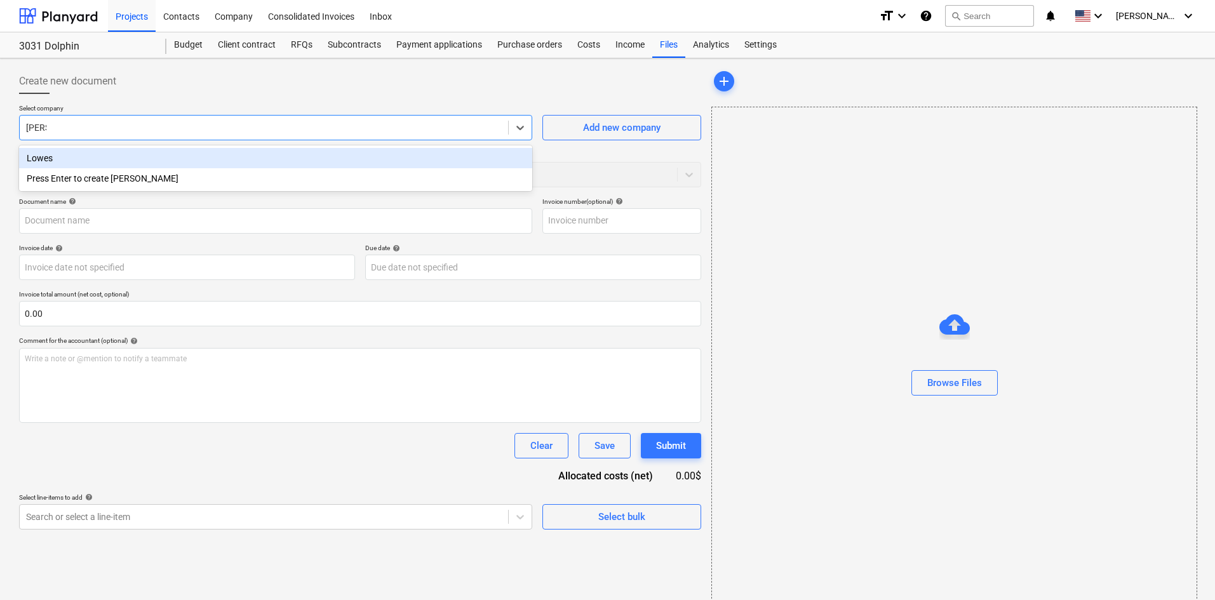
click at [123, 163] on div "Lowes" at bounding box center [275, 158] width 513 height 20
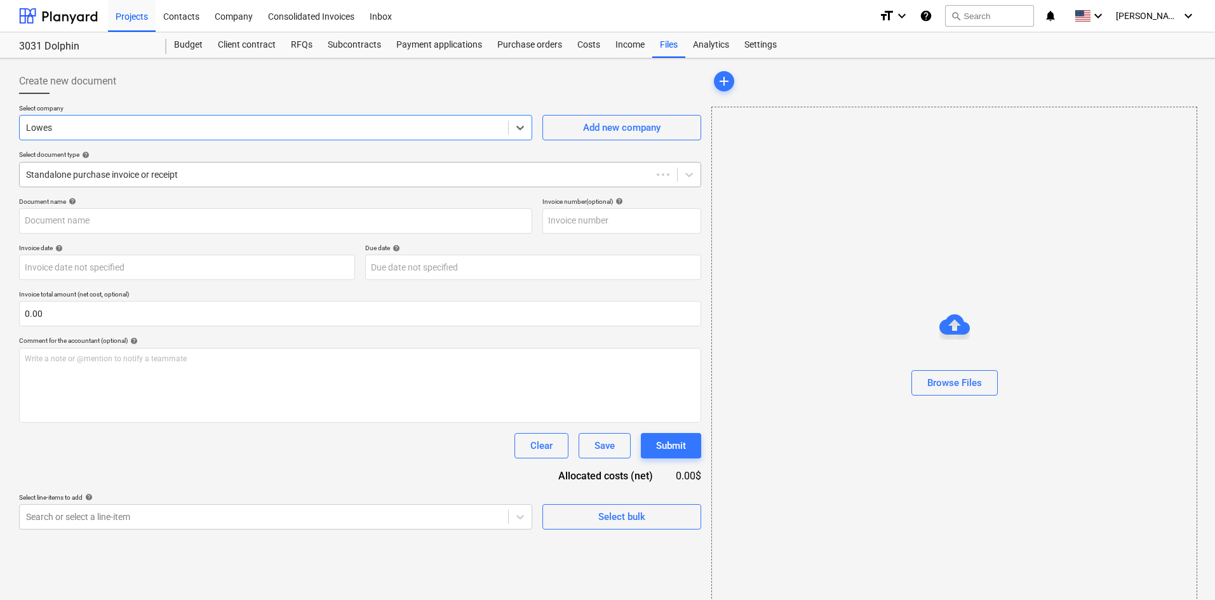
click at [105, 182] on div "Standalone purchase invoice or receipt" at bounding box center [336, 175] width 632 height 18
click at [105, 182] on div "Standalone purchase invoice or receipt" at bounding box center [349, 175] width 658 height 18
click at [982, 377] on button "Browse Files" at bounding box center [955, 382] width 86 height 25
click at [967, 390] on div "Browse Files" at bounding box center [955, 383] width 55 height 17
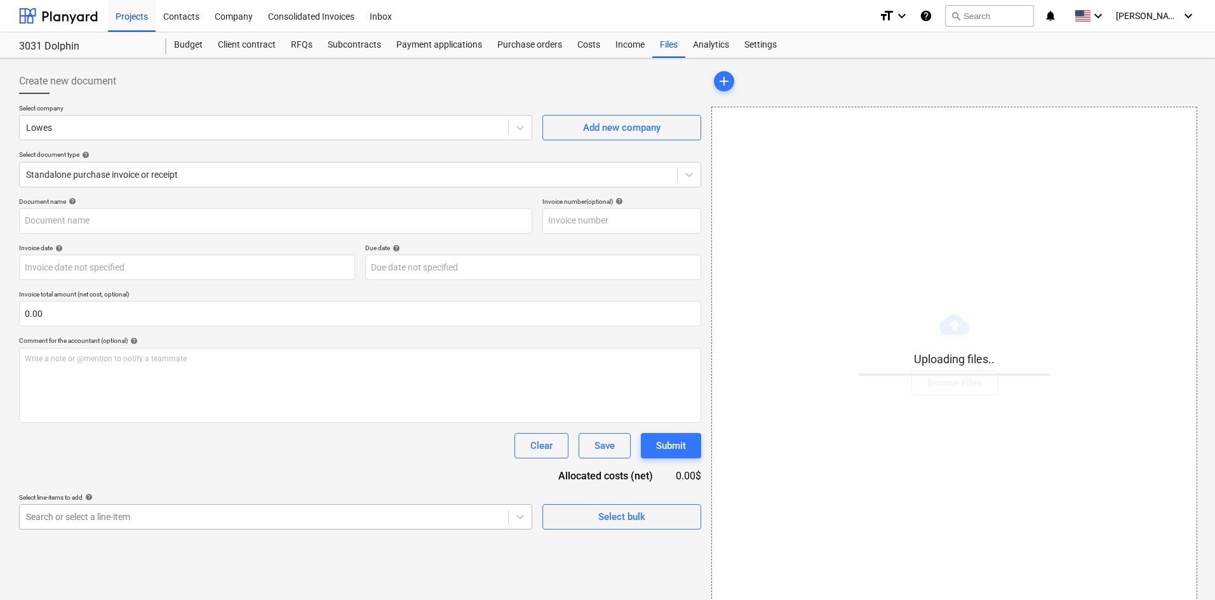
click at [304, 520] on body "Projects Contacts Company Consolidated Invoices Inbox format_size keyboard_arro…" at bounding box center [607, 300] width 1215 height 600
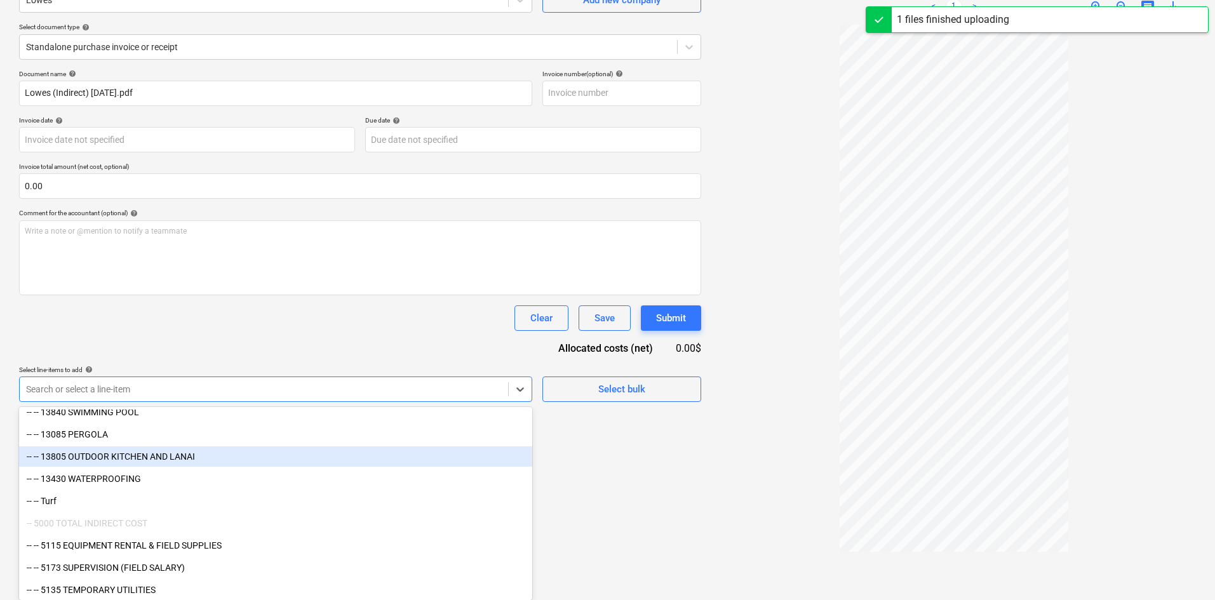
scroll to position [1328, 0]
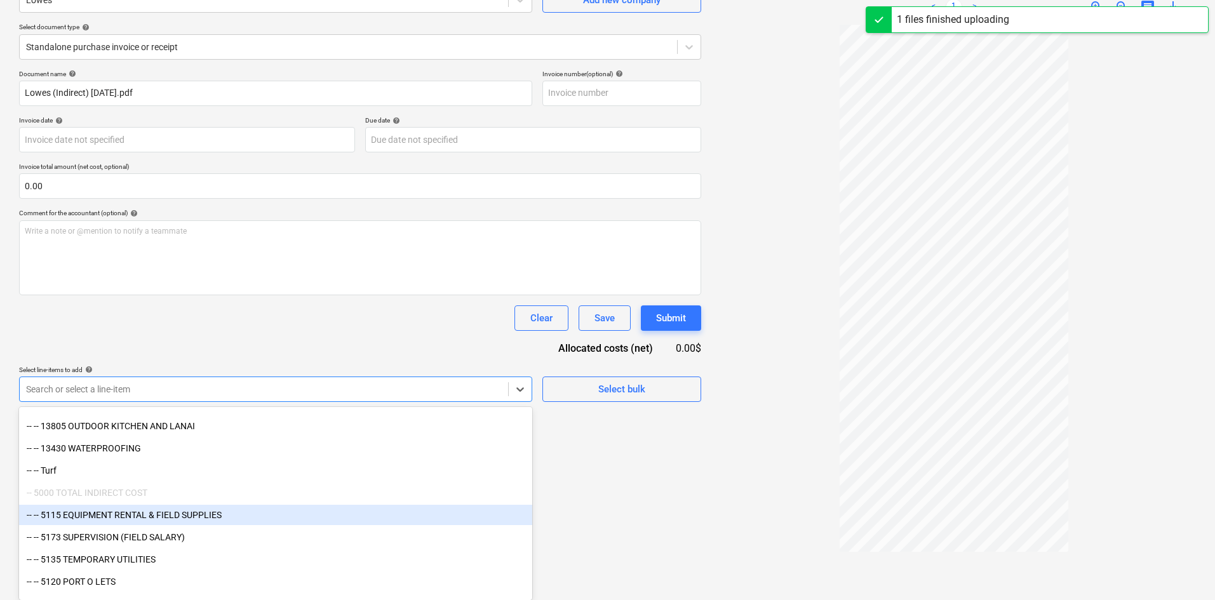
click at [241, 520] on div "-- -- 5115 EQUIPMENT RENTAL & FIELD SUPPLIES" at bounding box center [275, 515] width 513 height 20
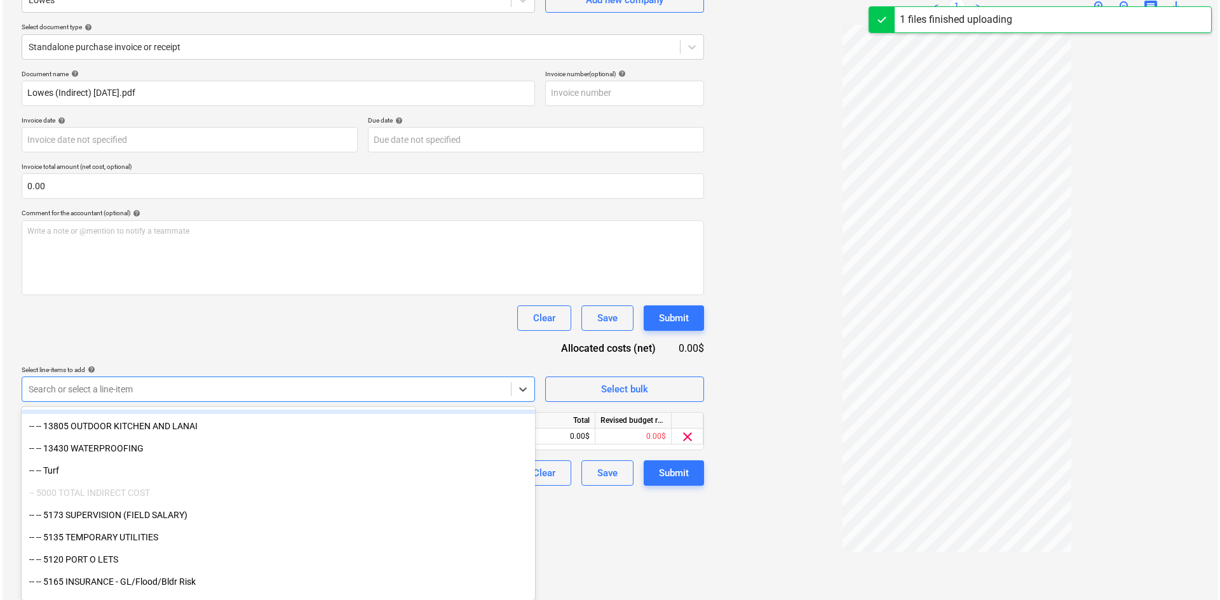
scroll to position [127, 0]
drag, startPoint x: 344, startPoint y: 329, endPoint x: 407, endPoint y: 404, distance: 97.9
click at [345, 329] on div "Clear Save Submit" at bounding box center [360, 318] width 682 height 25
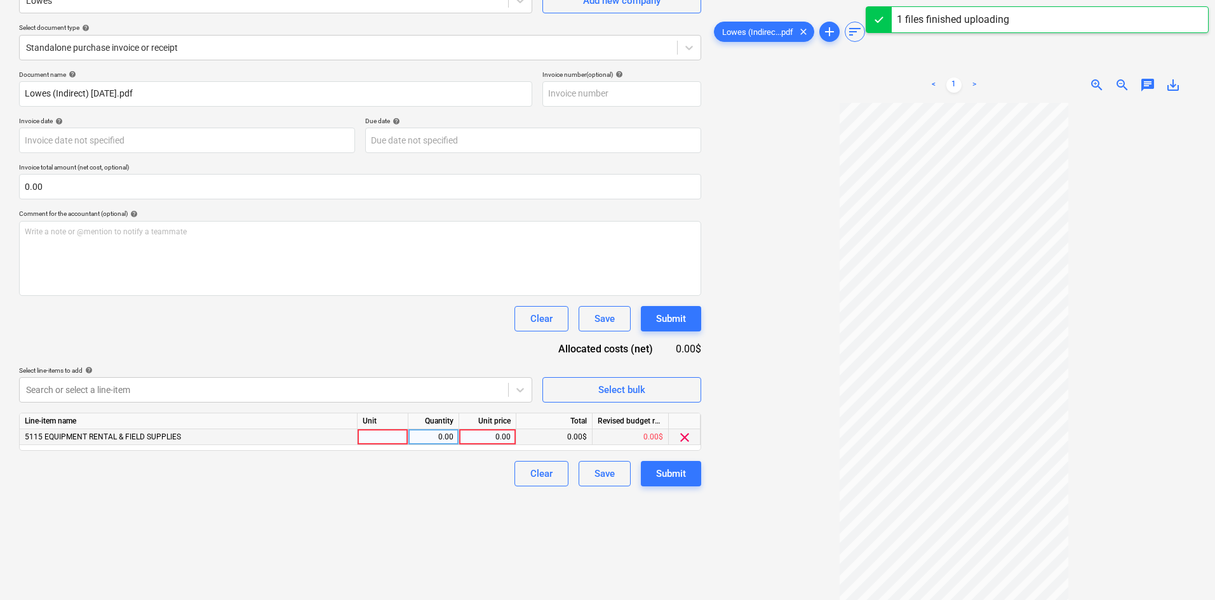
click at [493, 435] on div "0.00" at bounding box center [487, 437] width 46 height 16
click at [440, 527] on div "Create new document Select company Lowes Add new company Select document type h…" at bounding box center [360, 265] width 693 height 659
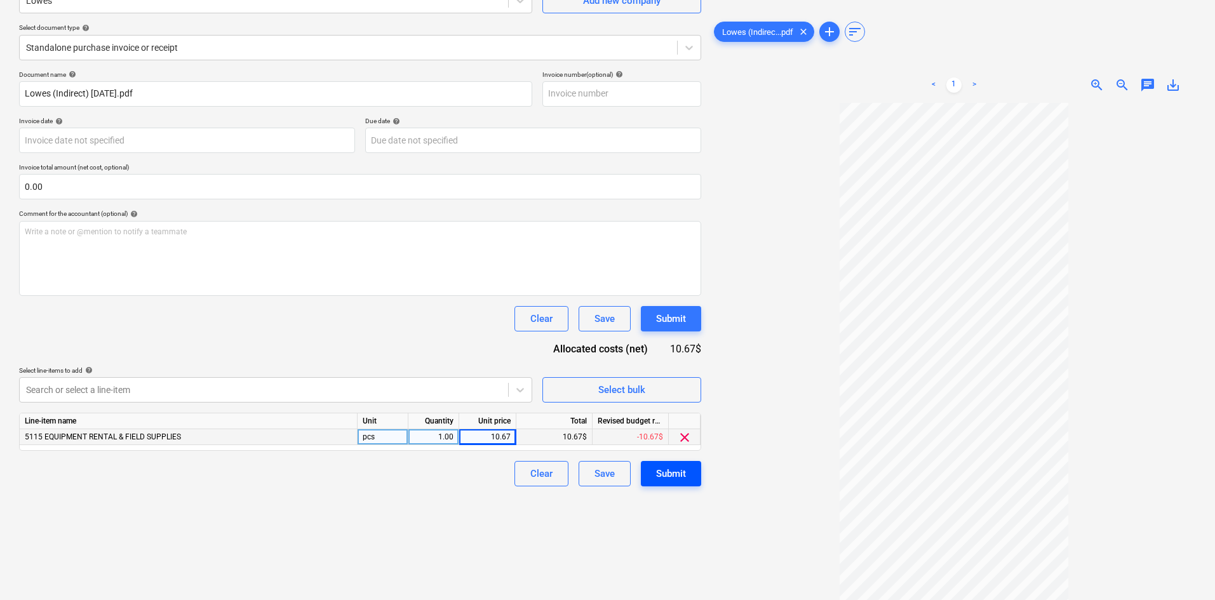
click at [670, 475] on div "Submit" at bounding box center [671, 474] width 30 height 17
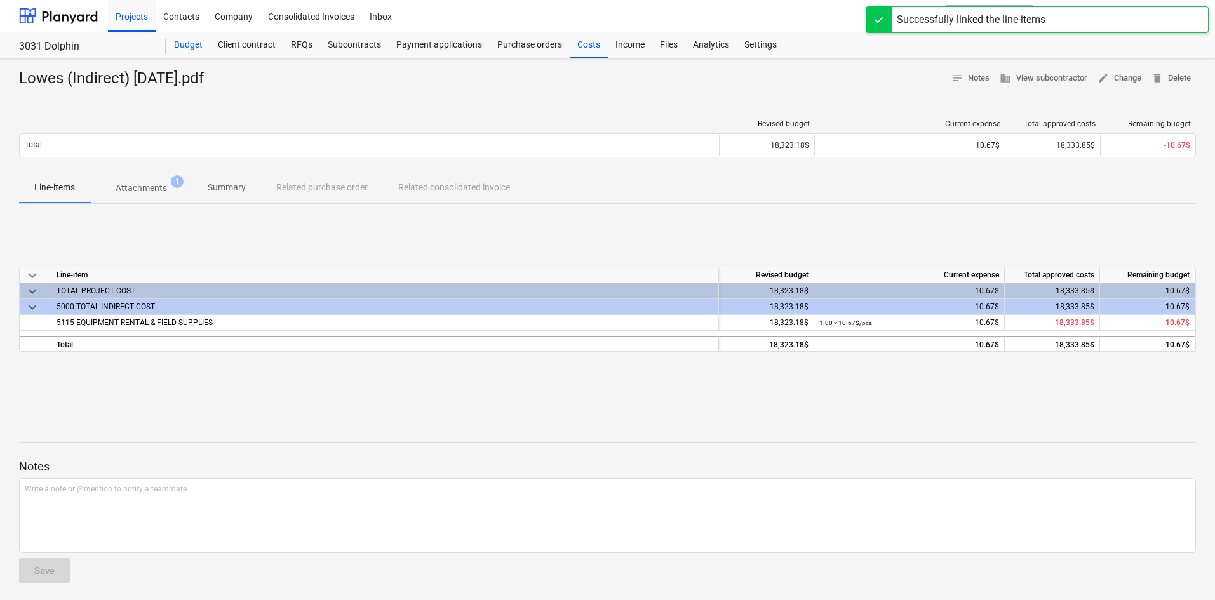
click at [197, 41] on div "Budget" at bounding box center [188, 44] width 44 height 25
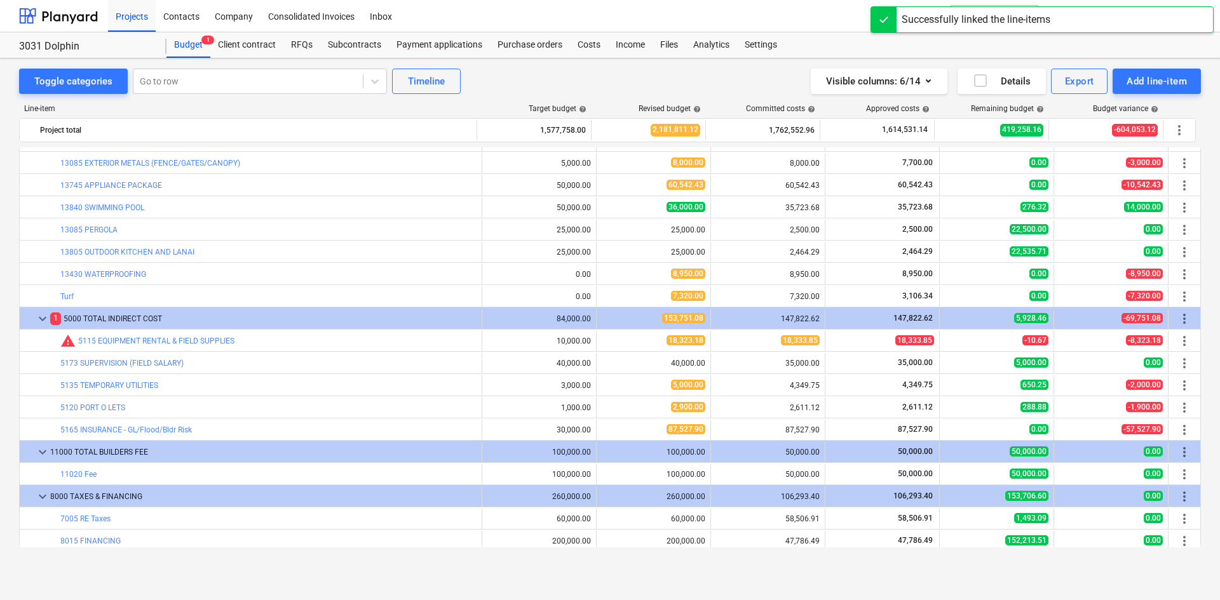
scroll to position [1179, 0]
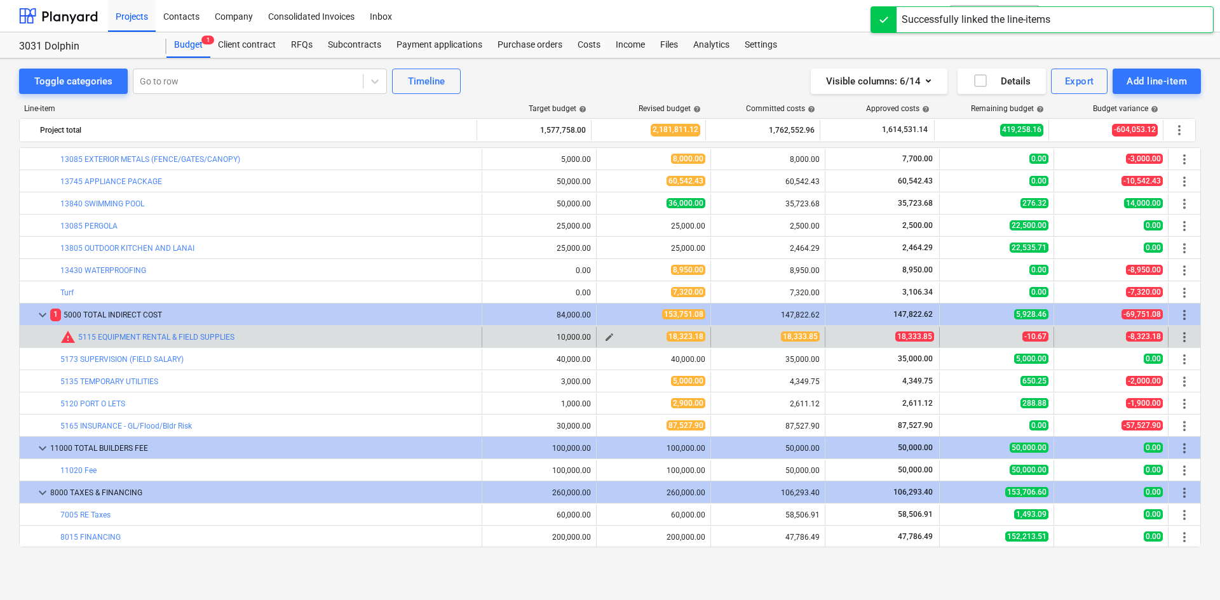
click at [605, 334] on span "edit" at bounding box center [609, 337] width 10 height 10
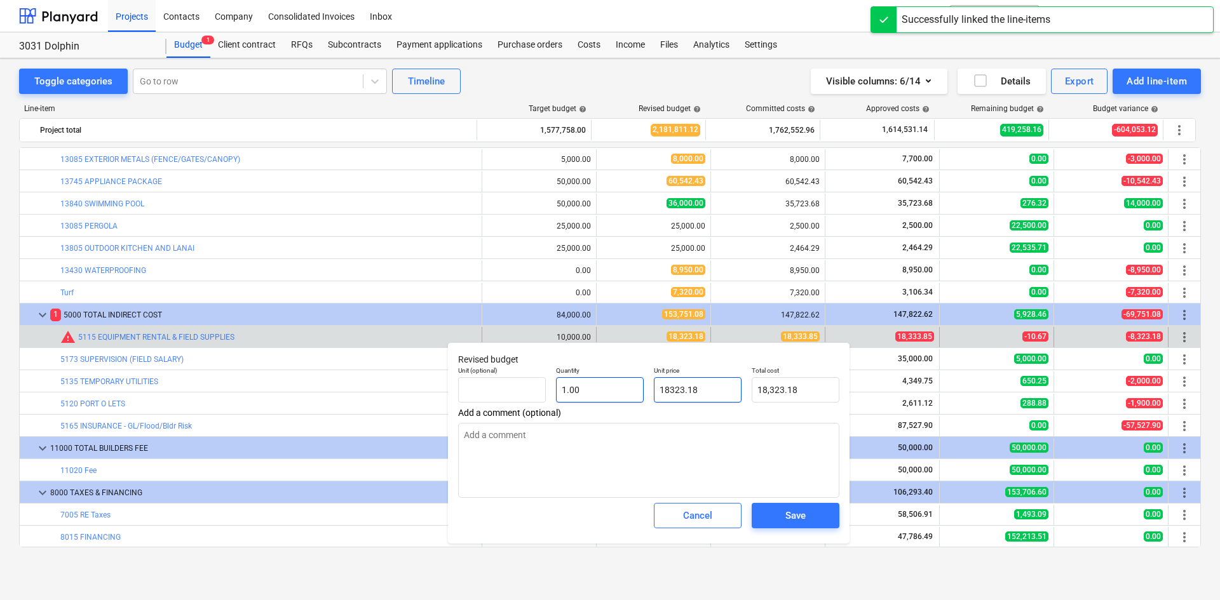
drag, startPoint x: 703, startPoint y: 389, endPoint x: 578, endPoint y: 399, distance: 126.2
click at [578, 399] on div "Unit (optional) Quantity 1.00 Unit price 18323.18 Total cost 18,323.18" at bounding box center [648, 384] width 391 height 46
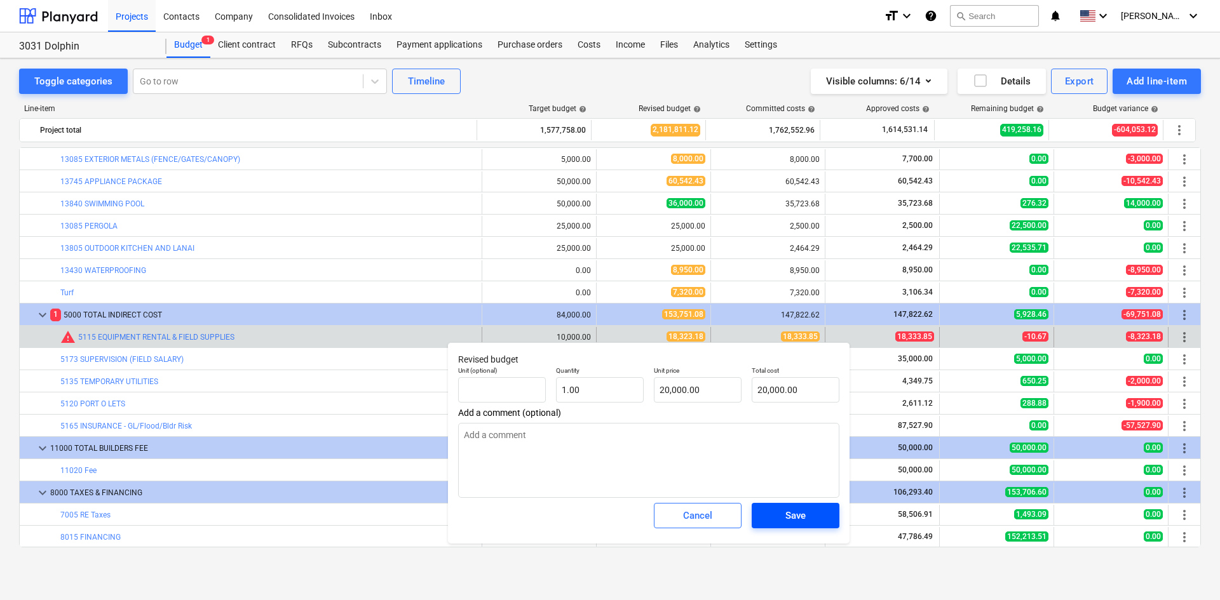
click at [797, 521] on div "Save" at bounding box center [795, 516] width 20 height 17
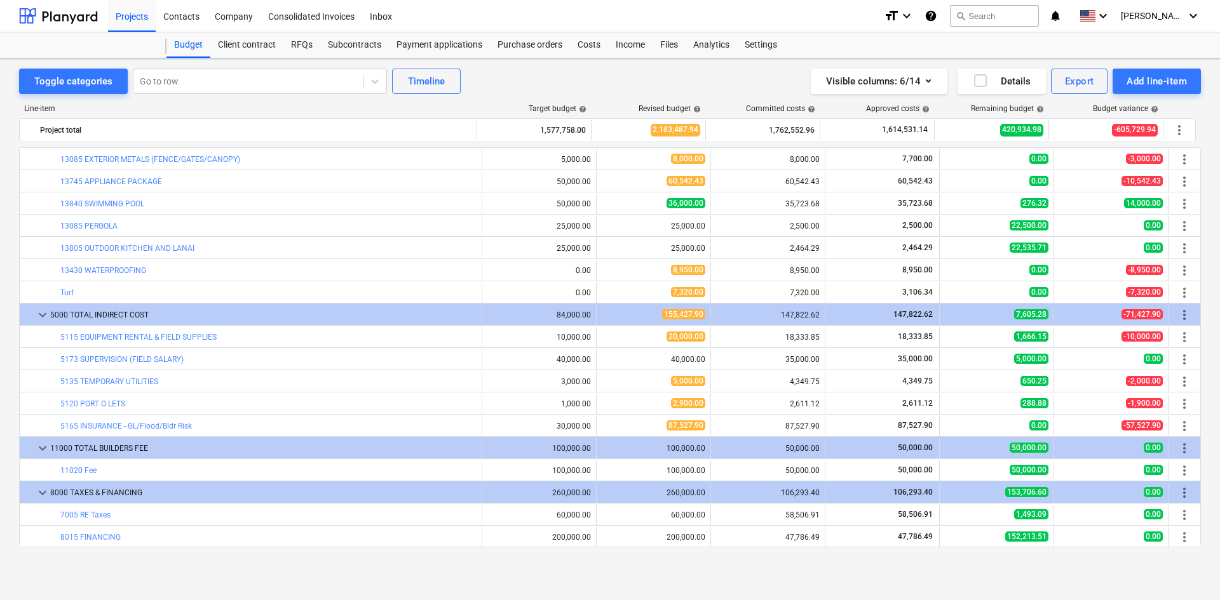
click at [694, 584] on div "Toggle categories Go to row Timeline Visible columns : 6/14 Details Export Add …" at bounding box center [610, 329] width 1220 height 542
drag, startPoint x: 585, startPoint y: 45, endPoint x: 616, endPoint y: 50, distance: 31.4
click at [585, 45] on div "Costs" at bounding box center [589, 44] width 38 height 25
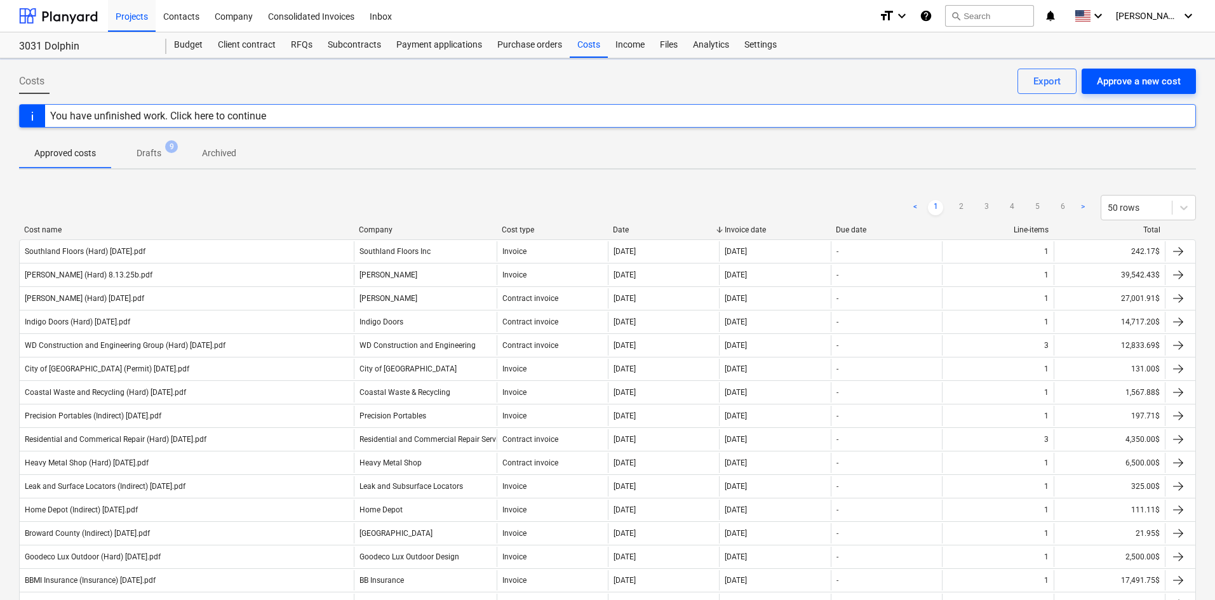
click at [1171, 86] on div "Approve a new cost" at bounding box center [1139, 81] width 84 height 17
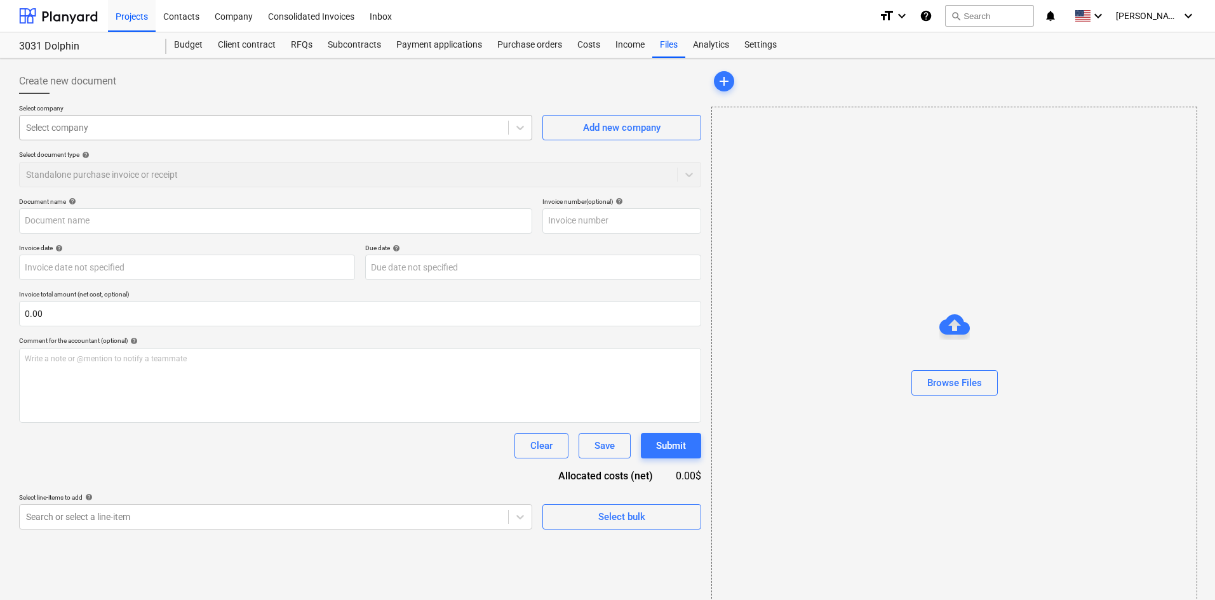
click at [102, 132] on div at bounding box center [264, 127] width 476 height 13
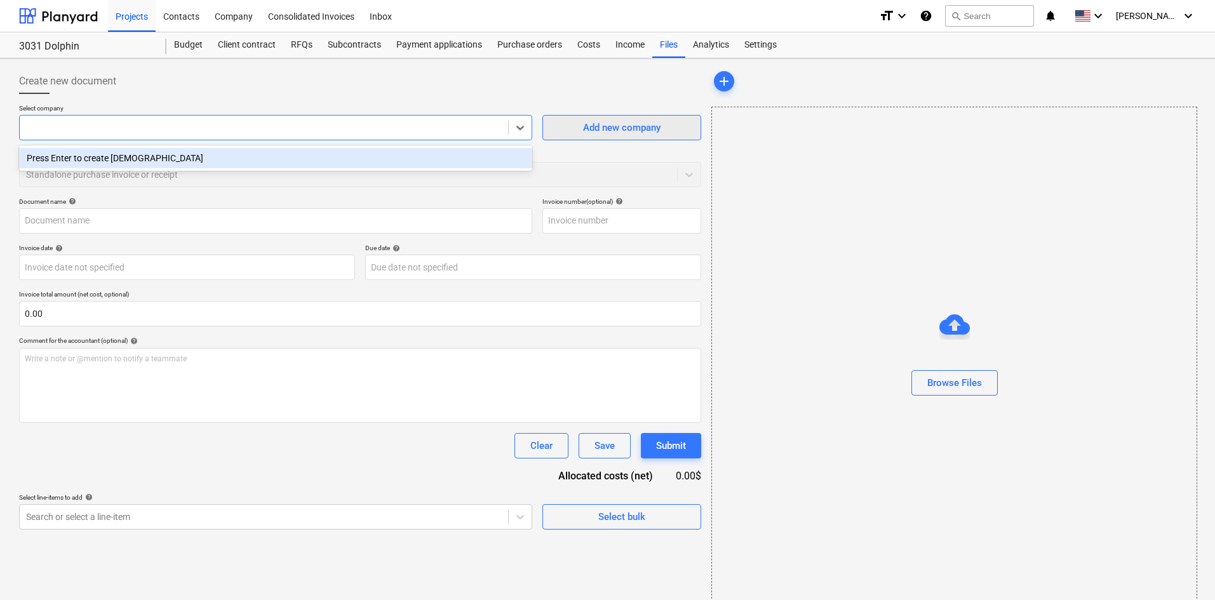
click at [581, 130] on span "Add new company" at bounding box center [621, 127] width 127 height 17
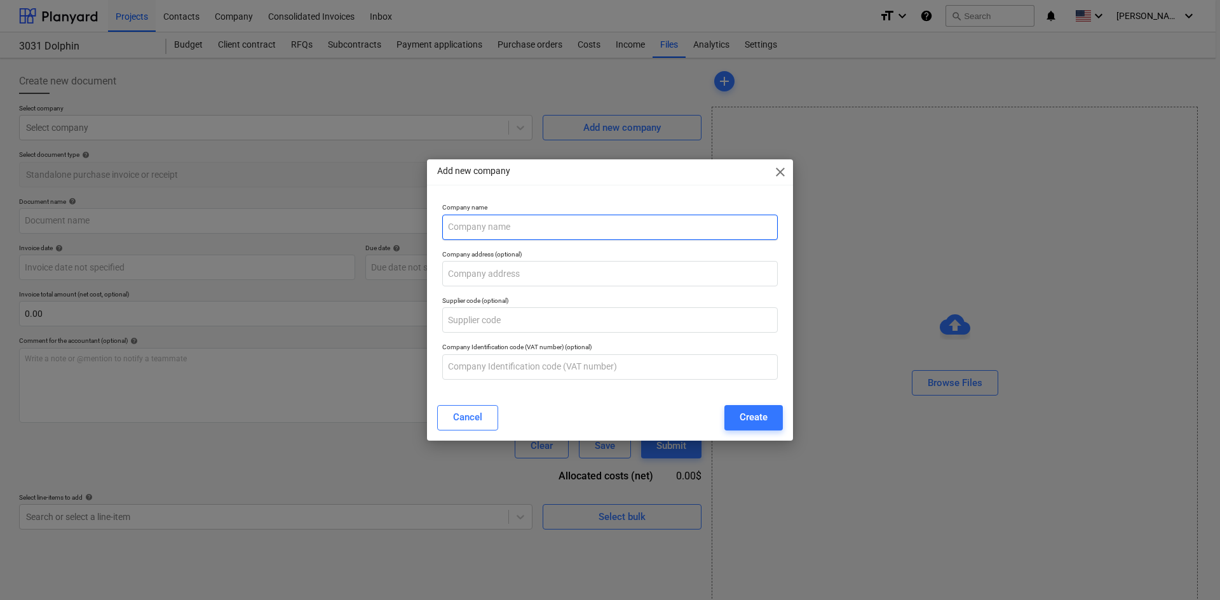
click at [600, 221] on input "text" at bounding box center [609, 227] width 335 height 25
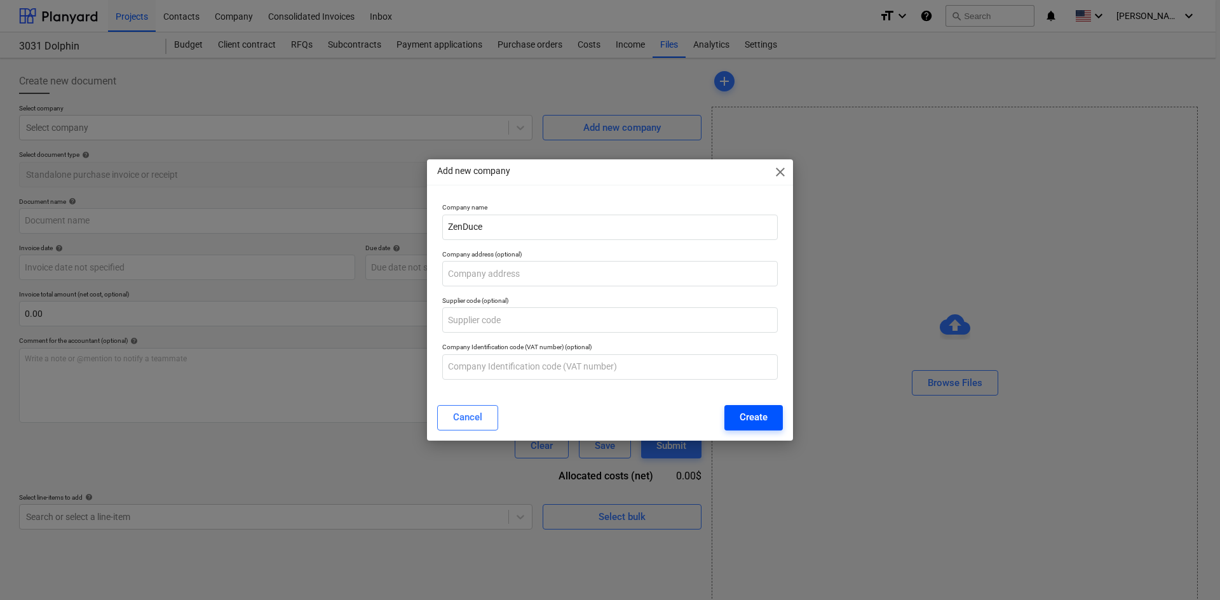
click at [755, 414] on div "Create" at bounding box center [754, 417] width 28 height 17
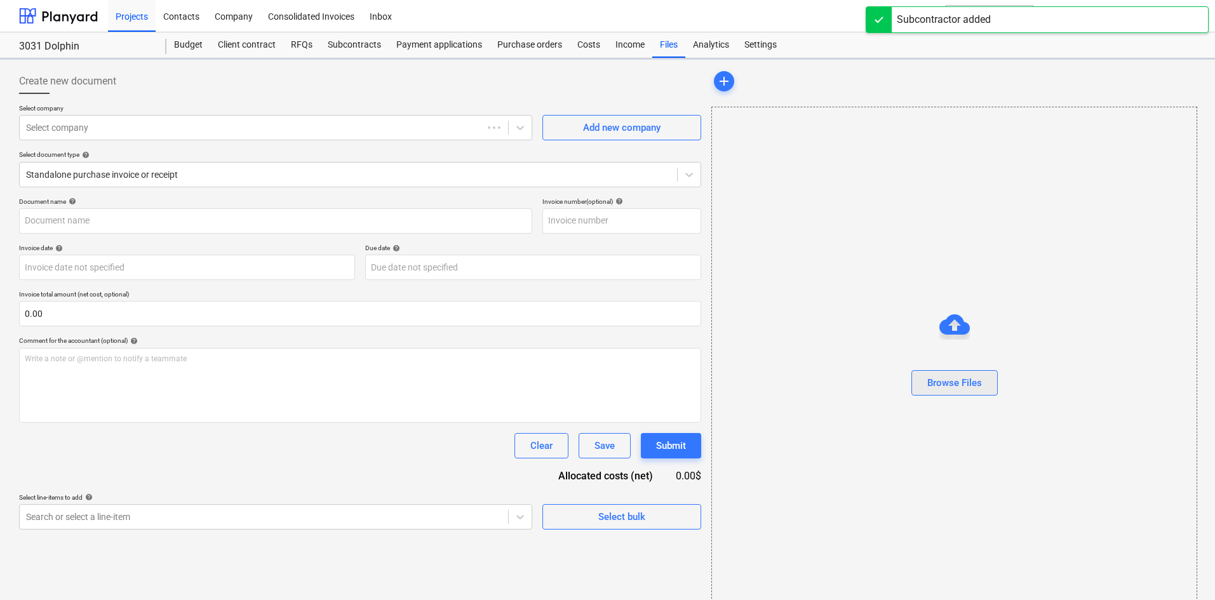
click at [990, 381] on button "Browse Files" at bounding box center [955, 382] width 86 height 25
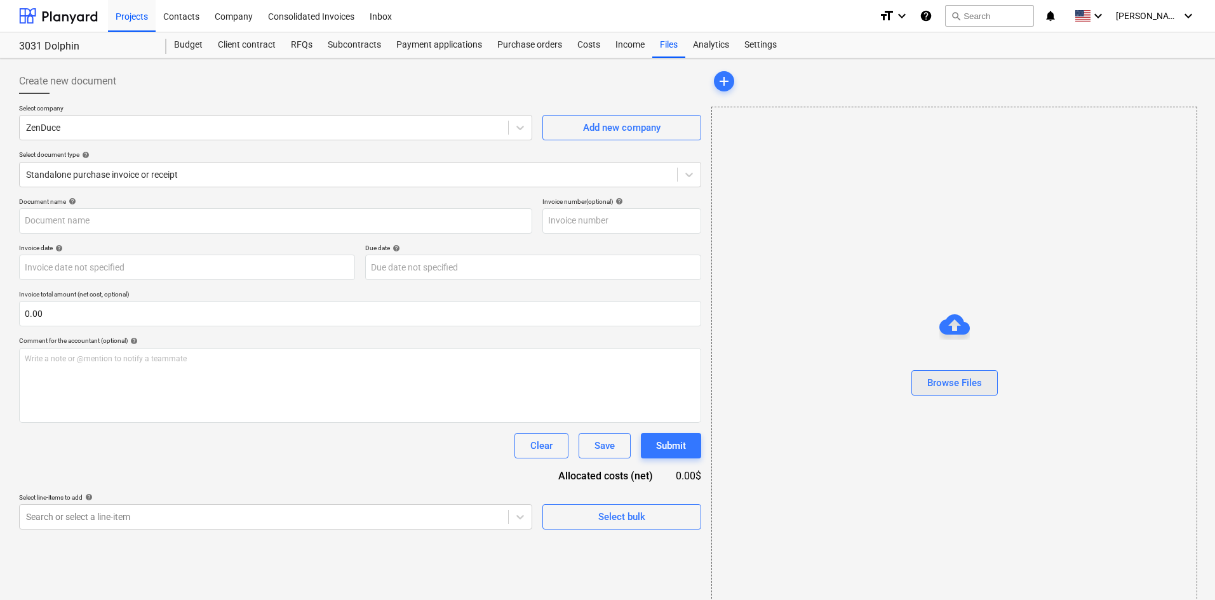
click at [952, 382] on div "Browse Files" at bounding box center [955, 383] width 55 height 17
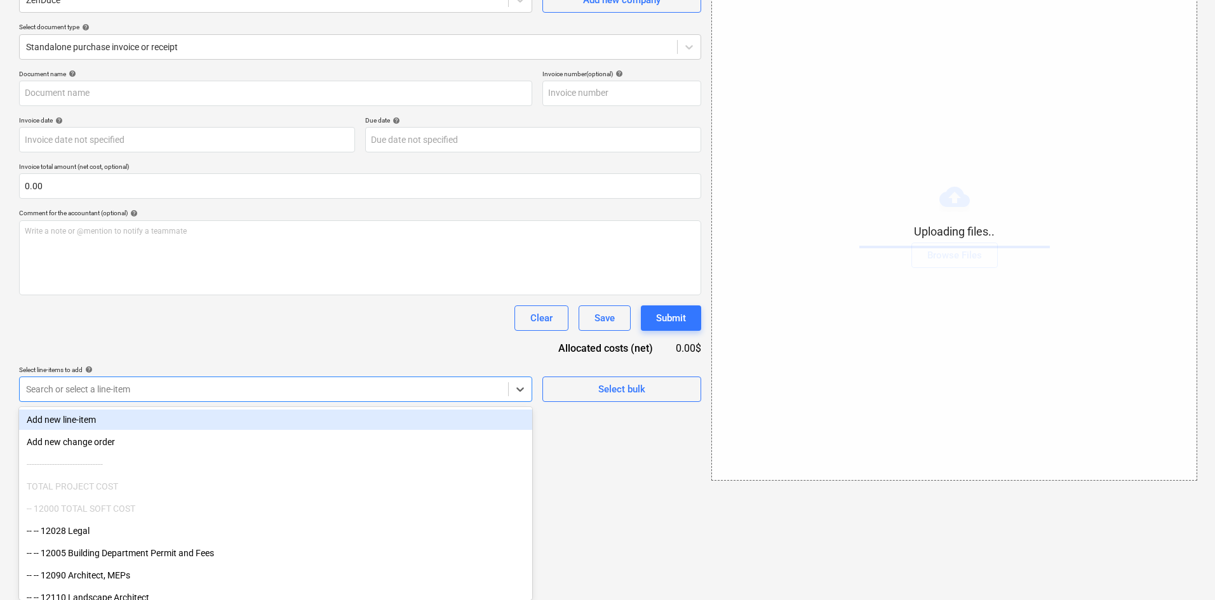
click at [217, 473] on body "Projects Contacts Company Consolidated Invoices Inbox format_size keyboard_arro…" at bounding box center [607, 172] width 1215 height 600
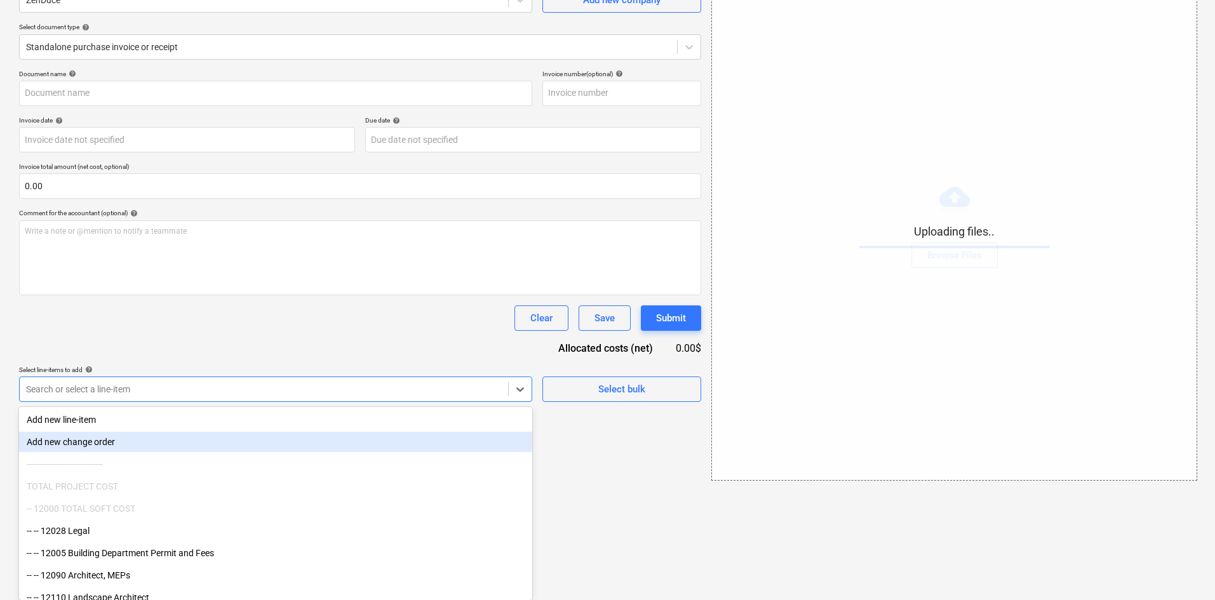
click at [281, 335] on div "Document name help Invoice number (optional) help Invoice date help Press the d…" at bounding box center [360, 236] width 682 height 332
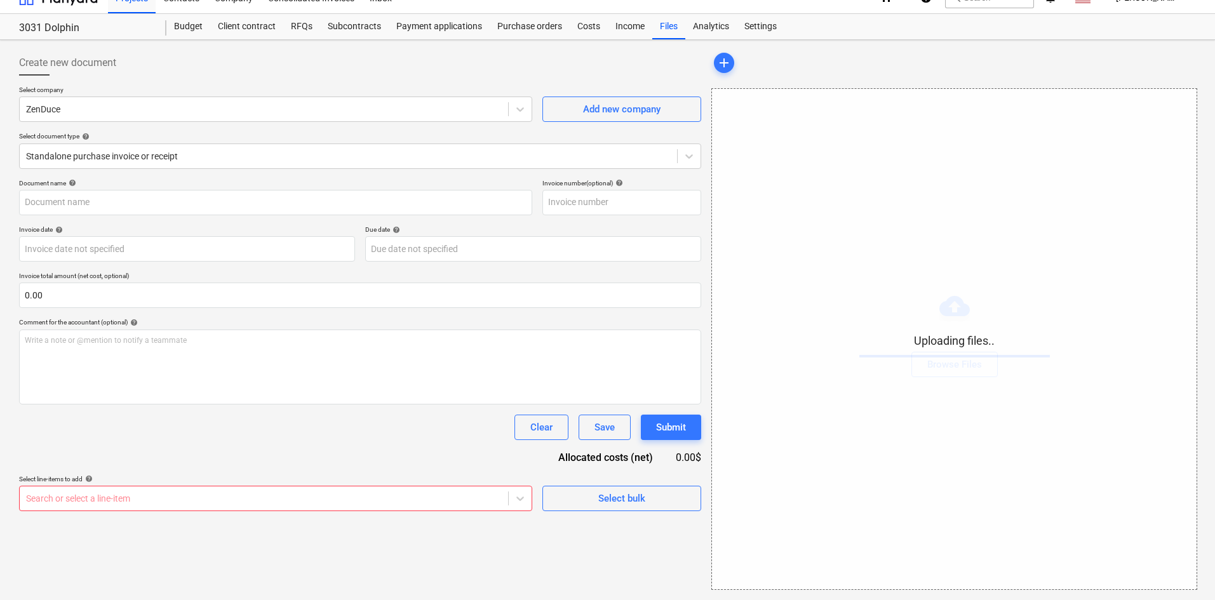
click at [278, 497] on body "Projects Contacts Company Consolidated Invoices Inbox format_size keyboard_arro…" at bounding box center [607, 282] width 1215 height 600
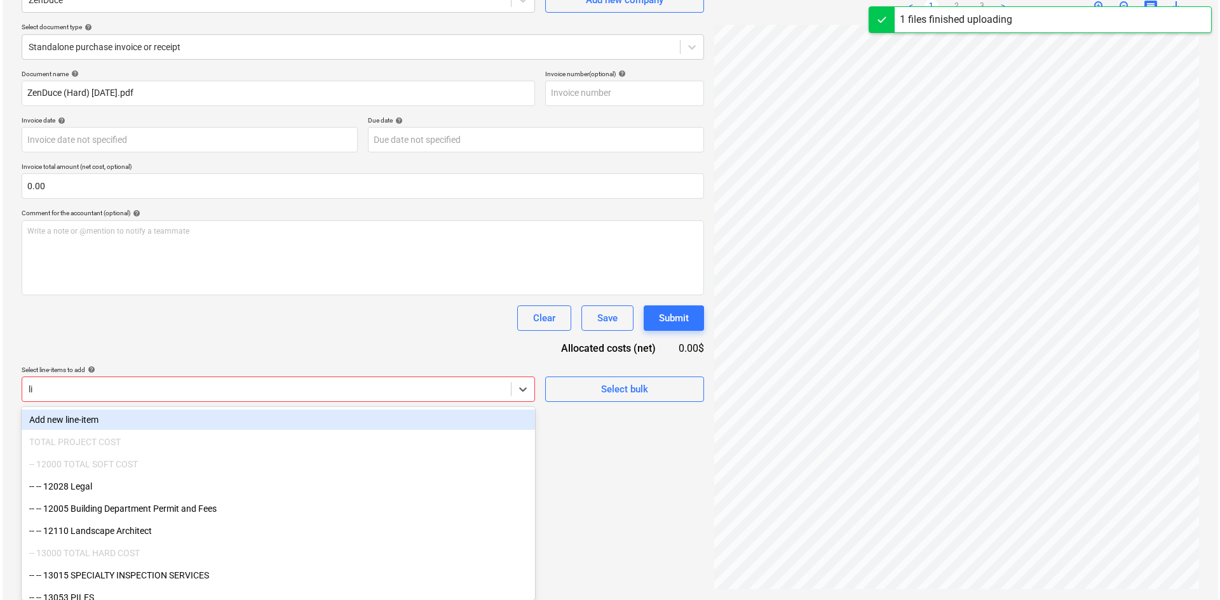
scroll to position [127, 0]
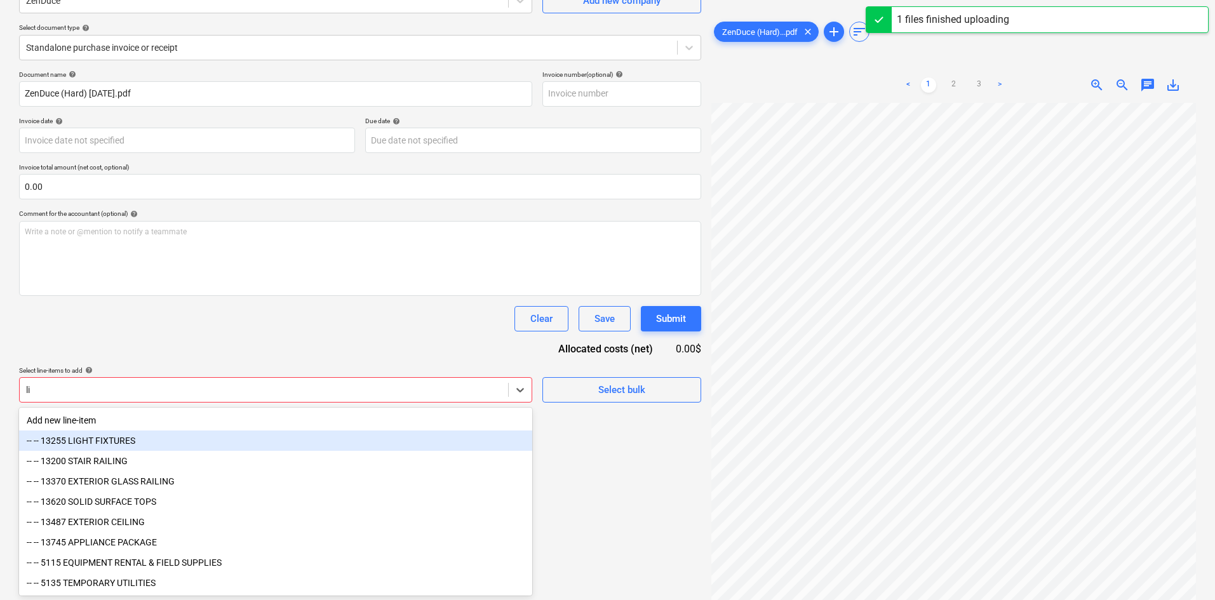
click at [166, 450] on div "-- -- 13255 LIGHT FIXTURES" at bounding box center [275, 441] width 513 height 20
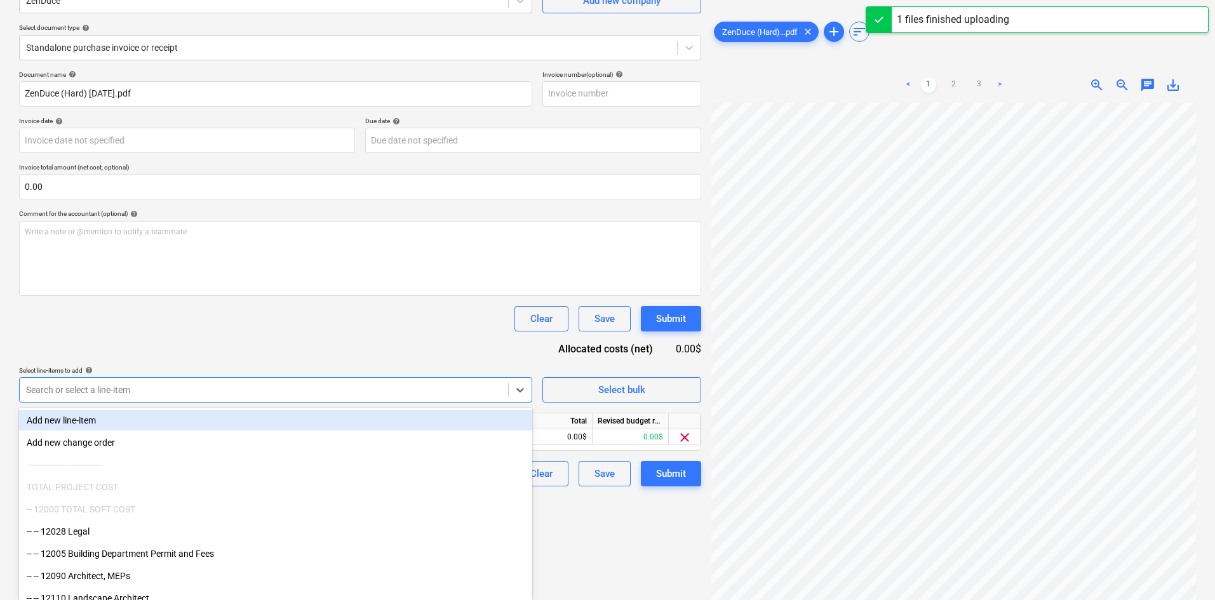
click at [330, 362] on div "Document name help ZenDuce (Hard) [DATE].pdf Invoice number (optional) help Inv…" at bounding box center [360, 279] width 682 height 416
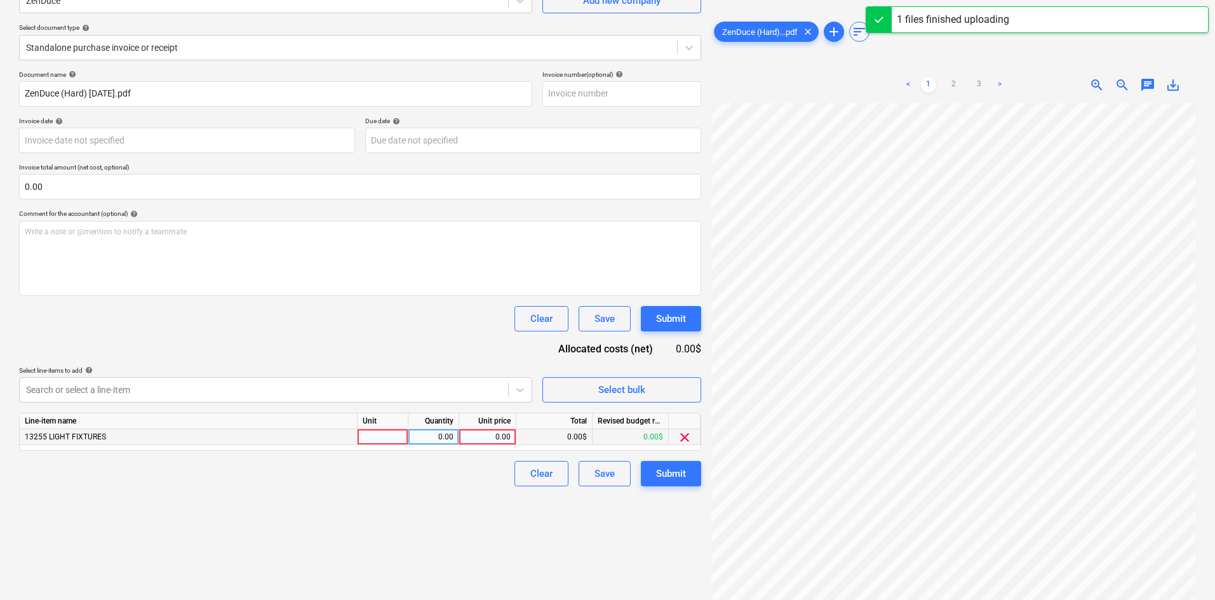
click at [481, 439] on div "0.00" at bounding box center [487, 437] width 46 height 16
click at [981, 87] on link "3" at bounding box center [979, 85] width 15 height 15
click at [958, 85] on link "2" at bounding box center [954, 85] width 15 height 15
click at [485, 436] on div "0.00" at bounding box center [487, 437] width 46 height 16
click at [382, 549] on div "Create new document Select company ZenDuce Add new company Select document type…" at bounding box center [360, 265] width 693 height 659
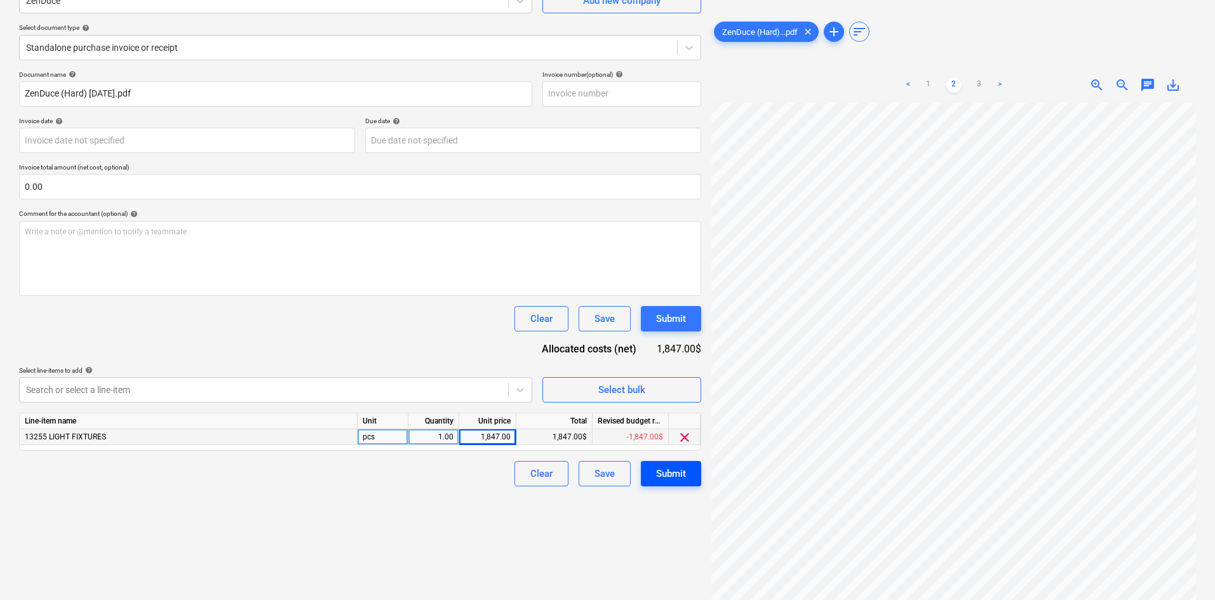
click at [672, 473] on div "Submit" at bounding box center [671, 474] width 30 height 17
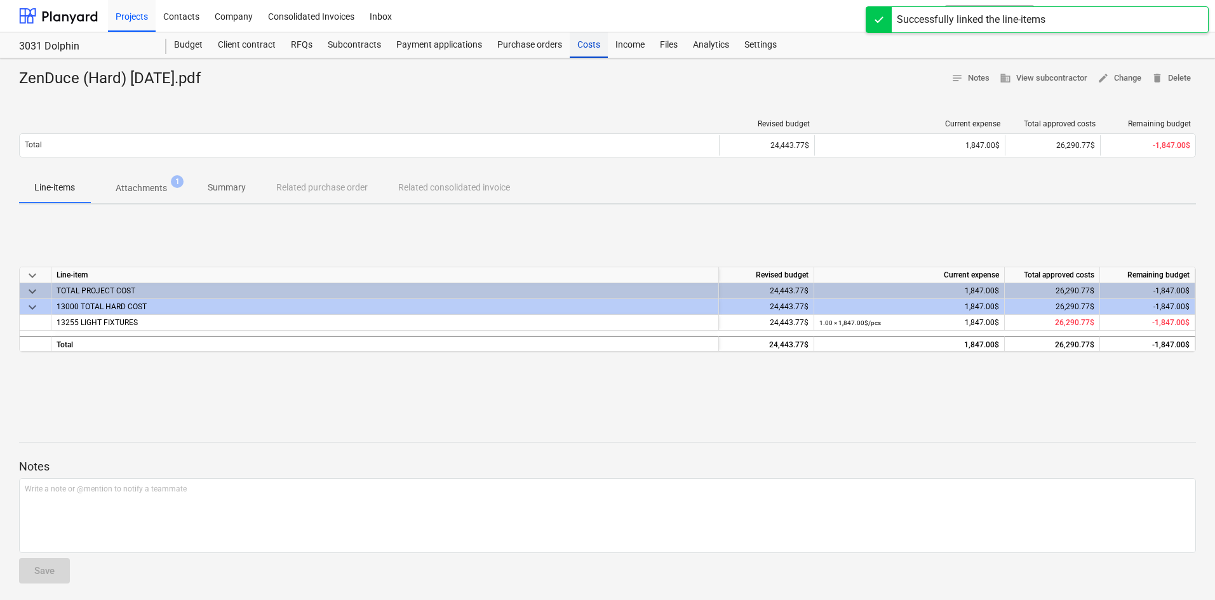
click at [600, 43] on div "Costs" at bounding box center [589, 44] width 38 height 25
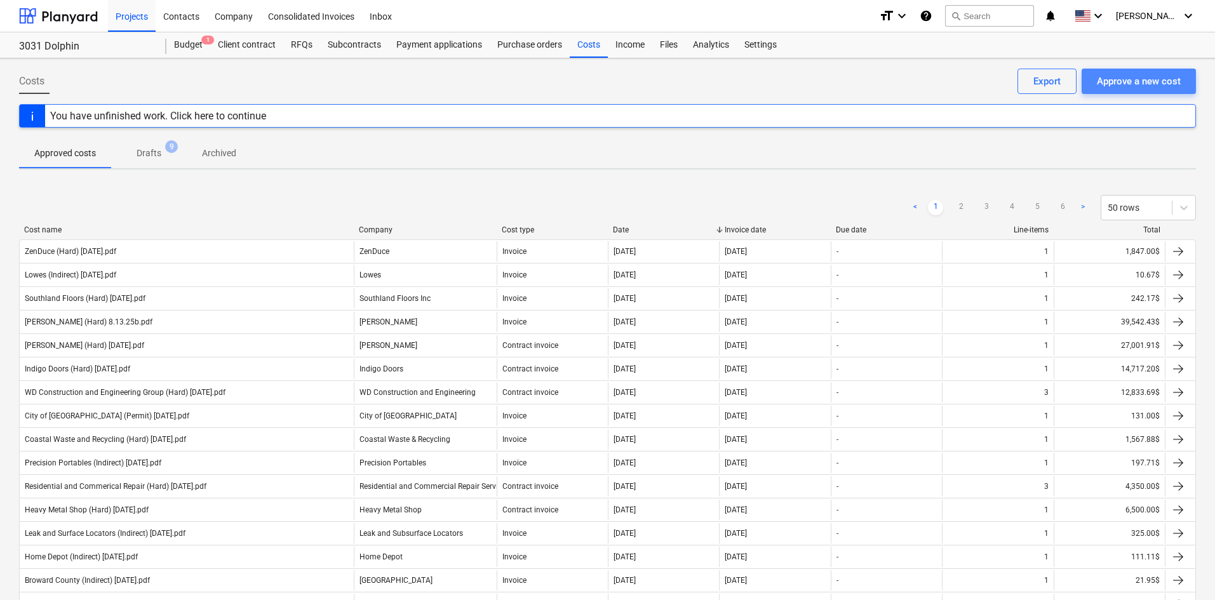
click at [1170, 89] on div "Approve a new cost" at bounding box center [1139, 81] width 84 height 17
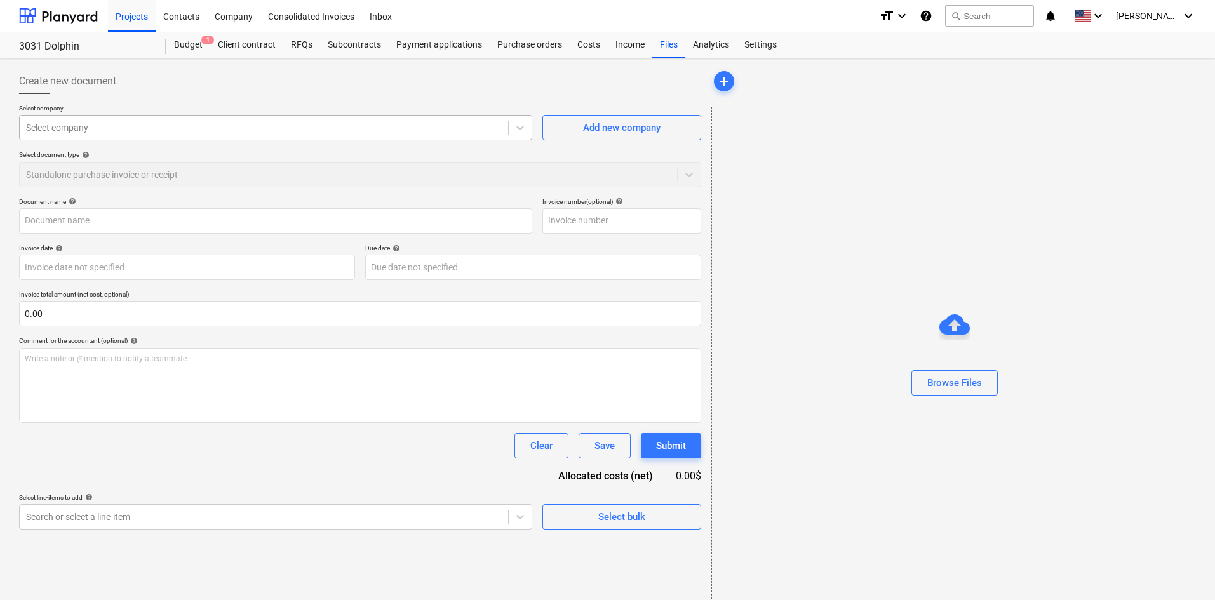
click at [255, 136] on div "Select company" at bounding box center [264, 128] width 489 height 18
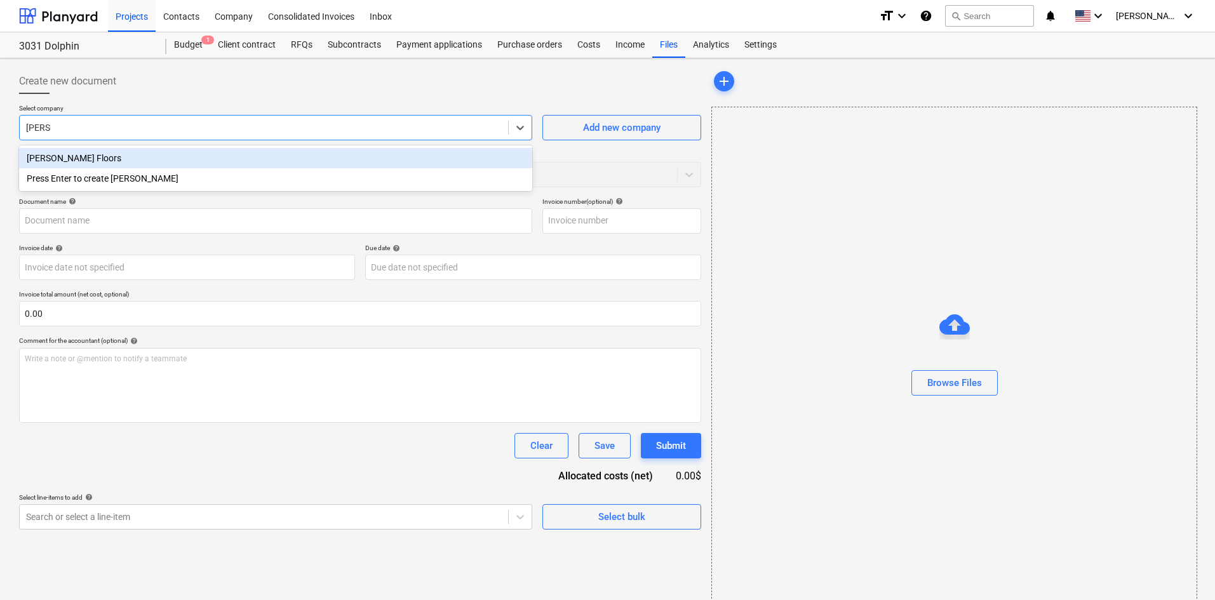
click at [304, 163] on div "[PERSON_NAME] Floors" at bounding box center [275, 158] width 513 height 20
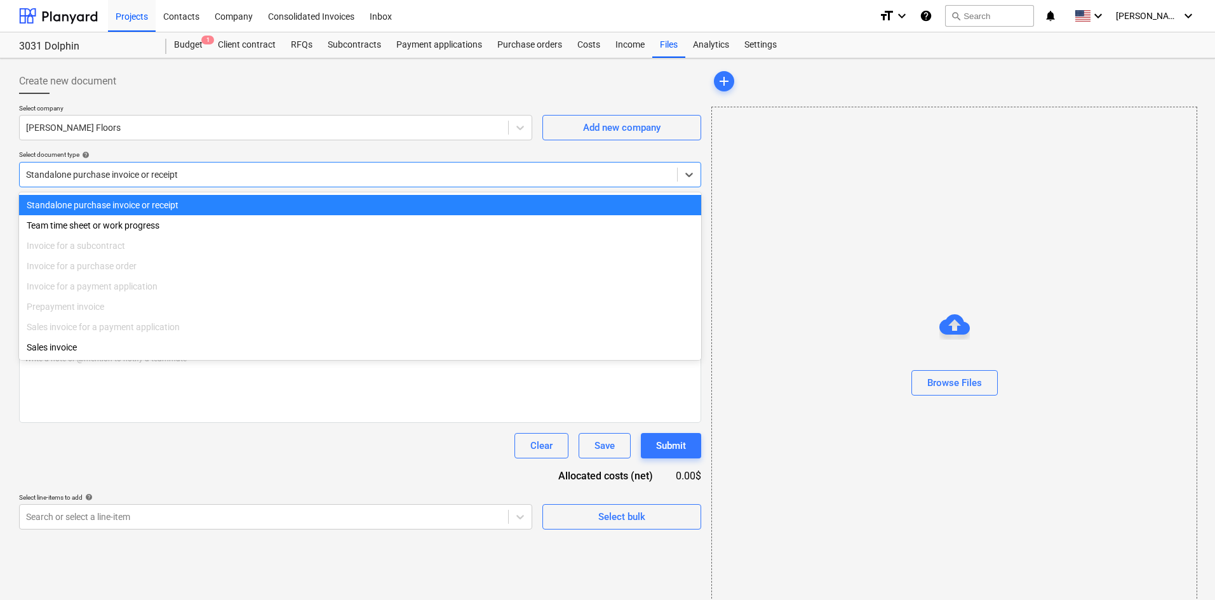
click at [206, 175] on div at bounding box center [348, 174] width 645 height 13
click at [217, 156] on div "Select document type help" at bounding box center [360, 155] width 682 height 8
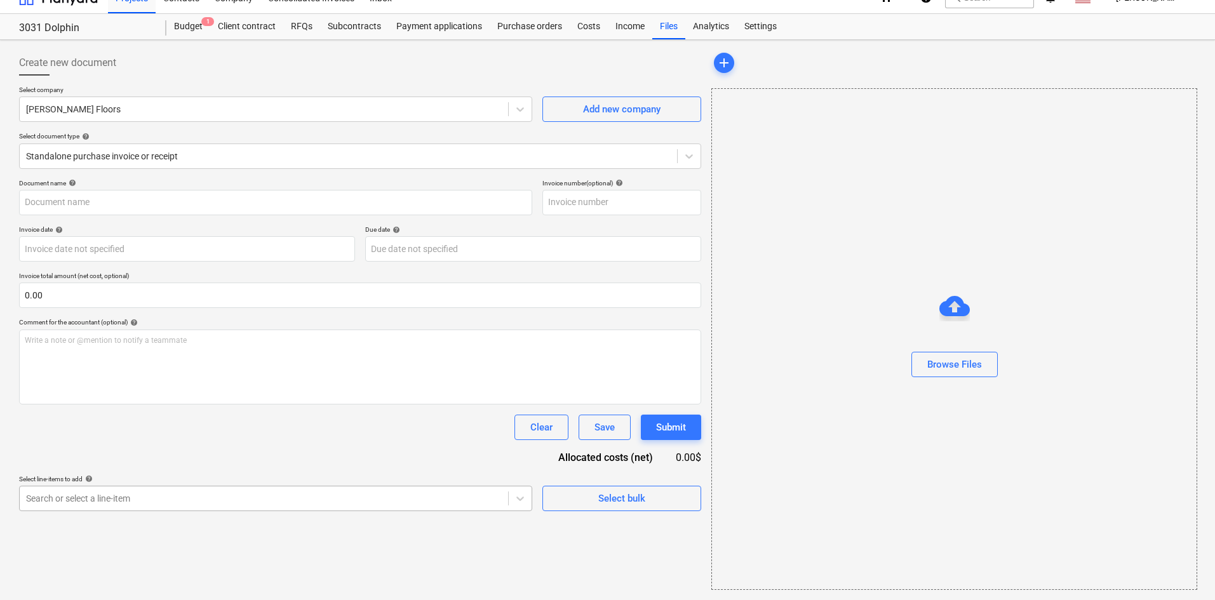
click at [197, 511] on body "Projects Contacts Company Consolidated Invoices Inbox format_size keyboard_arro…" at bounding box center [607, 282] width 1215 height 600
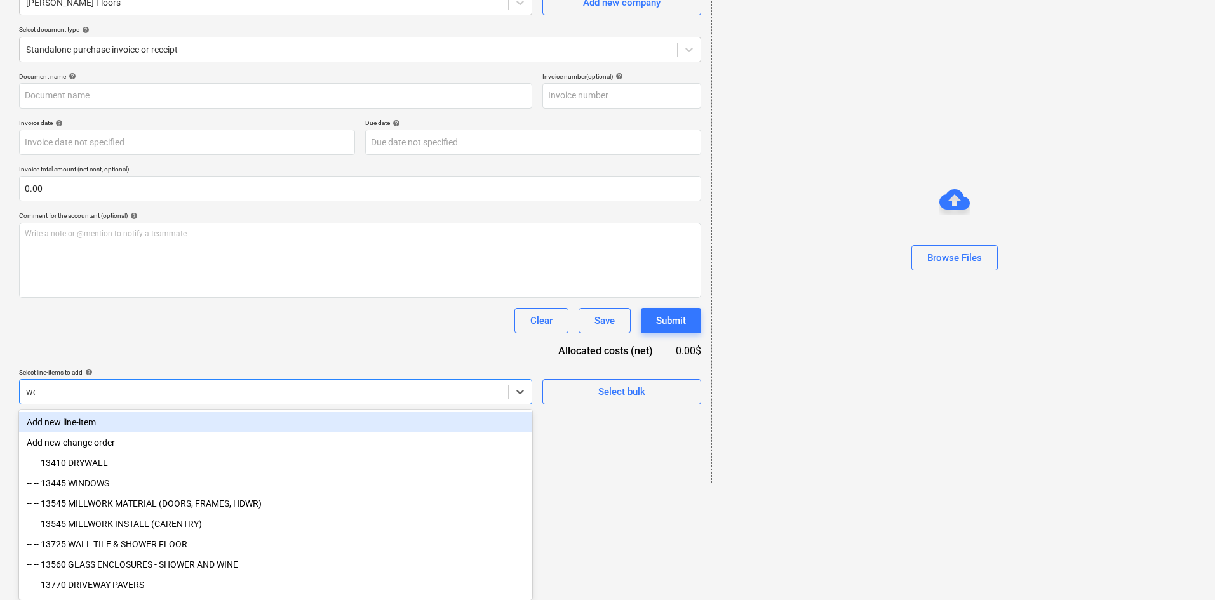
scroll to position [18, 0]
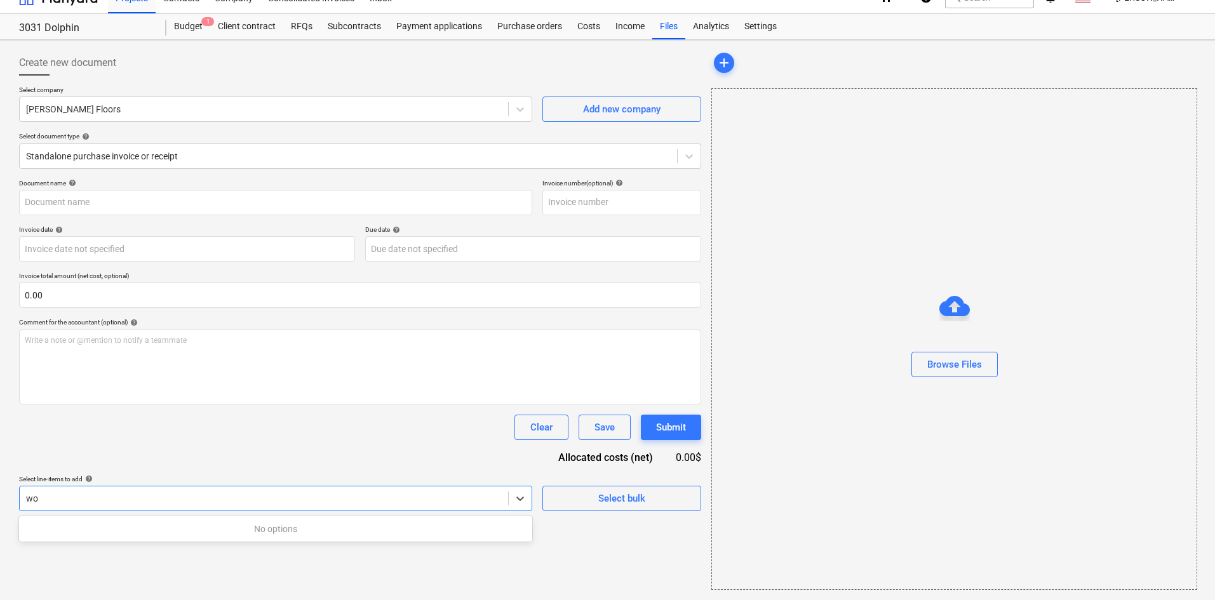
type input "w"
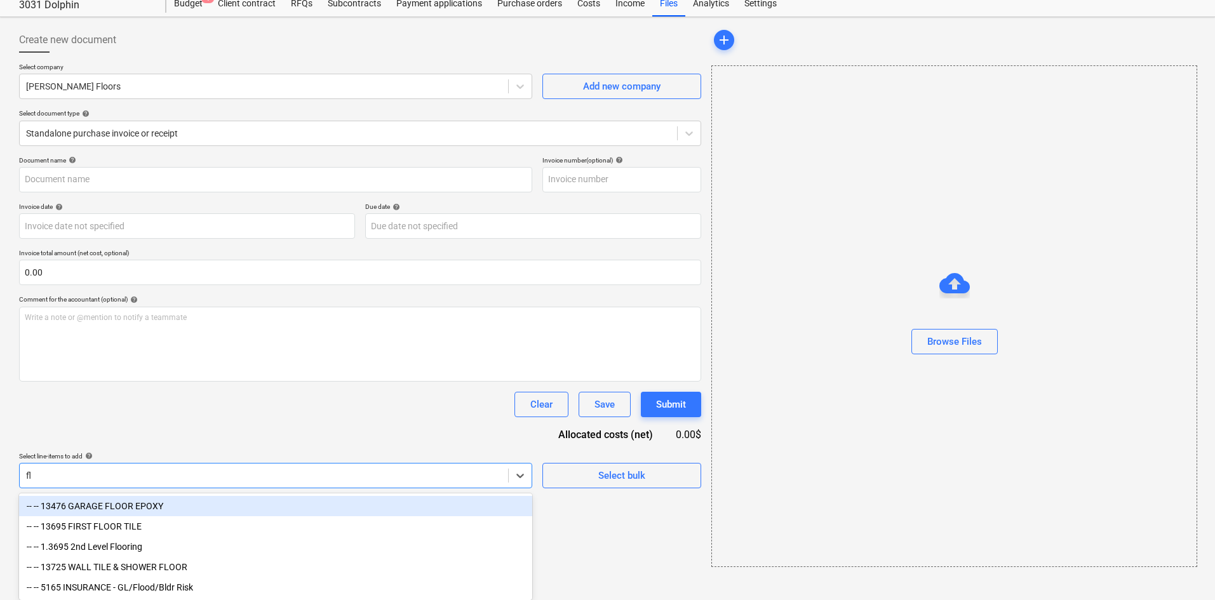
scroll to position [44, 0]
type input "flo"
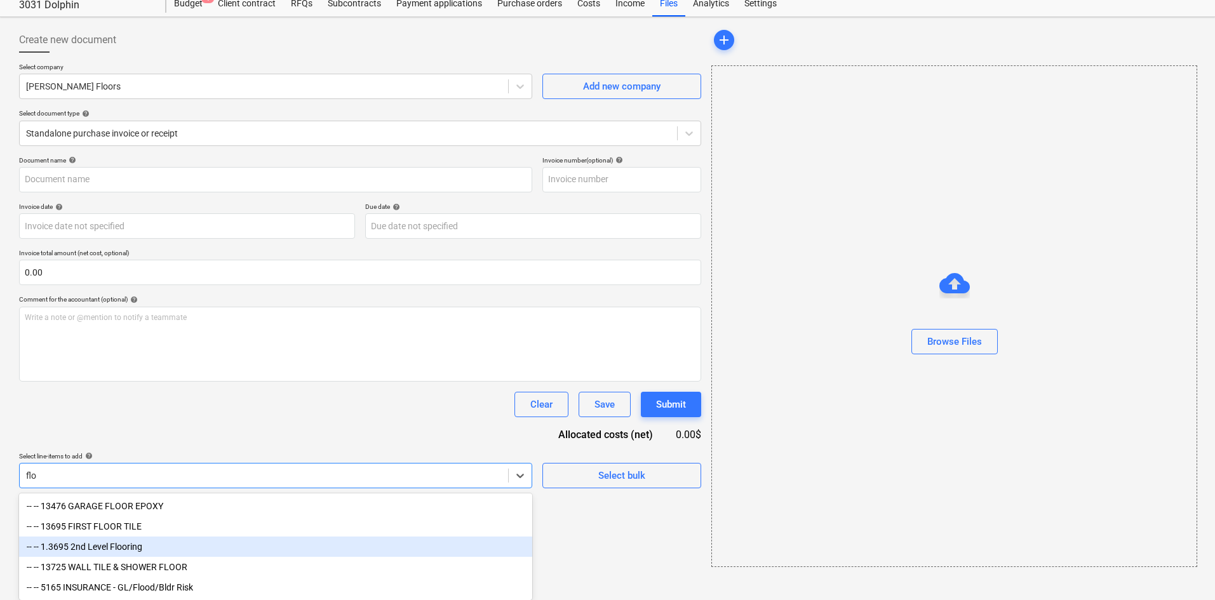
click at [183, 541] on div "-- -- 1.3695 2nd Level Flooring" at bounding box center [275, 547] width 513 height 20
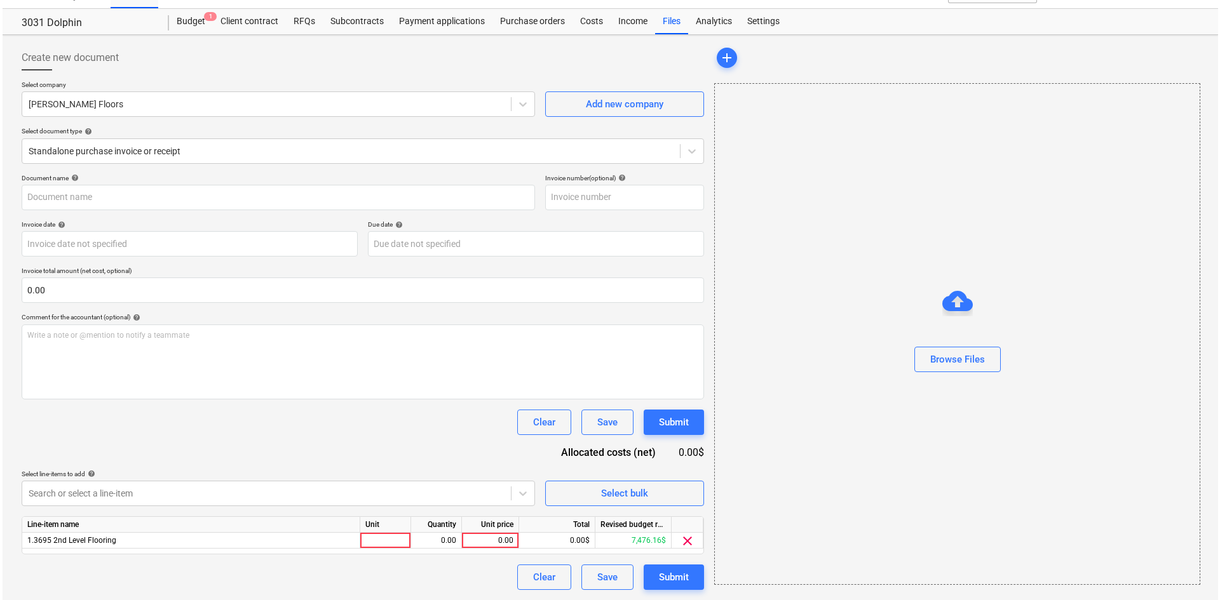
scroll to position [24, 0]
click at [235, 401] on div "Document name help Invoice number (optional) help Invoice date help Press the d…" at bounding box center [360, 382] width 682 height 416
click at [939, 370] on button "Browse Files" at bounding box center [955, 359] width 86 height 25
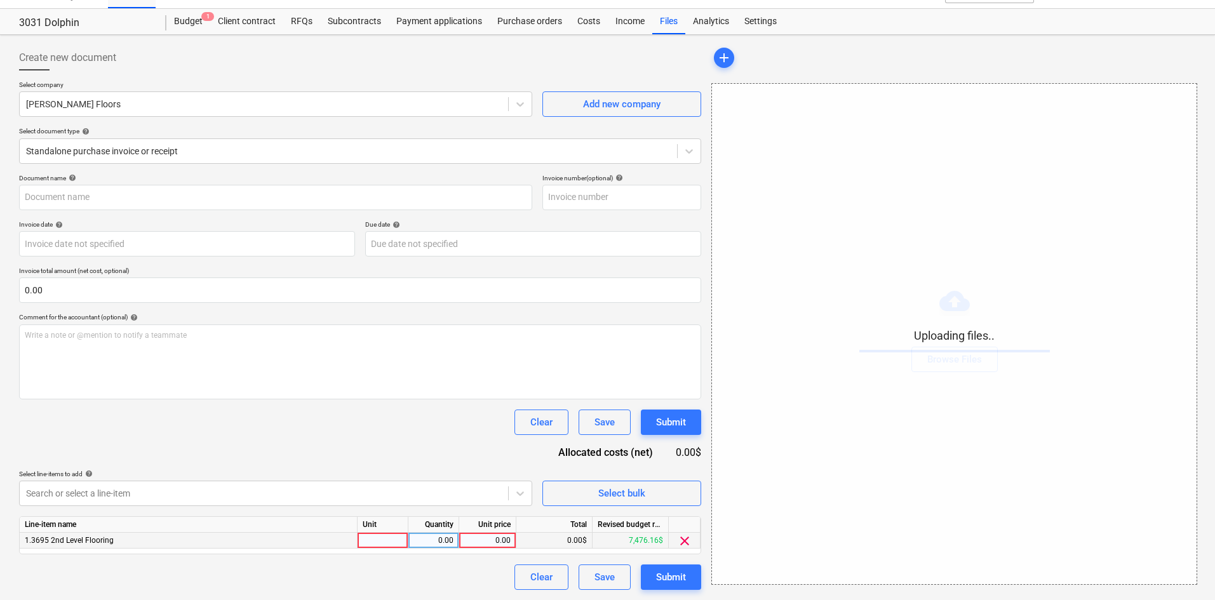
click at [492, 539] on div "0.00" at bounding box center [487, 541] width 46 height 16
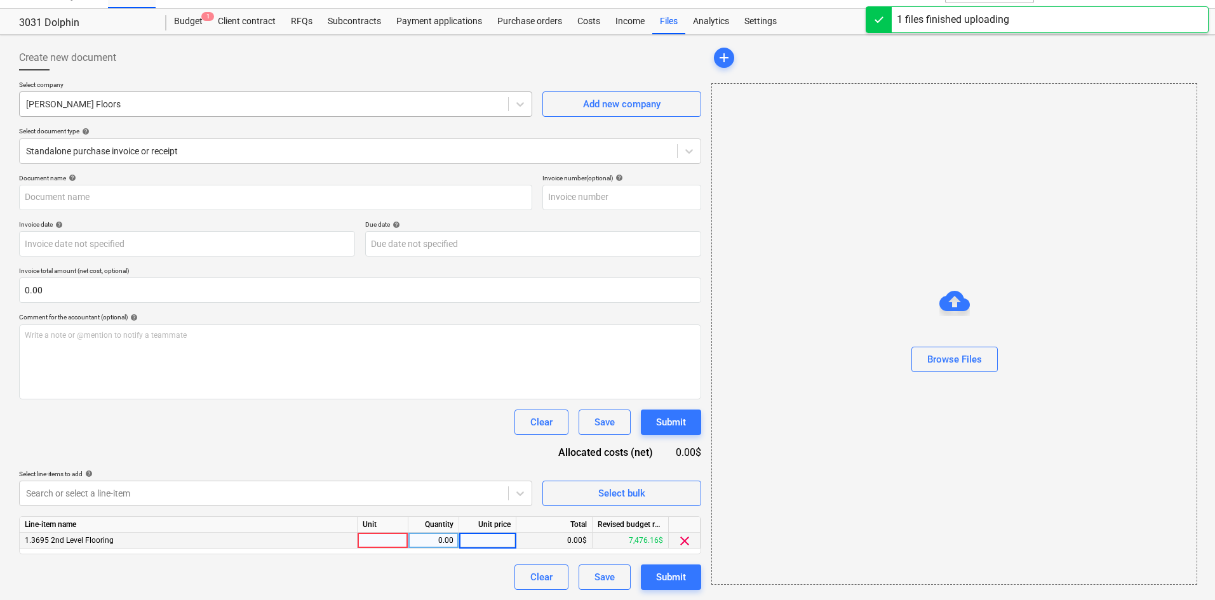
type input "Lumark (Hard) 8.12.25.pdf"
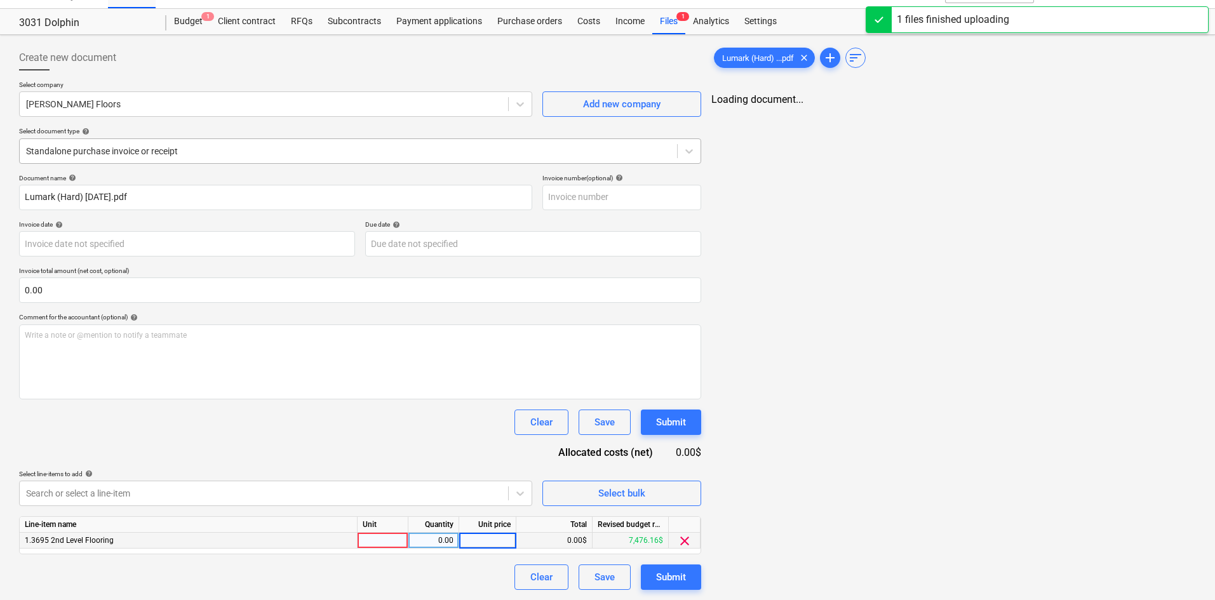
click at [94, 145] on div at bounding box center [348, 151] width 645 height 13
click at [94, 149] on div at bounding box center [348, 151] width 645 height 13
click at [489, 533] on div "0.00" at bounding box center [487, 541] width 46 height 16
type input "4500"
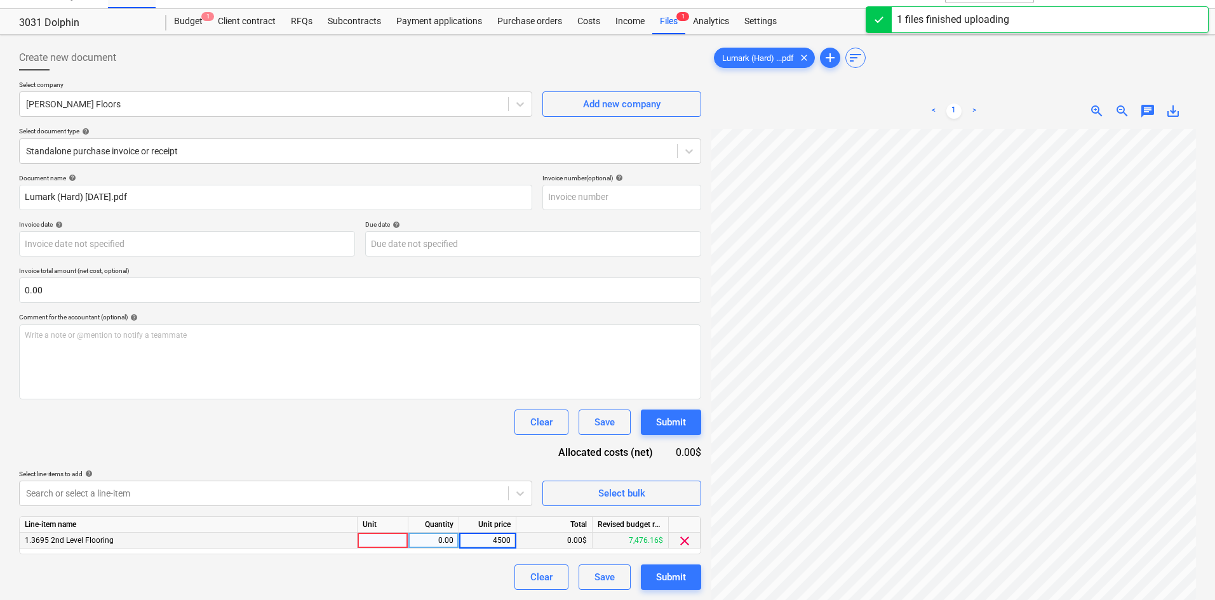
click at [365, 461] on div "Document name help Lumark (Hard) 8.12.25.pdf Invoice number (optional) help Inv…" at bounding box center [360, 382] width 682 height 416
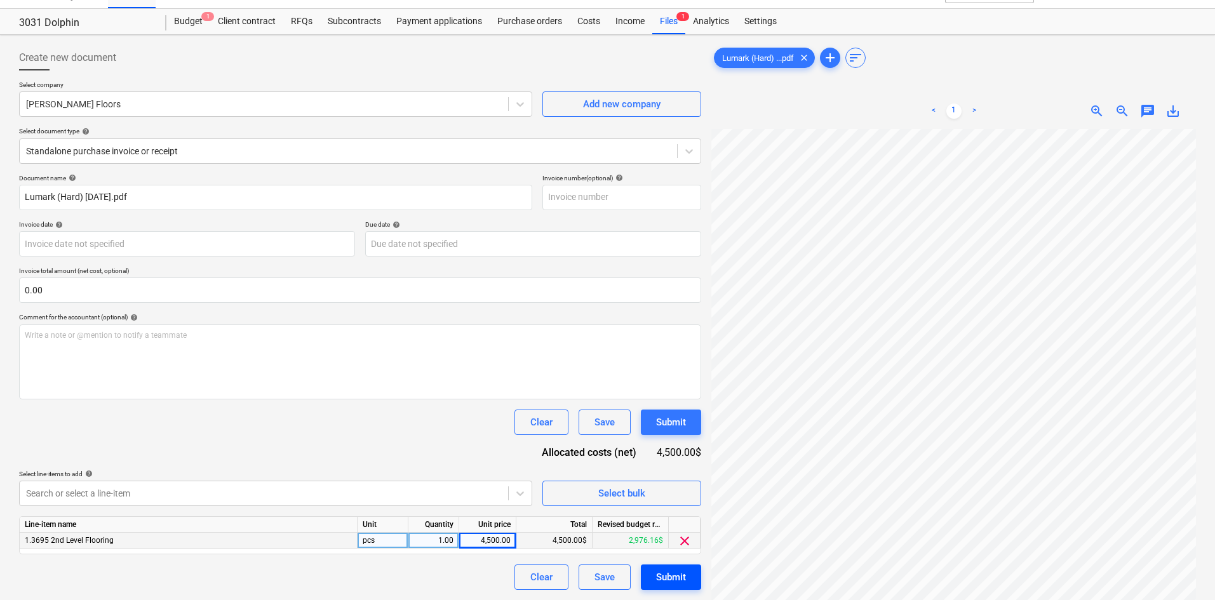
click at [658, 578] on div "Submit" at bounding box center [671, 577] width 30 height 17
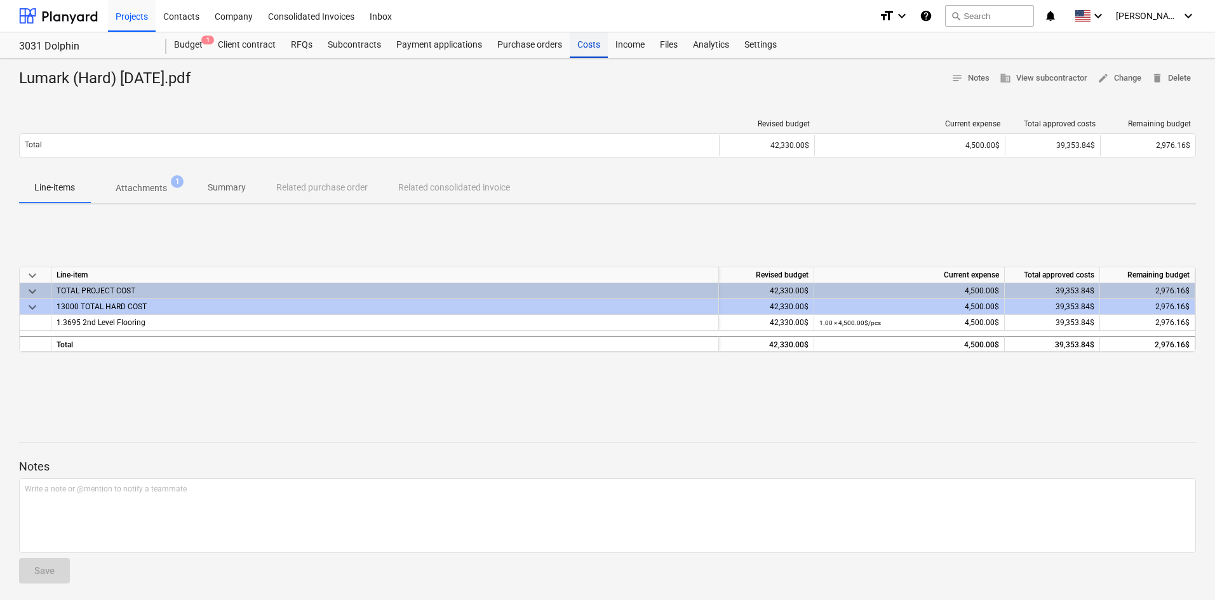
click at [598, 46] on div "Costs" at bounding box center [589, 44] width 38 height 25
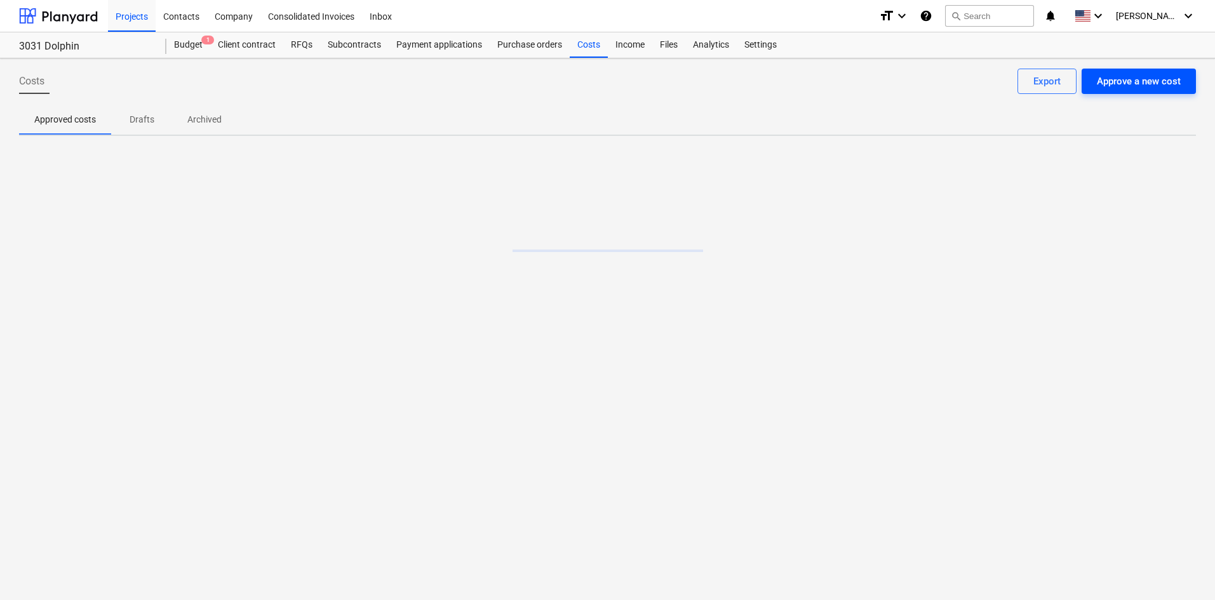
click at [1141, 92] on button "Approve a new cost" at bounding box center [1139, 81] width 114 height 25
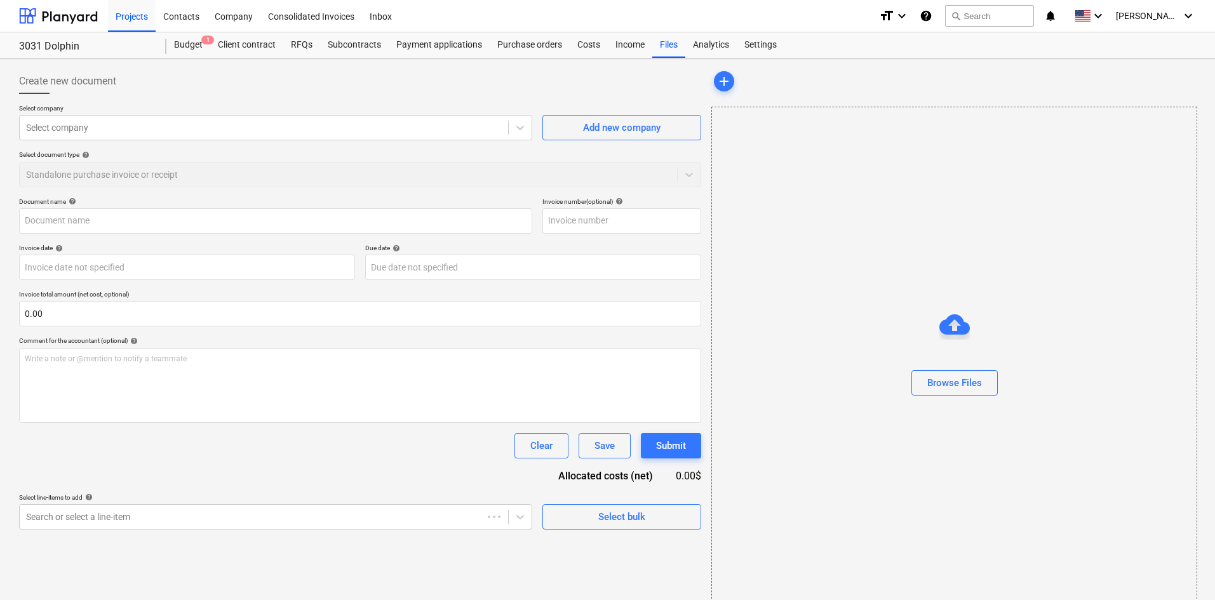
click at [197, 144] on div "Select company Select company Add new company Select document type help Standal…" at bounding box center [360, 150] width 682 height 93
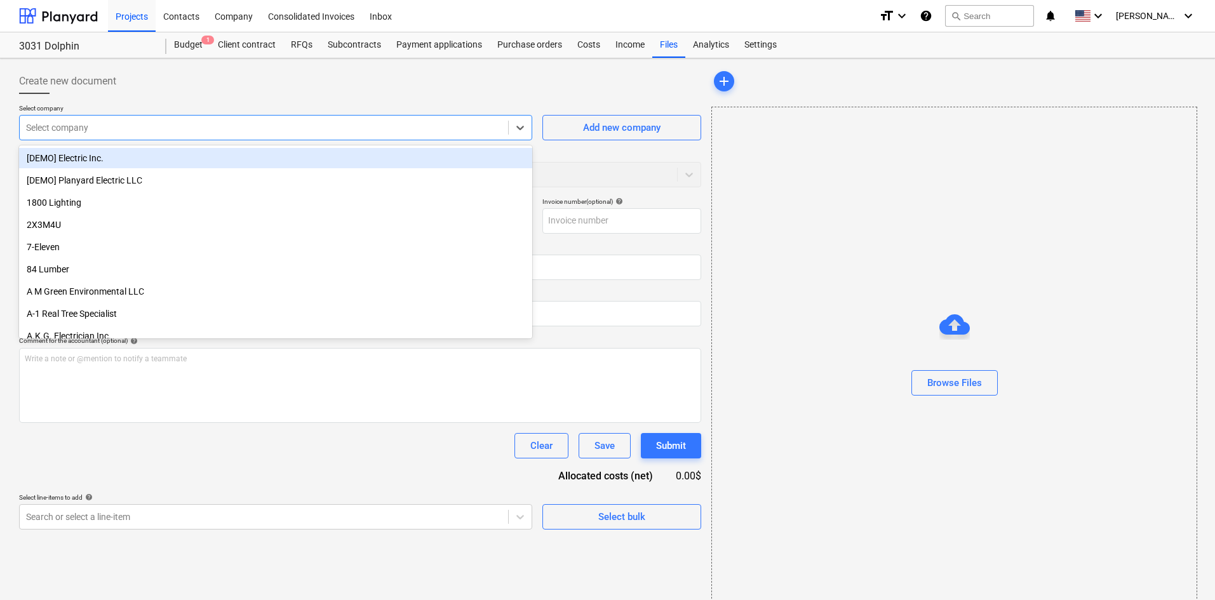
click at [203, 131] on div at bounding box center [264, 127] width 476 height 13
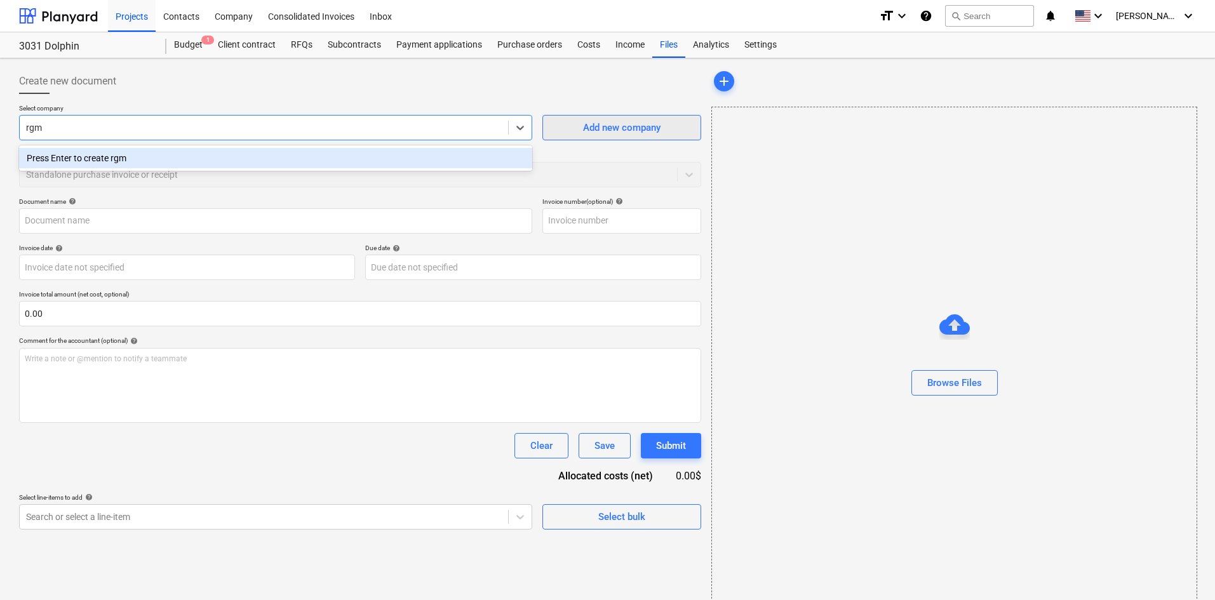
type input "rgm"
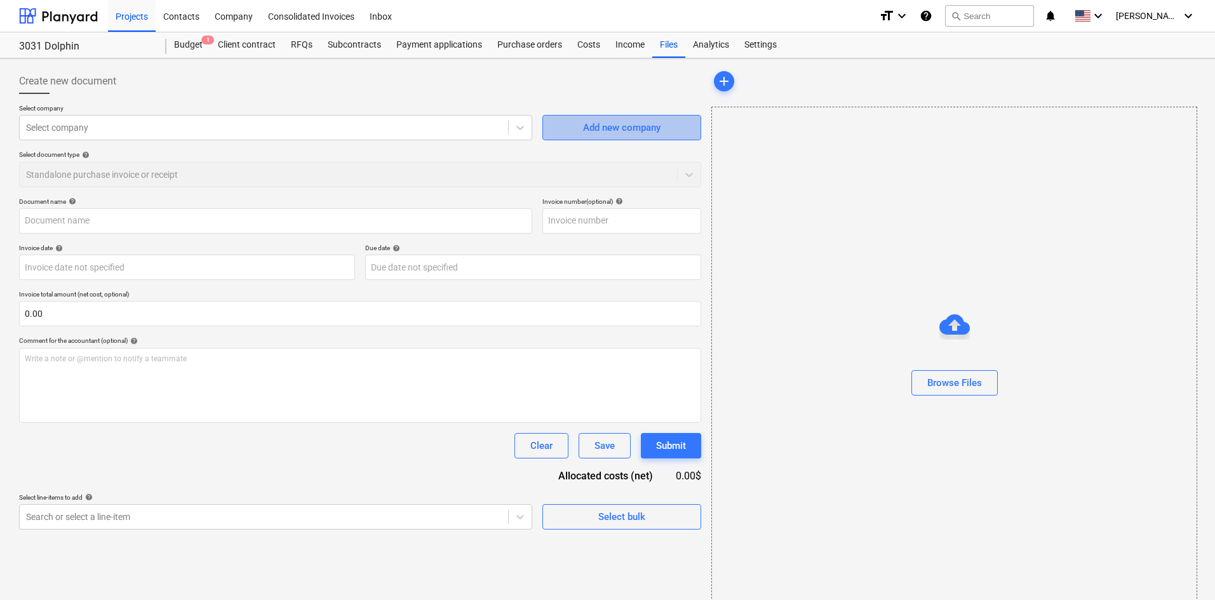
click at [604, 130] on div "Add new company" at bounding box center [622, 127] width 78 height 17
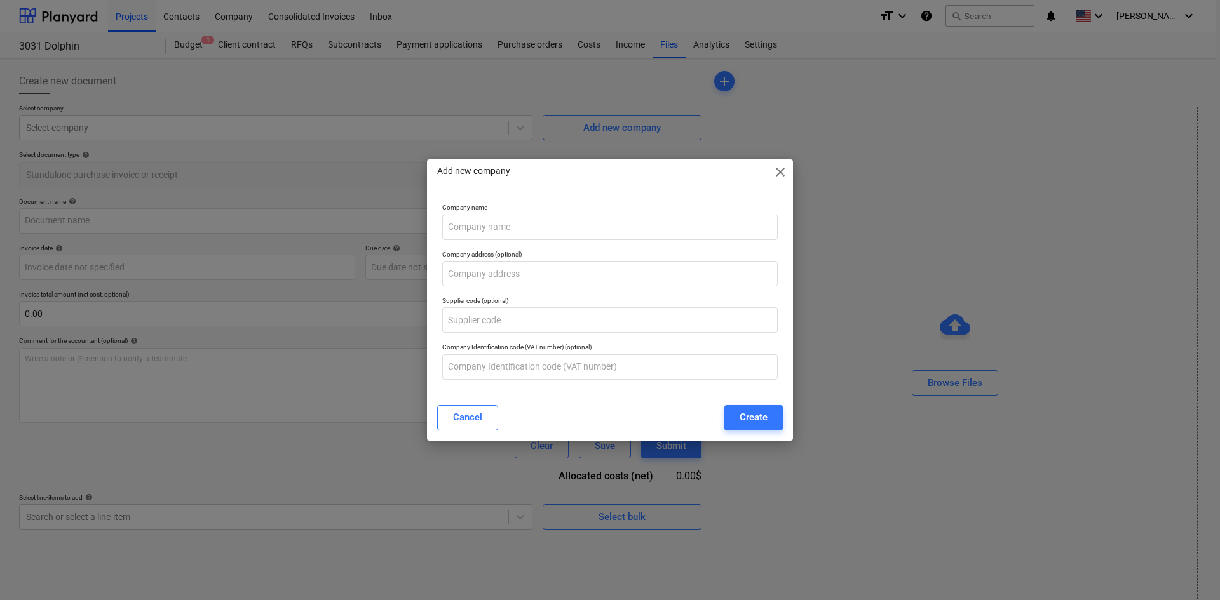
click at [774, 184] on div "Add new company close" at bounding box center [610, 171] width 366 height 25
click at [781, 172] on span "close" at bounding box center [780, 172] width 15 height 15
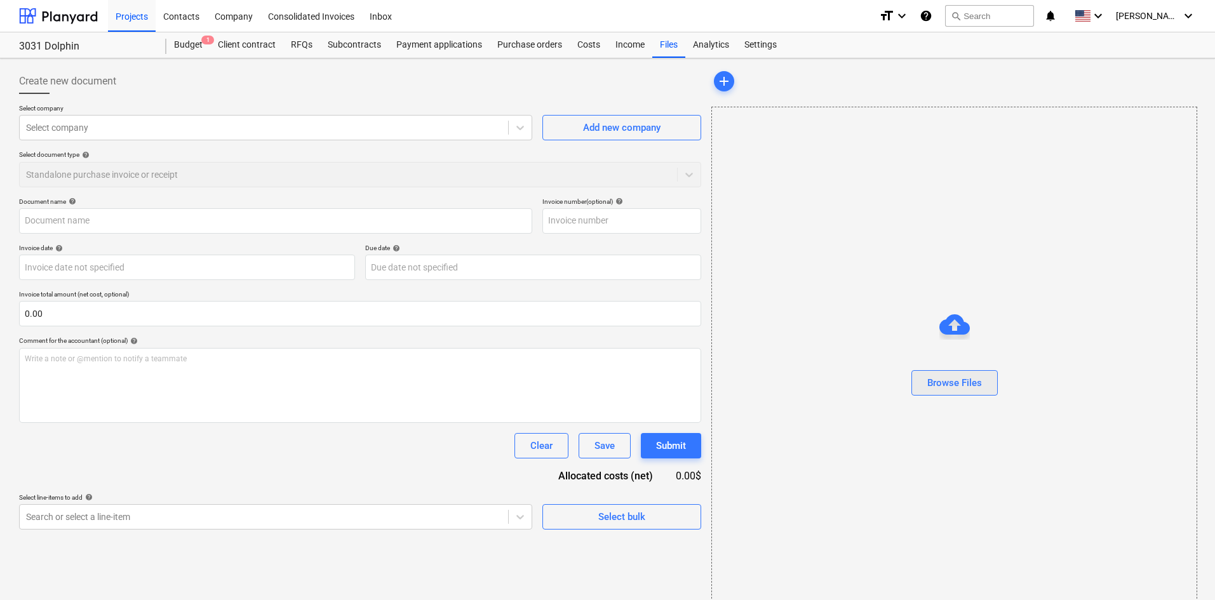
click at [945, 387] on div "Browse Files" at bounding box center [955, 383] width 55 height 17
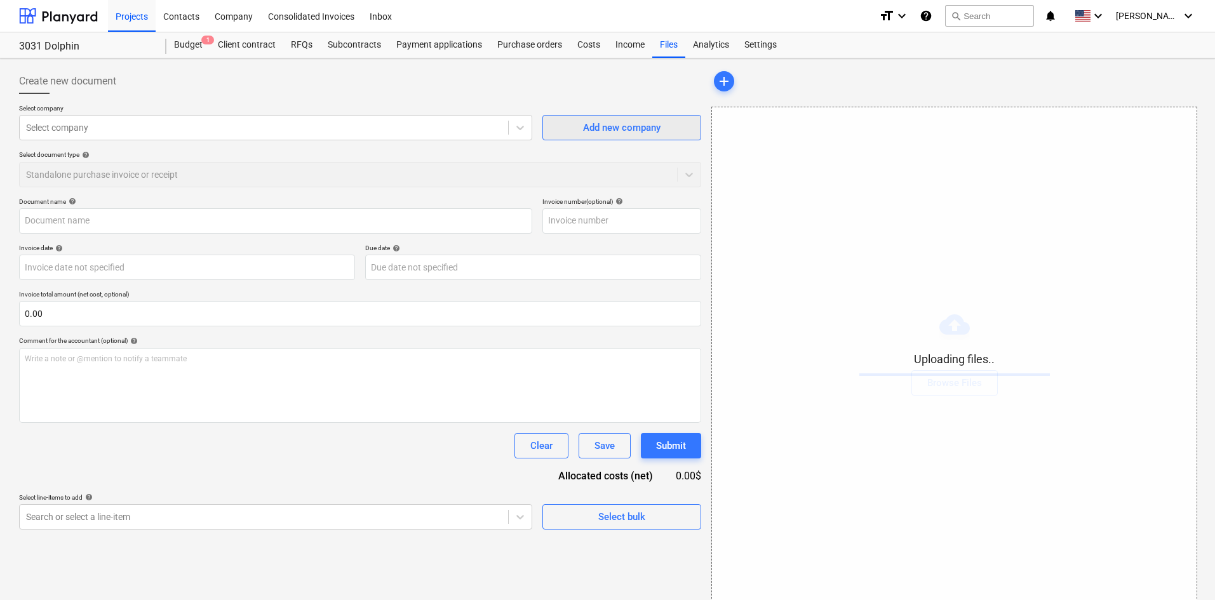
click at [585, 135] on div "Add new company" at bounding box center [622, 127] width 78 height 17
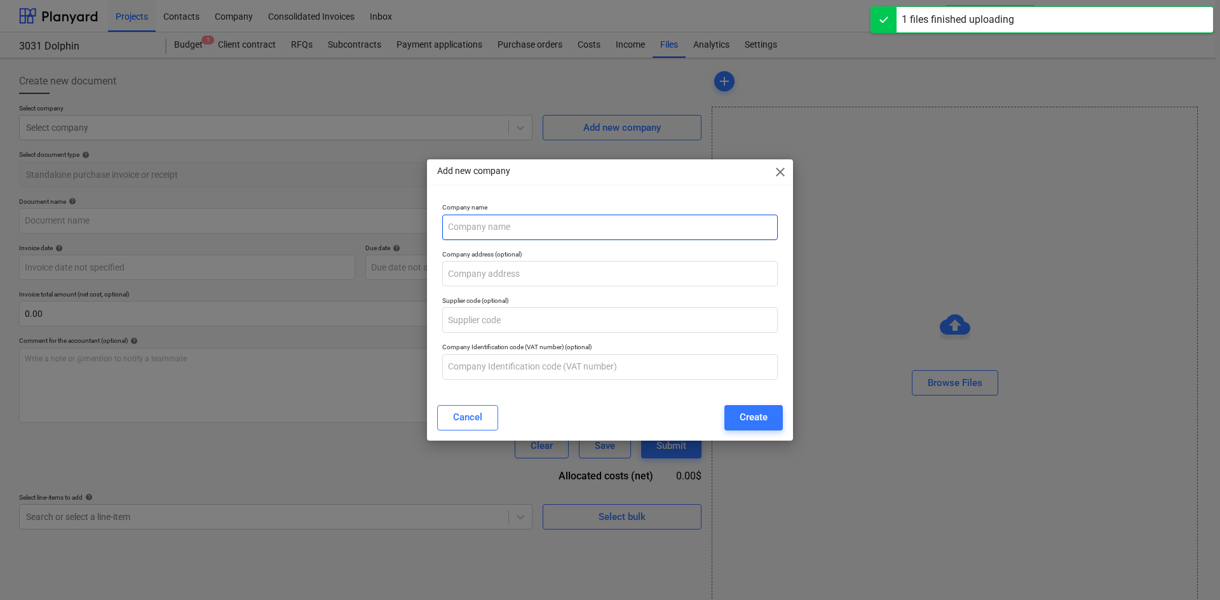
click at [593, 225] on input "text" at bounding box center [609, 227] width 335 height 25
type input "RGM Pools (Hard) 8.15.25.pdf"
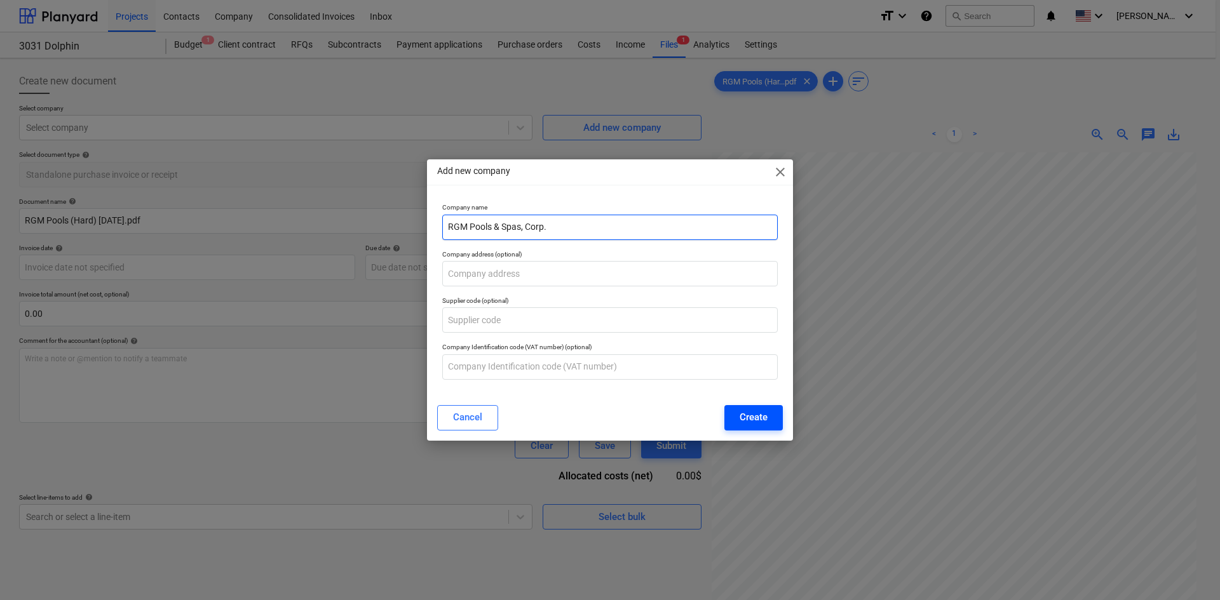
type input "RGM Pools & Spas, Corp."
click at [731, 415] on button "Create" at bounding box center [753, 417] width 58 height 25
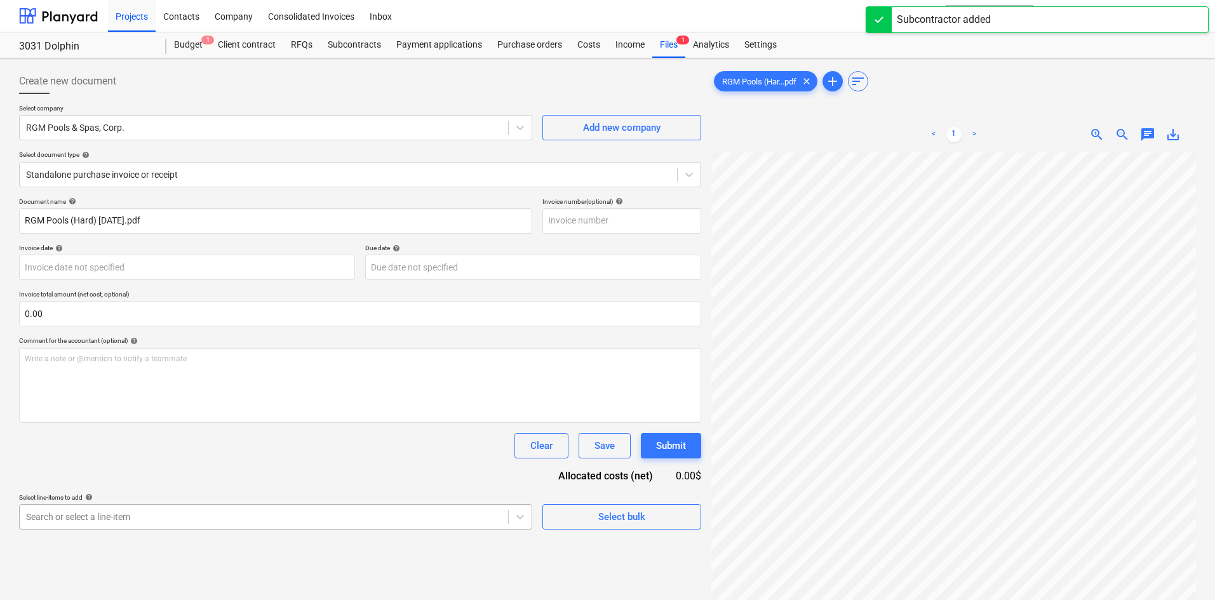
click at [336, 517] on body "Projects Contacts Company Consolidated Invoices Inbox format_size keyboard_arro…" at bounding box center [607, 300] width 1215 height 600
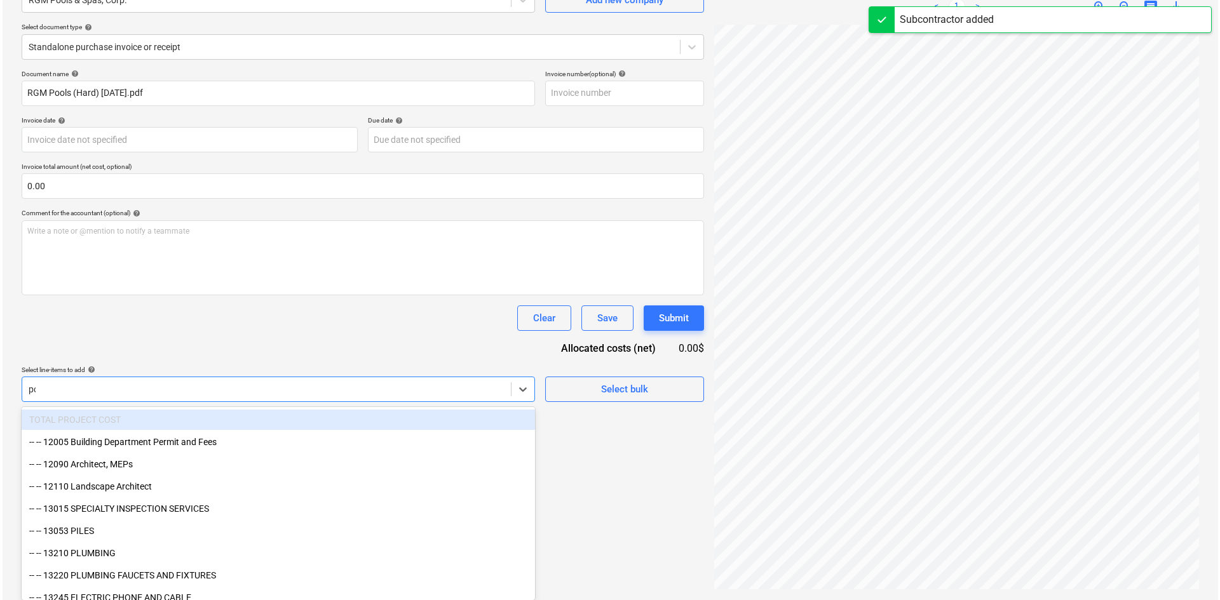
scroll to position [127, 0]
type input "poo"
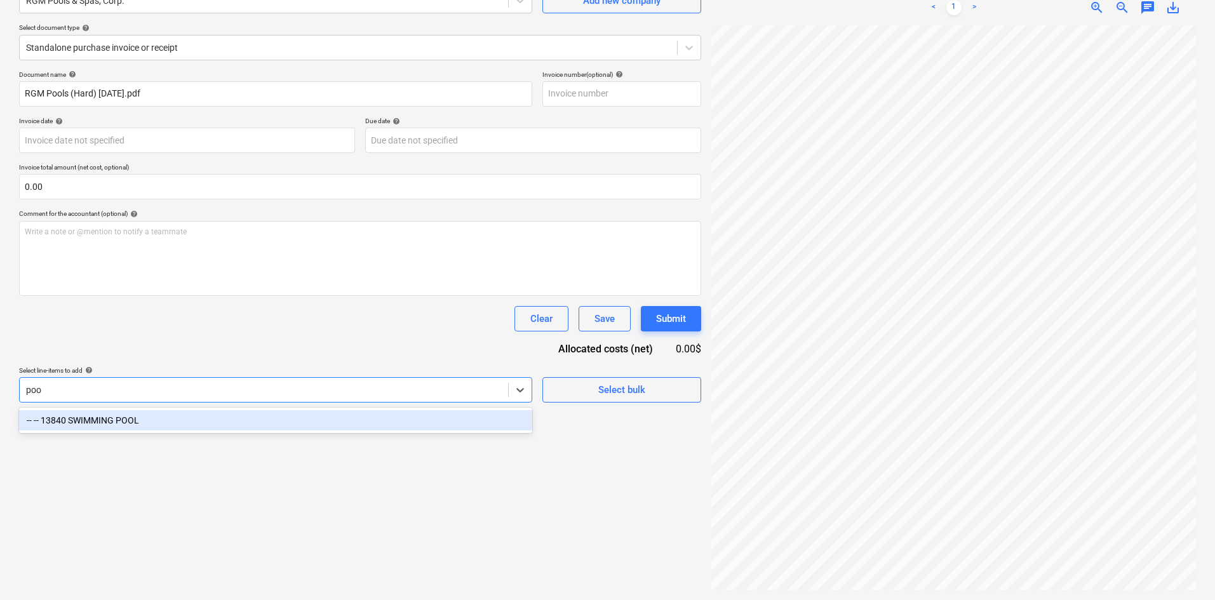
click at [266, 418] on div "-- -- 13840 SWIMMING POOL" at bounding box center [275, 420] width 513 height 20
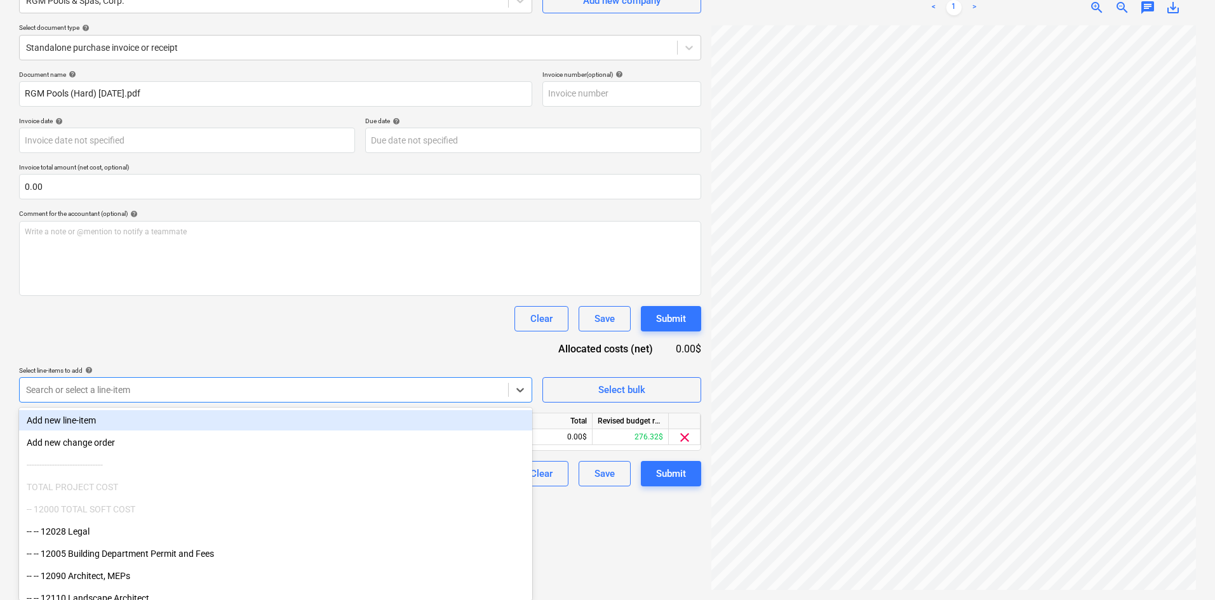
click at [396, 333] on div "Document name help RGM Pools (Hard) 8.15.25.pdf Invoice number (optional) help …" at bounding box center [360, 279] width 682 height 416
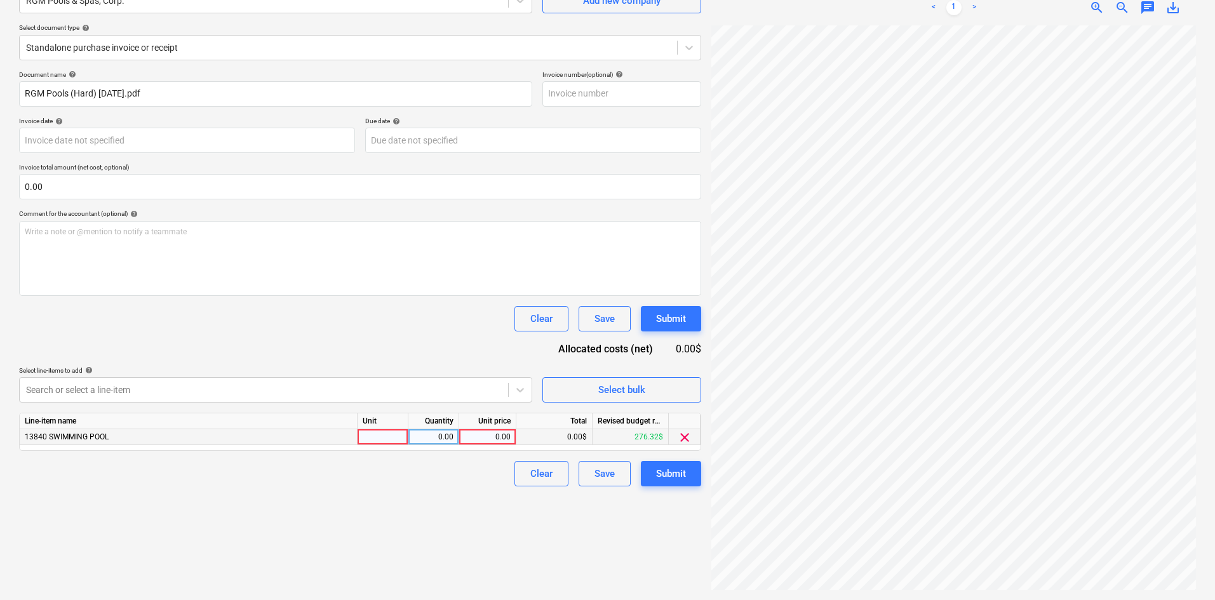
click at [482, 436] on div "0.00" at bounding box center [487, 437] width 46 height 16
type input "450"
click at [463, 560] on div "Create new document Select company RGM Pools & Spas, Corp. Add new company Sele…" at bounding box center [360, 265] width 693 height 659
click at [672, 476] on div "Submit" at bounding box center [671, 474] width 30 height 17
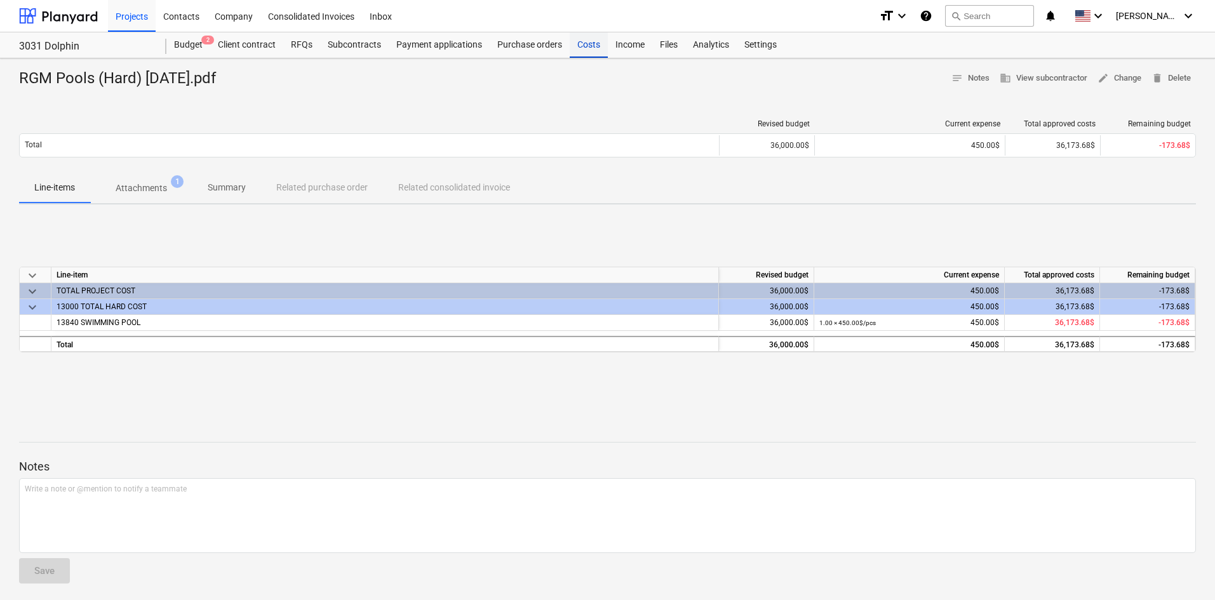
click at [593, 52] on div "Costs" at bounding box center [589, 44] width 38 height 25
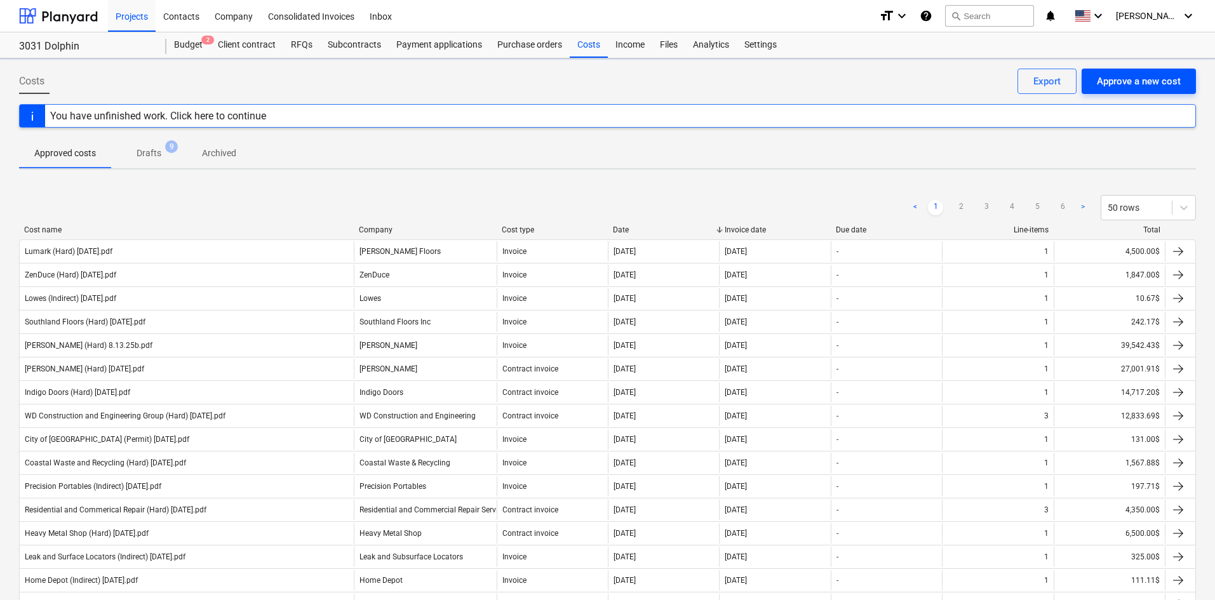
click at [1125, 93] on button "Approve a new cost" at bounding box center [1139, 81] width 114 height 25
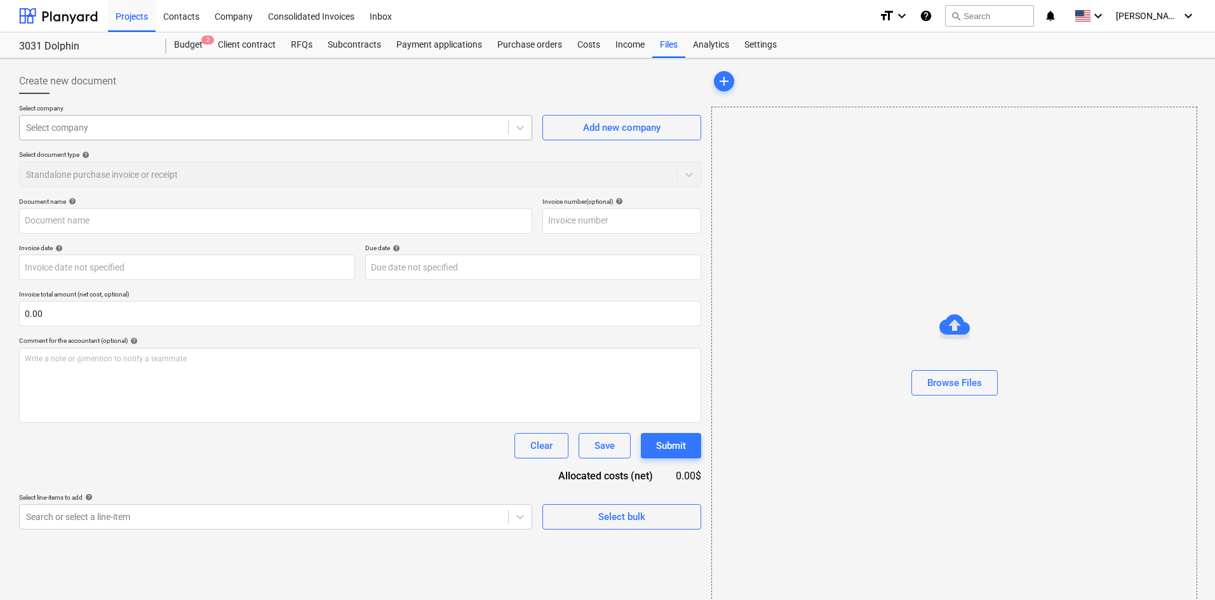
click at [127, 126] on div at bounding box center [264, 127] width 476 height 13
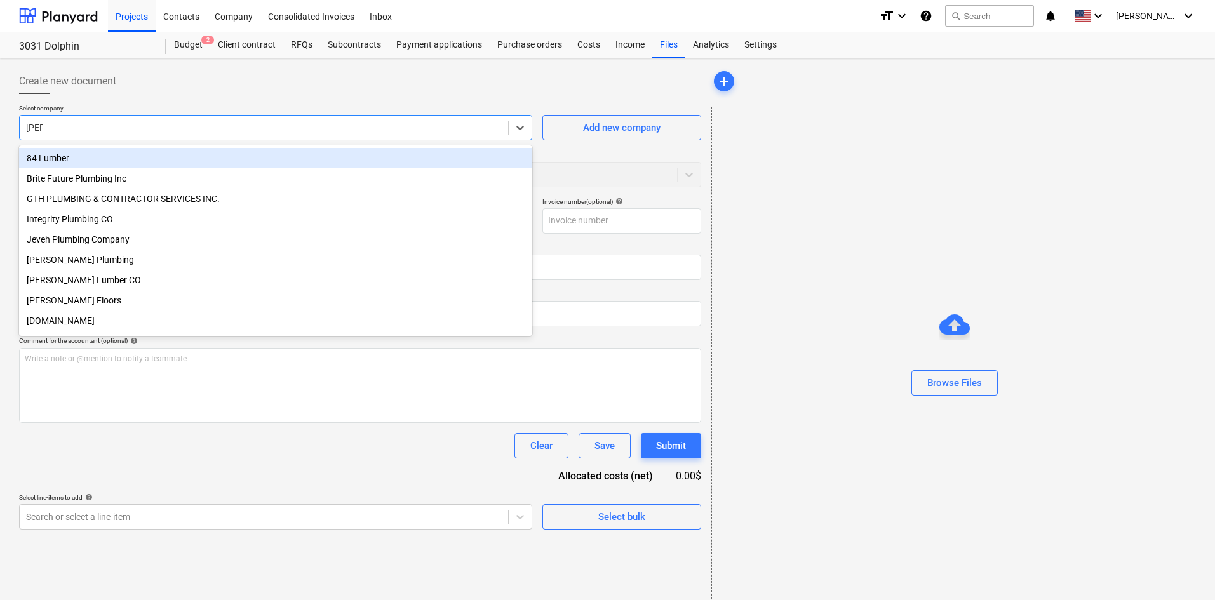
type input "luma"
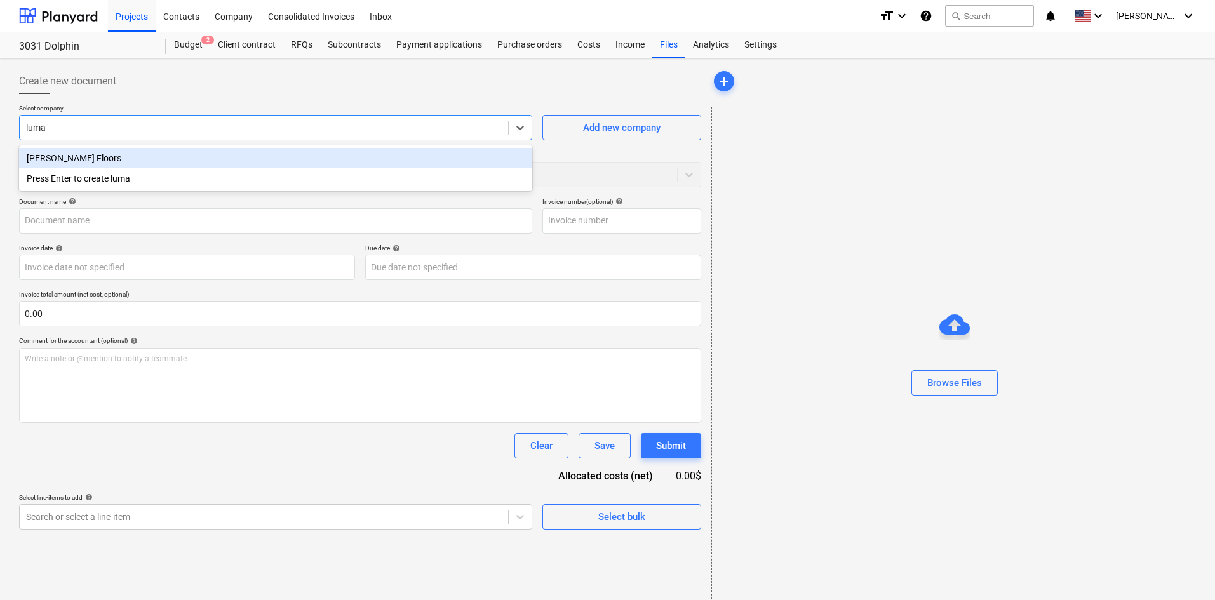
click at [182, 160] on div "[PERSON_NAME] Floors" at bounding box center [275, 158] width 513 height 20
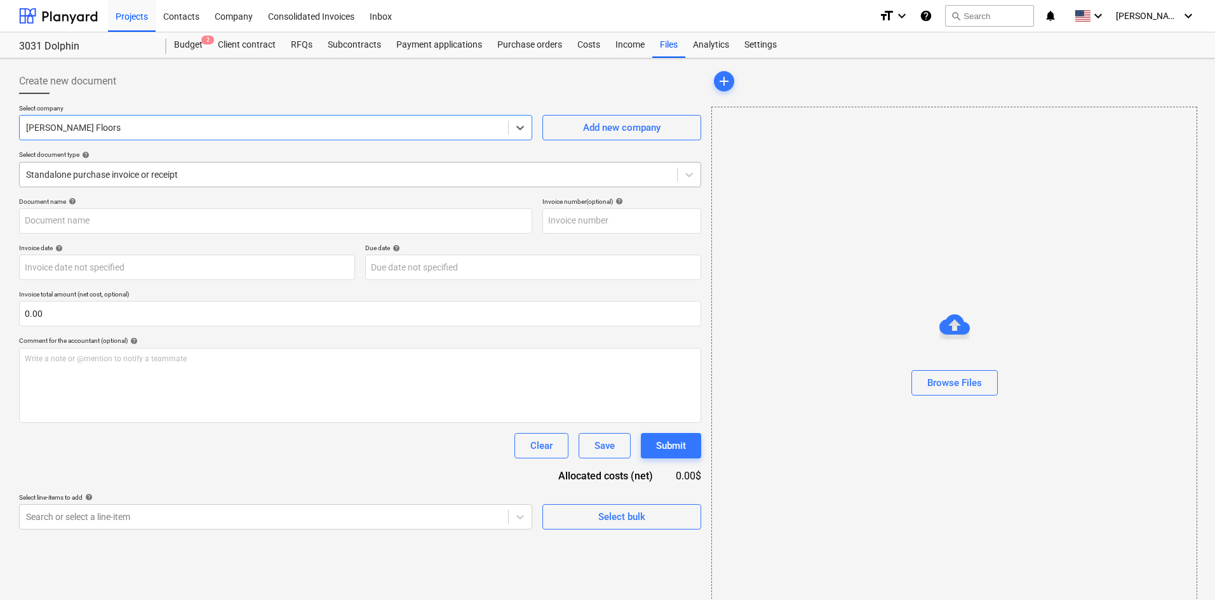
click at [154, 175] on div at bounding box center [348, 174] width 645 height 13
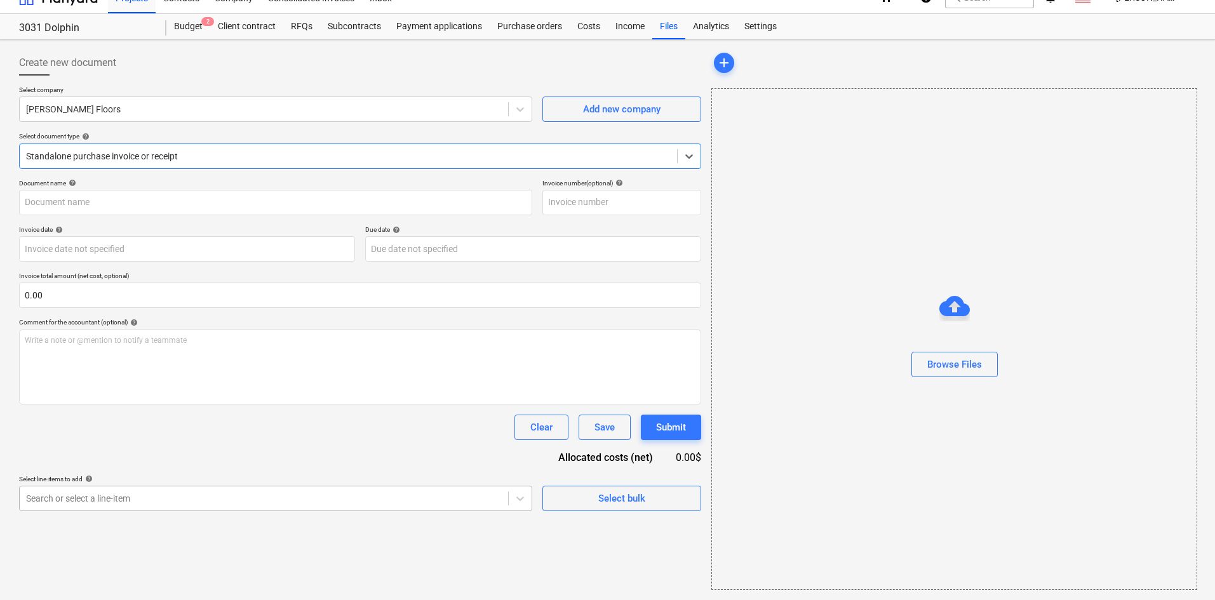
click at [118, 513] on body "Projects Contacts Company Consolidated Invoices Inbox format_size keyboard_arro…" at bounding box center [607, 282] width 1215 height 600
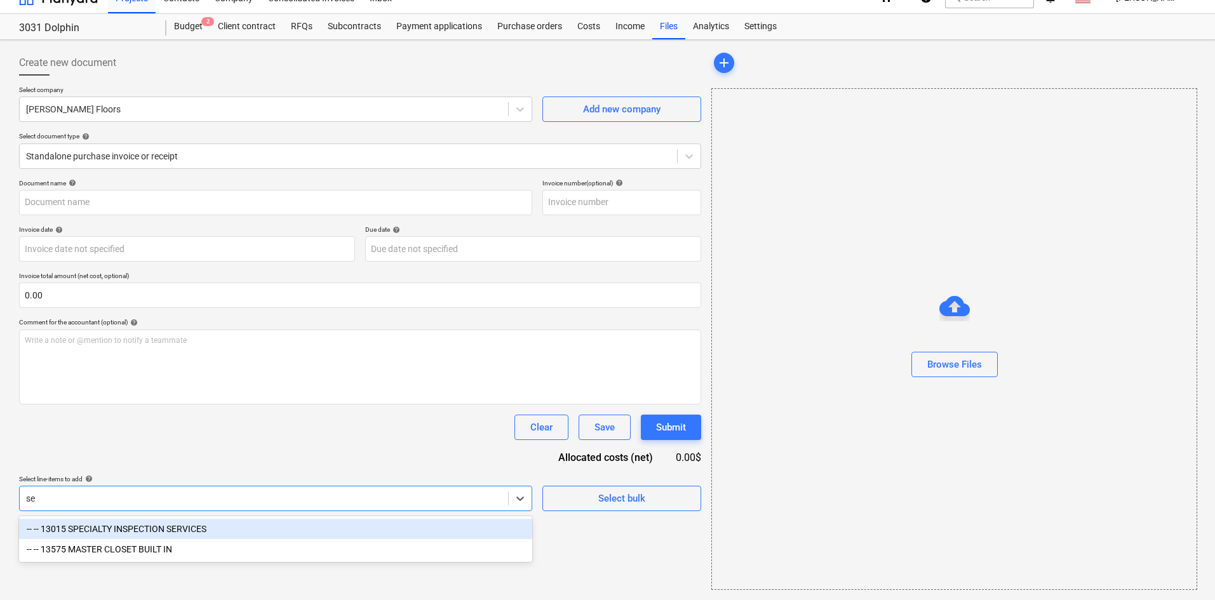
scroll to position [18, 0]
type input "s"
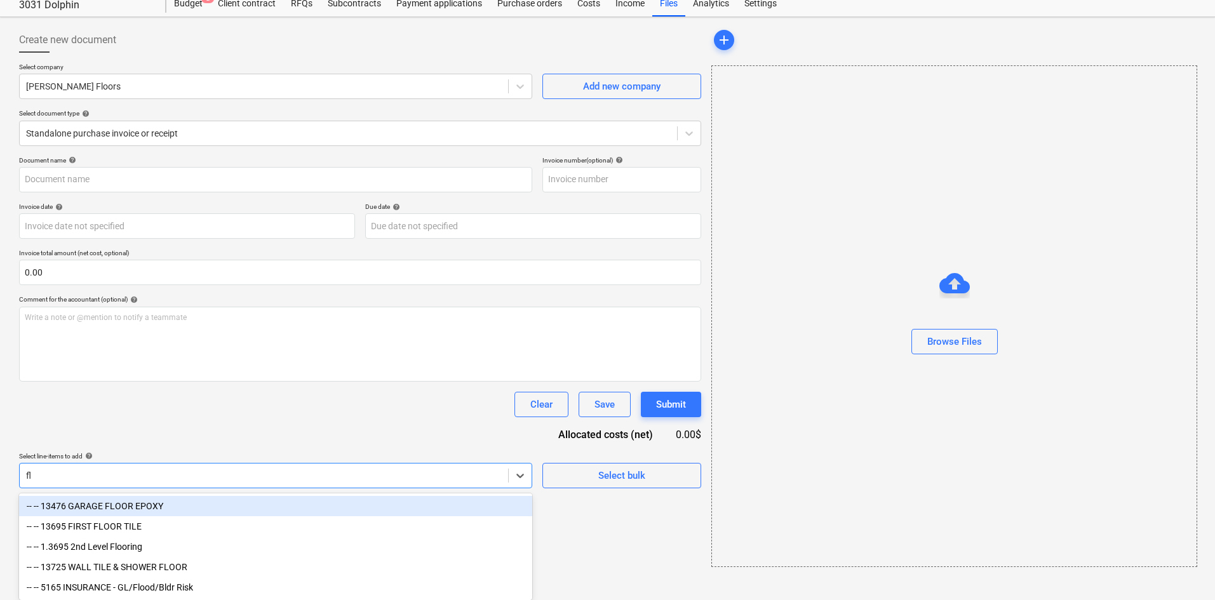
scroll to position [44, 0]
type input "flo"
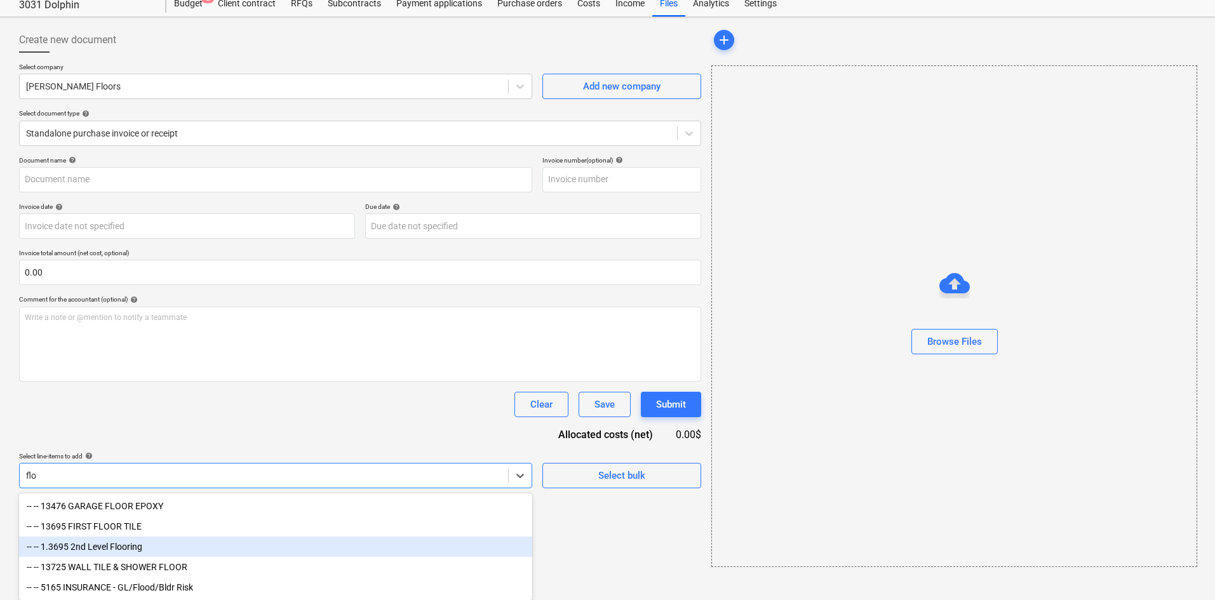
click at [121, 541] on div "-- -- 1.3695 2nd Level Flooring" at bounding box center [275, 547] width 513 height 20
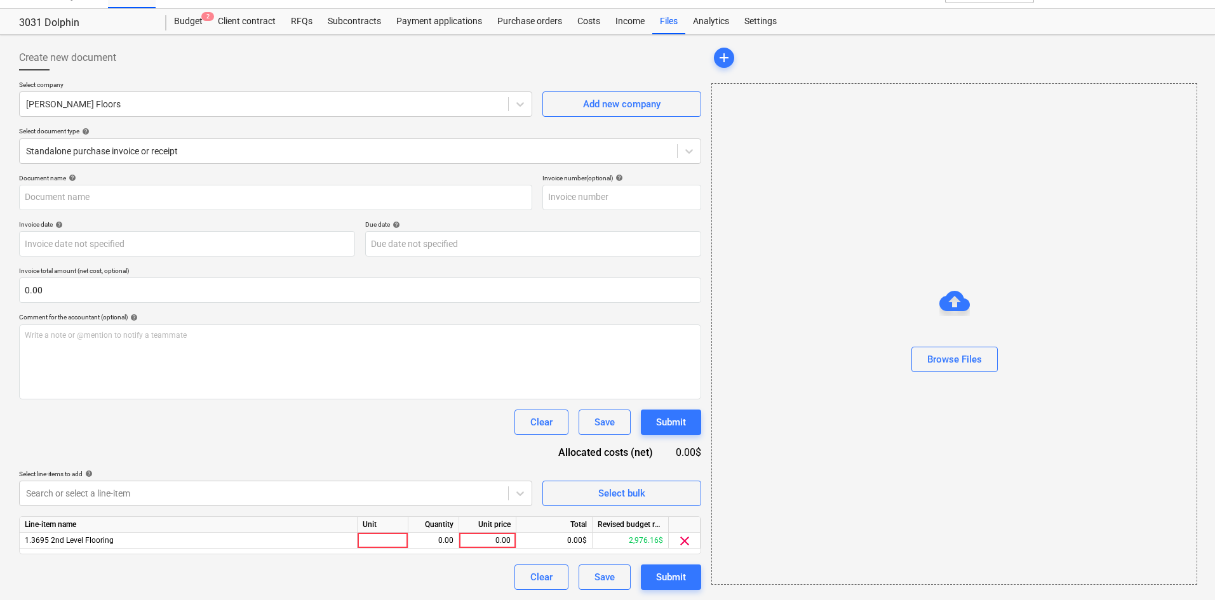
scroll to position [24, 0]
click at [288, 434] on div "Document name help Invoice number (optional) help Invoice date help Press the d…" at bounding box center [360, 382] width 682 height 416
click at [958, 360] on div "Browse Files" at bounding box center [955, 359] width 55 height 17
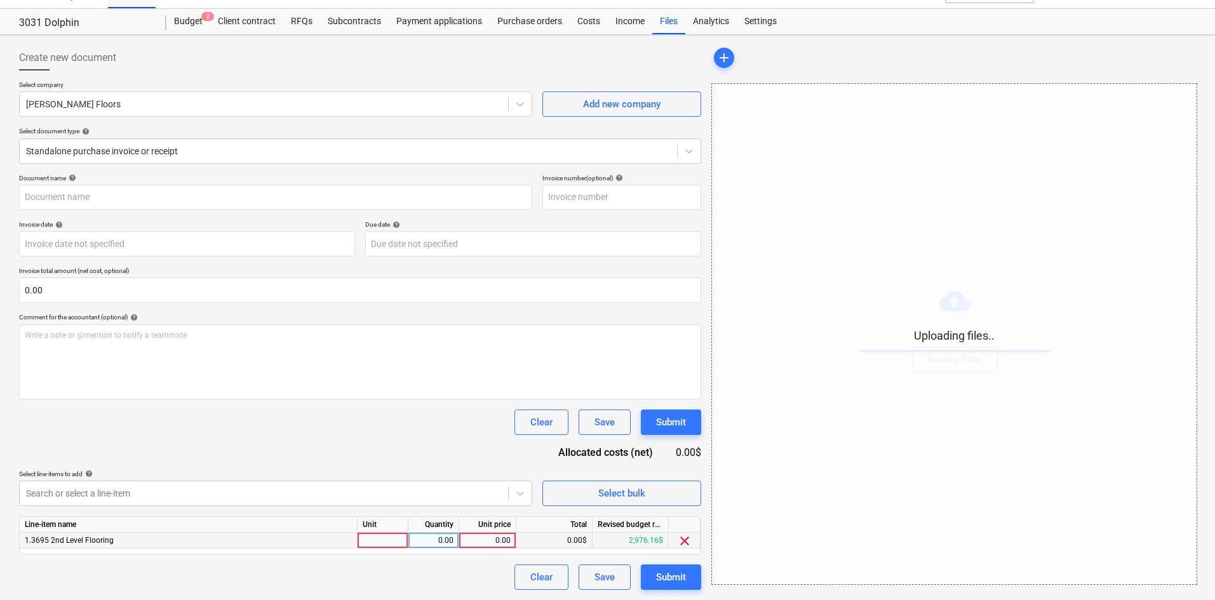
click at [489, 533] on div "0.00" at bounding box center [487, 541] width 46 height 16
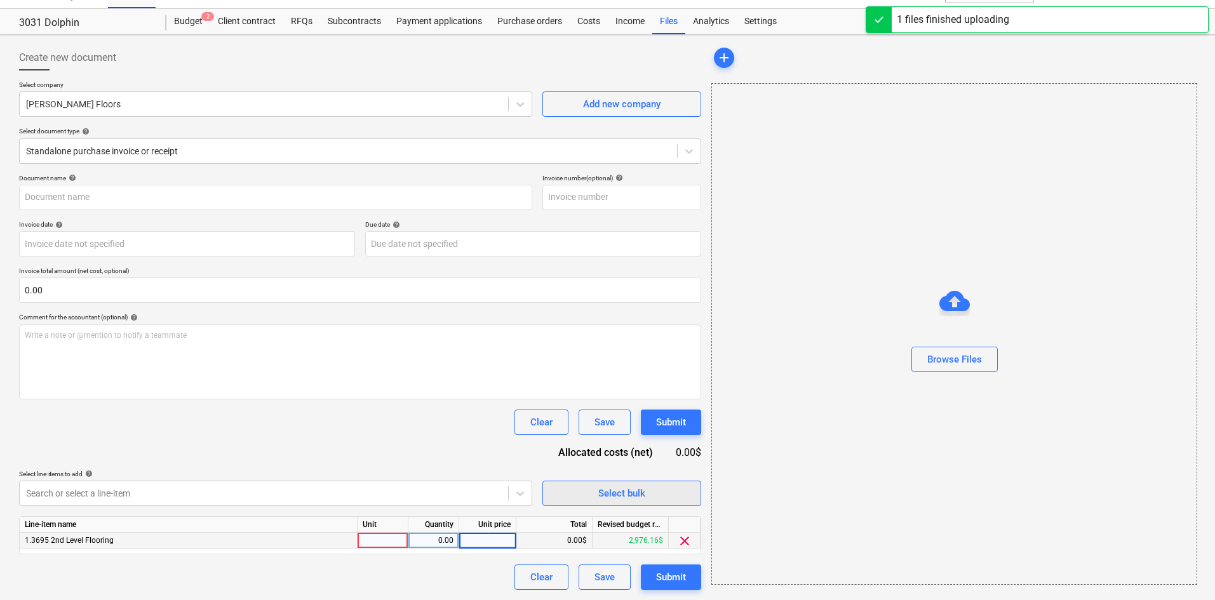
type input "Lumark (Hard) 8.12.25b.pdf"
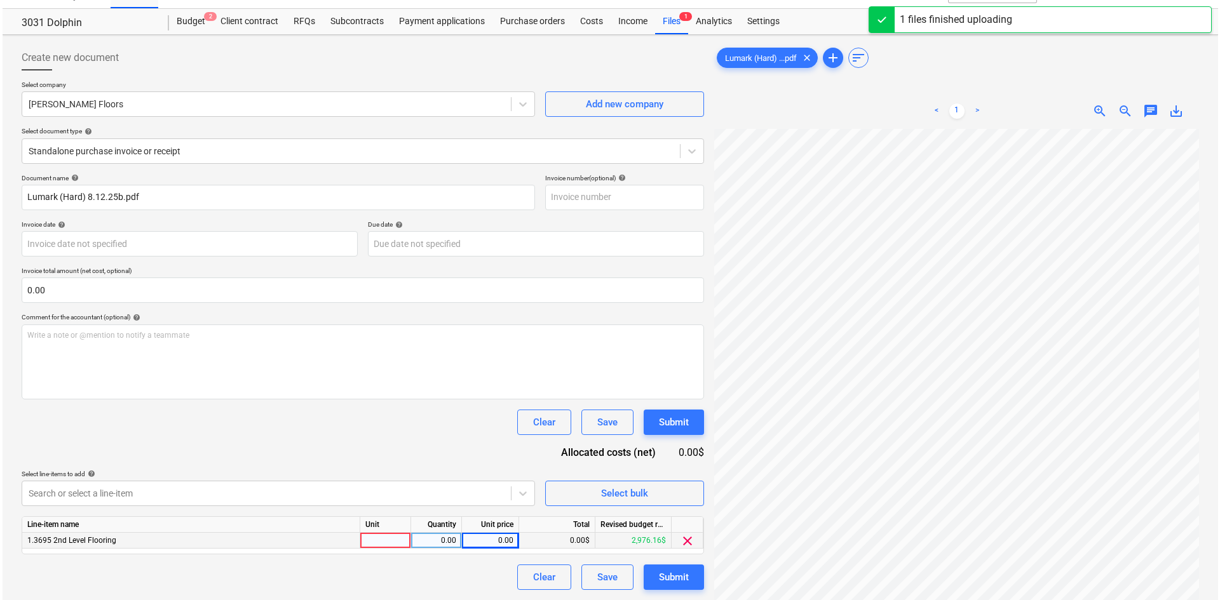
scroll to position [134, 105]
click at [469, 536] on div "0.00" at bounding box center [487, 541] width 46 height 16
type input "7225"
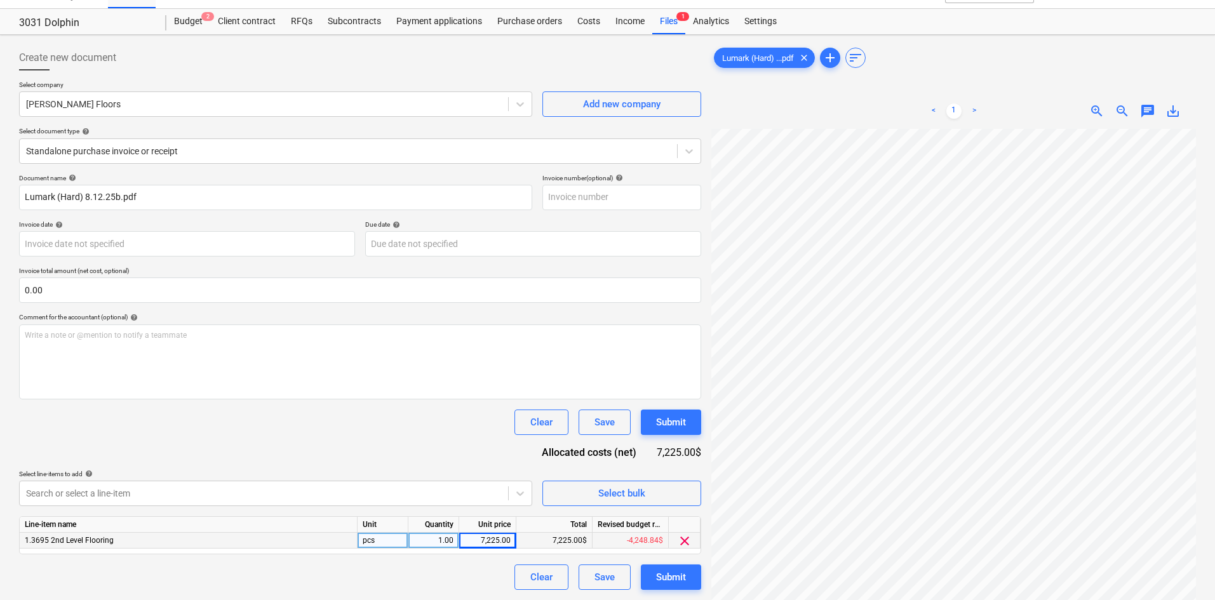
click at [398, 462] on div "Document name help Lumark (Hard) 8.12.25b.pdf Invoice number (optional) help In…" at bounding box center [360, 382] width 682 height 416
click at [668, 576] on div "Submit" at bounding box center [671, 577] width 30 height 17
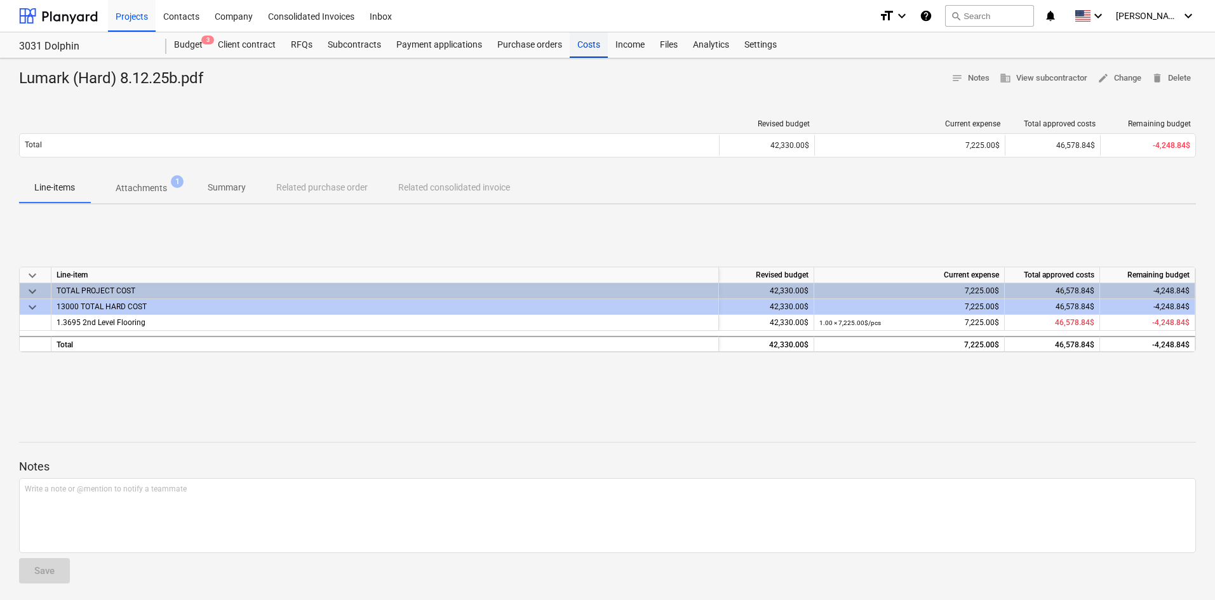
click at [580, 46] on div "Costs" at bounding box center [589, 44] width 38 height 25
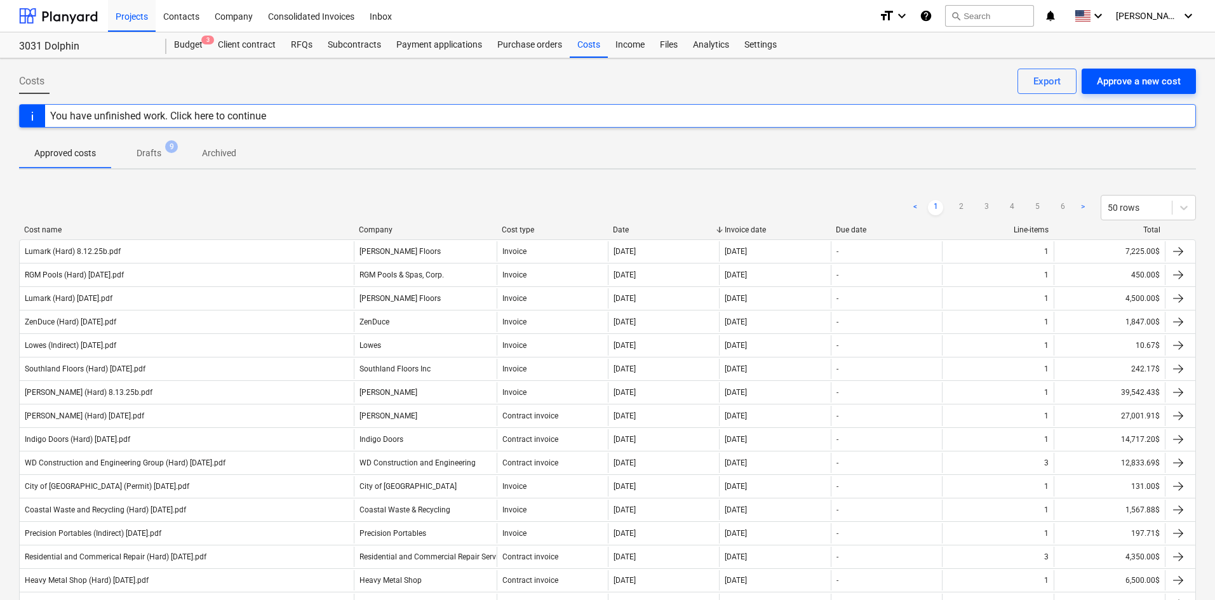
click at [1100, 86] on div "Approve a new cost" at bounding box center [1139, 81] width 84 height 17
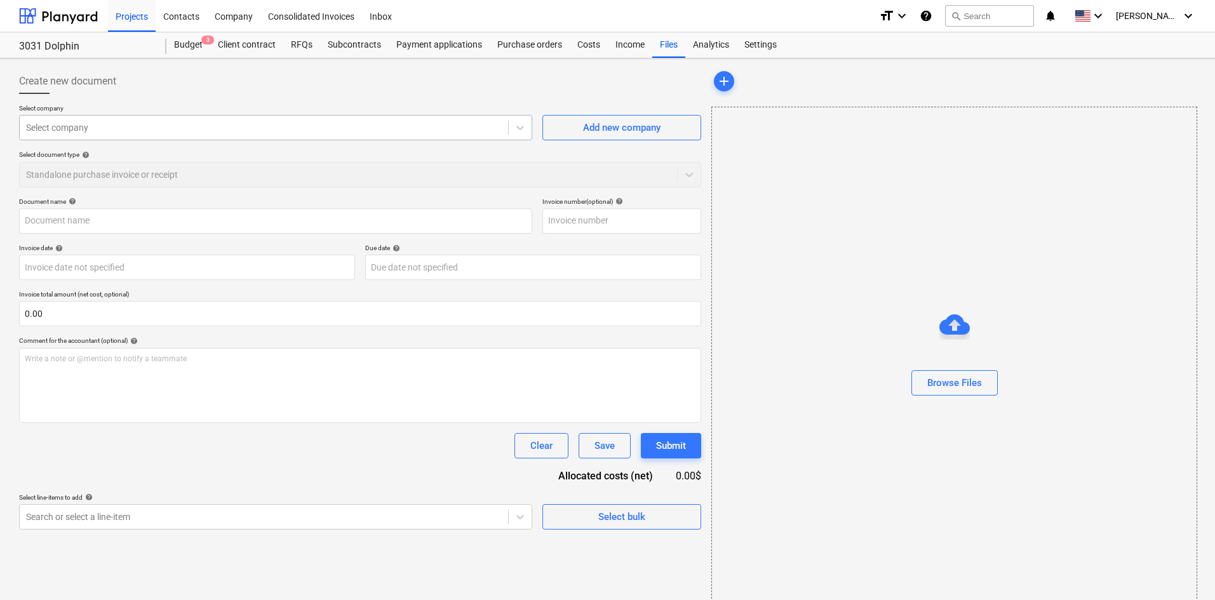
click at [219, 132] on div at bounding box center [264, 127] width 476 height 13
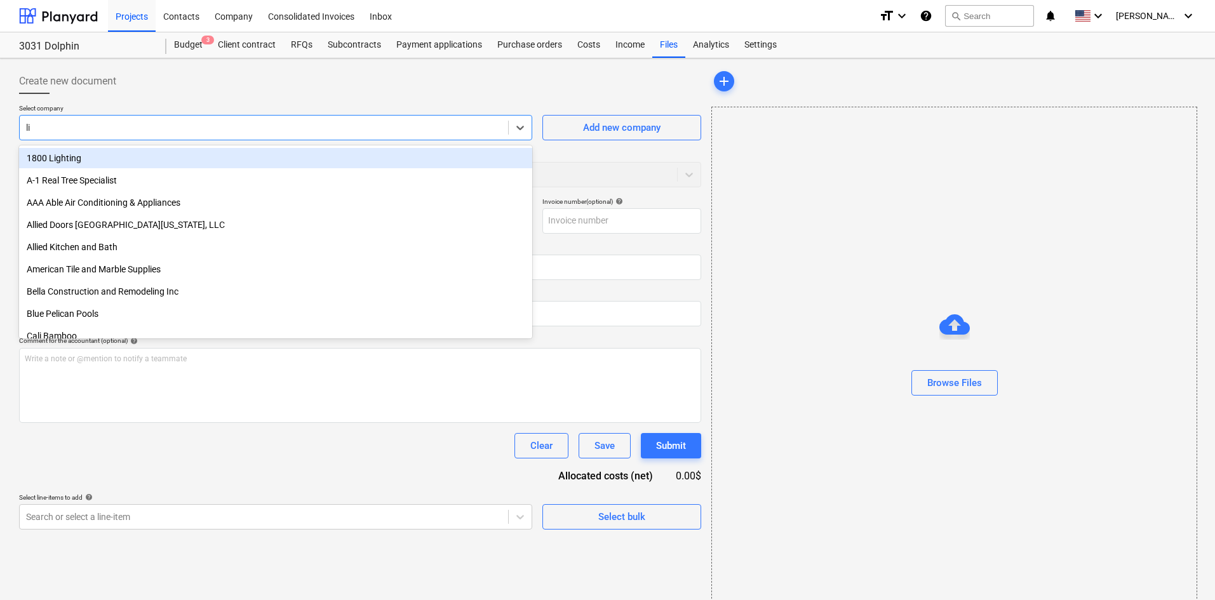
type input "l"
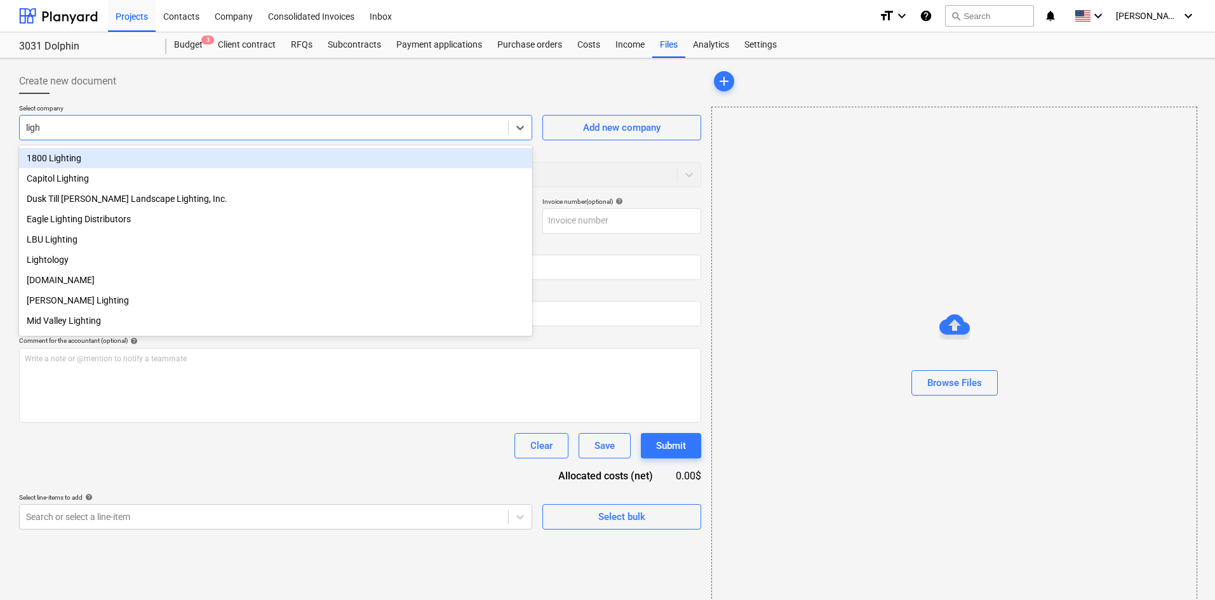
type input "light"
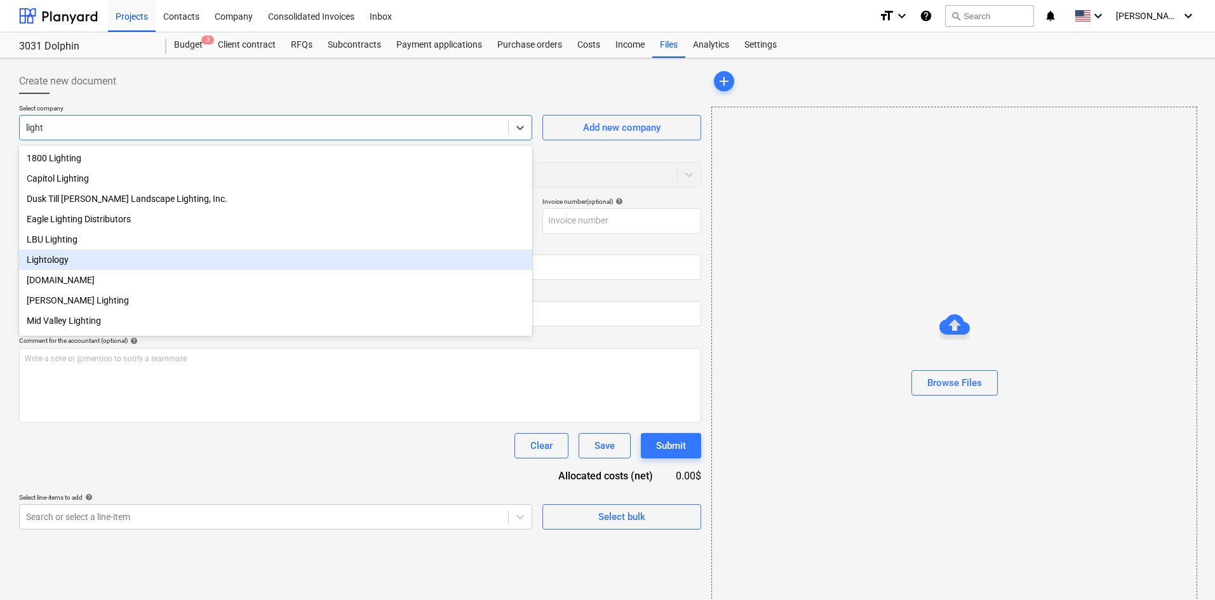
click at [114, 255] on div "Lightology" at bounding box center [275, 260] width 513 height 20
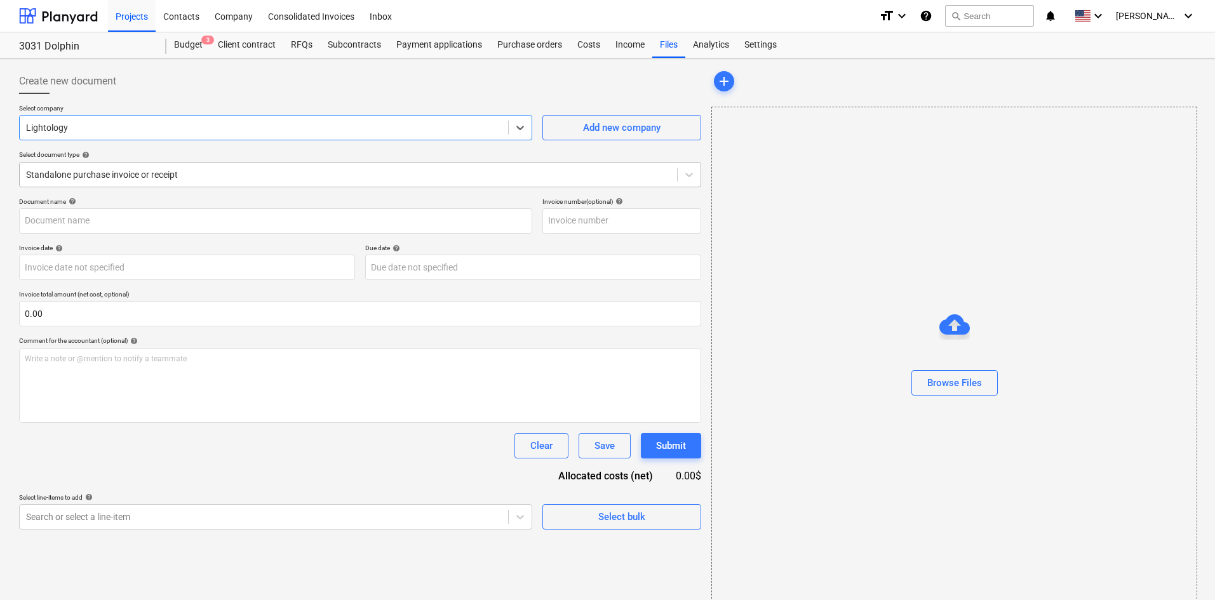
click at [165, 178] on div at bounding box center [348, 174] width 645 height 13
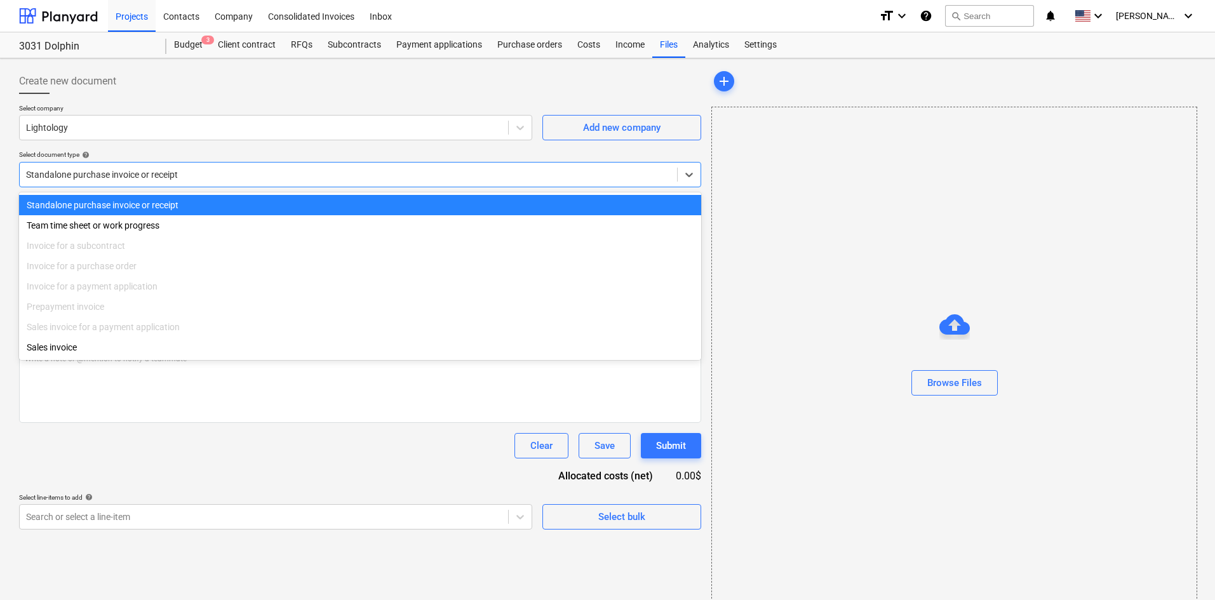
click at [165, 178] on div at bounding box center [348, 174] width 645 height 13
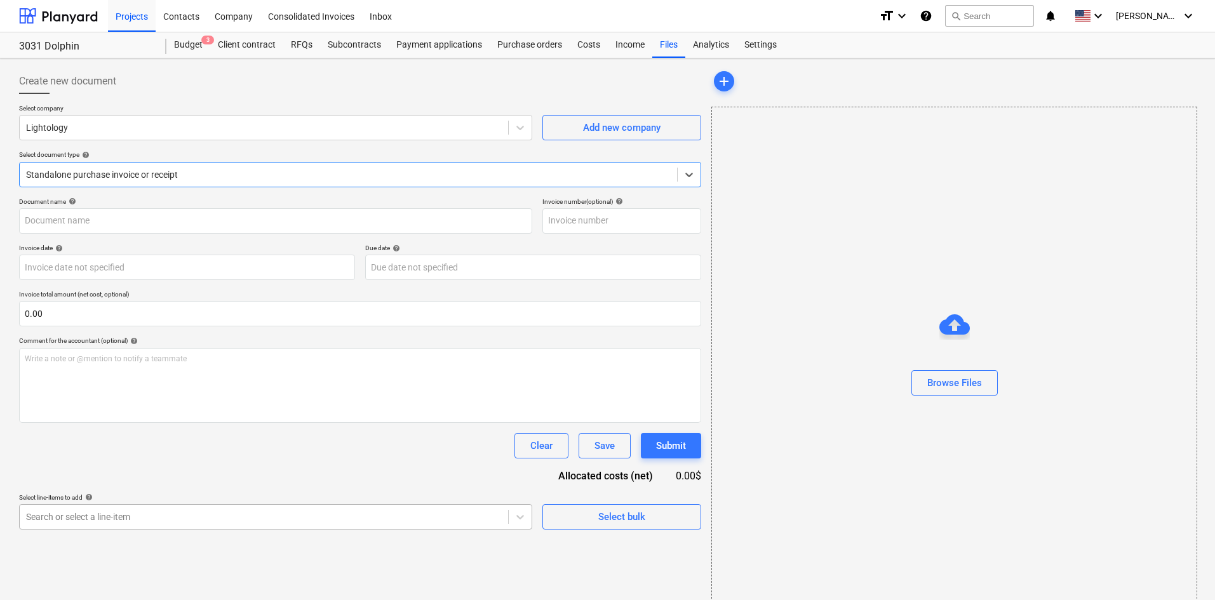
click at [172, 527] on body "Projects Contacts Company Consolidated Invoices Inbox format_size keyboard_arro…" at bounding box center [607, 300] width 1215 height 600
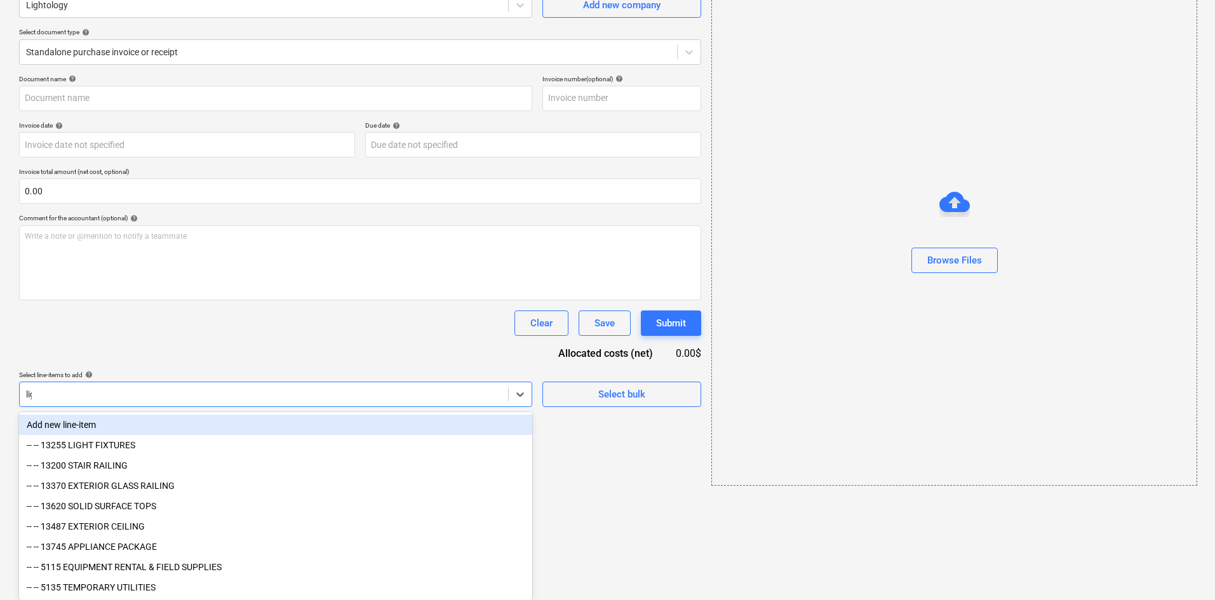
scroll to position [18, 0]
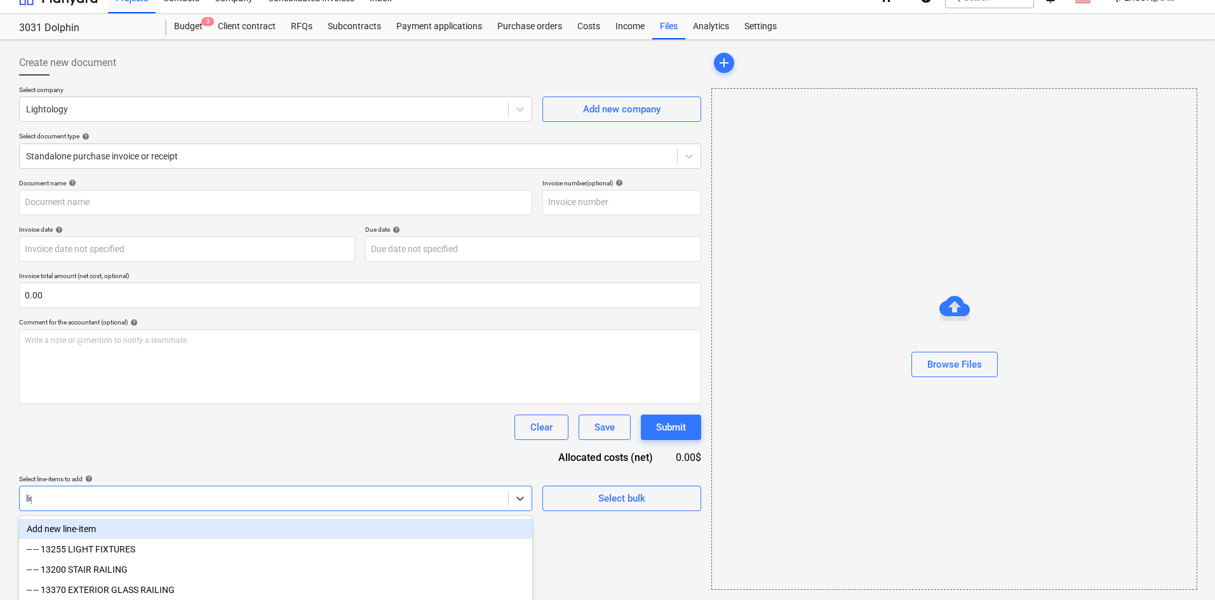
type input "ligh"
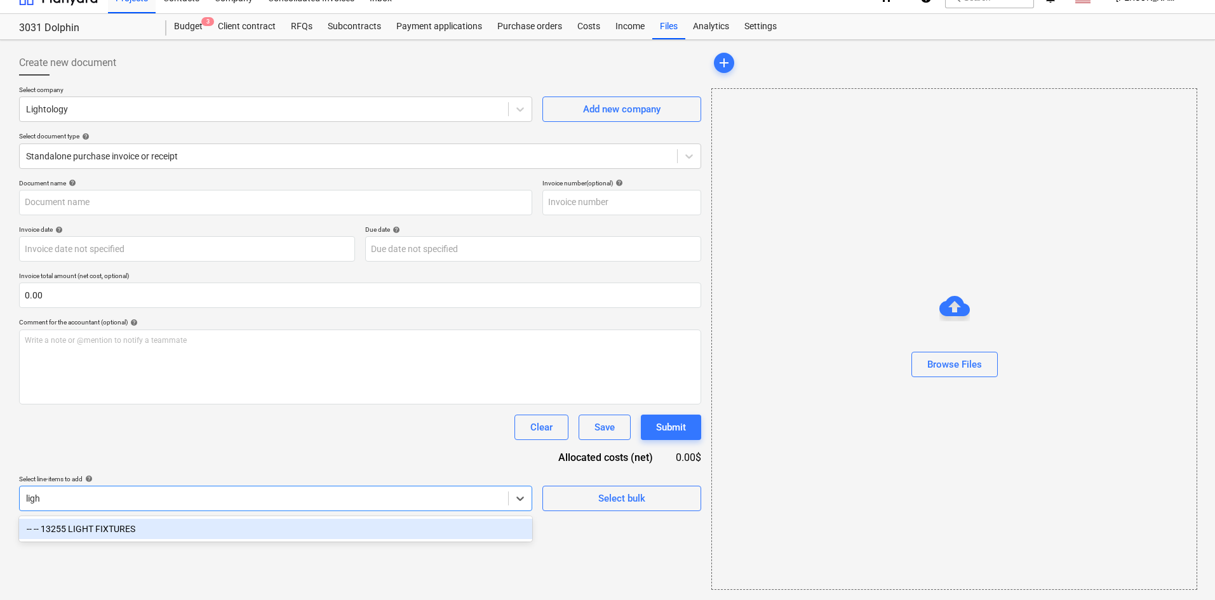
click at [198, 529] on div "-- -- 13255 LIGHT FIXTURES" at bounding box center [275, 529] width 513 height 20
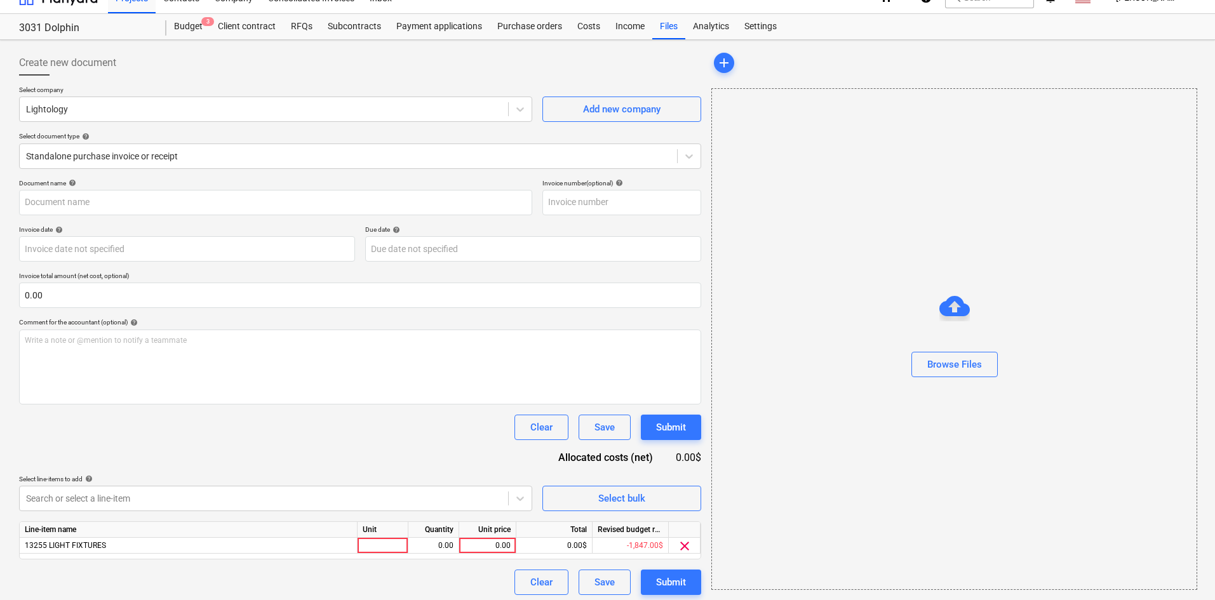
click at [280, 433] on div "Clear Save Submit" at bounding box center [360, 427] width 682 height 25
click at [982, 351] on div at bounding box center [954, 342] width 485 height 20
click at [981, 364] on div "Browse Files" at bounding box center [955, 364] width 55 height 17
type input "Lightology (Hard) 8.15.25.pdf"
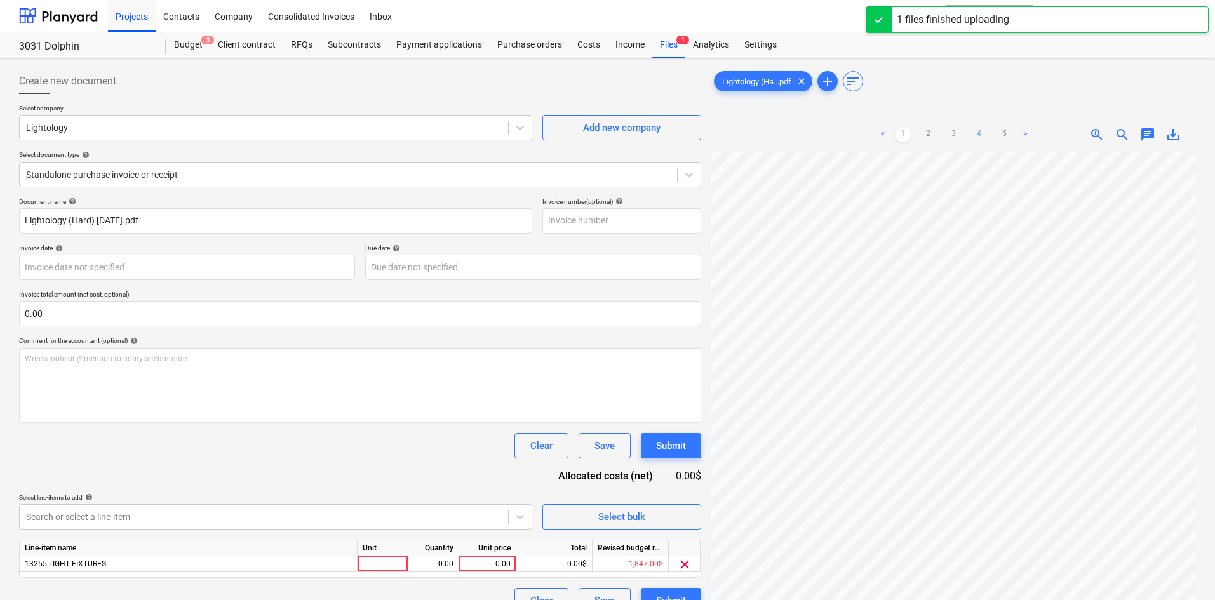
click at [985, 137] on link "4" at bounding box center [979, 134] width 15 height 15
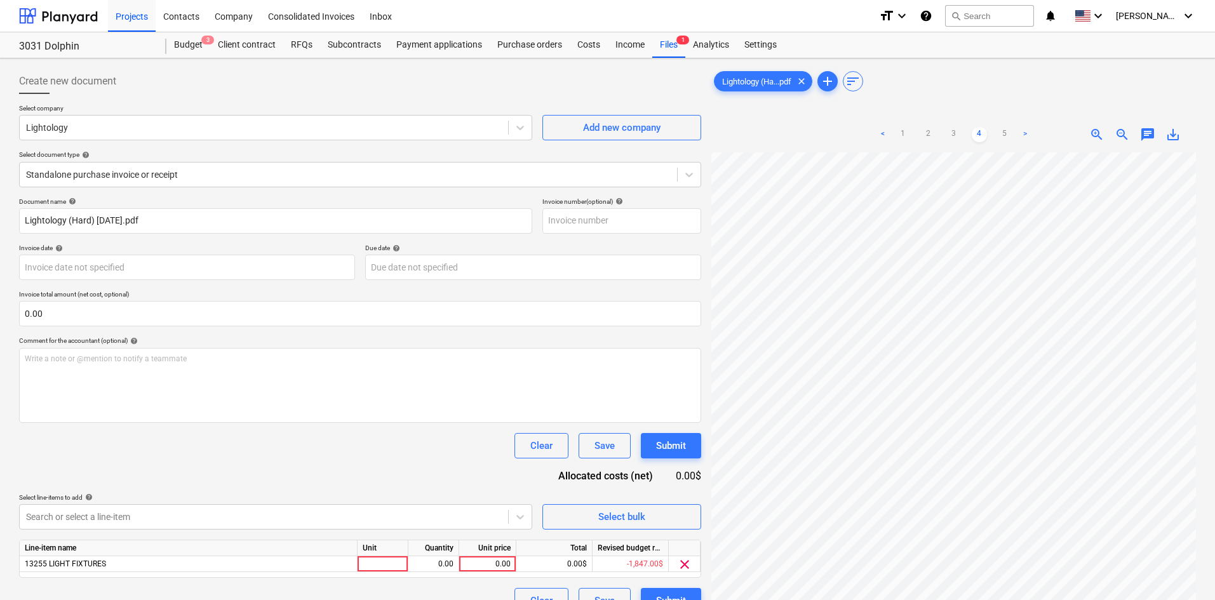
click at [966, 133] on ul "< 1 2 3 4 5 >" at bounding box center [954, 134] width 158 height 15
click at [957, 133] on link "3" at bounding box center [954, 134] width 15 height 15
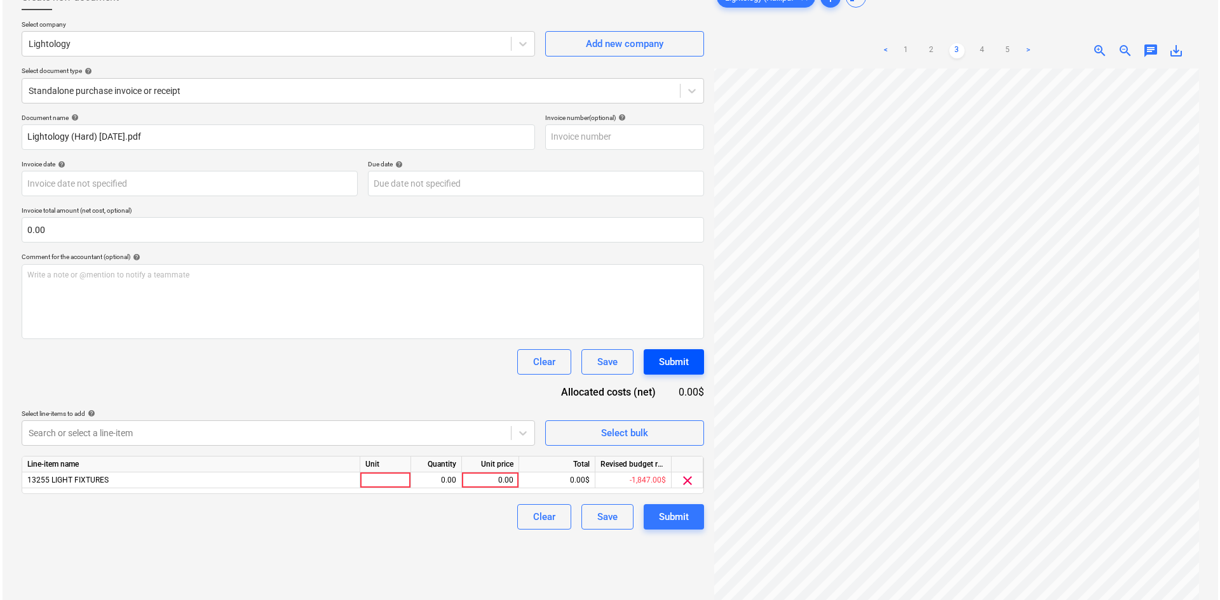
scroll to position [127, 0]
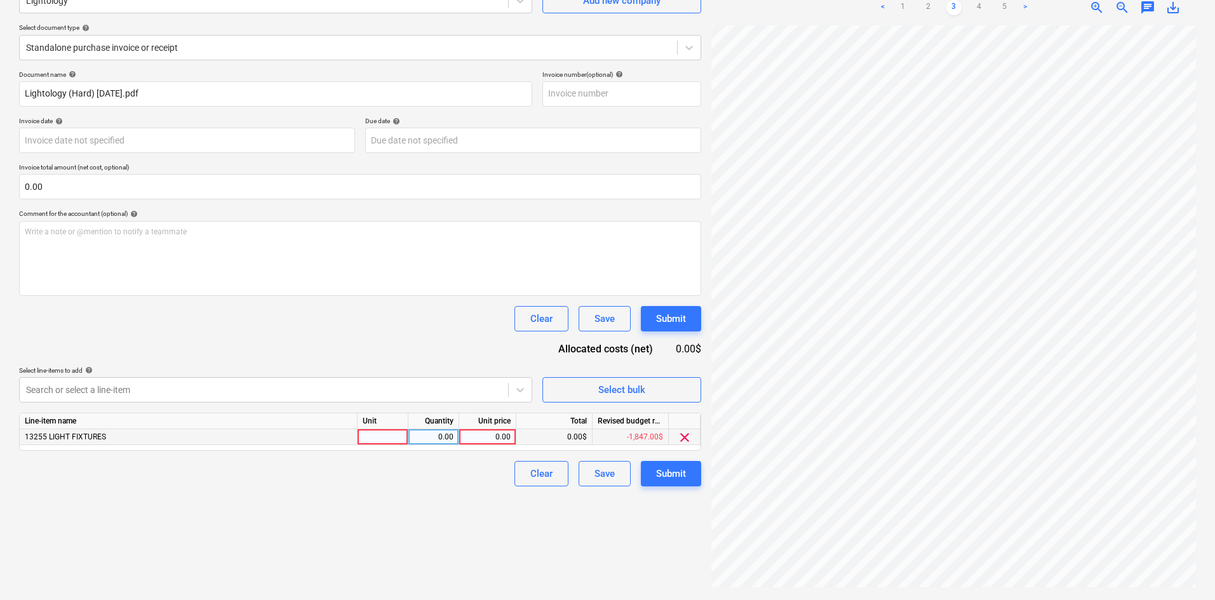
click at [468, 439] on div "0.00" at bounding box center [487, 437] width 46 height 16
type input "12980.53"
click at [316, 537] on div "Create new document Select company Lightology Add new company Select document t…" at bounding box center [360, 265] width 693 height 659
click at [684, 478] on div "Submit" at bounding box center [671, 474] width 30 height 17
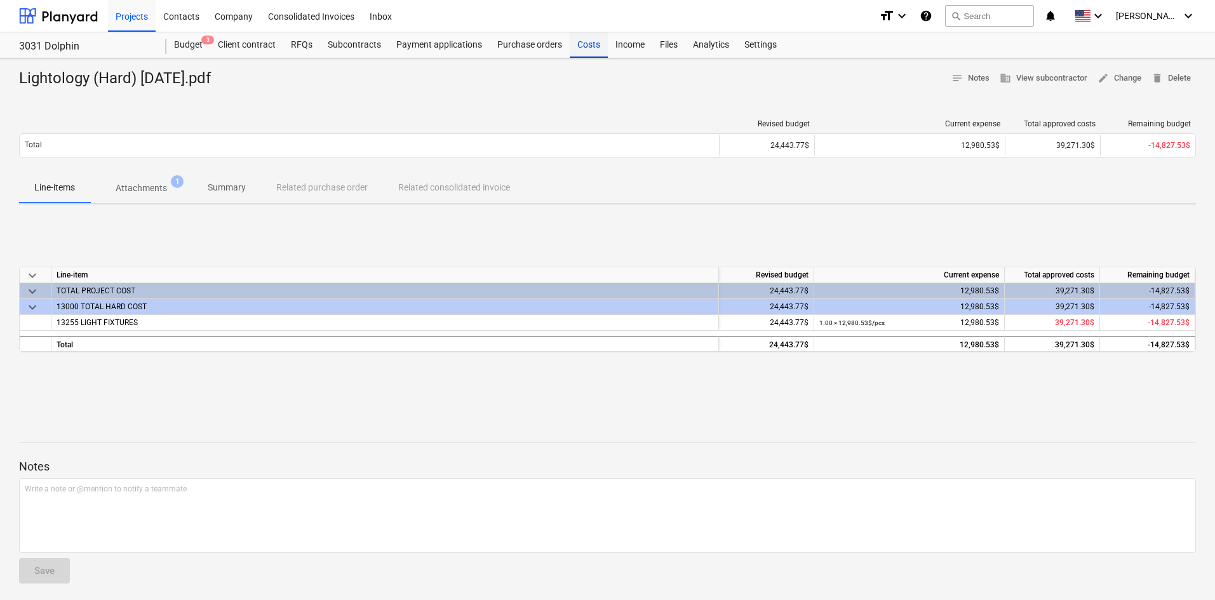
click at [591, 39] on div "Costs" at bounding box center [589, 44] width 38 height 25
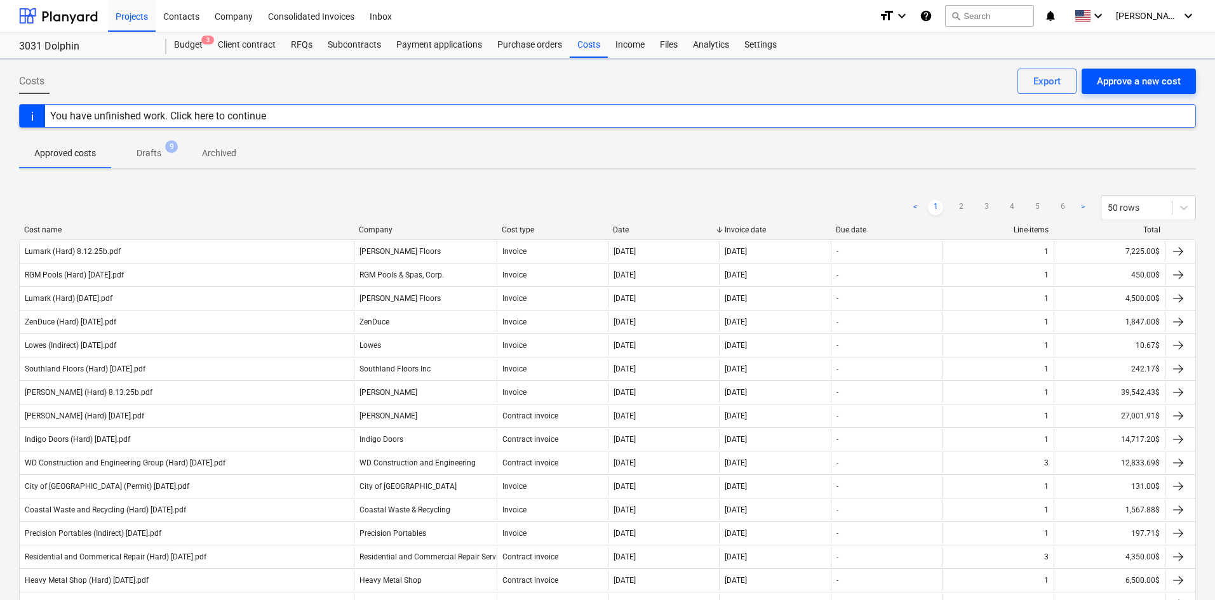
click at [1117, 82] on div "Approve a new cost" at bounding box center [1139, 81] width 84 height 17
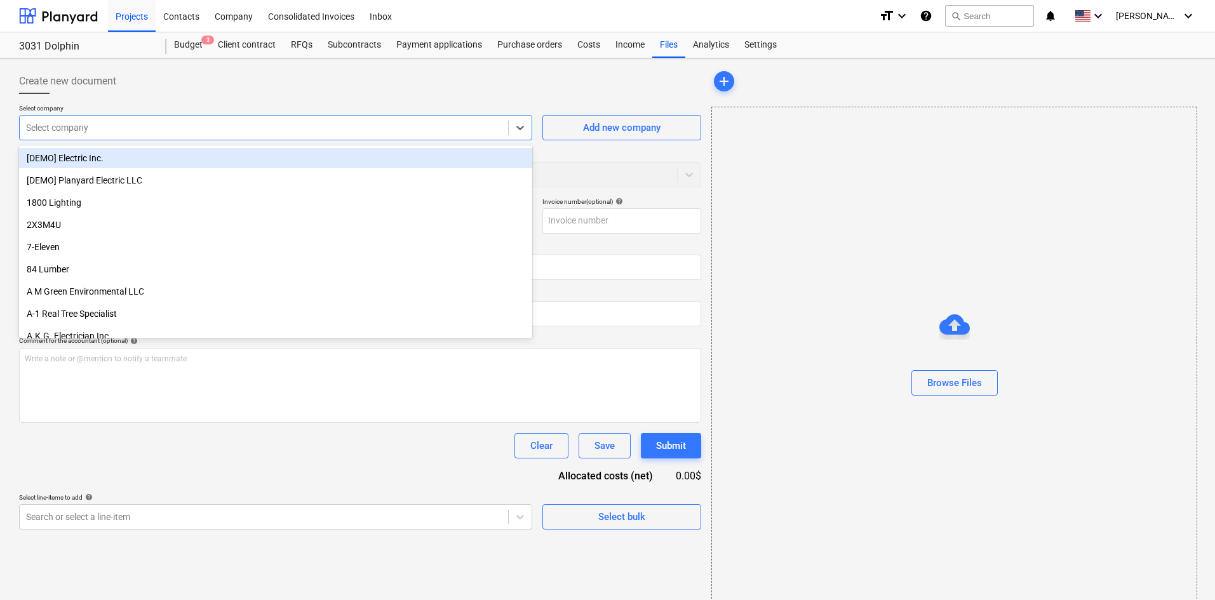
click at [233, 127] on div at bounding box center [264, 127] width 476 height 13
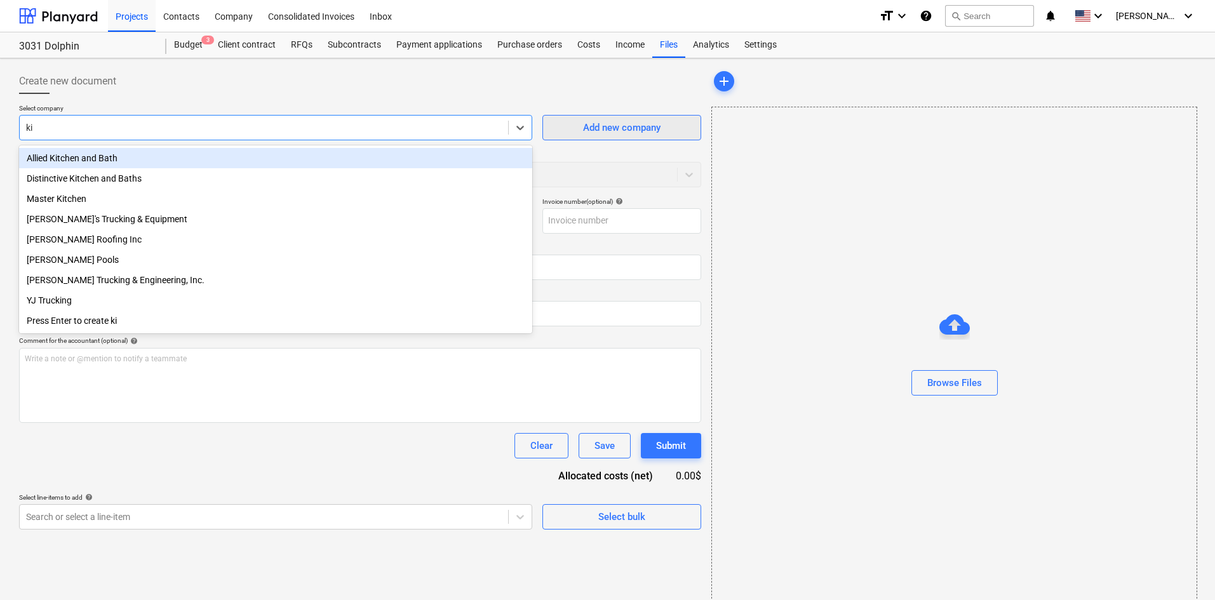
type input "ki"
click at [647, 119] on button "Add new company" at bounding box center [622, 127] width 159 height 25
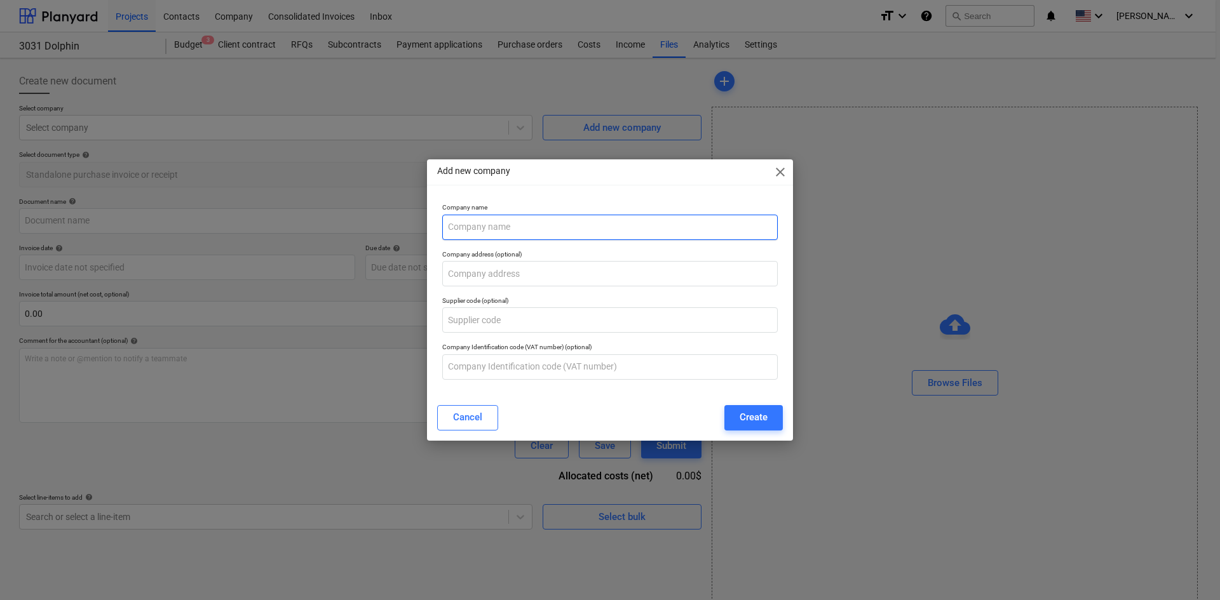
click at [689, 237] on input "text" at bounding box center [609, 227] width 335 height 25
type input "Kitchen Power Pop Ups"
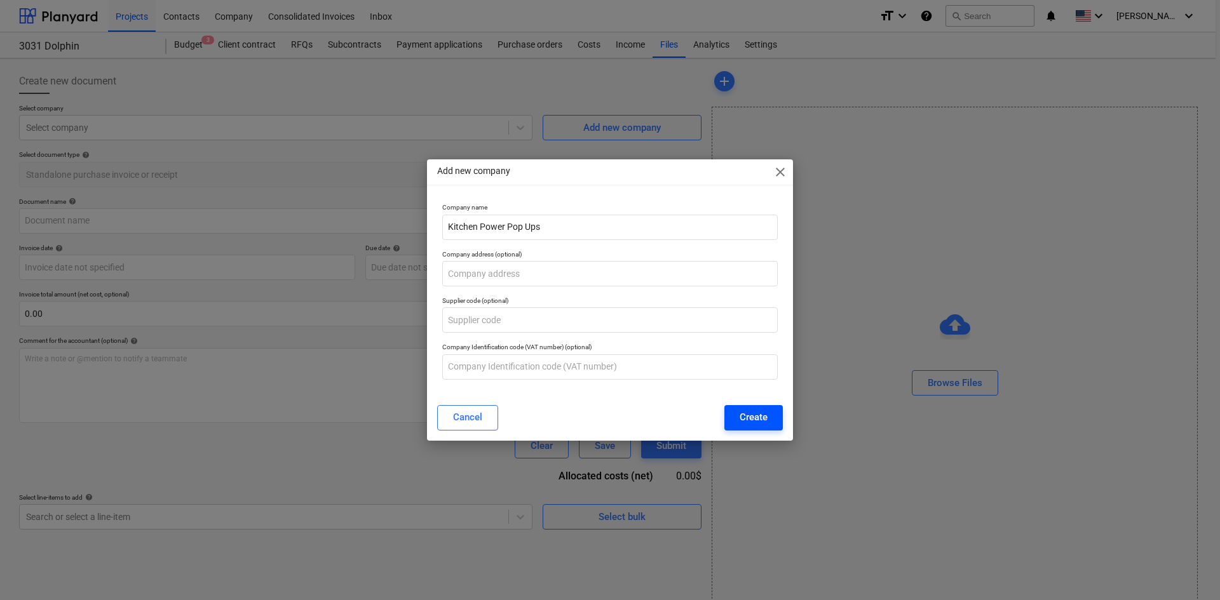
click at [752, 415] on div "Create" at bounding box center [754, 417] width 28 height 17
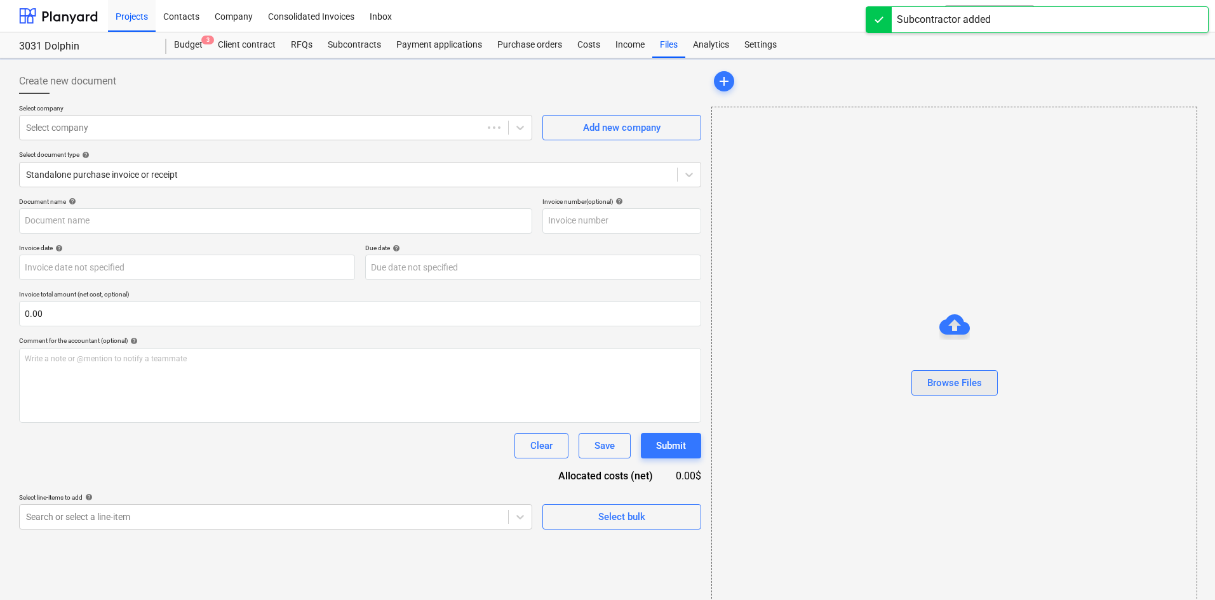
click at [957, 385] on div "Browse Files" at bounding box center [955, 383] width 55 height 17
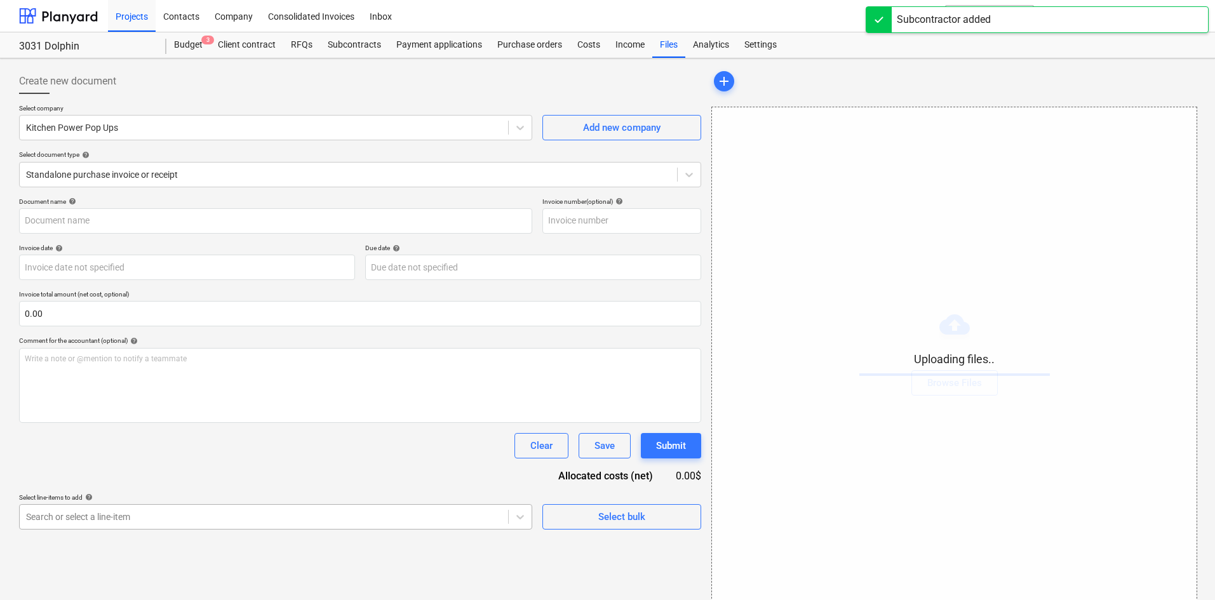
click at [246, 522] on body "Projects Contacts Company Consolidated Invoices Inbox format_size keyboard_arro…" at bounding box center [607, 300] width 1215 height 600
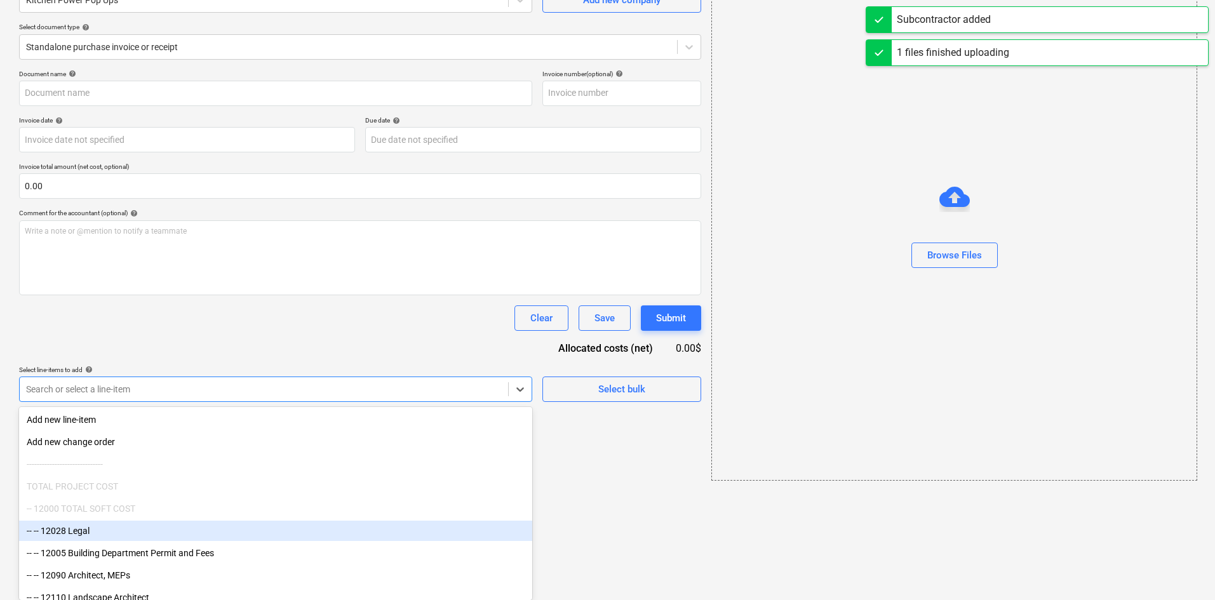
type input "KitchenPowerPopUps.pdf"
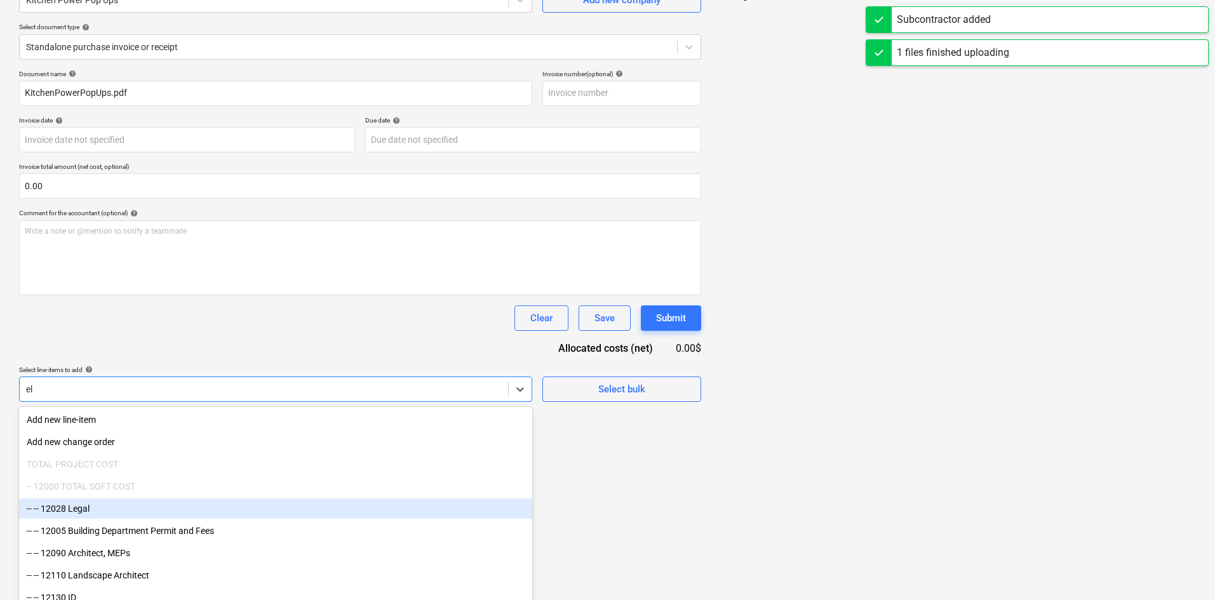
scroll to position [65, 0]
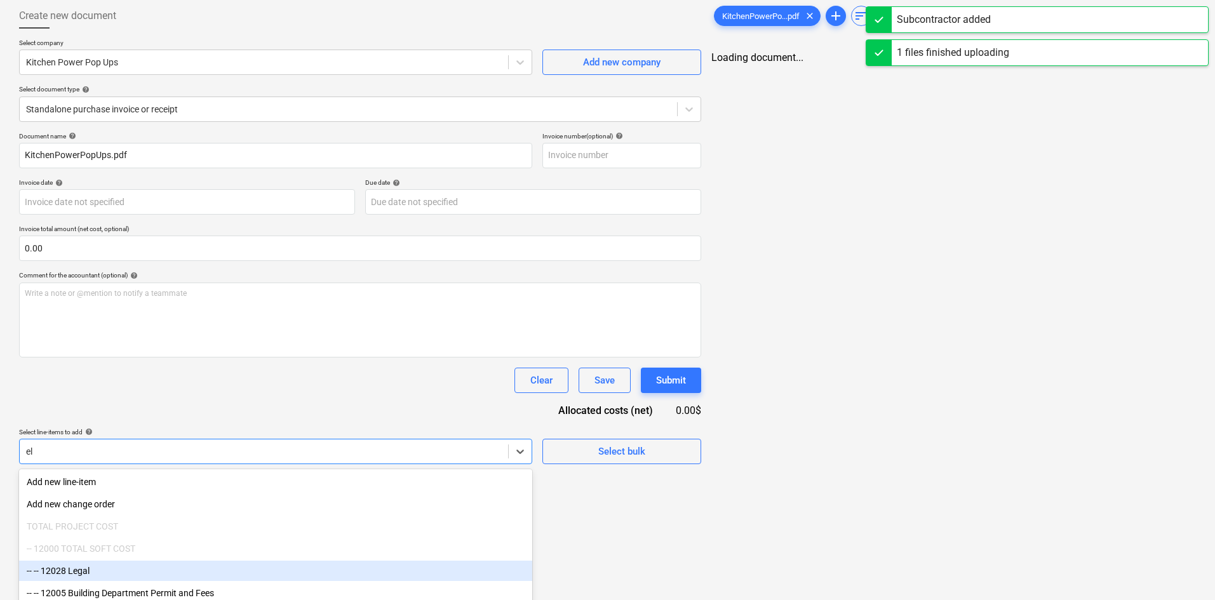
type input "ele"
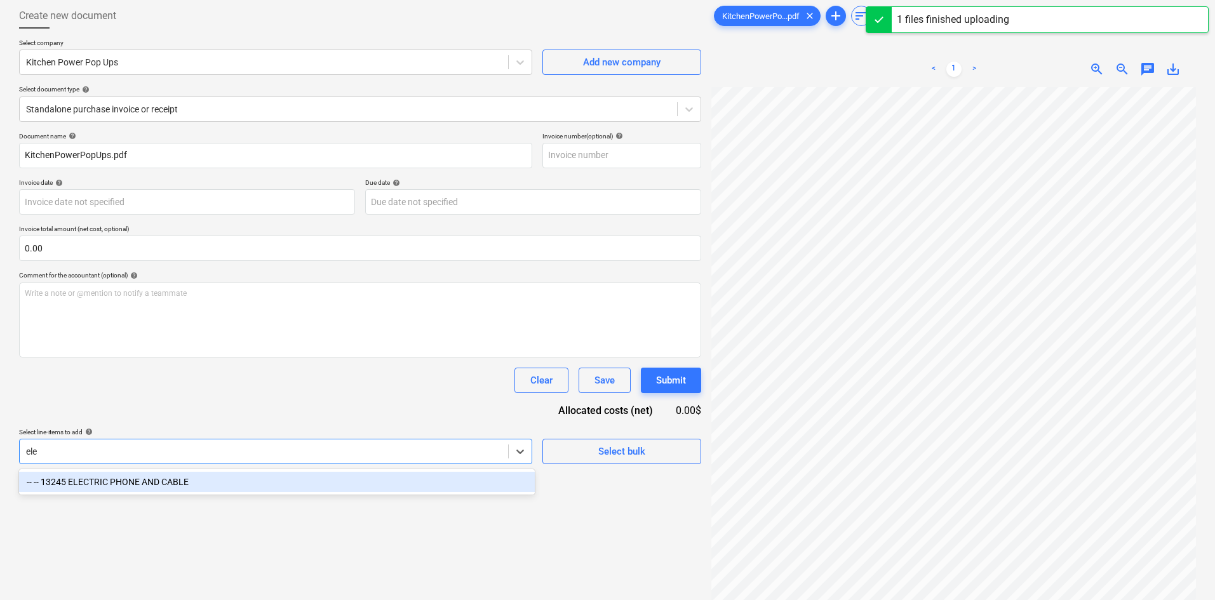
scroll to position [0, 0]
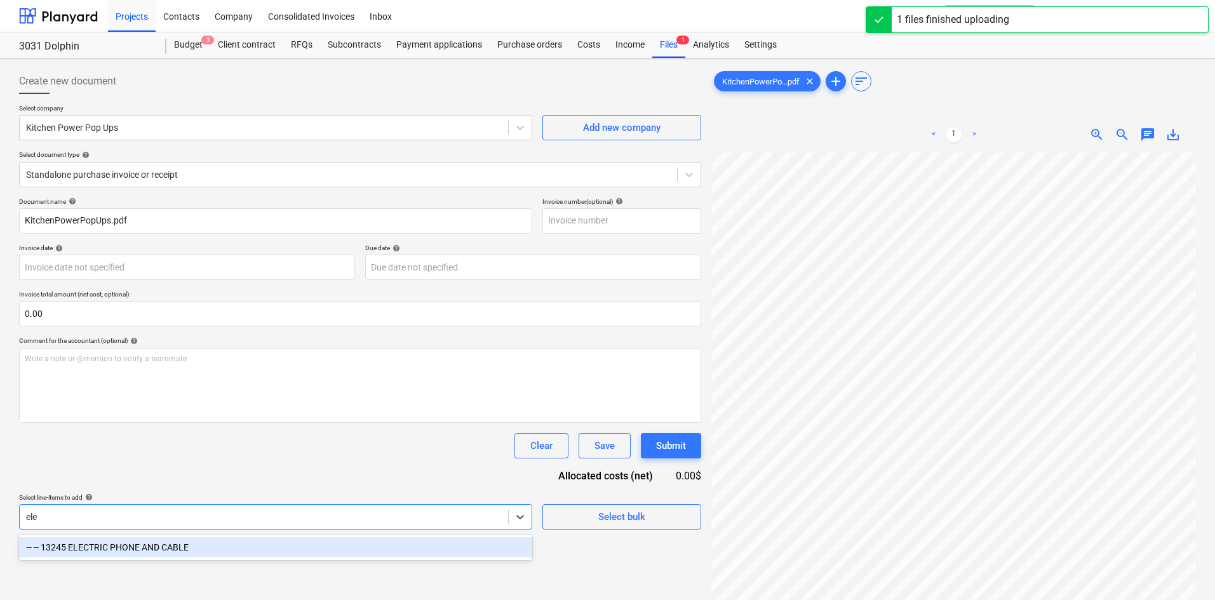
click at [269, 544] on div "-- -- 13245 ELECTRIC PHONE AND CABLE" at bounding box center [275, 547] width 513 height 20
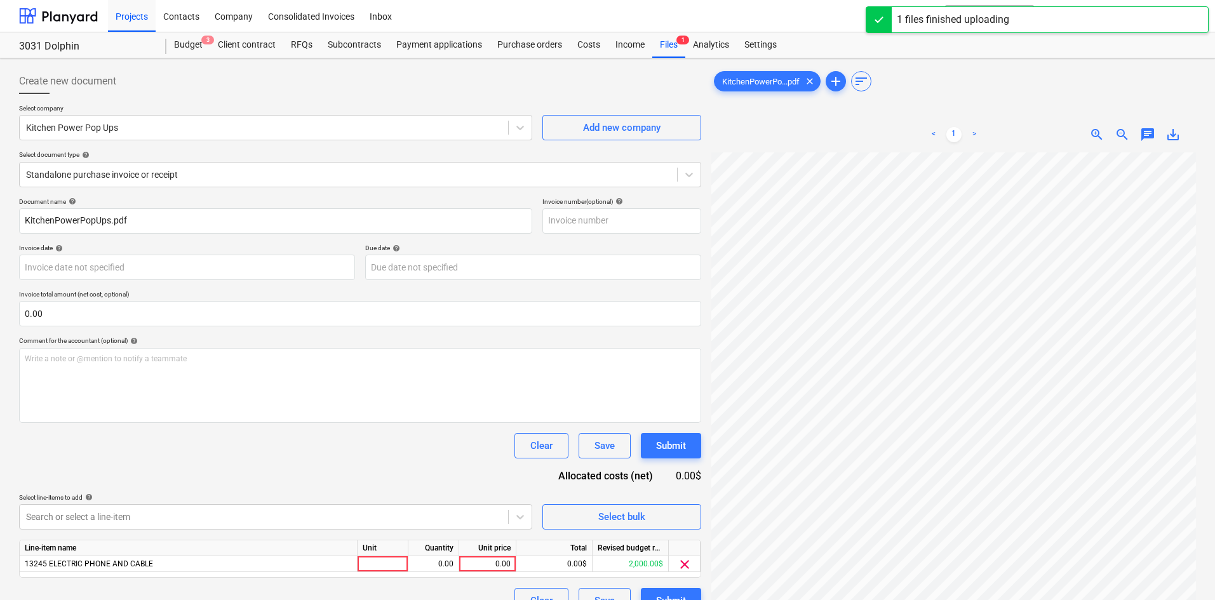
click at [360, 429] on div "Document name help KitchenPowerPopUps.pdf Invoice number (optional) help Invoic…" at bounding box center [360, 406] width 682 height 416
click at [474, 567] on div "0.00" at bounding box center [487, 565] width 46 height 16
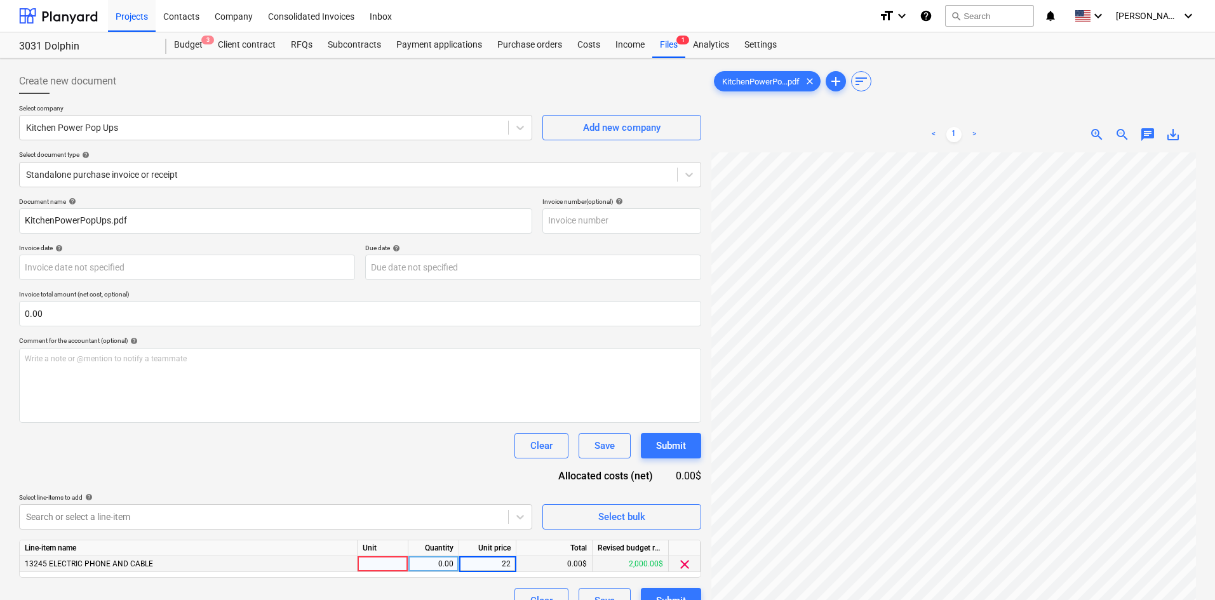
type input "224"
click at [396, 425] on div "Document name help KitchenPowerPopUps.pdf Invoice number (optional) help Invoic…" at bounding box center [360, 406] width 682 height 416
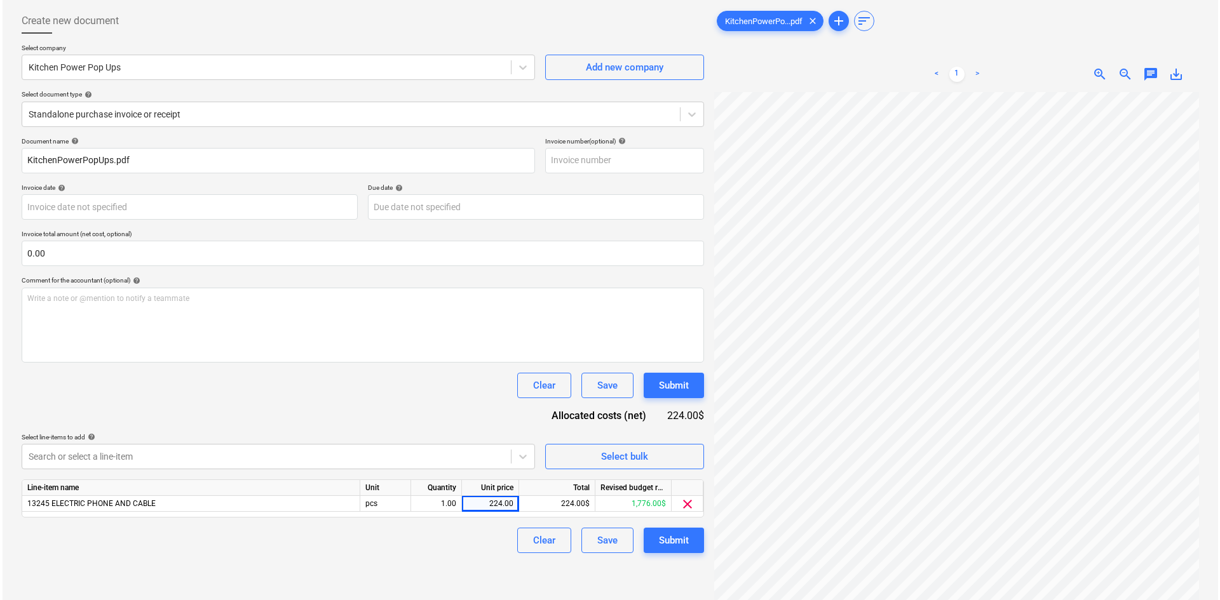
scroll to position [127, 0]
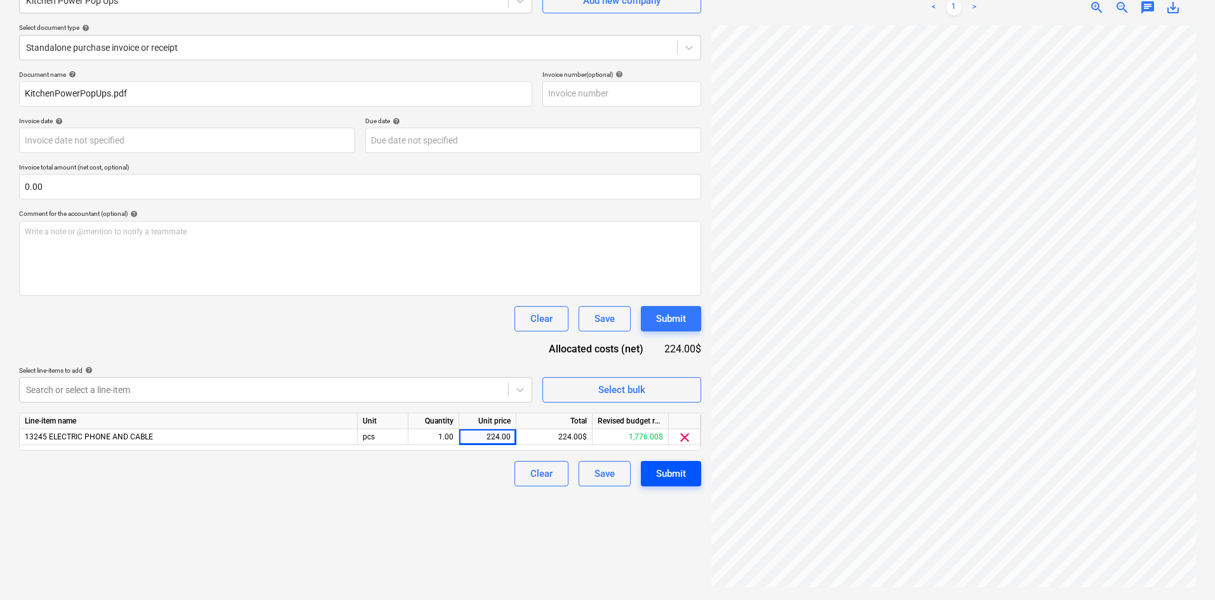
click at [642, 471] on button "Submit" at bounding box center [671, 473] width 60 height 25
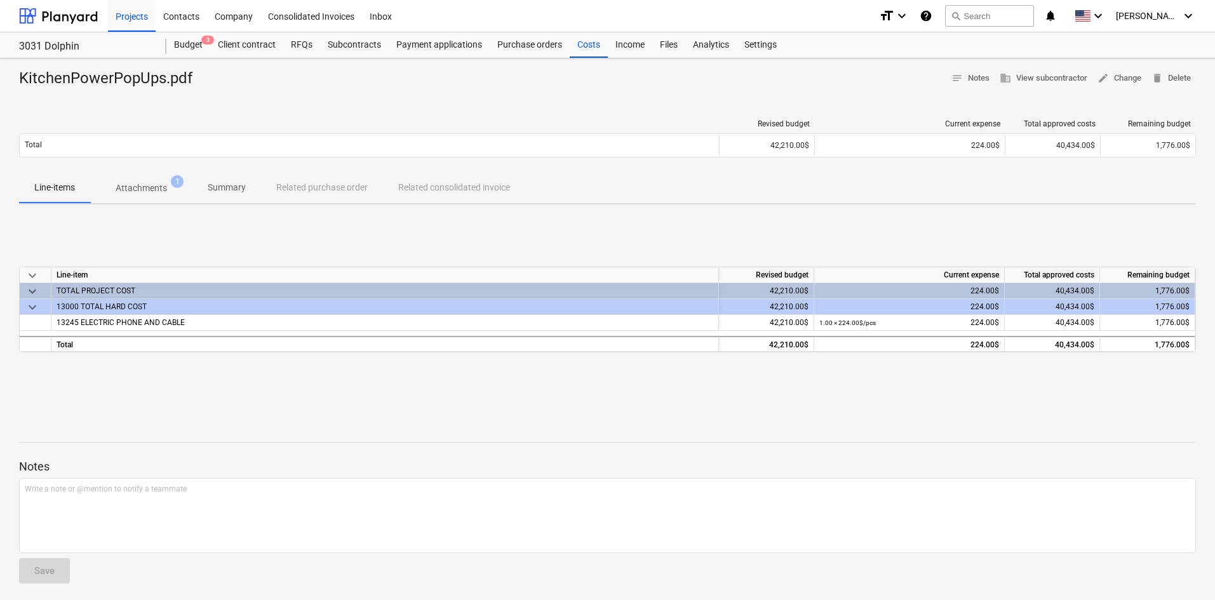
click at [113, 416] on div at bounding box center [607, 421] width 1177 height 10
drag, startPoint x: 584, startPoint y: 50, endPoint x: 615, endPoint y: 53, distance: 31.2
click at [584, 50] on div "Costs" at bounding box center [589, 44] width 38 height 25
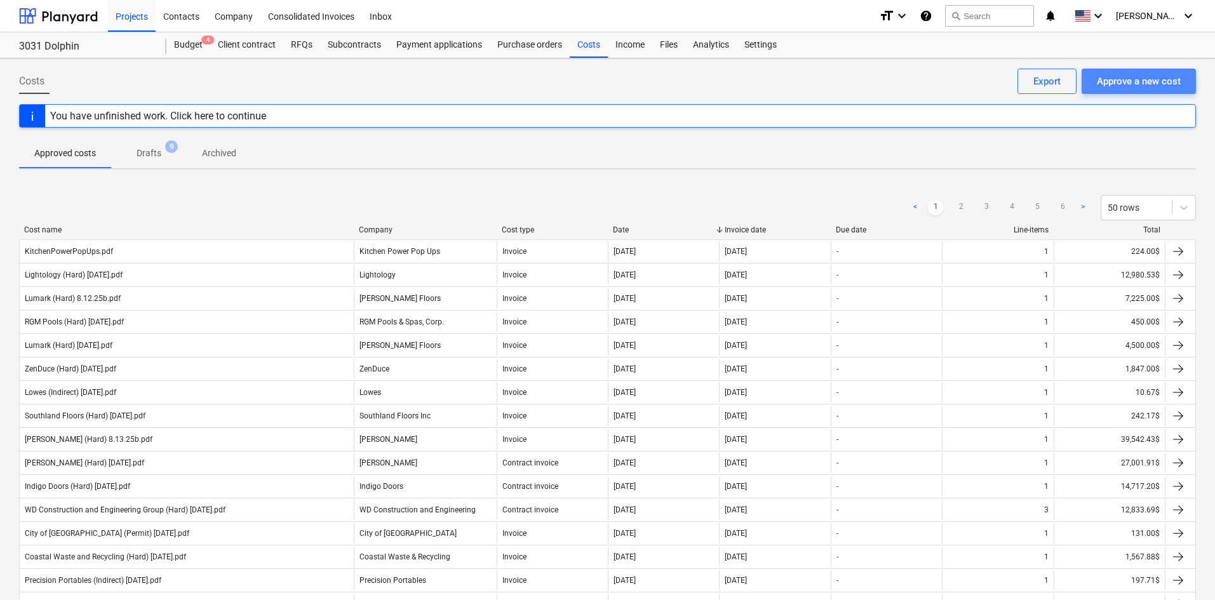
click at [1132, 86] on div "Approve a new cost" at bounding box center [1139, 81] width 84 height 17
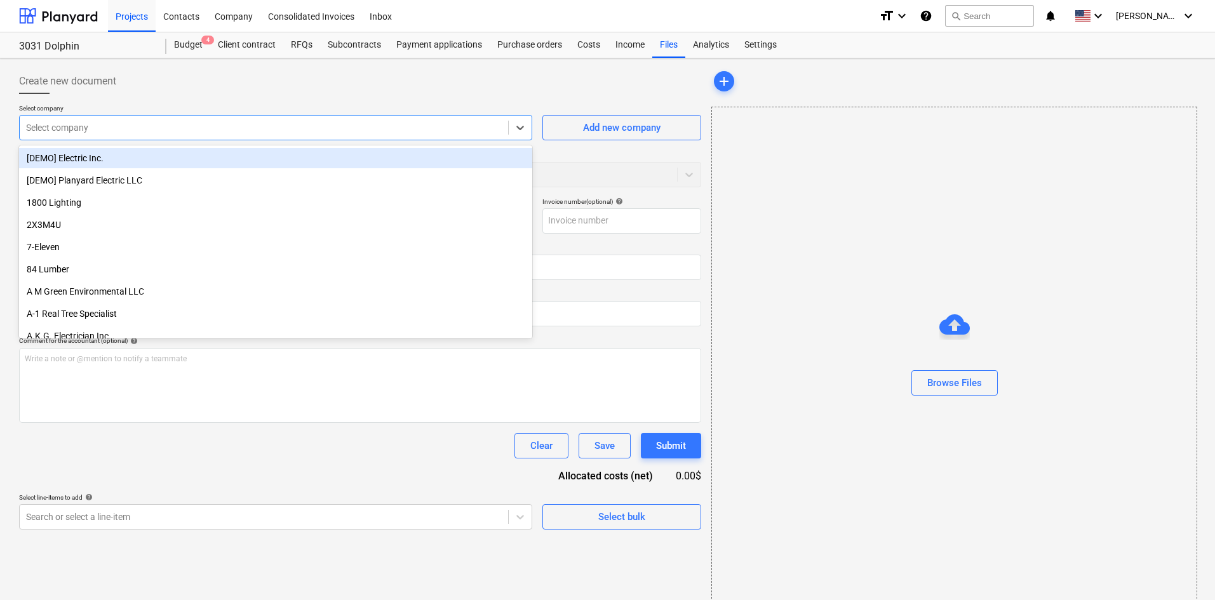
click at [233, 133] on div at bounding box center [264, 127] width 476 height 13
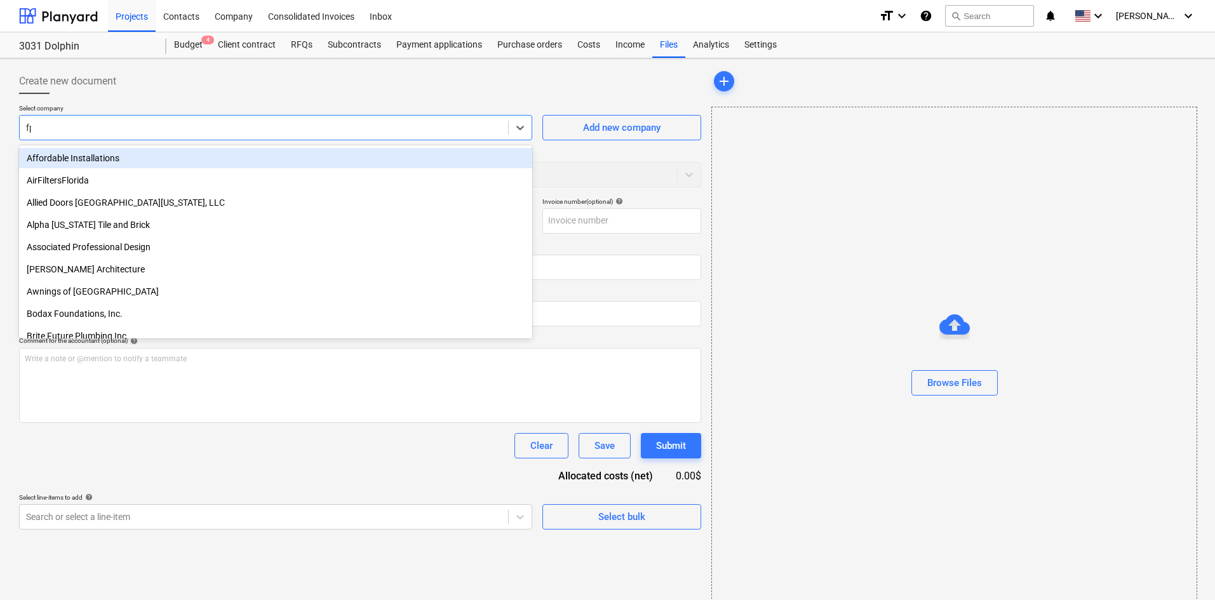
type input "fpl"
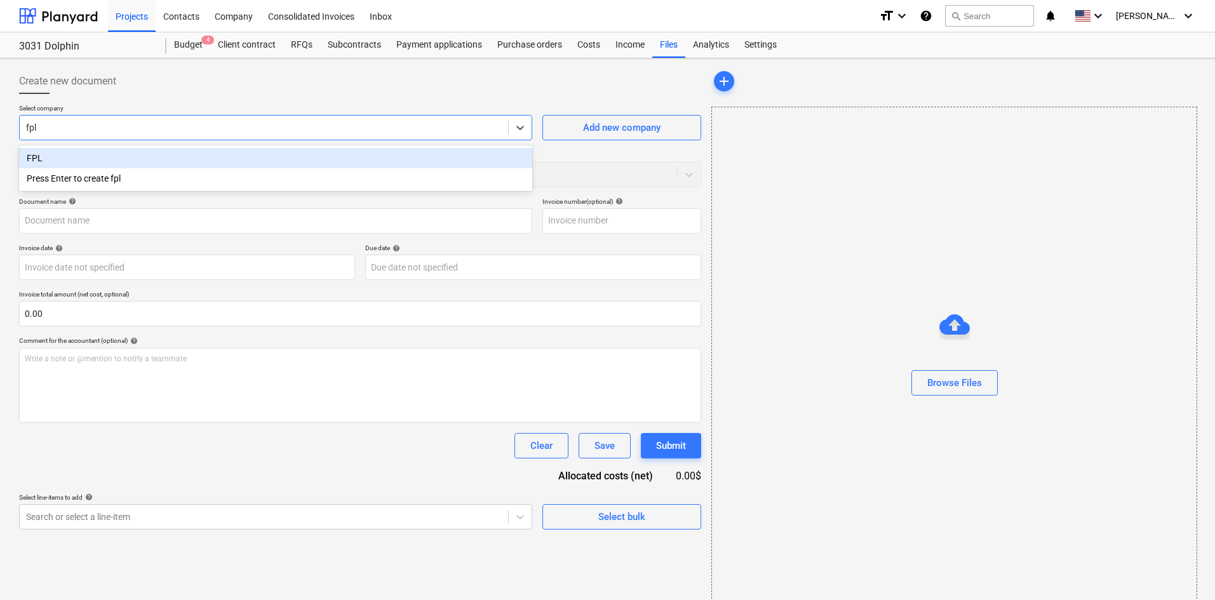
click at [224, 157] on div "FPL" at bounding box center [275, 158] width 513 height 20
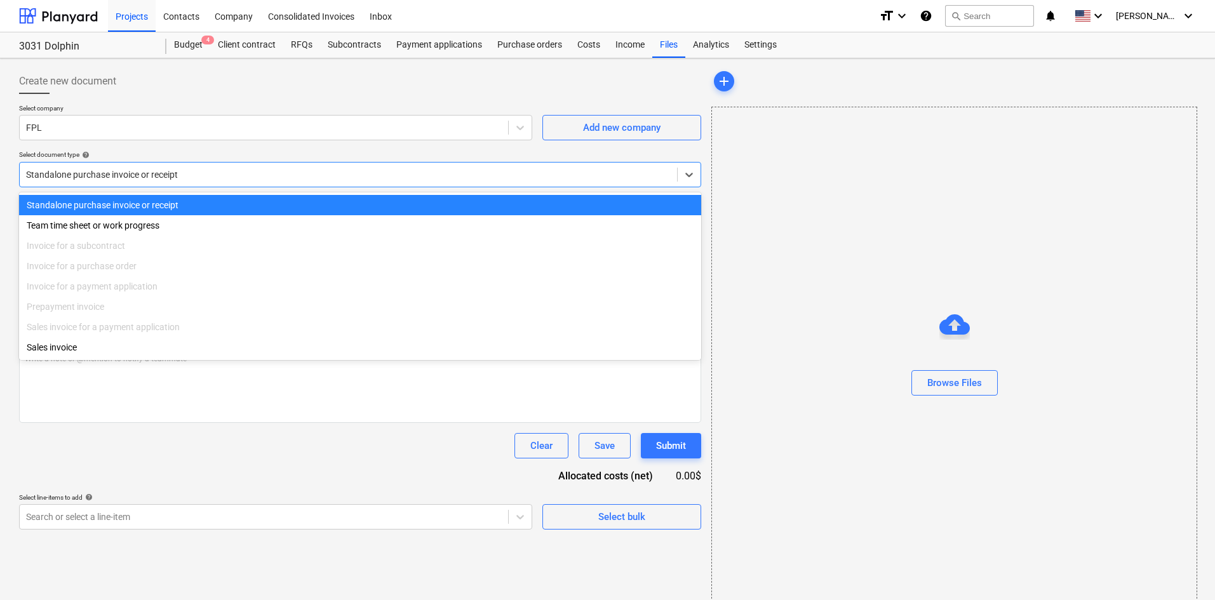
click at [125, 180] on div at bounding box center [348, 174] width 645 height 13
click at [129, 182] on div "Standalone purchase invoice or receipt" at bounding box center [349, 175] width 658 height 18
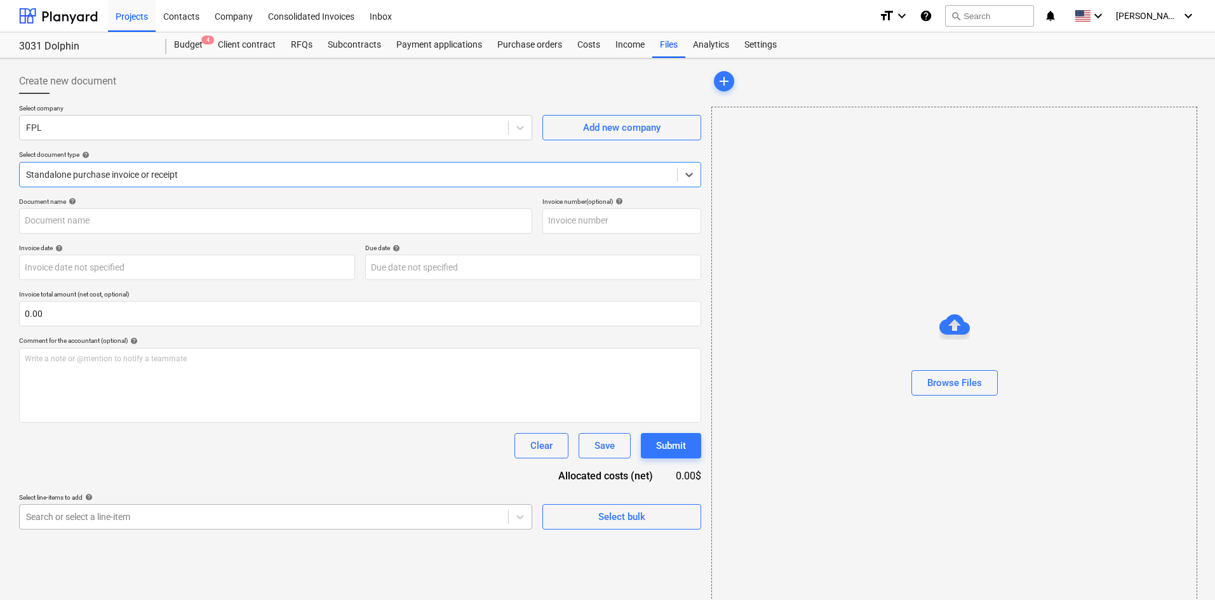
scroll to position [128, 0]
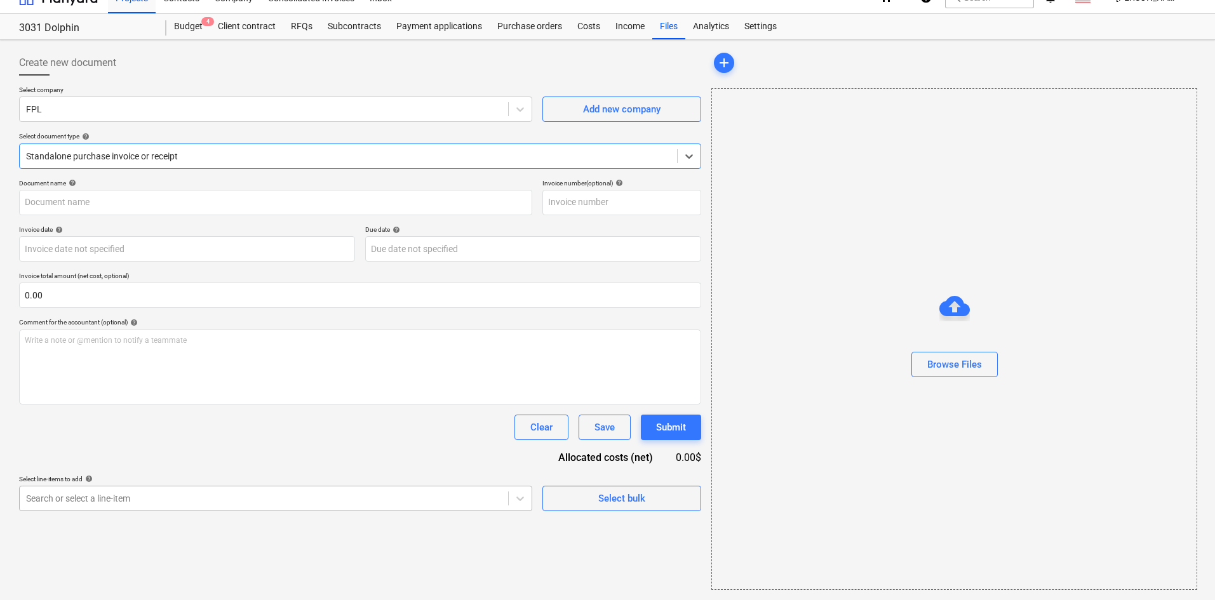
click at [124, 517] on body "Projects Contacts Company Consolidated Invoices Inbox format_size keyboard_arro…" at bounding box center [607, 282] width 1215 height 600
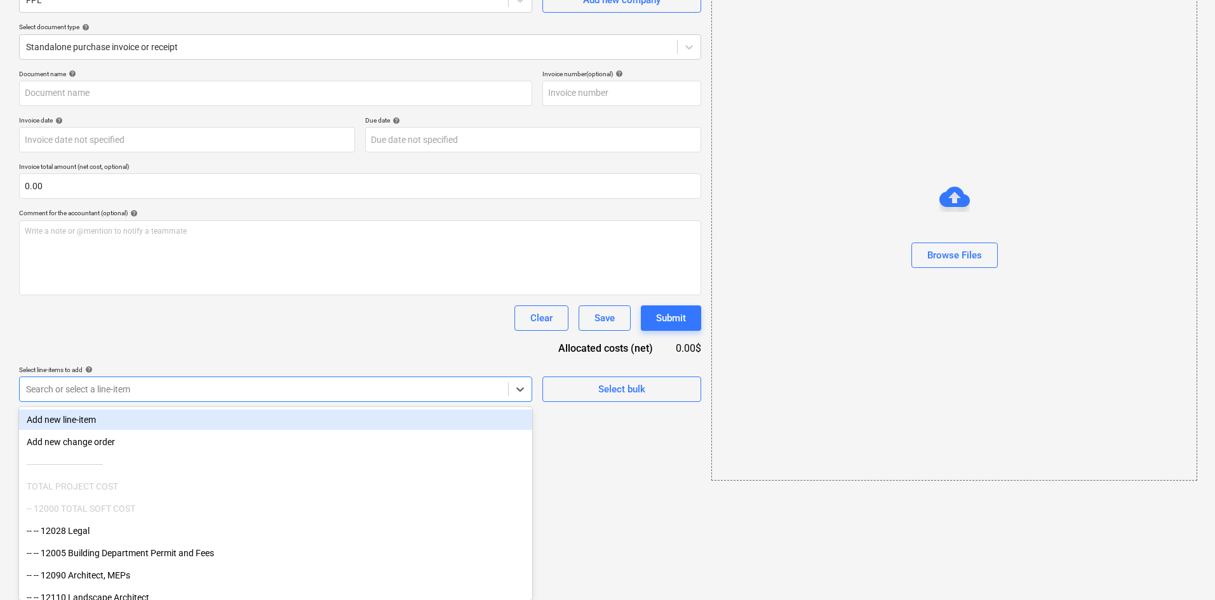
type input "p"
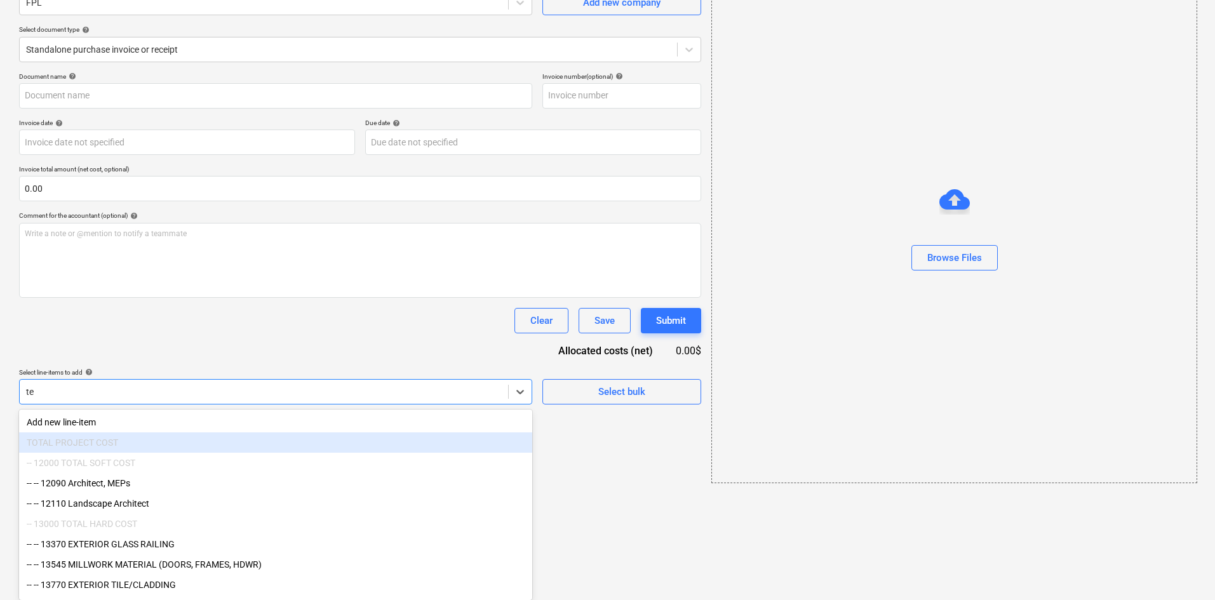
scroll to position [18, 0]
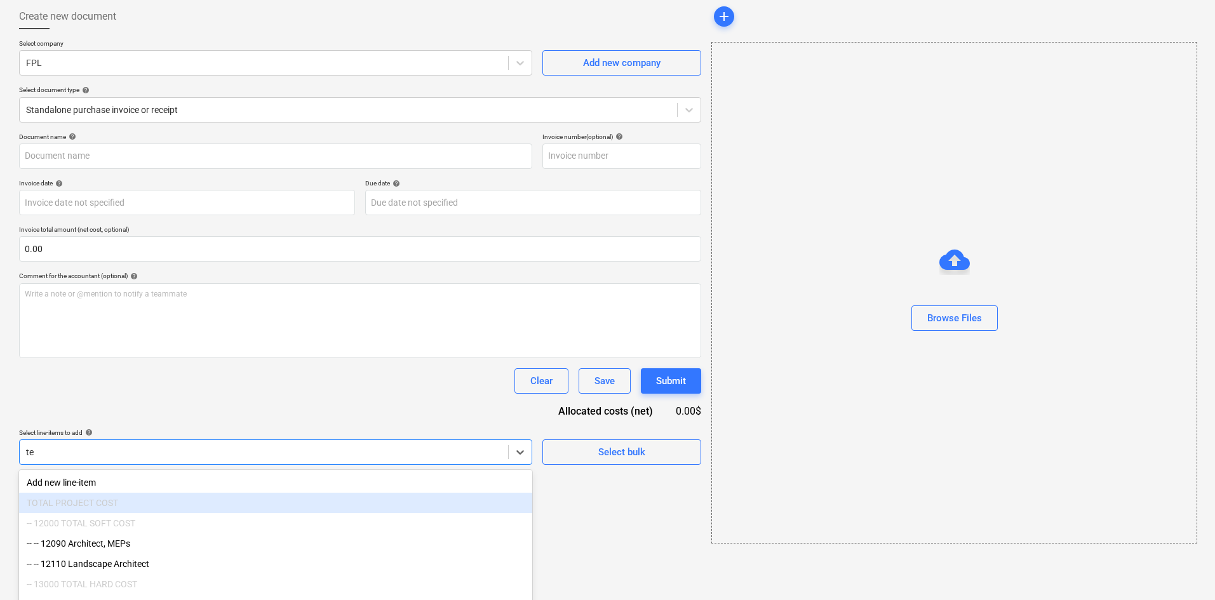
type input "tem"
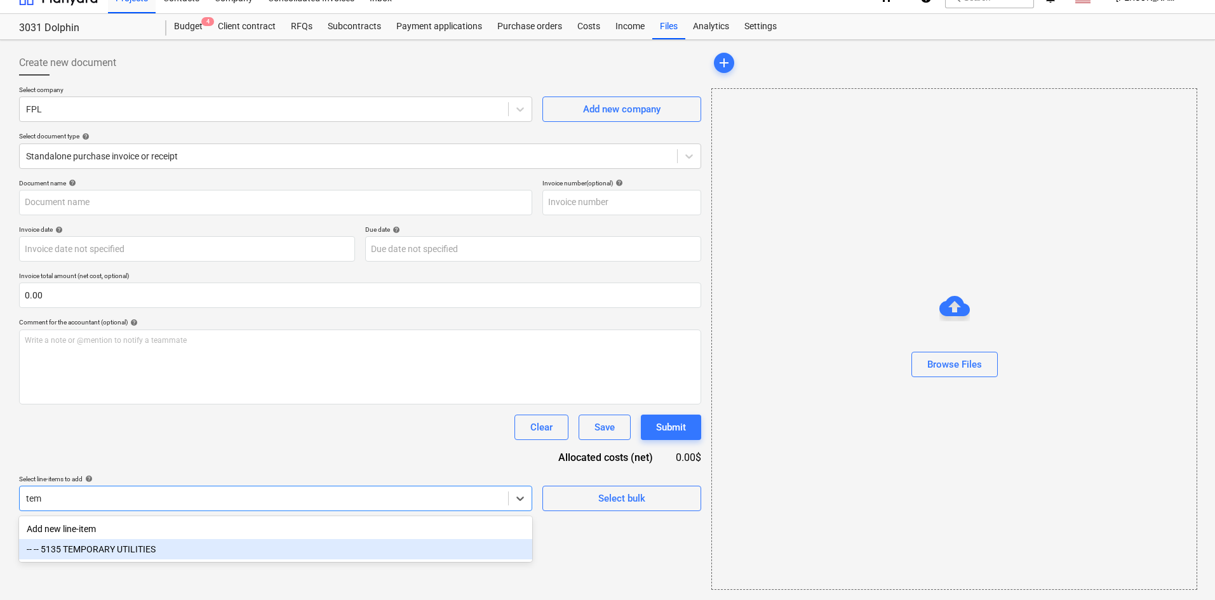
click at [173, 557] on div "-- -- 5135 TEMPORARY UTILITIES" at bounding box center [275, 549] width 513 height 20
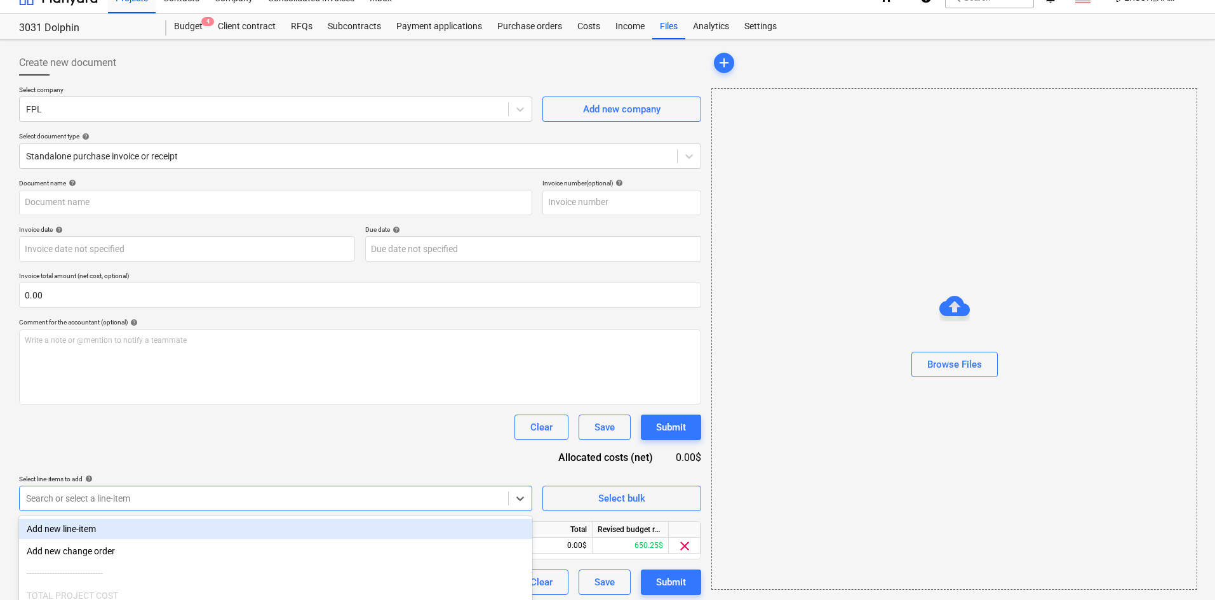
click at [247, 488] on div "Search or select a line-item" at bounding box center [275, 498] width 513 height 25
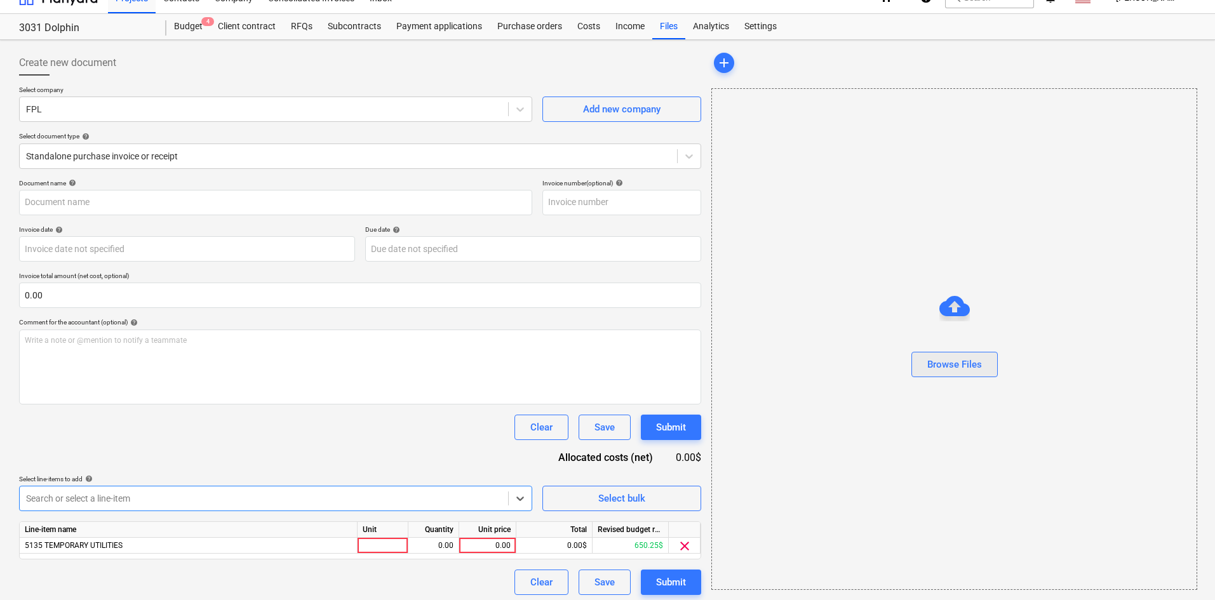
click at [971, 364] on div "Browse Files" at bounding box center [955, 364] width 55 height 17
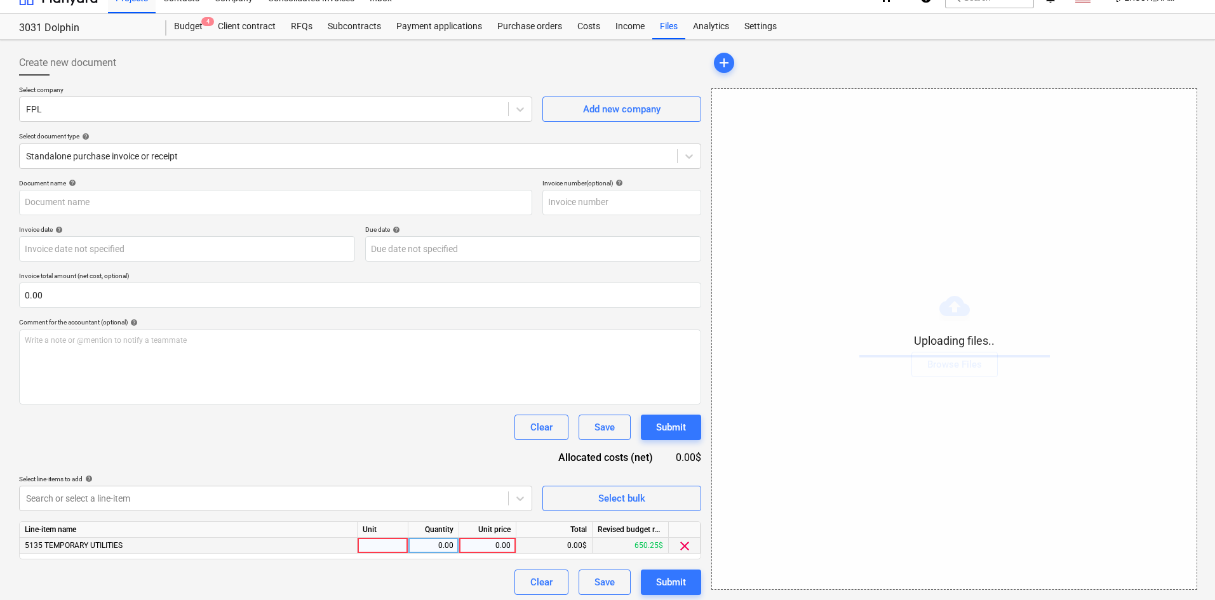
click at [489, 550] on div "0.00" at bounding box center [487, 546] width 46 height 16
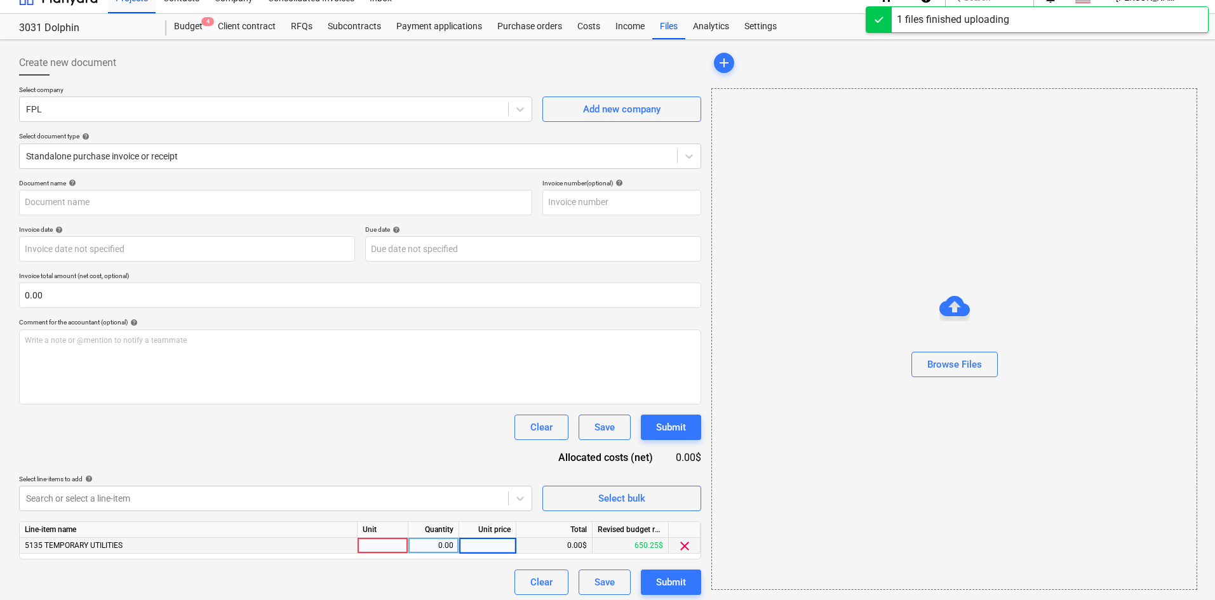
type input "FPL (Indirect) 8.19.25.pdf"
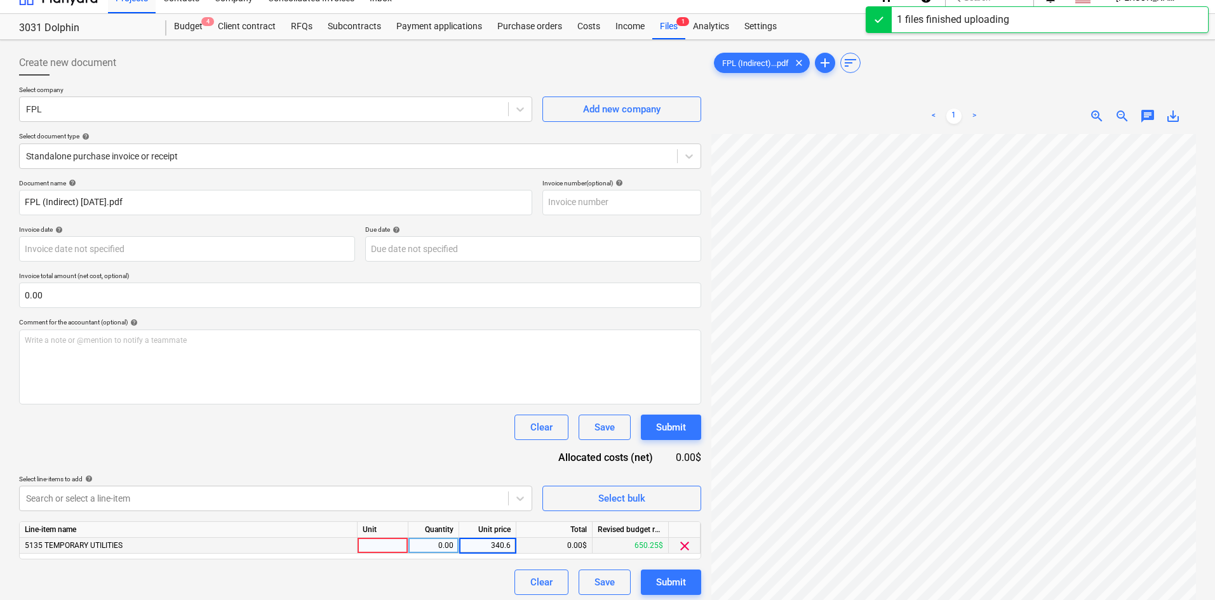
type input "340.68"
click at [320, 420] on div "Clear Save Submit" at bounding box center [360, 427] width 682 height 25
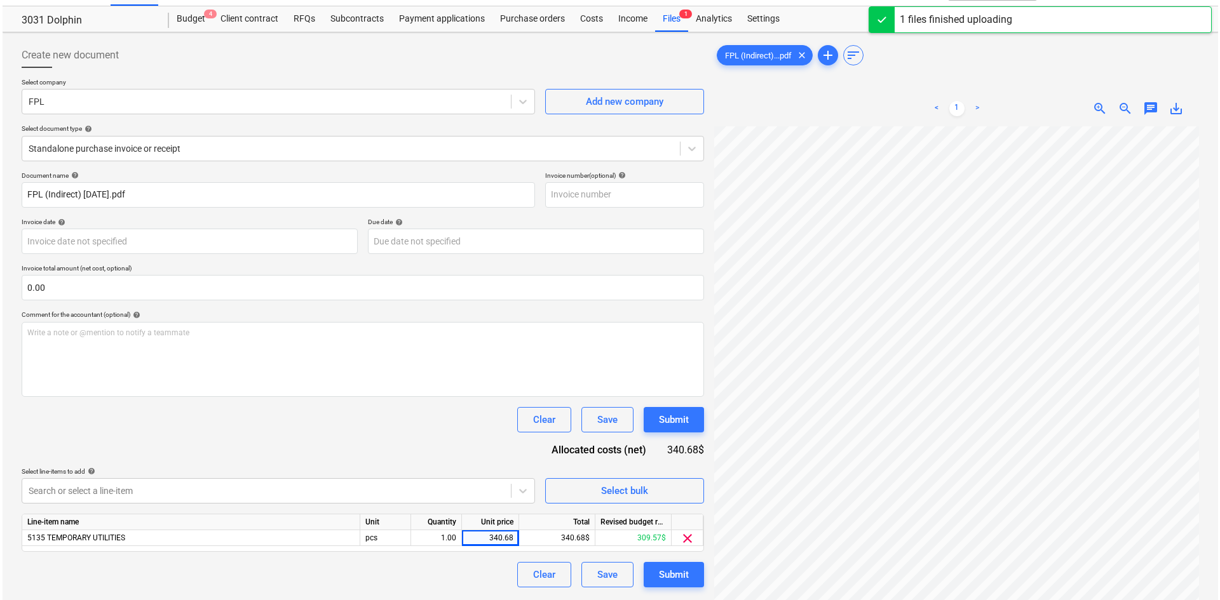
scroll to position [127, 0]
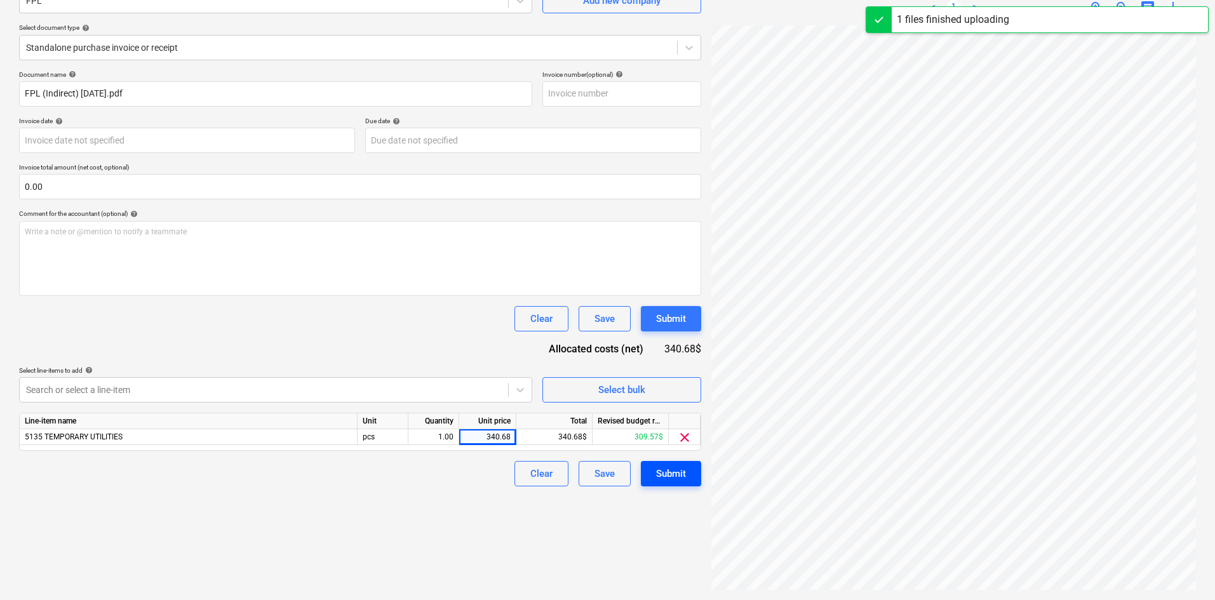
click at [673, 475] on div "Submit" at bounding box center [671, 474] width 30 height 17
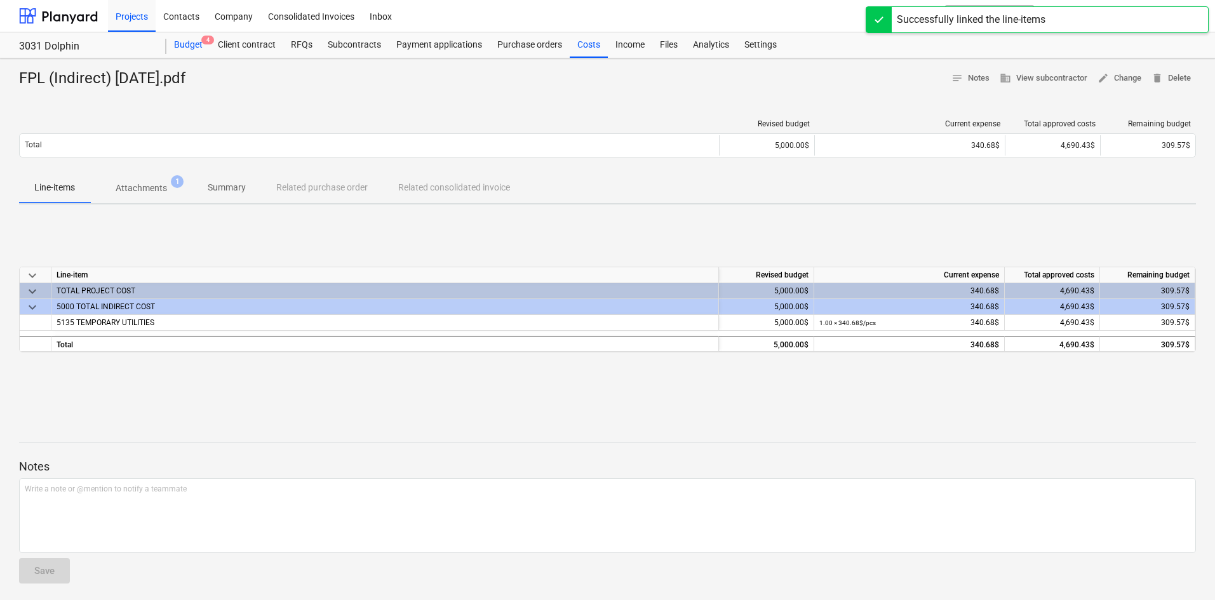
click at [194, 48] on div "Budget 4" at bounding box center [188, 44] width 44 height 25
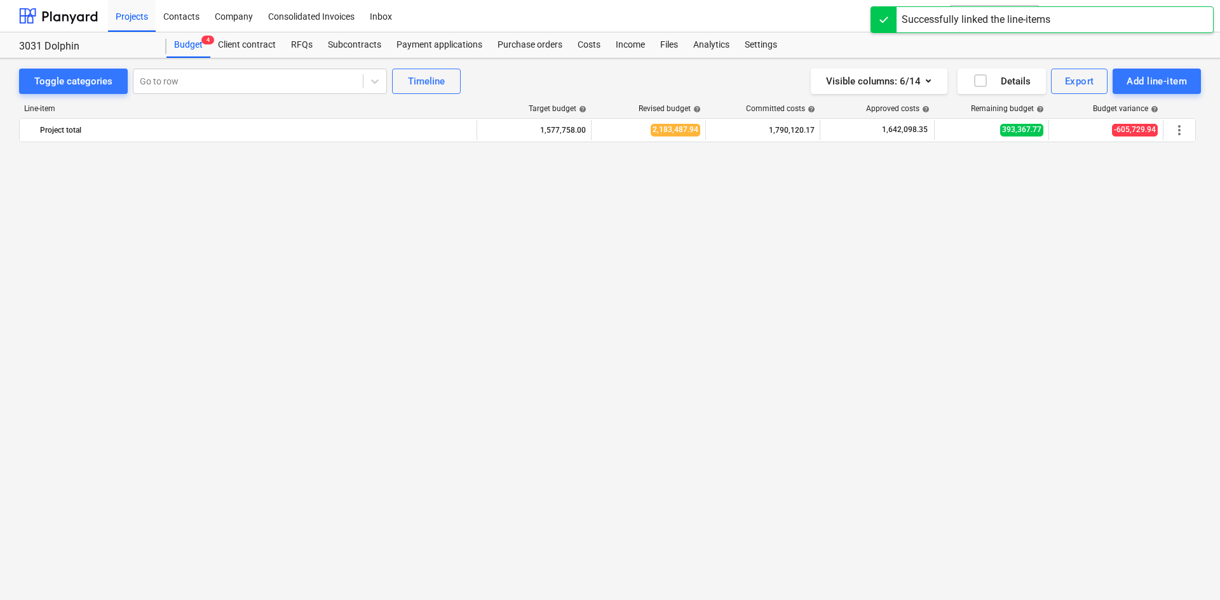
scroll to position [1179, 0]
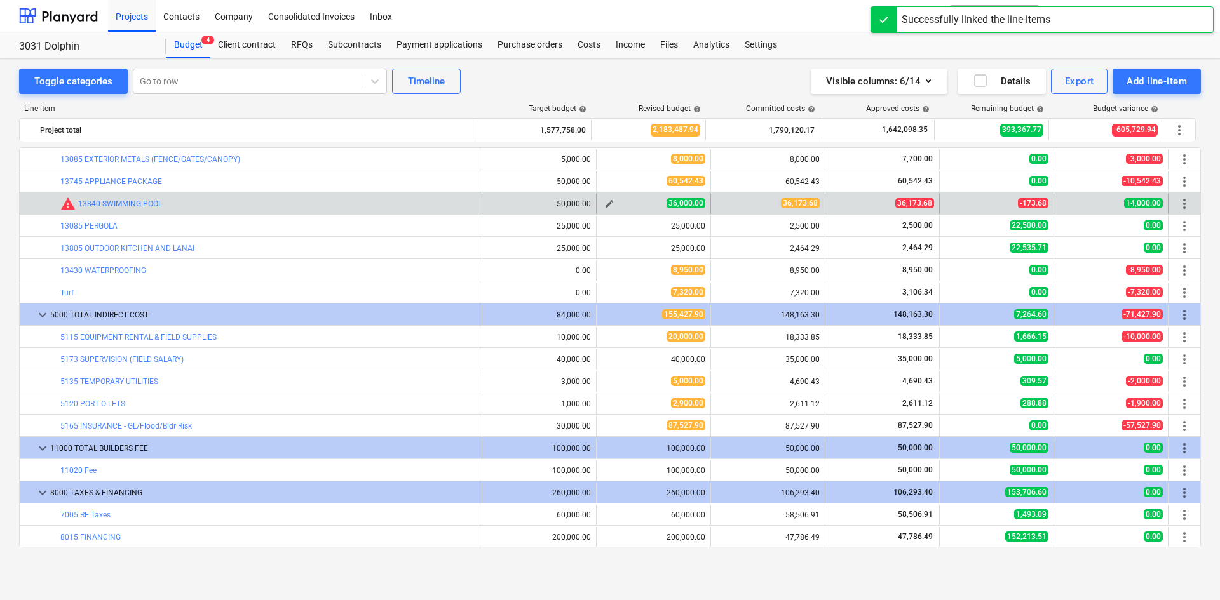
click at [606, 205] on span "edit" at bounding box center [609, 204] width 10 height 10
type textarea "x"
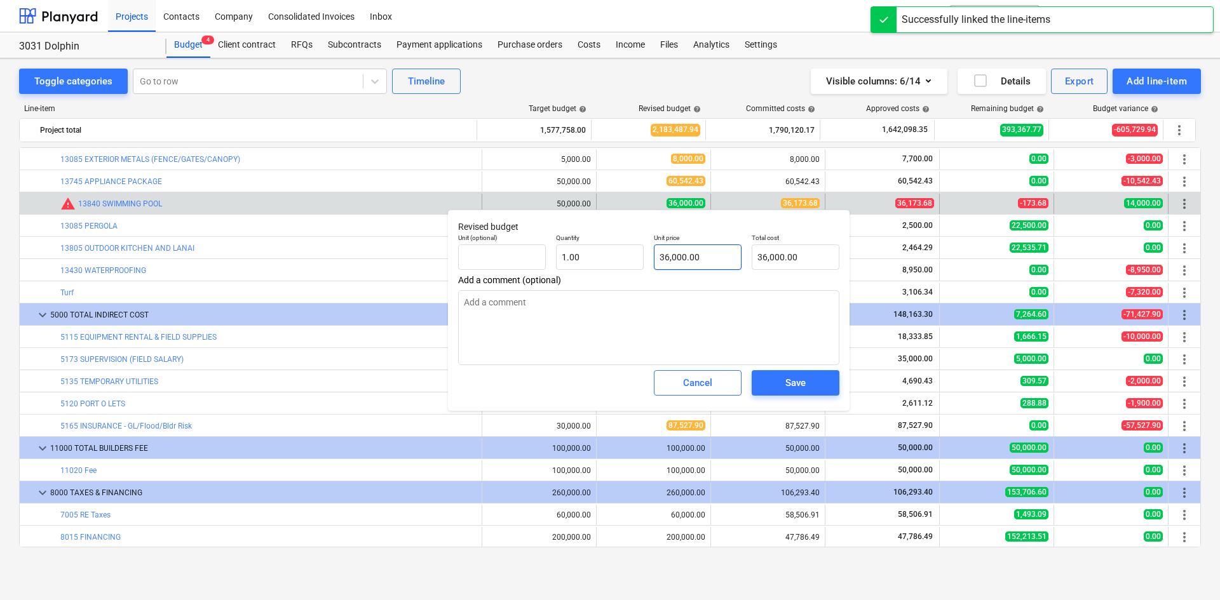
type input "36000"
drag, startPoint x: 717, startPoint y: 262, endPoint x: 551, endPoint y: 262, distance: 165.8
click at [551, 262] on div "Unit (optional) Quantity 1.00 Unit price 36000 Total cost 36,000.00" at bounding box center [648, 252] width 391 height 46
type textarea "x"
type input "3"
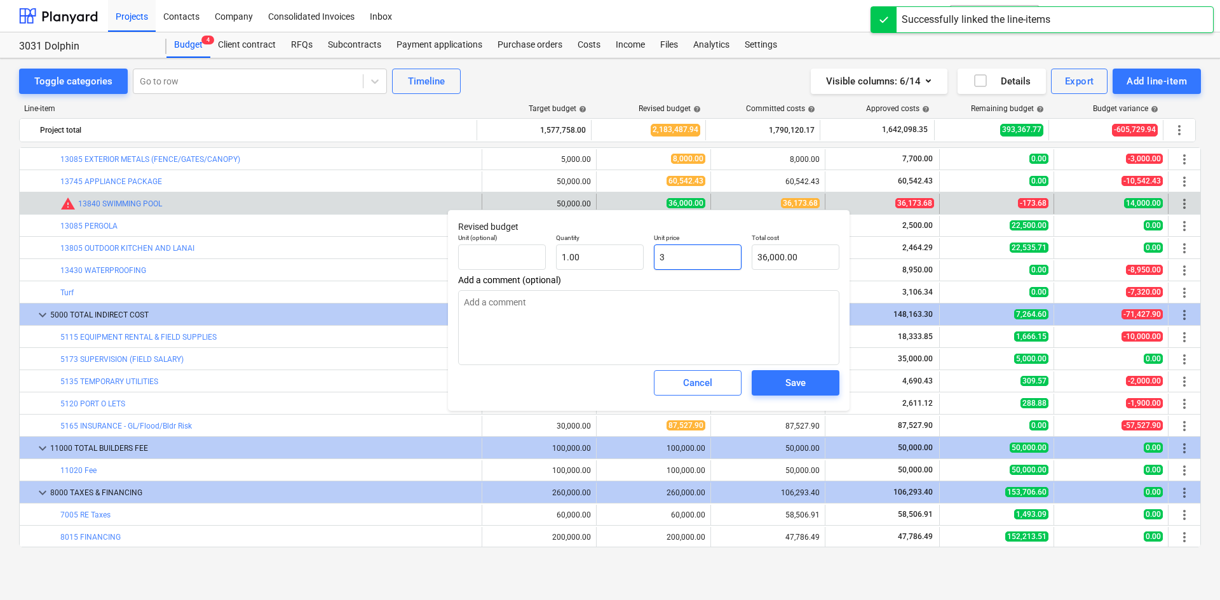
type input "3.00"
type textarea "x"
type input "36"
type input "36.00"
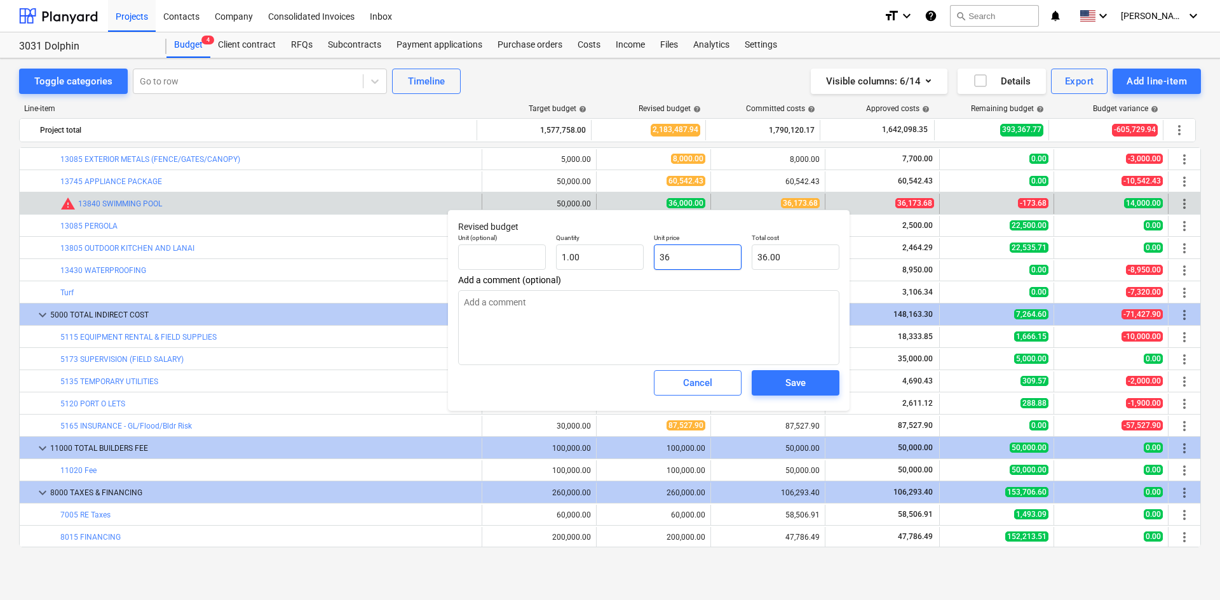
type textarea "x"
type input "361"
type input "361.00"
type textarea "x"
type input "3617"
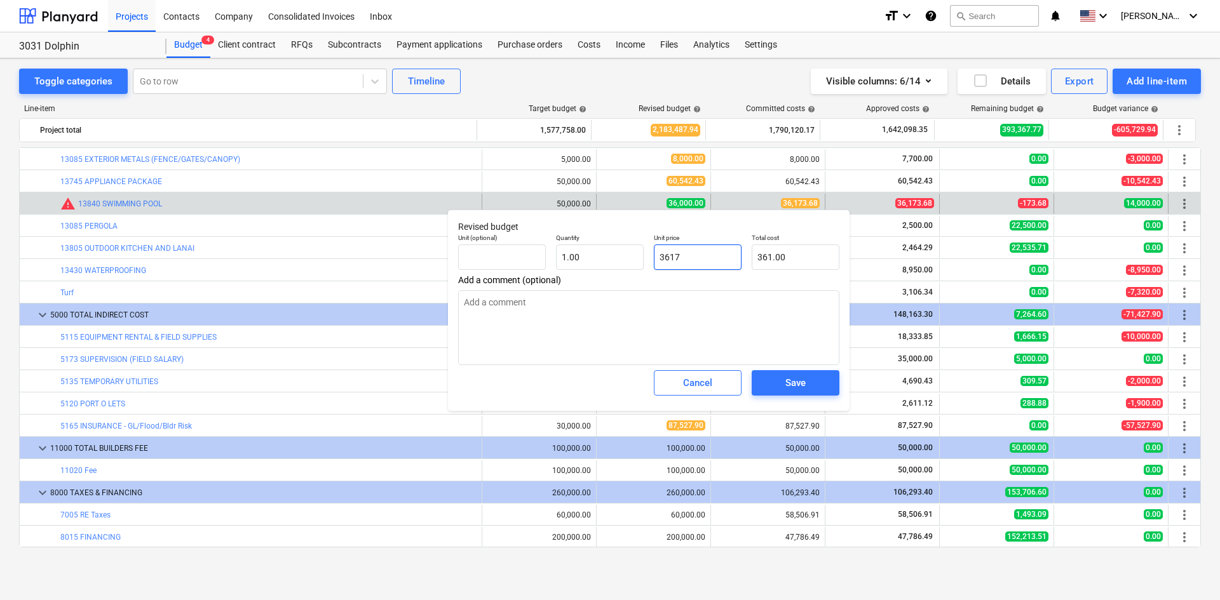
type input "3,617.00"
type textarea "x"
type input "36173"
type input "36,173.00"
type textarea "x"
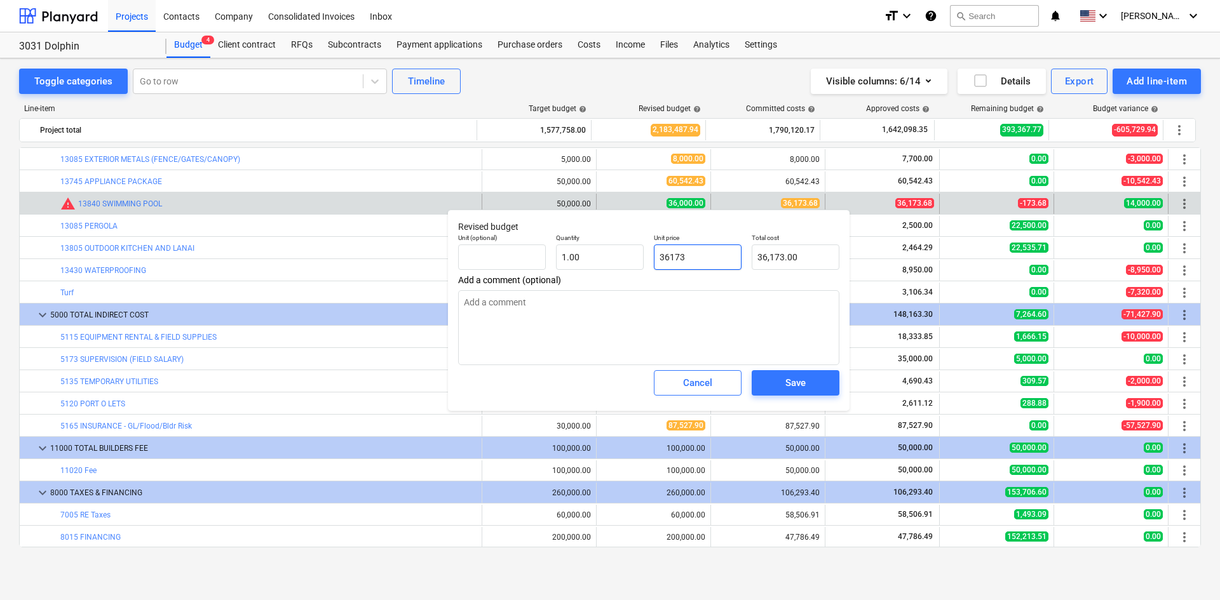
type input "36173."
type textarea "x"
type input "36173.6"
type input "36,173.60"
type textarea "x"
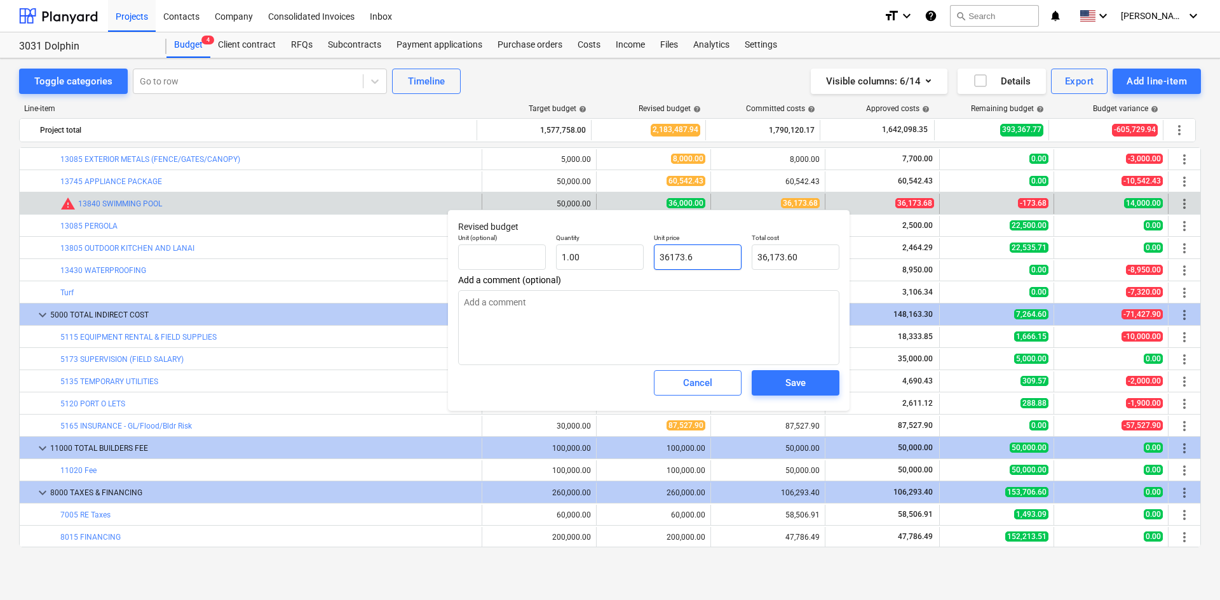
type input "36173.68"
type input "36,173.68"
type input "36173.68"
type textarea "x"
type input "36,173.68"
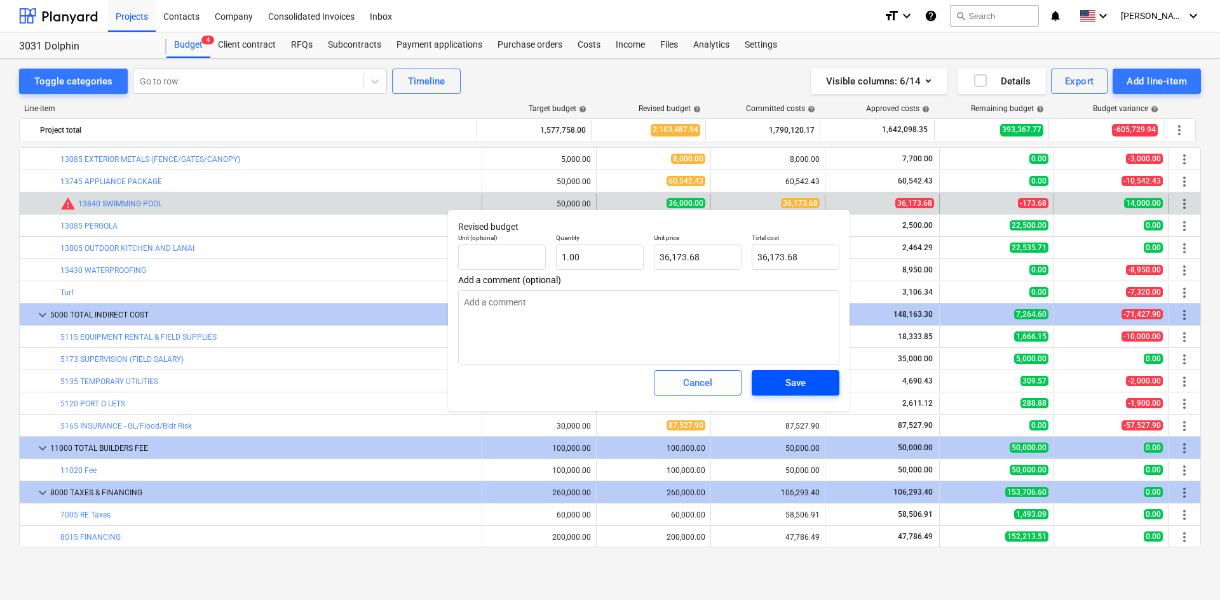
click at [774, 383] on span "Save" at bounding box center [795, 383] width 57 height 17
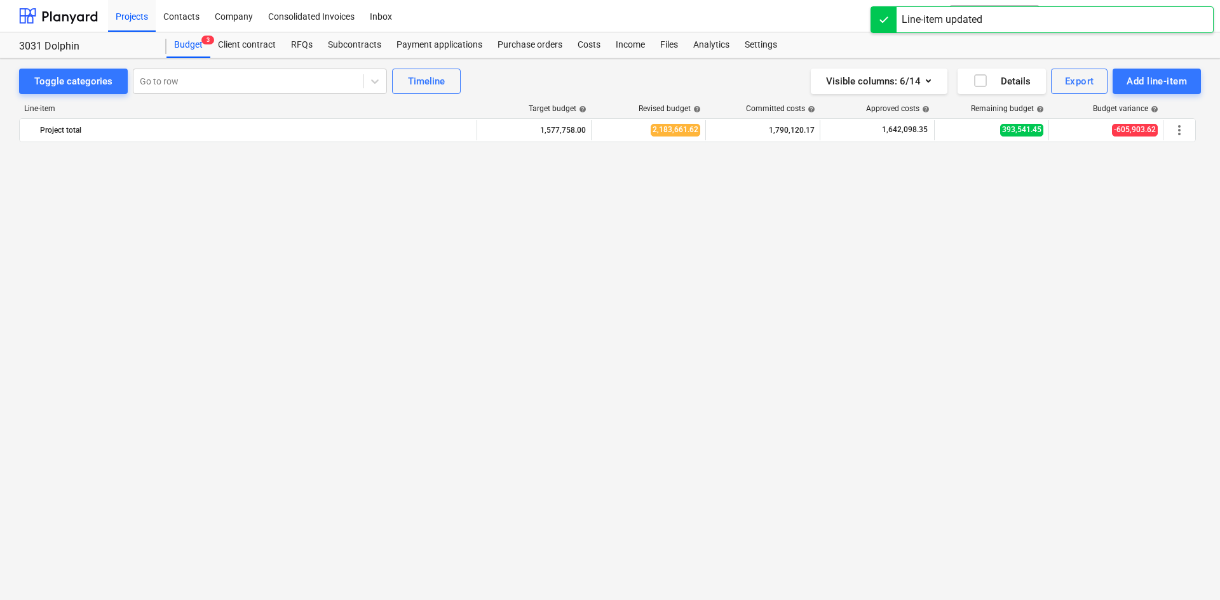
scroll to position [670, 0]
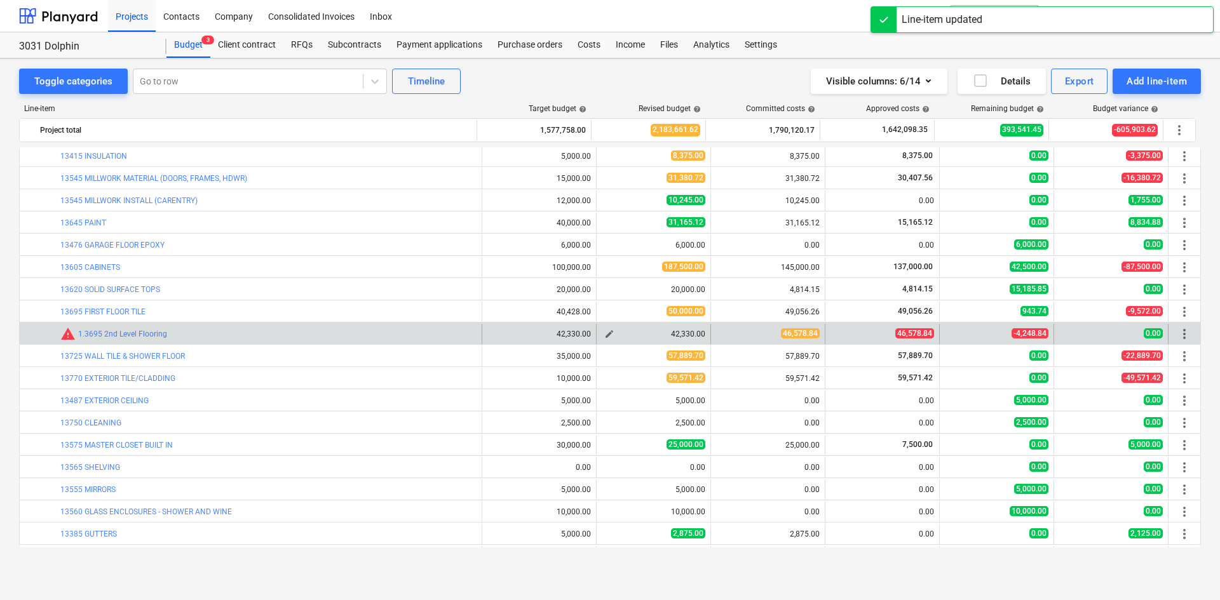
click at [604, 335] on span "edit" at bounding box center [609, 334] width 10 height 10
type textarea "x"
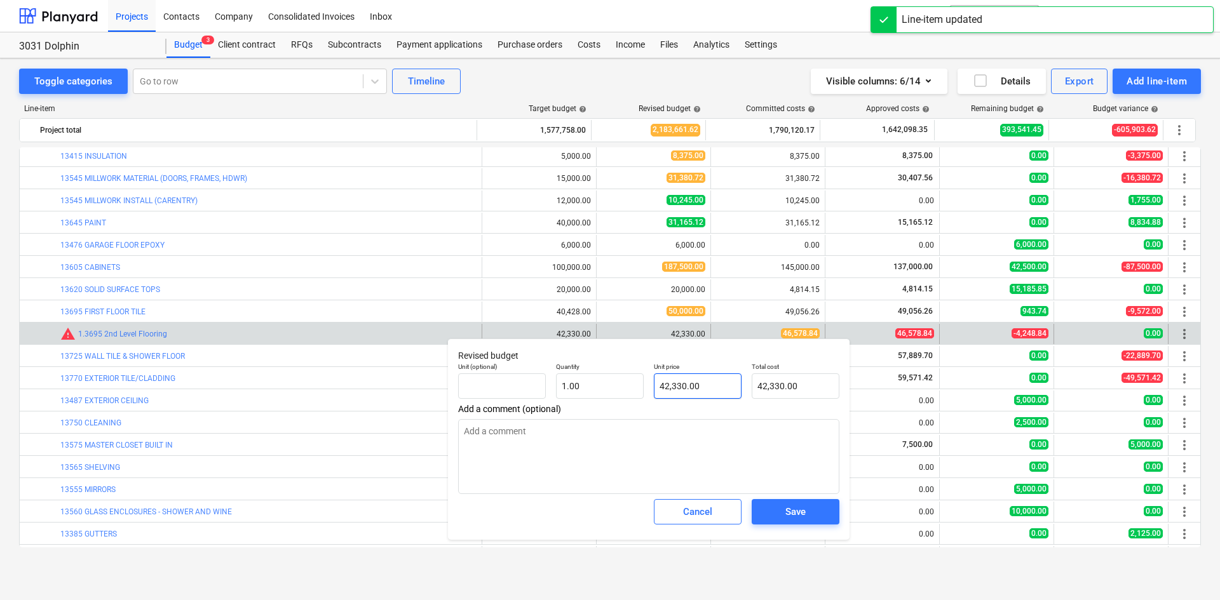
type input "42330"
drag, startPoint x: 726, startPoint y: 386, endPoint x: 435, endPoint y: 411, distance: 292.1
click at [435, 411] on body "Projects Contacts Company Consolidated Invoices Inbox format_size keyboard_arro…" at bounding box center [610, 300] width 1220 height 600
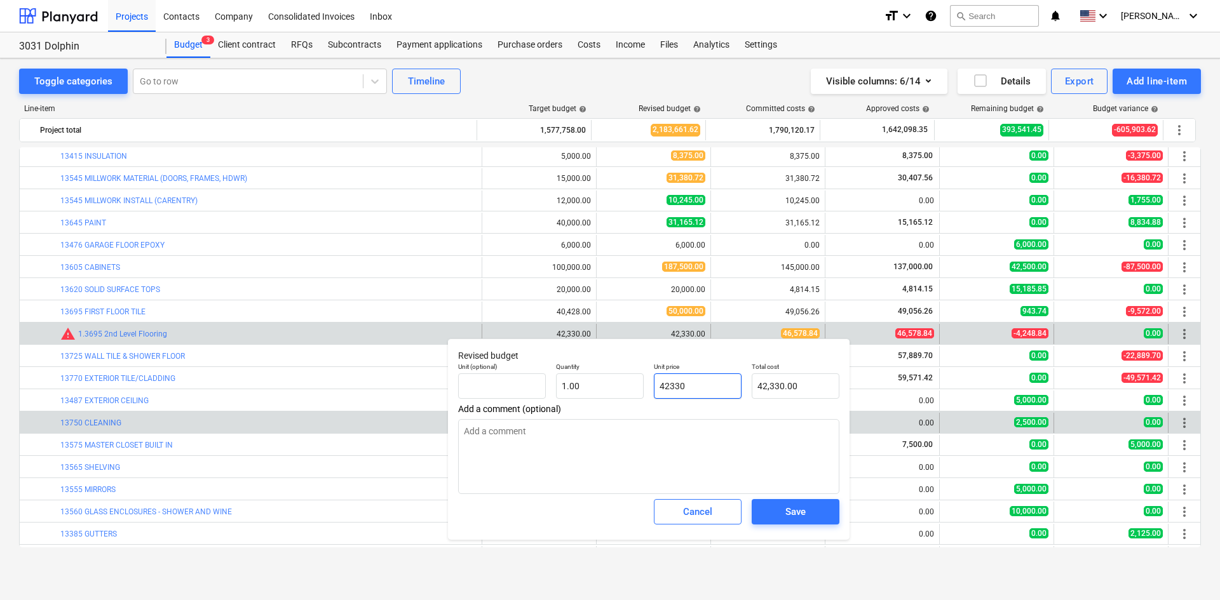
type textarea "x"
type input "423304"
type input "423,304.00"
type textarea "x"
type input "4233046"
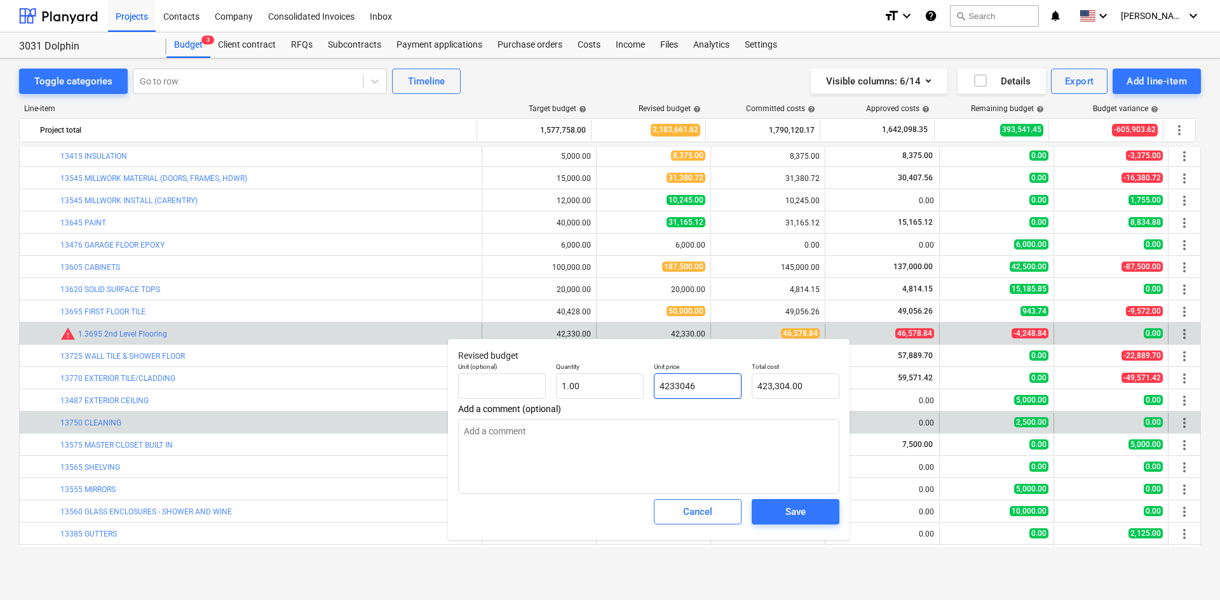
type input "4,233,046.00"
type textarea "x"
type input "42330465"
type input "42,330,465.00"
type textarea "x"
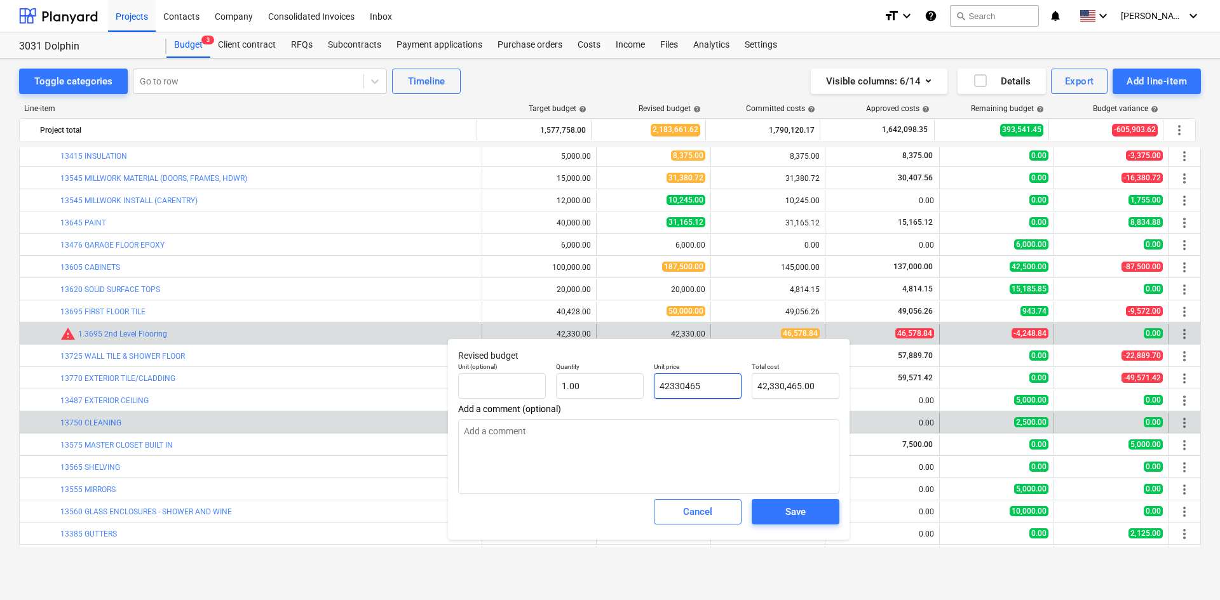
type input "423304657"
type input "423,304,657.00"
type textarea "x"
type input "4233046578"
type input "4,233,046,578.00"
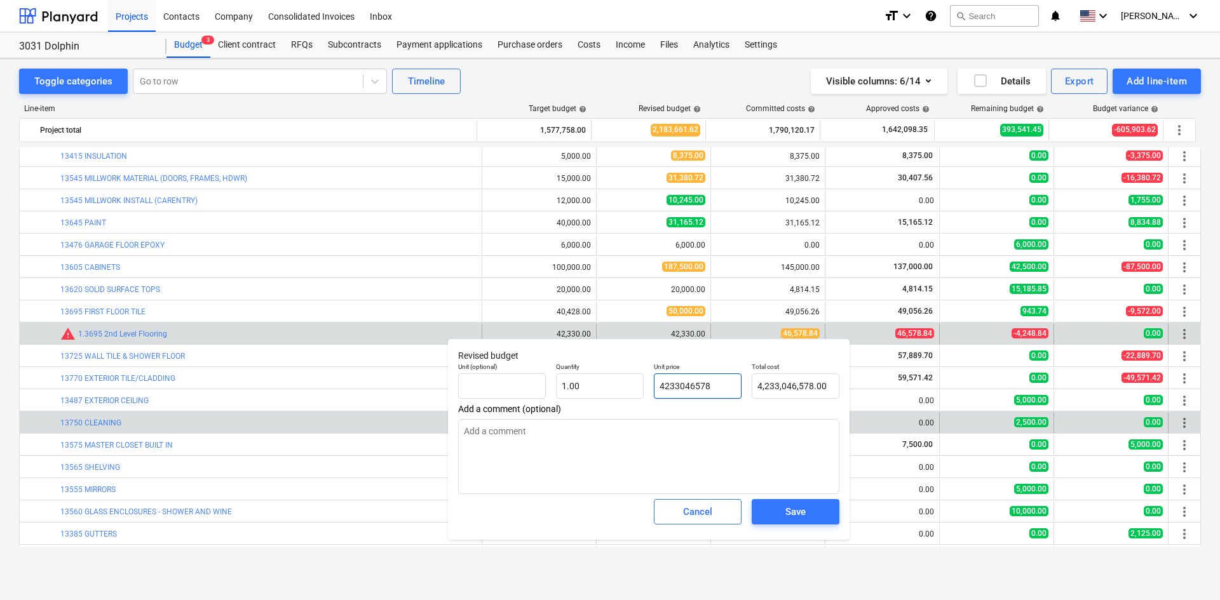
type textarea "x"
type input "4233046578."
type textarea "x"
type input "4233046578.8"
type input "4,233,046,578.80"
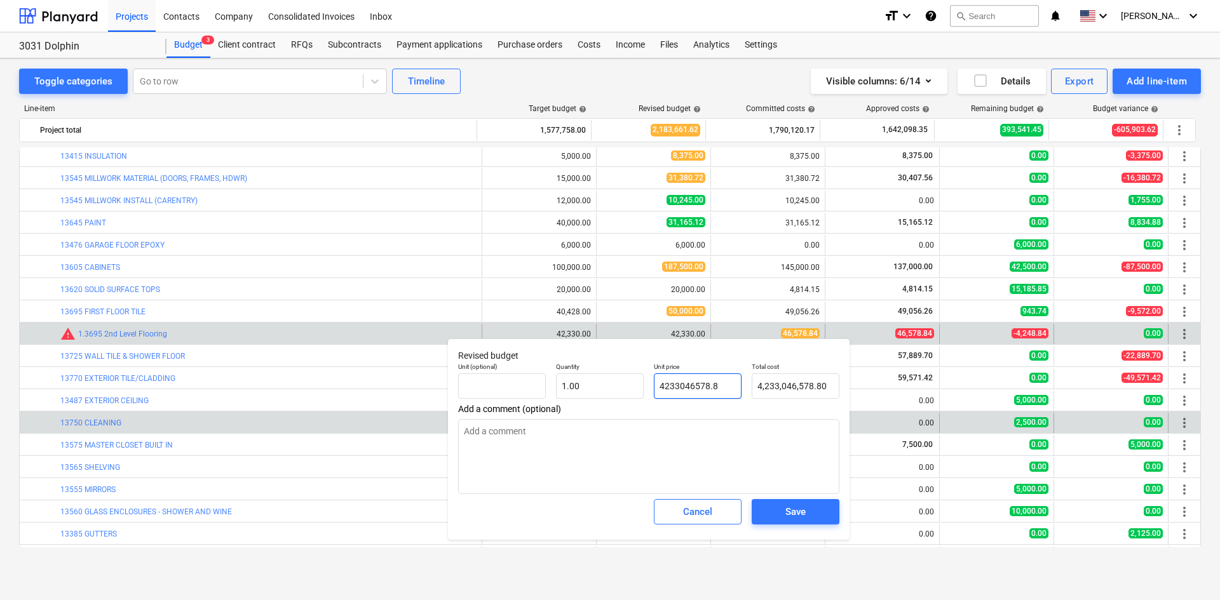
type textarea "x"
type input "4233046578.84"
type input "4,233,046,578.84"
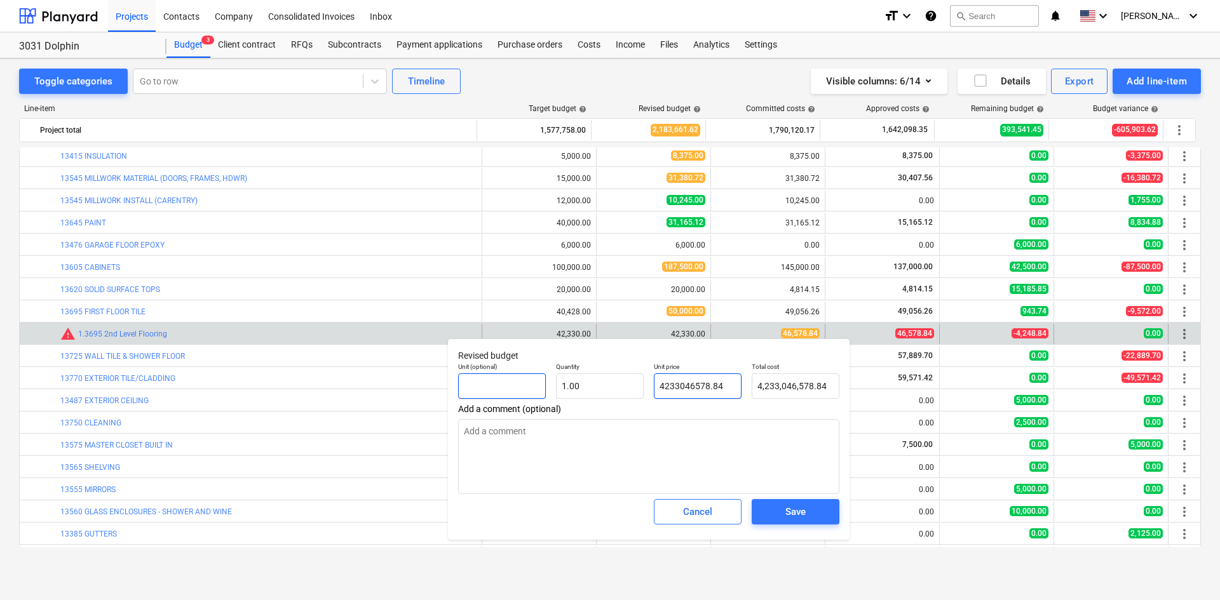
drag, startPoint x: 726, startPoint y: 386, endPoint x: 493, endPoint y: 392, distance: 233.2
click at [506, 391] on div "Unit (optional) Quantity 1.00 Unit price 4233046578.84 Total cost 4,233,046,578…" at bounding box center [648, 381] width 391 height 46
type textarea "x"
type input "4"
type input "4.00"
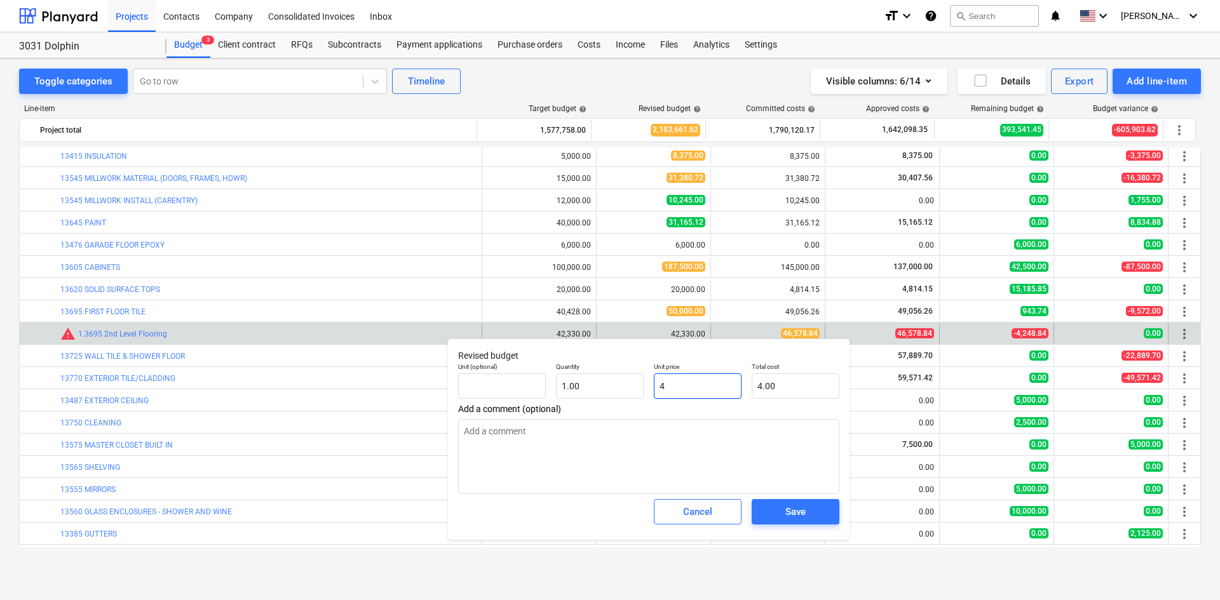
type textarea "x"
type input "46"
type input "46.00"
type textarea "x"
type input "465"
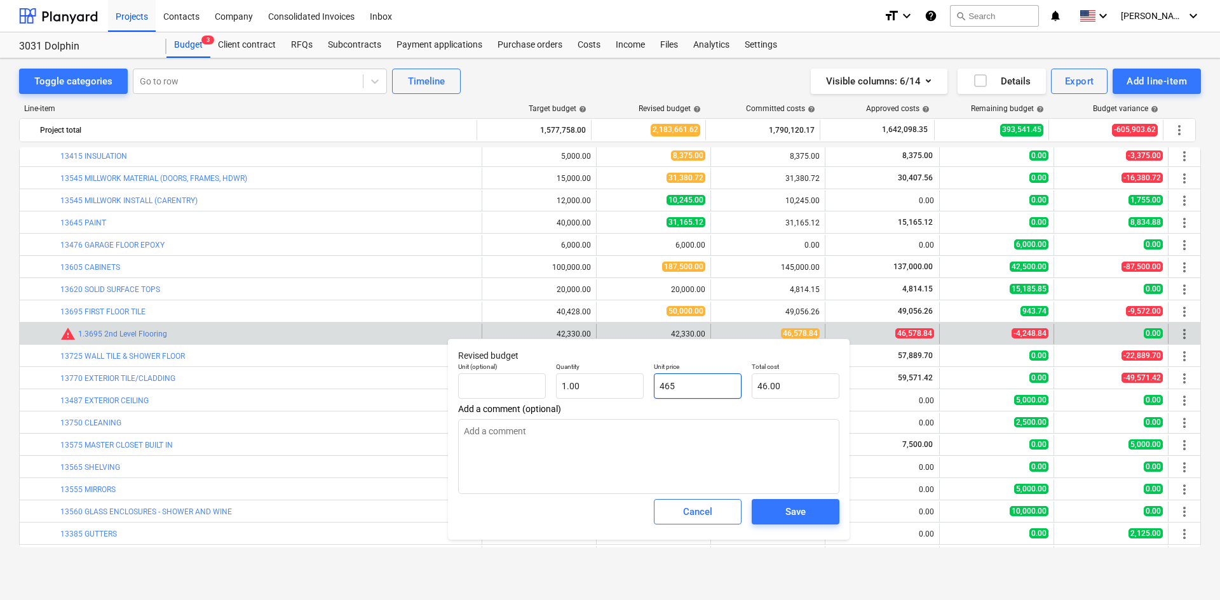
type input "465.00"
type textarea "x"
type input "4657"
type input "4,657.00"
type textarea "x"
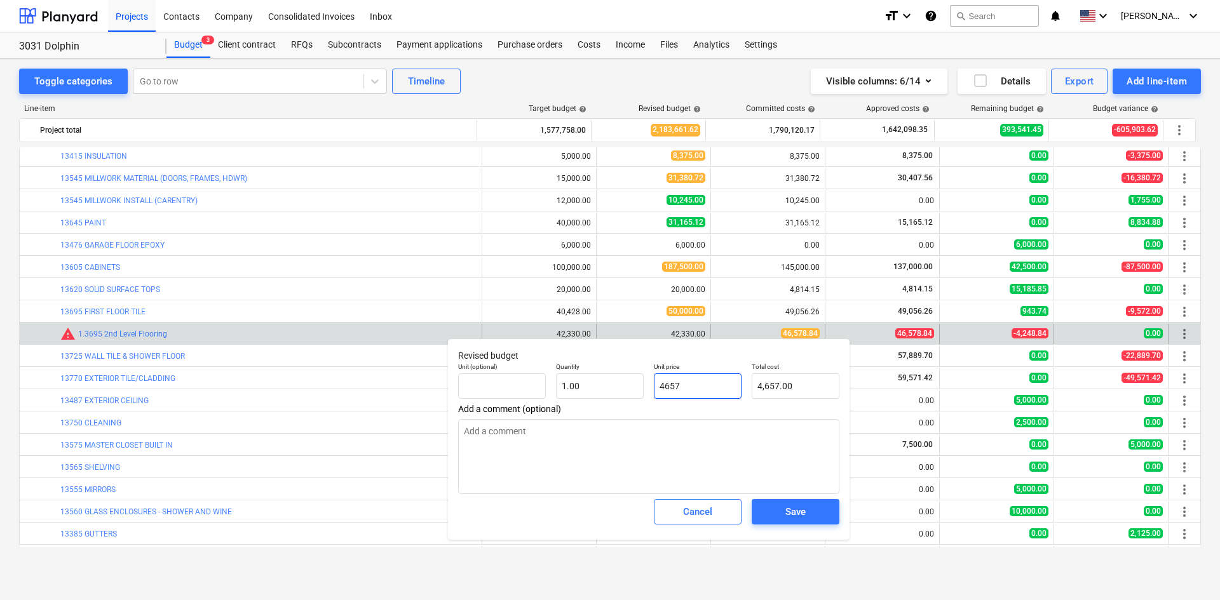
type input "46578"
type input "46,578.00"
type textarea "x"
type input "46578."
type textarea "x"
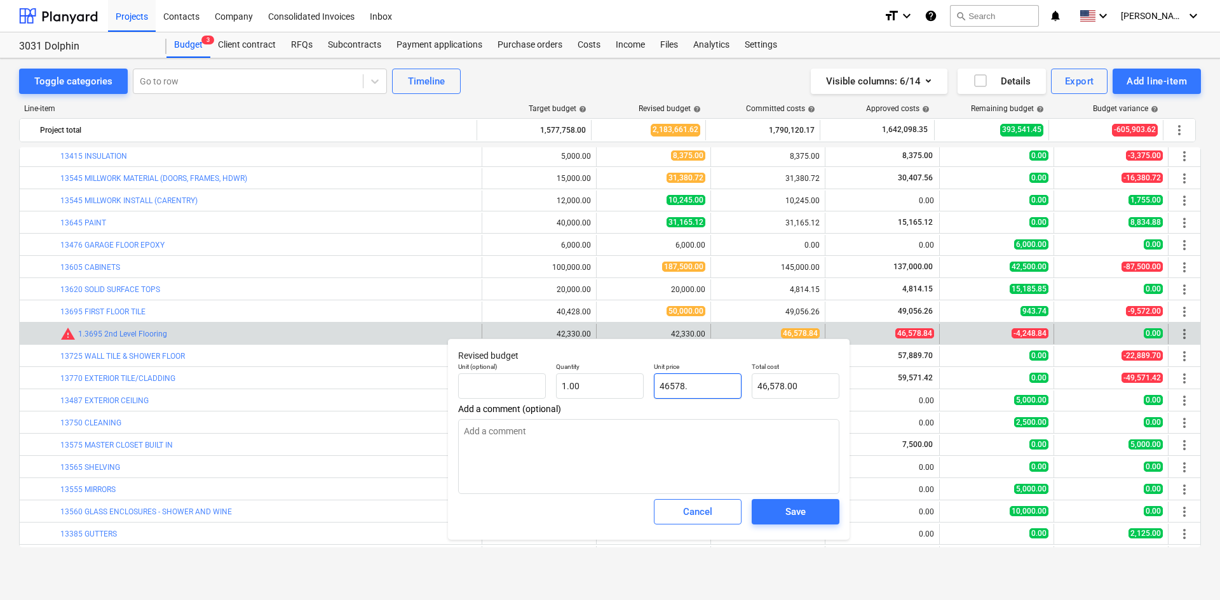
type input "46578.8"
type input "46,578.80"
type textarea "x"
type input "46578.84"
type input "46,578.84"
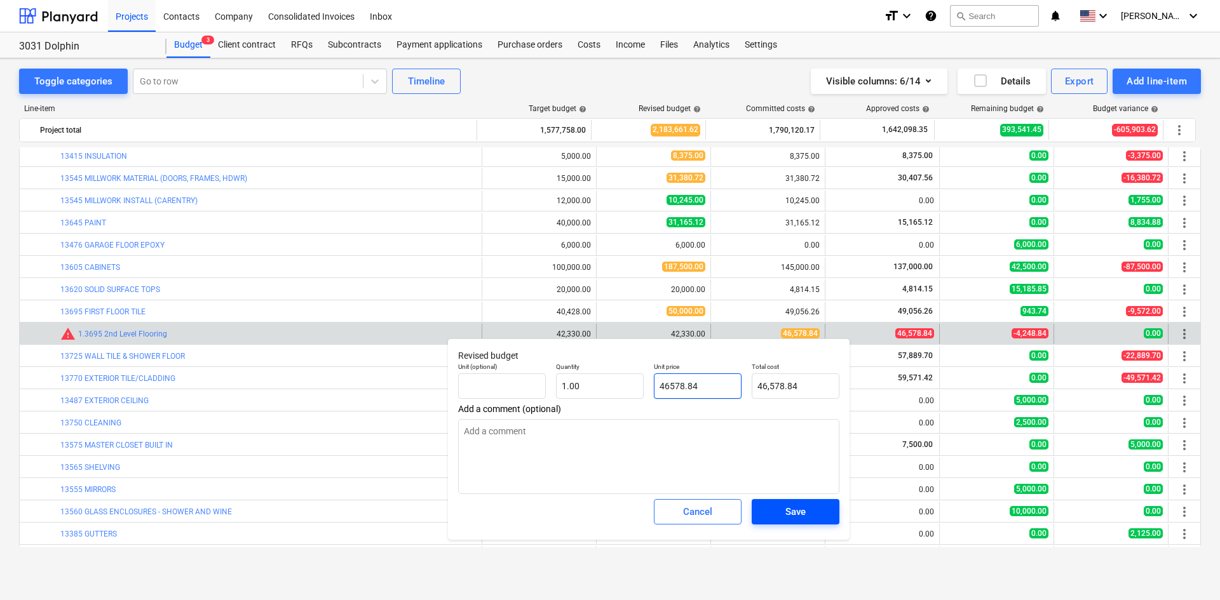
type input "46578.84"
type textarea "x"
type input "46,578.84"
click at [777, 510] on span "Save" at bounding box center [795, 512] width 57 height 17
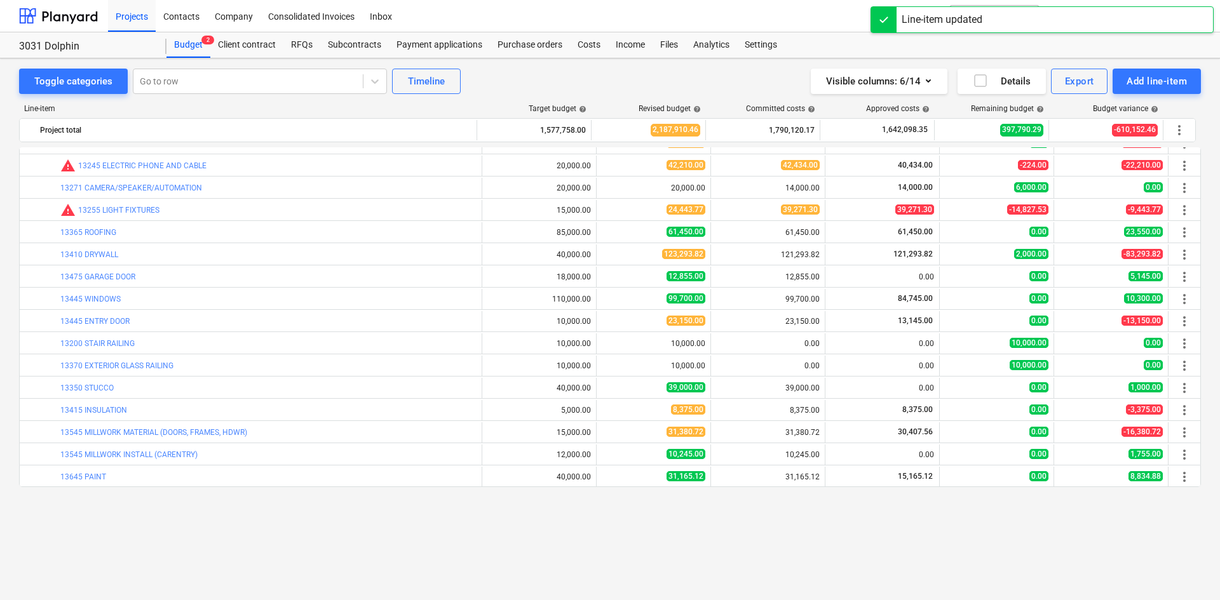
scroll to position [289, 0]
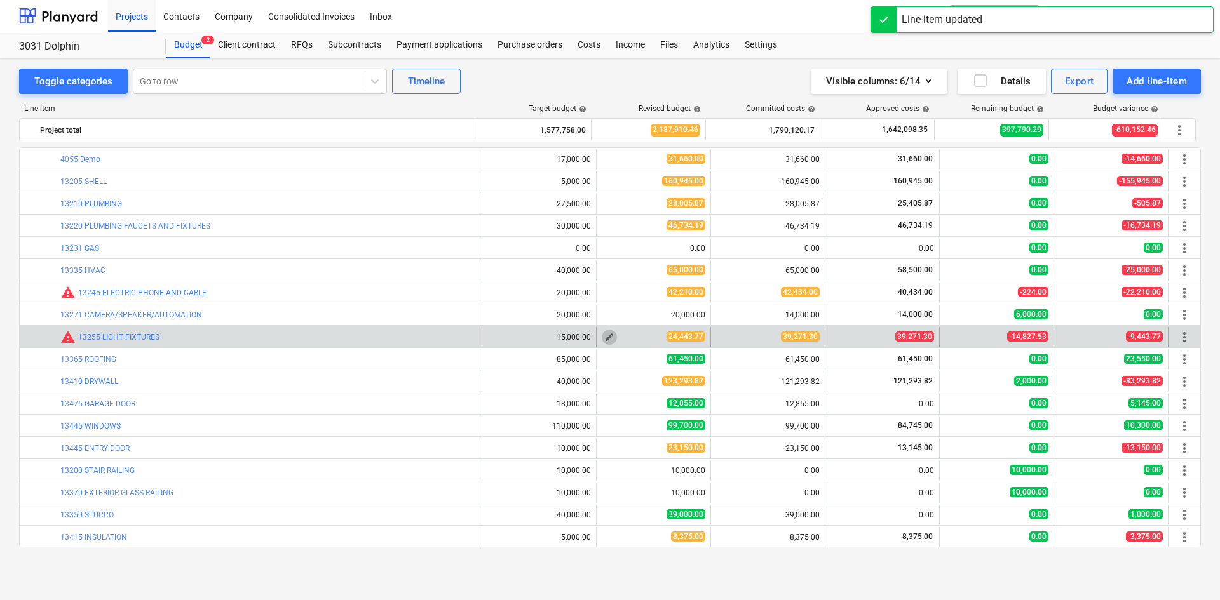
click at [608, 334] on span "edit" at bounding box center [609, 337] width 10 height 10
type textarea "x"
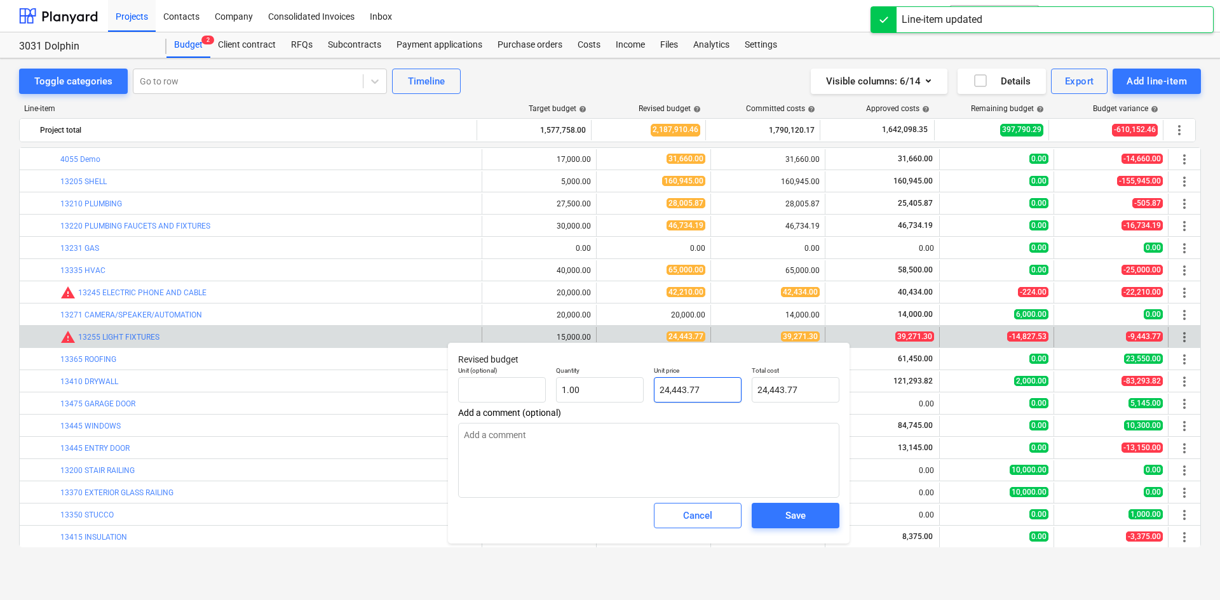
type input "24443.77"
drag, startPoint x: 715, startPoint y: 396, endPoint x: 514, endPoint y: 397, distance: 200.8
click at [518, 402] on div "Unit (optional) Quantity 1.00 Unit price 24443.77 Total cost 24,443.77" at bounding box center [648, 384] width 391 height 46
type textarea "x"
type input "3"
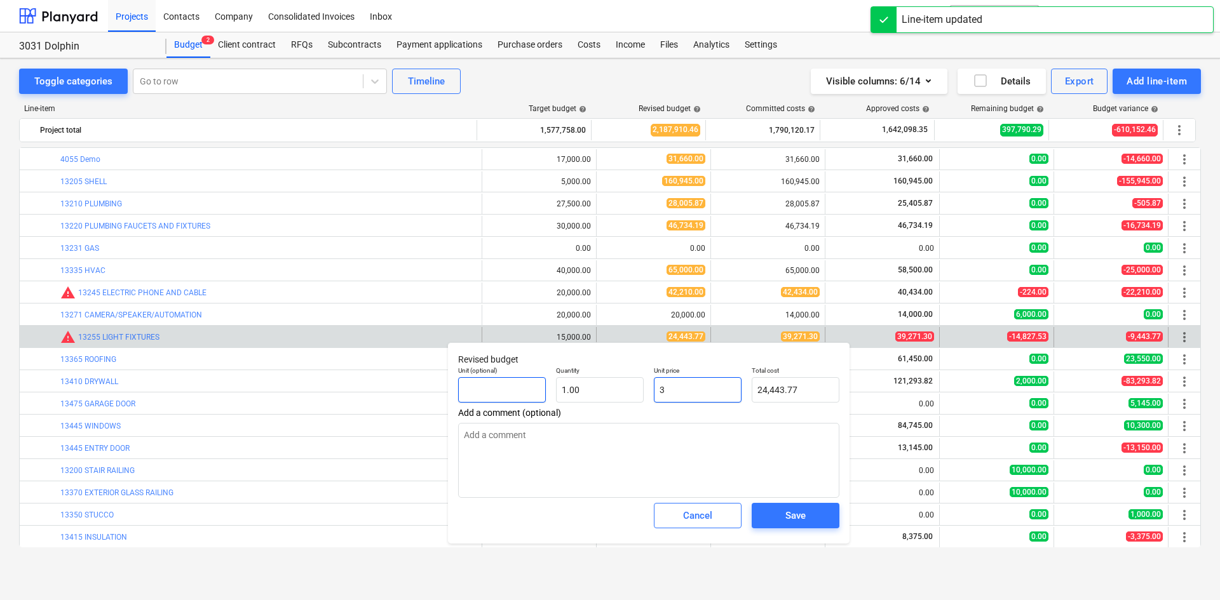
type input "3.00"
type textarea "x"
type input "39"
type input "39.00"
type textarea "x"
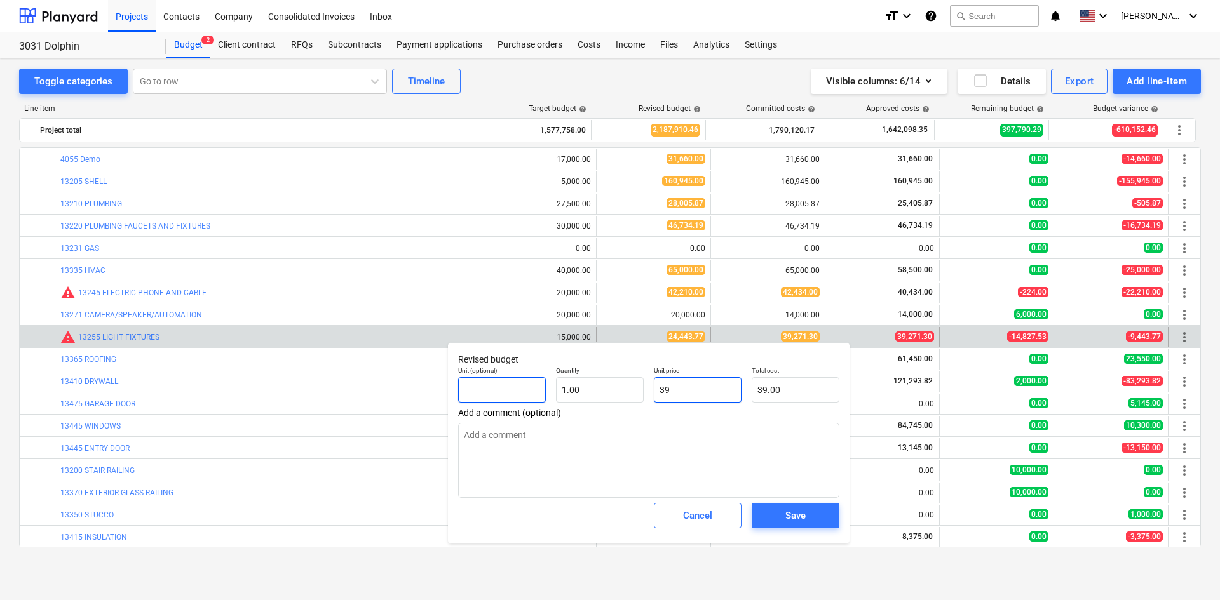
type input "392"
type input "392.00"
type textarea "x"
type input "3927"
type input "3,927.00"
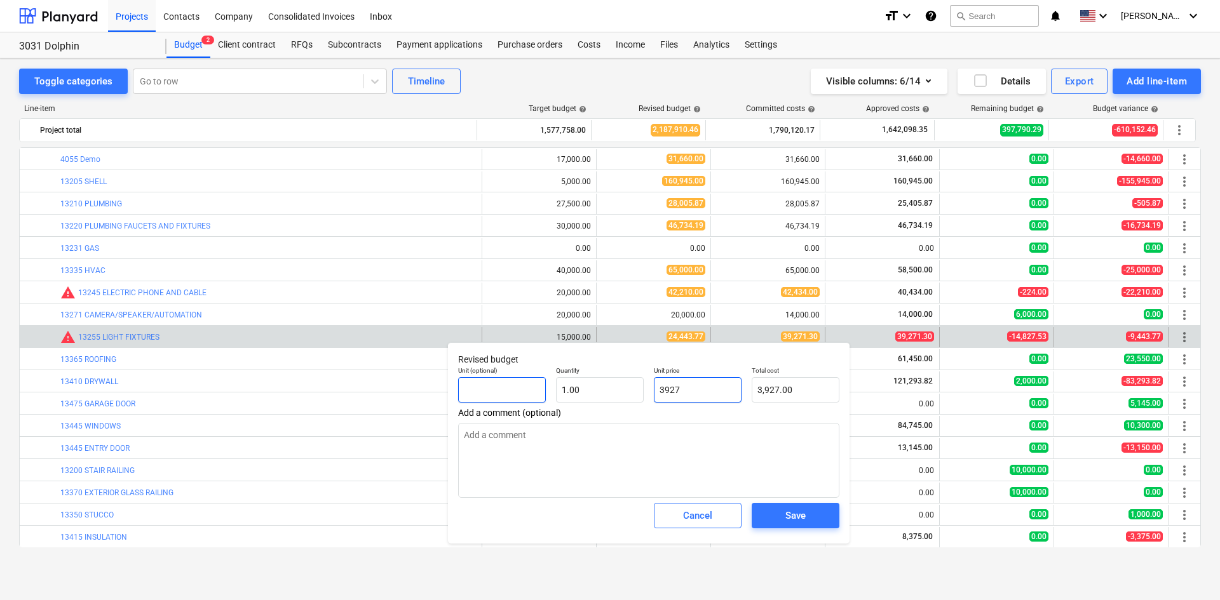
type textarea "x"
type input "39271"
type input "39,271.00"
type textarea "x"
type input "39271."
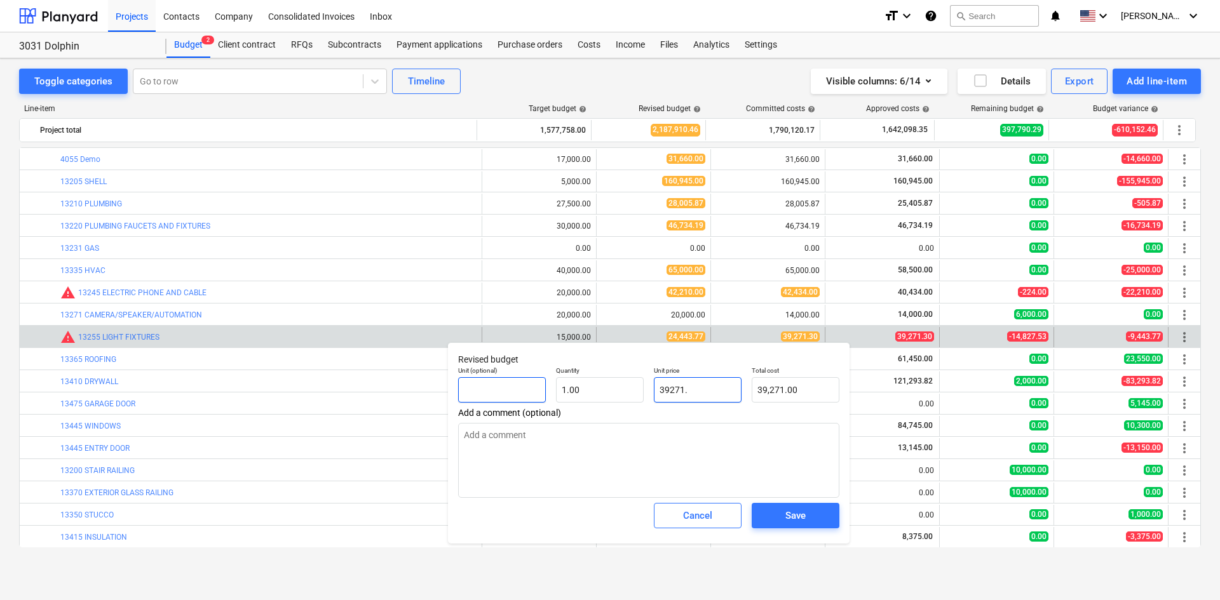
type textarea "x"
type input "39271.3"
type input "39,271.30"
type textarea "x"
type input "39271.30"
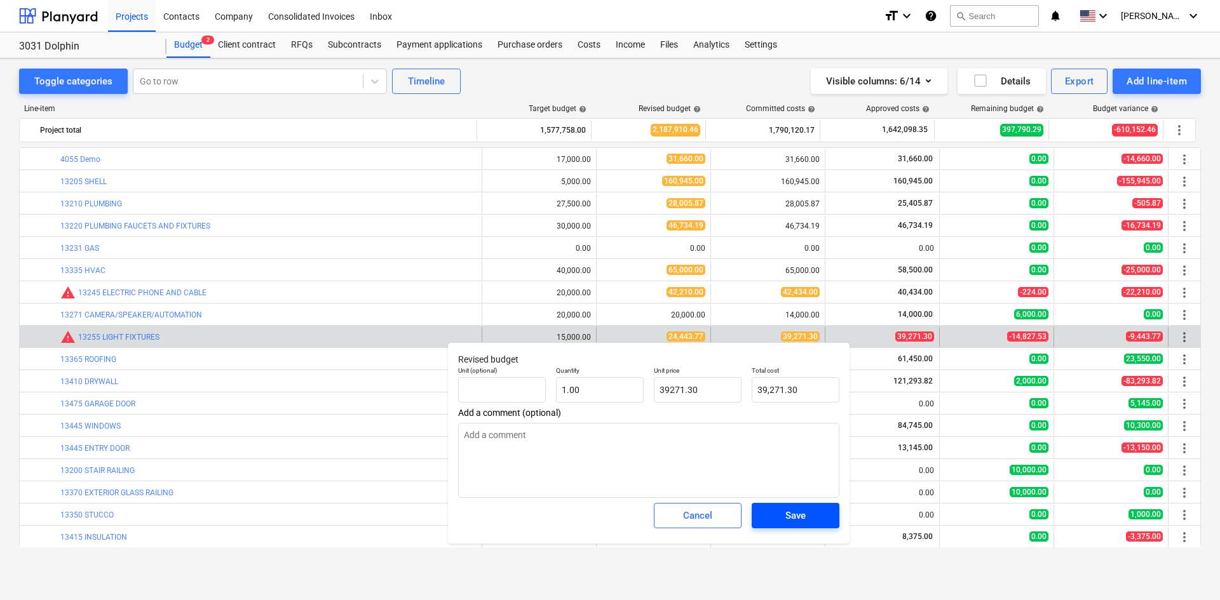
type textarea "x"
type input "39,271.30"
click at [807, 519] on span "Save" at bounding box center [795, 516] width 57 height 17
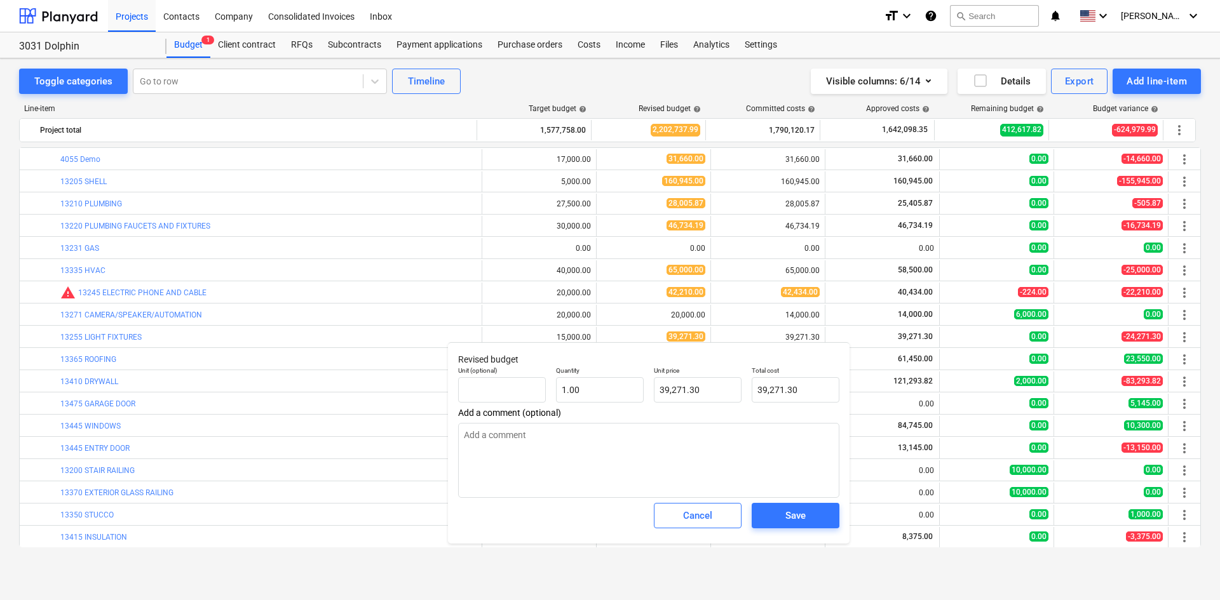
type textarea "x"
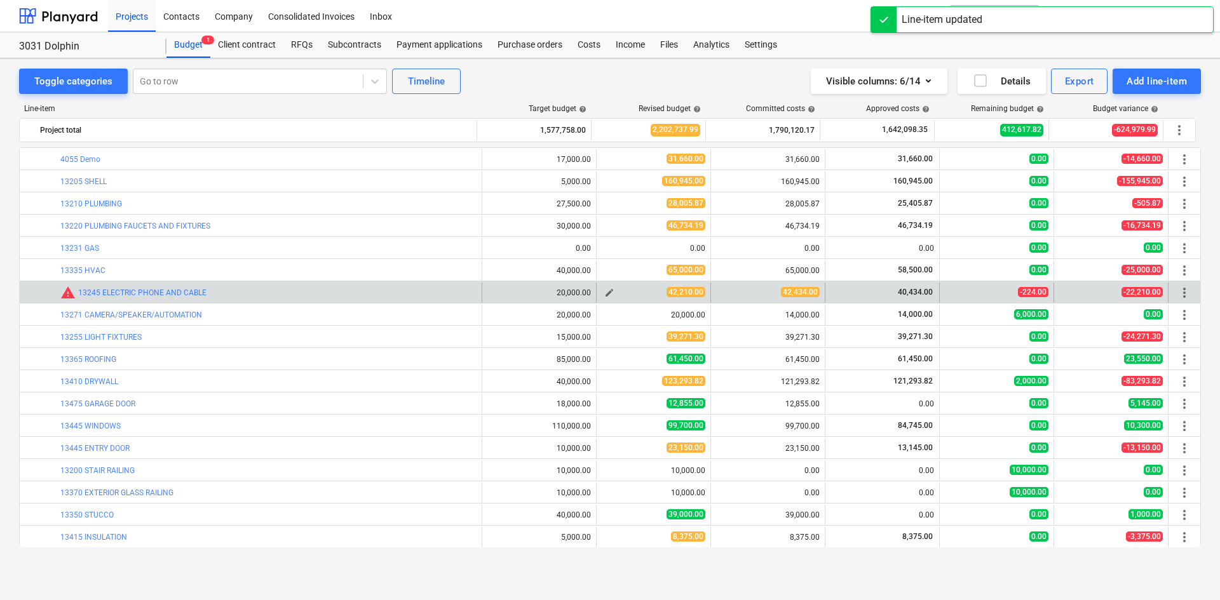
click at [604, 289] on span "edit" at bounding box center [609, 293] width 10 height 10
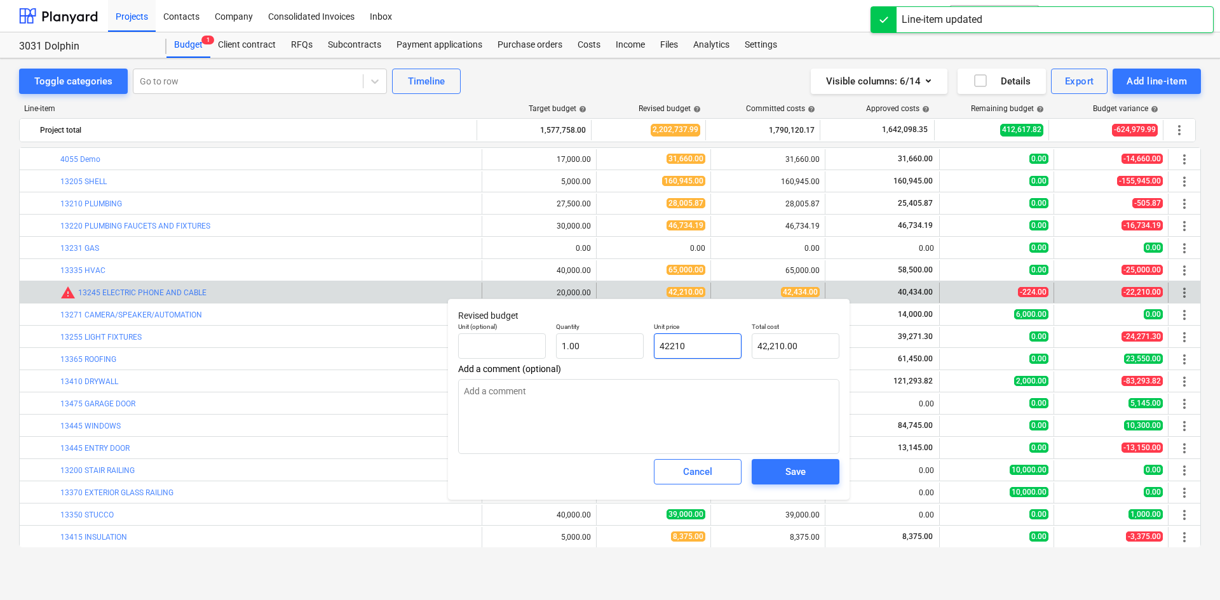
drag, startPoint x: 732, startPoint y: 353, endPoint x: 593, endPoint y: 361, distance: 138.7
click at [593, 361] on div "Unit (optional) Quantity 1.00 Unit price 42210 Total cost 42,210.00" at bounding box center [648, 341] width 391 height 46
type input "4"
type input "4.00"
type input "42"
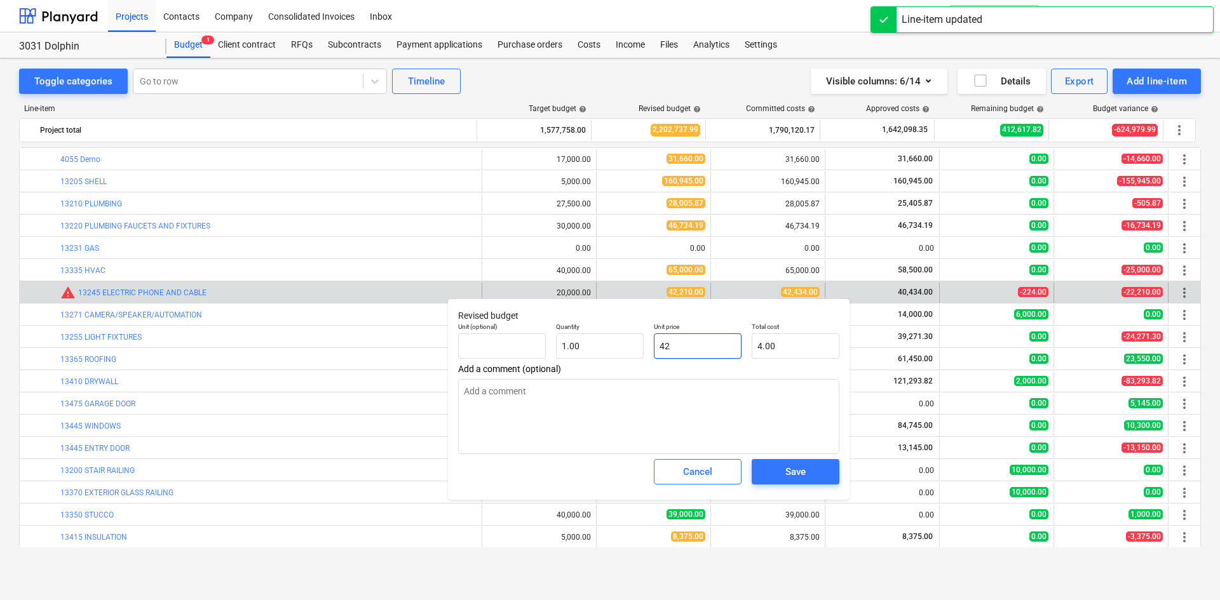
type input "42.00"
type input "424"
type input "424.00"
type input "4243"
type input "4,243.00"
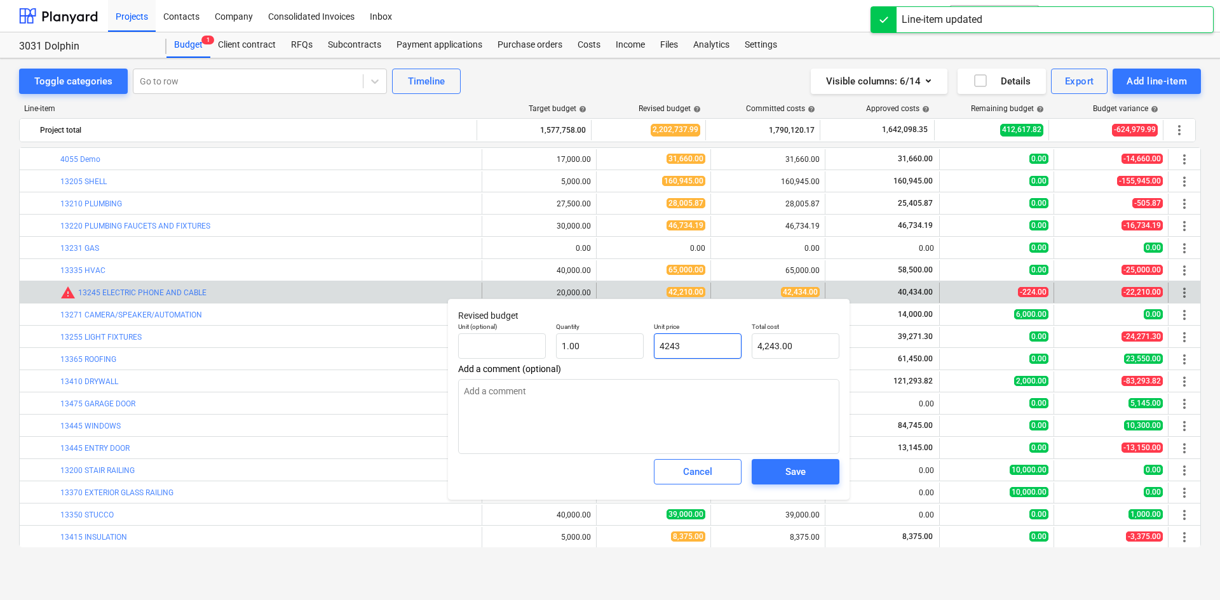
type input "42434"
type input "42,434.00"
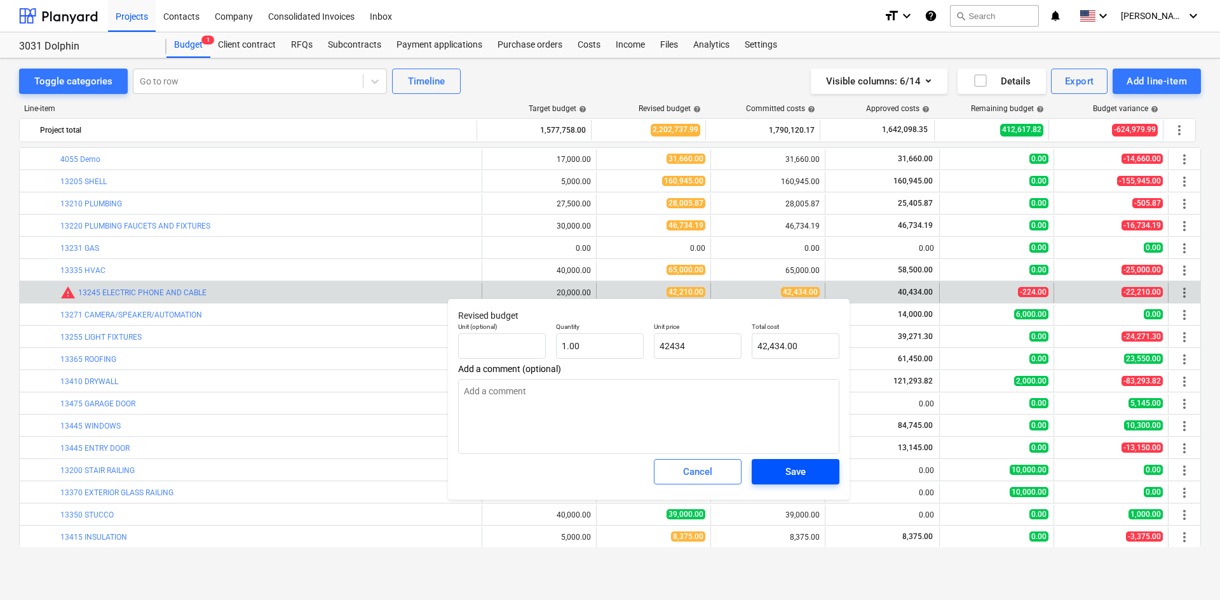
type input "42,434.00"
click at [779, 478] on span "Save" at bounding box center [795, 472] width 57 height 17
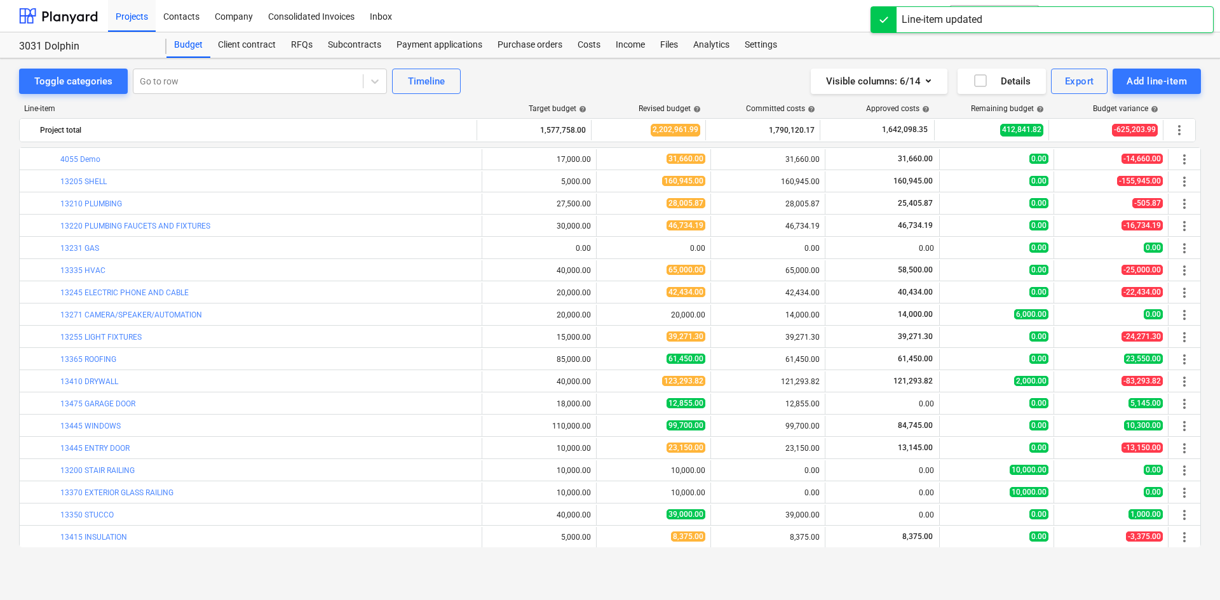
scroll to position [0, 0]
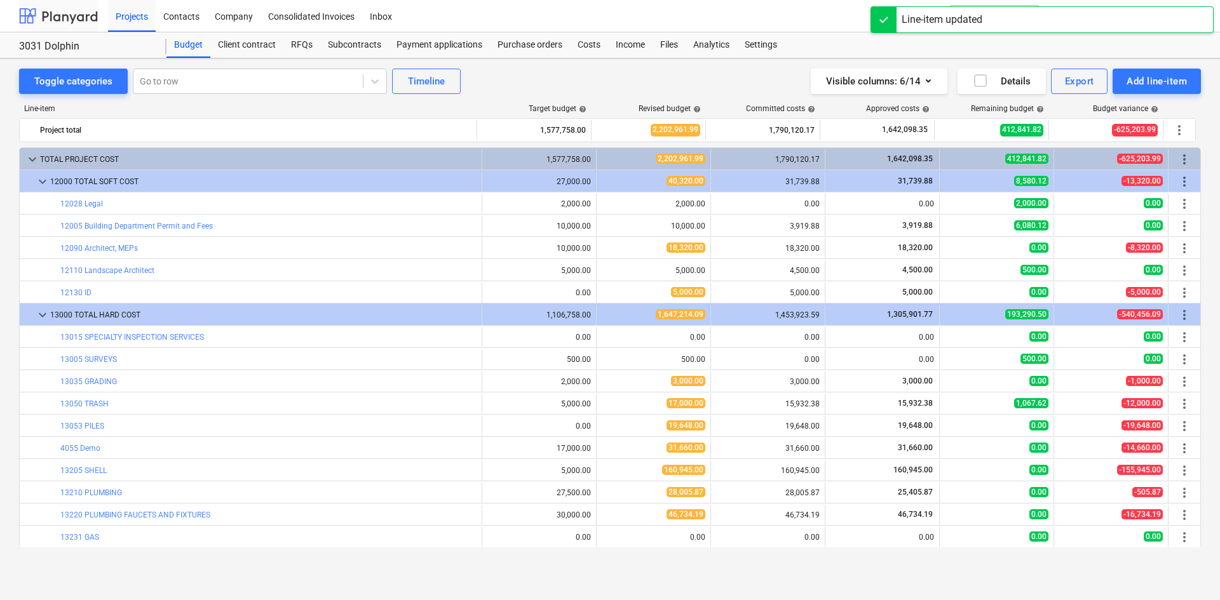
click at [76, 14] on div at bounding box center [58, 16] width 79 height 32
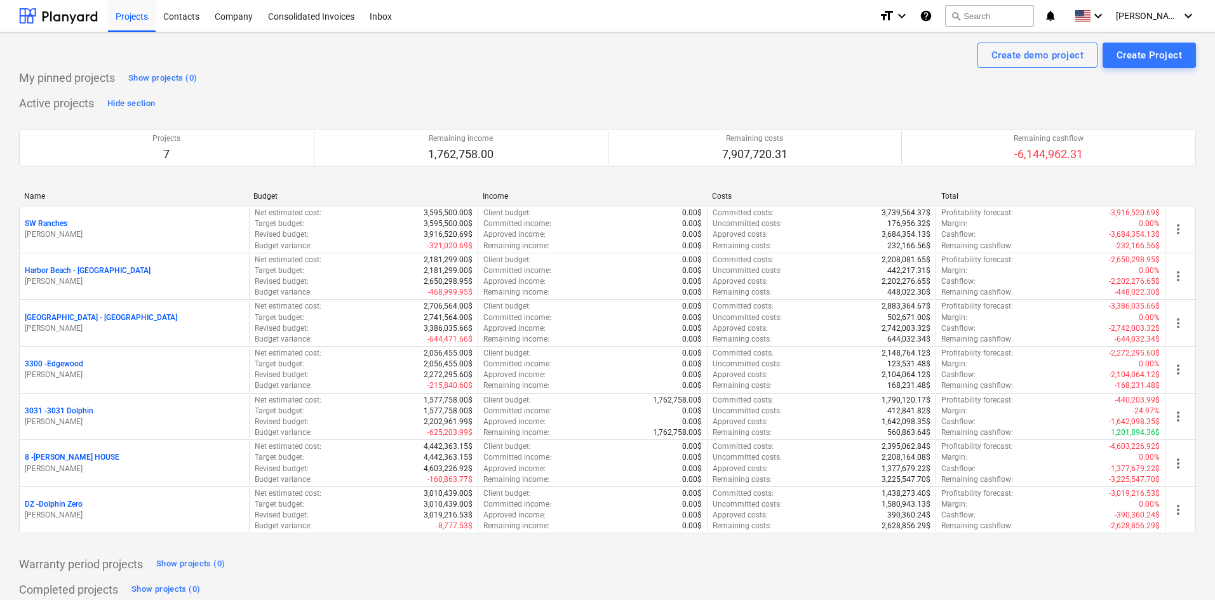
click at [87, 185] on div "Name Budget Income Costs Total SW Ranches J. Cohen Net estimated cost : 3,595,5…" at bounding box center [607, 365] width 1177 height 367
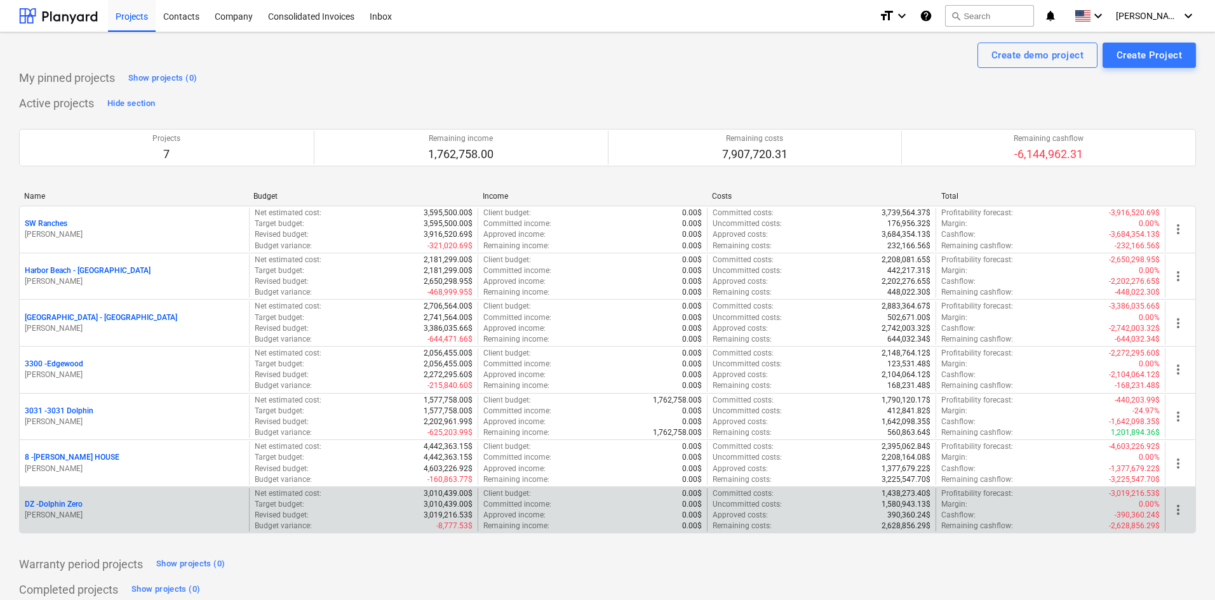
click at [79, 504] on p "DZ - Dolphin Zero" at bounding box center [54, 504] width 58 height 11
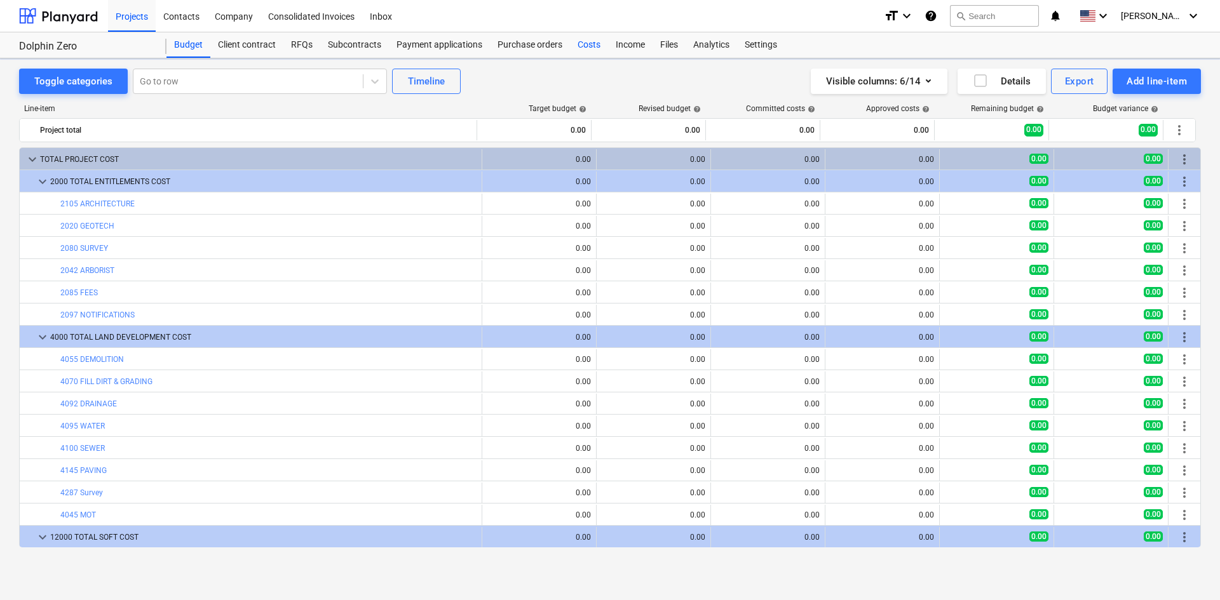
click at [604, 43] on div "Costs" at bounding box center [589, 44] width 38 height 25
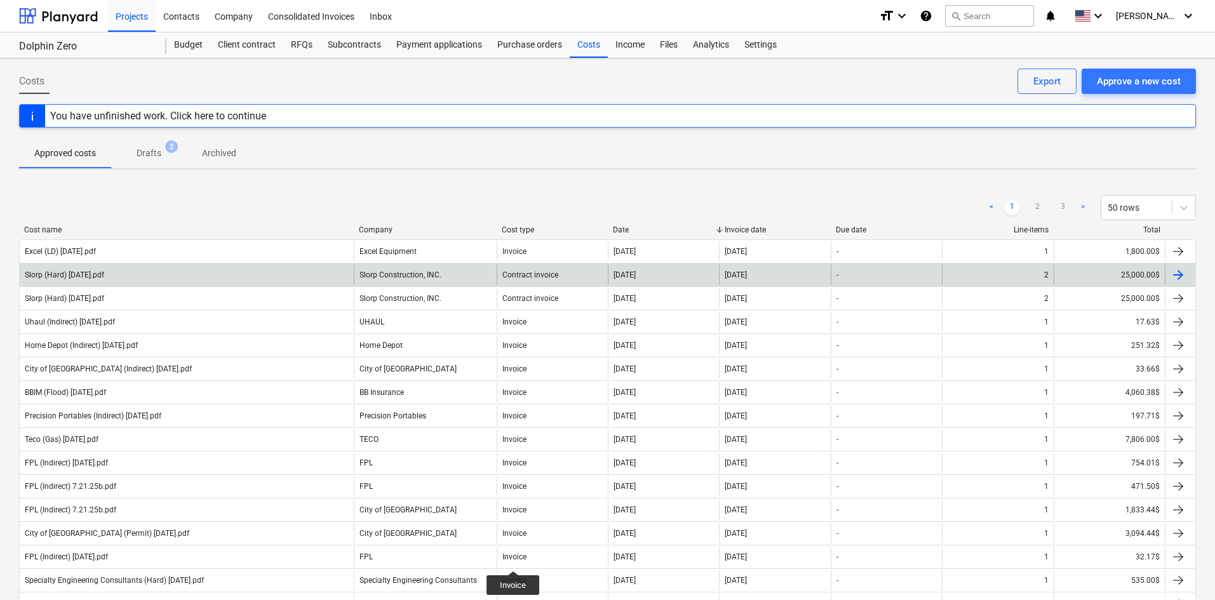
click at [180, 283] on div "Slorp (Hard) 7.24.25.pdf" at bounding box center [187, 275] width 334 height 20
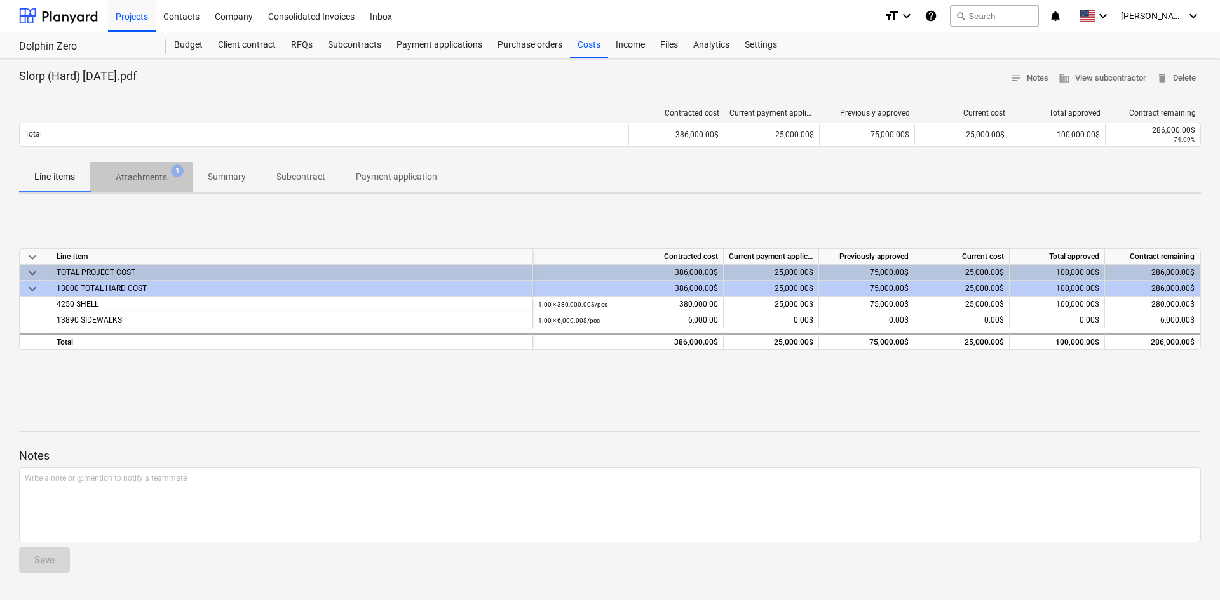
click at [160, 178] on p "Attachments" at bounding box center [141, 177] width 51 height 13
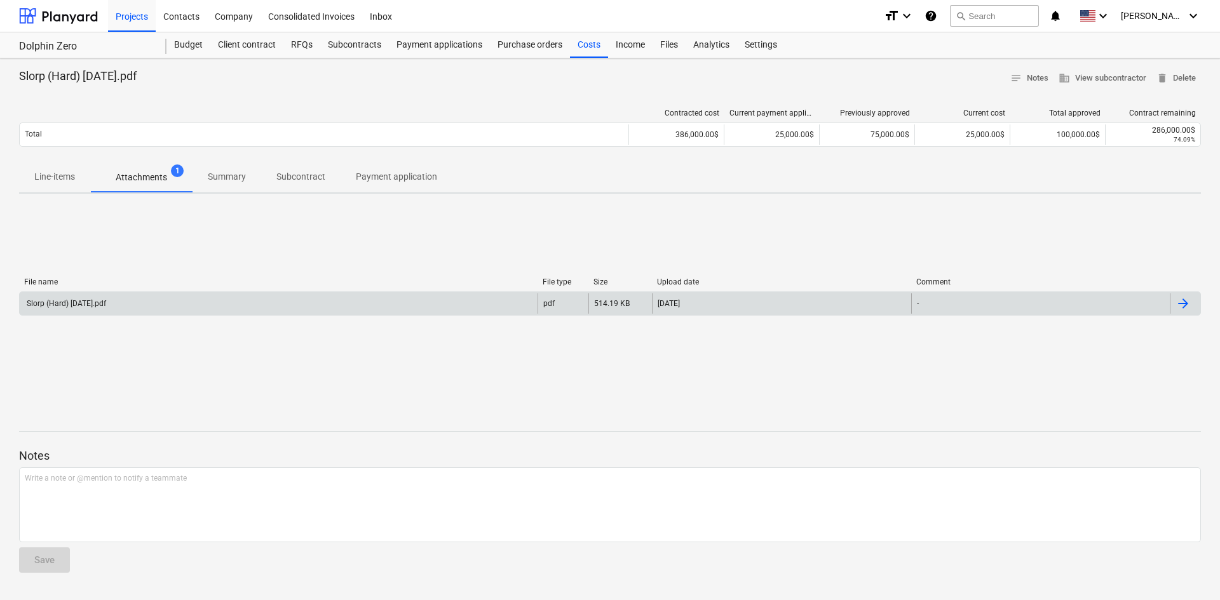
click at [180, 301] on div "Slorp (Hard) 7.24.25.pdf" at bounding box center [279, 304] width 518 height 20
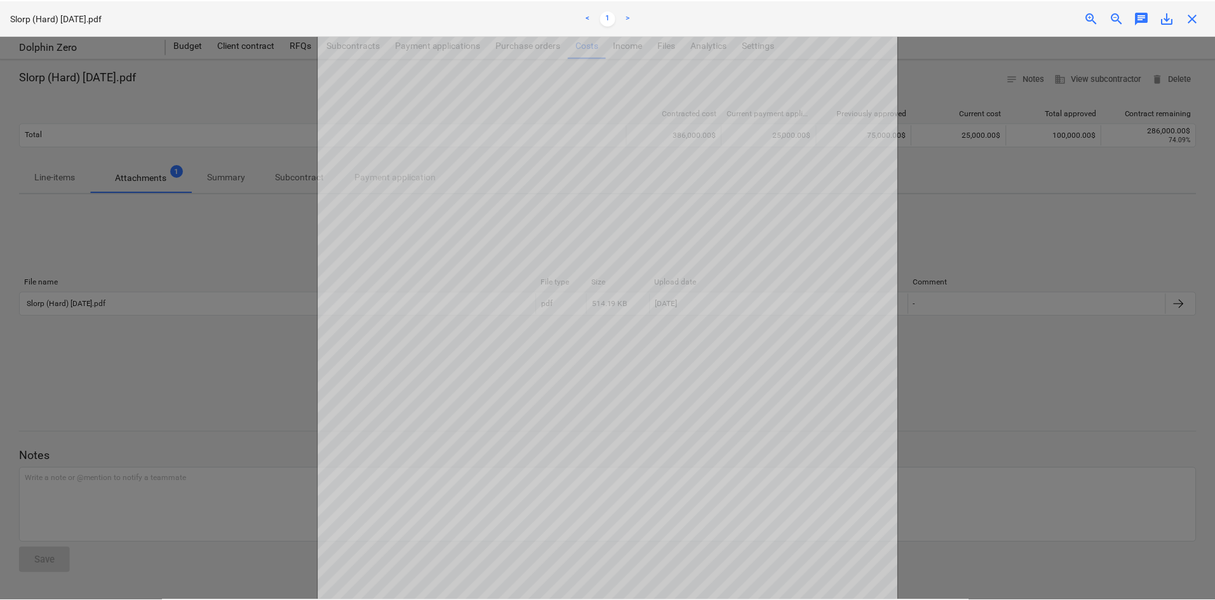
scroll to position [193, 0]
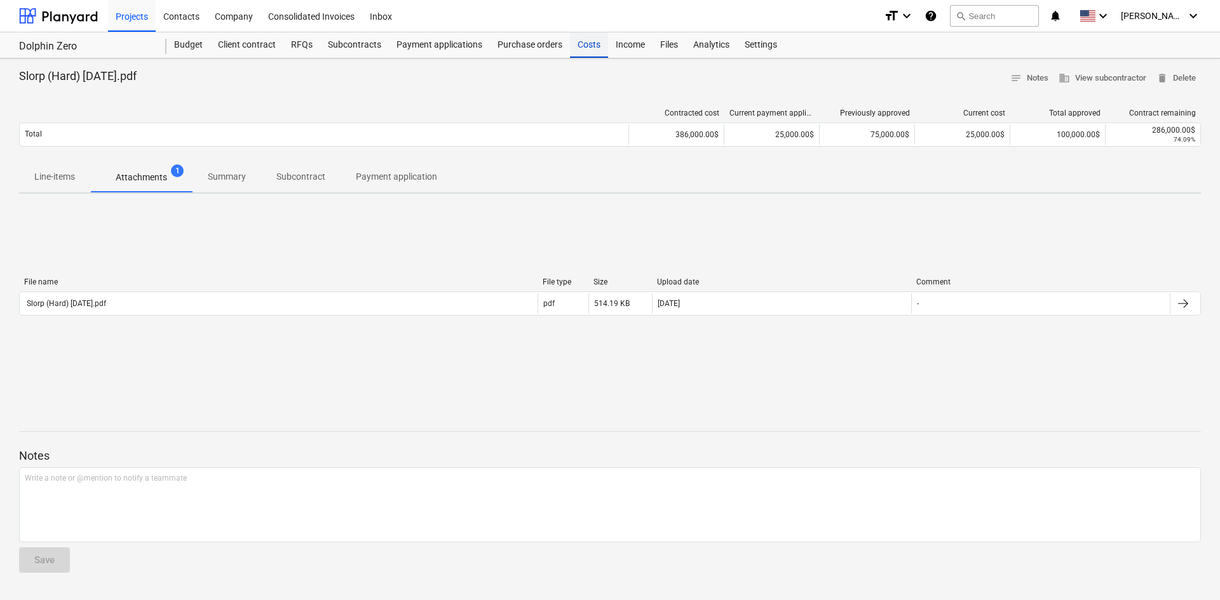
click at [580, 51] on div "Costs" at bounding box center [589, 44] width 38 height 25
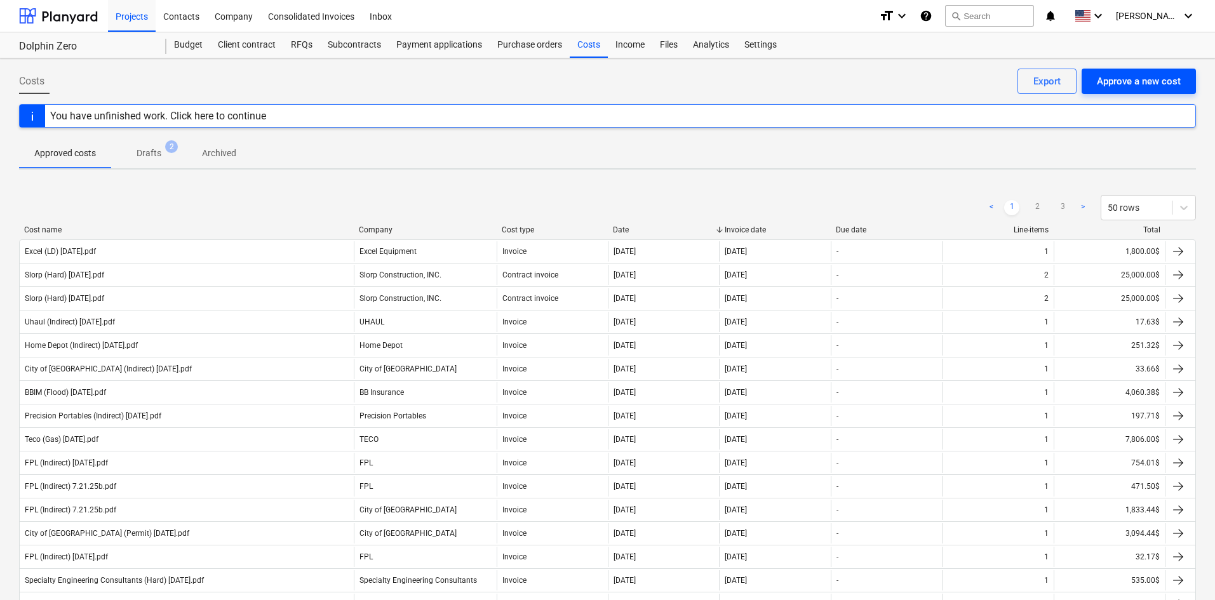
click at [1145, 81] on div "Approve a new cost" at bounding box center [1139, 81] width 84 height 17
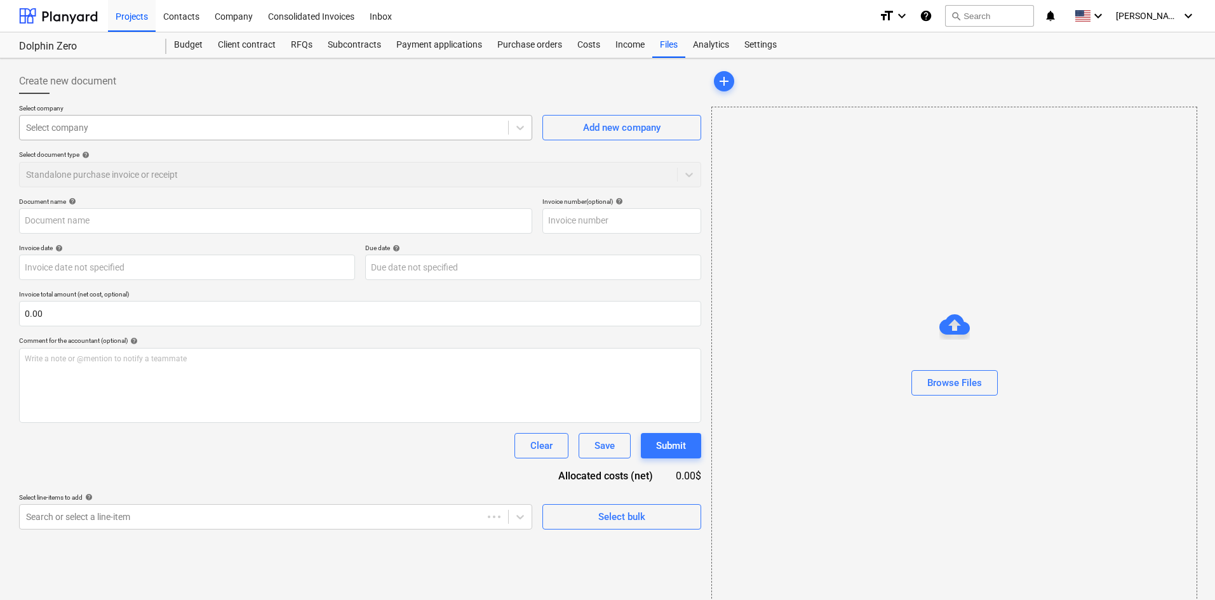
click at [159, 133] on div at bounding box center [264, 127] width 476 height 13
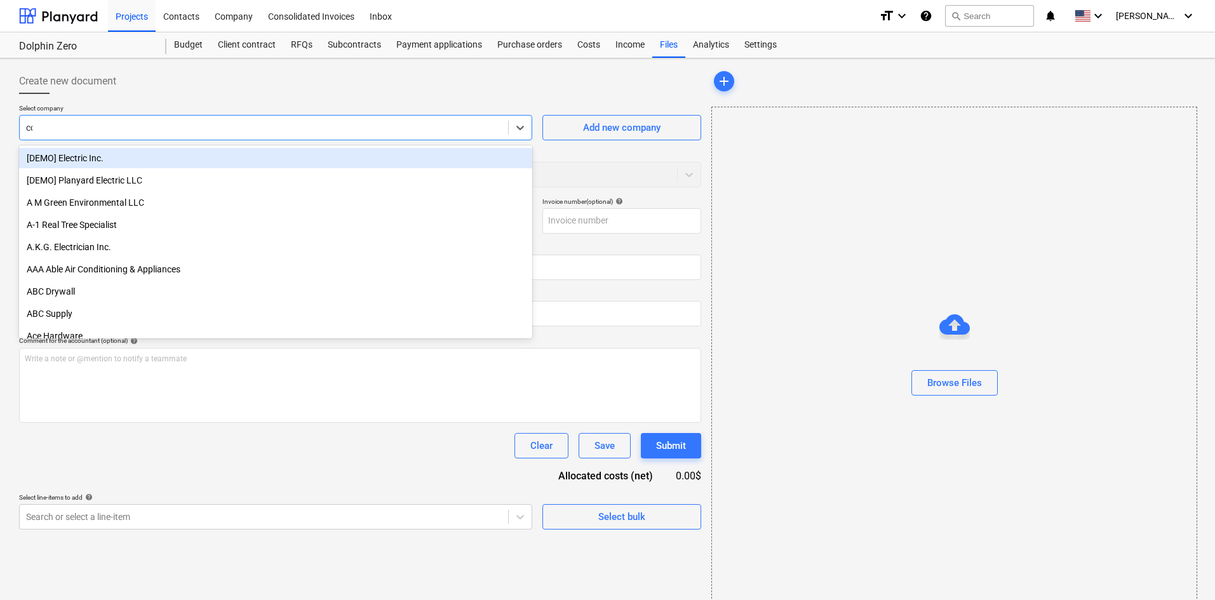
type input "cous"
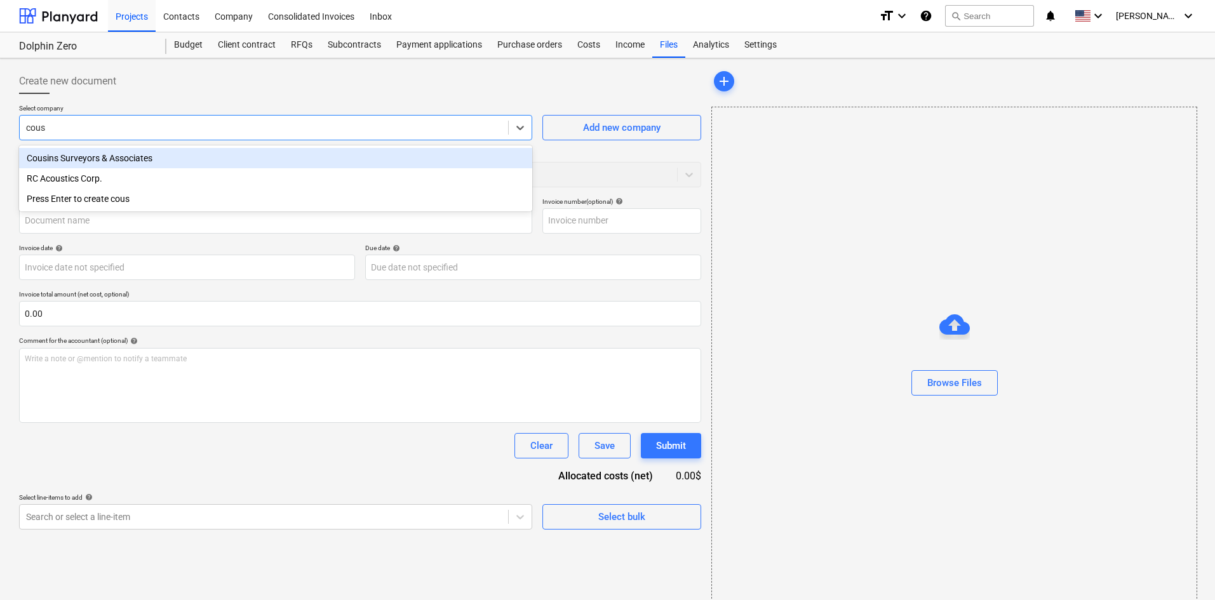
click at [202, 156] on div "Cousins Surveyors & Associates" at bounding box center [275, 158] width 513 height 20
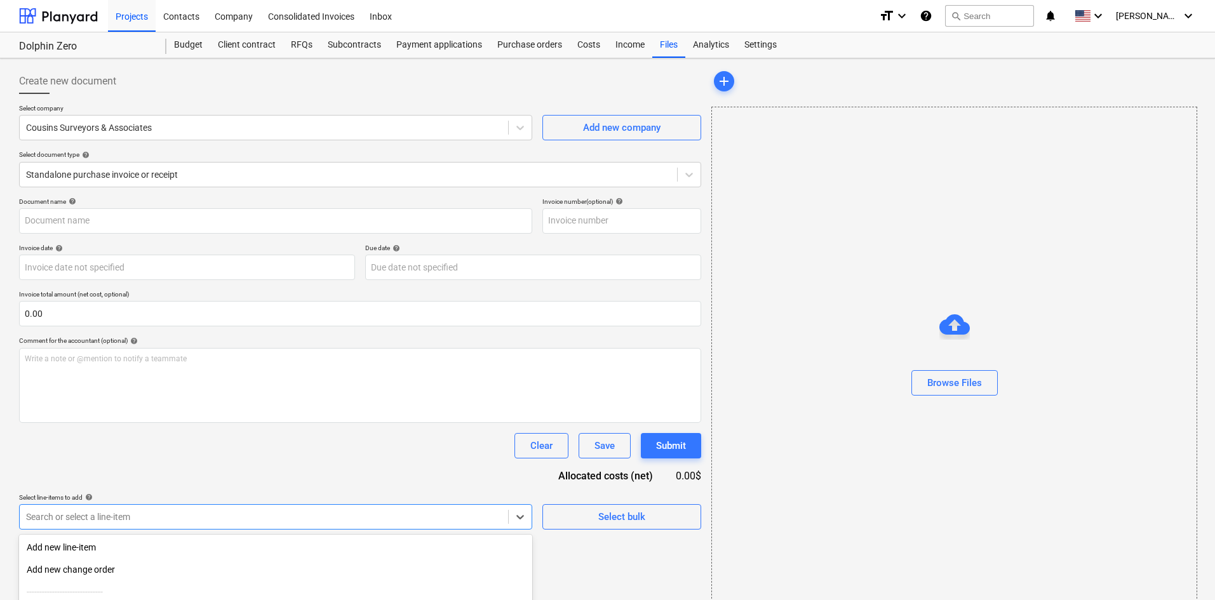
click at [84, 530] on body "Projects Contacts Company Consolidated Invoices Inbox format_size keyboard_arro…" at bounding box center [607, 300] width 1215 height 600
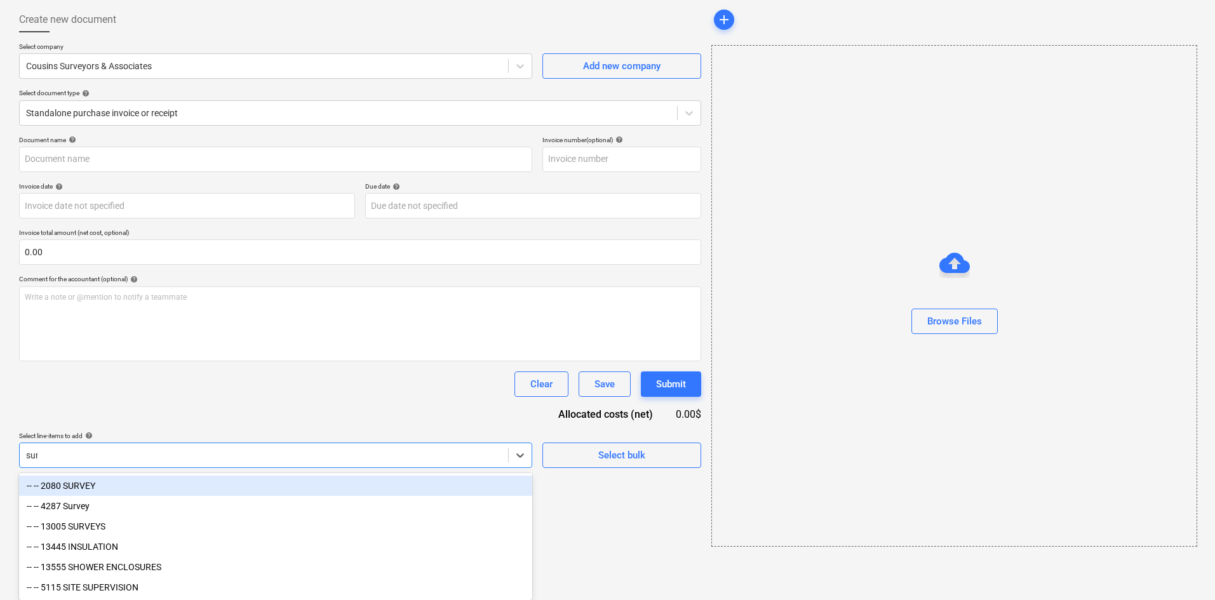
scroll to position [24, 0]
type input "s"
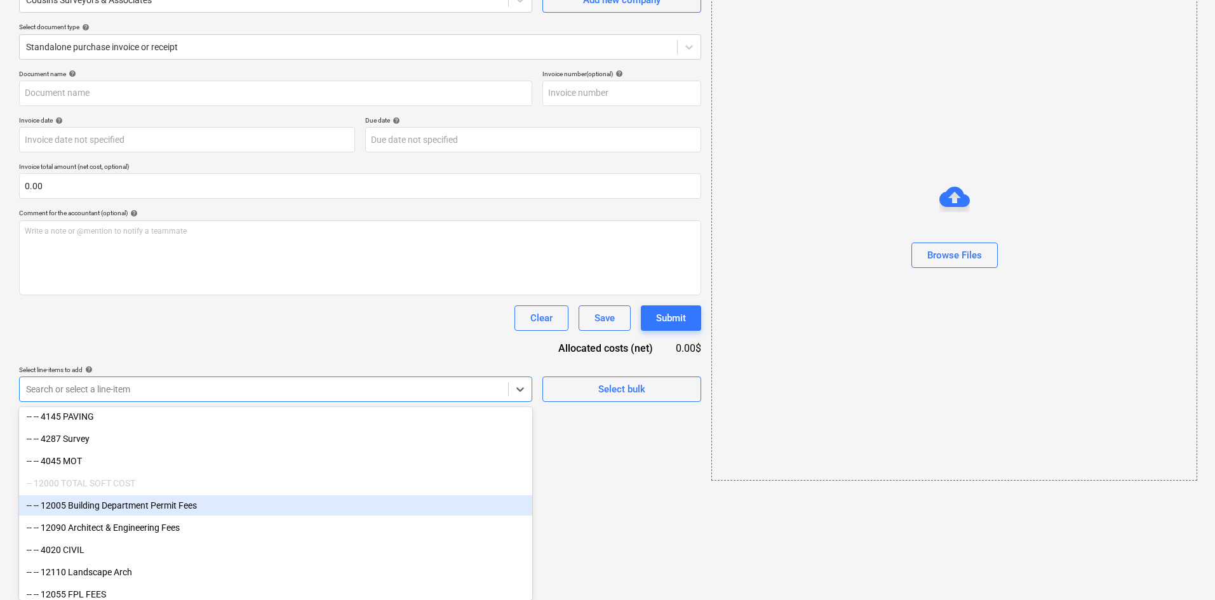
scroll to position [254, 0]
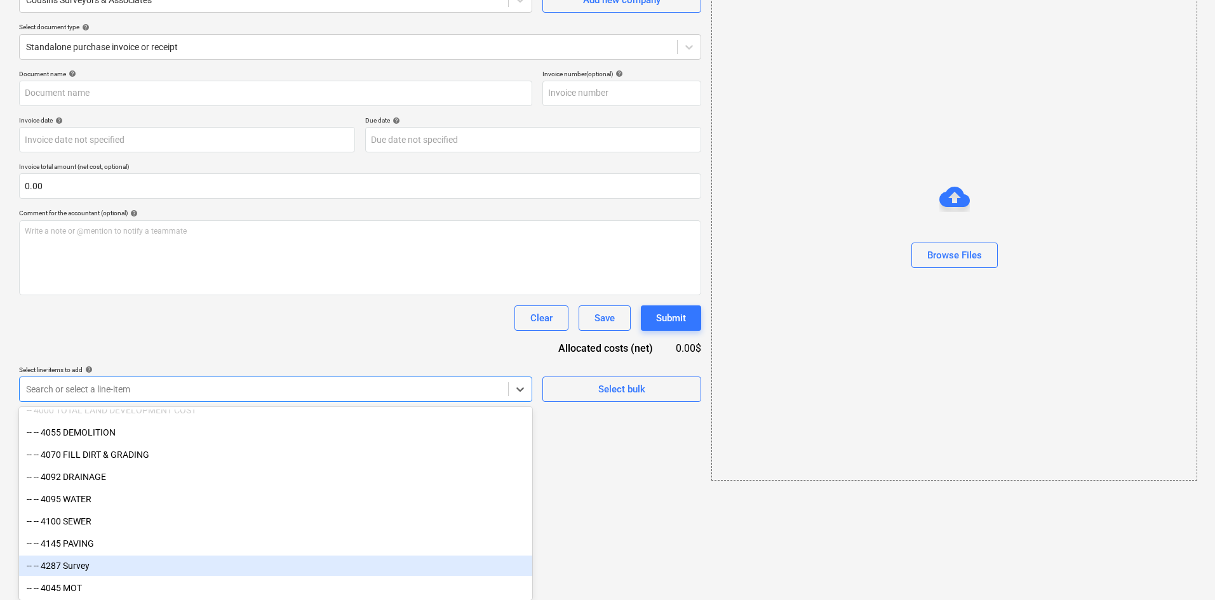
click at [100, 570] on div "-- -- 4287 Survey" at bounding box center [275, 566] width 513 height 20
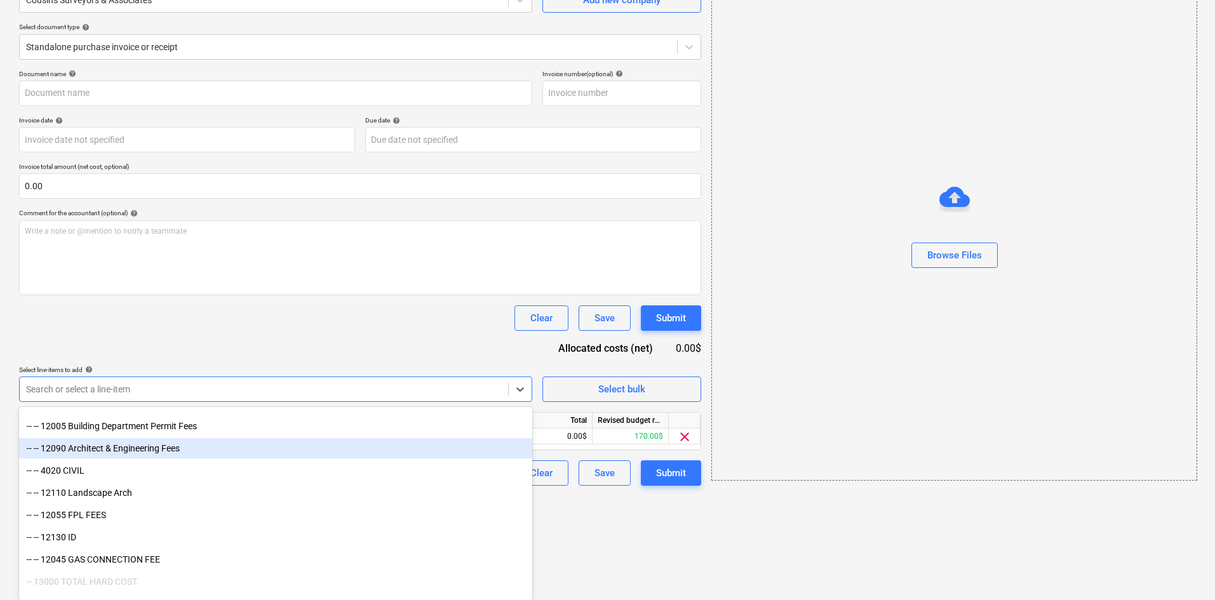
scroll to position [508, 0]
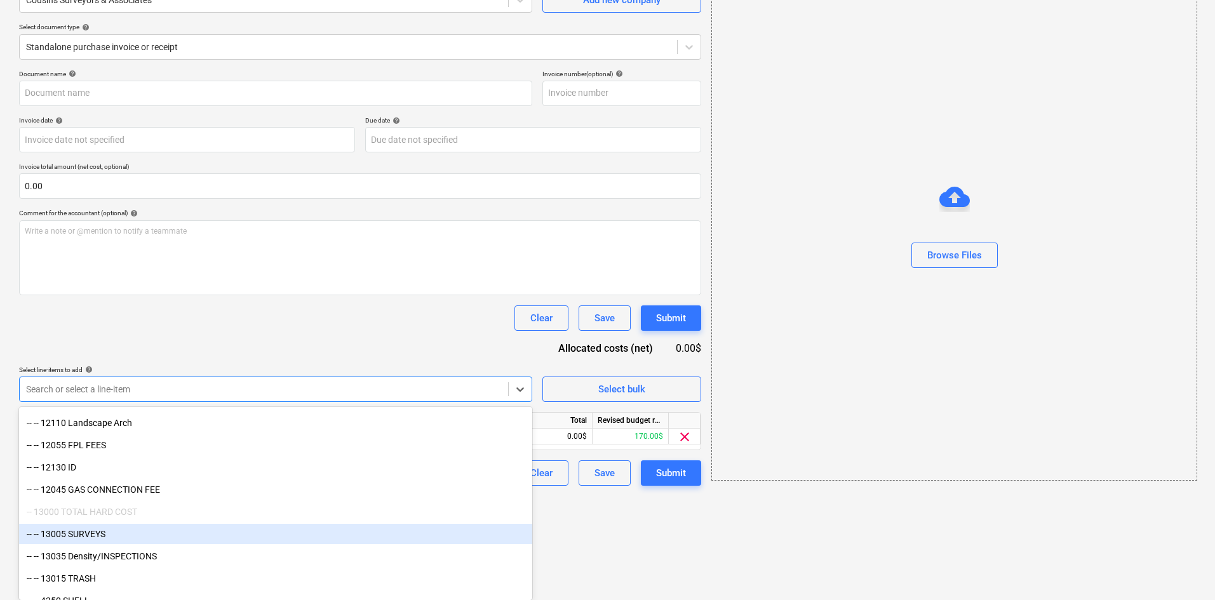
click at [140, 537] on div "-- -- 13005 SURVEYS" at bounding box center [275, 534] width 513 height 20
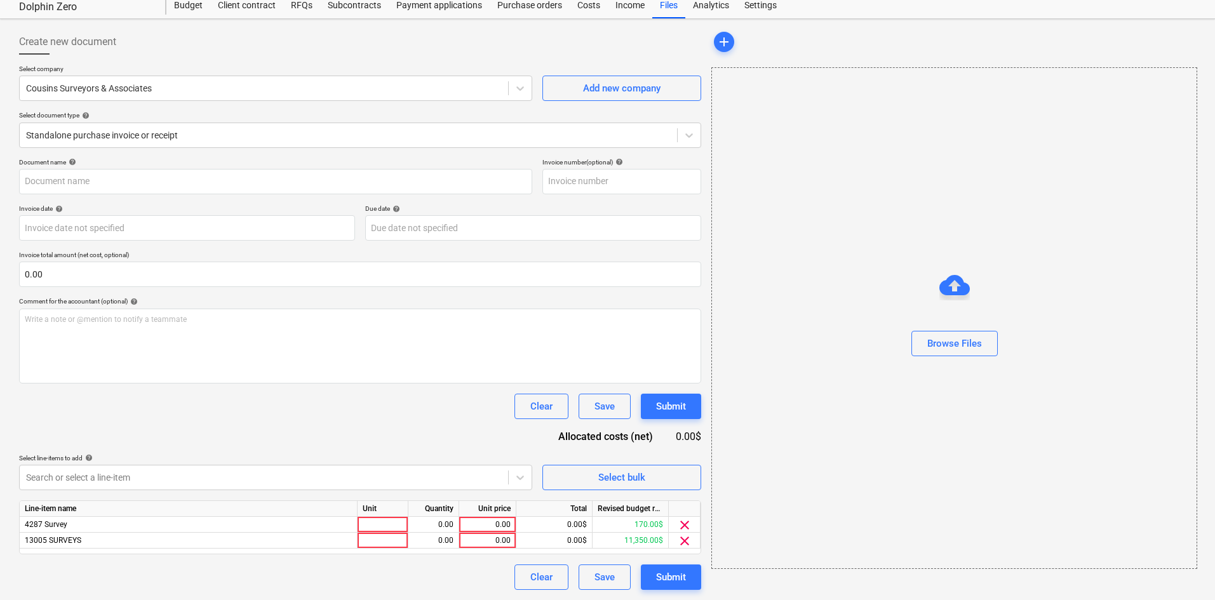
scroll to position [39, 0]
click at [368, 343] on div "Document name help Invoice number (optional) help Invoice date help Press the d…" at bounding box center [360, 374] width 682 height 432
click at [497, 547] on div "0.00" at bounding box center [487, 541] width 46 height 16
type input "1480"
click at [426, 444] on div "Document name help Invoice number (optional) help Invoice date help Press the d…" at bounding box center [360, 374] width 682 height 432
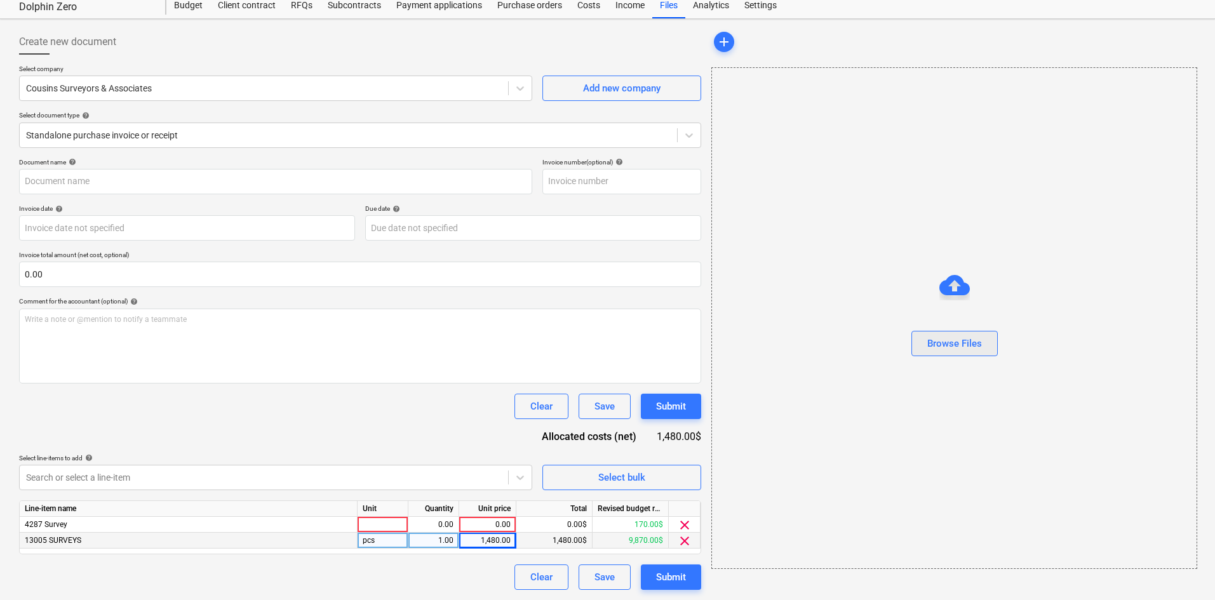
click at [952, 344] on div "Browse Files" at bounding box center [955, 343] width 55 height 17
type input "Cousins Surveyours & Associates (Survey) 7.29.25.pdf"
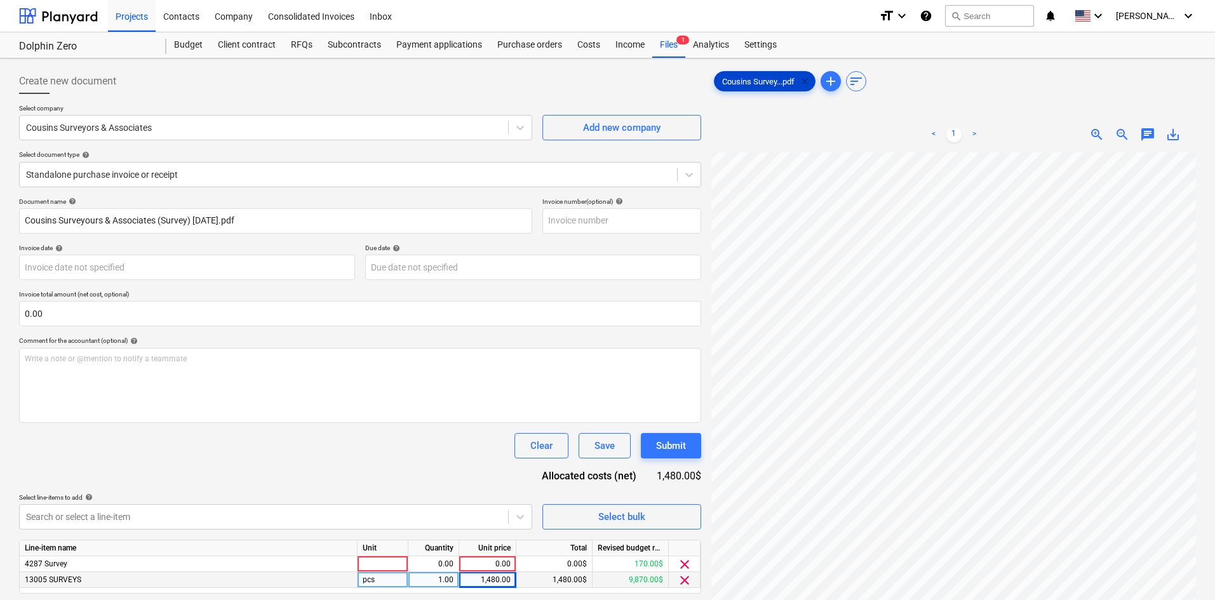
click at [807, 83] on span "clear" at bounding box center [804, 81] width 15 height 15
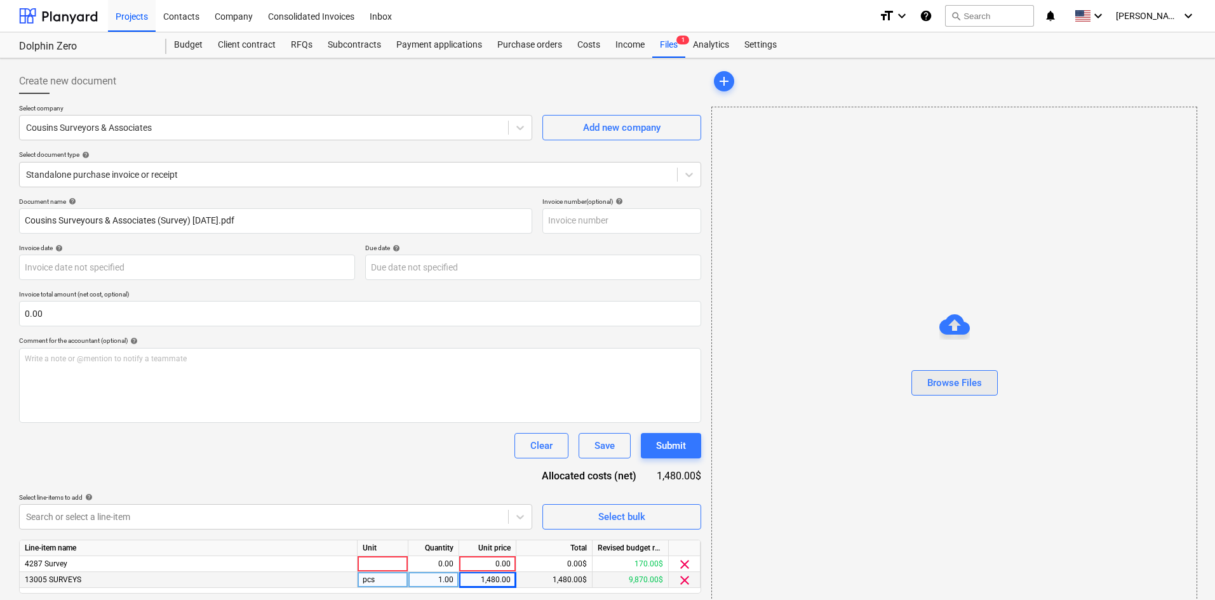
click at [969, 376] on div "Browse Files" at bounding box center [955, 383] width 55 height 17
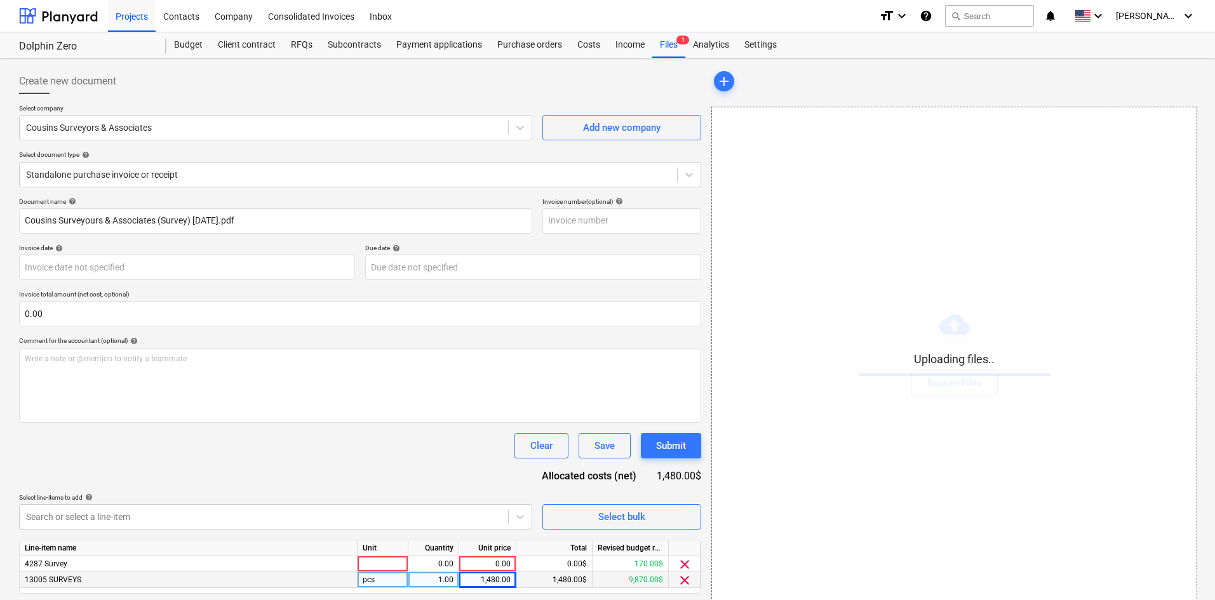
click at [402, 451] on div "Clear Save Submit" at bounding box center [360, 445] width 682 height 25
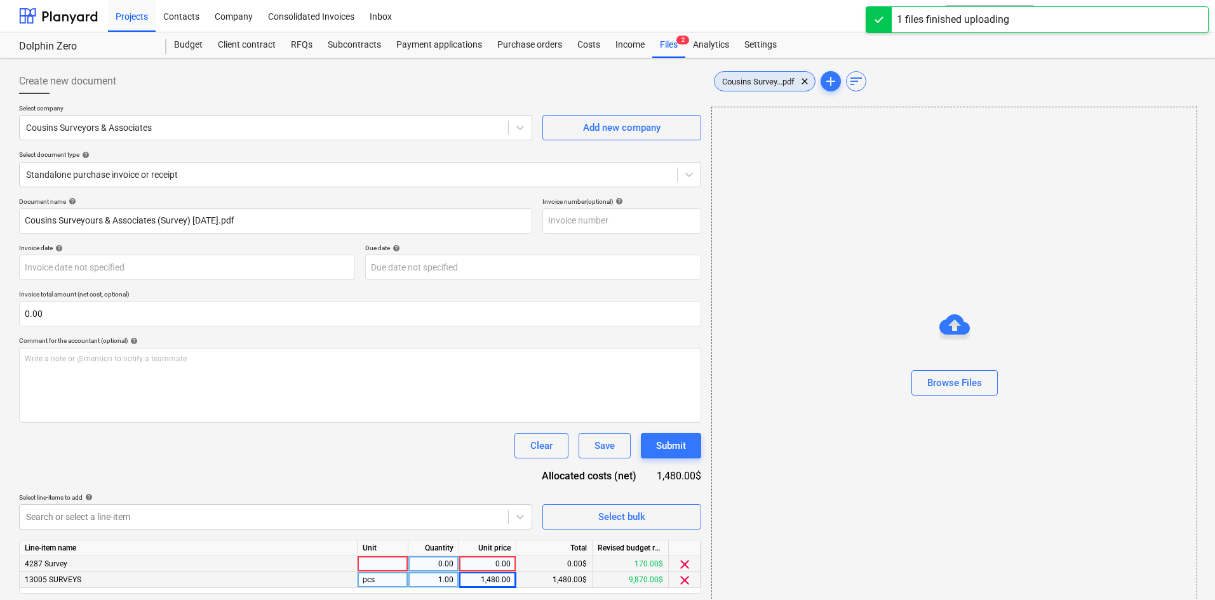
click at [745, 77] on span "Cousins Survey...pdf" at bounding box center [759, 82] width 88 height 10
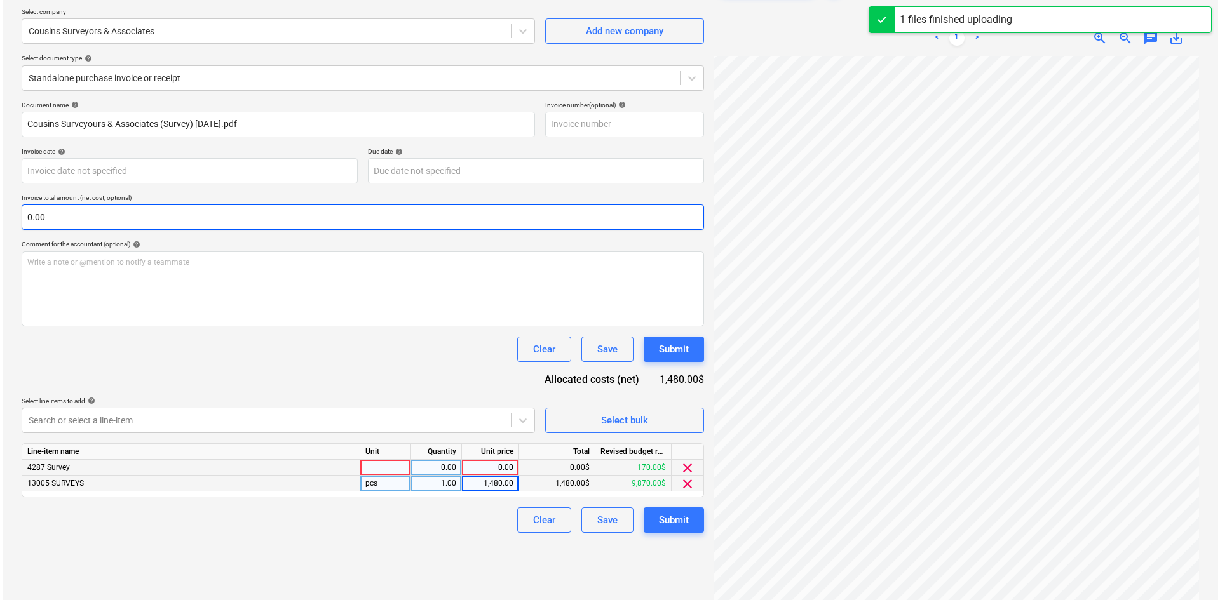
scroll to position [127, 0]
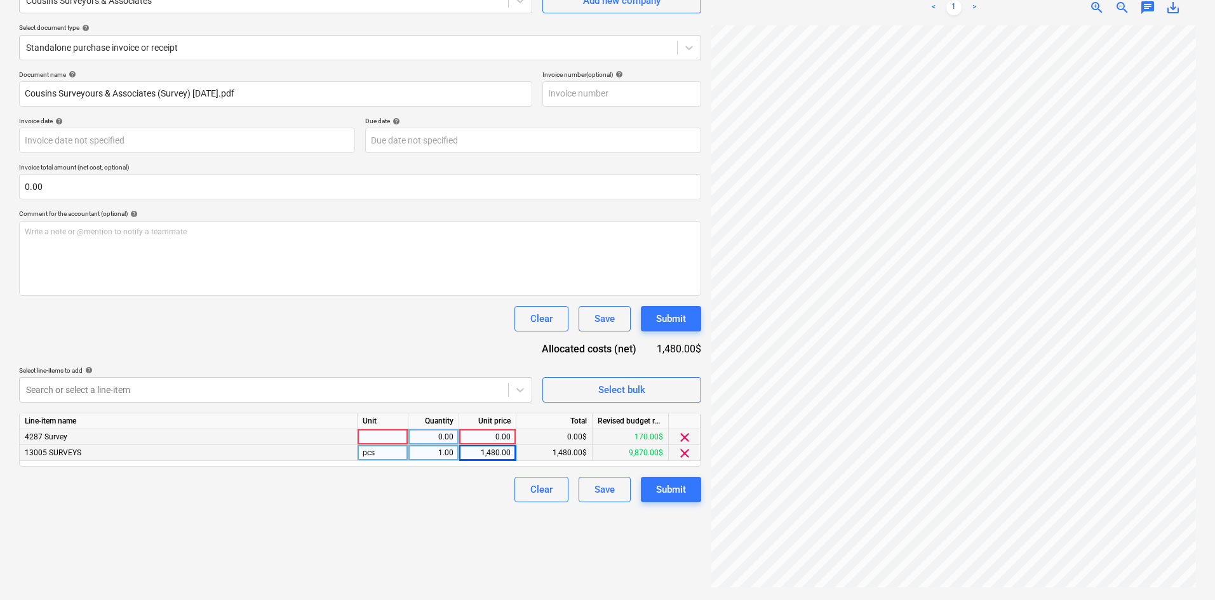
click at [686, 440] on span "clear" at bounding box center [684, 437] width 15 height 15
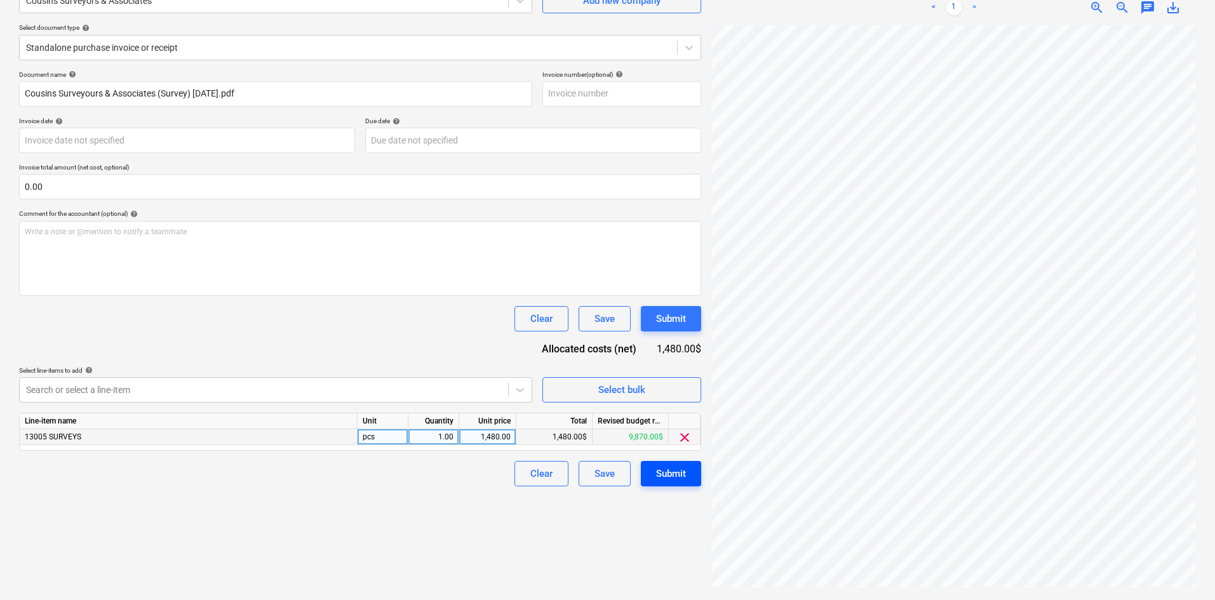
click at [663, 476] on div "Submit" at bounding box center [671, 474] width 30 height 17
